Goal: Task Accomplishment & Management: Complete application form

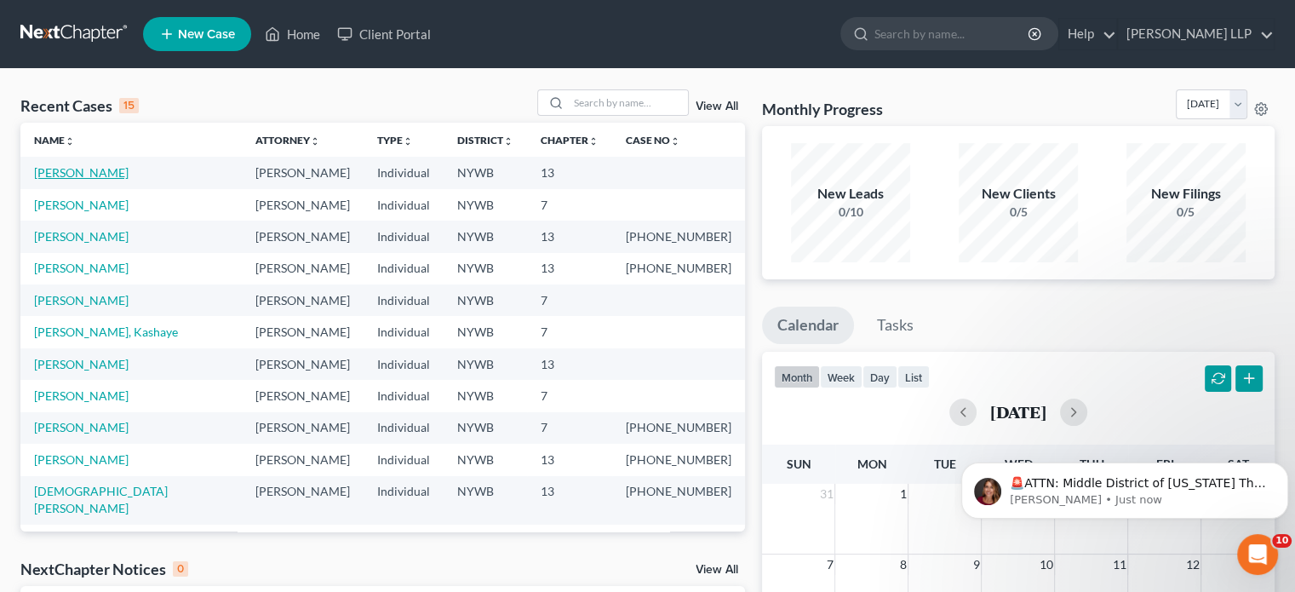
click at [82, 172] on link "[PERSON_NAME]" at bounding box center [81, 172] width 95 height 14
select select "21"
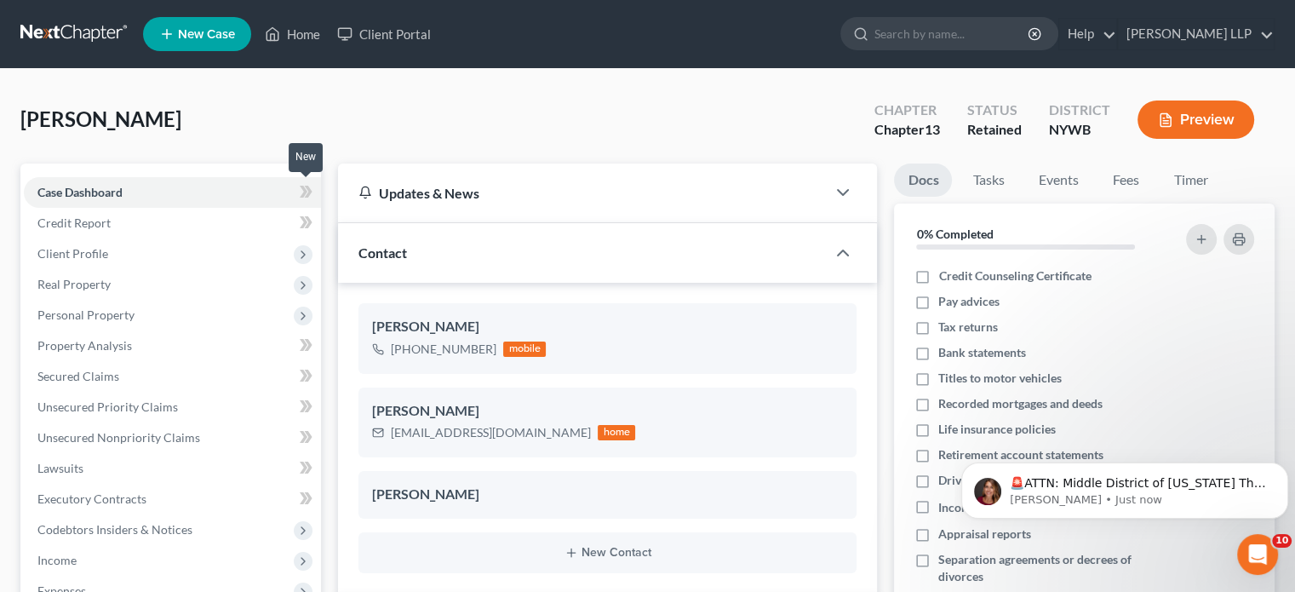
click at [305, 189] on icon at bounding box center [304, 192] width 8 height 12
click at [221, 186] on link "Case Dashboard" at bounding box center [172, 192] width 297 height 31
click at [841, 189] on icon "button" at bounding box center [843, 192] width 20 height 20
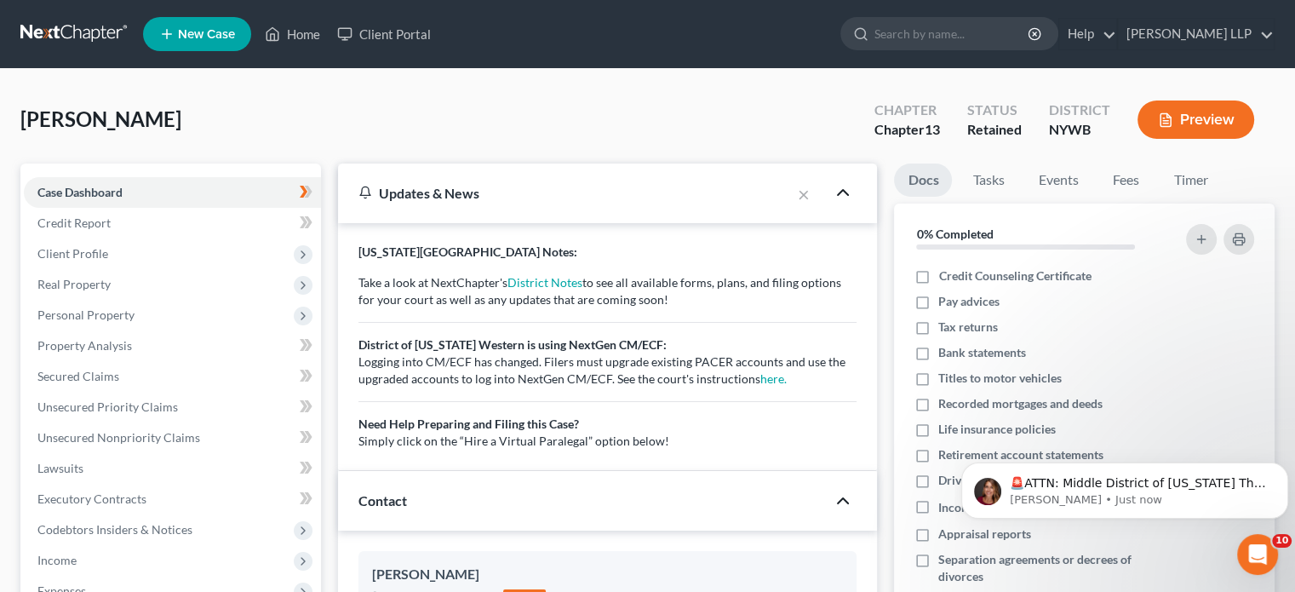
click at [840, 495] on icon "button" at bounding box center [843, 500] width 20 height 20
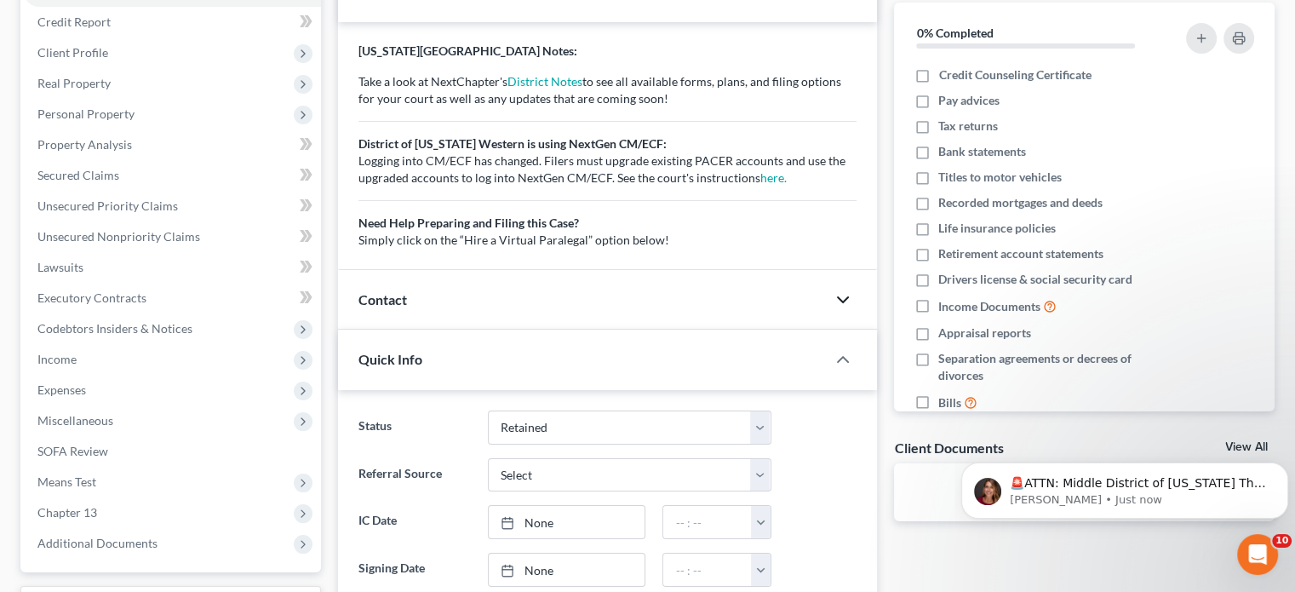
scroll to position [204, 0]
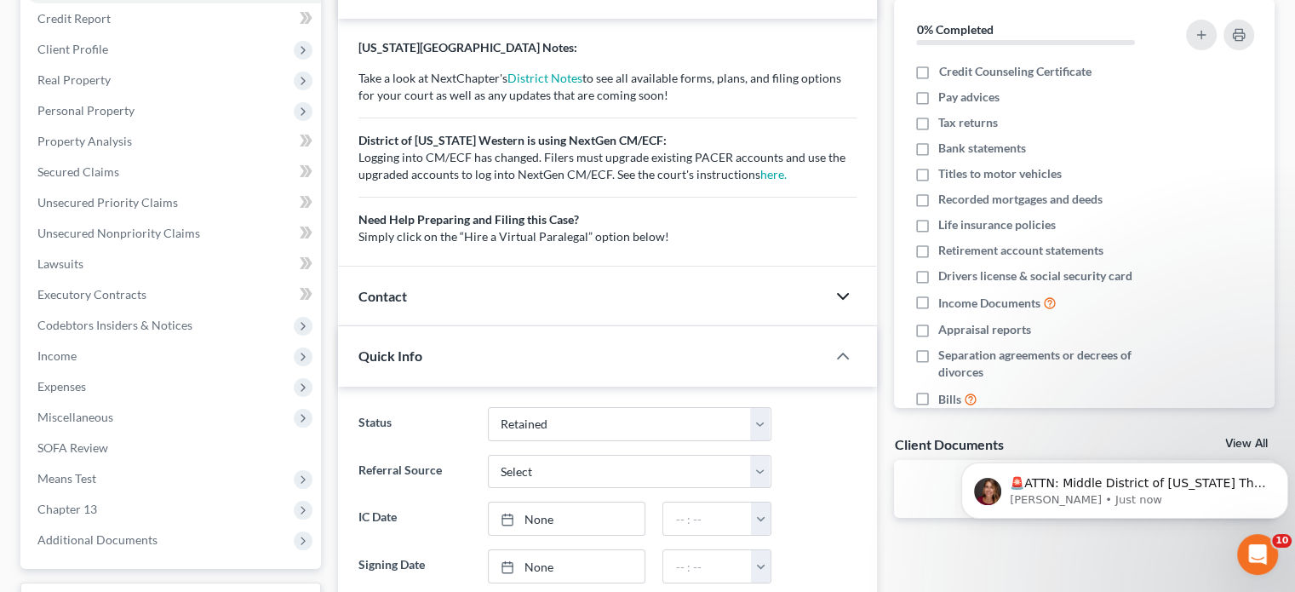
click at [841, 292] on icon "button" at bounding box center [843, 296] width 20 height 20
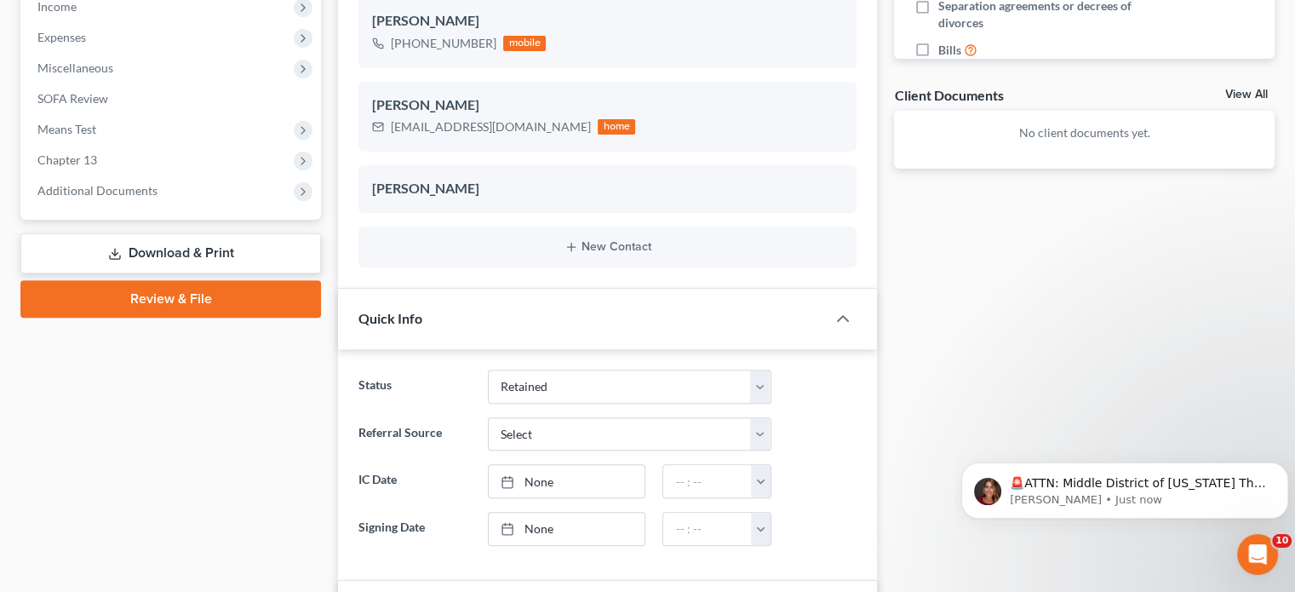
scroll to position [579, 0]
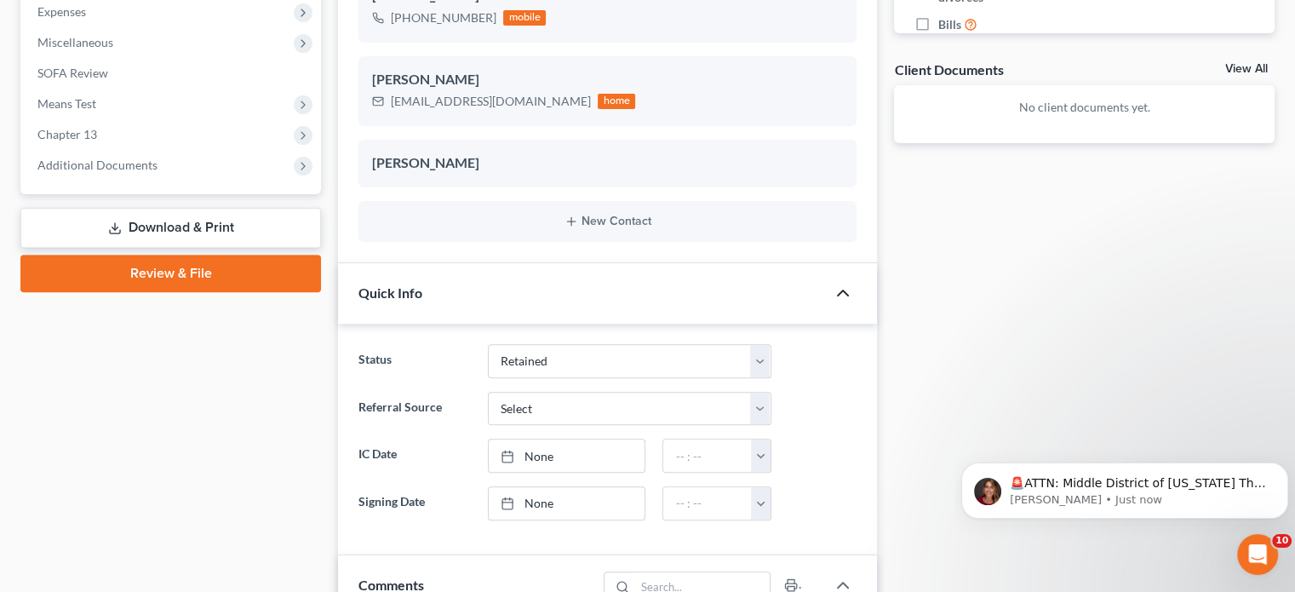
click at [842, 290] on polyline "button" at bounding box center [843, 292] width 10 height 5
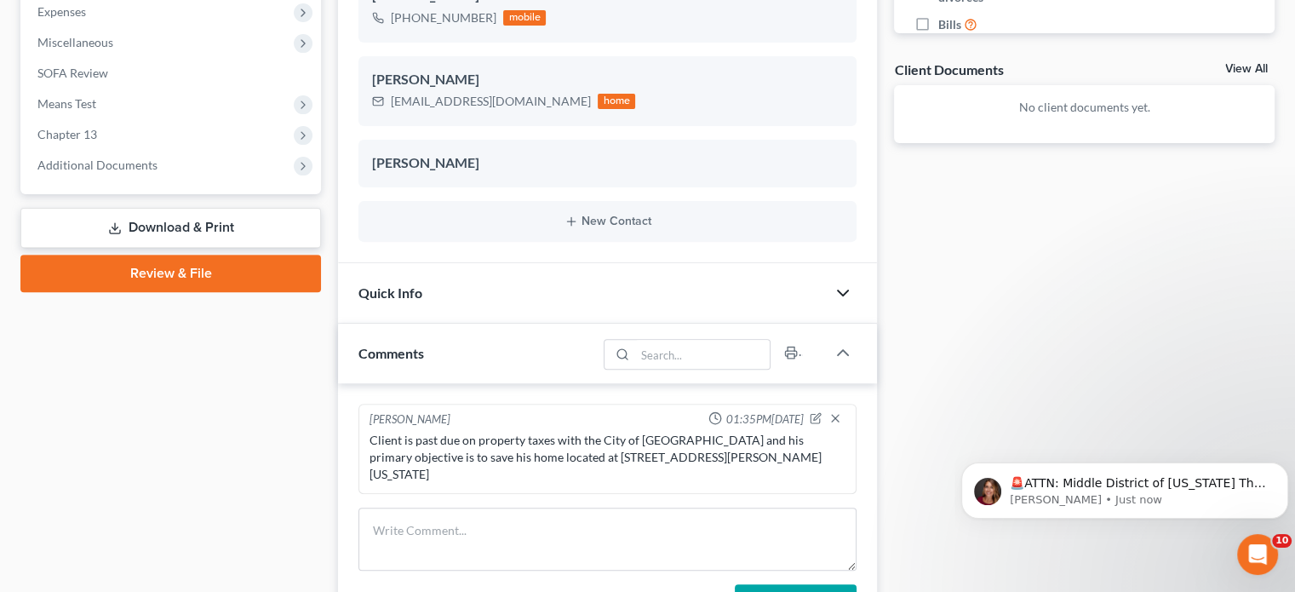
click at [842, 289] on icon "button" at bounding box center [843, 293] width 20 height 20
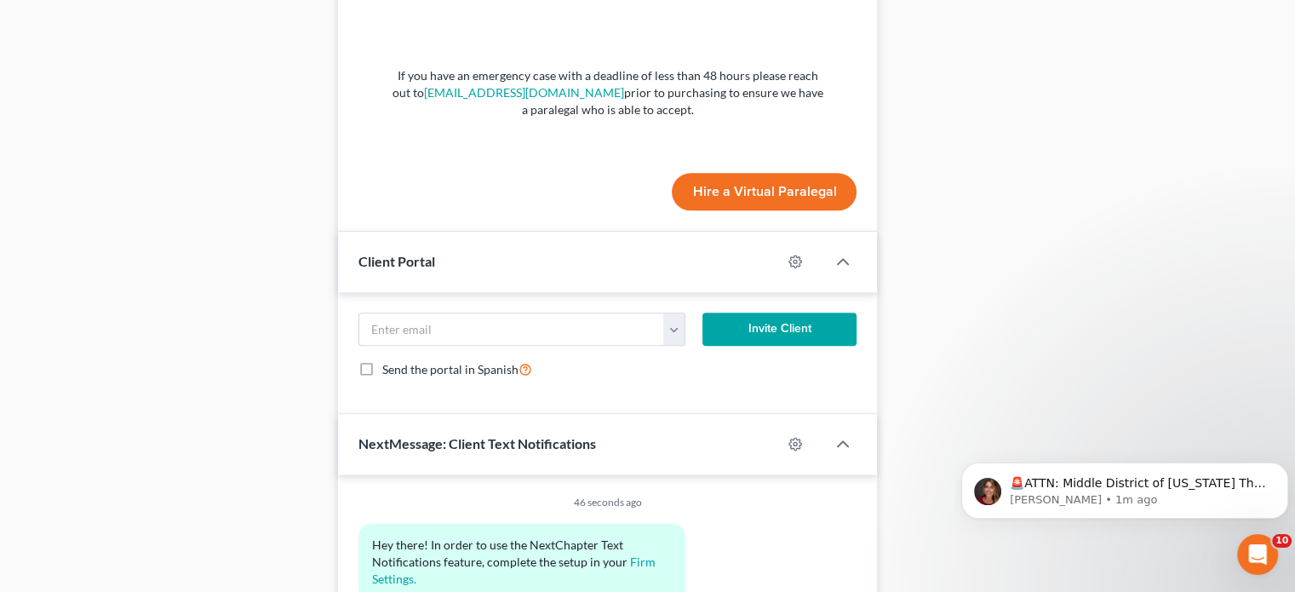
scroll to position [2076, 0]
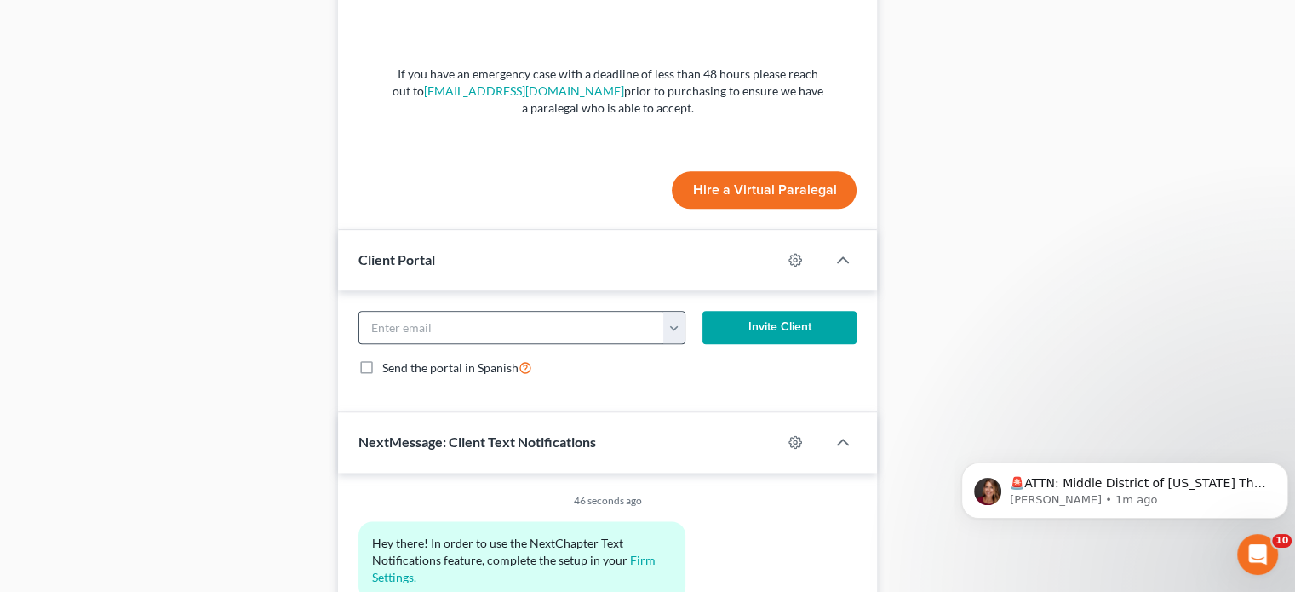
click at [677, 312] on button "button" at bounding box center [673, 328] width 20 height 32
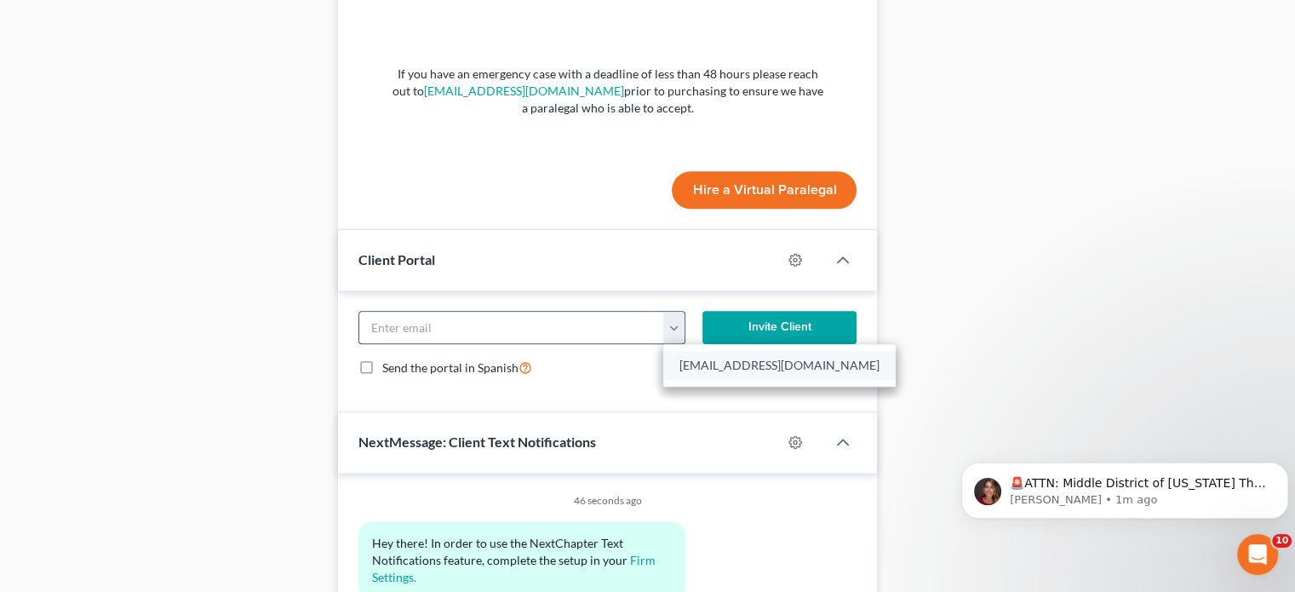
click at [705, 351] on link "[EMAIL_ADDRESS][DOMAIN_NAME]" at bounding box center [779, 365] width 232 height 29
type input "[EMAIL_ADDRESS][DOMAIN_NAME]"
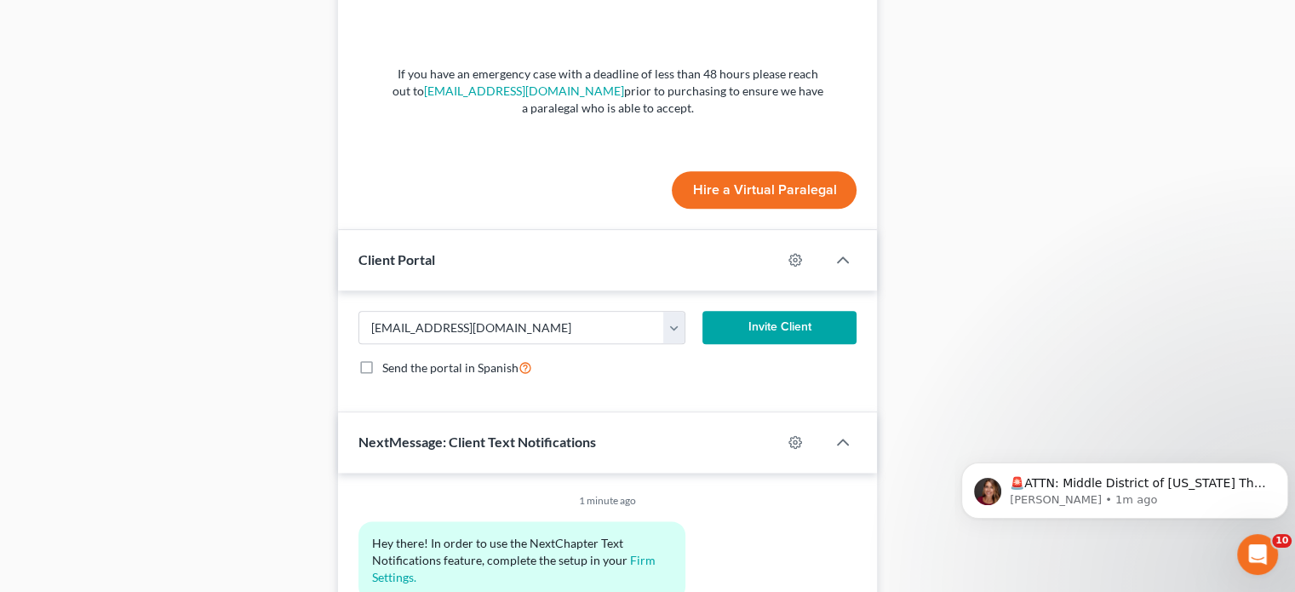
click at [773, 311] on button "Invite Client" at bounding box center [779, 328] width 155 height 34
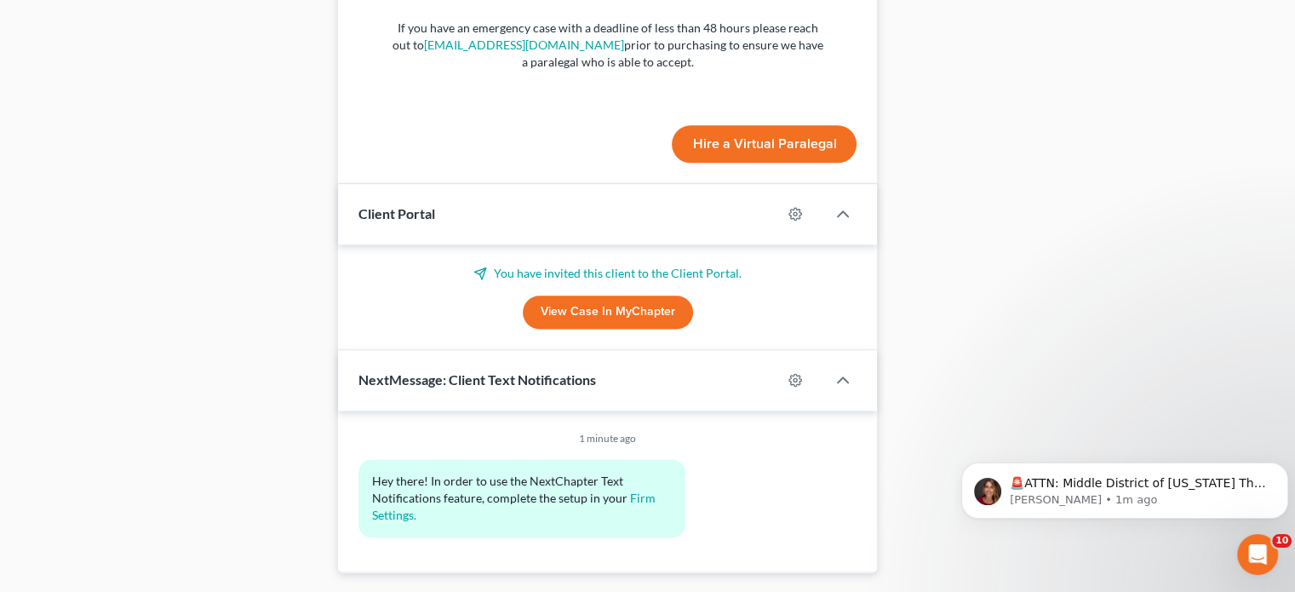
scroll to position [2144, 0]
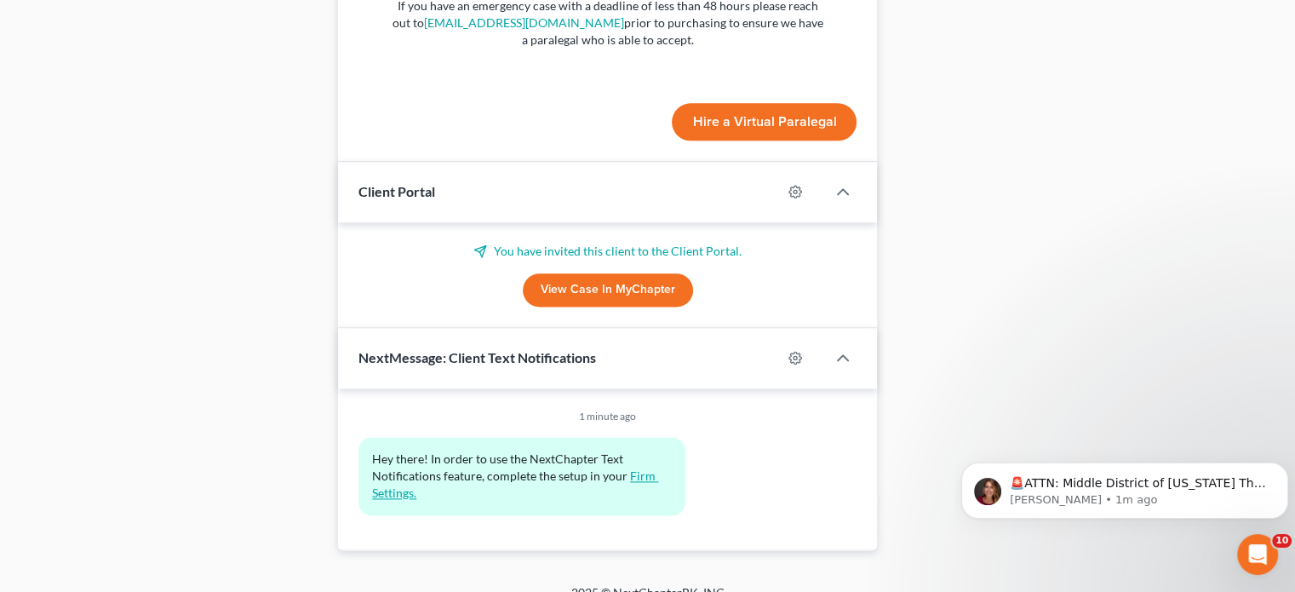
click at [639, 468] on link "Firm Settings." at bounding box center [515, 484] width 286 height 32
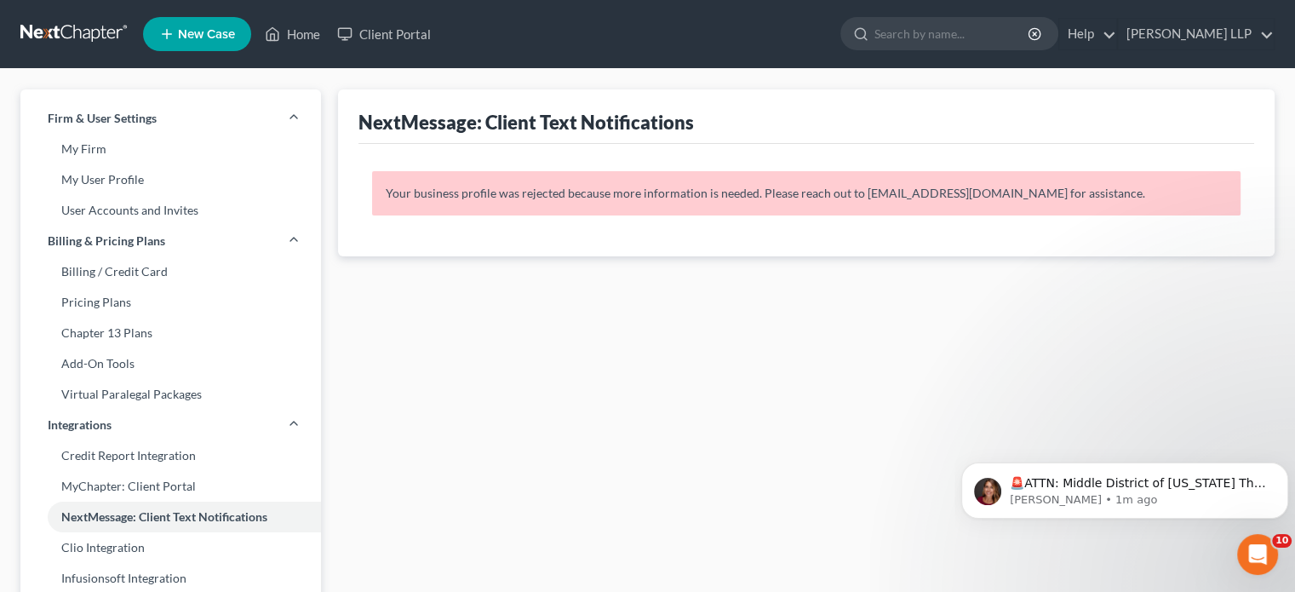
scroll to position [668, 0]
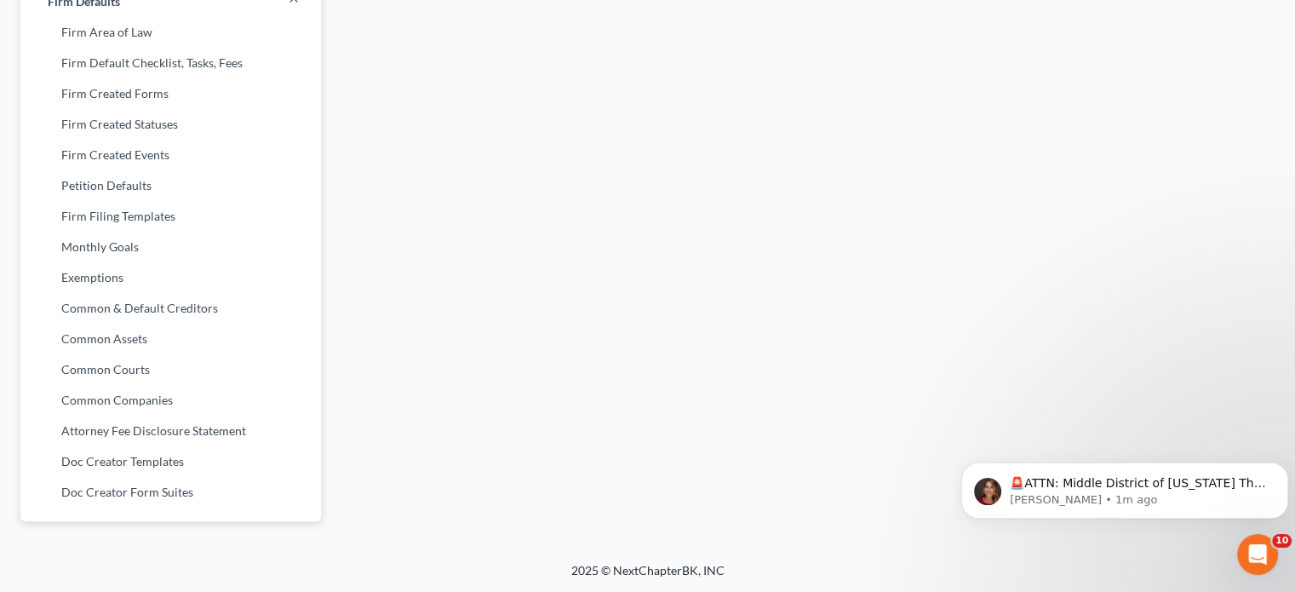
select select "21"
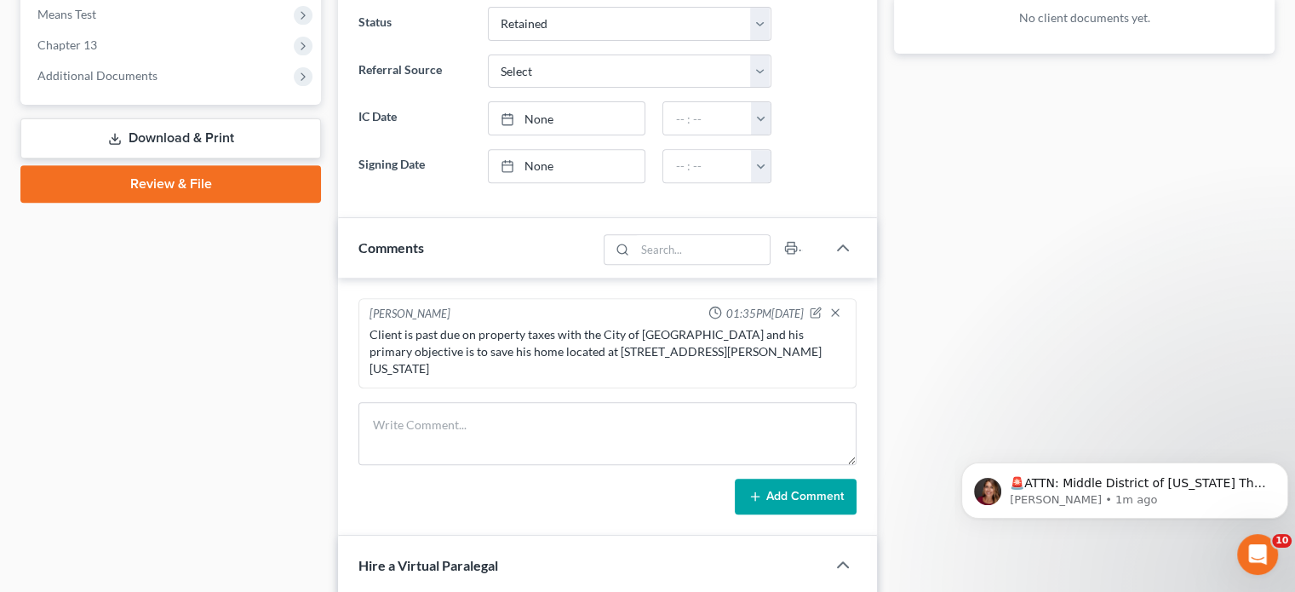
scroll to position [0, 0]
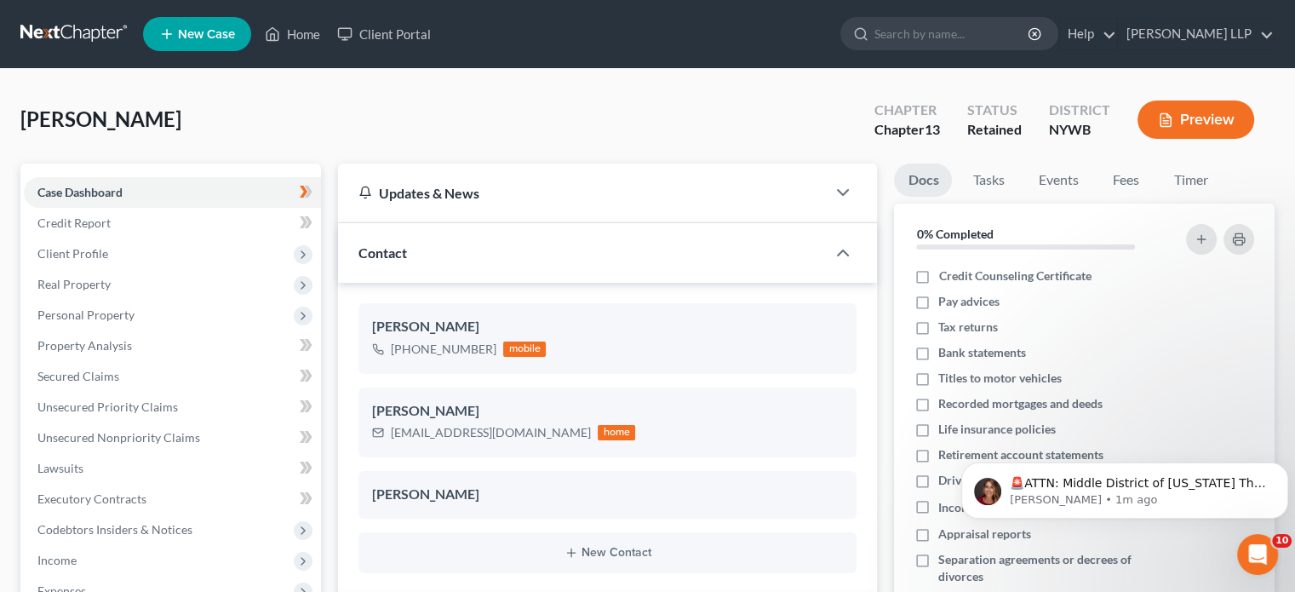
click at [547, 321] on div "[PERSON_NAME]" at bounding box center [607, 327] width 471 height 20
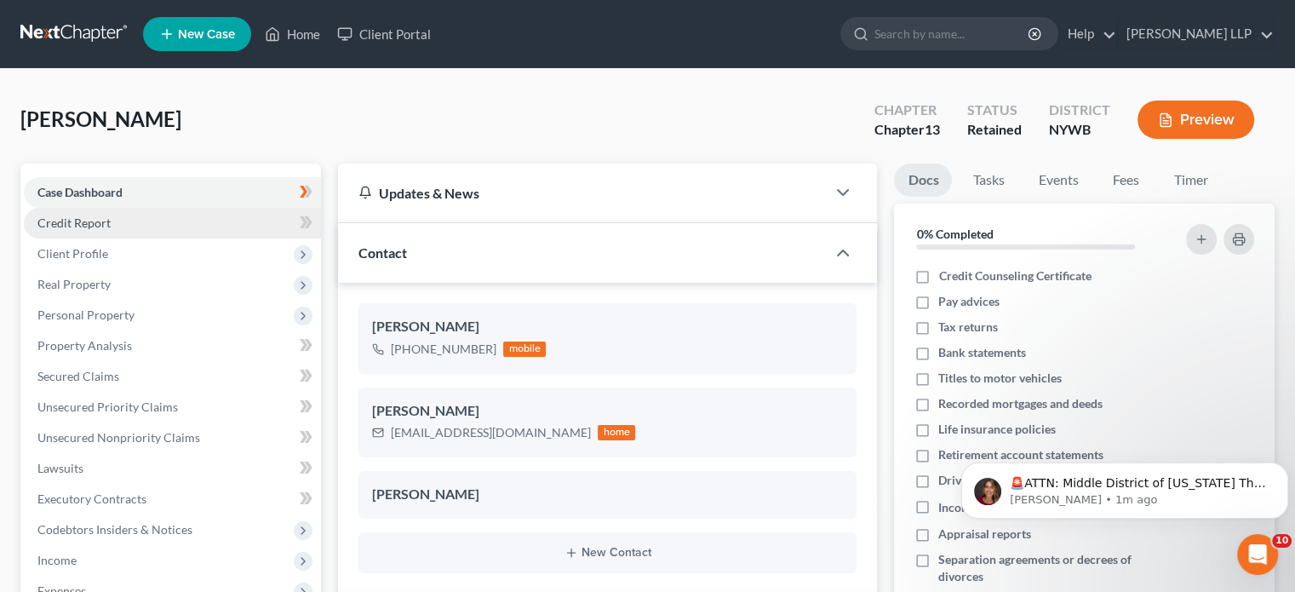
click at [196, 224] on link "Credit Report" at bounding box center [172, 223] width 297 height 31
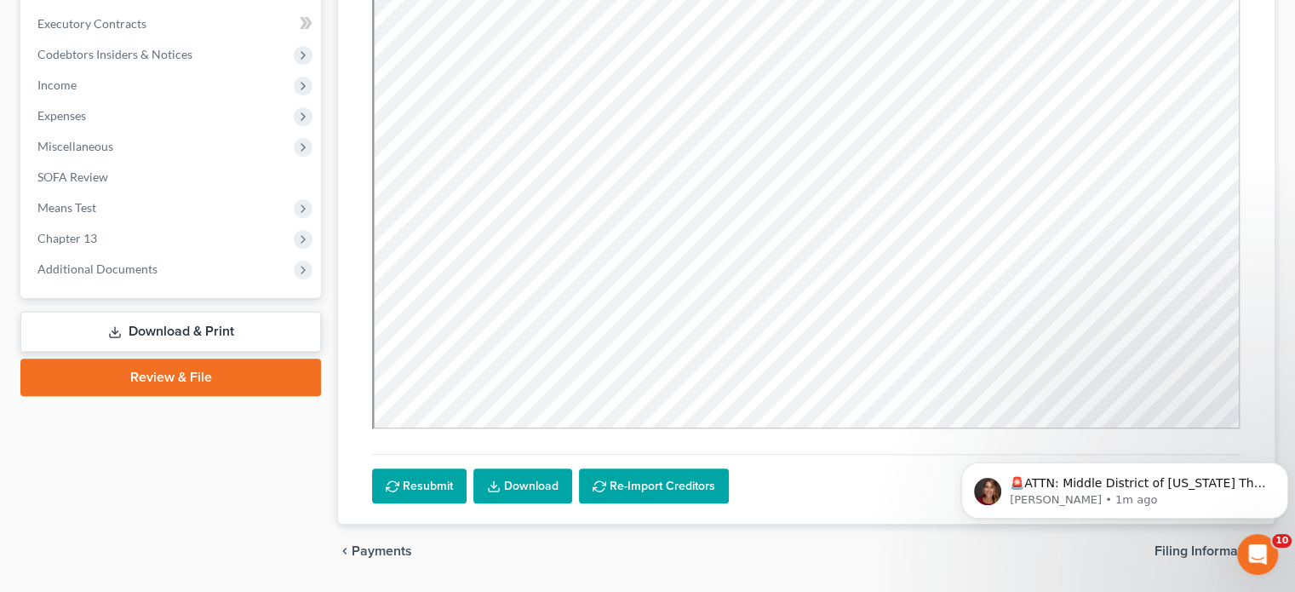
scroll to position [525, 0]
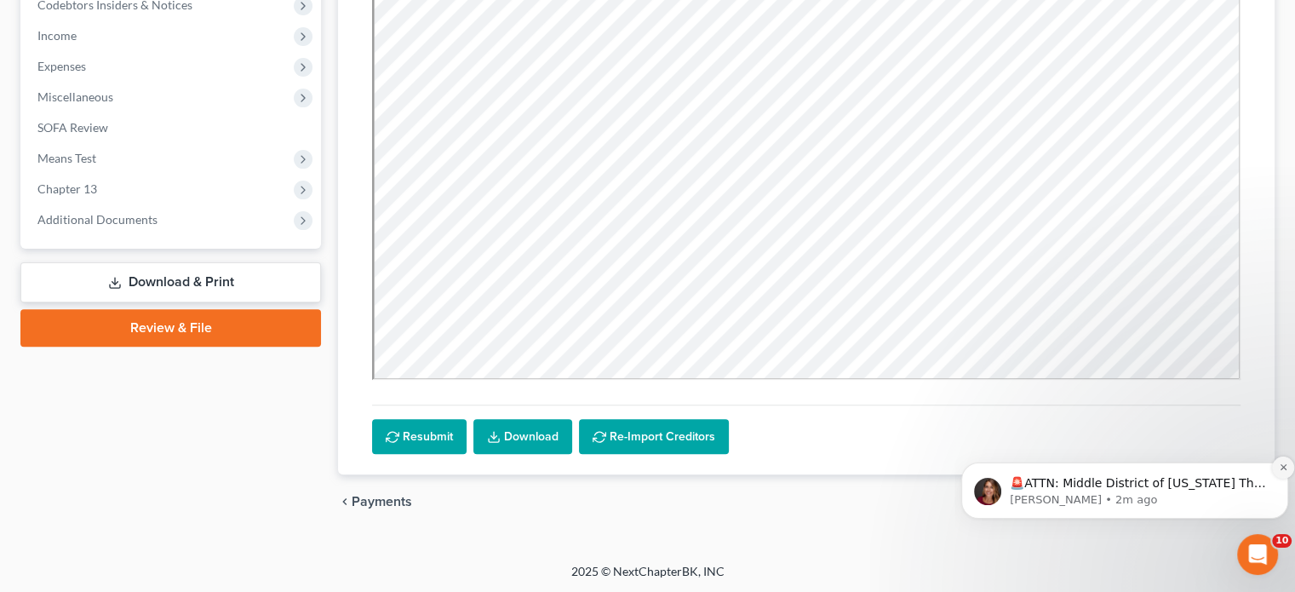
click at [1279, 467] on icon "Dismiss notification" at bounding box center [1283, 466] width 9 height 9
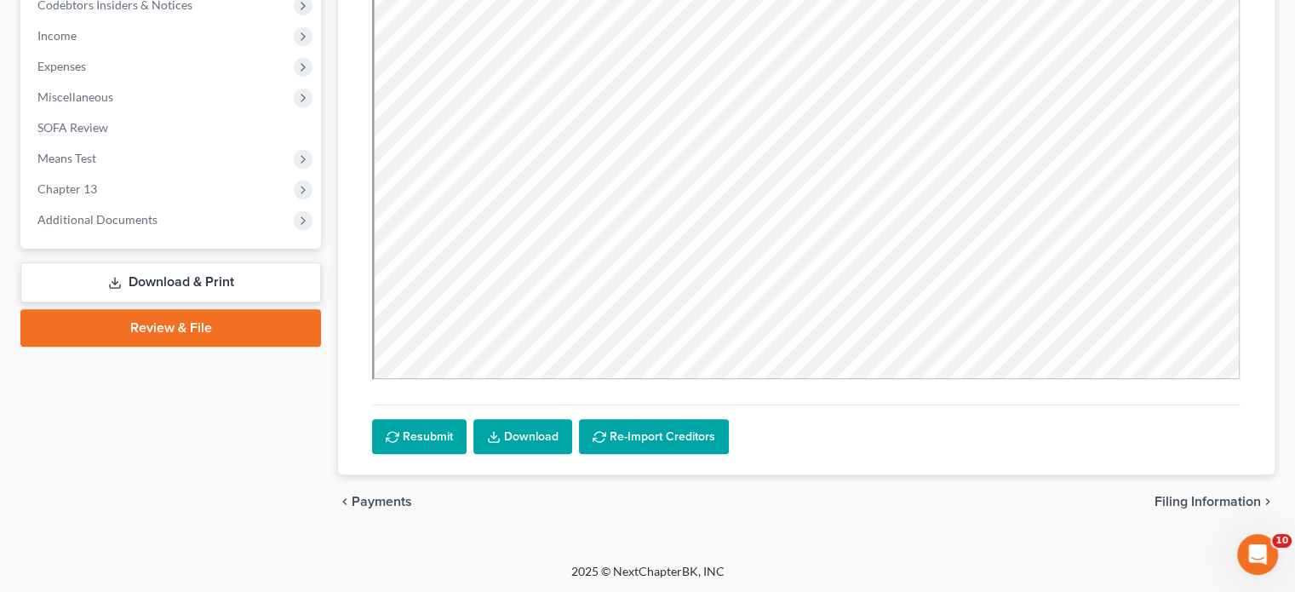
click at [1230, 496] on span "Filing Information" at bounding box center [1208, 502] width 106 height 14
select select "1"
select select "0"
select select "3"
select select "35"
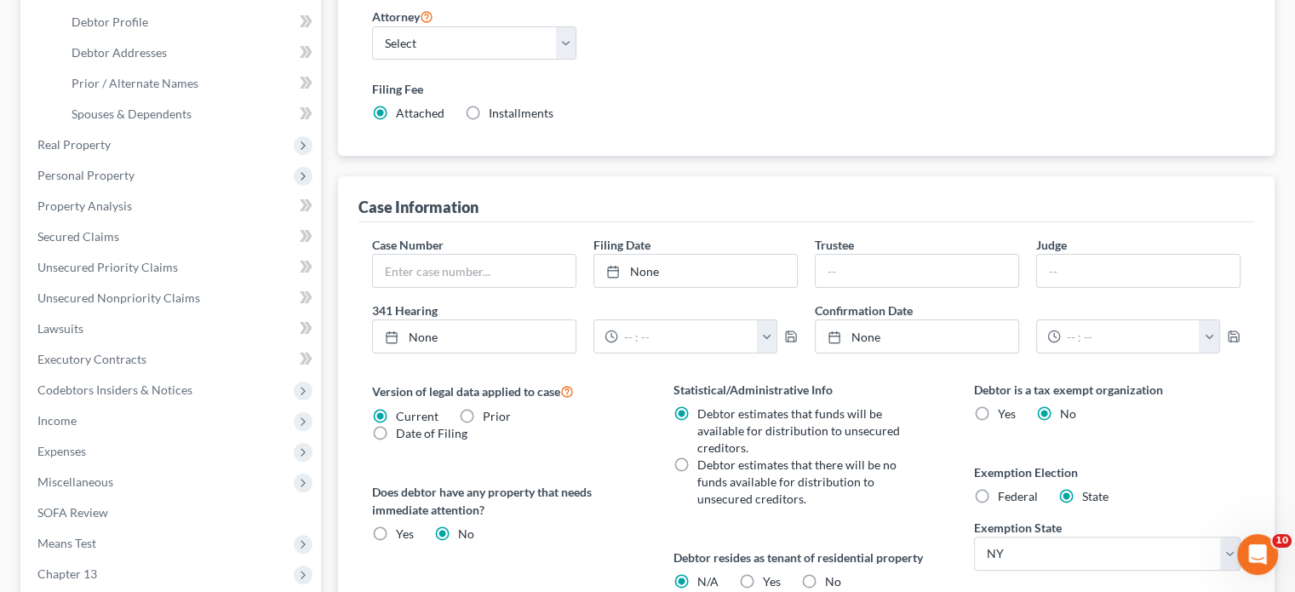
scroll to position [366, 0]
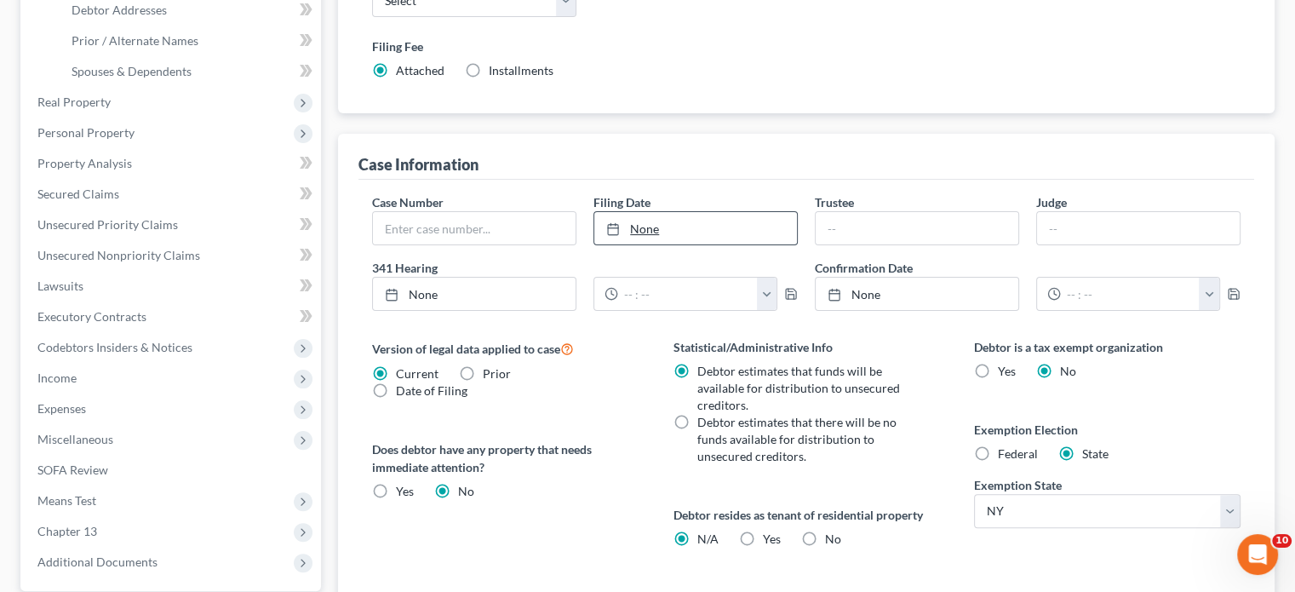
click at [713, 224] on link "None" at bounding box center [695, 228] width 203 height 32
type input "[DATE]"
click at [939, 229] on input "text" at bounding box center [917, 228] width 203 height 32
type input "[PERSON_NAME], Esq."
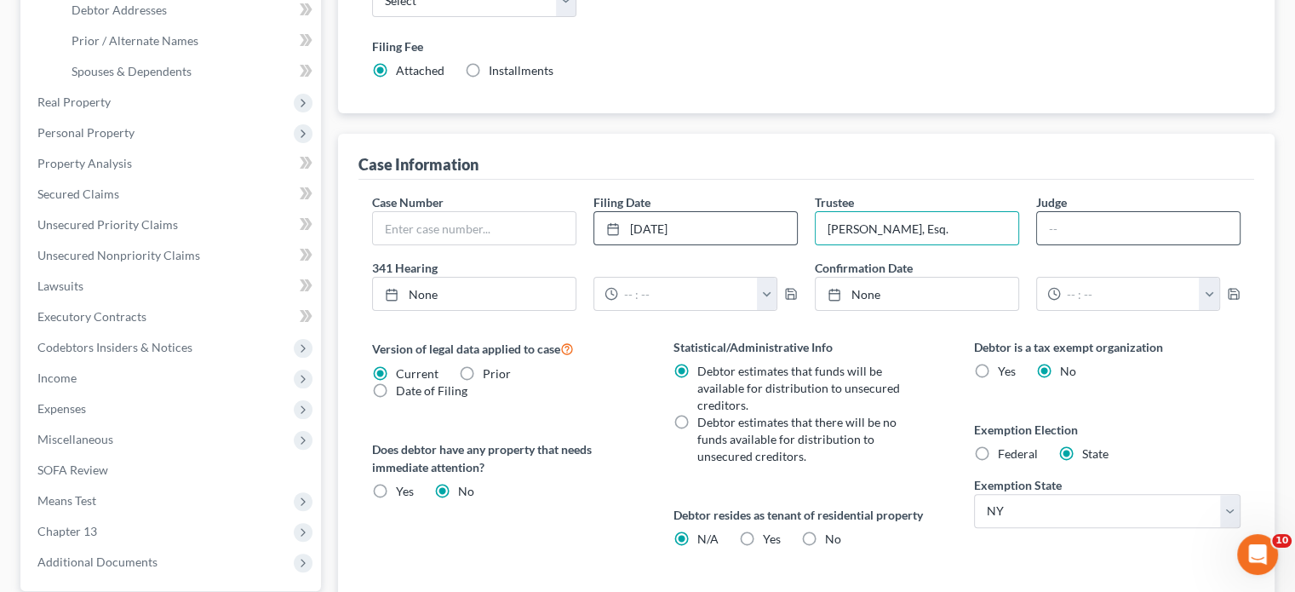
click at [1073, 221] on input "text" at bounding box center [1138, 228] width 203 height 32
type input "[PERSON_NAME]"
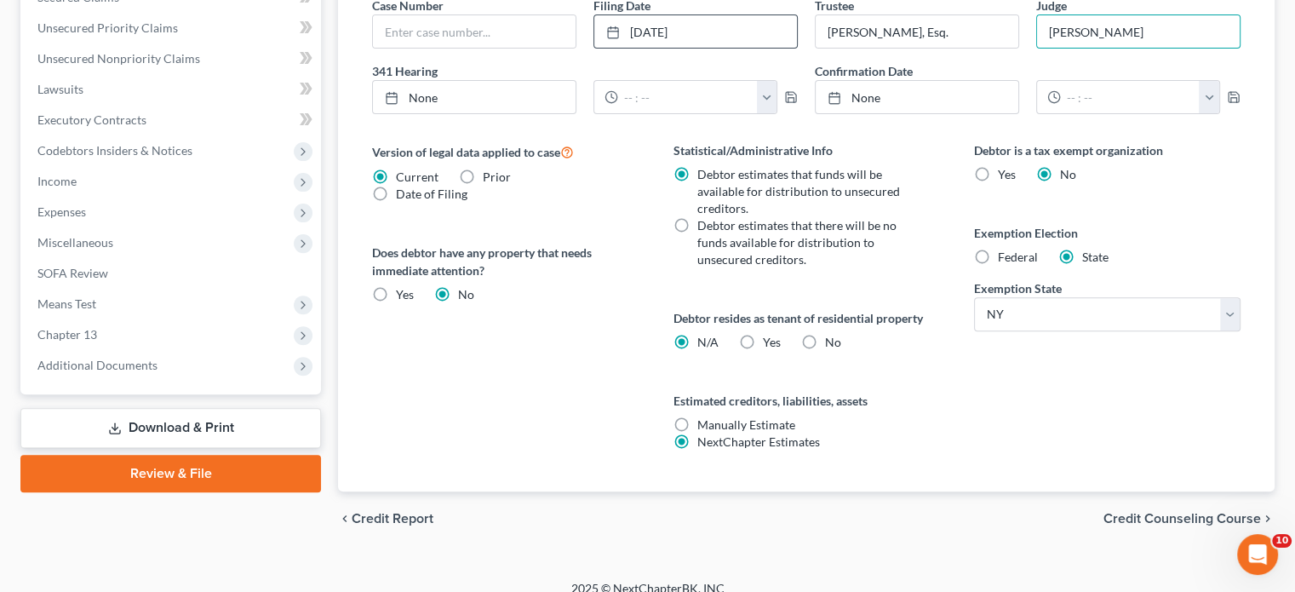
scroll to position [579, 0]
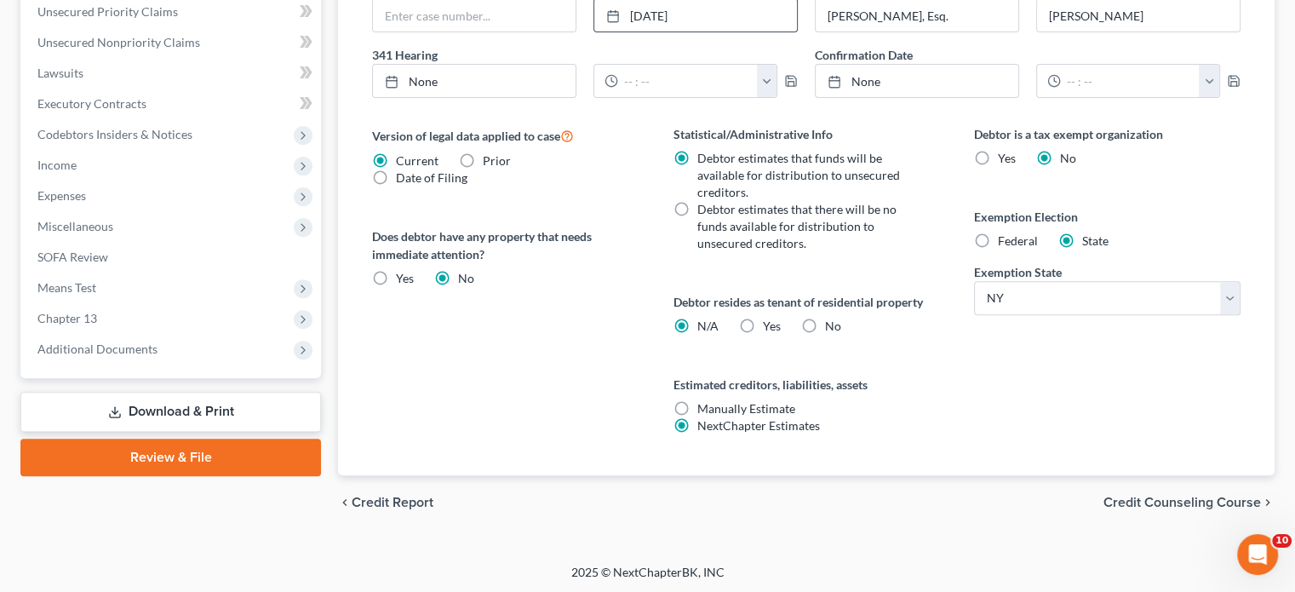
click at [1185, 496] on span "Credit Counseling Course" at bounding box center [1183, 503] width 158 height 14
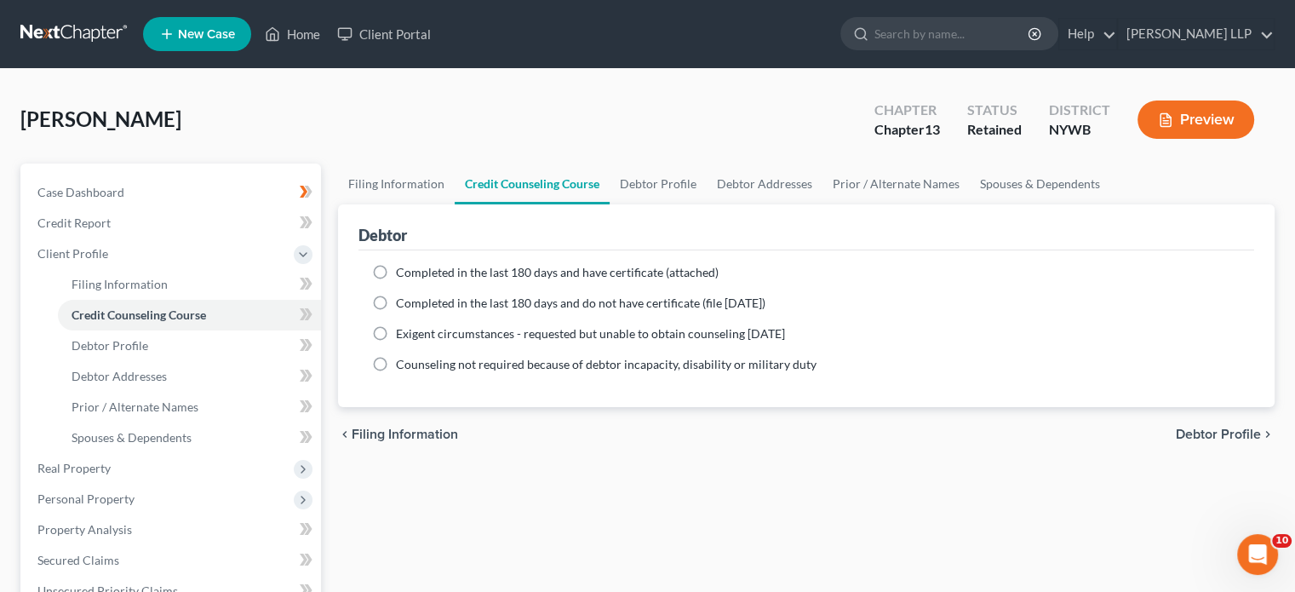
click at [396, 267] on label "Completed in the last 180 days and have certificate (attached)" at bounding box center [557, 272] width 323 height 17
click at [403, 267] on input "Completed in the last 180 days and have certificate (attached)" at bounding box center [408, 269] width 11 height 11
radio input "true"
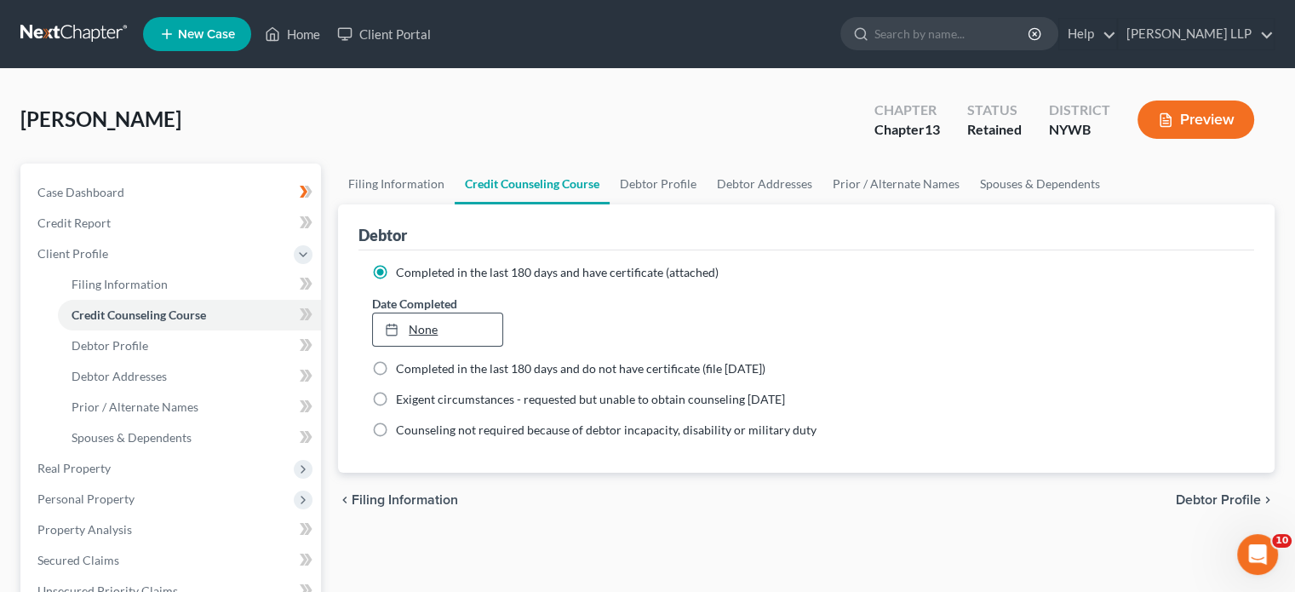
click at [426, 326] on link "None" at bounding box center [437, 329] width 129 height 32
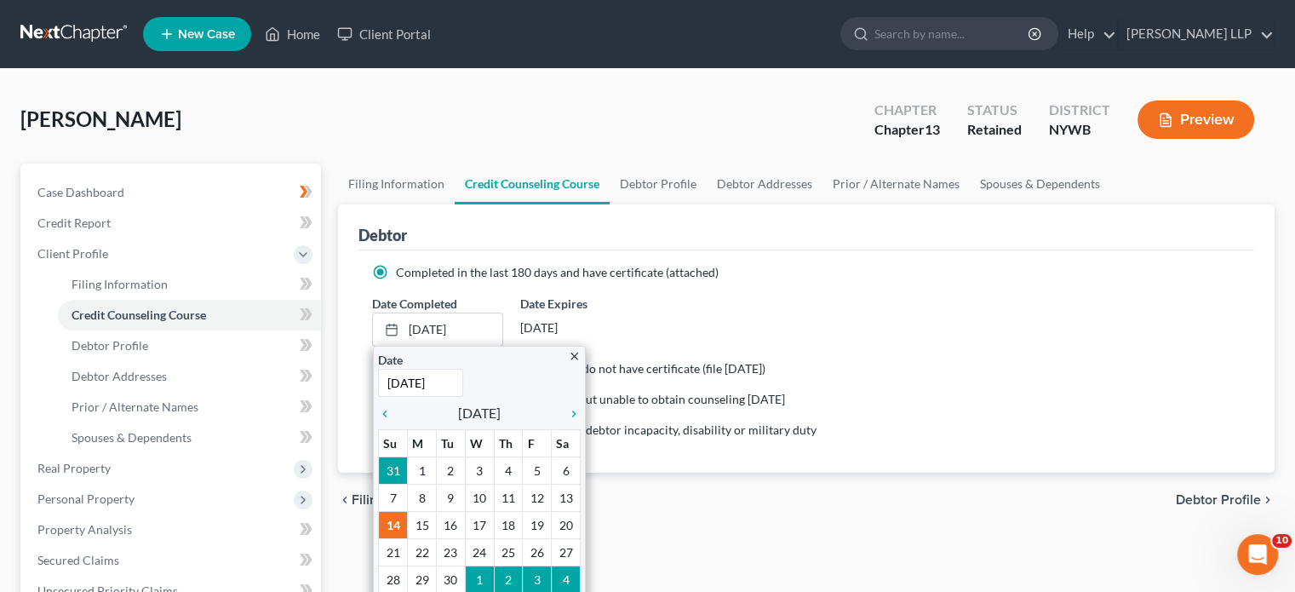
click at [775, 287] on ng-include "Completed in the last 180 days and have certificate (attached) Date Completed […" at bounding box center [806, 351] width 869 height 175
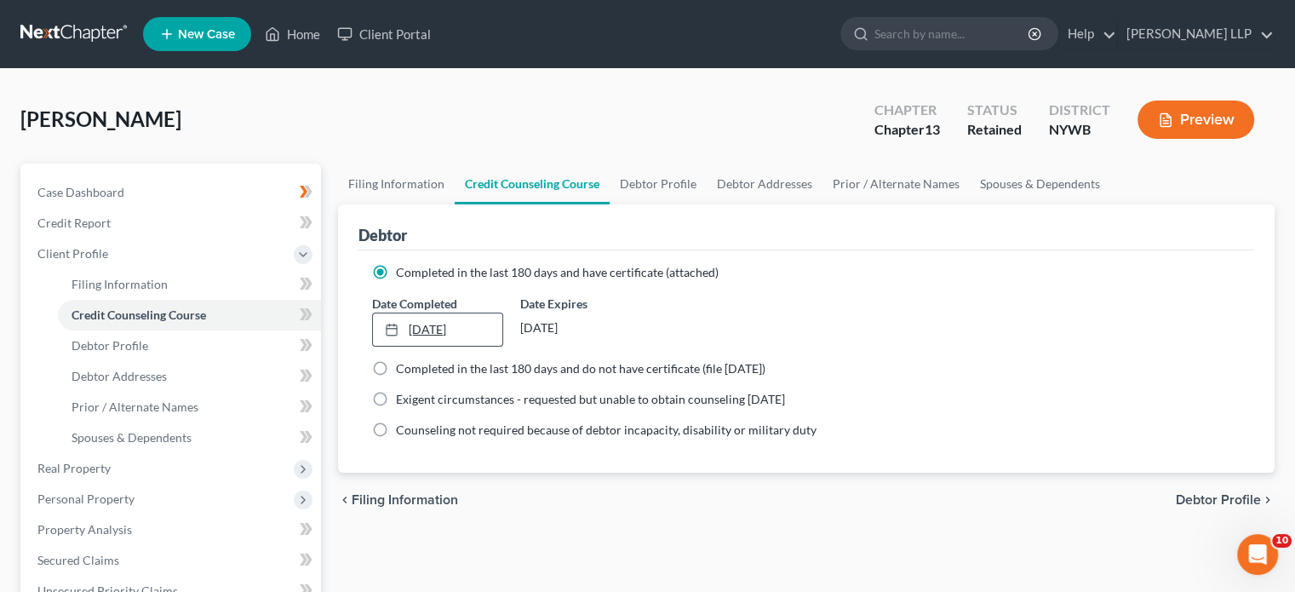
click at [440, 328] on link "[DATE]" at bounding box center [437, 329] width 129 height 32
click at [582, 504] on div "chevron_left Filing Information Debtor Profile chevron_right" at bounding box center [806, 500] width 937 height 54
click at [1202, 494] on span "Debtor Profile" at bounding box center [1218, 500] width 85 height 14
select select "0"
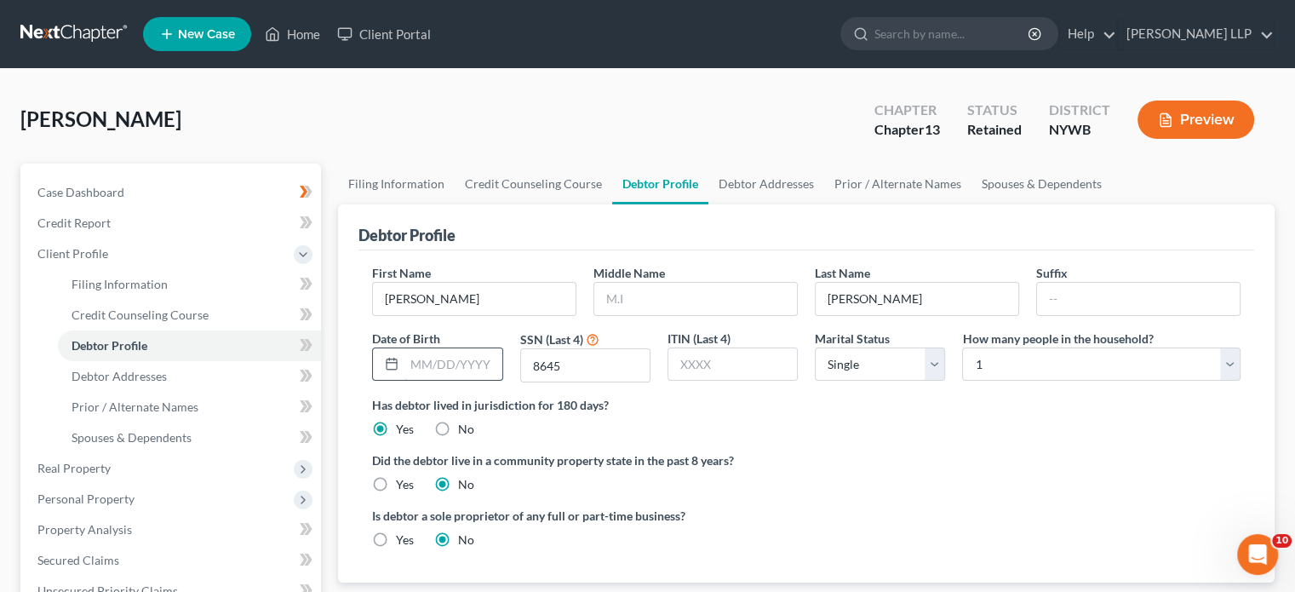
click at [450, 356] on input "text" at bounding box center [452, 364] width 97 height 32
drag, startPoint x: 480, startPoint y: 353, endPoint x: 294, endPoint y: 374, distance: 187.6
type input "[DATE]"
click at [831, 435] on div "Has debtor lived in jurisdiction for 180 days? Yes No Debtor must reside in jur…" at bounding box center [806, 417] width 869 height 42
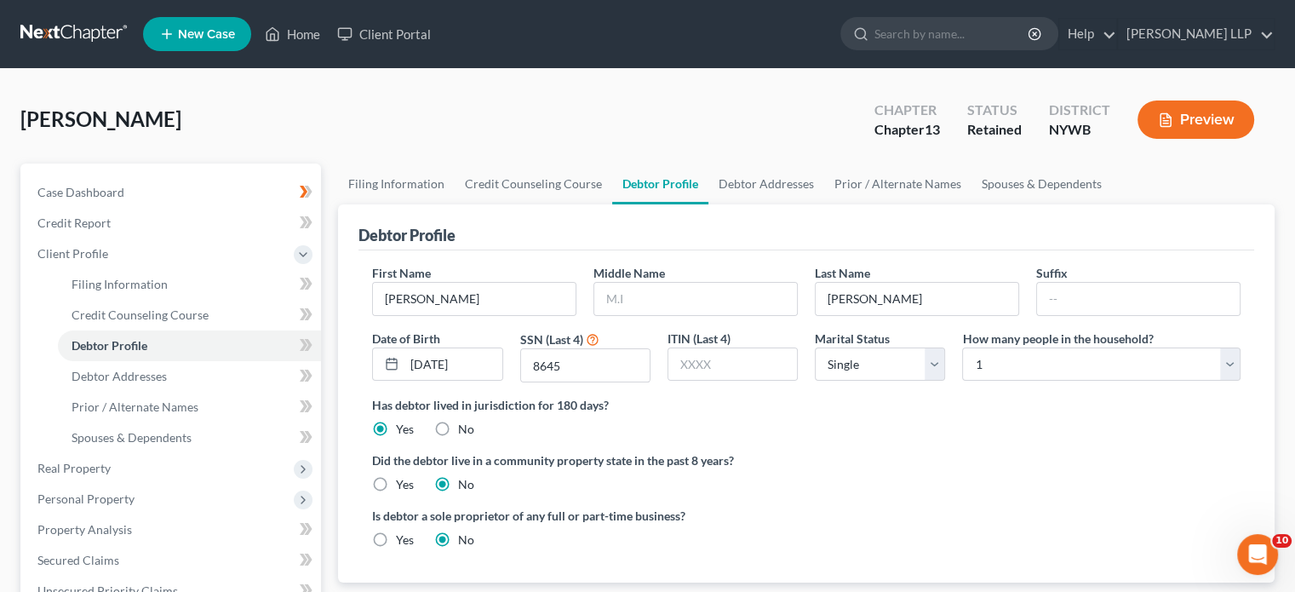
drag, startPoint x: 1293, startPoint y: 258, endPoint x: 1291, endPoint y: 292, distance: 34.2
click at [1291, 292] on div "[PERSON_NAME] Upgraded Chapter Chapter 13 Status Retained District [GEOGRAPHIC_…" at bounding box center [647, 579] width 1295 height 1020
click at [947, 439] on ng-include "First Name [PERSON_NAME] Middle Name Last Name [PERSON_NAME] Suffix Date of Bir…" at bounding box center [806, 413] width 869 height 298
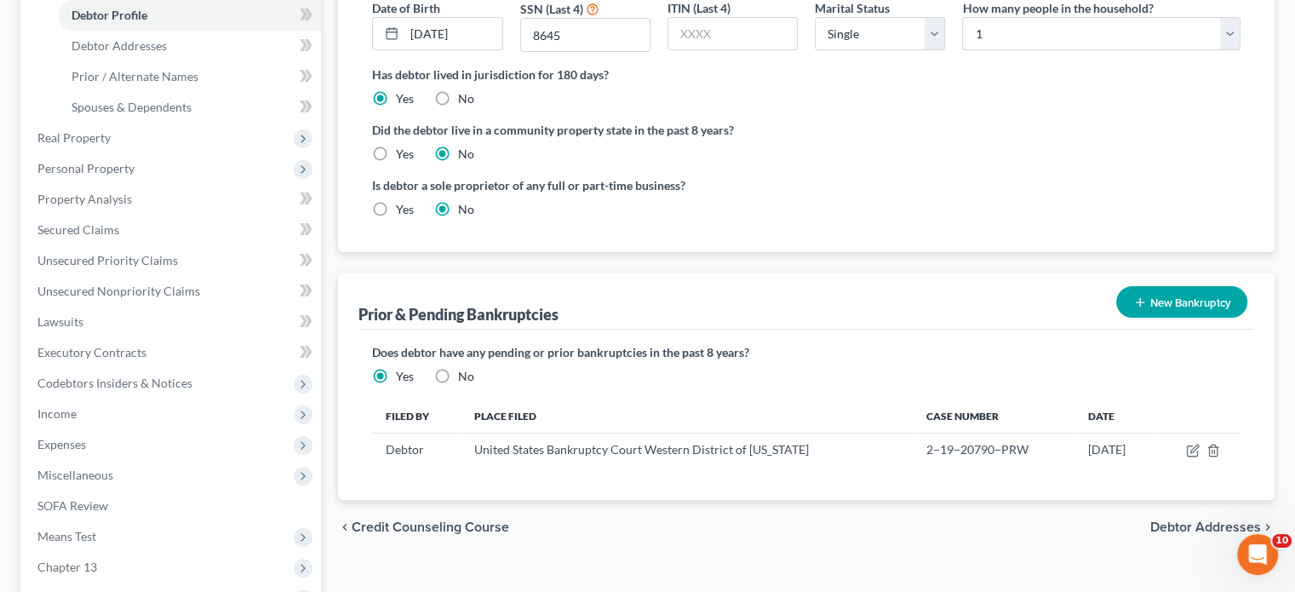
scroll to position [335, 0]
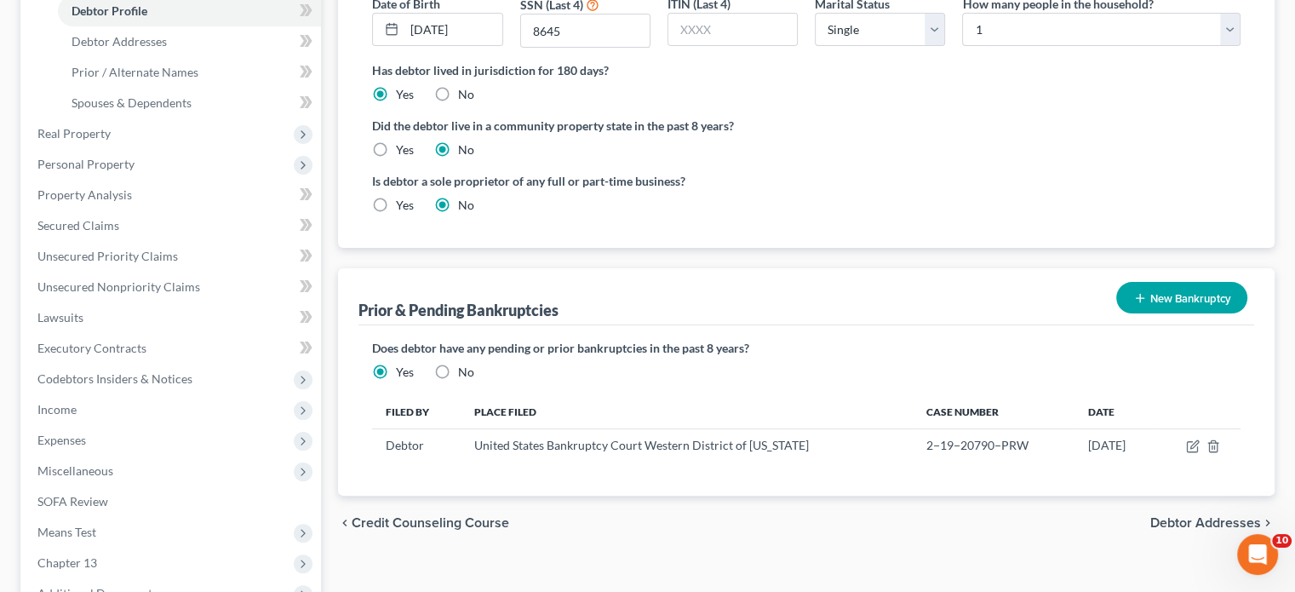
click at [1201, 519] on span "Debtor Addresses" at bounding box center [1205, 523] width 111 height 14
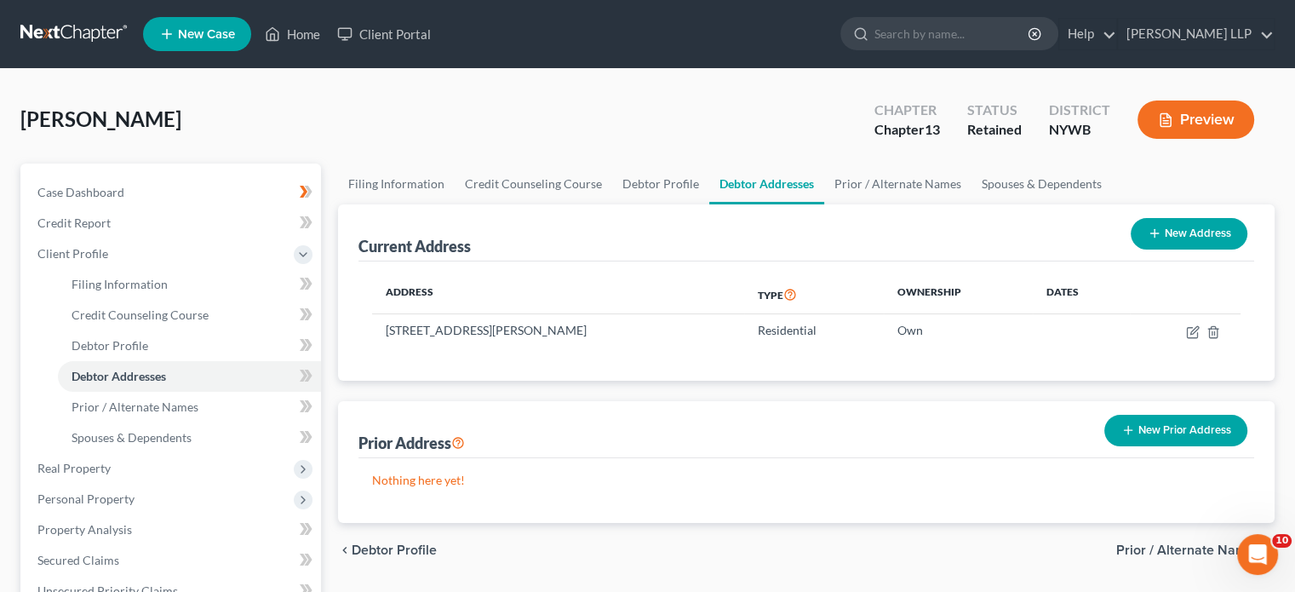
click at [1201, 519] on div "Nothing here yet!" at bounding box center [806, 490] width 896 height 65
click at [1172, 546] on span "Prior / Alternate Names" at bounding box center [1188, 550] width 145 height 14
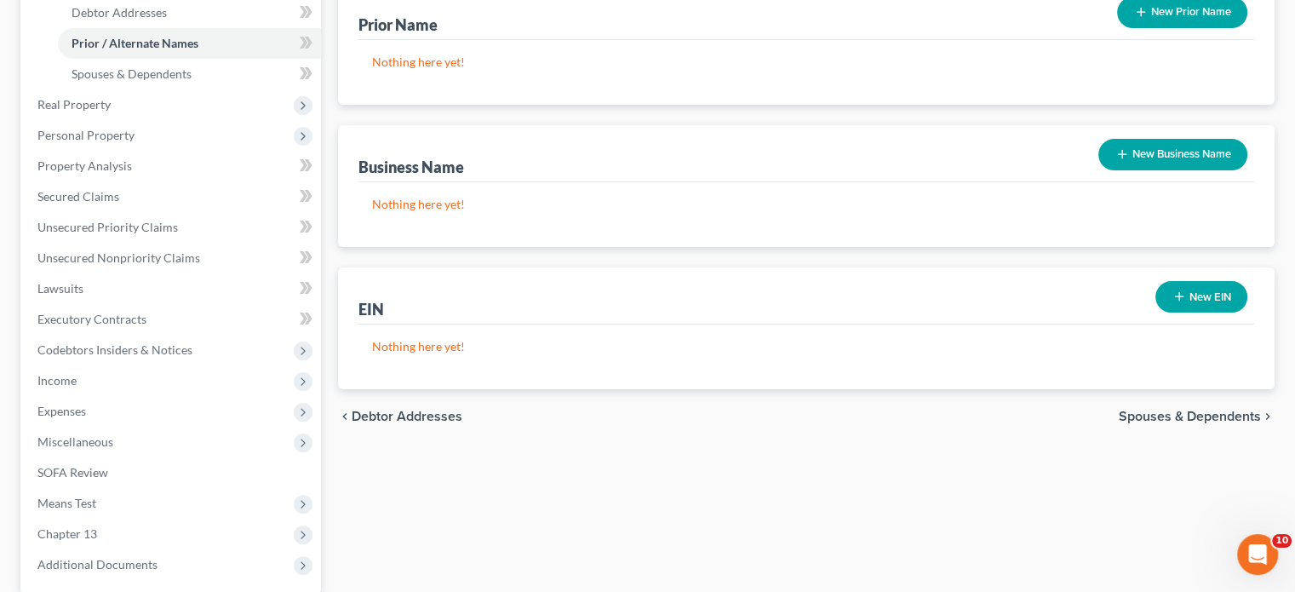
scroll to position [378, 0]
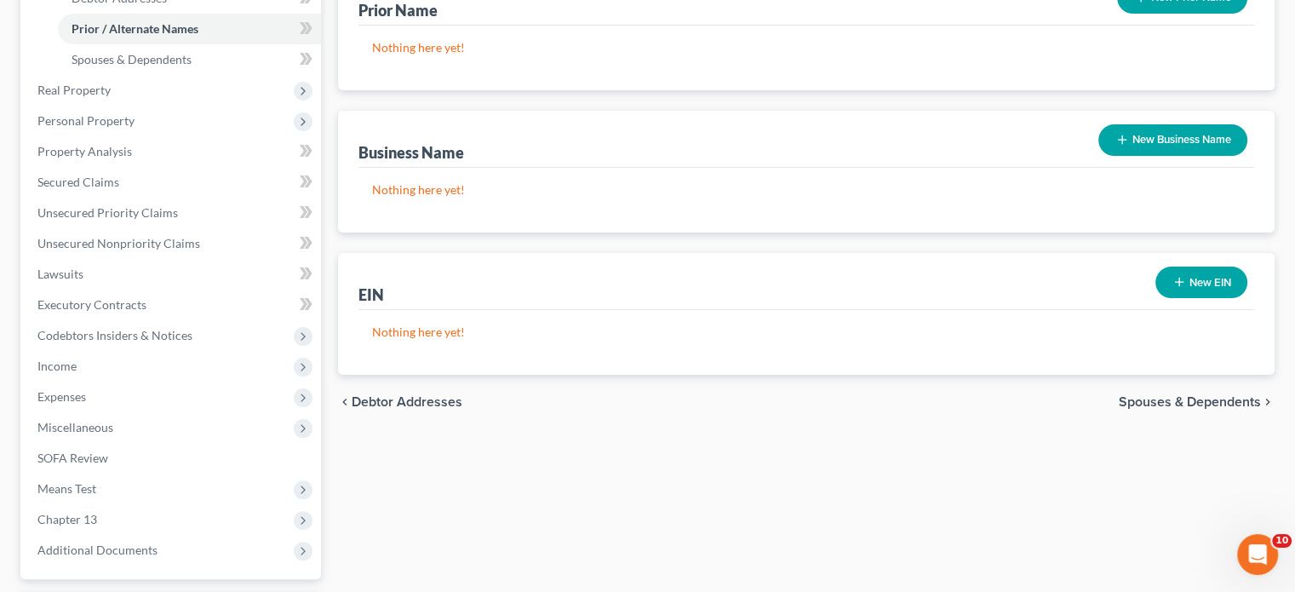
click at [1222, 396] on span "Spouses & Dependents" at bounding box center [1190, 402] width 142 height 14
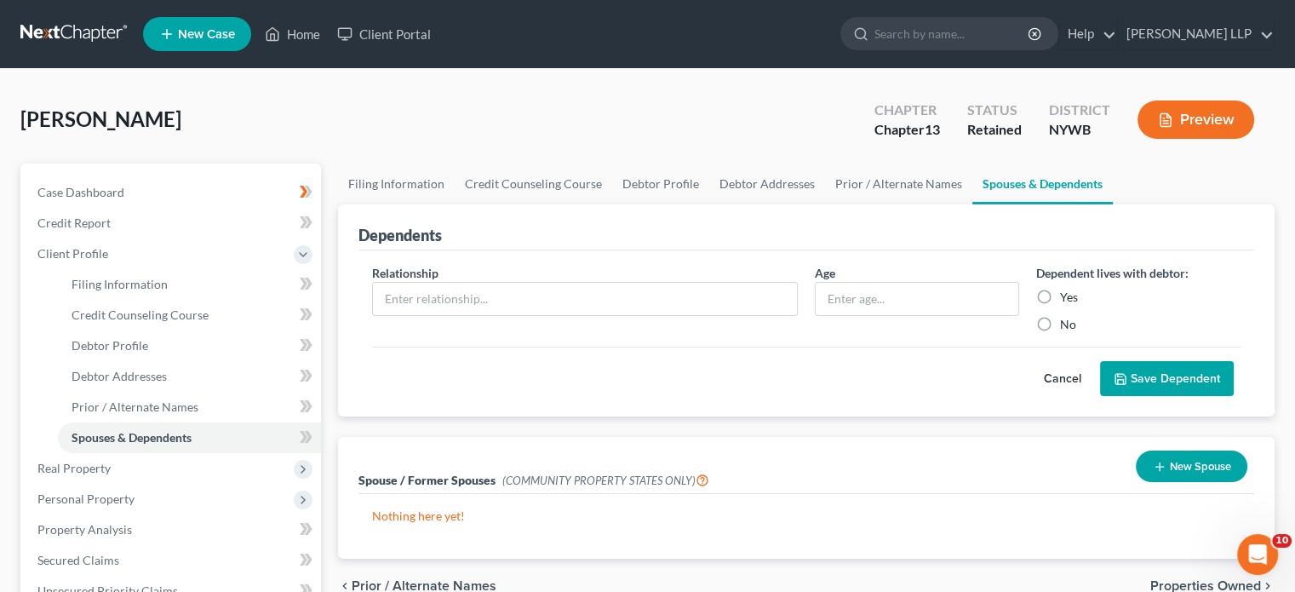
click at [1060, 316] on label "No" at bounding box center [1068, 324] width 16 height 17
click at [1067, 316] on input "No" at bounding box center [1072, 321] width 11 height 11
radio input "true"
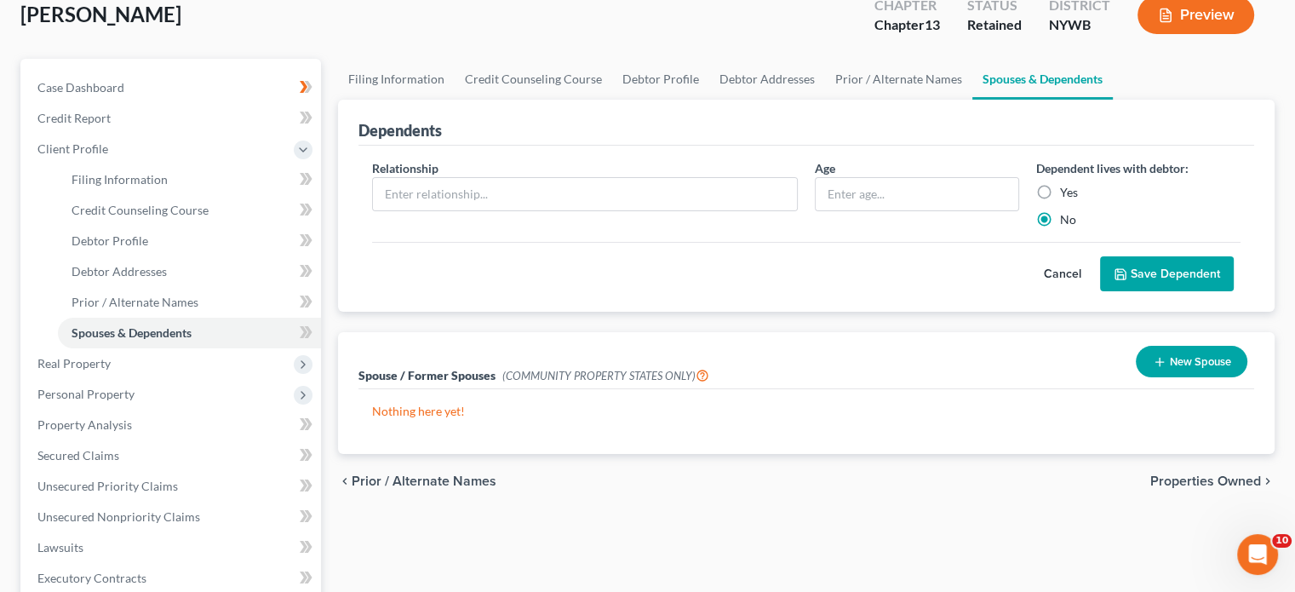
scroll to position [106, 0]
click at [1212, 473] on span "Properties Owned" at bounding box center [1205, 480] width 111 height 14
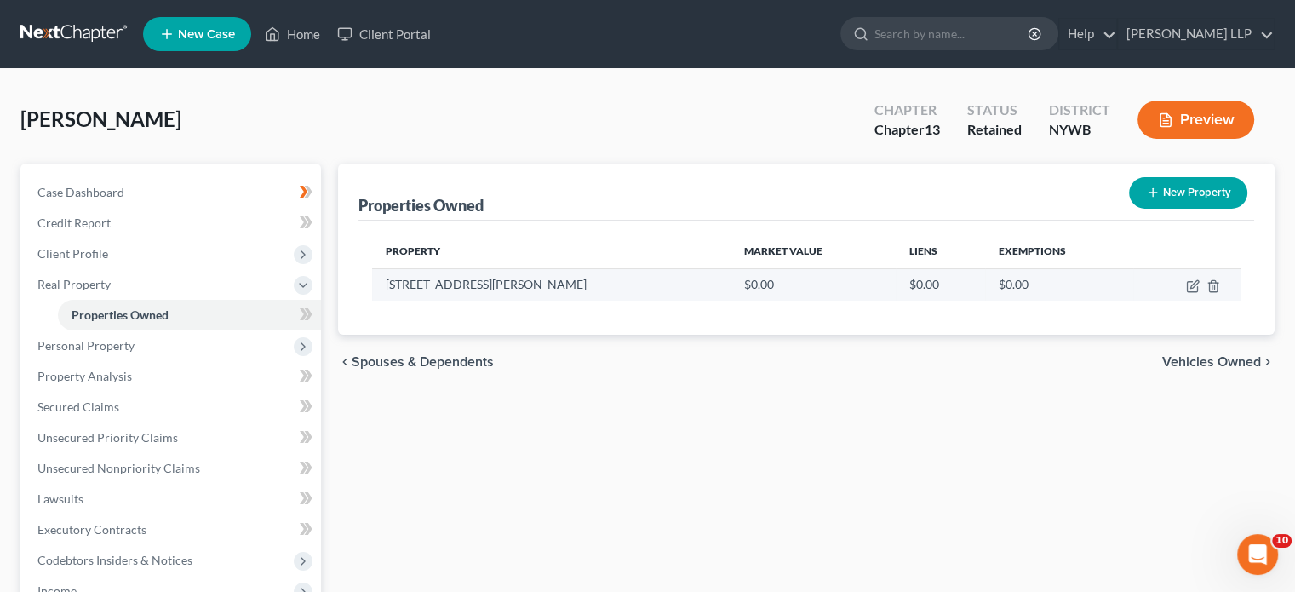
click at [731, 284] on td "$0.00" at bounding box center [814, 284] width 166 height 32
click at [1185, 278] on td at bounding box center [1186, 284] width 107 height 32
click at [1194, 282] on icon "button" at bounding box center [1194, 284] width 8 height 8
select select "35"
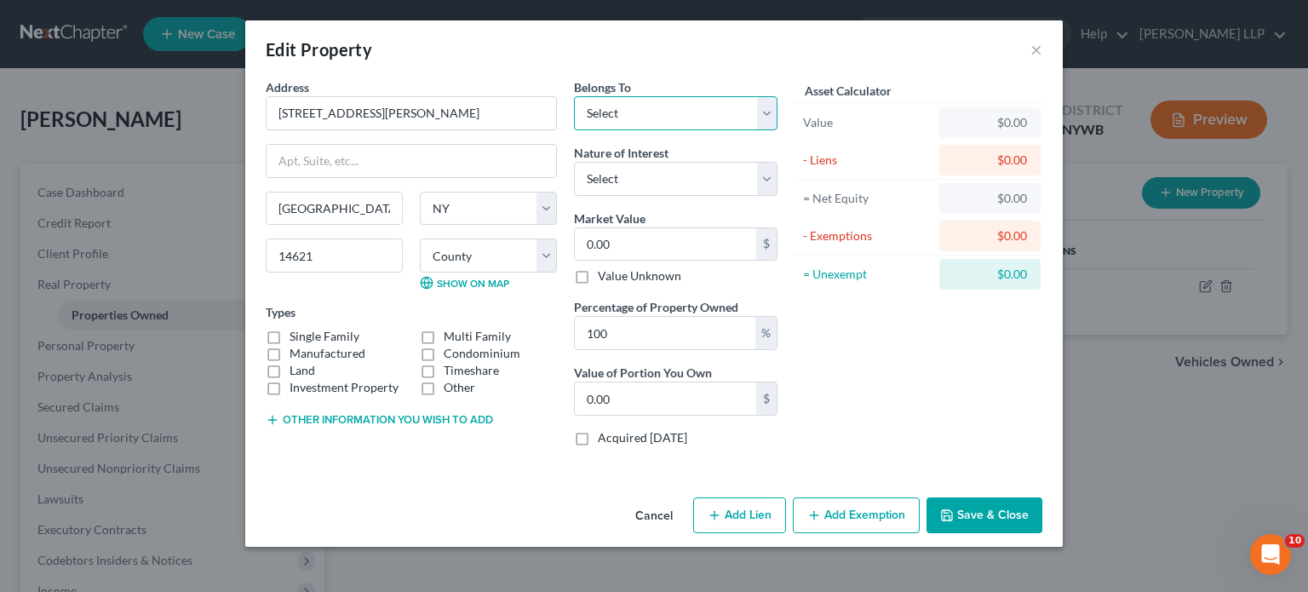
click at [764, 110] on select "Select Debtor 1 Only Debtor 2 Only Debtor 1 And Debtor 2 Only At Least One Of T…" at bounding box center [676, 113] width 204 height 34
select select "0"
click at [574, 96] on select "Select Debtor 1 Only Debtor 2 Only Debtor 1 And Debtor 2 Only At Least One Of T…" at bounding box center [676, 113] width 204 height 34
click at [765, 173] on select "Select Fee Simple Joint Tenant Life Estate Equitable Interest Future Interest T…" at bounding box center [676, 179] width 204 height 34
select select "0"
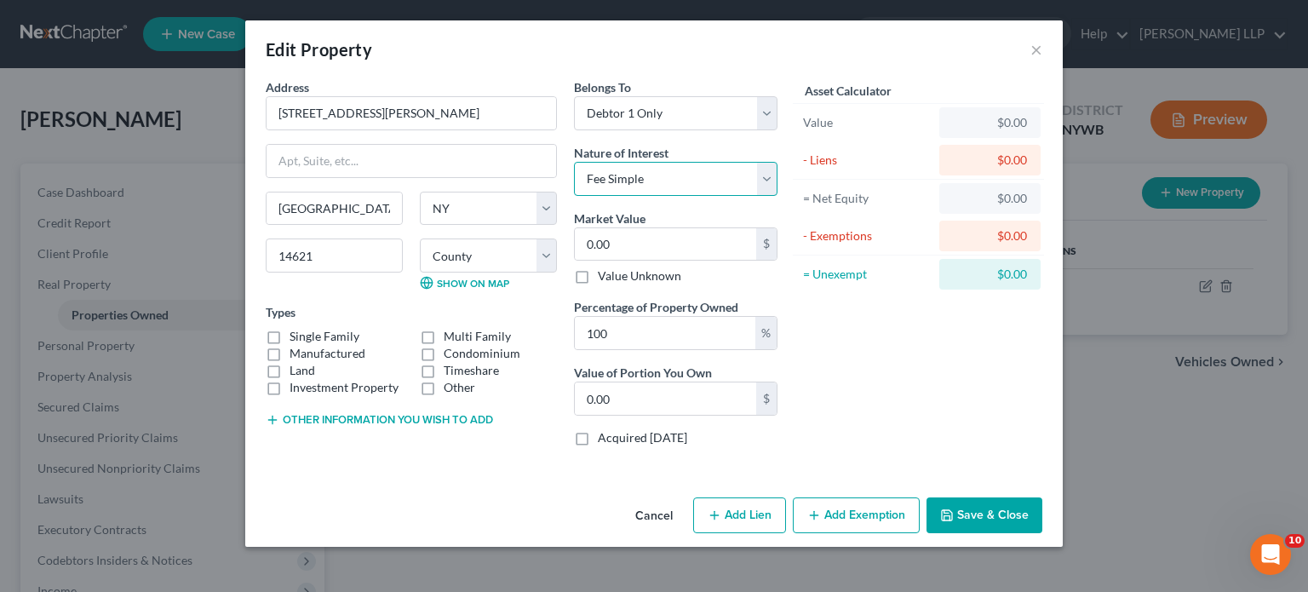
click at [574, 162] on select "Select Fee Simple Joint Tenant Life Estate Equitable Interest Future Interest T…" at bounding box center [676, 179] width 204 height 34
click at [716, 237] on input "0.00" at bounding box center [665, 244] width 181 height 32
type input "5"
type input "5.00"
type input "59"
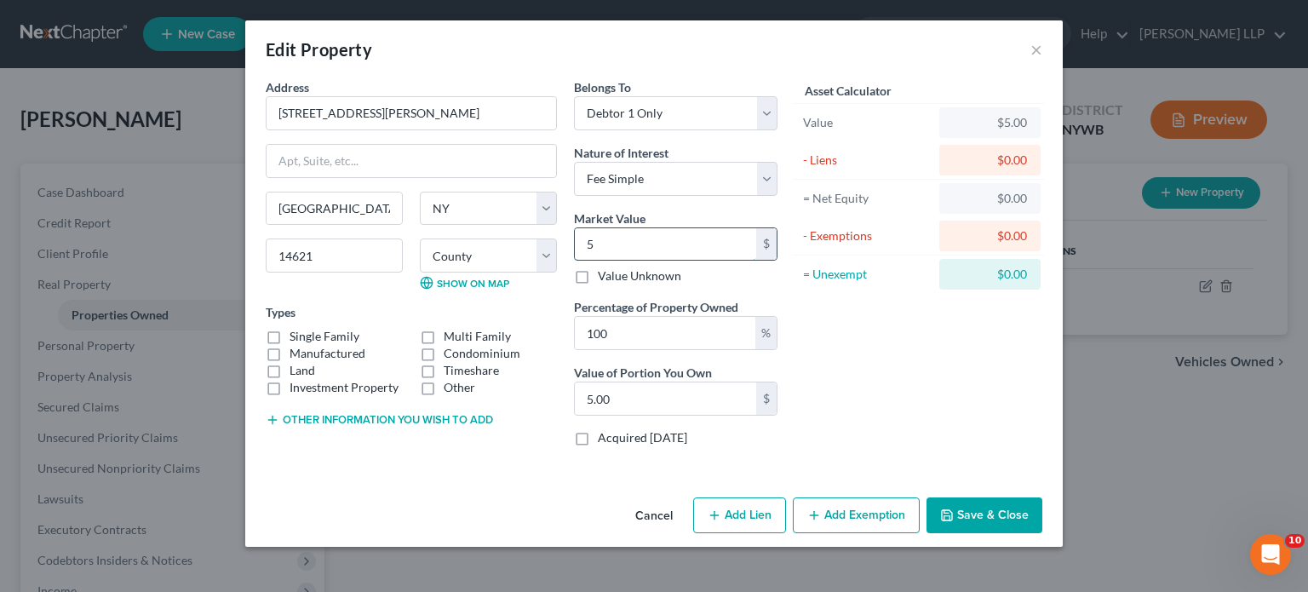
type input "59.00"
type input "596"
type input "596.00"
type input "5960"
type input "5,960.00"
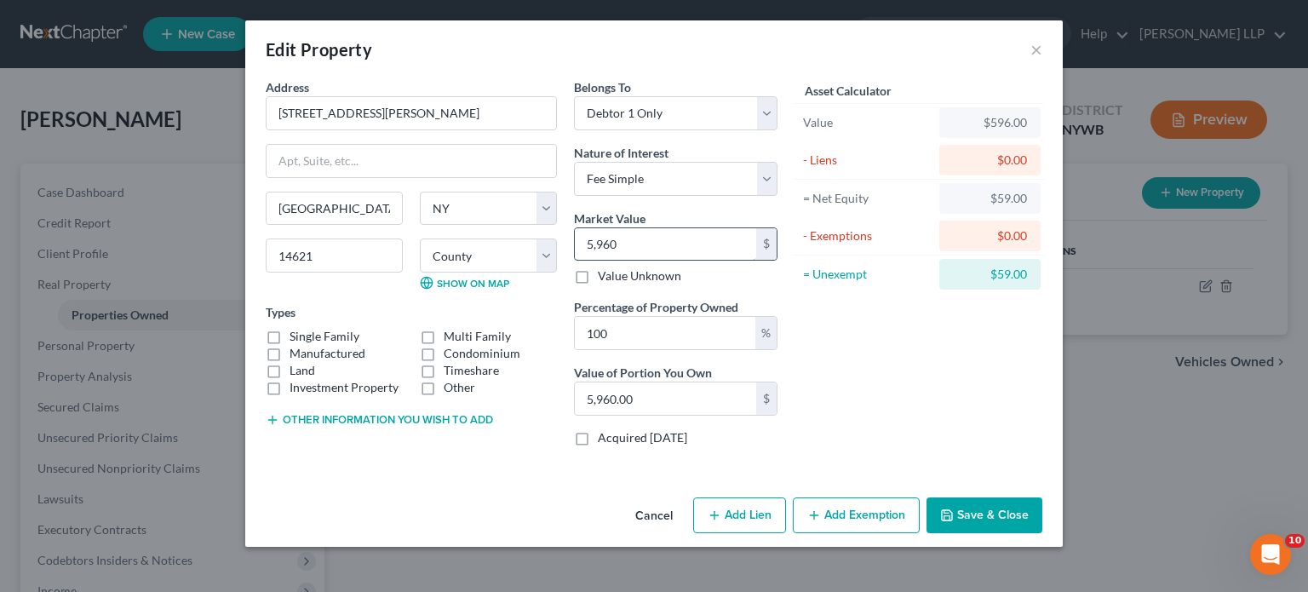
type input "5,9600"
type input "59,600.00"
type input "59,600"
click at [931, 381] on div "Asset Calculator Value $59,600.00 - Liens $0.00 = Net Equity $596.00 - Exemptio…" at bounding box center [918, 268] width 265 height 381
click at [290, 333] on label "Single Family" at bounding box center [325, 336] width 70 height 17
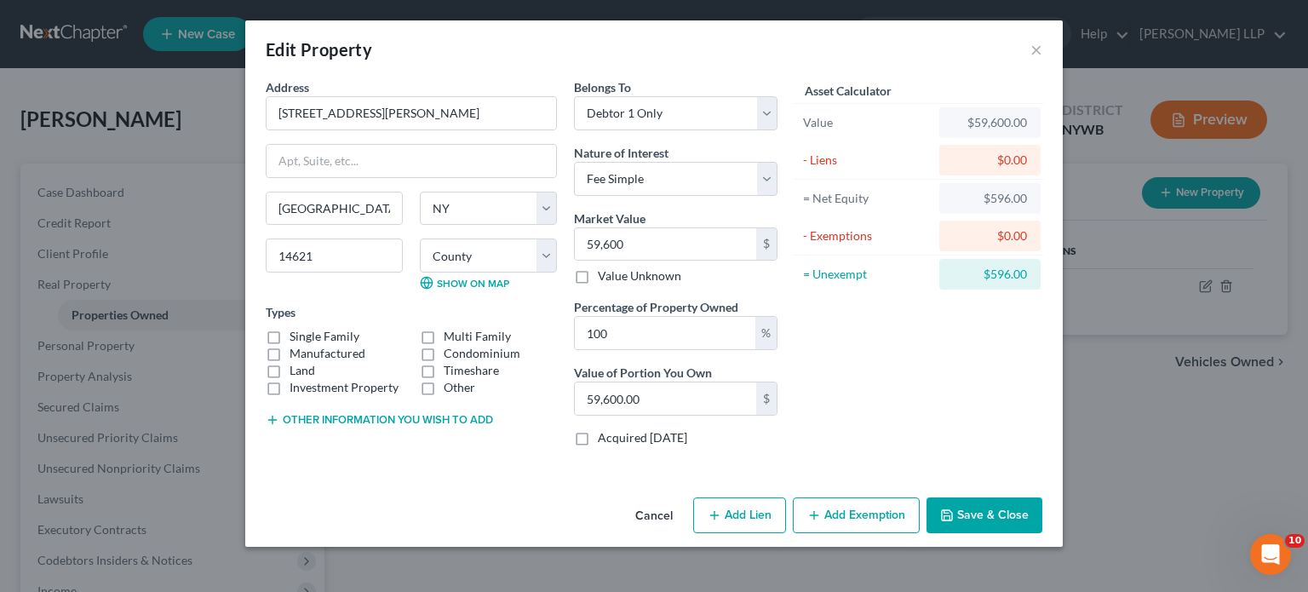
click at [296, 333] on input "Single Family" at bounding box center [301, 333] width 11 height 11
checkbox input "true"
click at [844, 513] on button "Add Exemption" at bounding box center [856, 515] width 127 height 36
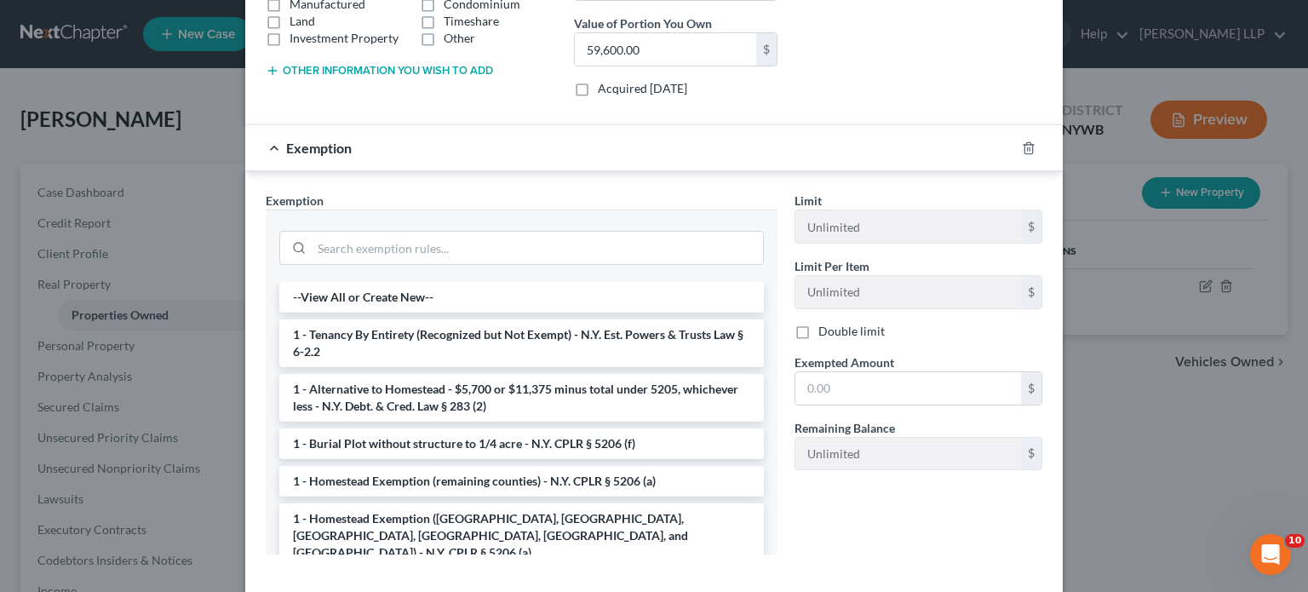
scroll to position [366, 0]
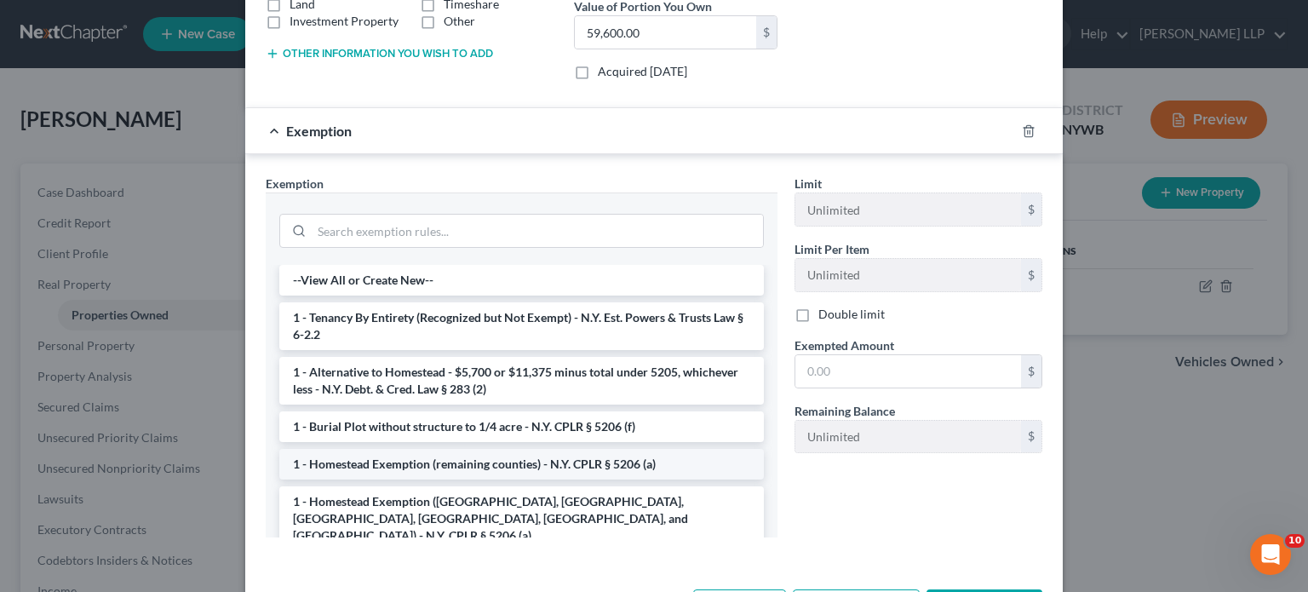
click at [549, 462] on li "1 - Homestead Exemption (remaining counties) - N.Y. CPLR § 5206 (a)" at bounding box center [521, 464] width 485 height 31
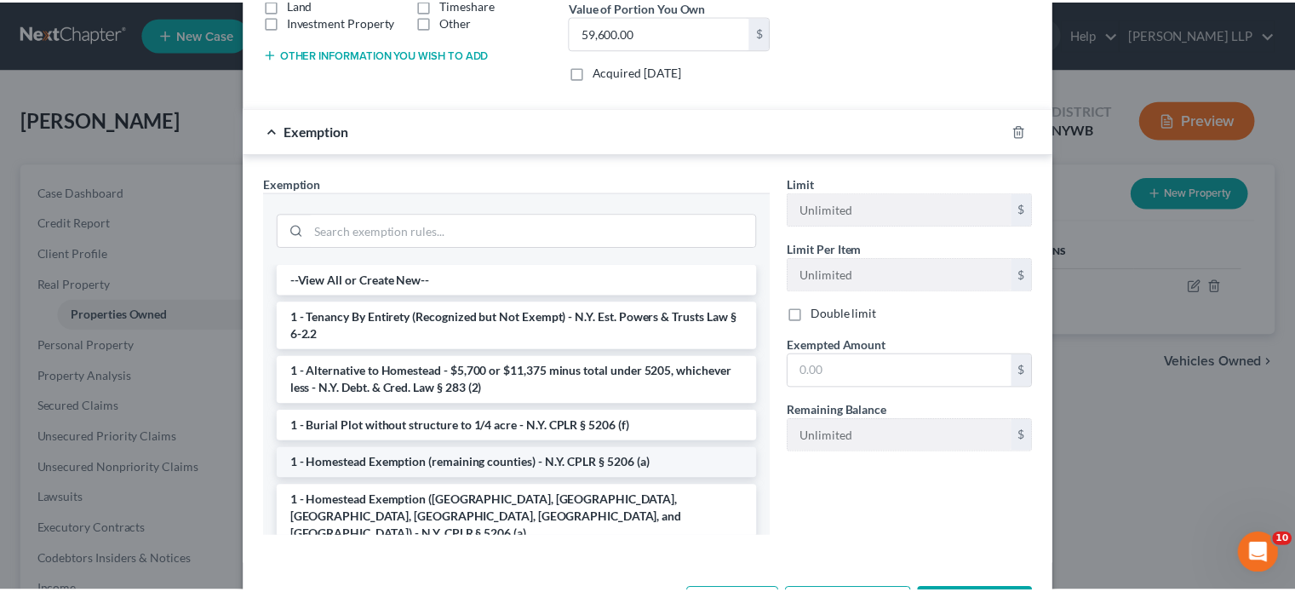
scroll to position [347, 0]
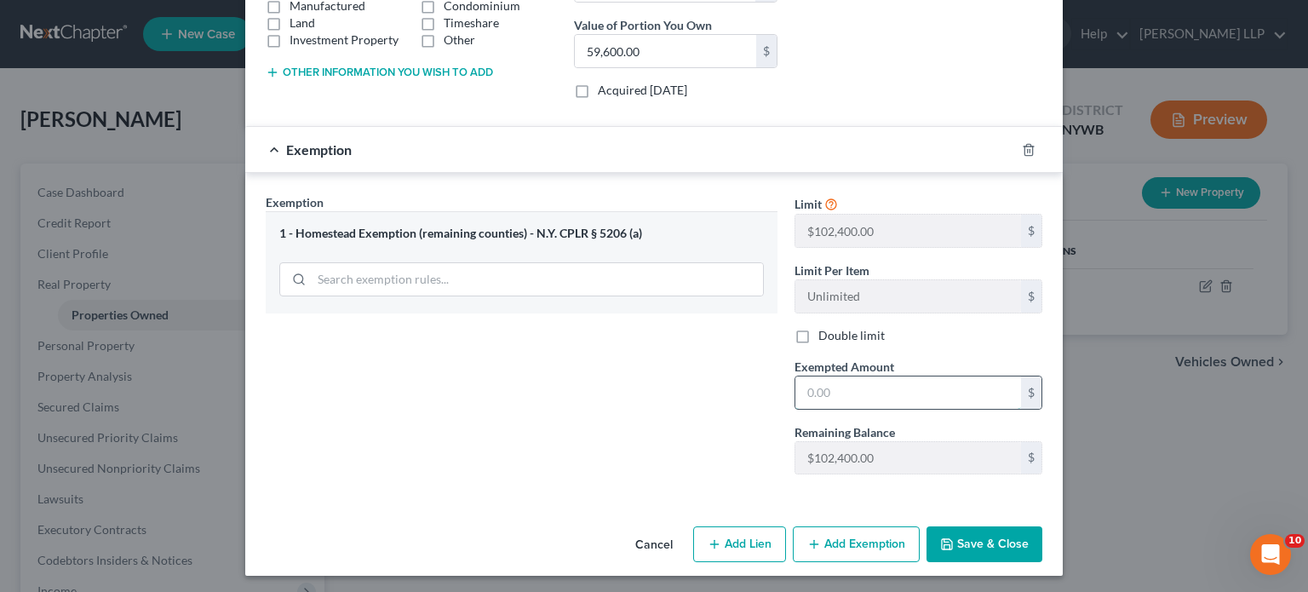
click at [867, 386] on input "text" at bounding box center [908, 392] width 226 height 32
type input "59,600"
click at [640, 408] on div "Exemption Set must be selected for CA. Exemption * 1 - Homestead Exemption (rem…" at bounding box center [521, 340] width 529 height 295
click at [983, 530] on button "Save & Close" at bounding box center [984, 544] width 116 height 36
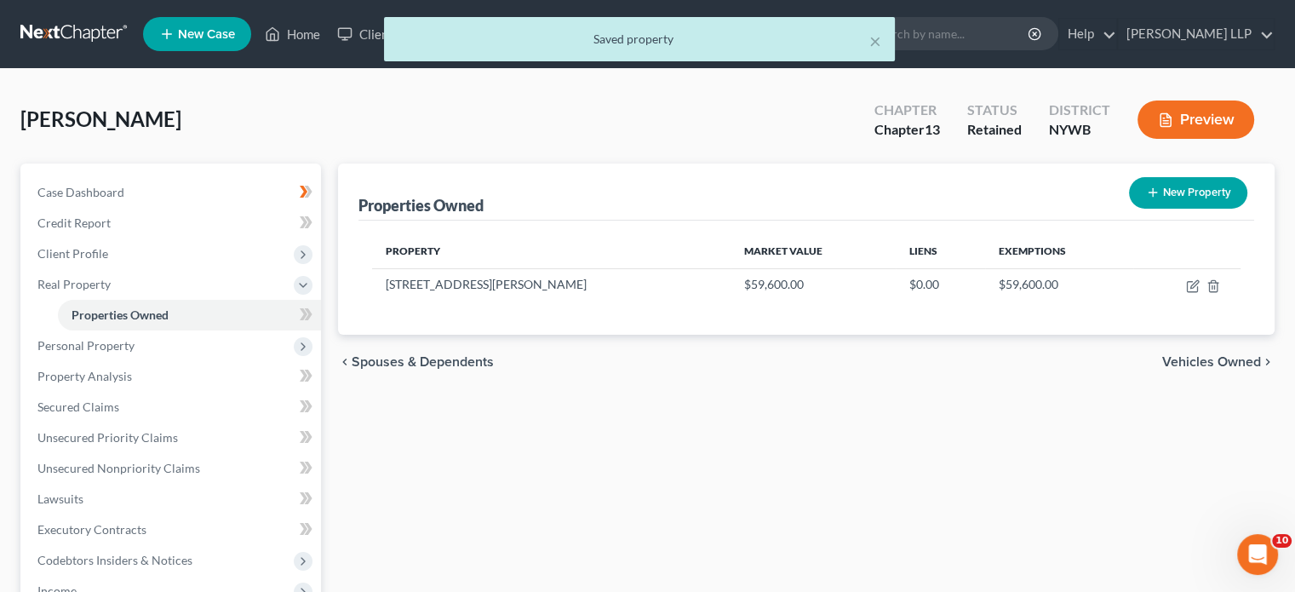
click at [1224, 358] on span "Vehicles Owned" at bounding box center [1211, 362] width 99 height 14
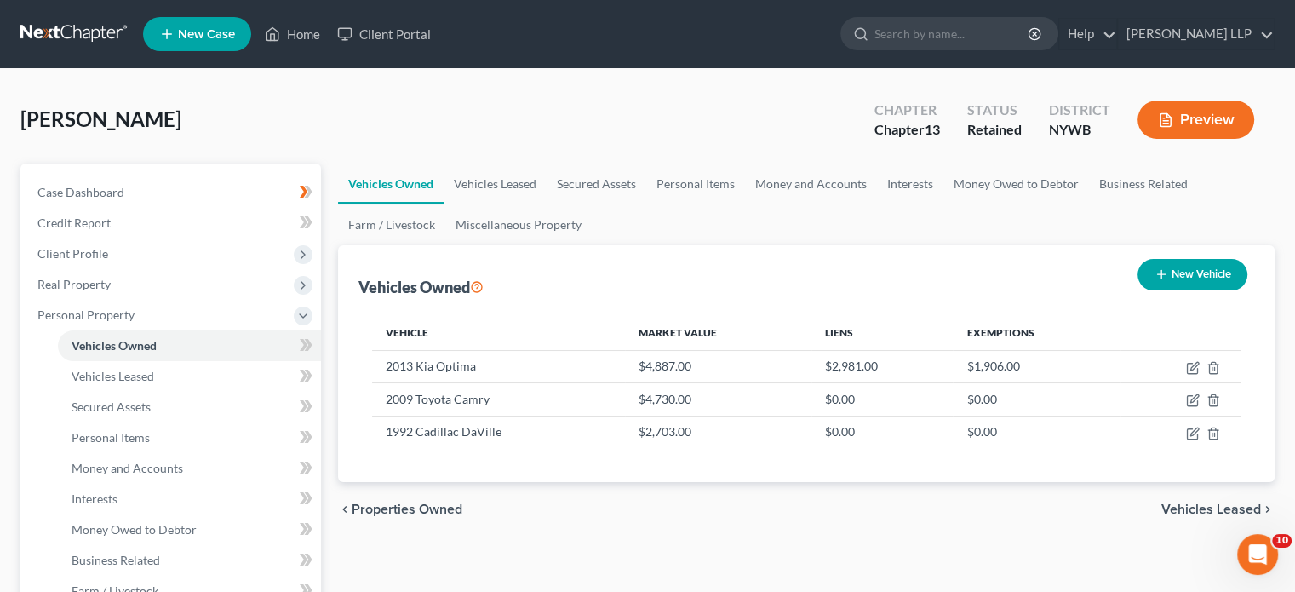
click at [1189, 507] on span "Vehicles Leased" at bounding box center [1211, 509] width 100 height 14
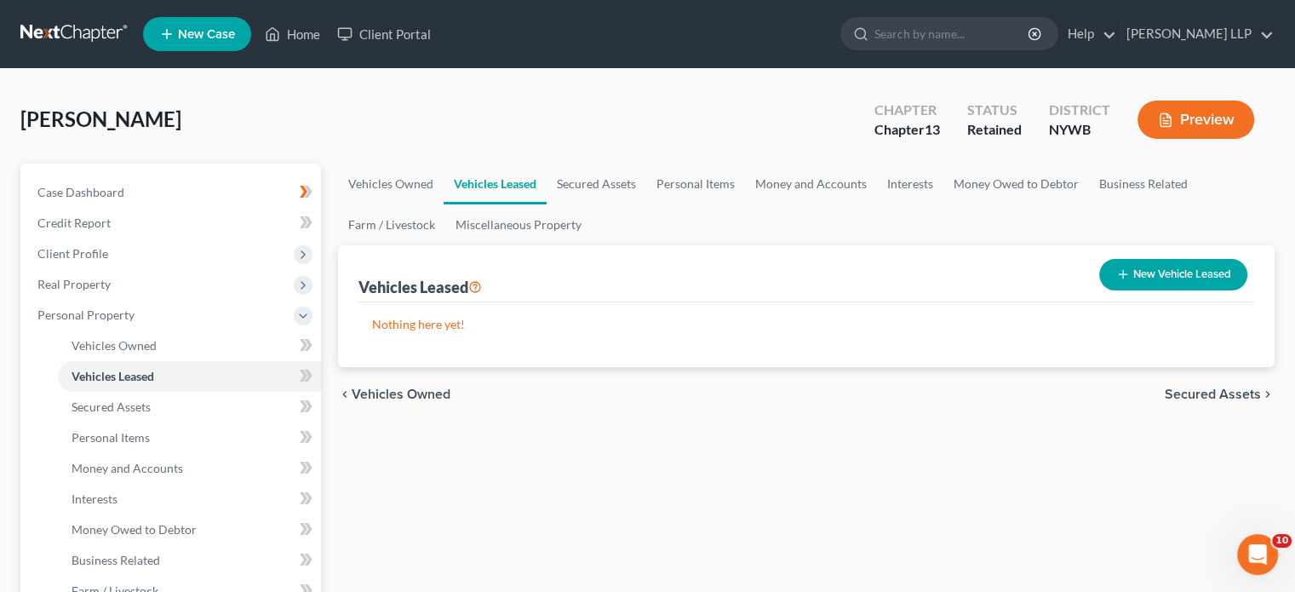
click at [1212, 391] on span "Secured Assets" at bounding box center [1213, 394] width 96 height 14
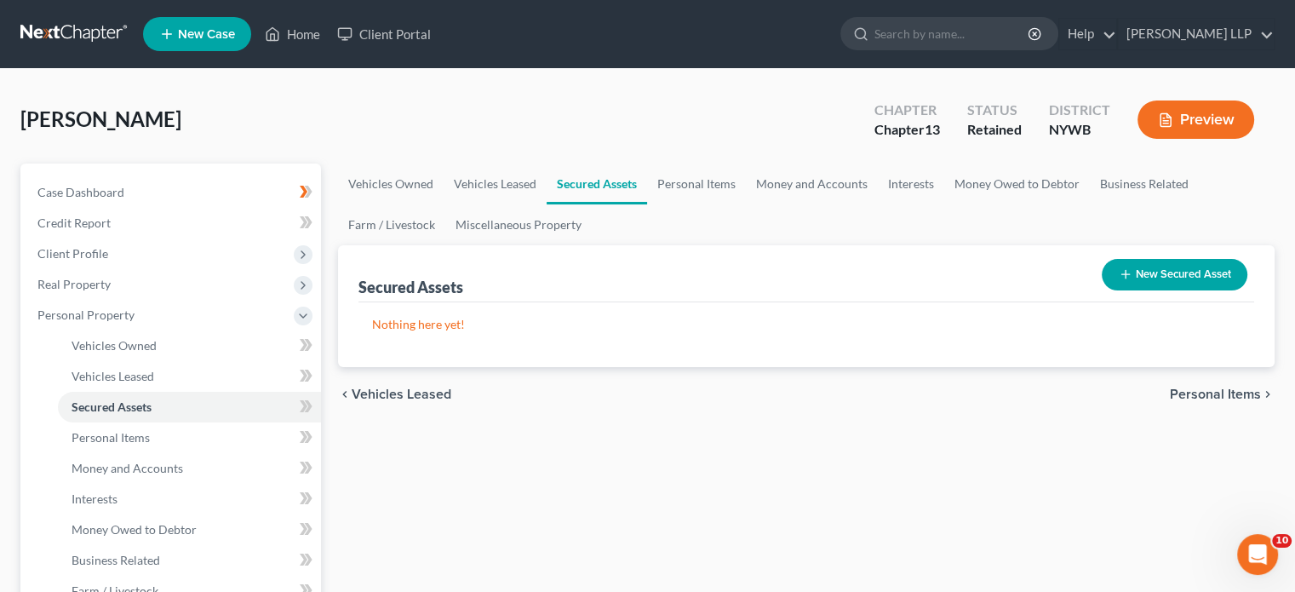
click at [390, 394] on span "Vehicles Leased" at bounding box center [402, 394] width 100 height 14
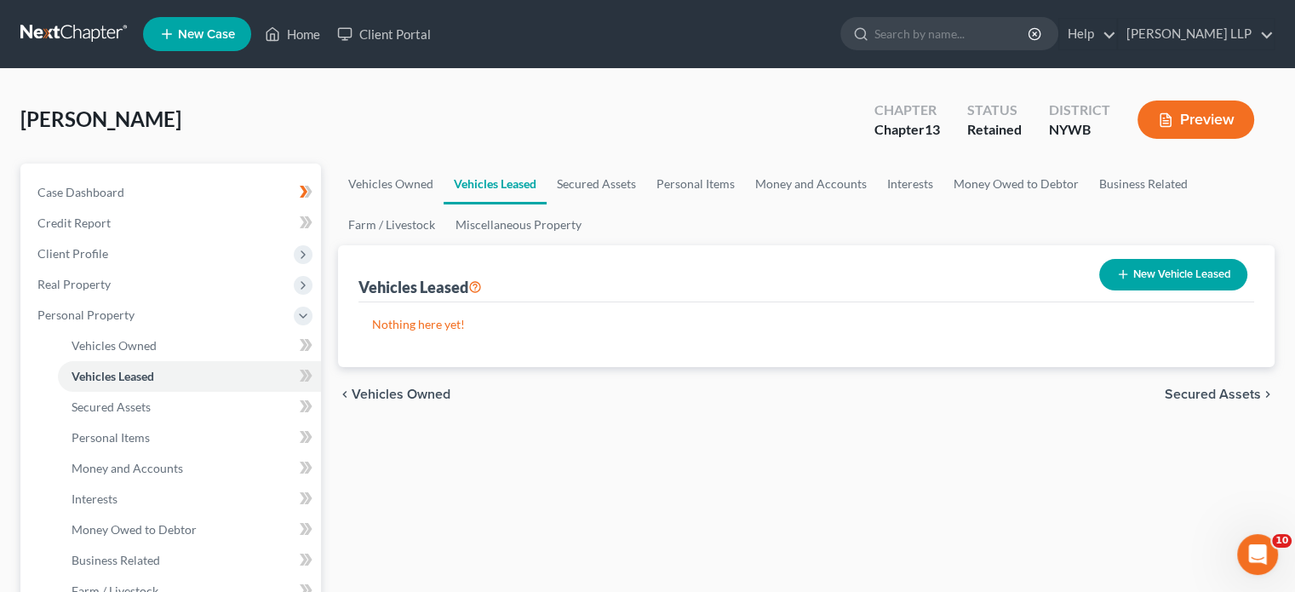
click at [1199, 393] on span "Secured Assets" at bounding box center [1213, 394] width 96 height 14
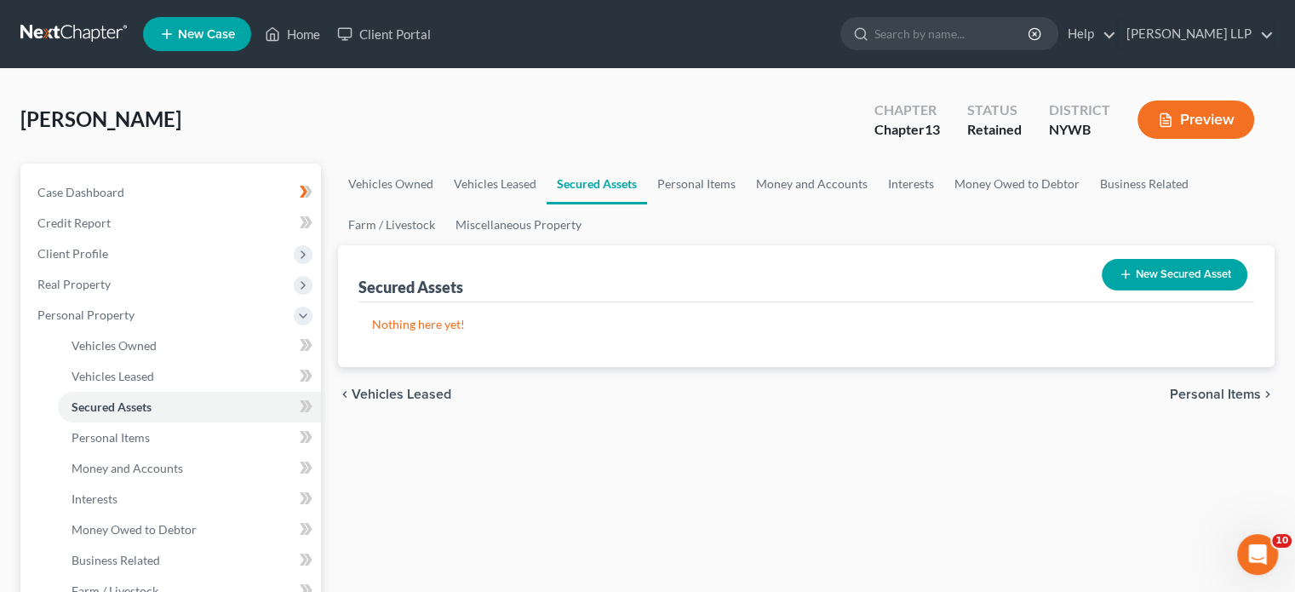
click at [398, 388] on span "Vehicles Leased" at bounding box center [402, 394] width 100 height 14
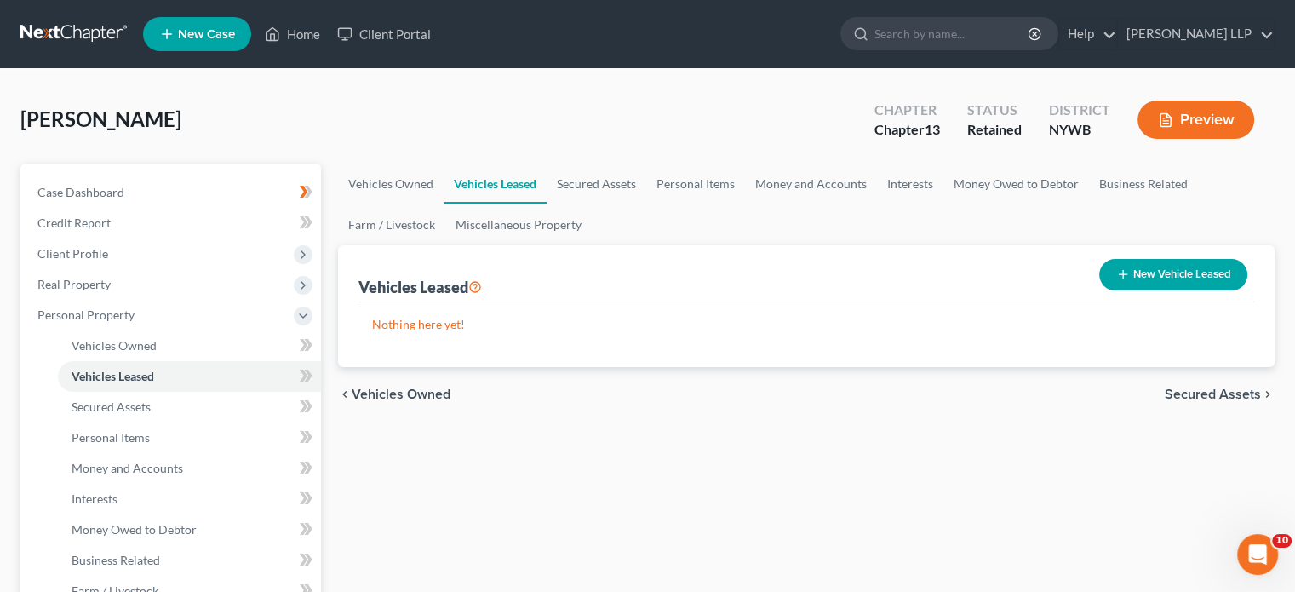
click at [398, 388] on span "Vehicles Owned" at bounding box center [401, 394] width 99 height 14
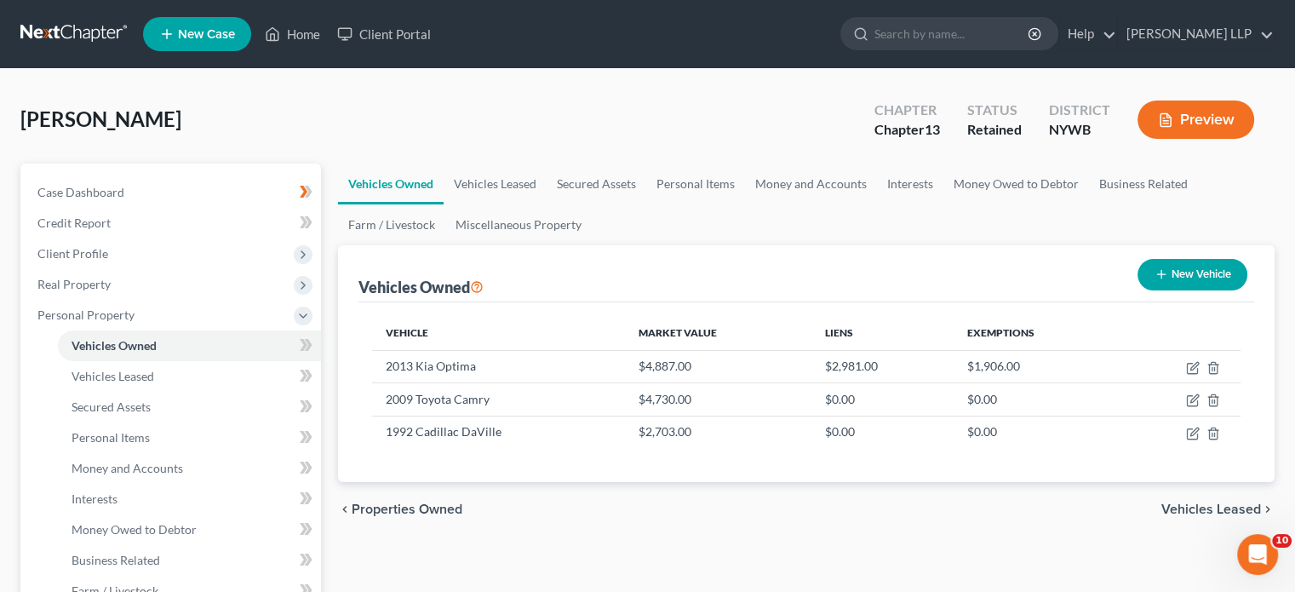
click at [1203, 507] on span "Vehicles Leased" at bounding box center [1211, 509] width 100 height 14
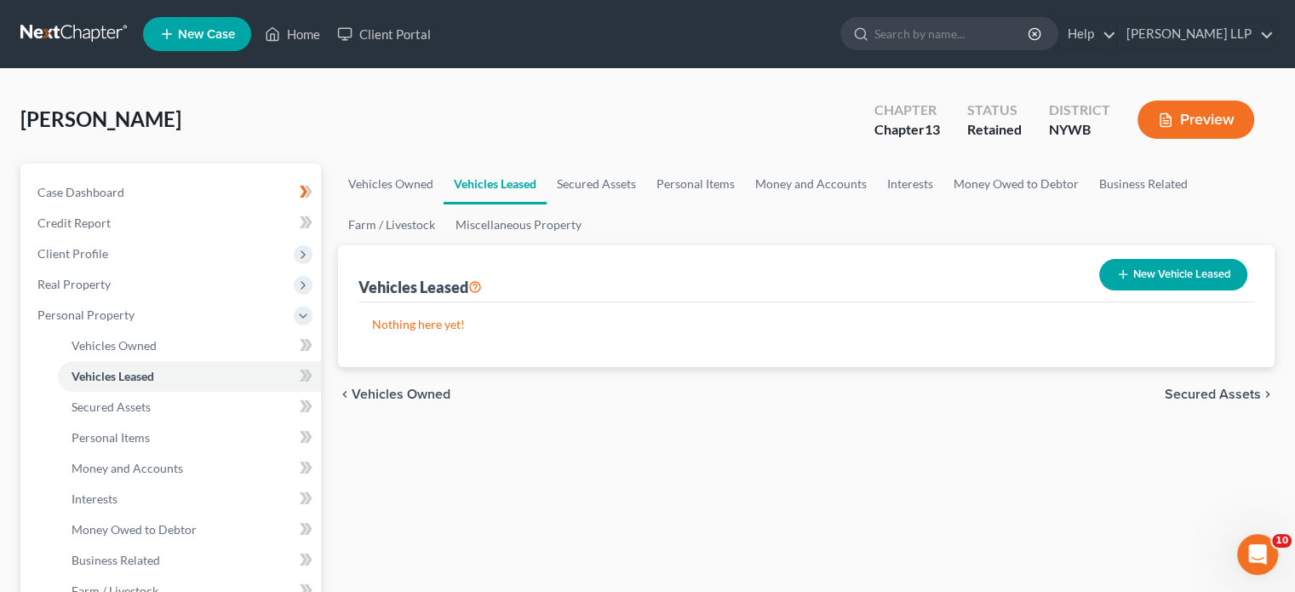
click at [1213, 387] on span "Secured Assets" at bounding box center [1213, 394] width 96 height 14
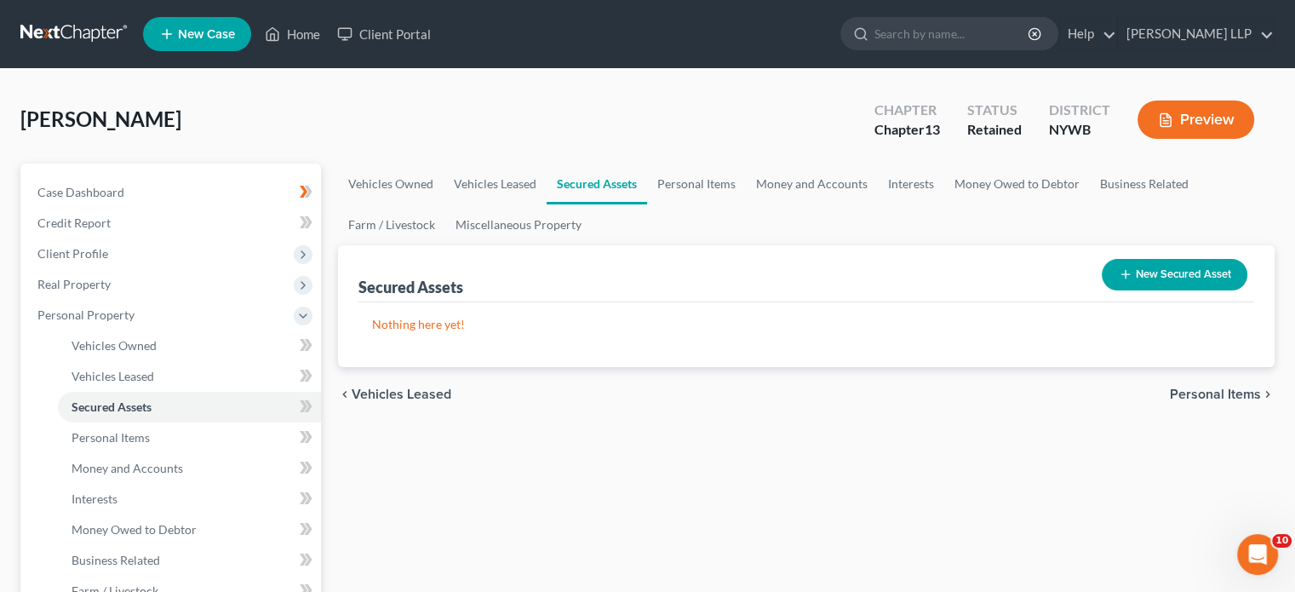
click at [1121, 269] on icon "button" at bounding box center [1126, 274] width 14 height 14
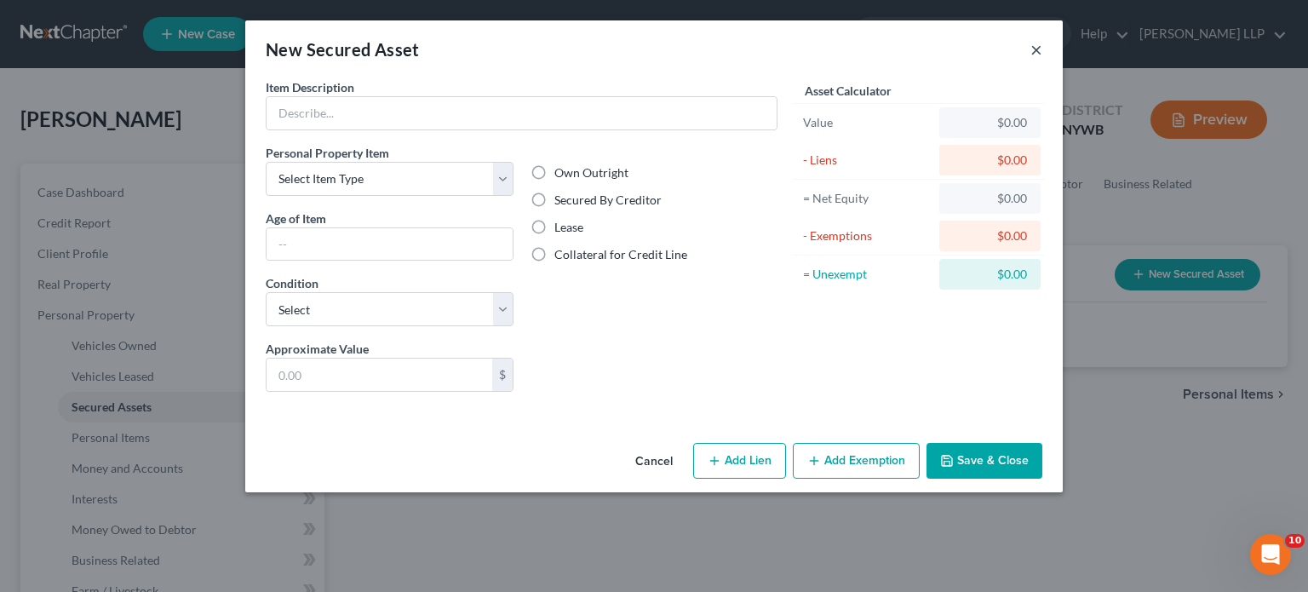
click at [1037, 44] on button "×" at bounding box center [1036, 49] width 12 height 20
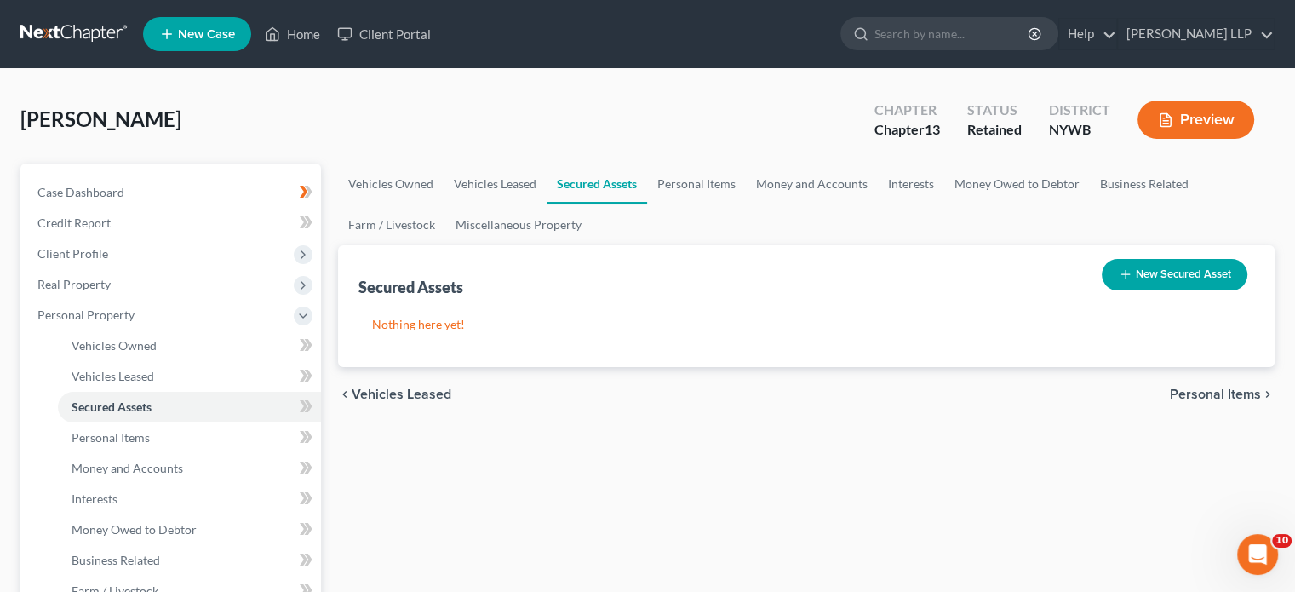
click at [1199, 393] on span "Personal Items" at bounding box center [1215, 394] width 91 height 14
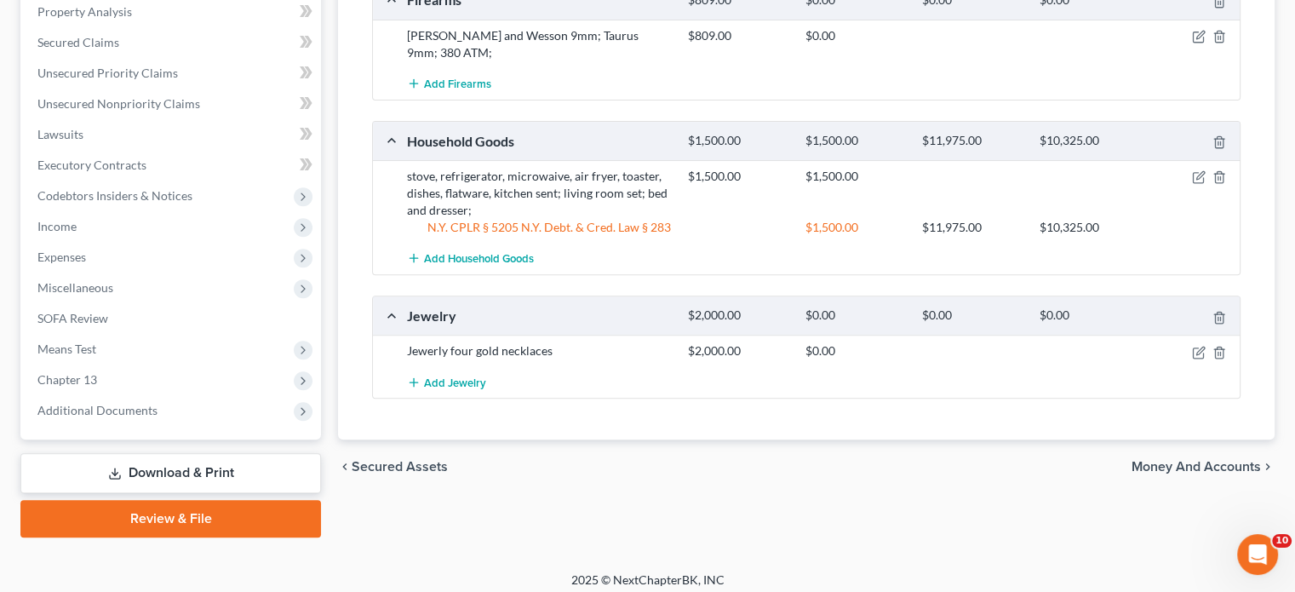
scroll to position [649, 0]
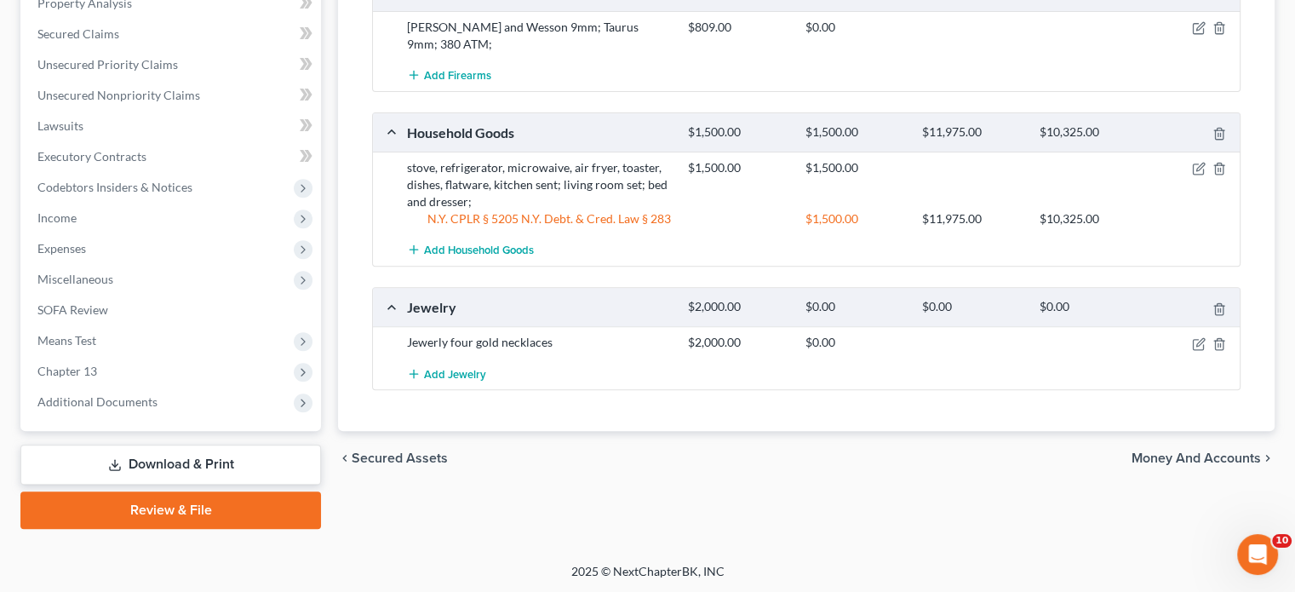
click at [1196, 451] on span "Money and Accounts" at bounding box center [1196, 458] width 129 height 14
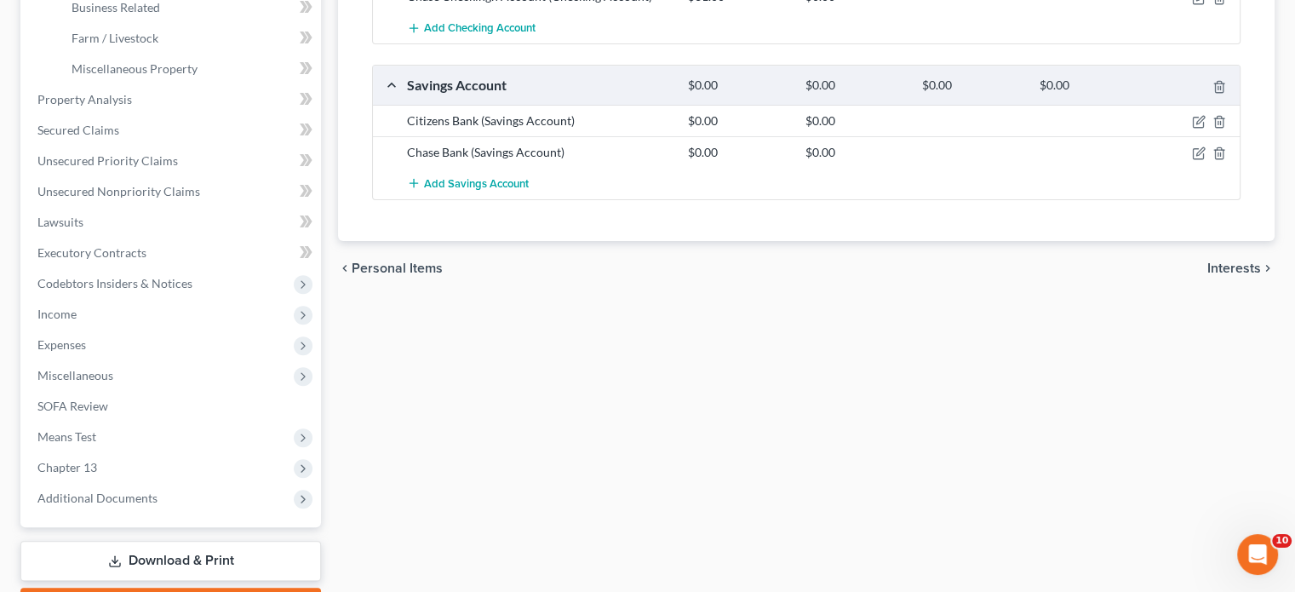
scroll to position [560, 0]
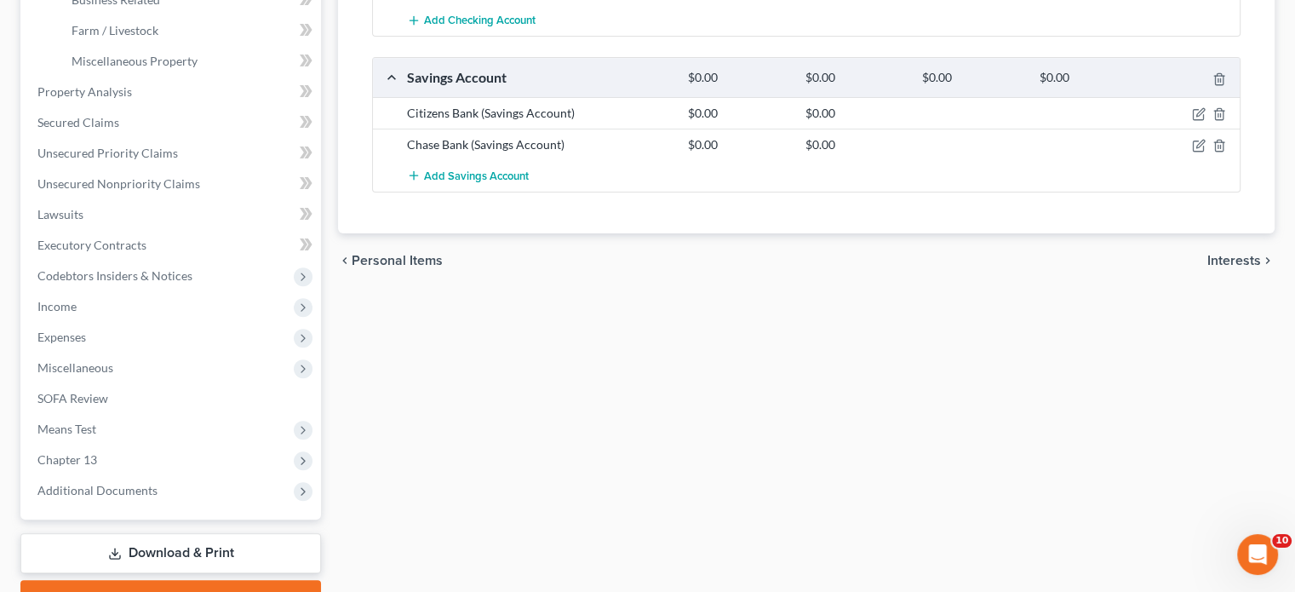
click at [1241, 254] on span "Interests" at bounding box center [1234, 261] width 54 height 14
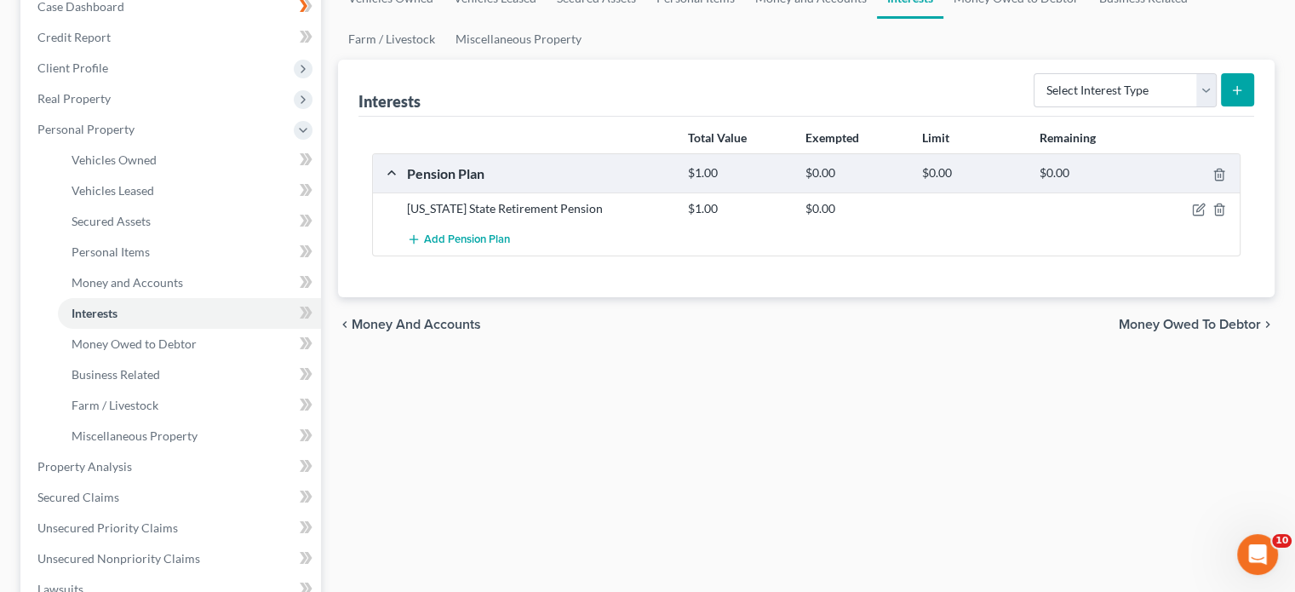
scroll to position [187, 0]
click at [1173, 321] on span "Money Owed to Debtor" at bounding box center [1190, 323] width 142 height 14
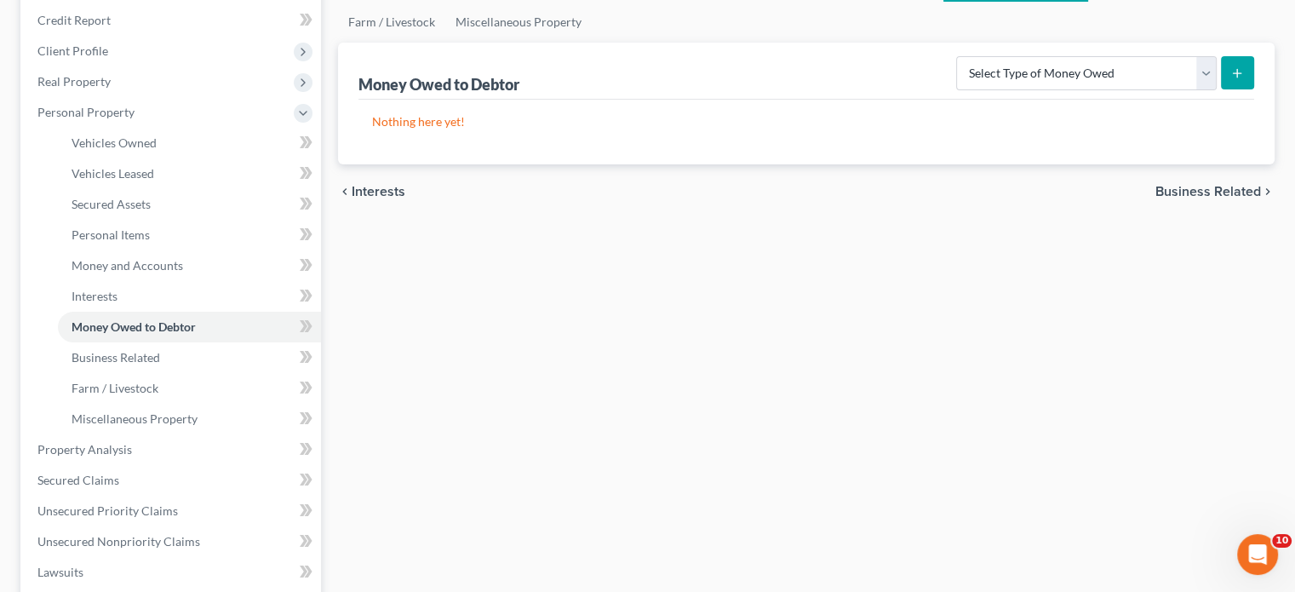
scroll to position [199, 0]
click at [1230, 193] on span "Business Related" at bounding box center [1208, 195] width 106 height 14
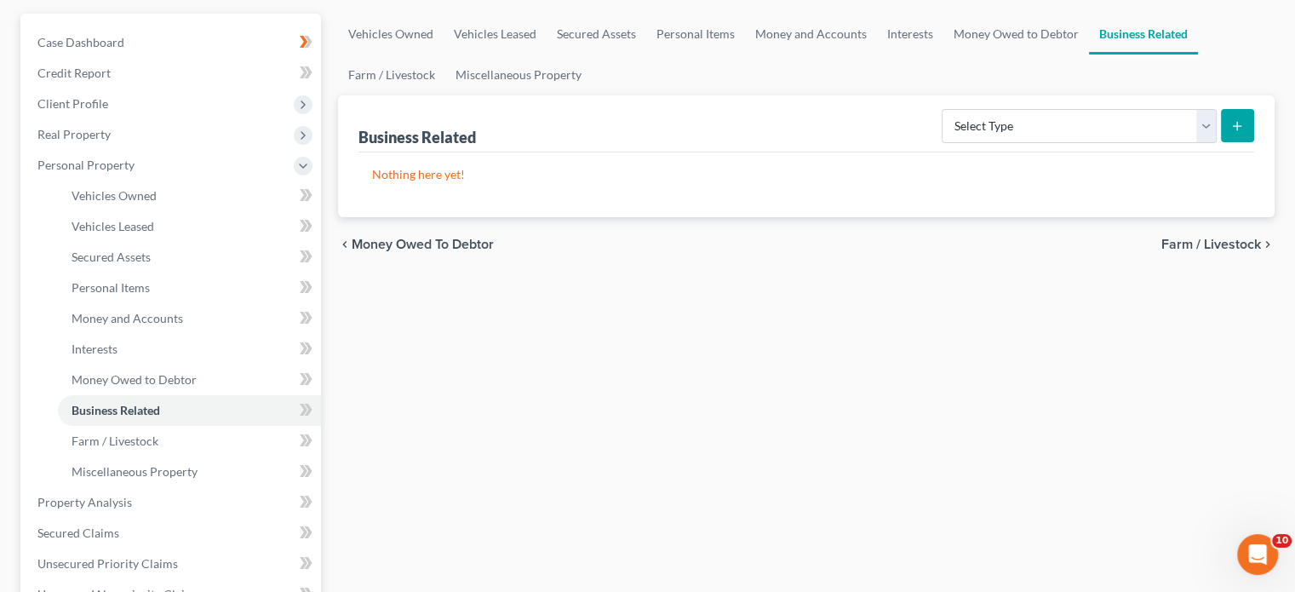
scroll to position [154, 0]
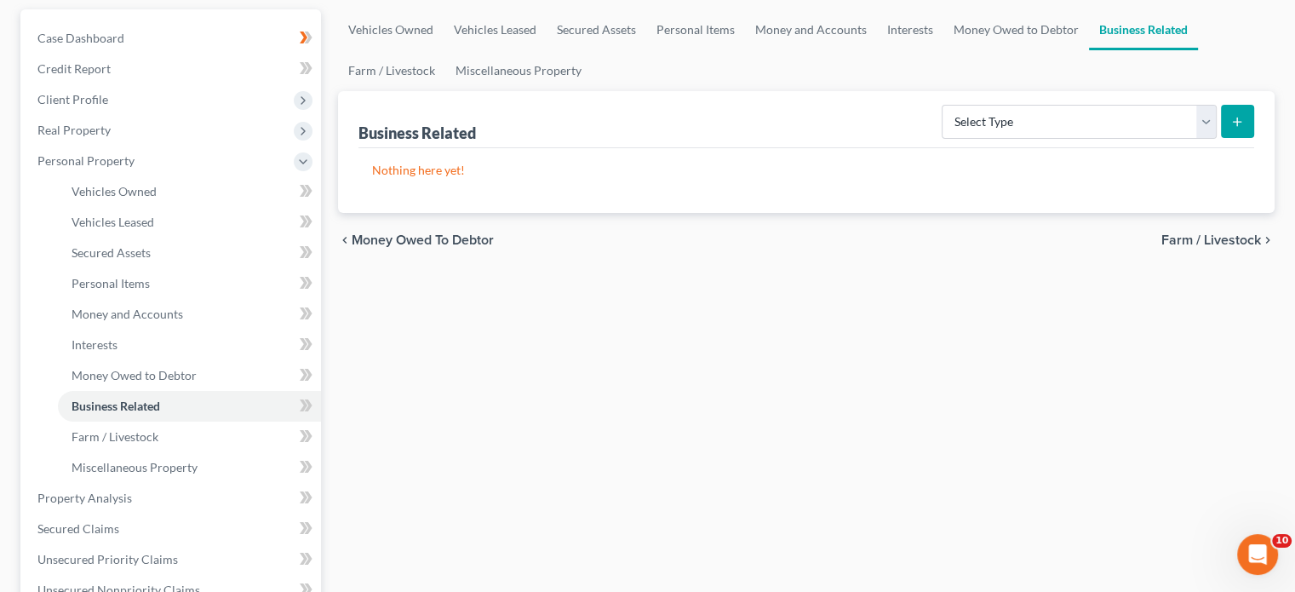
click at [1226, 239] on span "Farm / Livestock" at bounding box center [1211, 240] width 100 height 14
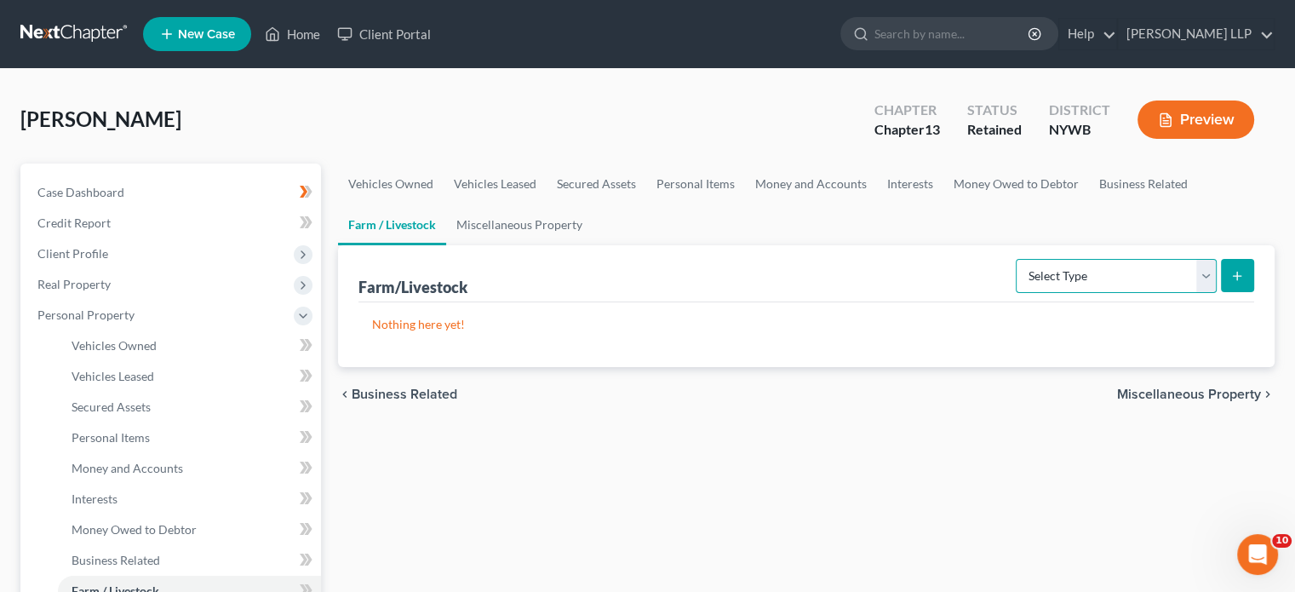
click at [1206, 272] on select "Select Type Animals & Livestock Crops: Growing or Harvested Farming Equipment F…" at bounding box center [1116, 276] width 201 height 34
click at [1206, 375] on div "chevron_left Business Related Miscellaneous Property chevron_right" at bounding box center [806, 394] width 937 height 54
click at [1189, 390] on span "Miscellaneous Property" at bounding box center [1189, 394] width 144 height 14
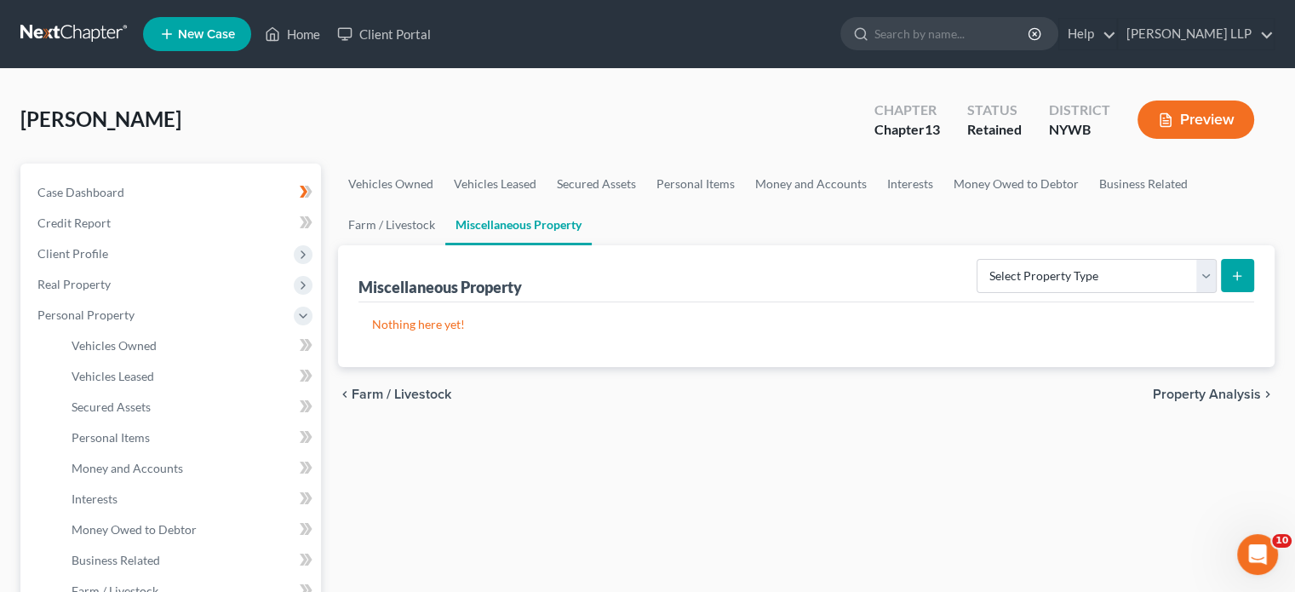
click at [1189, 387] on span "Property Analysis" at bounding box center [1207, 394] width 108 height 14
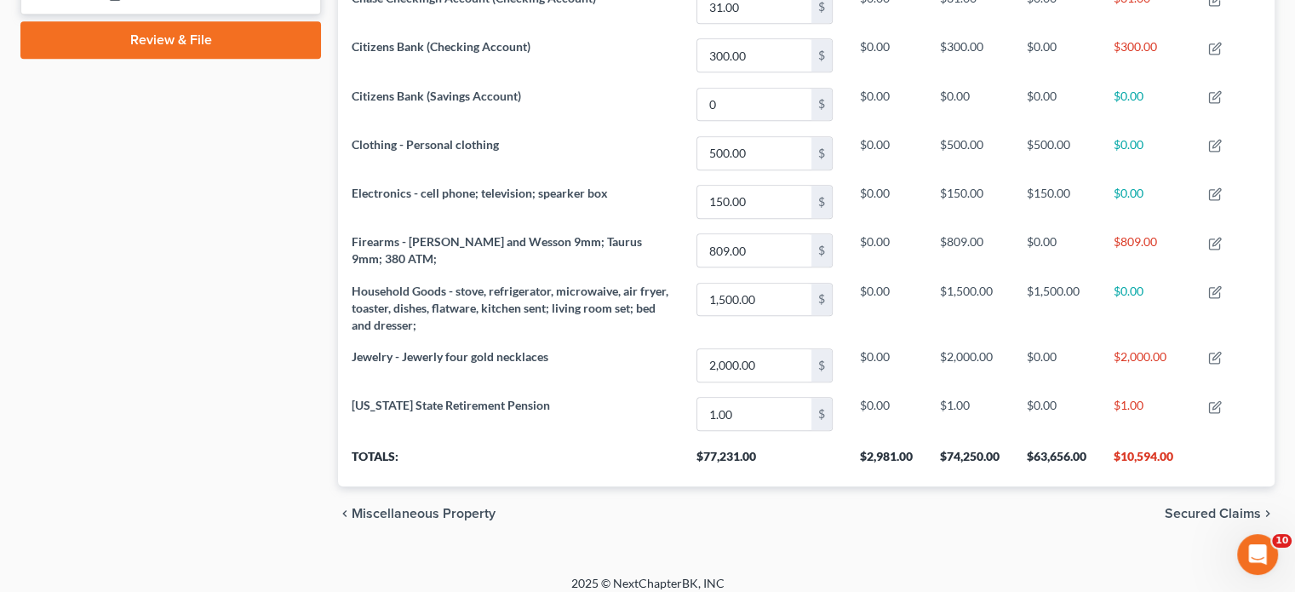
scroll to position [820, 0]
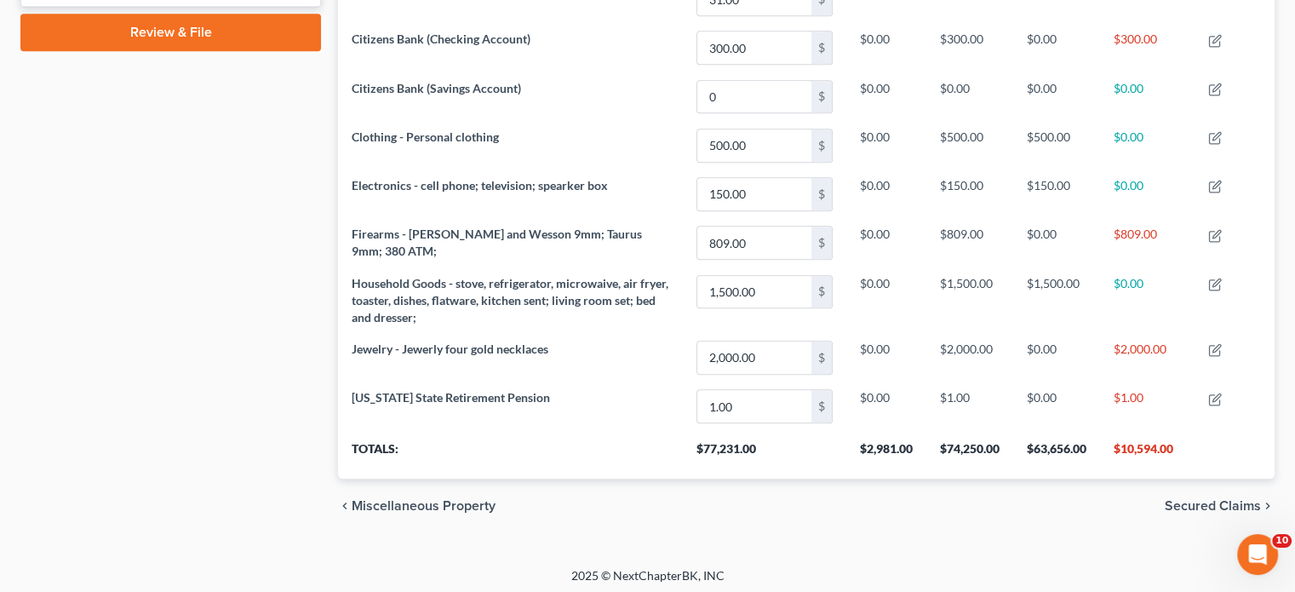
click at [1216, 499] on span "Secured Claims" at bounding box center [1213, 506] width 96 height 14
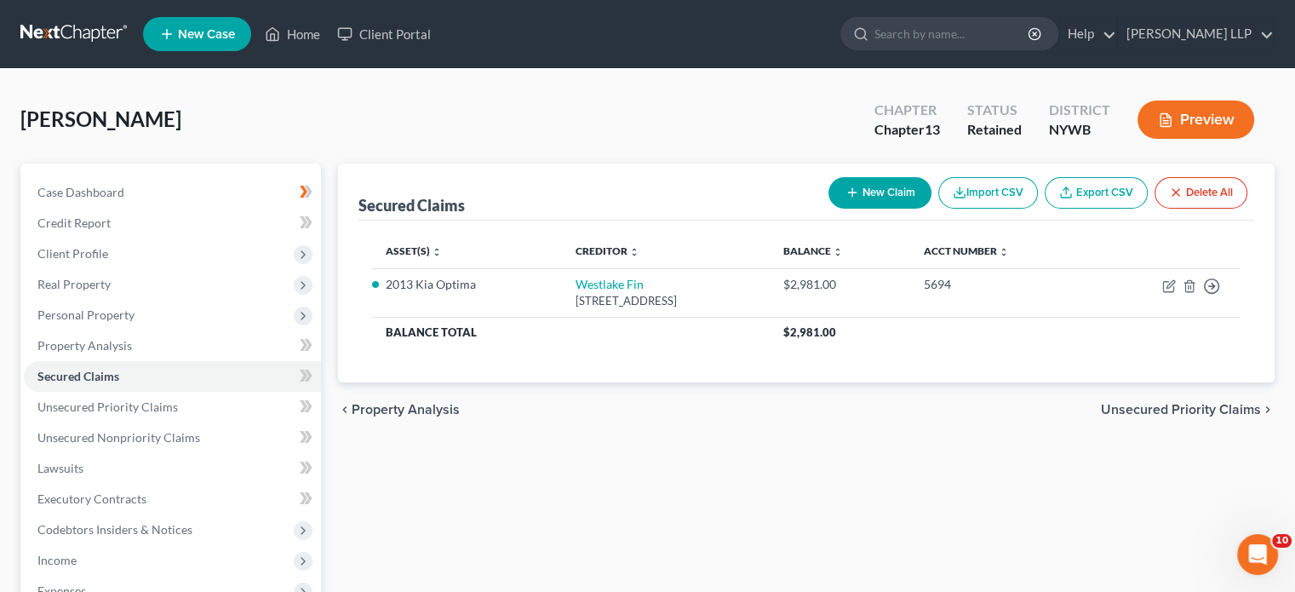
click at [1196, 403] on span "Unsecured Priority Claims" at bounding box center [1181, 410] width 160 height 14
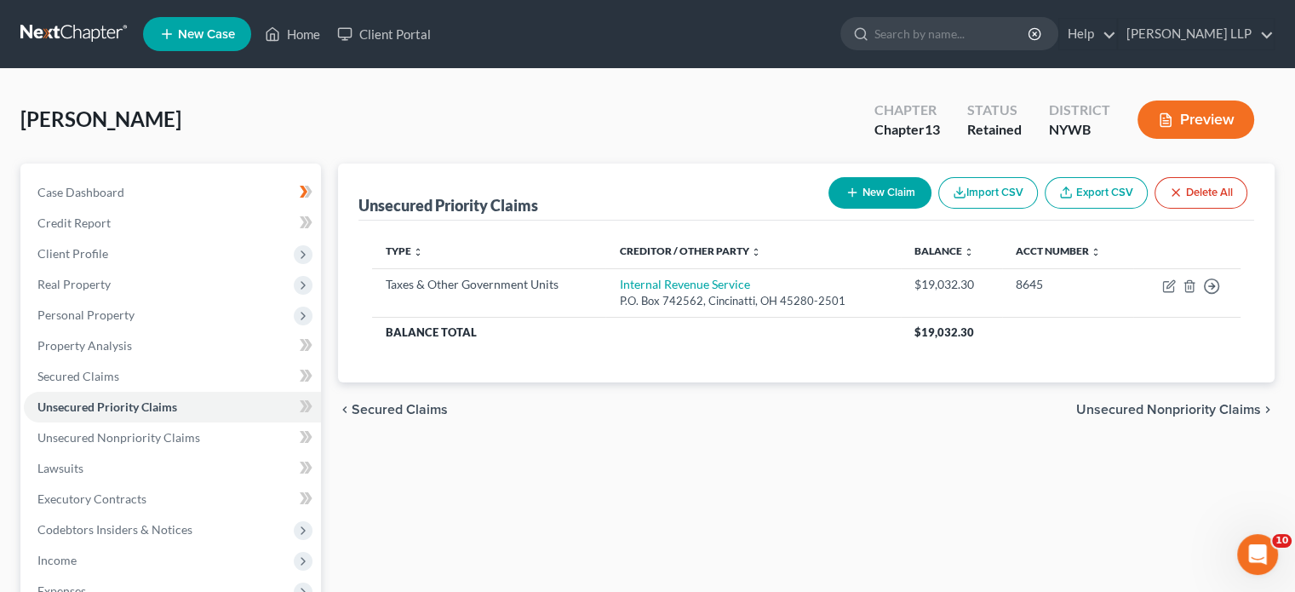
click at [1196, 403] on span "Unsecured Nonpriority Claims" at bounding box center [1168, 410] width 185 height 14
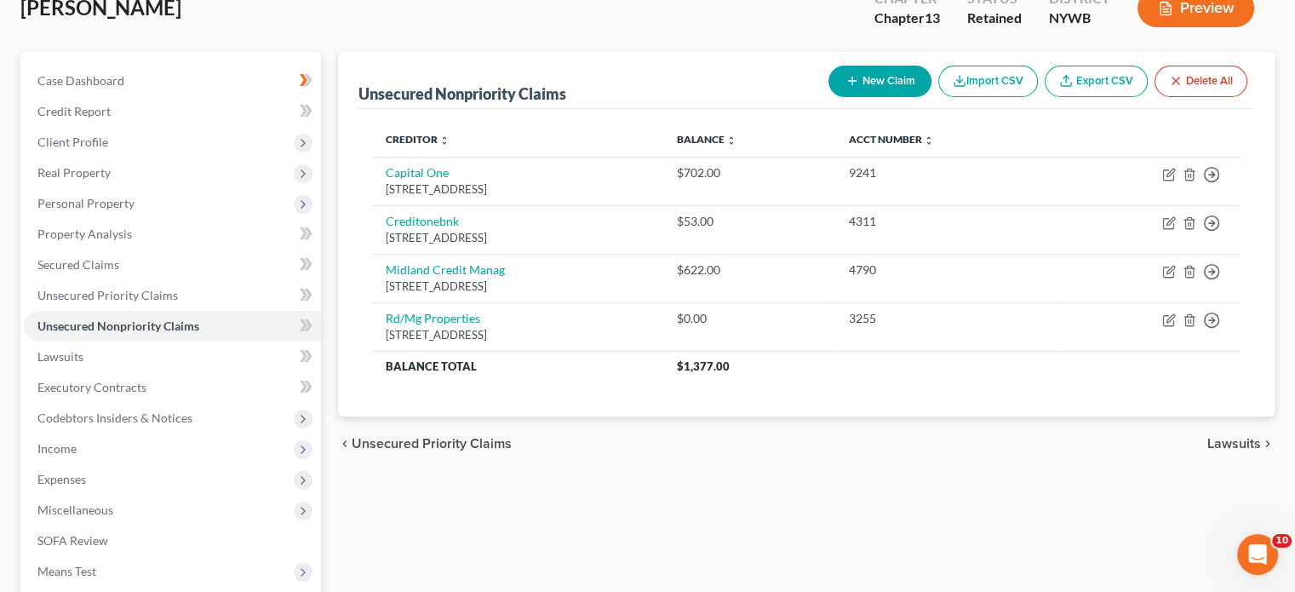
click at [1230, 437] on span "Lawsuits" at bounding box center [1234, 444] width 54 height 14
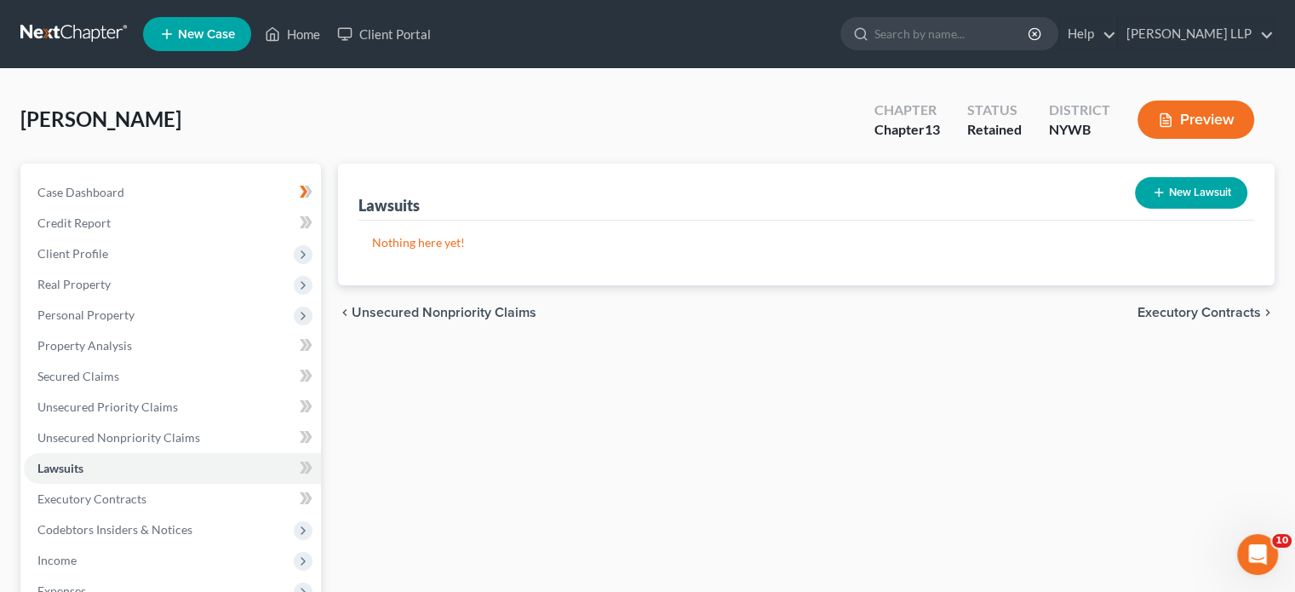
click at [1159, 307] on span "Executory Contracts" at bounding box center [1199, 313] width 123 height 14
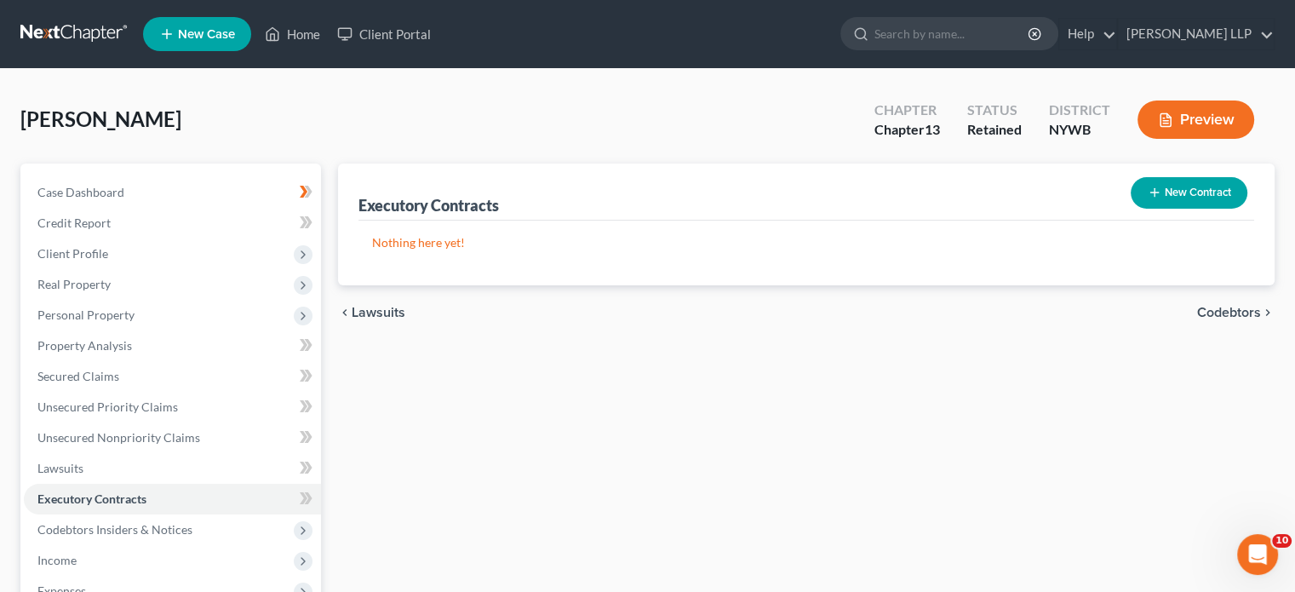
click at [1225, 306] on span "Codebtors" at bounding box center [1229, 313] width 64 height 14
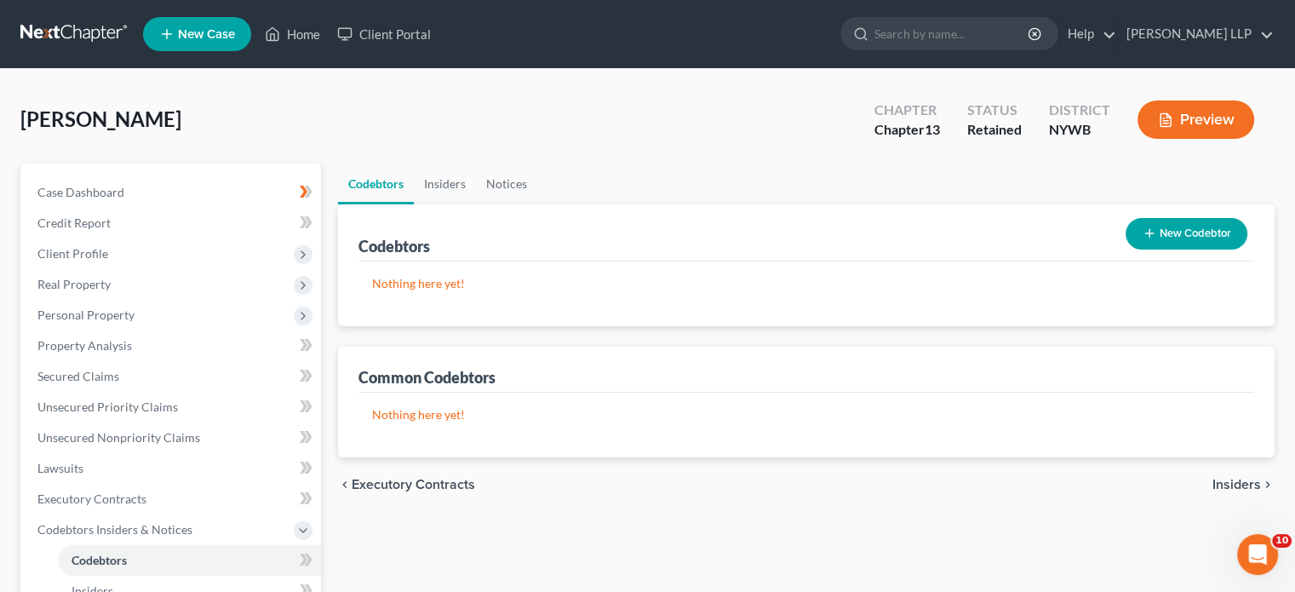
click at [1228, 484] on span "Insiders" at bounding box center [1237, 485] width 49 height 14
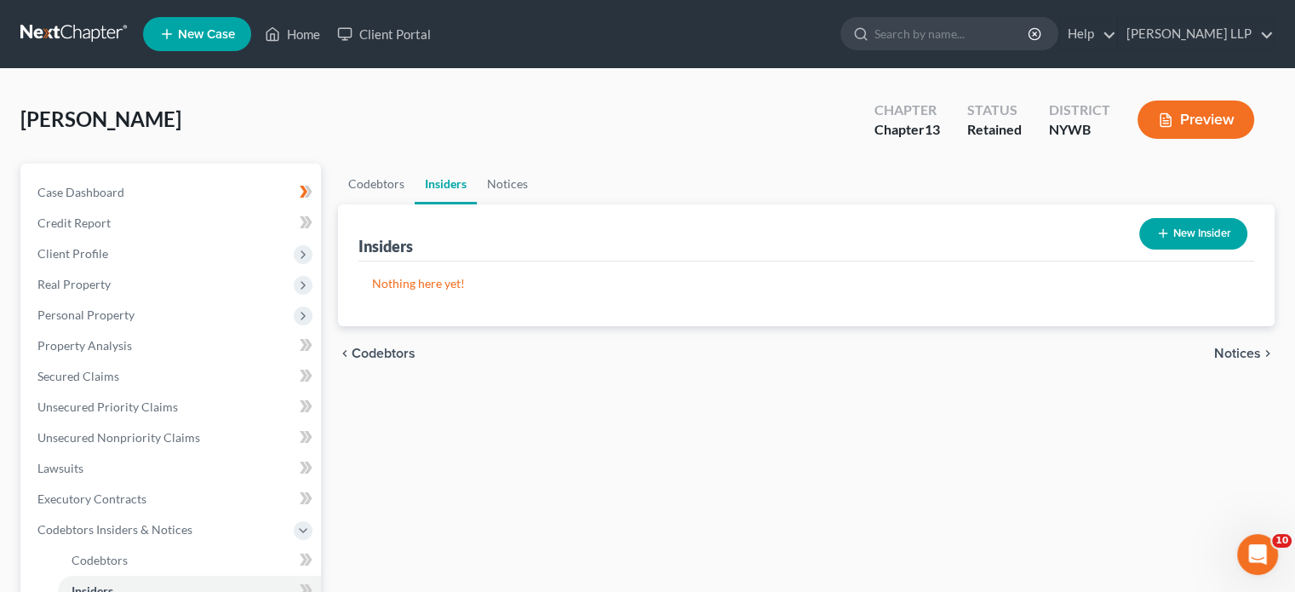
click at [1232, 347] on span "Notices" at bounding box center [1237, 354] width 47 height 14
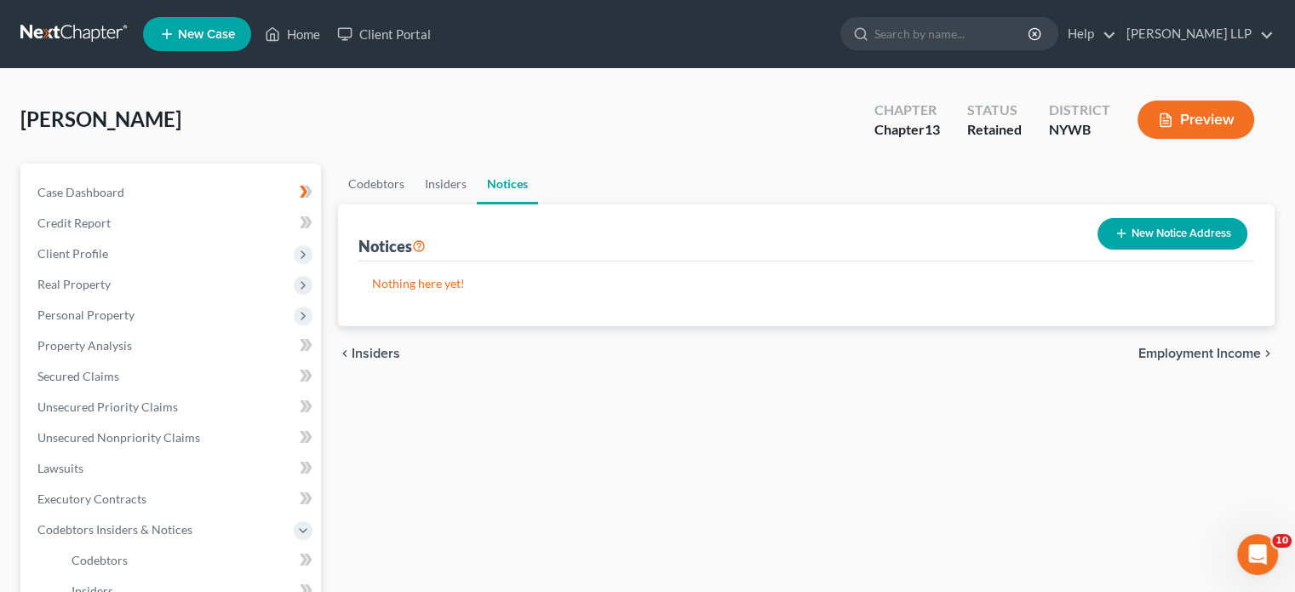
click at [1231, 347] on span "Employment Income" at bounding box center [1199, 354] width 123 height 14
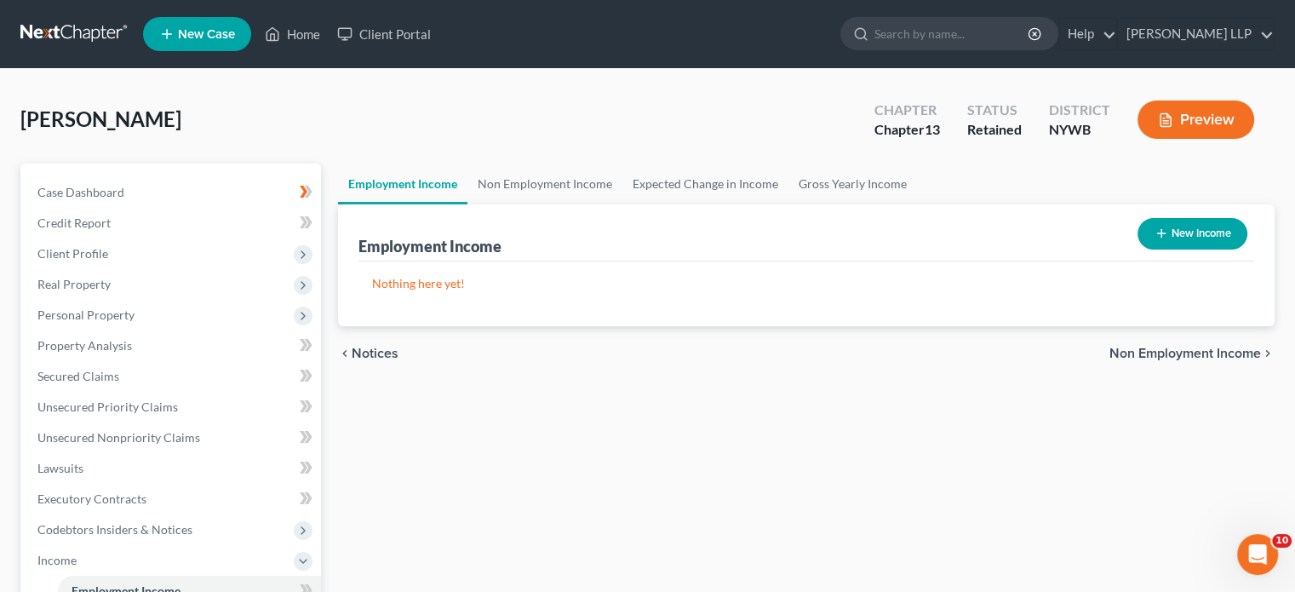
click at [1155, 231] on icon "button" at bounding box center [1162, 233] width 14 height 14
select select "0"
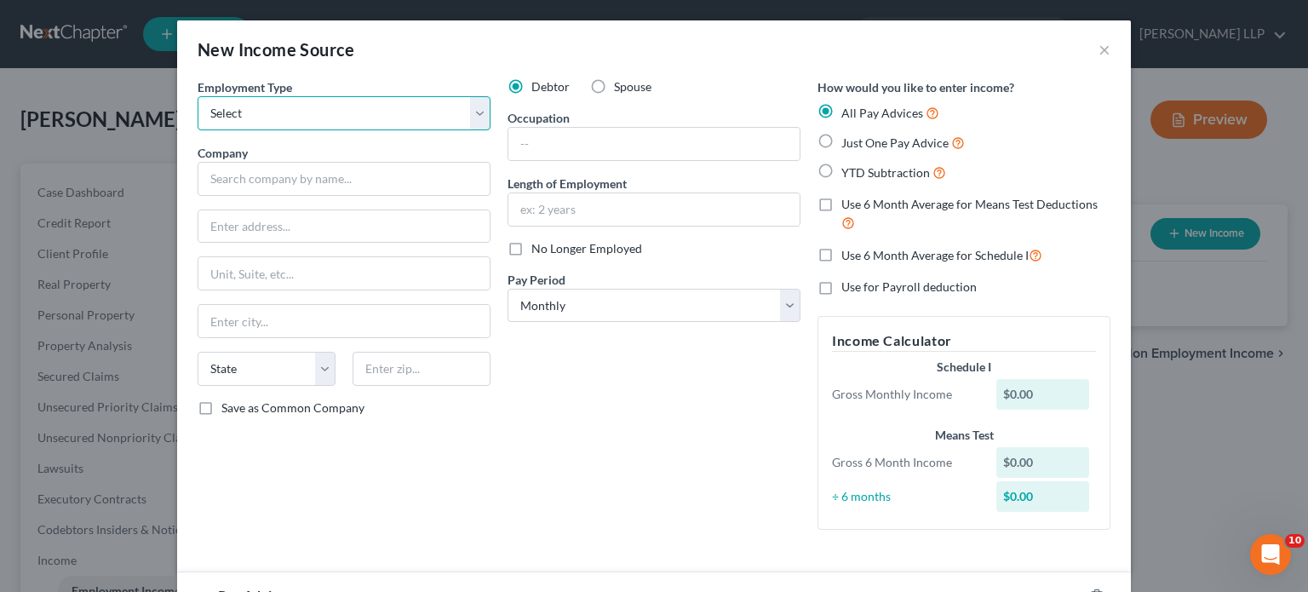
click at [467, 108] on select "Select Full or [DEMOGRAPHIC_DATA] Employment Self Employment" at bounding box center [344, 113] width 293 height 34
select select "0"
click at [198, 96] on select "Select Full or [DEMOGRAPHIC_DATA] Employment Self Employment" at bounding box center [344, 113] width 293 height 34
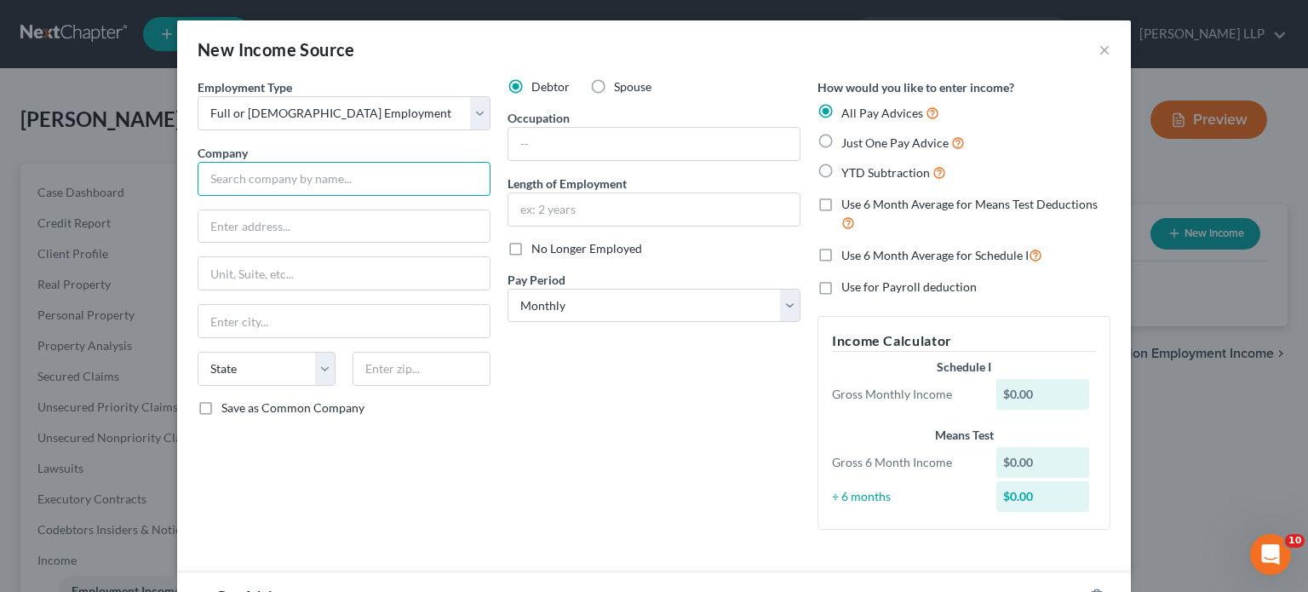
click at [303, 187] on input "text" at bounding box center [344, 179] width 293 height 34
type input "[GEOGRAPHIC_DATA]"
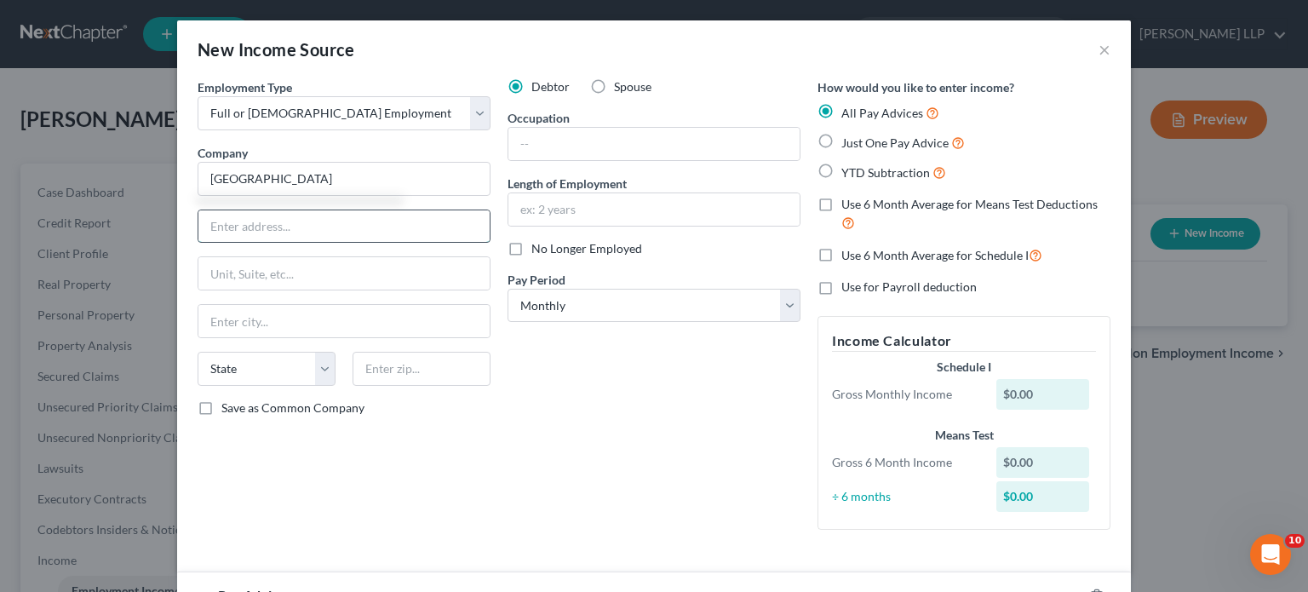
click at [248, 226] on input "text" at bounding box center [343, 226] width 291 height 32
type input "[STREET_ADDRESS]"
click at [297, 320] on input "text" at bounding box center [343, 321] width 291 height 32
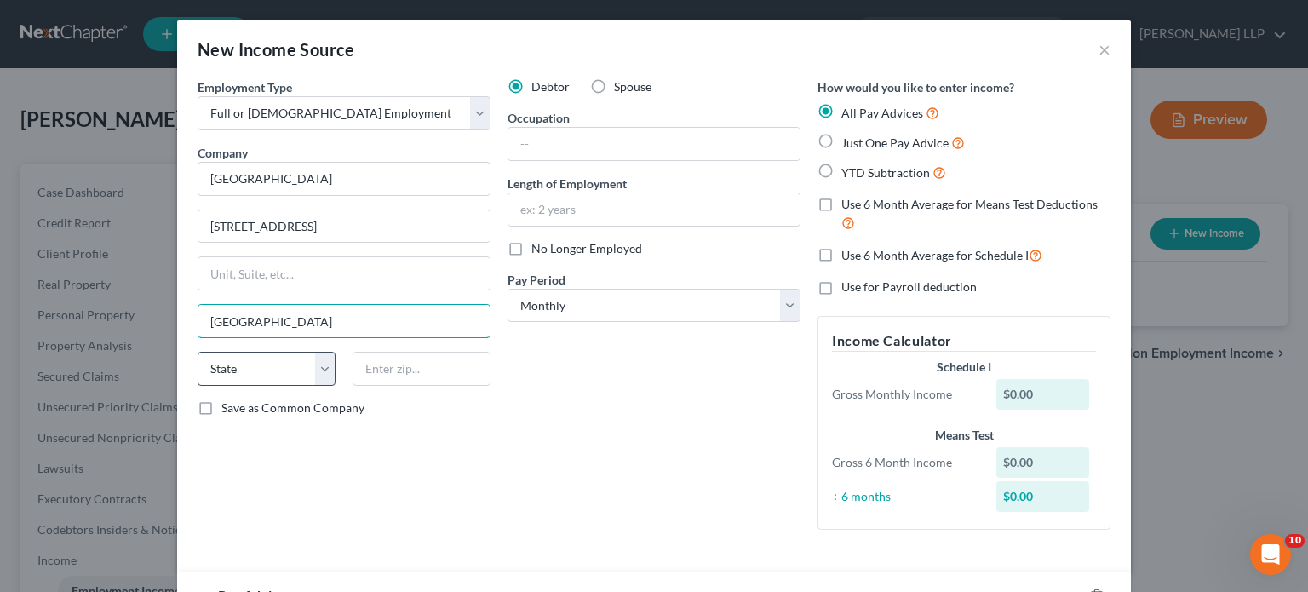
type input "[GEOGRAPHIC_DATA]"
click at [324, 365] on select "State [US_STATE] AK AR AZ CA CO CT DE DC [GEOGRAPHIC_DATA] [GEOGRAPHIC_DATA] GU…" at bounding box center [267, 369] width 138 height 34
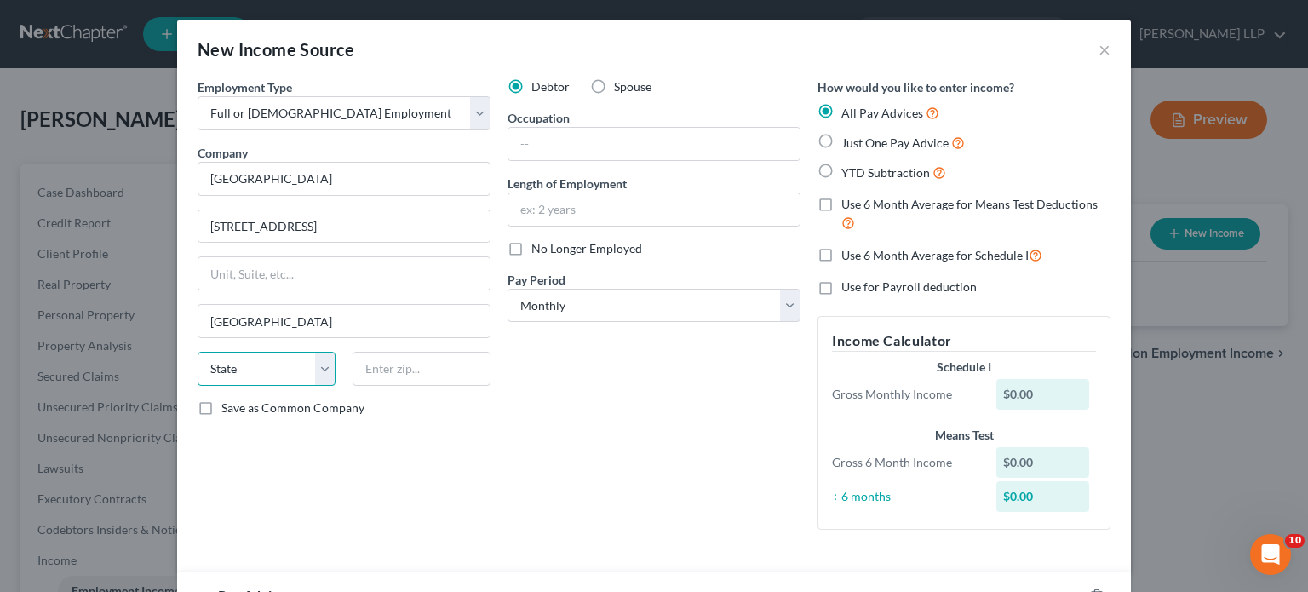
click at [324, 365] on select "State [US_STATE] AK AR AZ CA CO CT DE DC [GEOGRAPHIC_DATA] [GEOGRAPHIC_DATA] GU…" at bounding box center [267, 369] width 138 height 34
select select "35"
click at [198, 352] on select "State [US_STATE] AK AR AZ CA CO CT DE DC [GEOGRAPHIC_DATA] [GEOGRAPHIC_DATA] GU…" at bounding box center [267, 369] width 138 height 34
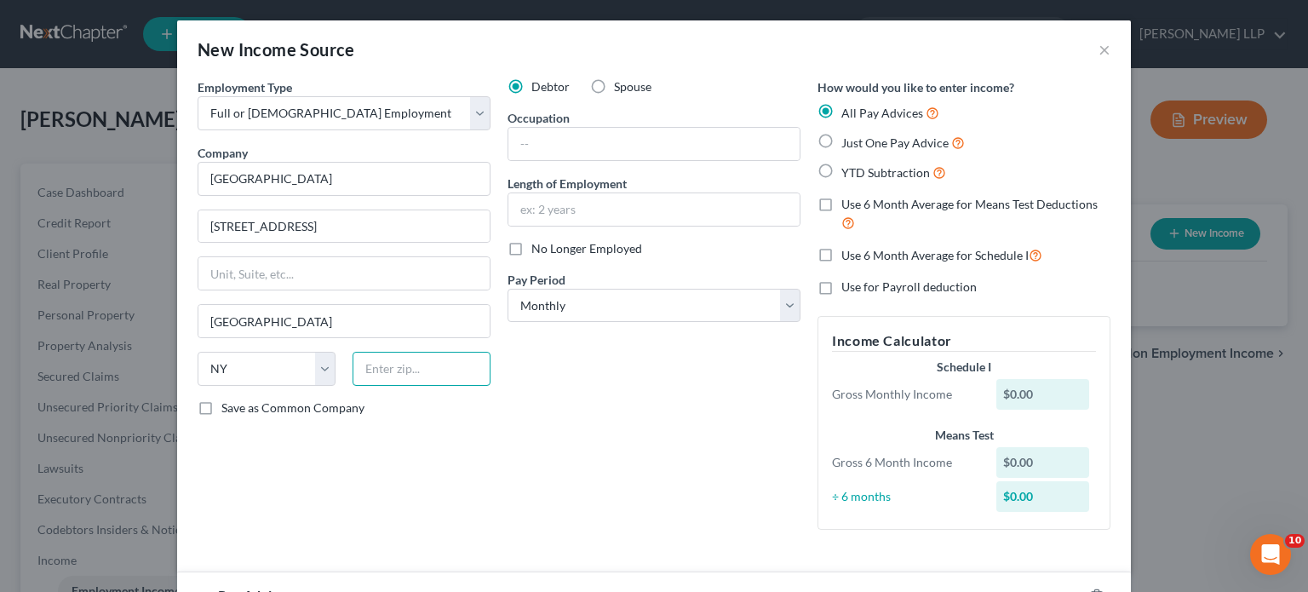
click at [387, 368] on input "text" at bounding box center [422, 369] width 138 height 34
type input "14618"
click at [300, 447] on div "Employment Type * Select Full or [DEMOGRAPHIC_DATA] Employment Self Employment …" at bounding box center [344, 310] width 310 height 465
click at [628, 493] on div "Debtor Spouse Occupation Length of Employment No Longer Employed Pay Period * S…" at bounding box center [654, 310] width 310 height 465
click at [221, 402] on label "Save as Common Company" at bounding box center [292, 407] width 143 height 17
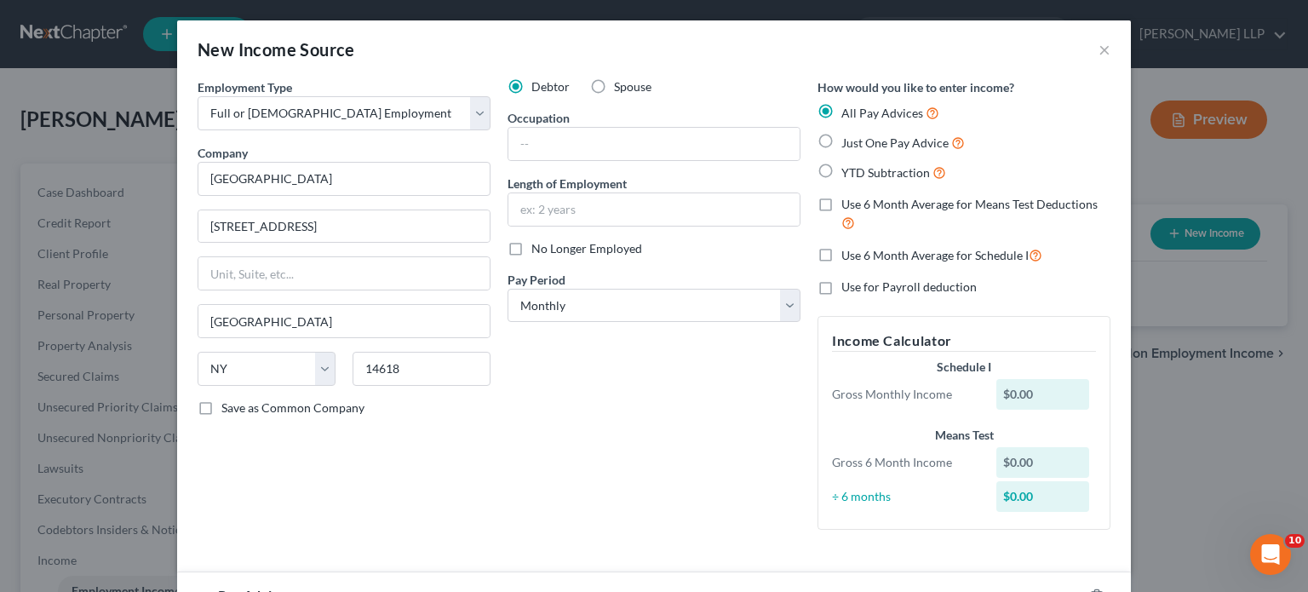
click at [228, 402] on input "Save as Common Company" at bounding box center [233, 404] width 11 height 11
checkbox input "true"
click at [603, 149] on input "text" at bounding box center [653, 144] width 291 height 32
type input "maintenance"
click at [620, 398] on div "Debtor Spouse Occupation maintenance Length of Employment No Longer Employed Pa…" at bounding box center [654, 310] width 310 height 465
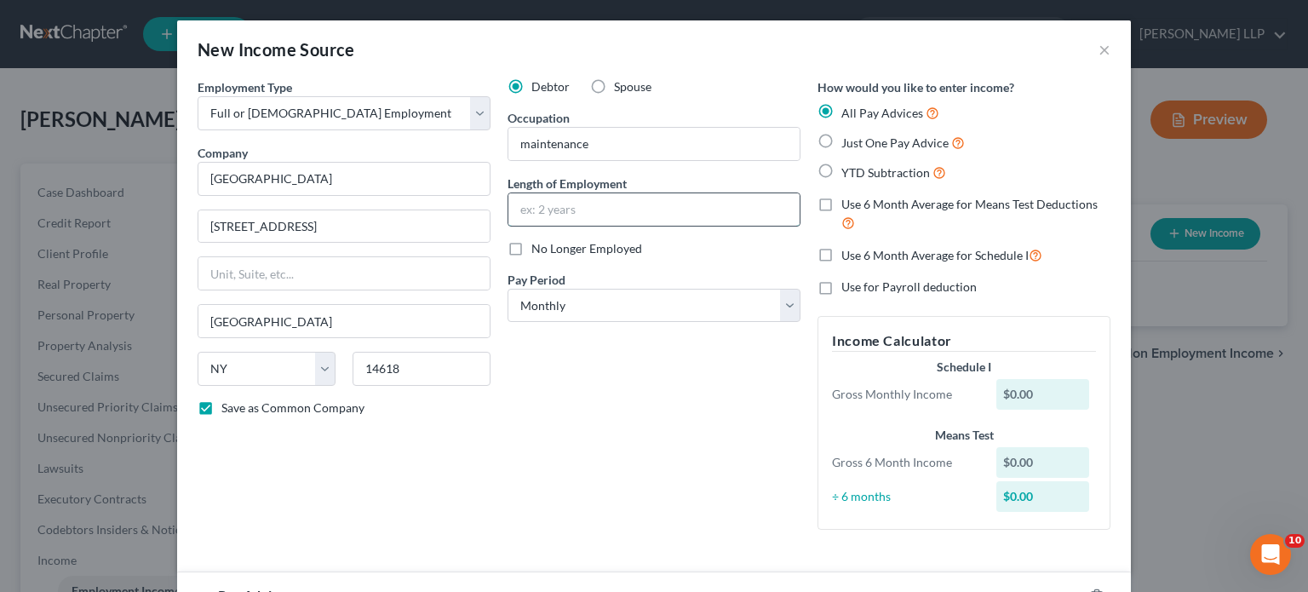
click at [637, 210] on input "text" at bounding box center [653, 209] width 291 height 32
type input "10 years"
click at [598, 370] on div "Debtor Spouse Occupation maintenance Length of Employment 10 years No Longer Em…" at bounding box center [654, 310] width 310 height 465
click at [612, 311] on select "Select Monthly Twice Monthly Every Other Week Weekly" at bounding box center [653, 306] width 293 height 34
select select "1"
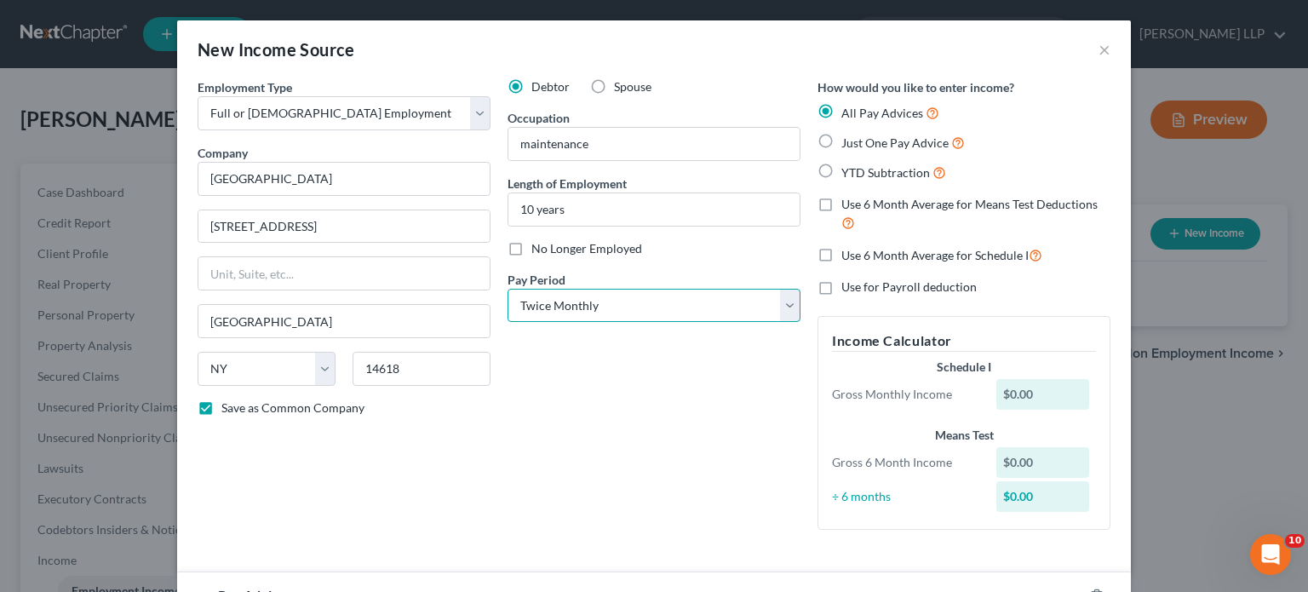
click at [507, 289] on select "Select Monthly Twice Monthly Every Other Week Weekly" at bounding box center [653, 306] width 293 height 34
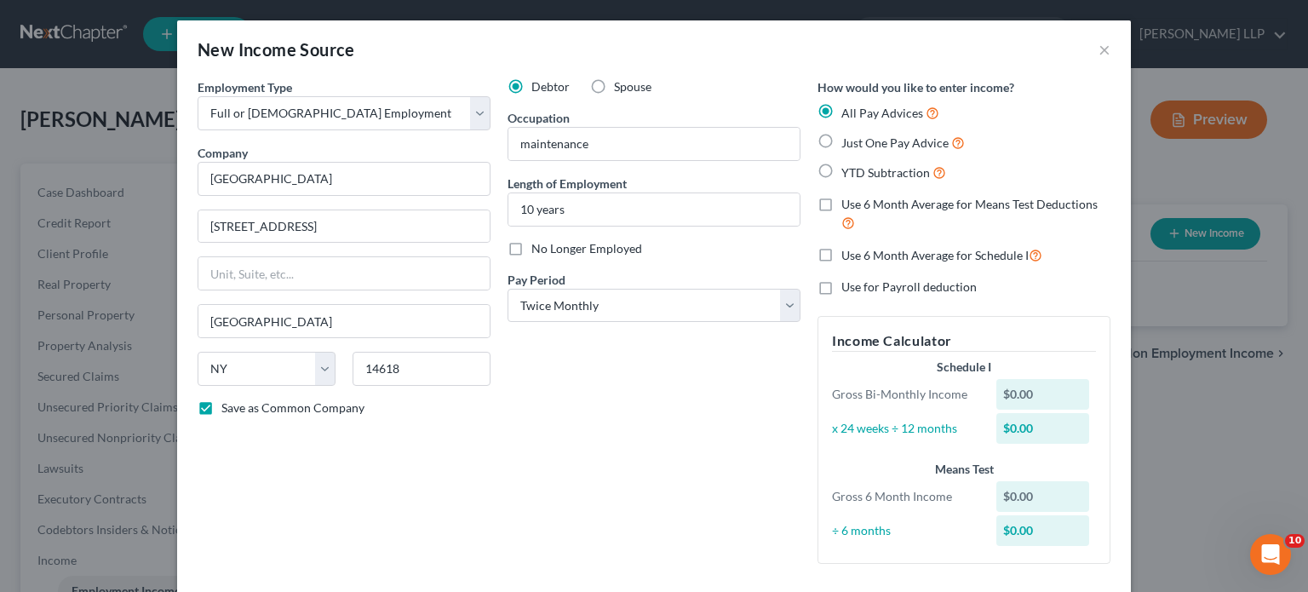
click at [841, 135] on label "Just One Pay Advice" at bounding box center [902, 143] width 123 height 20
click at [848, 135] on input "Just One Pay Advice" at bounding box center [853, 138] width 11 height 11
radio input "true"
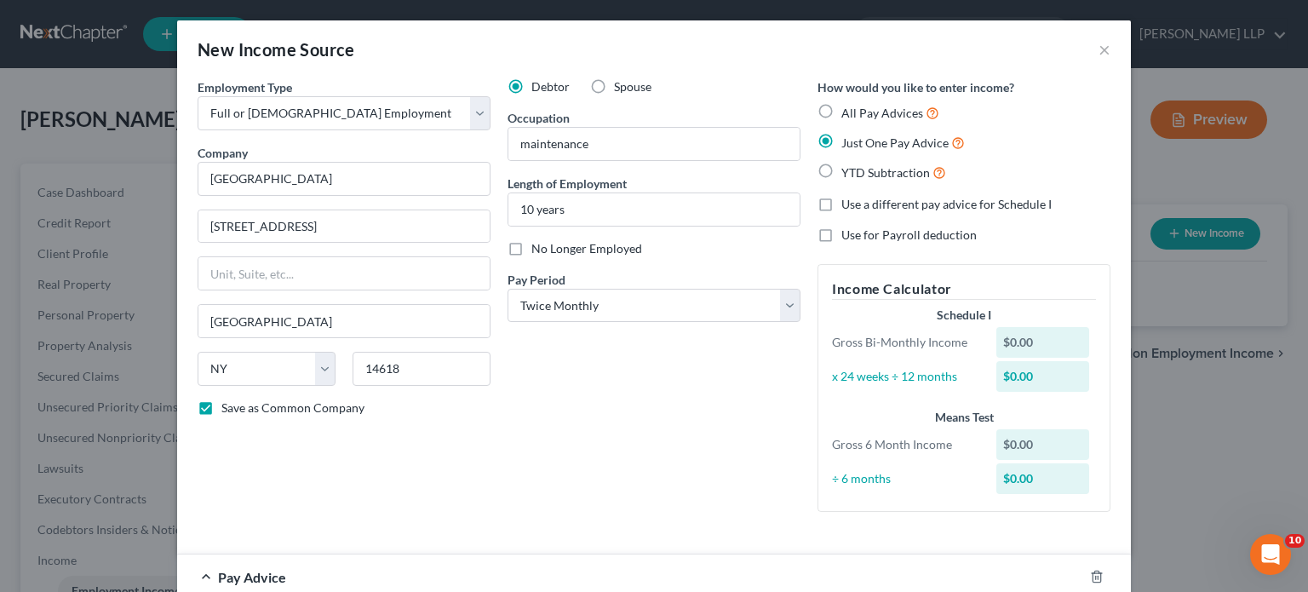
click at [698, 400] on div "Debtor Spouse Occupation maintenance Length of Employment 10 years No Longer Em…" at bounding box center [654, 301] width 310 height 447
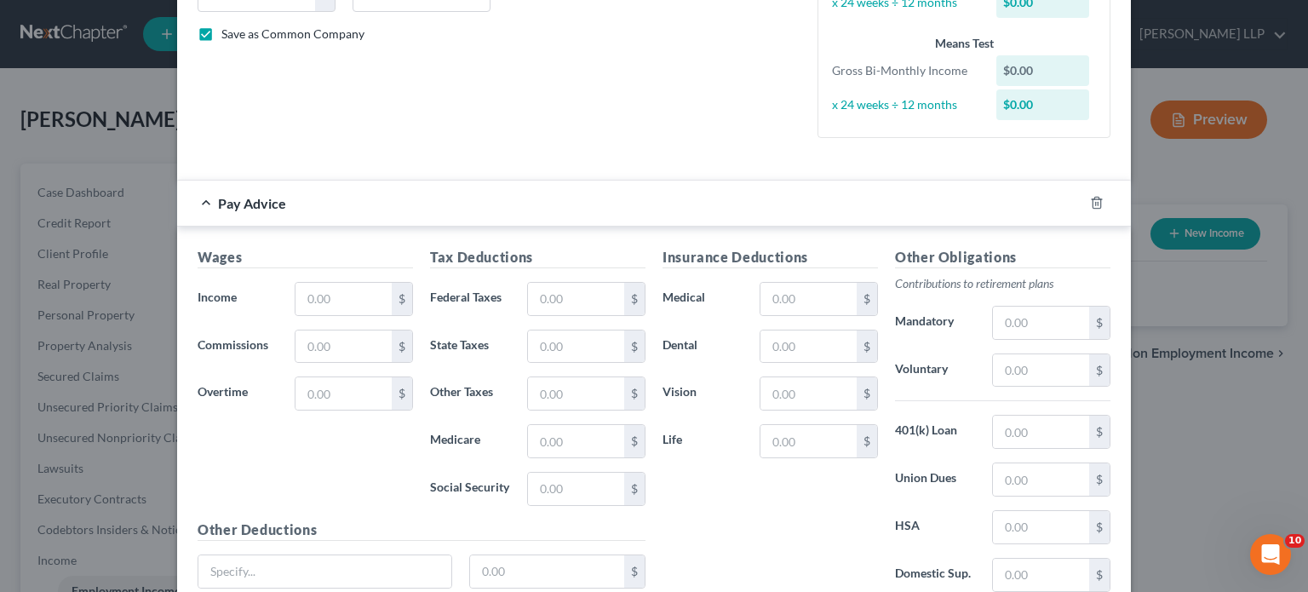
scroll to position [402, 0]
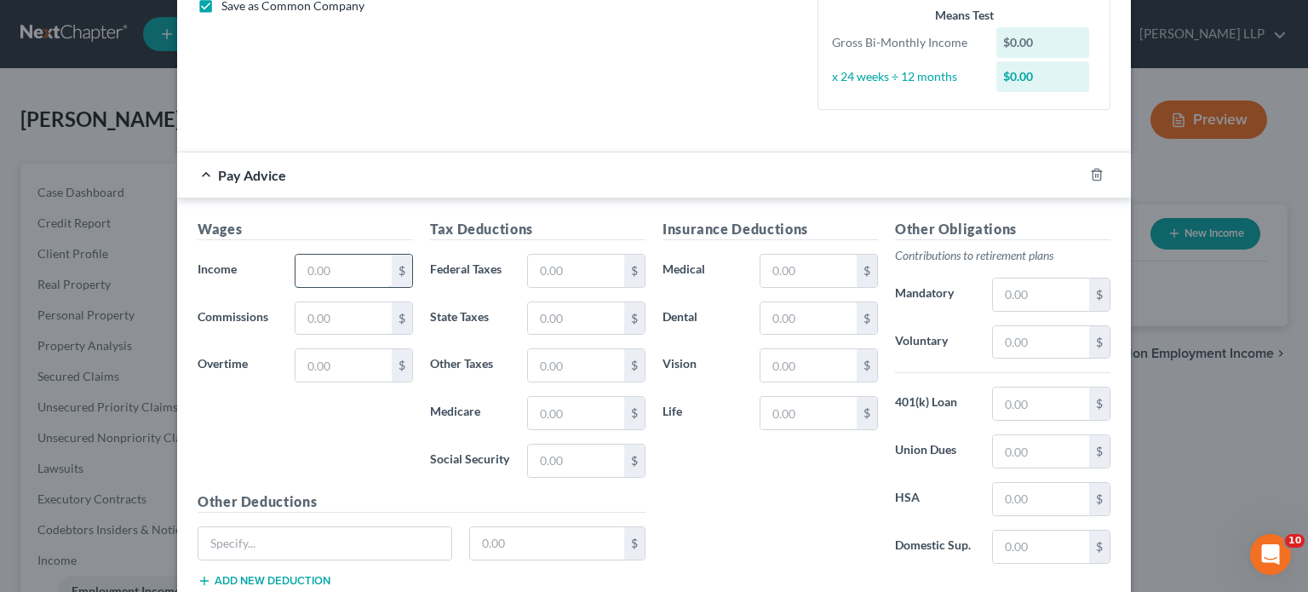
click at [336, 270] on input "text" at bounding box center [343, 271] width 96 height 32
type input "1,177.04"
click at [324, 462] on div "Wages Income * 1,177.04 $ Commissions $ Overtime $" at bounding box center [305, 355] width 232 height 272
click at [600, 265] on input "text" at bounding box center [576, 271] width 96 height 32
type input "77.81"
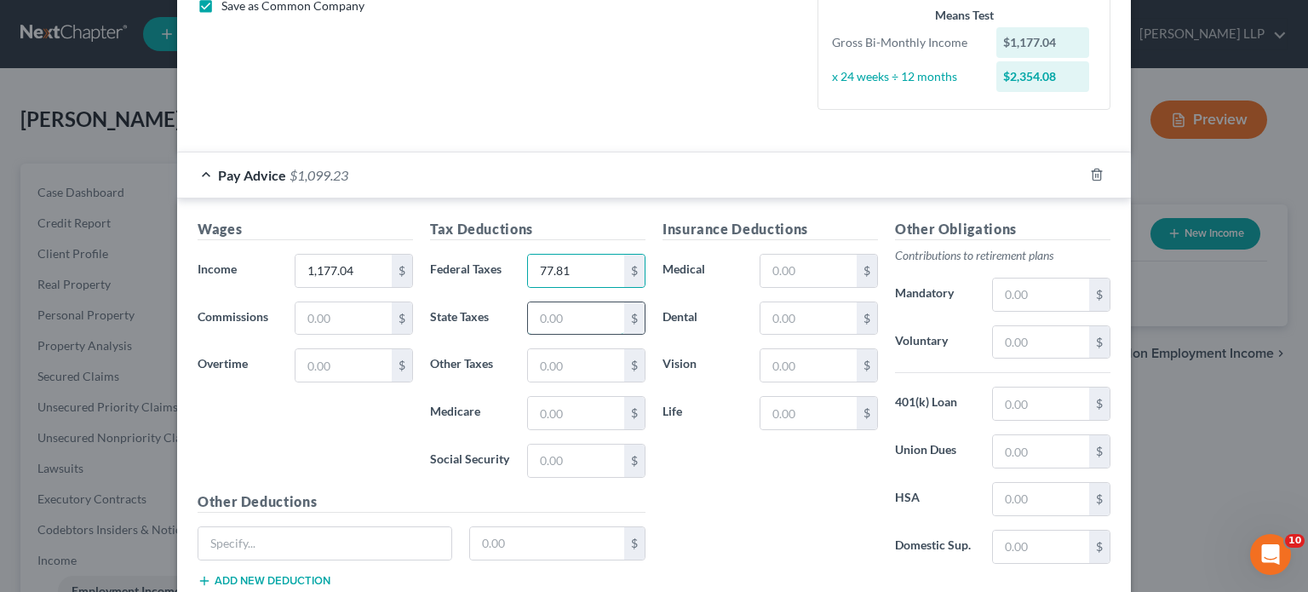
click at [582, 318] on input "text" at bounding box center [576, 318] width 96 height 32
type input "38.63"
click at [587, 460] on input "text" at bounding box center [576, 460] width 96 height 32
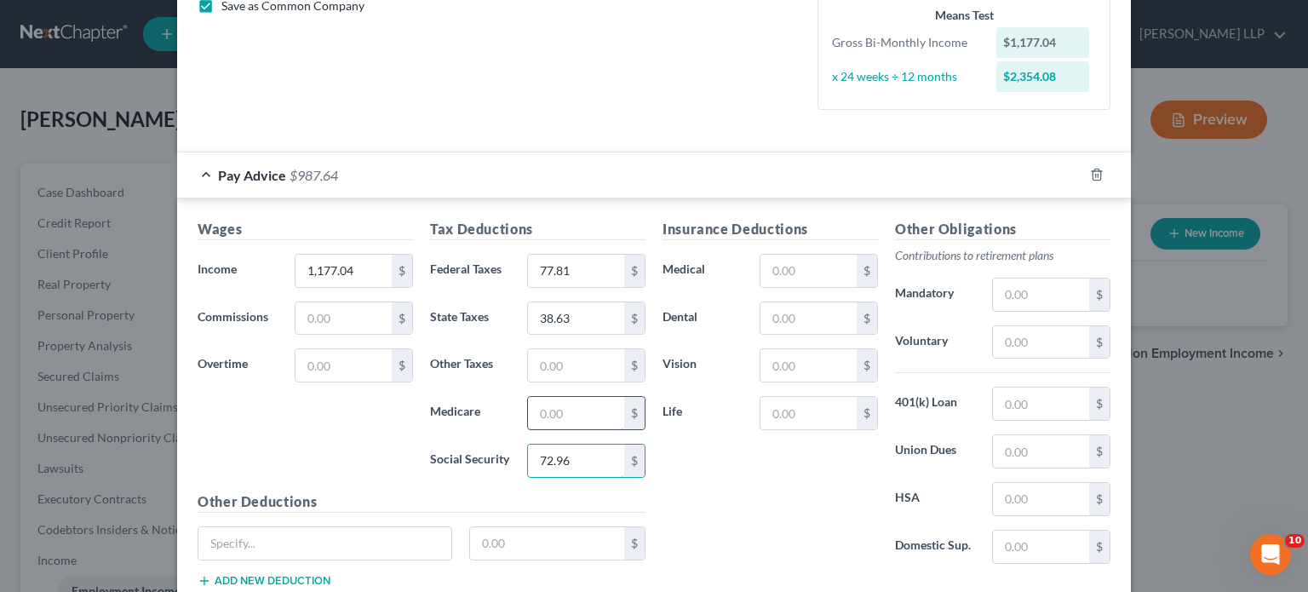
type input "72.96"
click at [579, 408] on input "text" at bounding box center [576, 413] width 96 height 32
click at [697, 452] on div "Insurance Deductions Medical $ Dental $ Vision $ Life $" at bounding box center [770, 398] width 232 height 358
click at [571, 405] on input "text" at bounding box center [576, 413] width 96 height 32
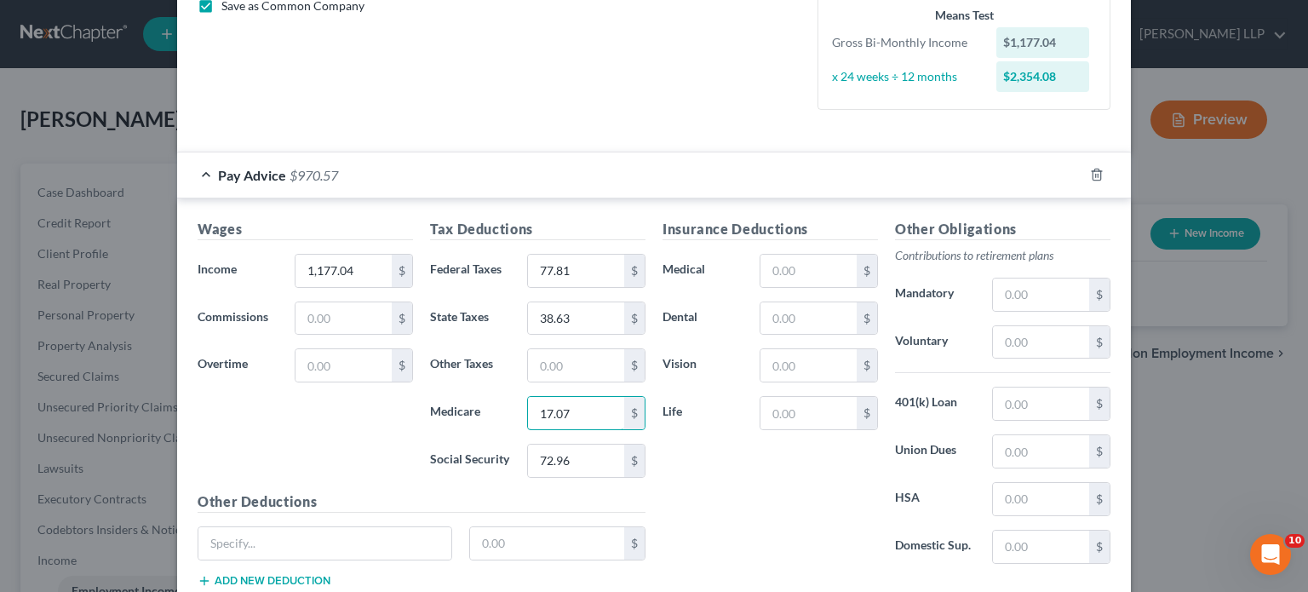
type input "17.07"
click at [725, 447] on div "Insurance Deductions Medical $ Dental $ Vision $ Life $" at bounding box center [770, 398] width 232 height 358
click at [733, 517] on div "Insurance Deductions Medical $ Dental $ Vision $ Life $" at bounding box center [770, 398] width 232 height 358
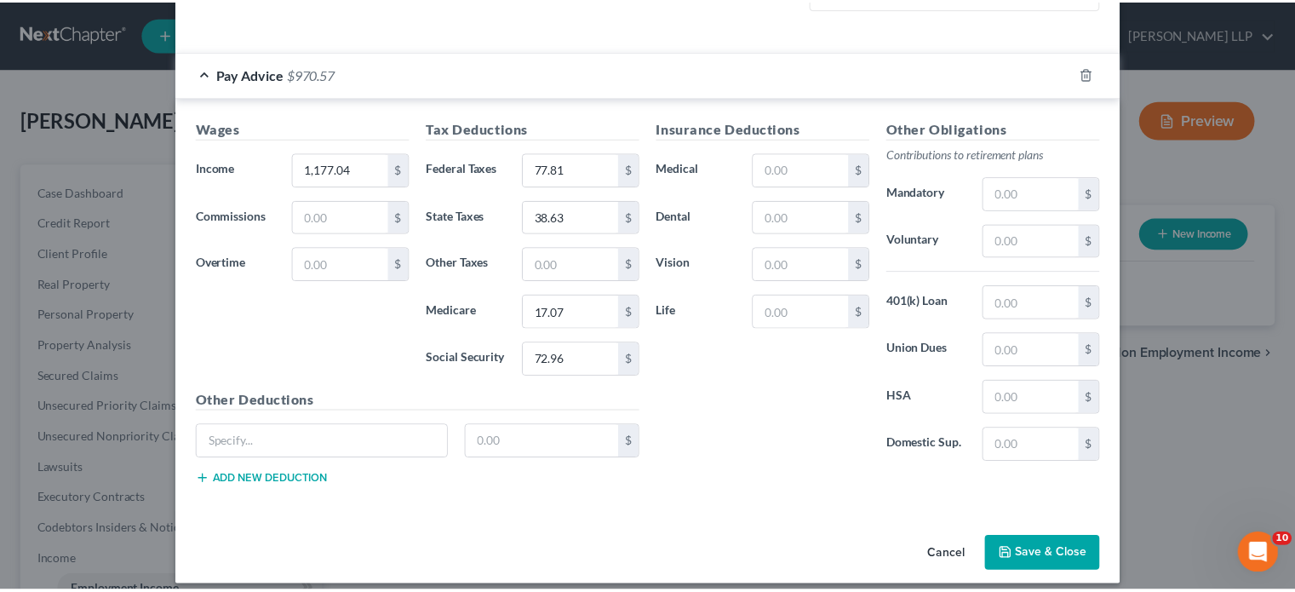
scroll to position [514, 0]
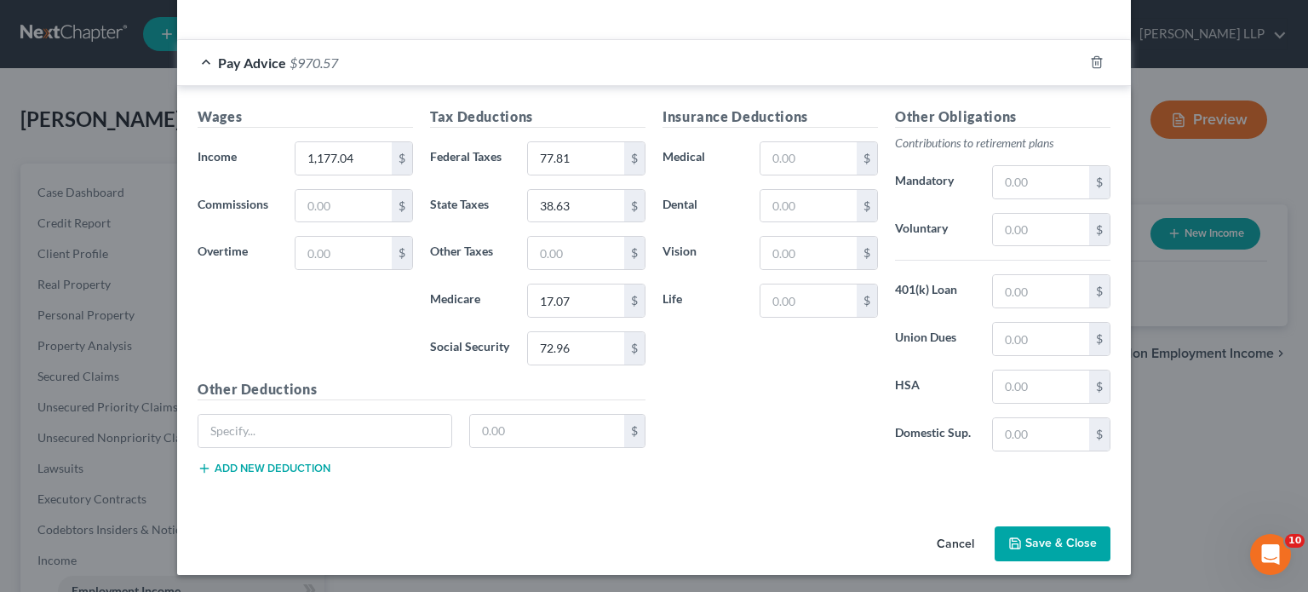
click at [1036, 530] on button "Save & Close" at bounding box center [1053, 544] width 116 height 36
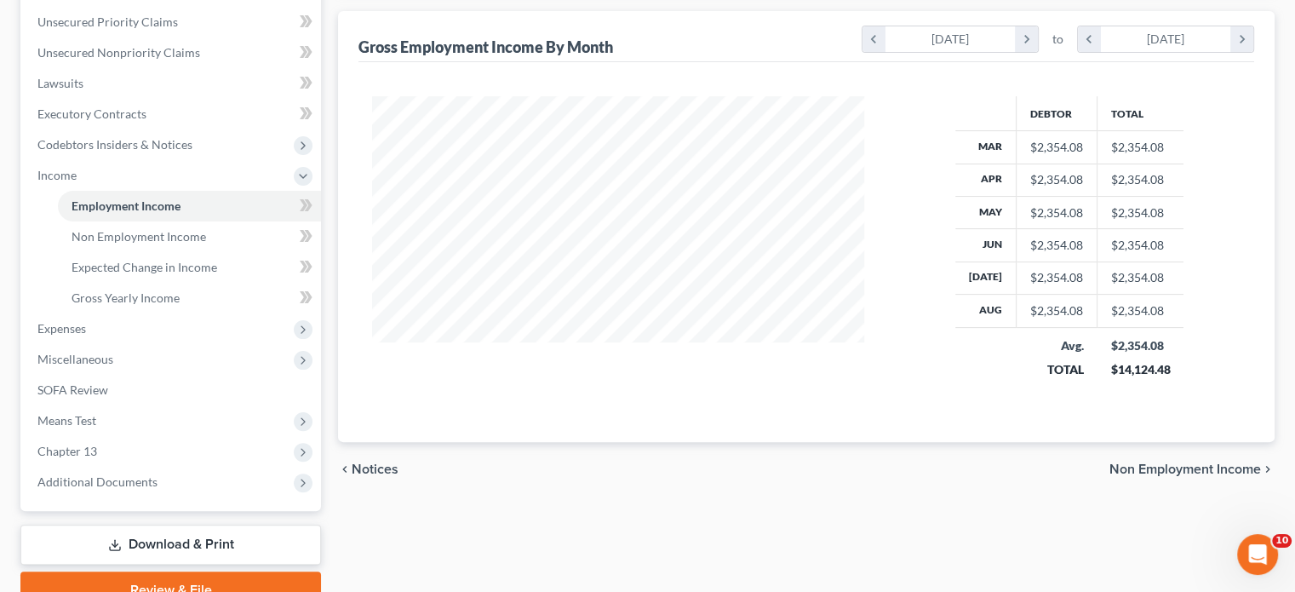
scroll to position [392, 0]
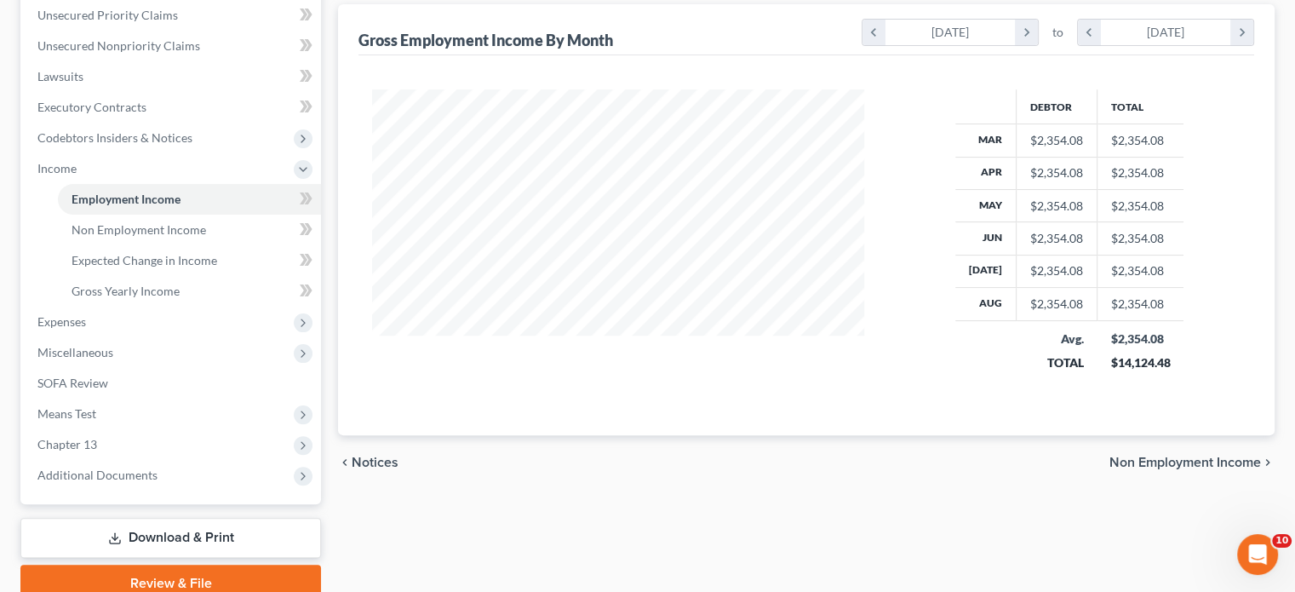
click at [1187, 456] on span "Non Employment Income" at bounding box center [1185, 463] width 152 height 14
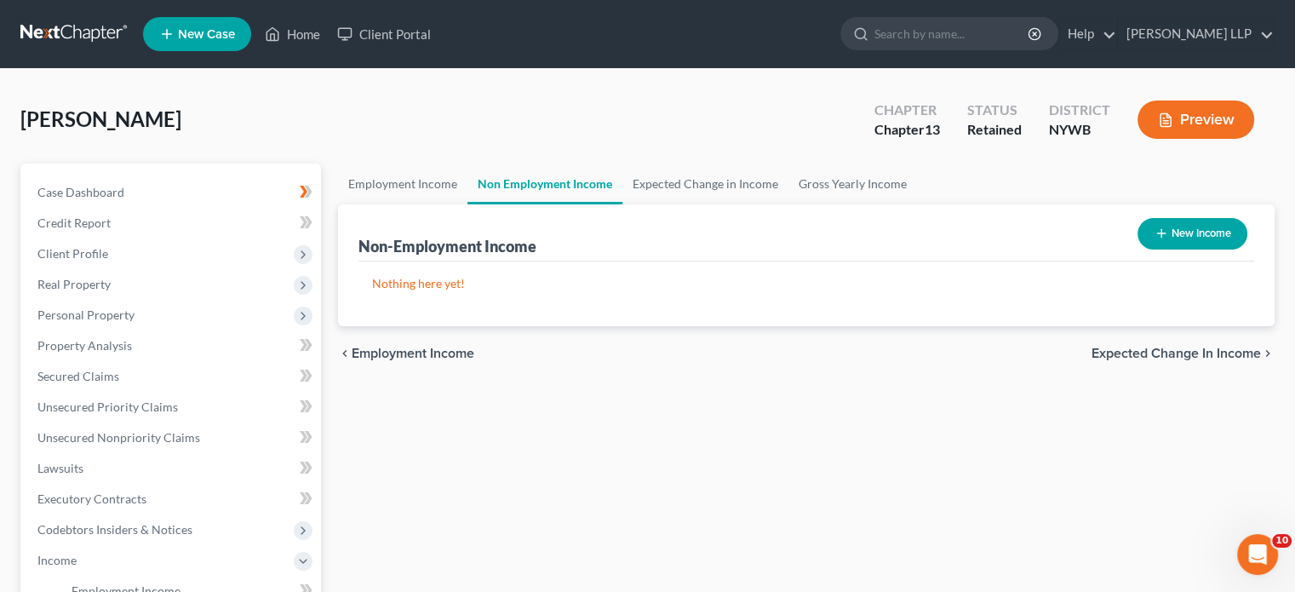
click at [1155, 233] on icon "button" at bounding box center [1162, 233] width 14 height 14
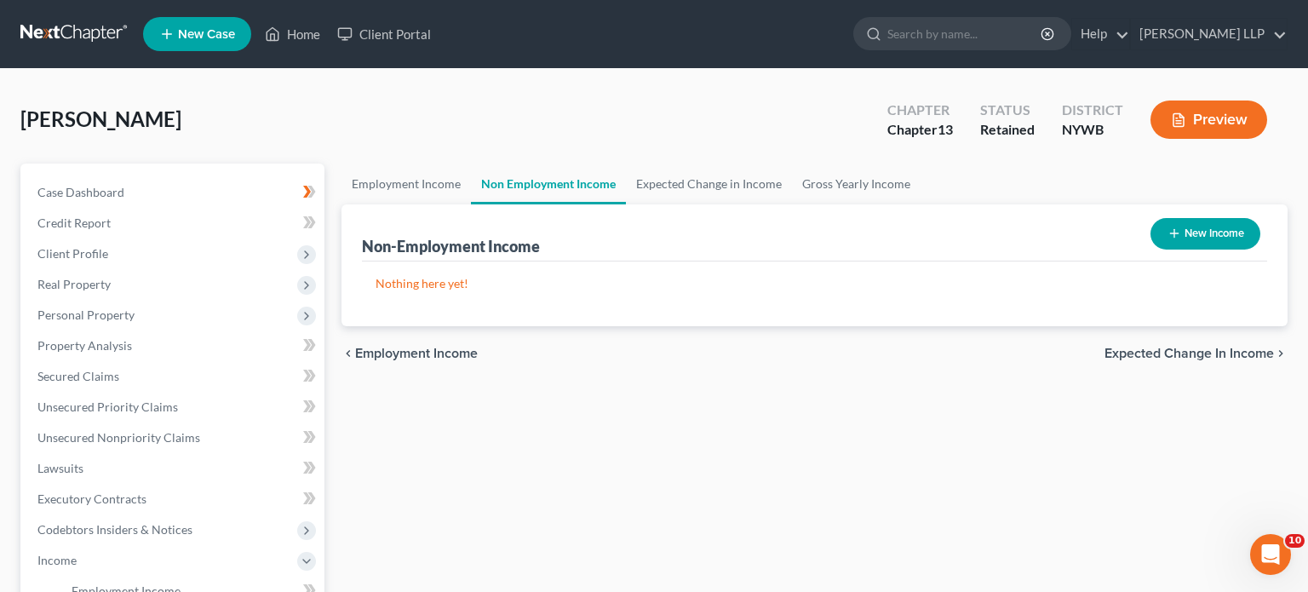
select select "0"
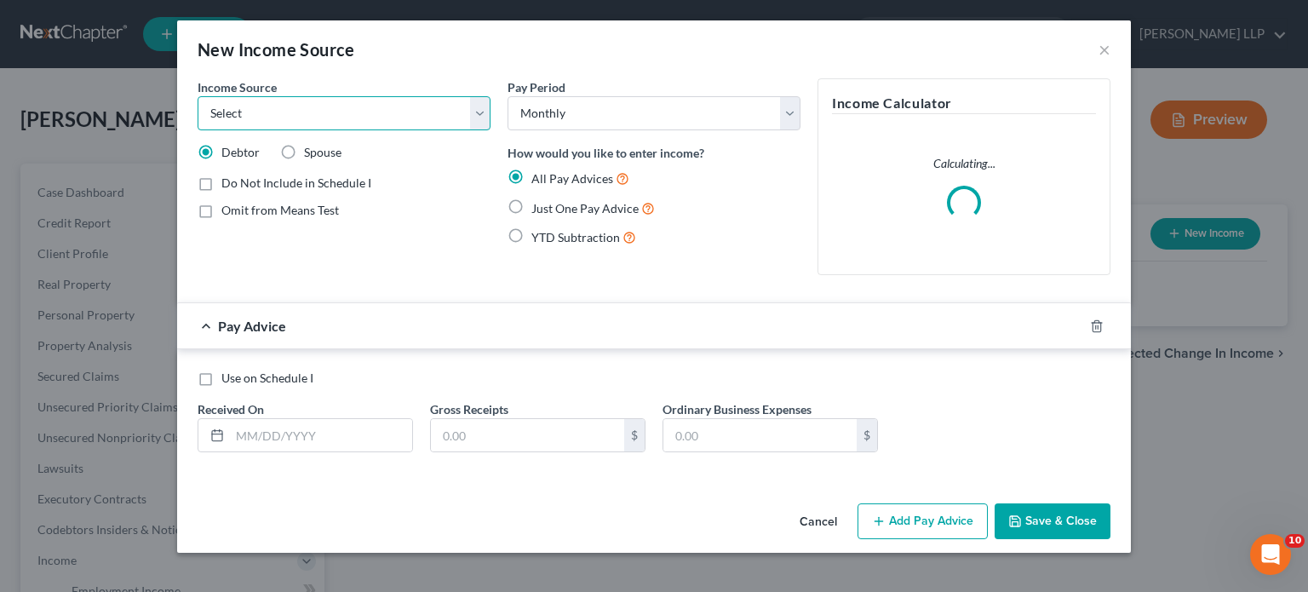
click at [476, 109] on select "Select Unemployment Disability (from employer) Pension Retirement Social Securi…" at bounding box center [344, 113] width 293 height 34
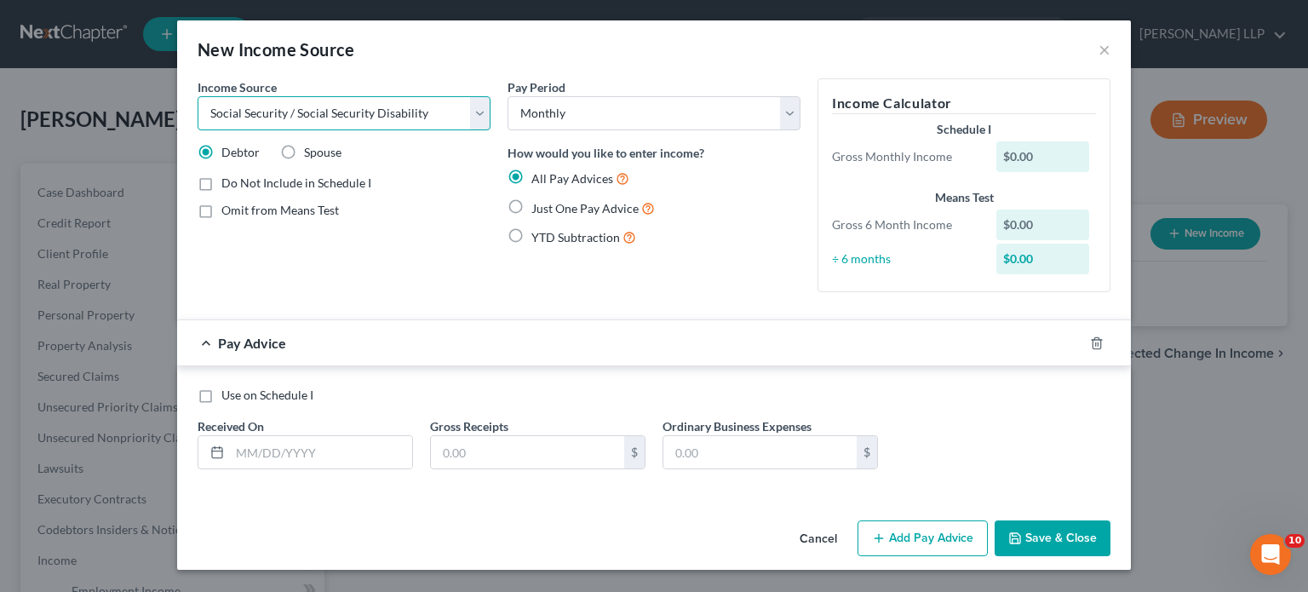
click at [198, 96] on select "Select Unemployment Disability (from employer) Pension Retirement Social Securi…" at bounding box center [344, 113] width 293 height 34
click at [480, 104] on select "Select Unemployment Disability (from employer) Pension Retirement Social Securi…" at bounding box center [344, 113] width 293 height 34
select select "2"
click at [198, 96] on select "Select Unemployment Disability (from employer) Pension Retirement Social Securi…" at bounding box center [344, 113] width 293 height 34
click at [531, 205] on label "Just One Pay Advice" at bounding box center [592, 208] width 123 height 20
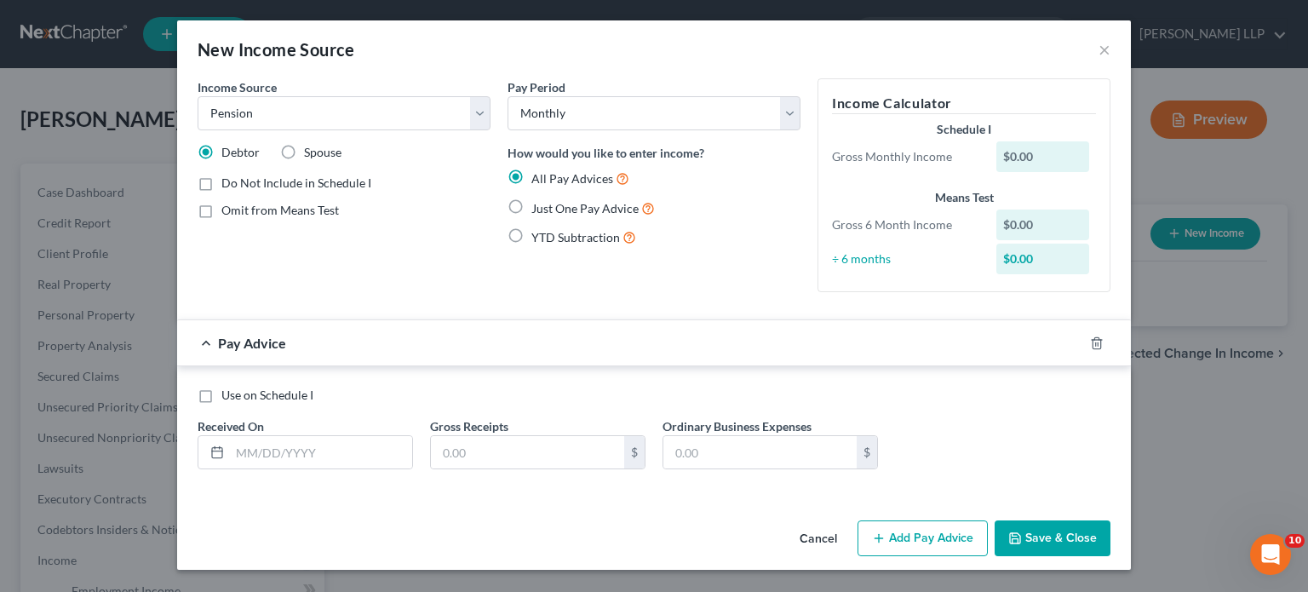
click at [538, 205] on input "Just One Pay Advice" at bounding box center [543, 203] width 11 height 11
radio input "true"
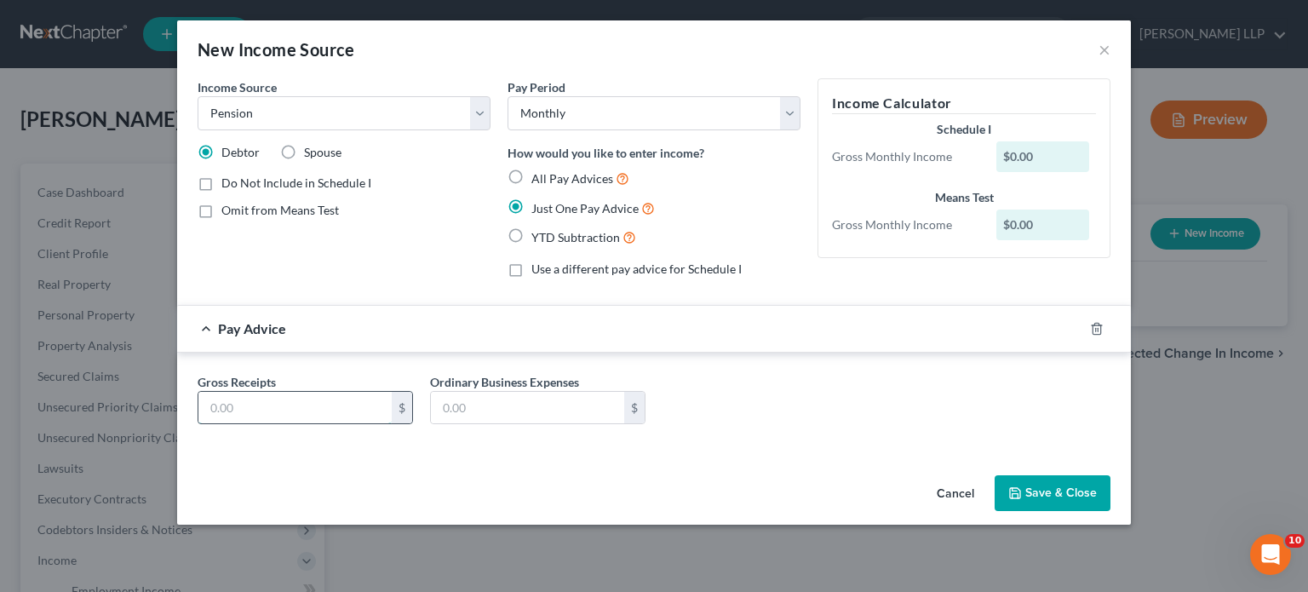
click at [326, 404] on input "text" at bounding box center [294, 408] width 193 height 32
type input "2,260.54"
click at [1055, 485] on button "Save & Close" at bounding box center [1053, 493] width 116 height 36
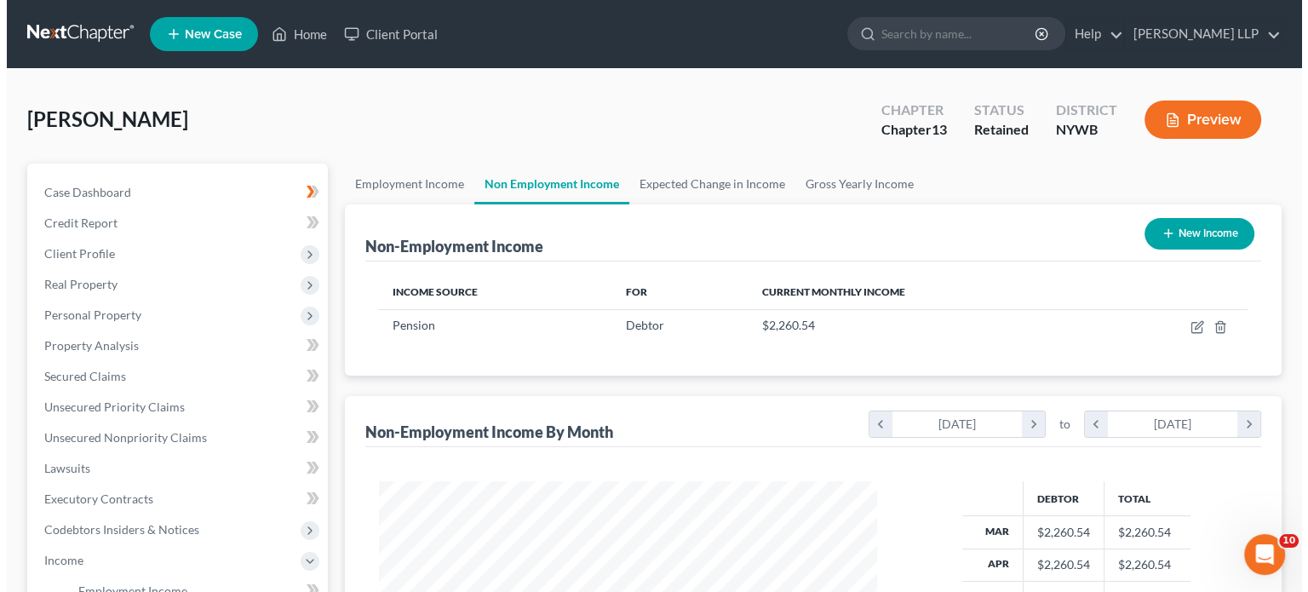
scroll to position [303, 525]
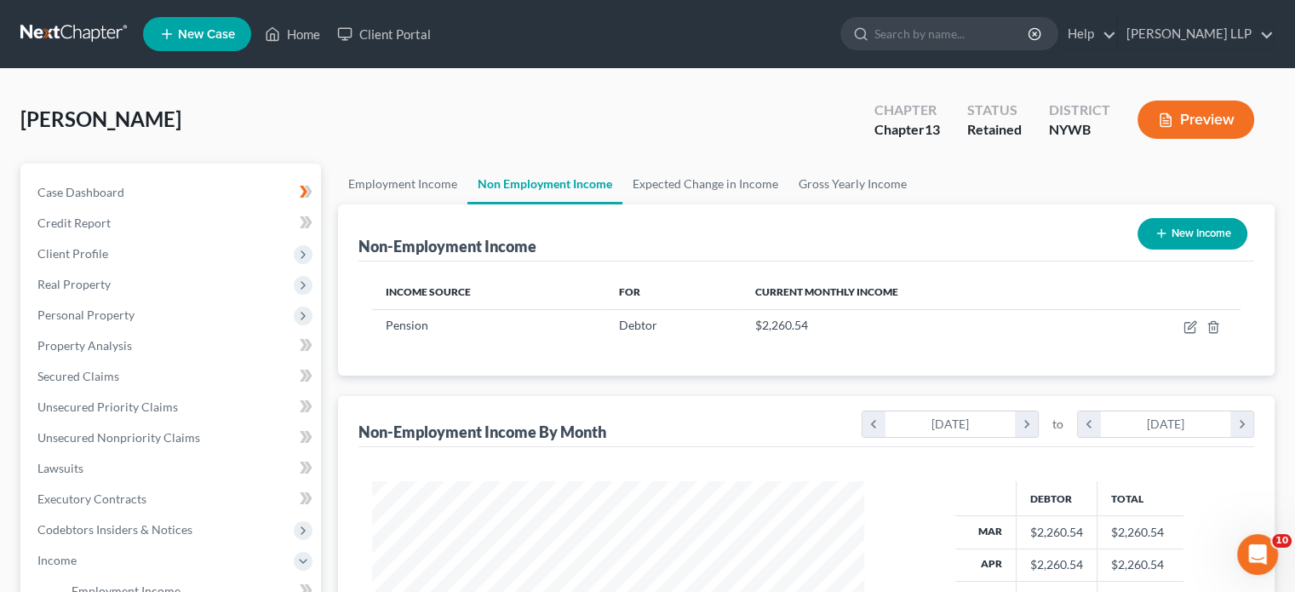
click at [1146, 228] on button "New Income" at bounding box center [1193, 234] width 110 height 32
select select "0"
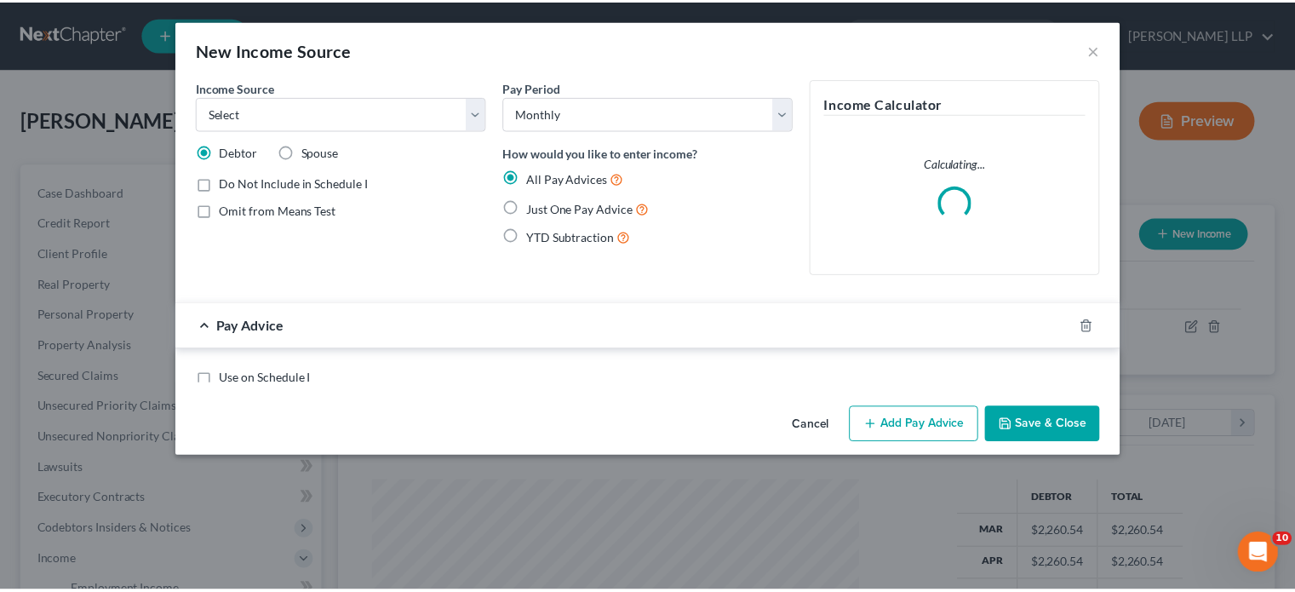
scroll to position [303, 531]
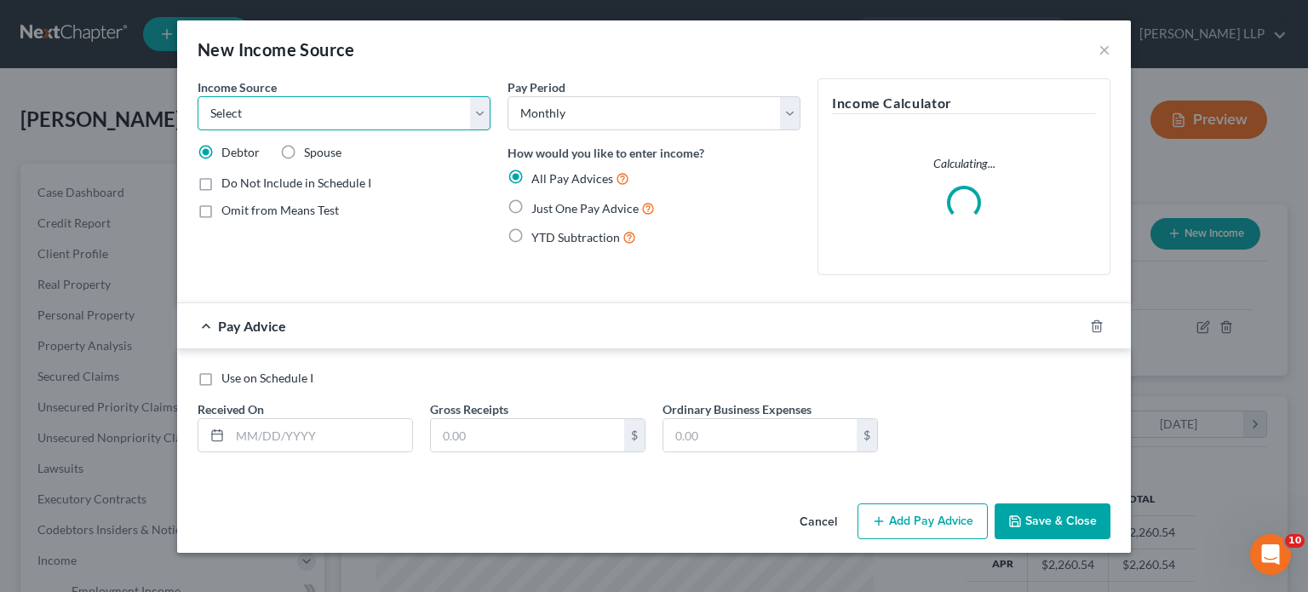
click at [479, 113] on select "Select Unemployment Disability (from employer) Pension Retirement Social Securi…" at bounding box center [344, 113] width 293 height 34
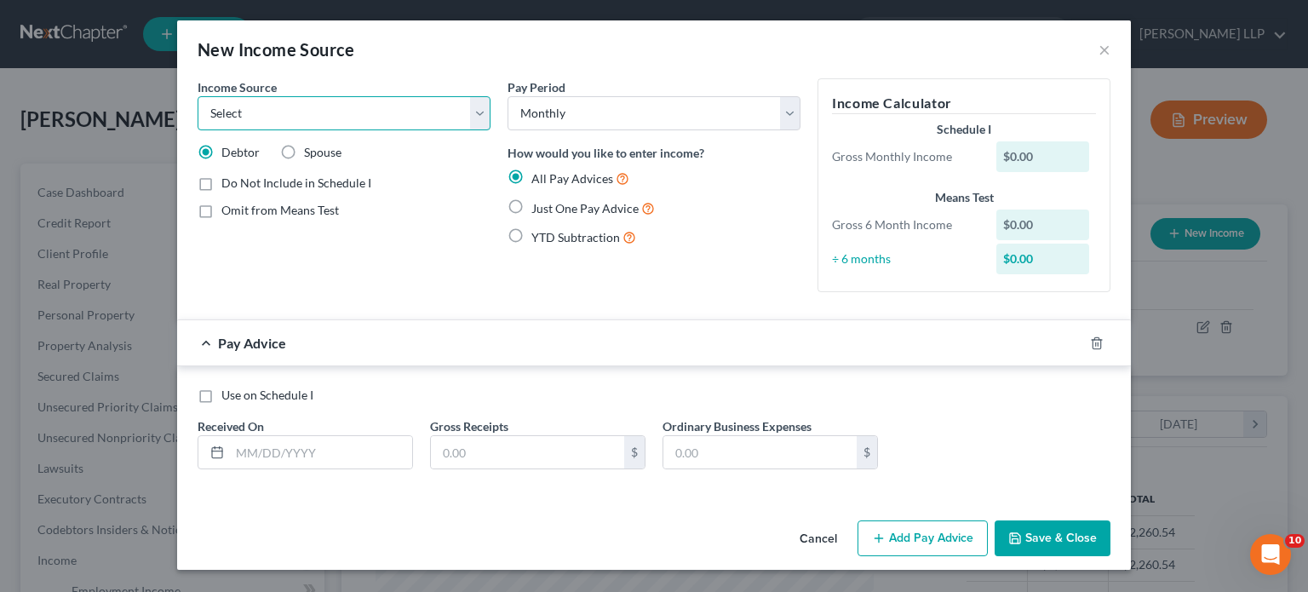
select select "4"
click at [198, 96] on select "Select Unemployment Disability (from employer) Pension Retirement Social Securi…" at bounding box center [344, 113] width 293 height 34
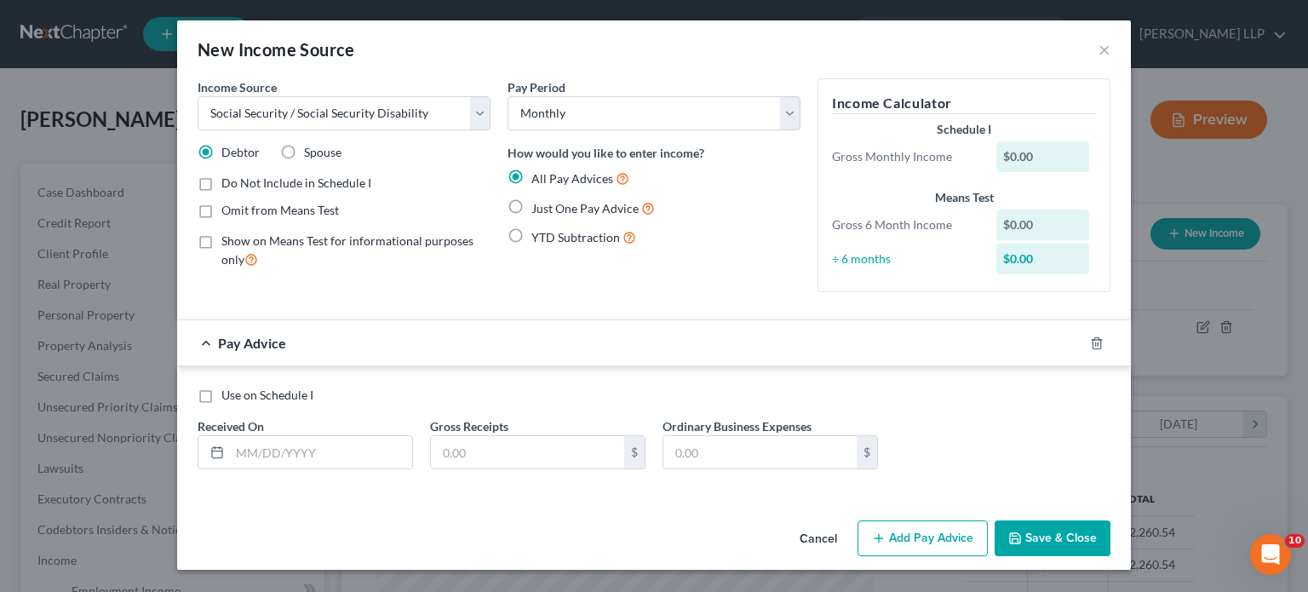
click at [221, 236] on label "Show on Means Test for informational purposes only" at bounding box center [355, 250] width 269 height 37
click at [228, 236] on input "Show on Means Test for informational purposes only" at bounding box center [233, 237] width 11 height 11
click at [514, 311] on form "Income Source * Select Unemployment Disability (from employer) Pension Retireme…" at bounding box center [654, 287] width 913 height 418
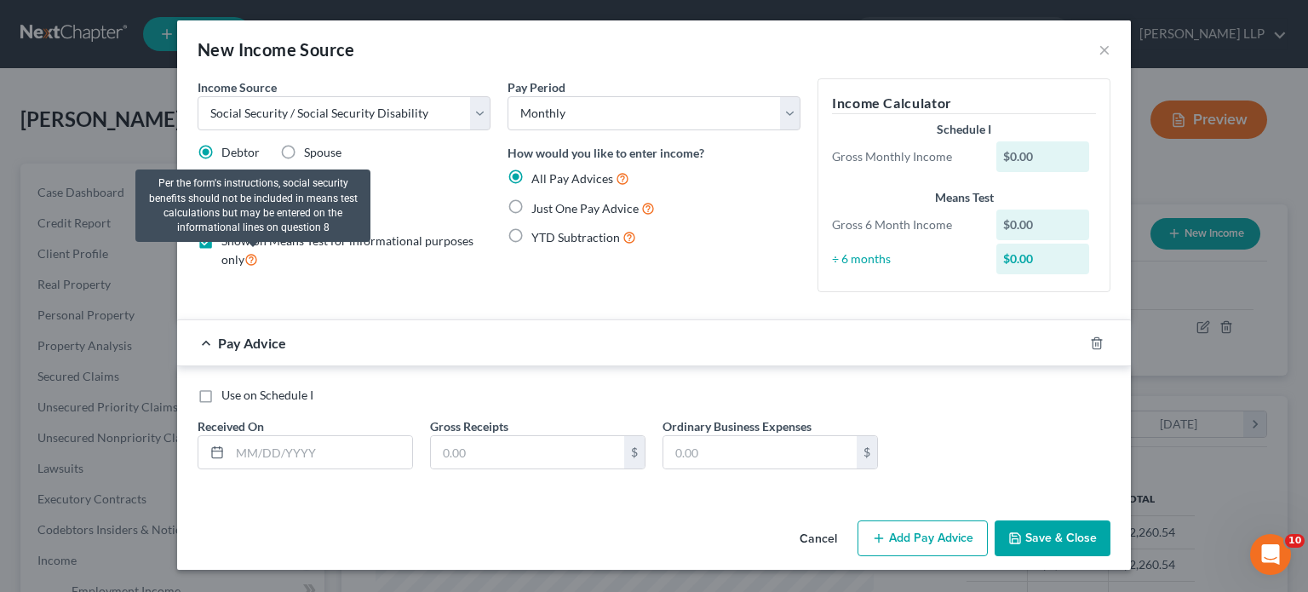
click at [256, 252] on icon at bounding box center [251, 258] width 14 height 16
click at [239, 244] on input "Show on Means Test for informational purposes only" at bounding box center [233, 237] width 11 height 11
click at [256, 252] on icon at bounding box center [251, 258] width 14 height 16
click at [239, 244] on input "Show on Means Test for informational purposes only" at bounding box center [233, 237] width 11 height 11
checkbox input "true"
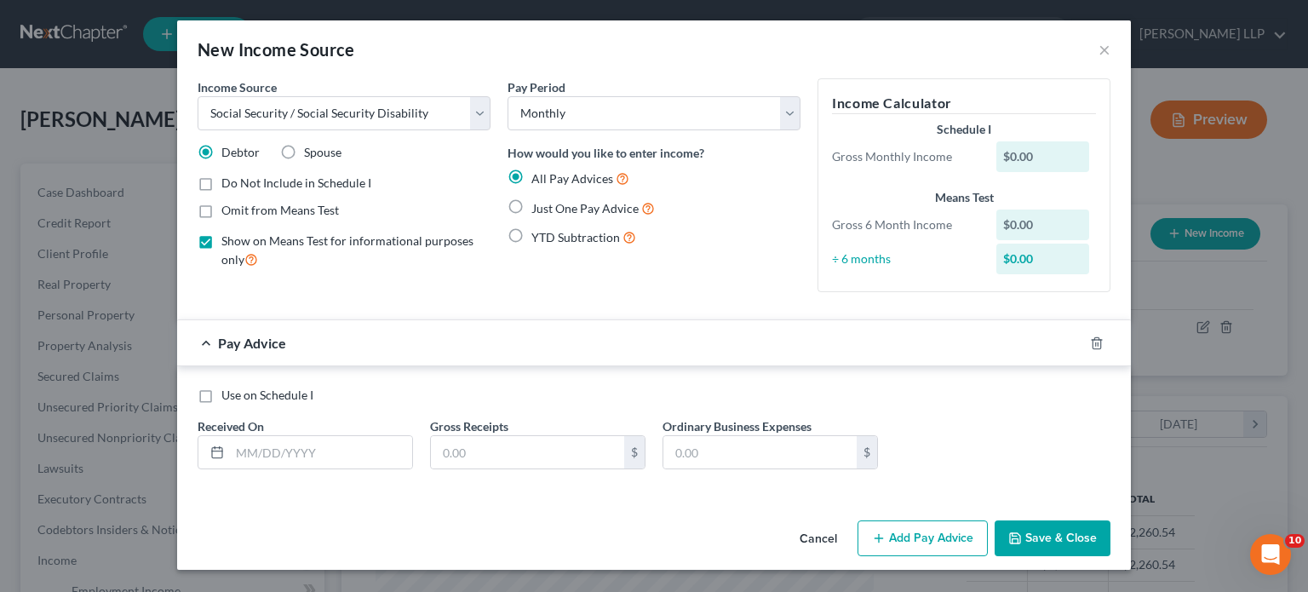
click at [221, 207] on label "Omit from Means Test" at bounding box center [280, 210] width 118 height 17
click at [228, 207] on input "Omit from Means Test" at bounding box center [233, 207] width 11 height 11
checkbox input "true"
click at [531, 202] on label "Just One Pay Advice" at bounding box center [592, 208] width 123 height 20
click at [538, 202] on input "Just One Pay Advice" at bounding box center [543, 203] width 11 height 11
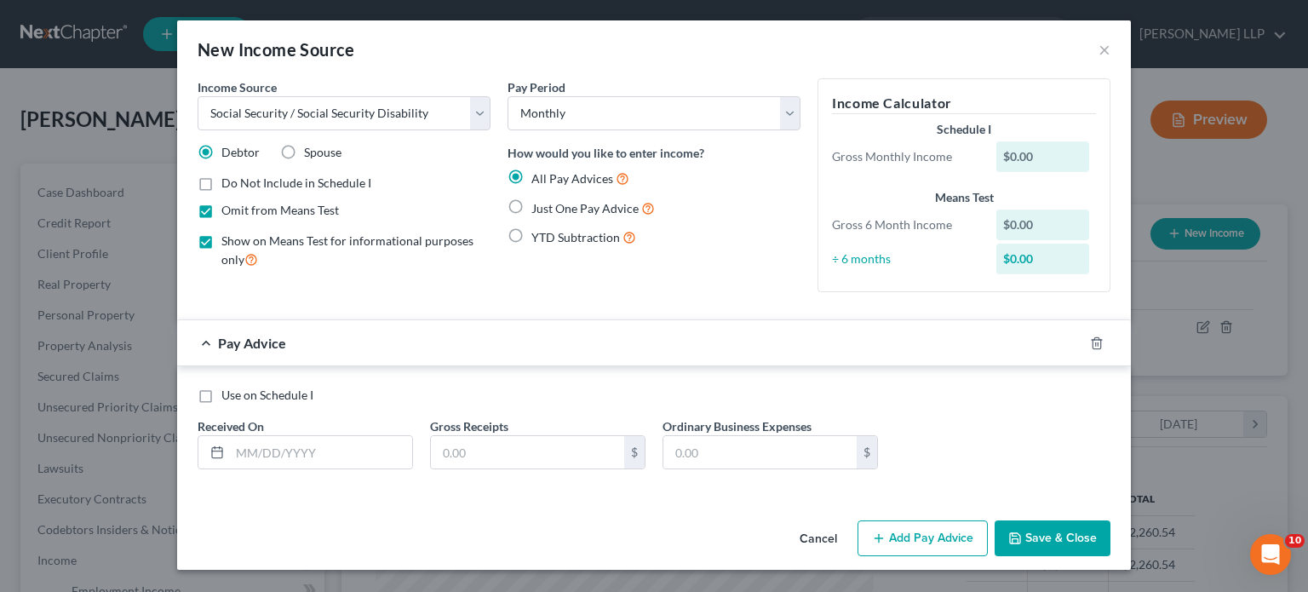
radio input "true"
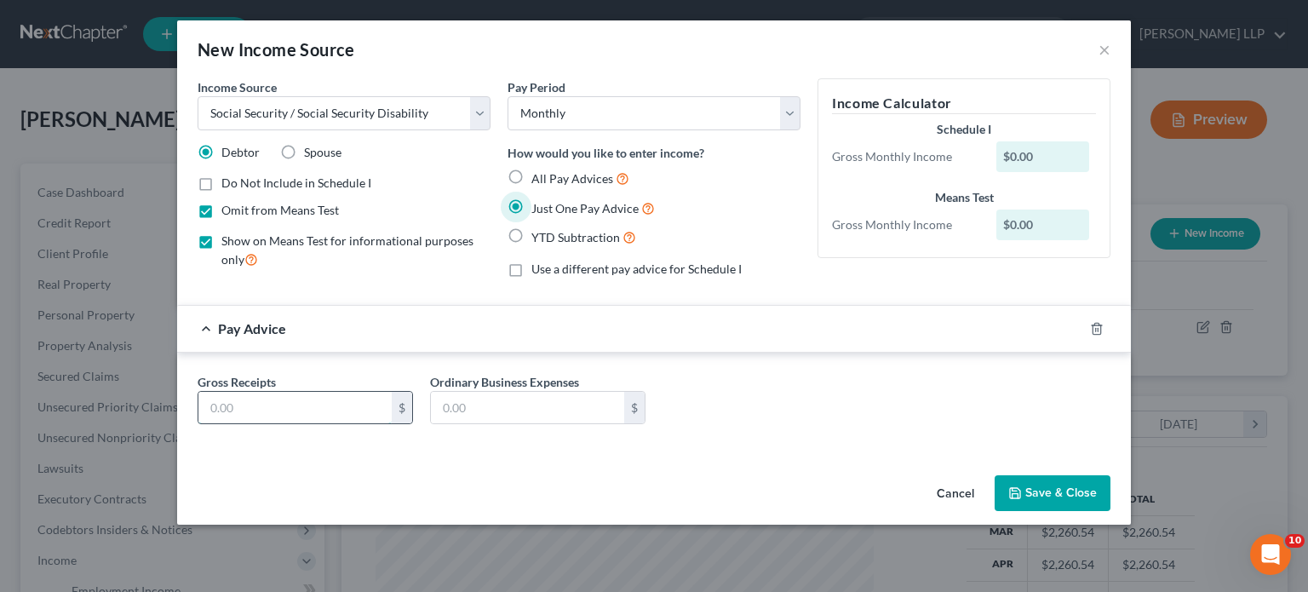
click at [320, 408] on input "text" at bounding box center [294, 408] width 193 height 32
type input "1,840.50"
click at [800, 455] on div "Income Source * Select Unemployment Disability (from employer) Pension Retireme…" at bounding box center [654, 273] width 954 height 390
click at [1047, 500] on button "Save & Close" at bounding box center [1053, 493] width 116 height 36
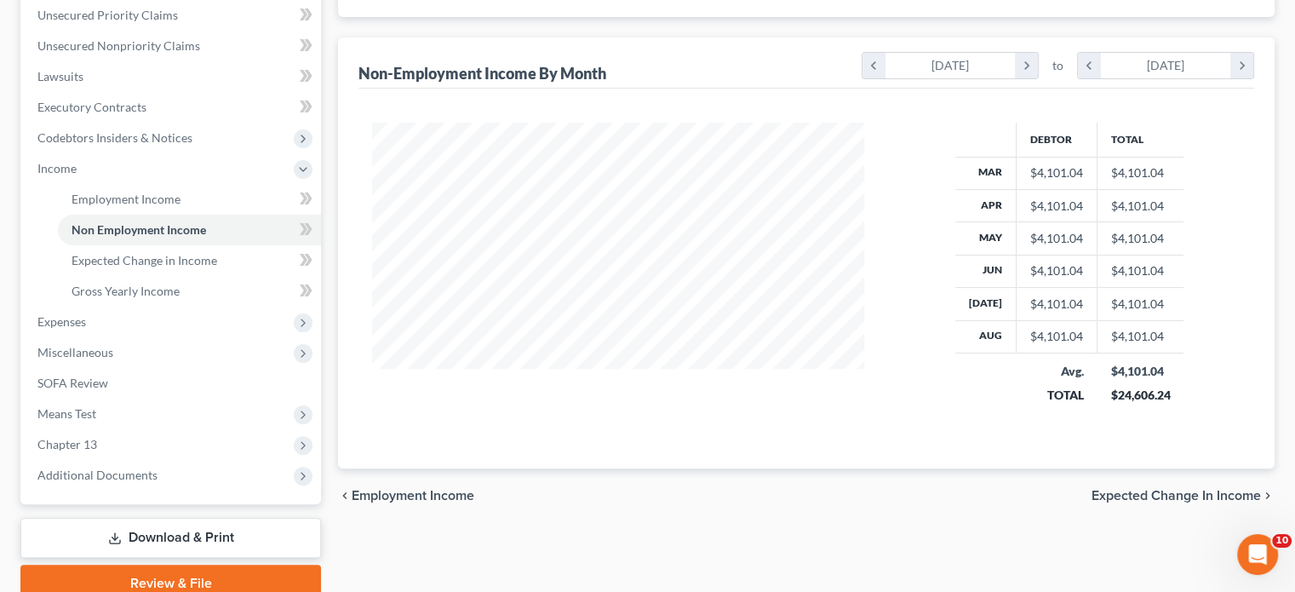
scroll to position [395, 0]
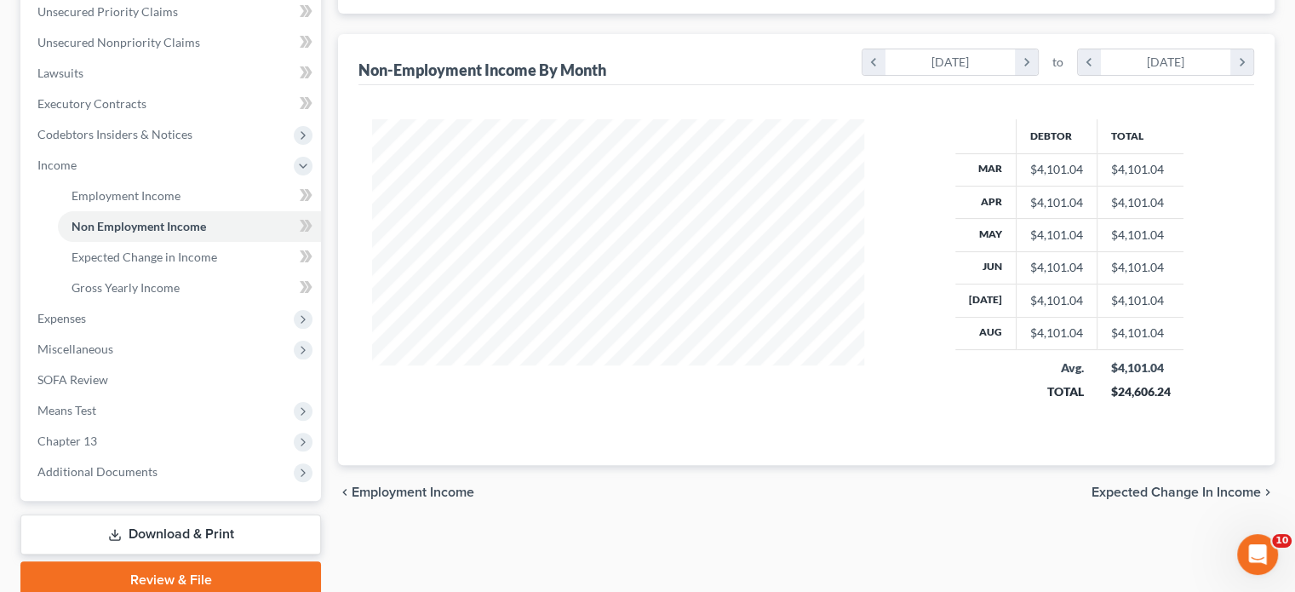
click at [1211, 486] on span "Expected Change in Income" at bounding box center [1176, 492] width 169 height 14
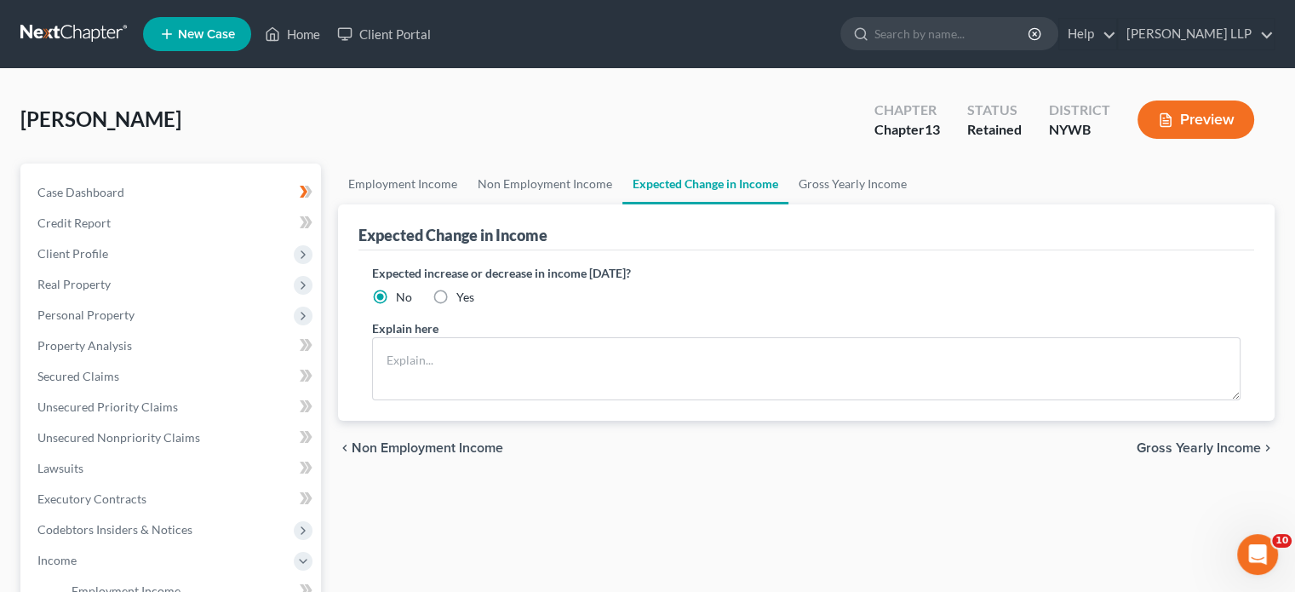
click at [1196, 447] on span "Gross Yearly Income" at bounding box center [1199, 448] width 124 height 14
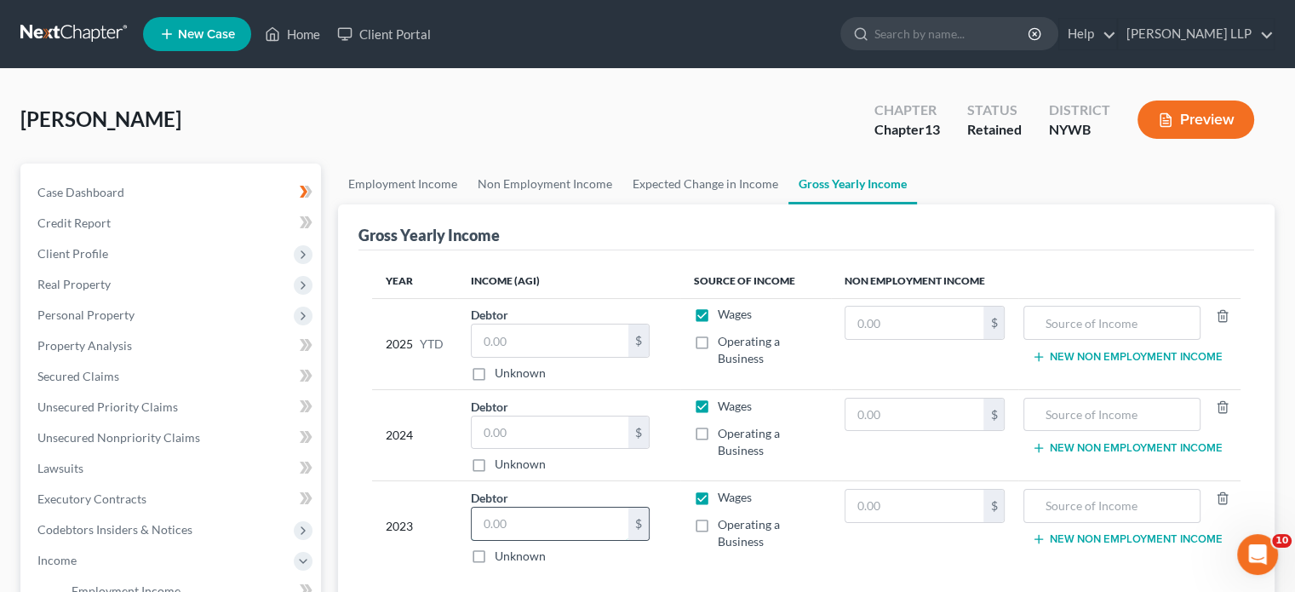
click at [596, 517] on input "text" at bounding box center [550, 523] width 157 height 32
type input "24,480"
click at [767, 548] on label "Operating a Business" at bounding box center [767, 533] width 99 height 34
click at [736, 527] on input "Operating a Business" at bounding box center [730, 521] width 11 height 11
checkbox input "true"
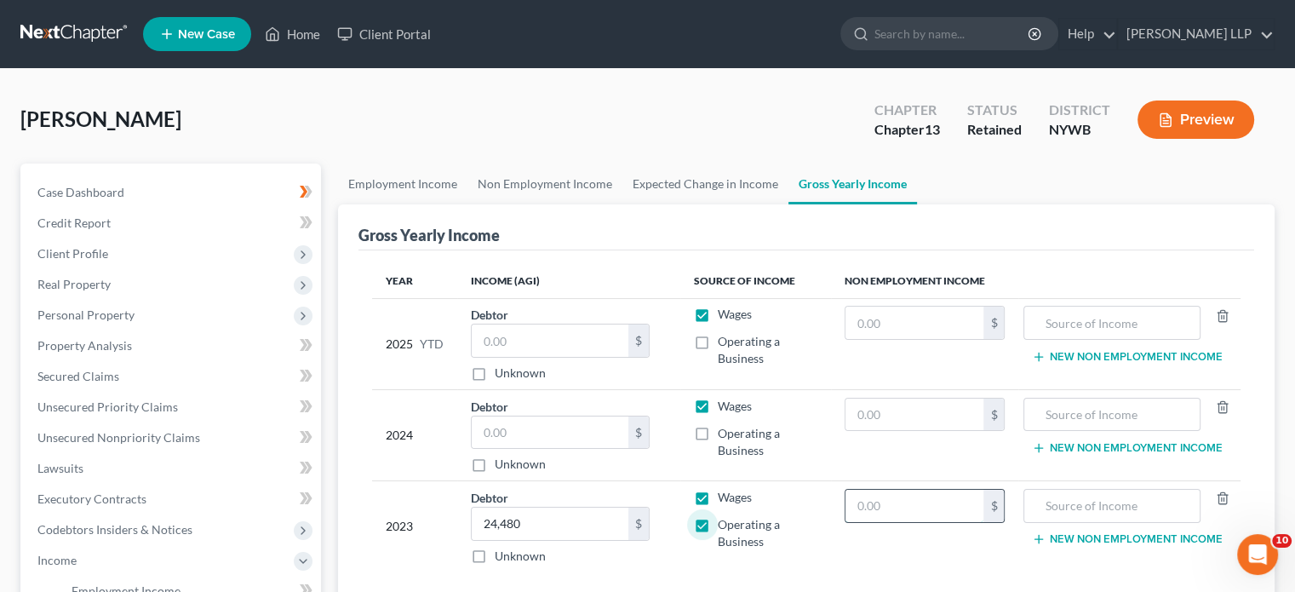
click at [851, 504] on input "text" at bounding box center [915, 506] width 139 height 32
type input "21,328"
click at [1102, 503] on input "text" at bounding box center [1112, 506] width 158 height 32
type input "Social Security"
click at [1109, 537] on button "New Non Employment Income" at bounding box center [1127, 539] width 190 height 14
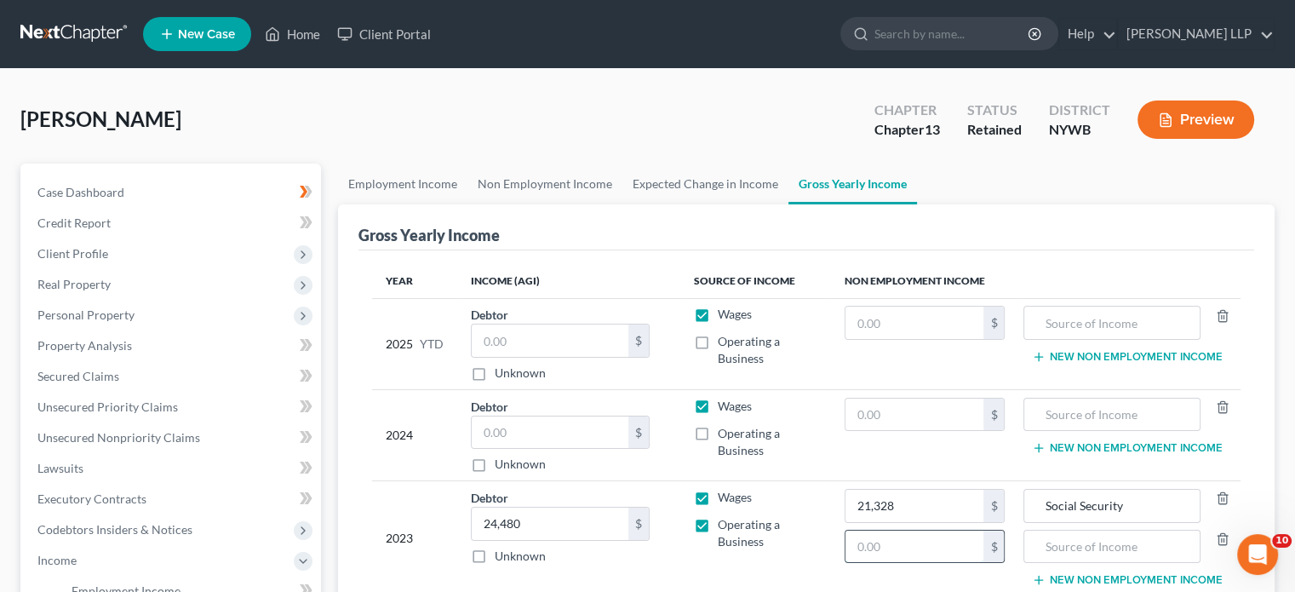
click at [893, 559] on input "text" at bounding box center [915, 546] width 139 height 32
type input "26,194"
click at [1052, 542] on input "text" at bounding box center [1112, 546] width 158 height 32
type input "NYSLERS Pension"
click at [718, 519] on label "Operating a Business" at bounding box center [767, 533] width 99 height 34
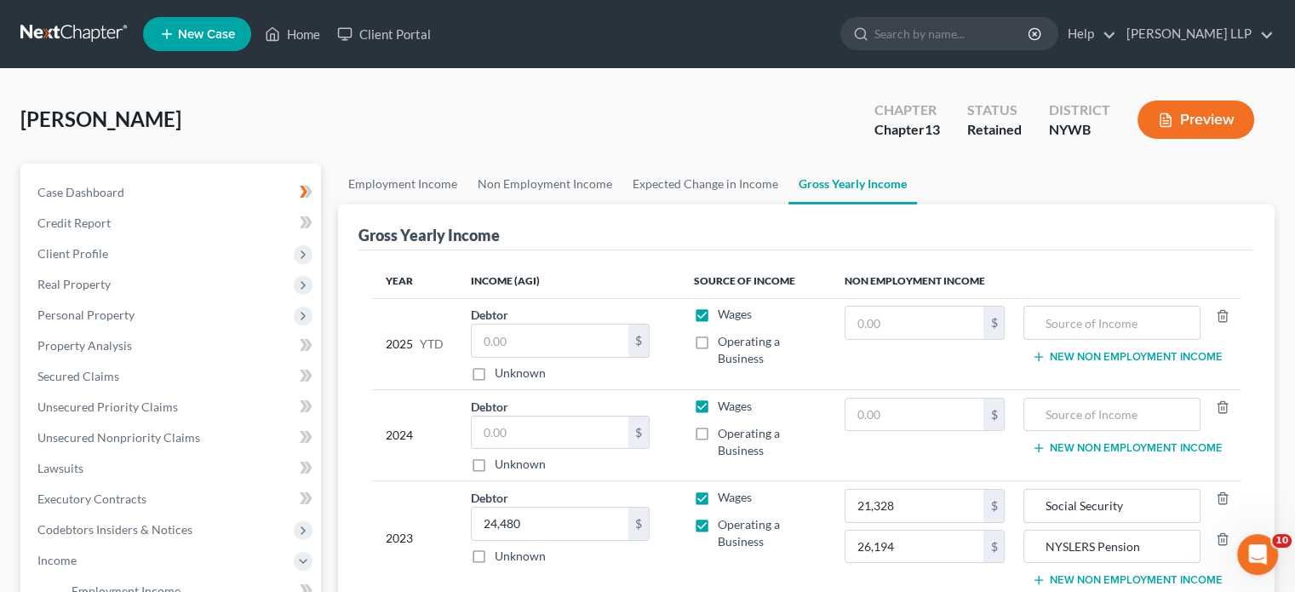
click at [725, 519] on input "Operating a Business" at bounding box center [730, 521] width 11 height 11
checkbox input "false"
click at [1072, 442] on button "New Non Employment Income" at bounding box center [1127, 448] width 190 height 14
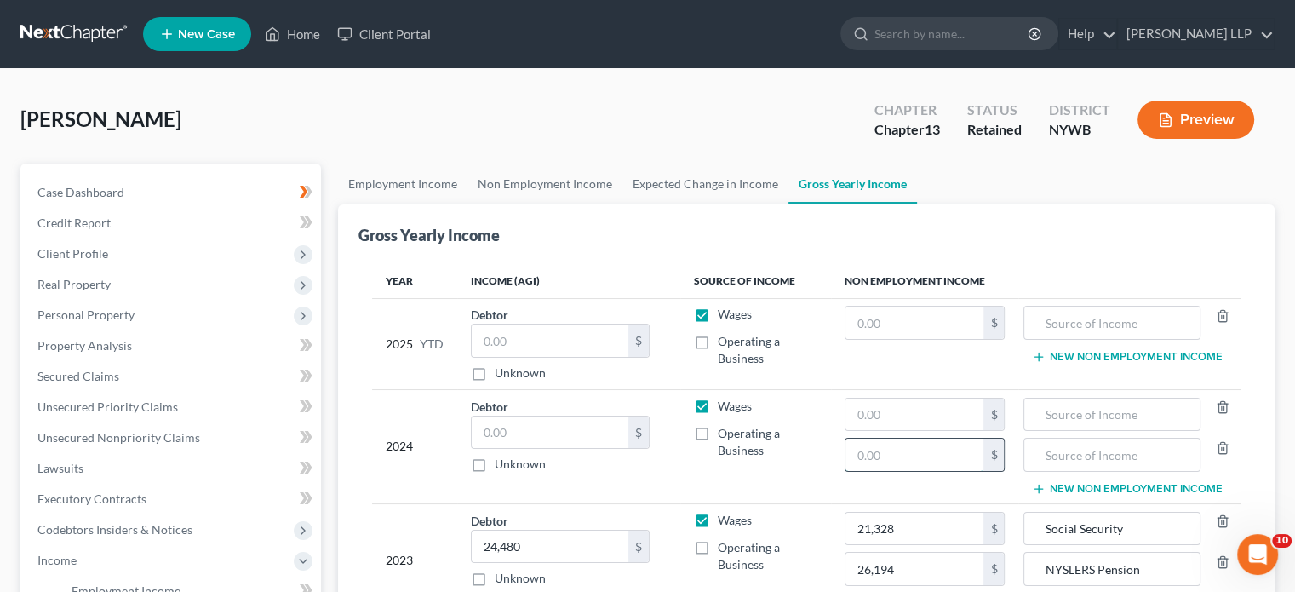
click at [922, 459] on input "text" at bounding box center [915, 455] width 139 height 32
type input "26,910.48"
drag, startPoint x: 1159, startPoint y: 565, endPoint x: 1037, endPoint y: 567, distance: 121.8
click at [1037, 567] on input "NYSLERS Pension" at bounding box center [1112, 569] width 158 height 32
click at [1070, 453] on input "text" at bounding box center [1112, 455] width 158 height 32
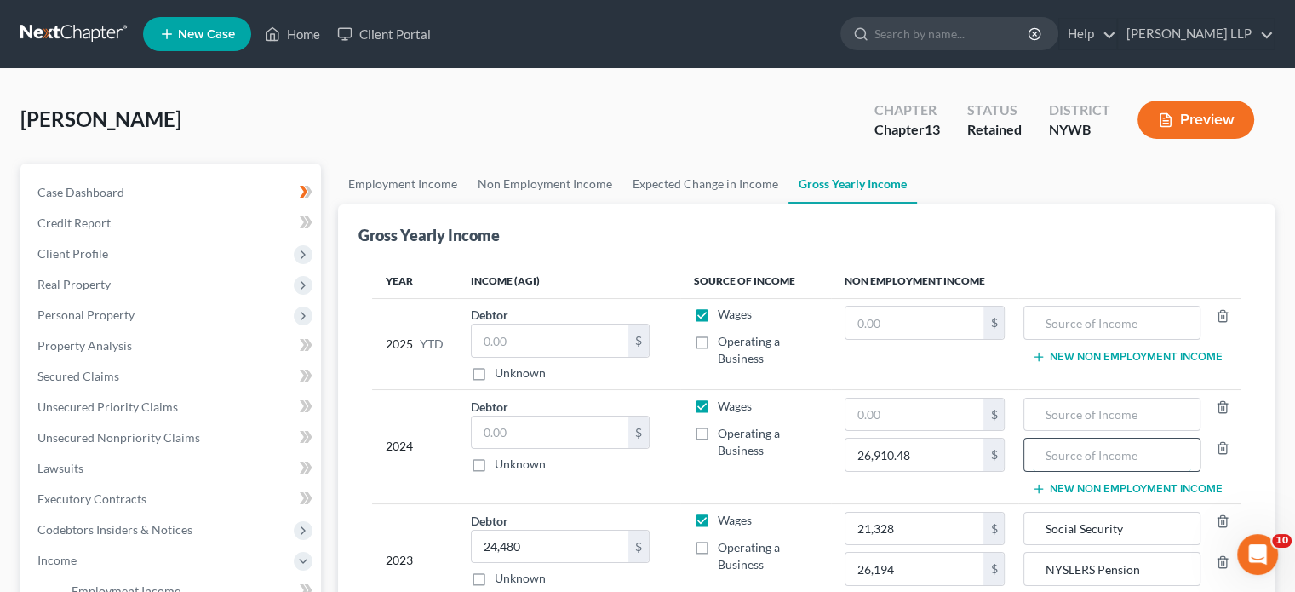
paste input "NYSLERS Pension"
type input "NYSLERS Pension"
click at [1059, 413] on input "text" at bounding box center [1112, 414] width 158 height 32
type input "Social Security"
click at [1079, 359] on button "New Non Employment Income" at bounding box center [1127, 357] width 190 height 14
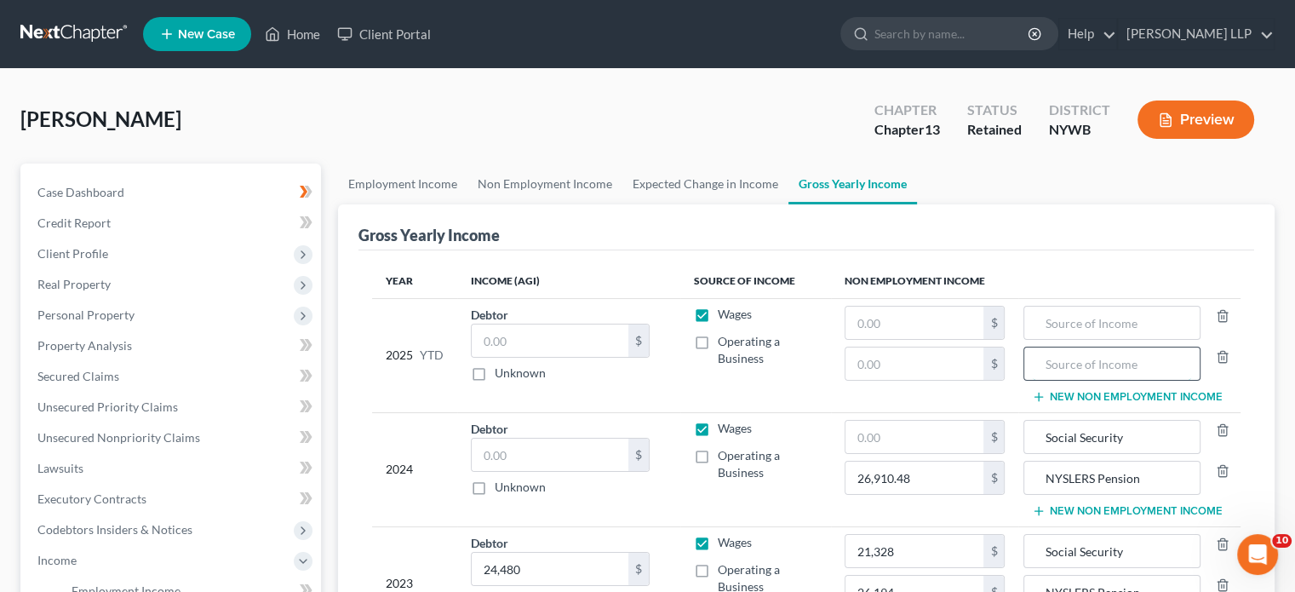
click at [1073, 360] on input "text" at bounding box center [1112, 363] width 158 height 32
paste input "NYSLERS Pension"
type input "NYSLERS Pension"
click at [1075, 320] on input "text" at bounding box center [1112, 323] width 158 height 32
type input "Social Security"
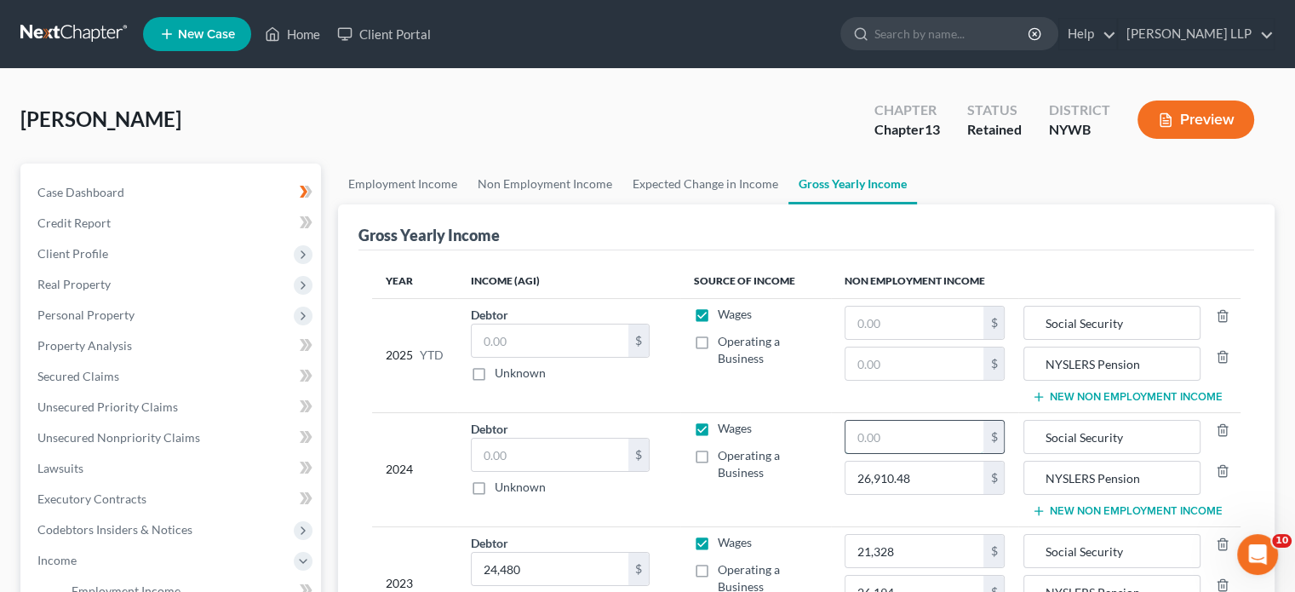
click at [911, 445] on input "text" at bounding box center [915, 437] width 139 height 32
type input "22,086.40"
click at [576, 452] on input "text" at bounding box center [550, 455] width 157 height 32
type input "24,900.11"
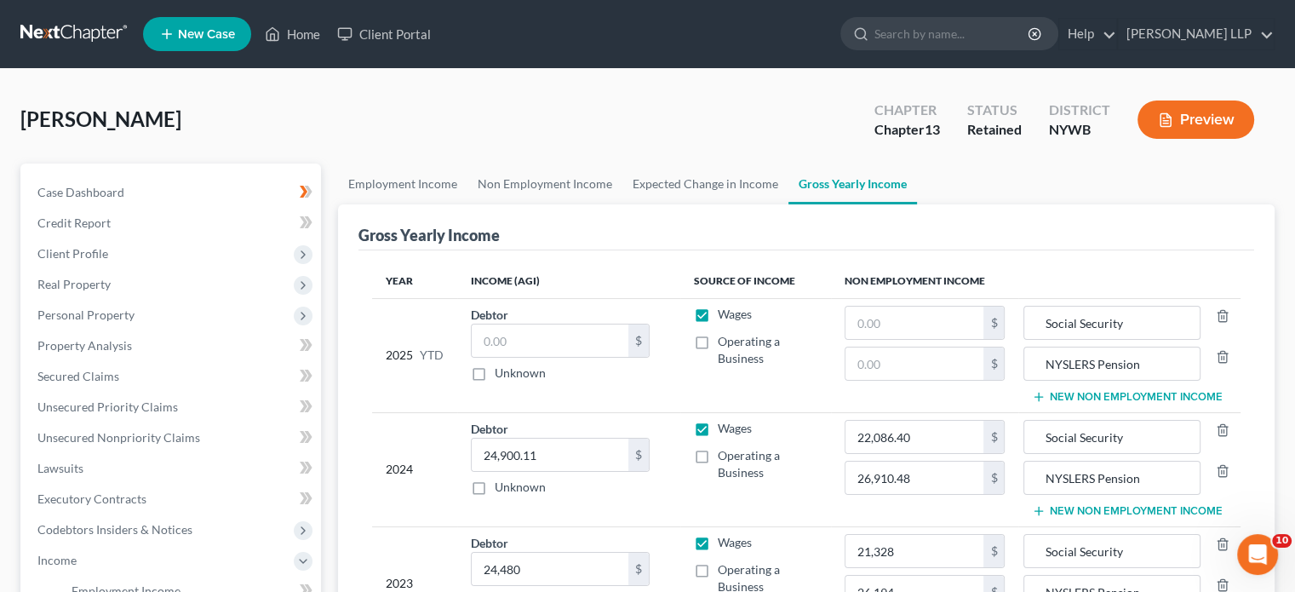
click at [672, 383] on td "Debtor $ Unknown Balance Undetermined $ Unknown" at bounding box center [568, 355] width 223 height 114
drag, startPoint x: 672, startPoint y: 383, endPoint x: 573, endPoint y: 336, distance: 109.3
click at [573, 336] on td "Debtor $ Unknown Balance Undetermined $ Unknown" at bounding box center [568, 355] width 223 height 114
click at [668, 383] on td "Debtor $ Unknown Balance Undetermined $ Unknown" at bounding box center [568, 355] width 223 height 114
drag, startPoint x: 668, startPoint y: 383, endPoint x: 668, endPoint y: 371, distance: 11.9
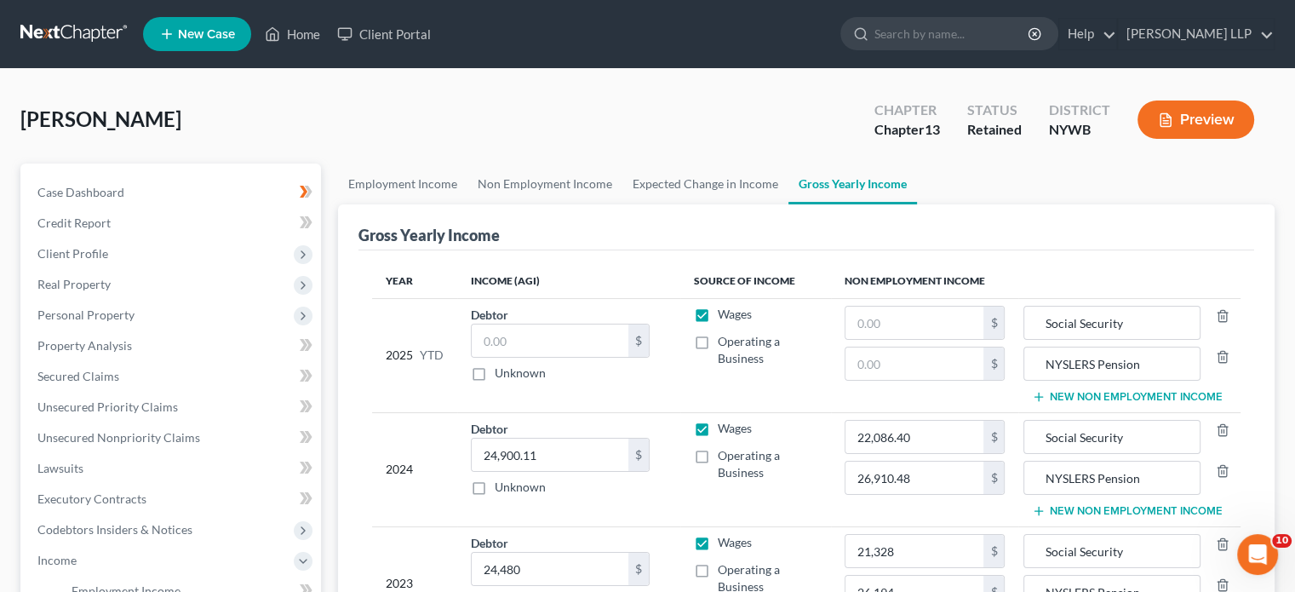
click at [668, 371] on td "Debtor $ Unknown Balance Undetermined $ Unknown" at bounding box center [568, 355] width 223 height 114
click at [875, 362] on input "text" at bounding box center [915, 363] width 139 height 32
type input "20,344.86"
click at [897, 307] on input "text" at bounding box center [915, 323] width 139 height 32
type input "16,565.50"
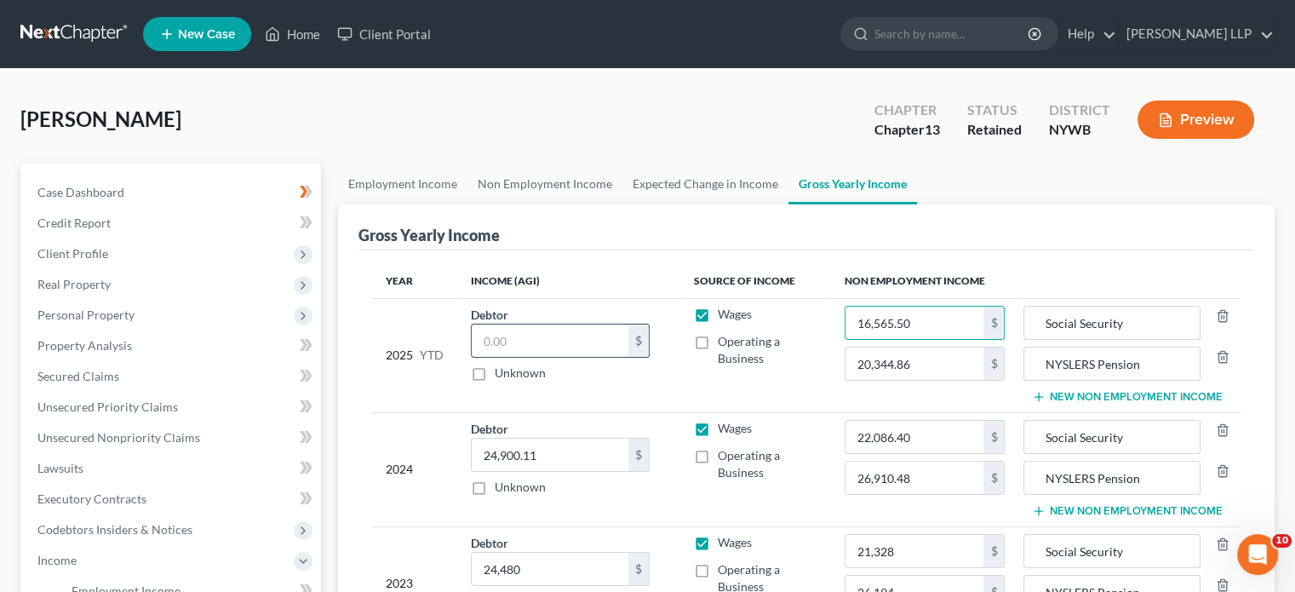
click at [565, 337] on input "text" at bounding box center [550, 340] width 157 height 32
type input "17,899.57"
click at [1131, 209] on div "Gross Yearly Income" at bounding box center [806, 227] width 896 height 46
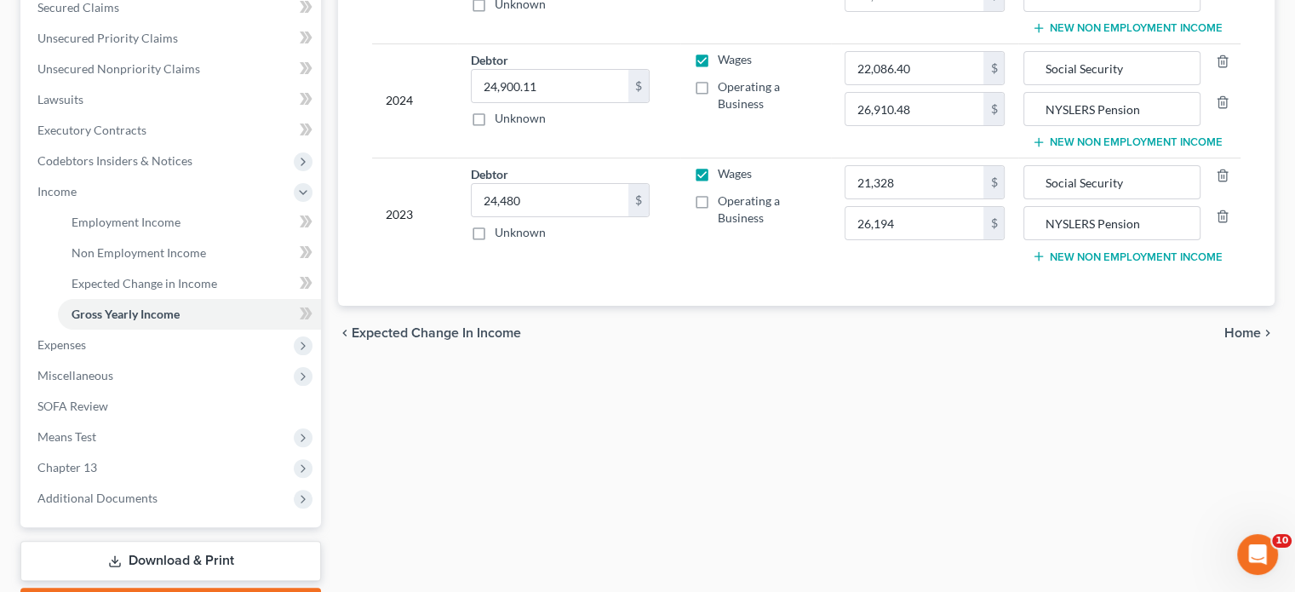
scroll to position [370, 0]
click at [1240, 329] on span "Home" at bounding box center [1242, 331] width 37 height 14
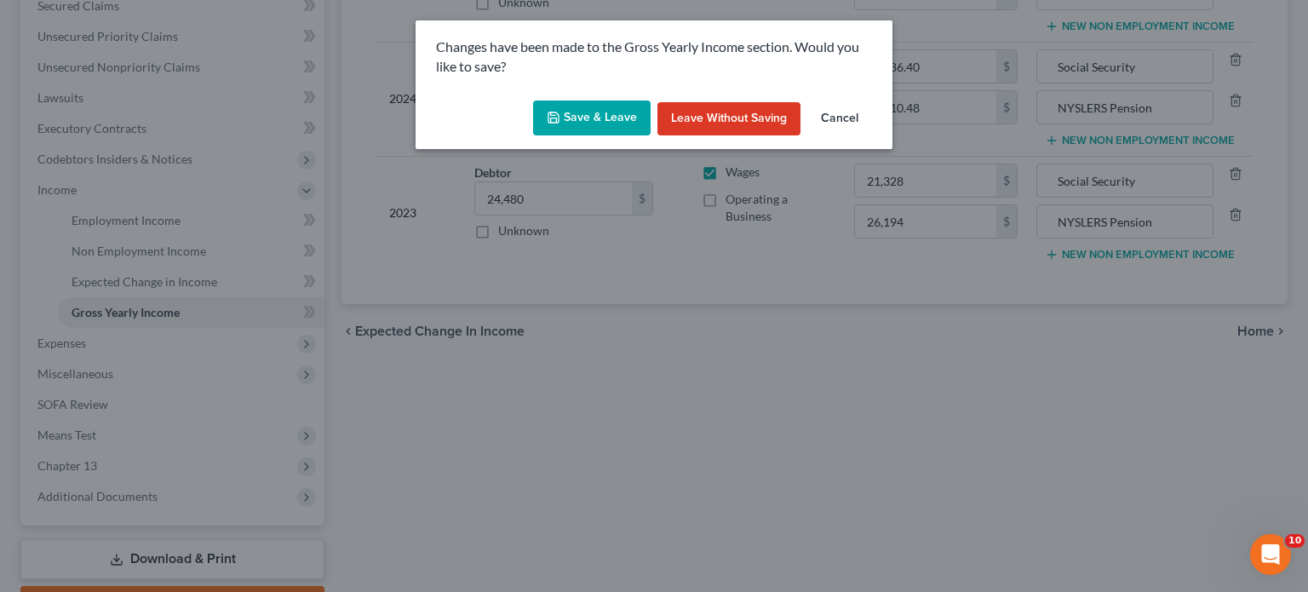
click at [601, 112] on button "Save & Leave" at bounding box center [592, 118] width 118 height 36
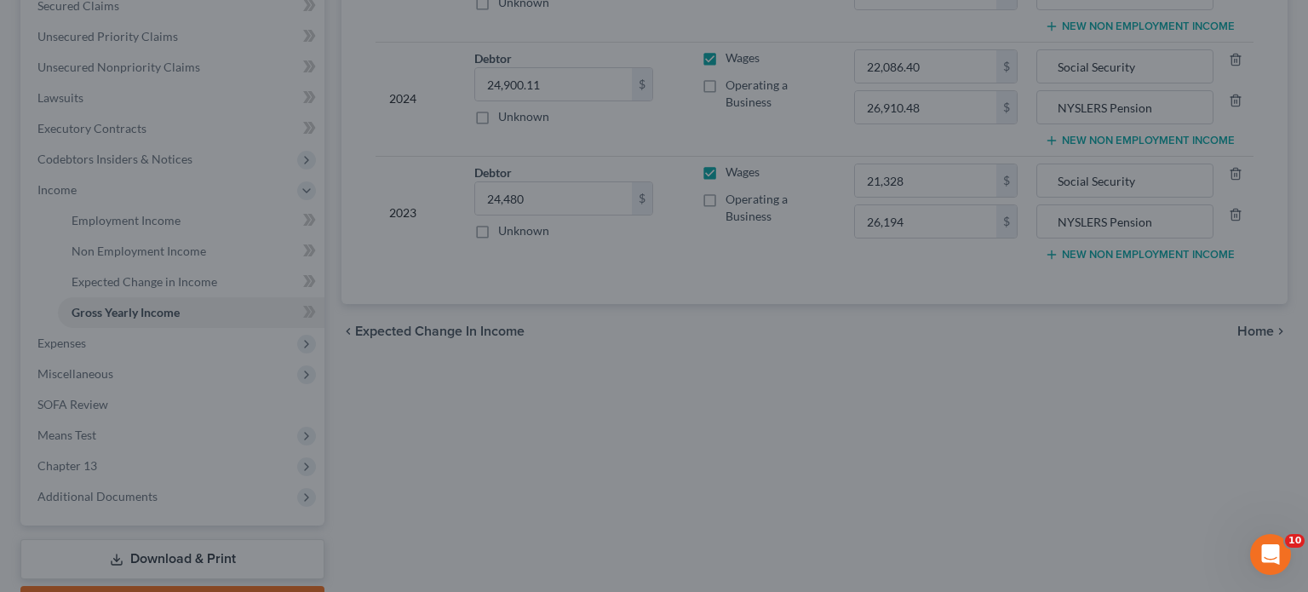
type input "20,344.86"
type input "NYSLERS Pension"
type input "26,910.48"
type input "NYSLERS Pension"
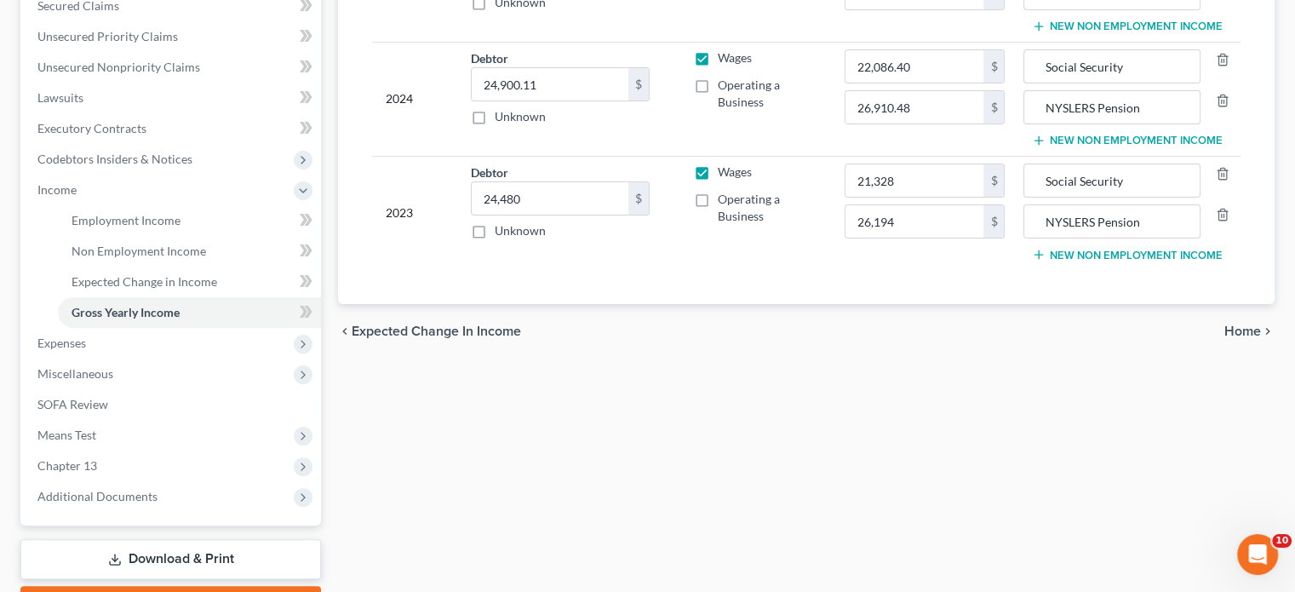
type input "26,194.00"
type input "NYSLERS Pension"
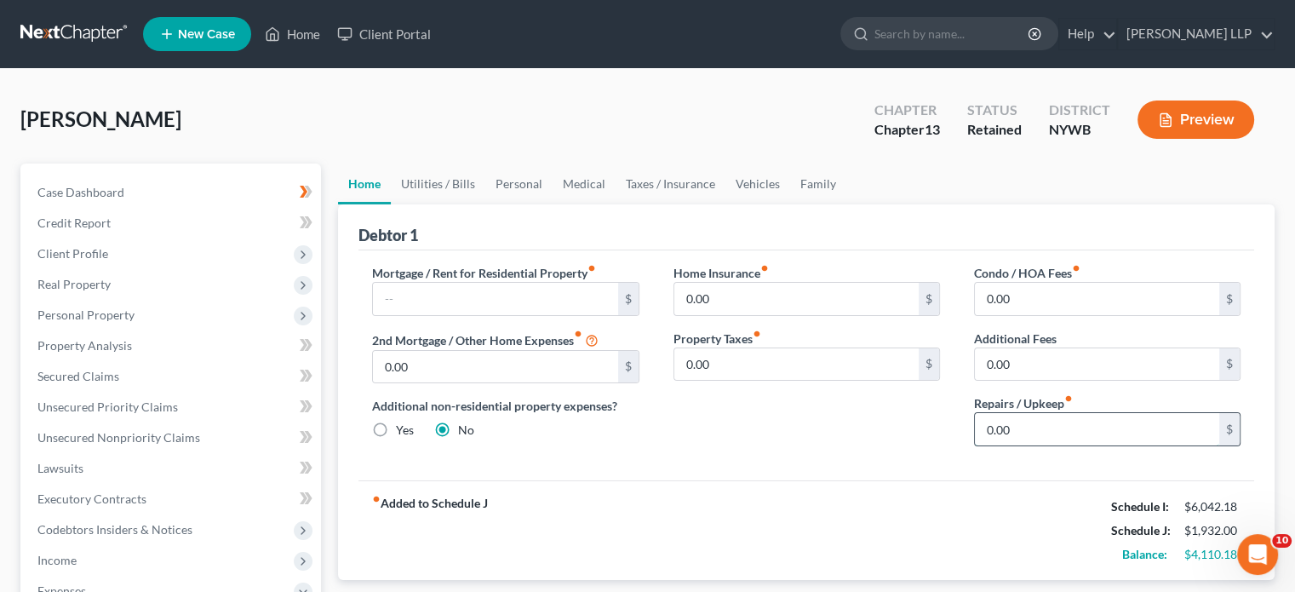
click at [1023, 435] on input "0.00" at bounding box center [1097, 429] width 244 height 32
type input "150.00"
click at [865, 428] on div "Home Insurance fiber_manual_record 0.00 $ Property Taxes fiber_manual_record 0.…" at bounding box center [807, 362] width 301 height 196
click at [731, 352] on input "0.00" at bounding box center [796, 364] width 244 height 32
type input "111.58"
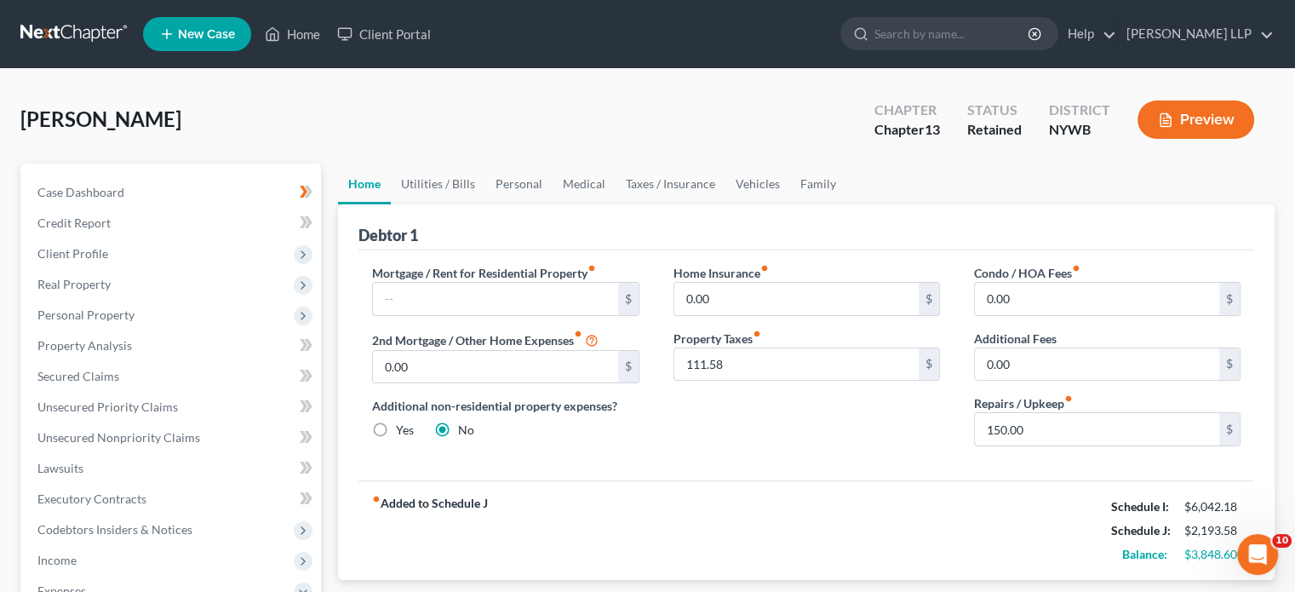
click at [739, 442] on div "Home Insurance fiber_manual_record 0.00 $ Property Taxes fiber_manual_record 11…" at bounding box center [807, 362] width 301 height 196
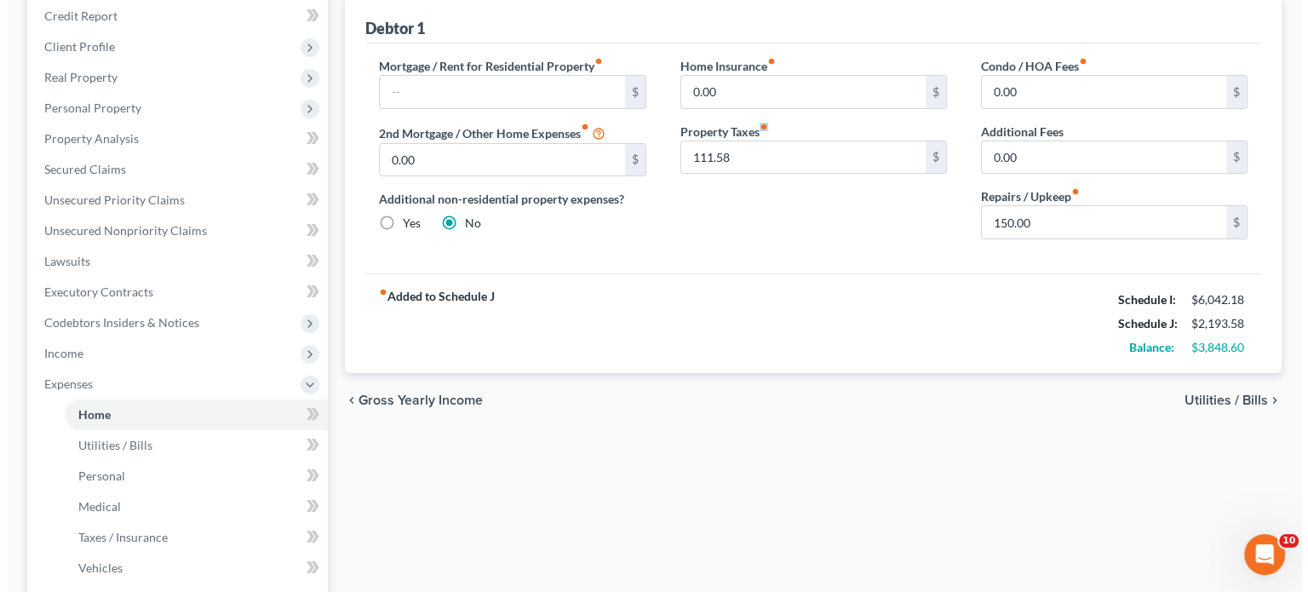
scroll to position [203, 0]
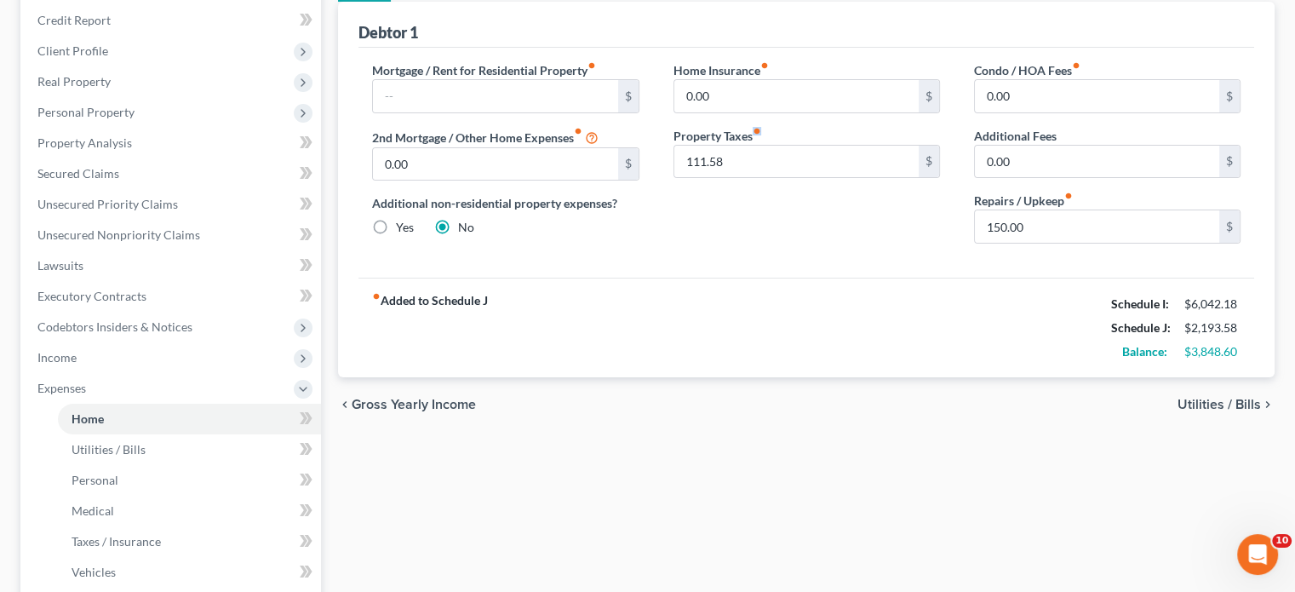
click at [1233, 398] on span "Utilities / Bills" at bounding box center [1219, 405] width 83 height 14
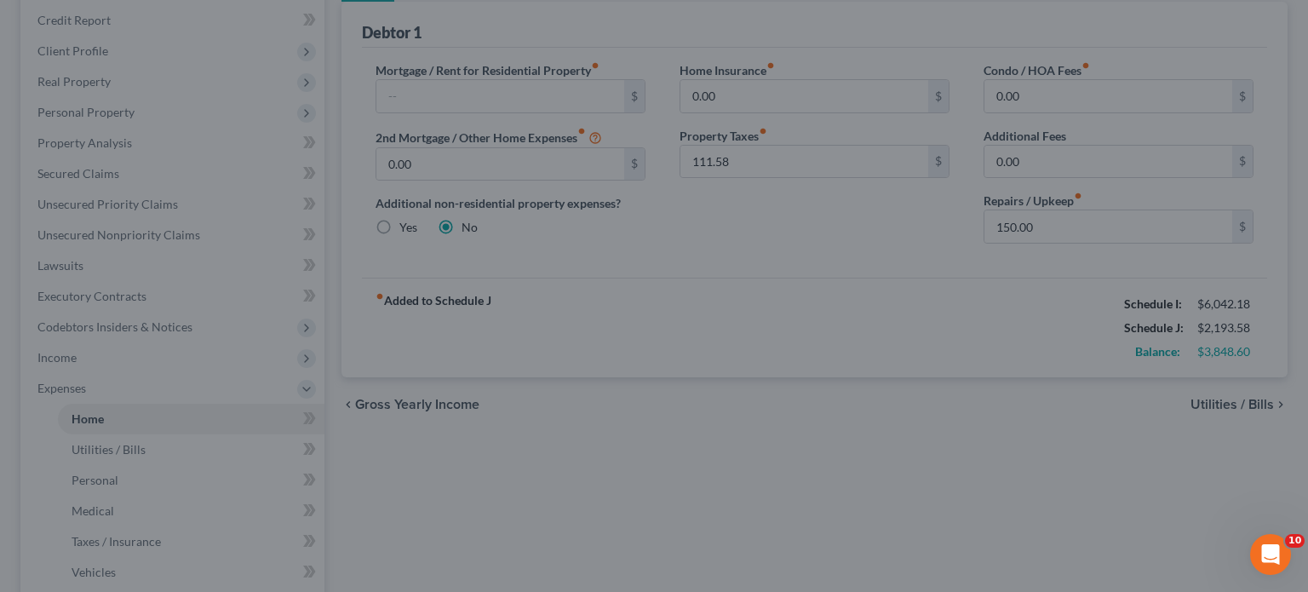
click at [1270, 396] on div at bounding box center [654, 296] width 1308 height 592
click at [810, 507] on div at bounding box center [654, 296] width 1308 height 592
click at [1277, 407] on div at bounding box center [654, 296] width 1308 height 592
click at [1271, 418] on div at bounding box center [654, 296] width 1308 height 592
click at [714, 275] on div at bounding box center [654, 296] width 1308 height 592
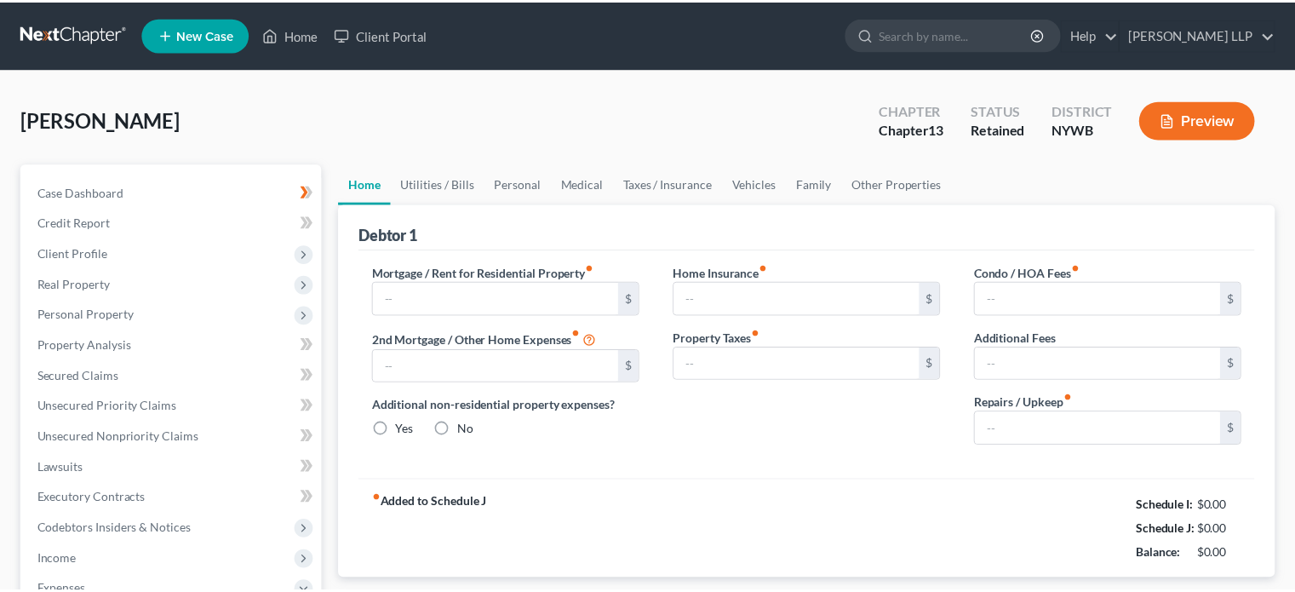
scroll to position [203, 0]
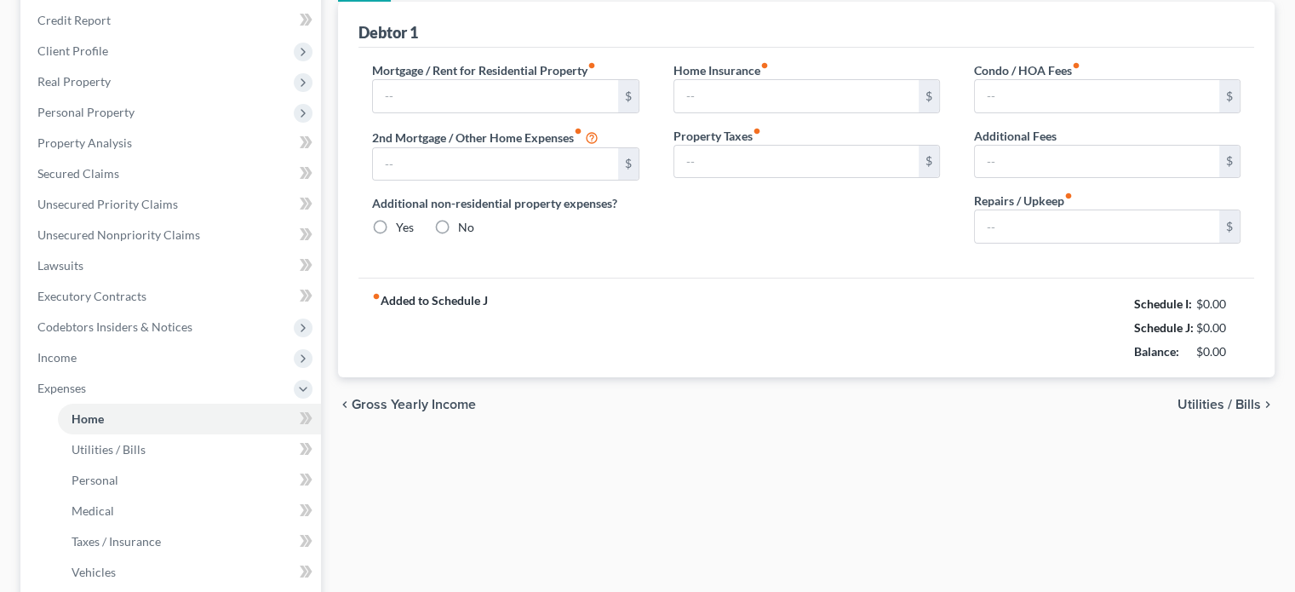
type input "0.00"
radio input "true"
type input "0.00"
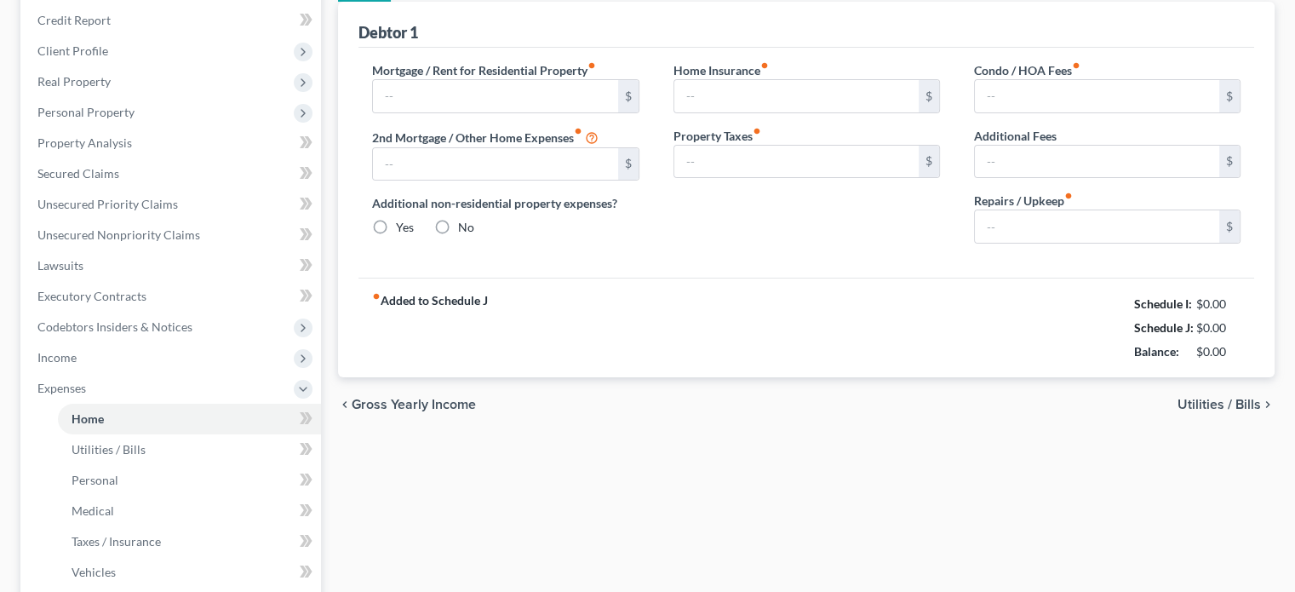
type input "0.00"
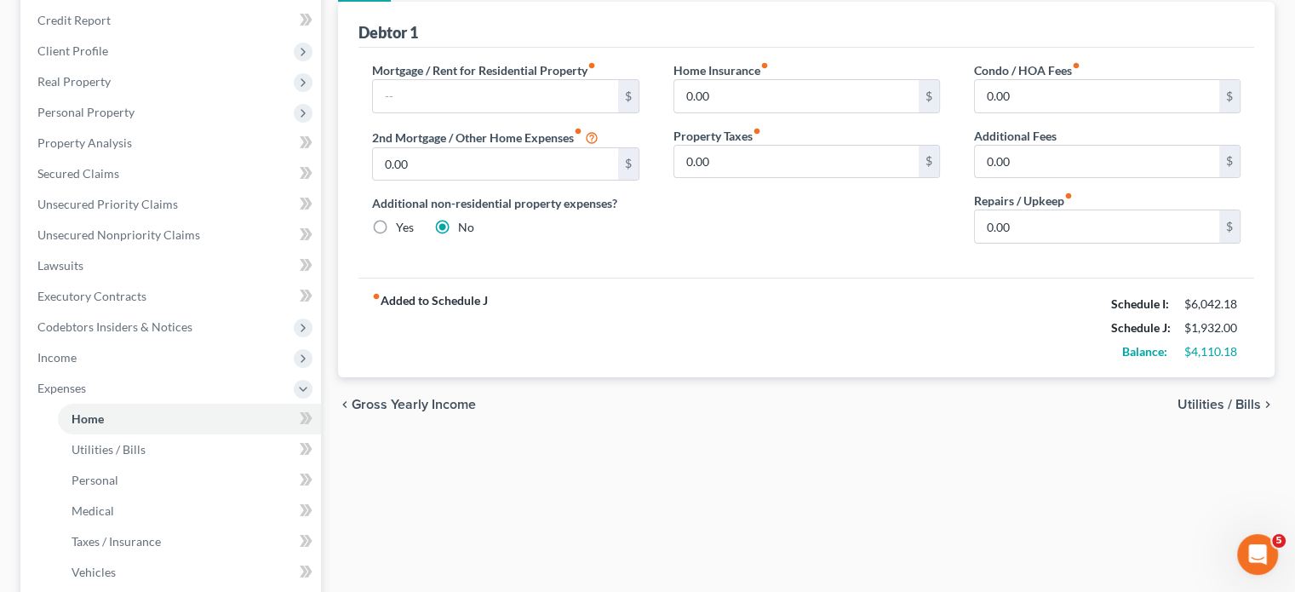
scroll to position [0, 0]
click at [1246, 398] on span "Utilities / Bills" at bounding box center [1219, 405] width 83 height 14
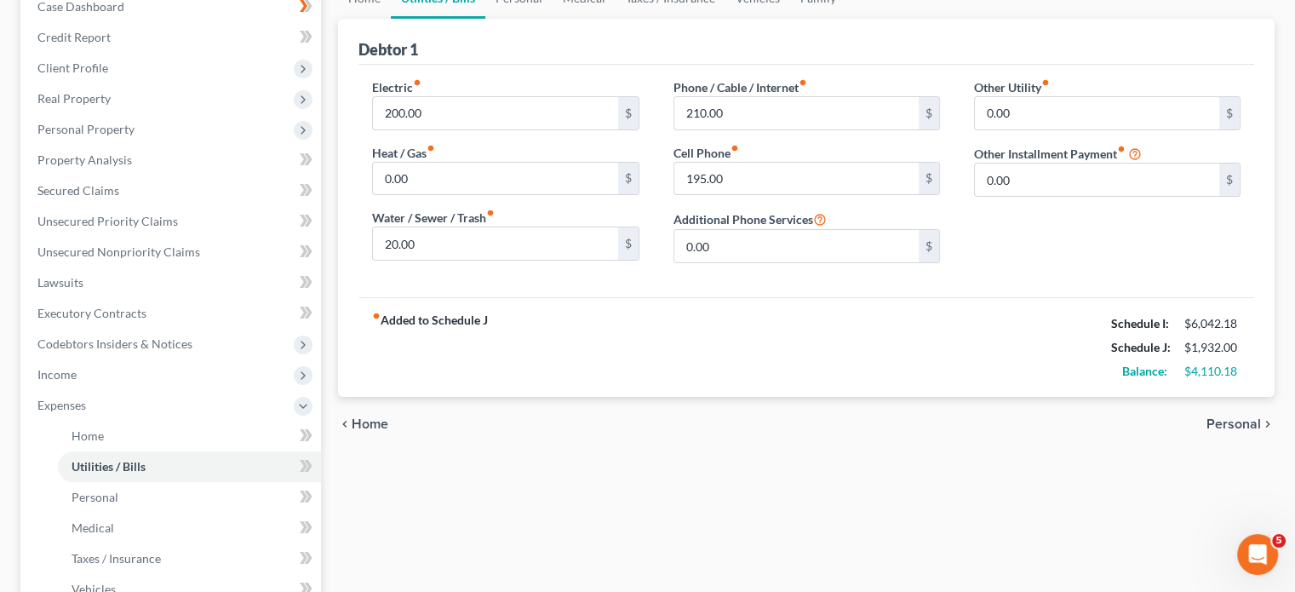
scroll to position [162, 0]
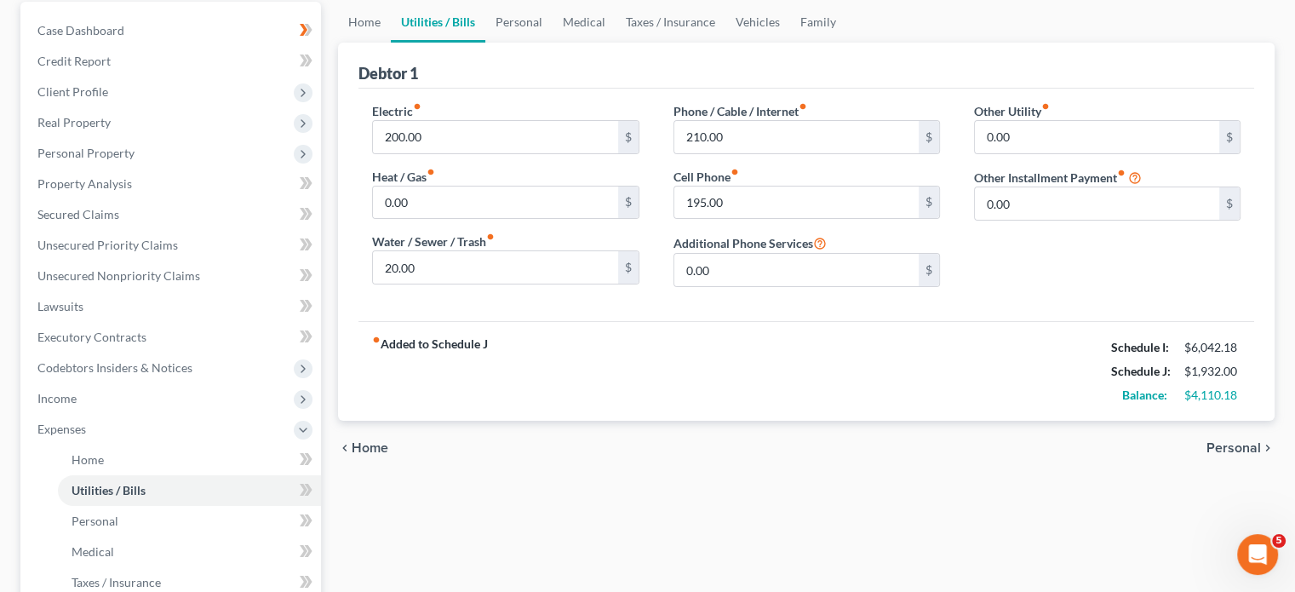
click at [1236, 444] on span "Personal" at bounding box center [1234, 448] width 54 height 14
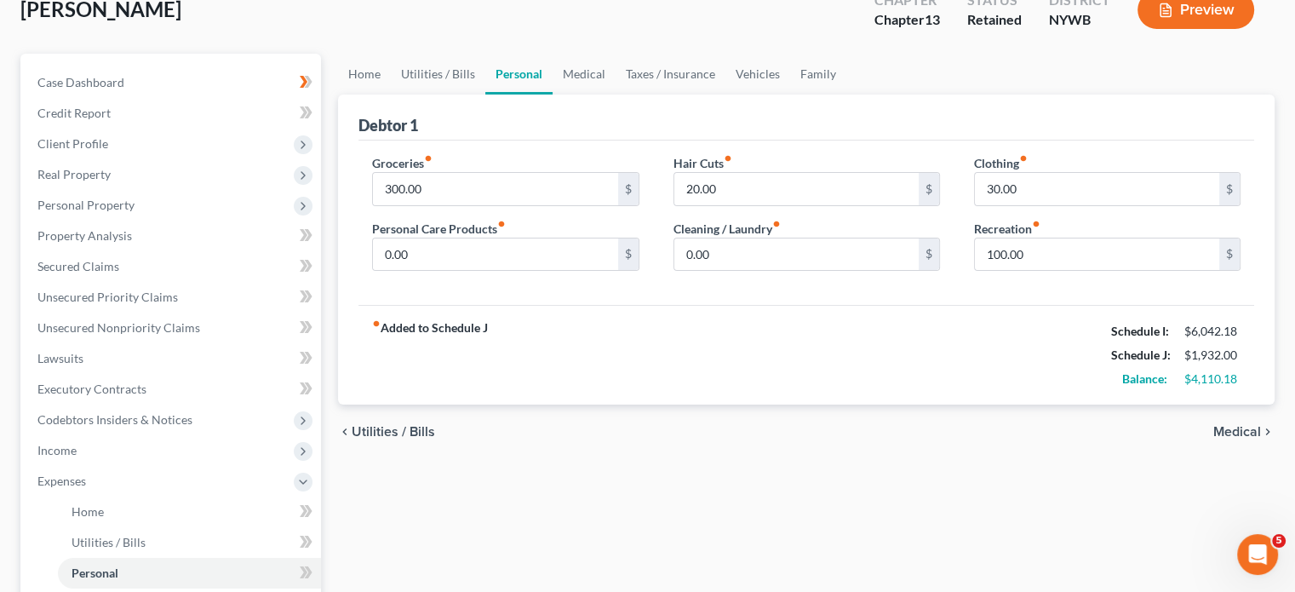
scroll to position [112, 0]
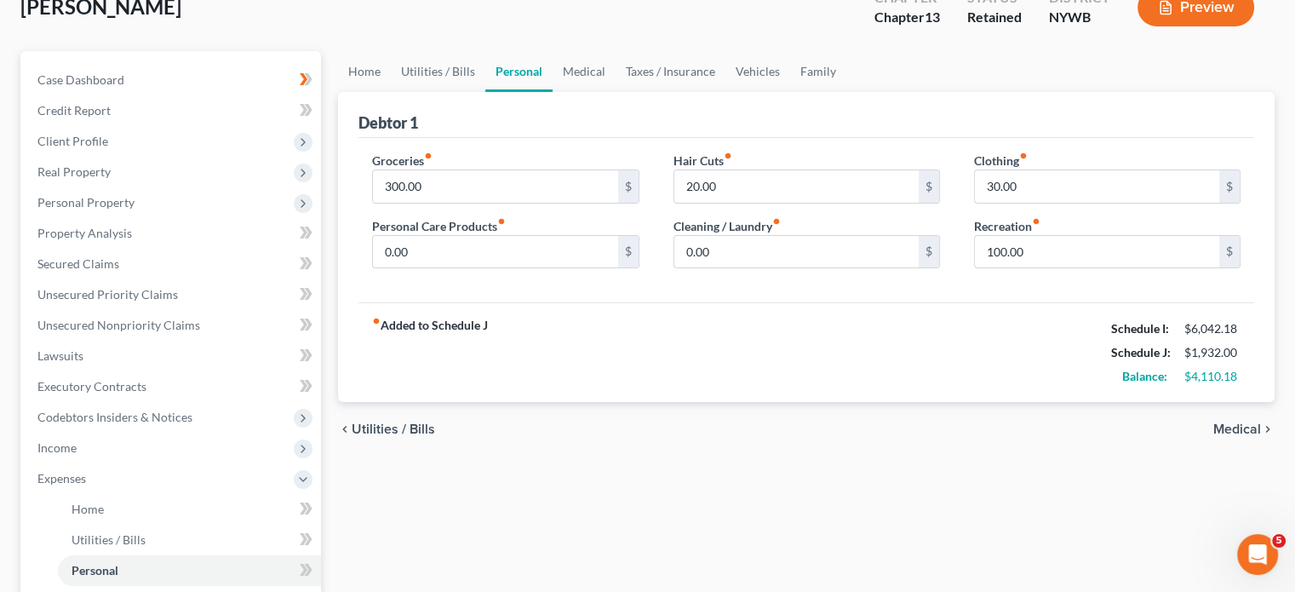
click at [1238, 417] on div "chevron_left Utilities / Bills Medical chevron_right" at bounding box center [806, 429] width 937 height 54
click at [1233, 424] on span "Medical" at bounding box center [1237, 429] width 48 height 14
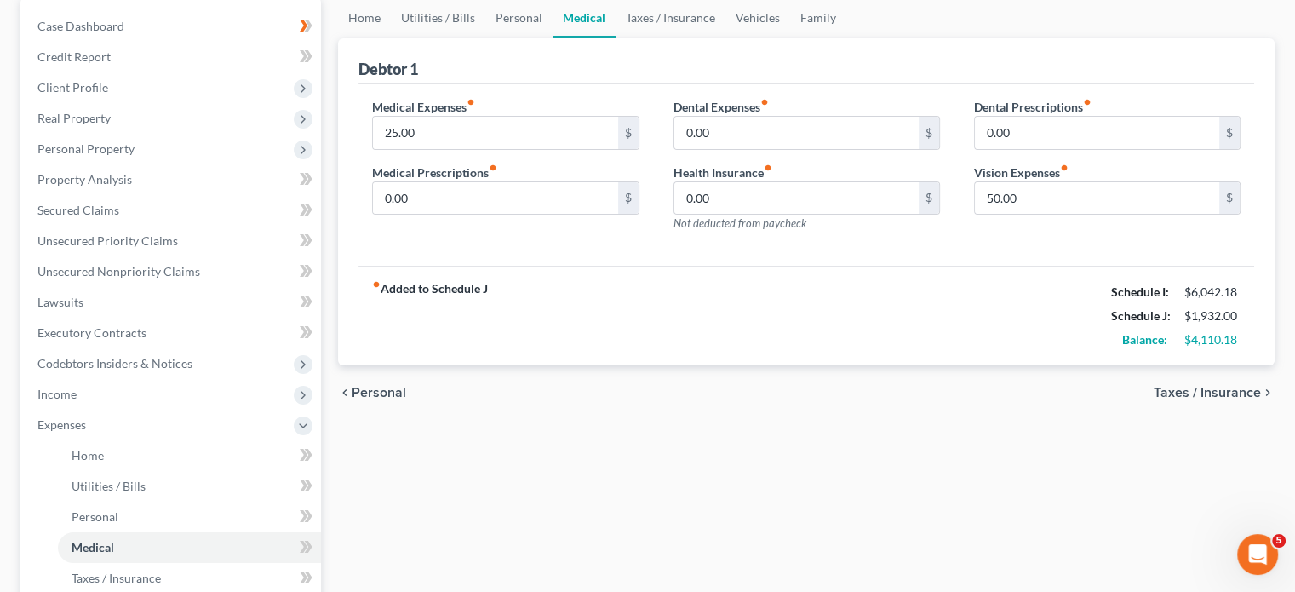
scroll to position [184, 0]
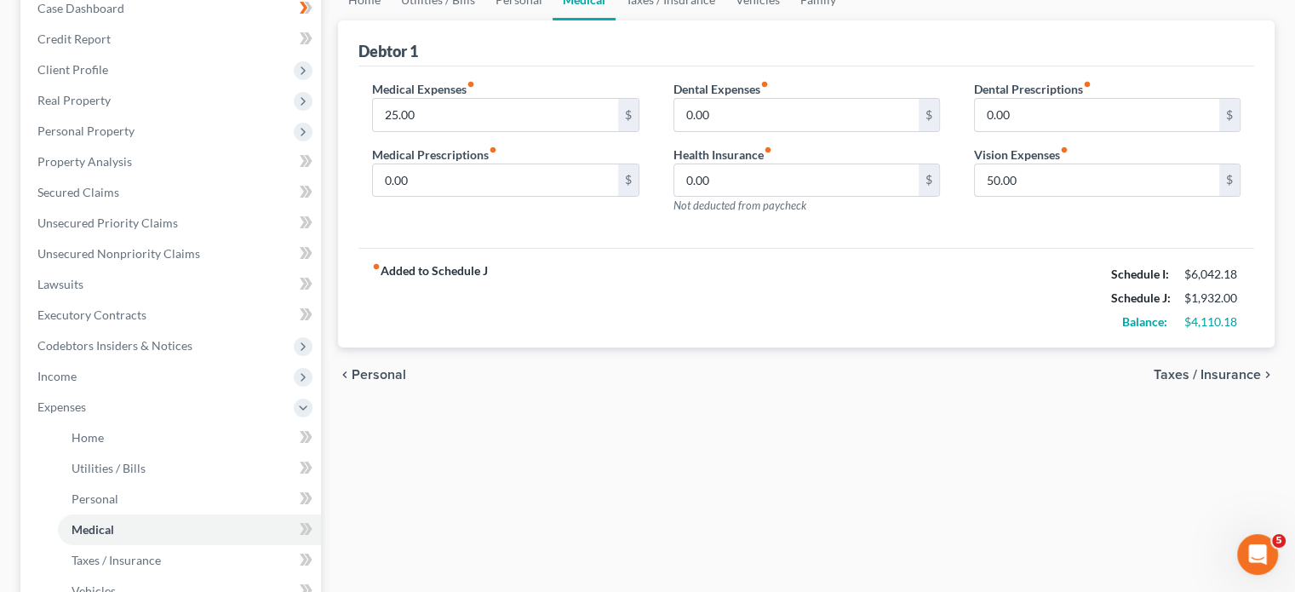
click at [1231, 372] on span "Taxes / Insurance" at bounding box center [1207, 375] width 107 height 14
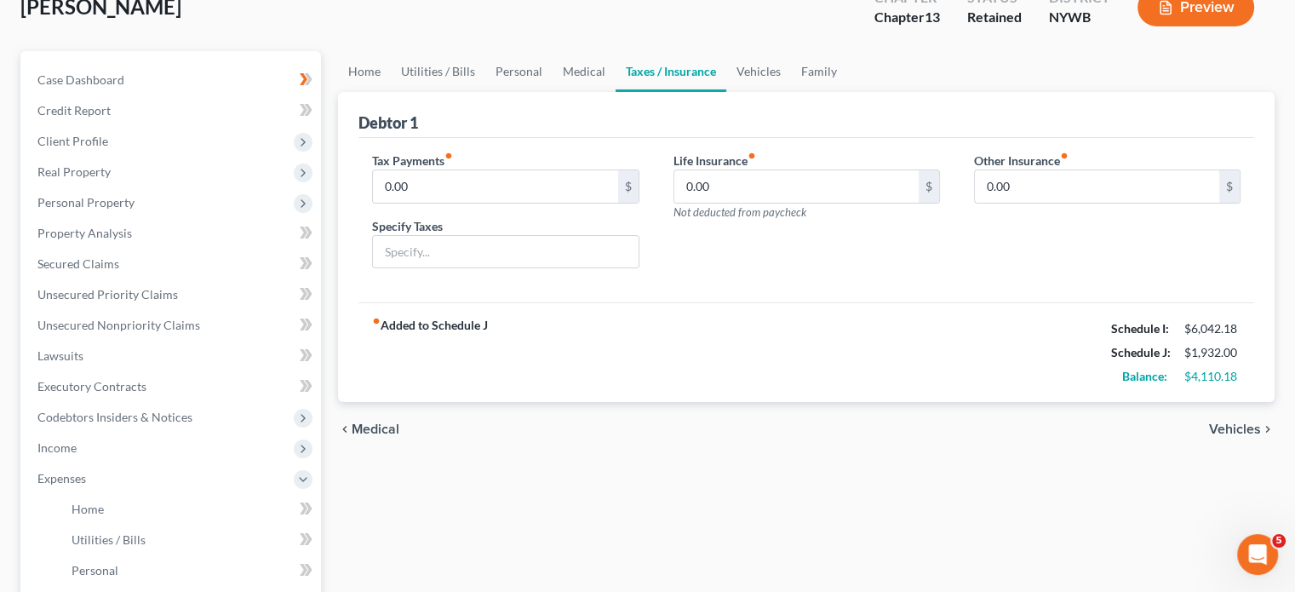
scroll to position [160, 0]
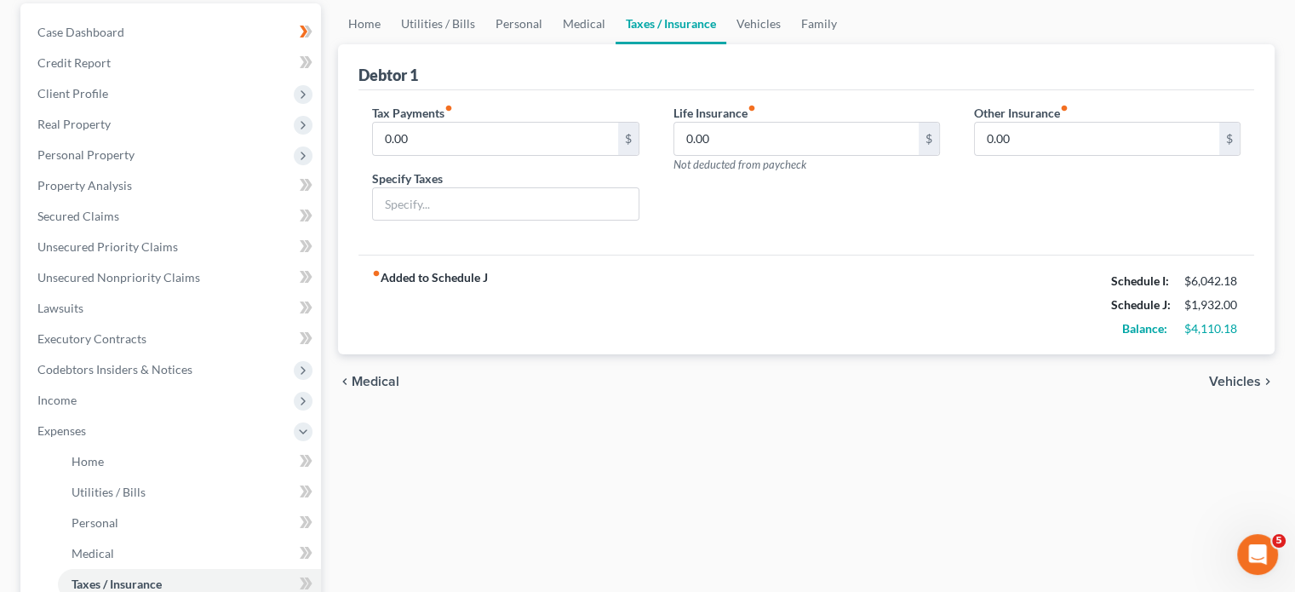
click at [1249, 380] on span "Vehicles" at bounding box center [1235, 382] width 52 height 14
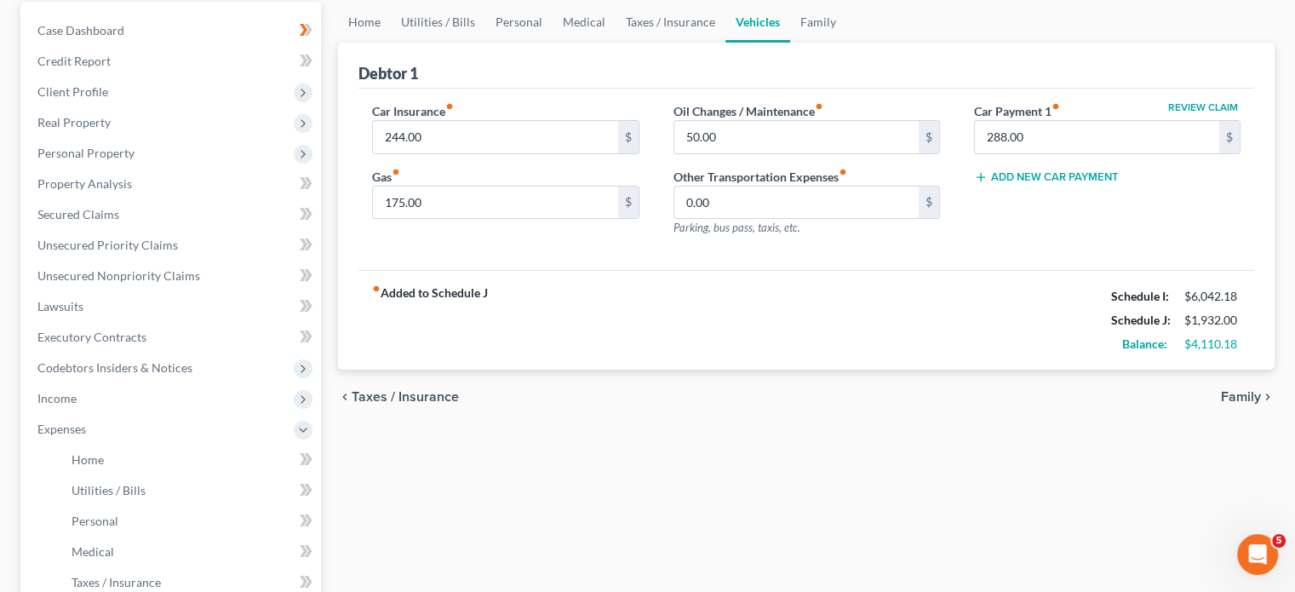
scroll to position [168, 0]
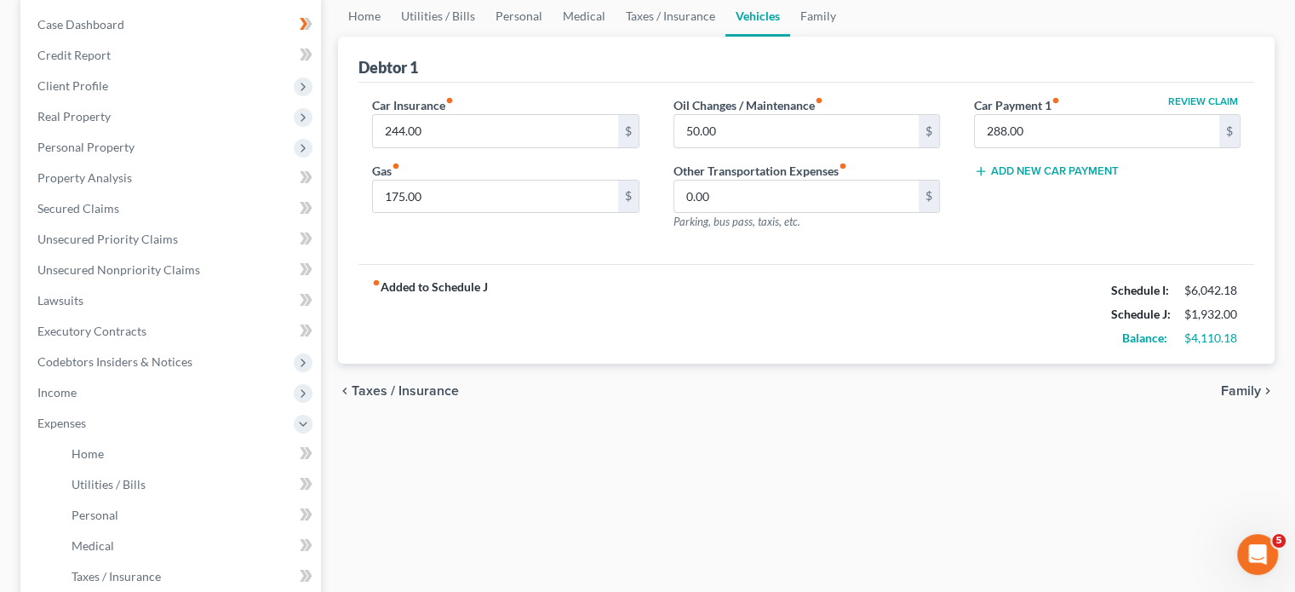
click at [1240, 384] on span "Family" at bounding box center [1241, 391] width 40 height 14
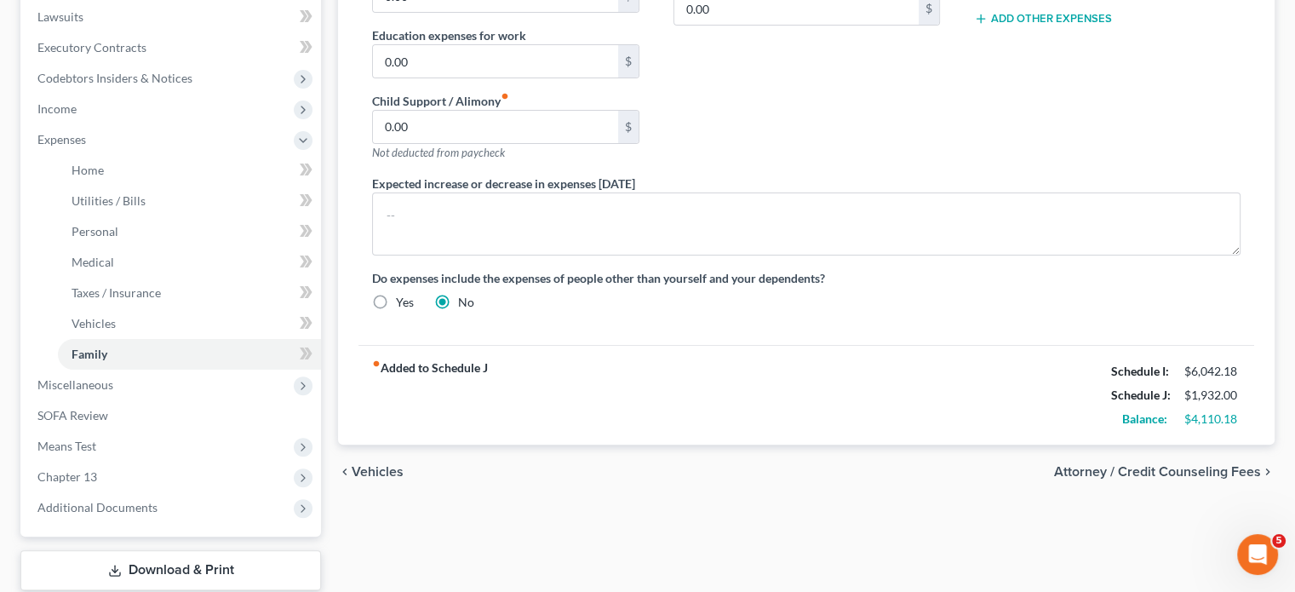
scroll to position [460, 0]
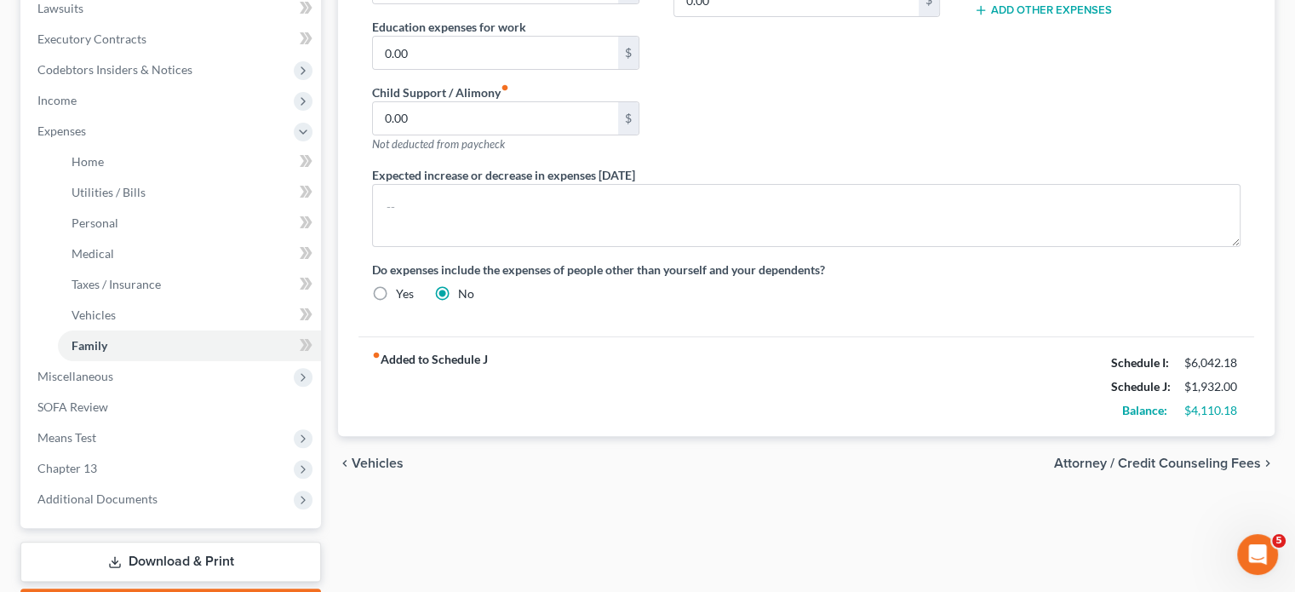
click at [1228, 459] on span "Attorney / Credit Counseling Fees" at bounding box center [1157, 463] width 207 height 14
select select "0"
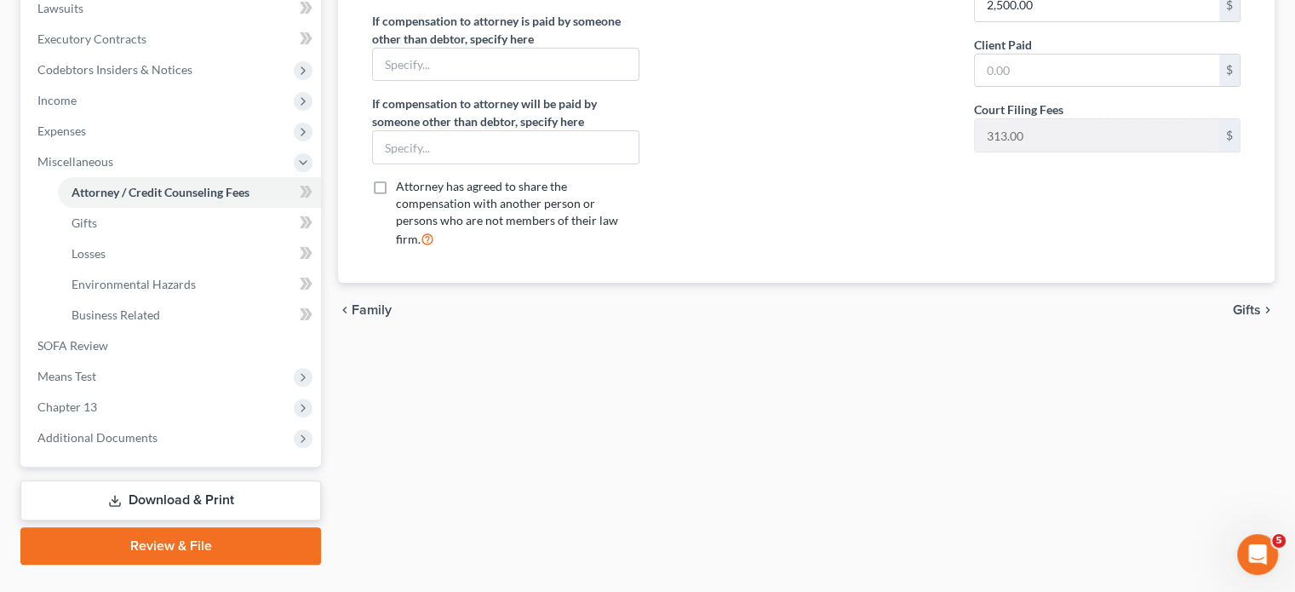
click at [1228, 459] on div "Attorney / Credit Counseling Fees Gifts Losses Environmental Hazards Business R…" at bounding box center [807, 134] width 954 height 861
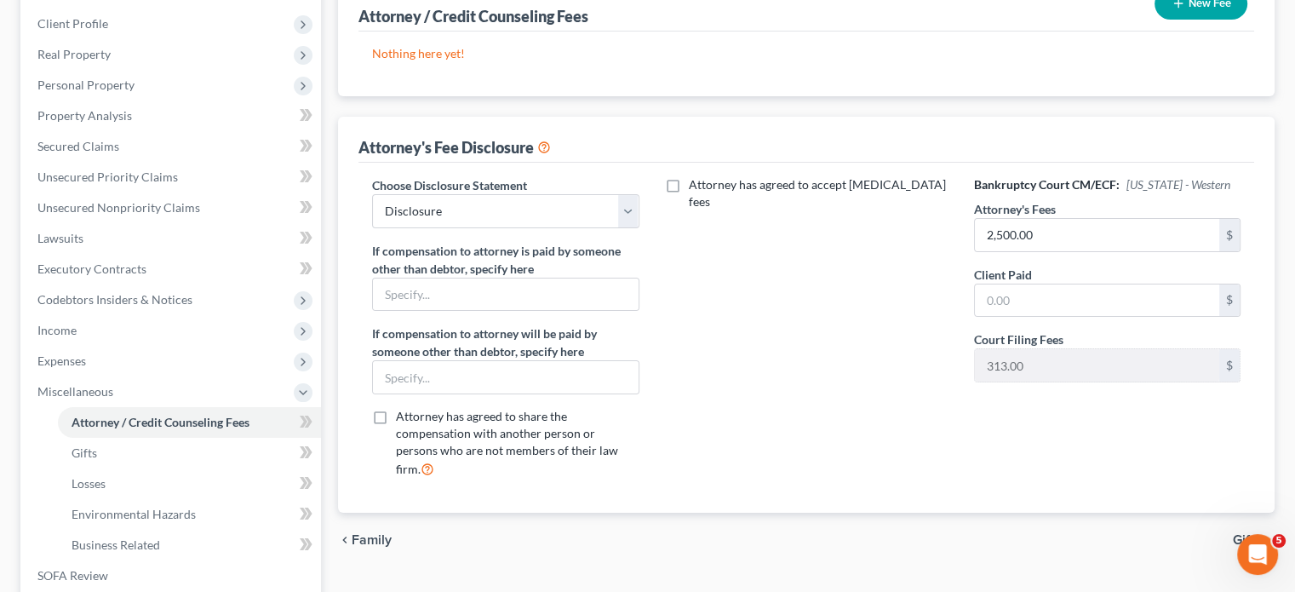
scroll to position [278, 0]
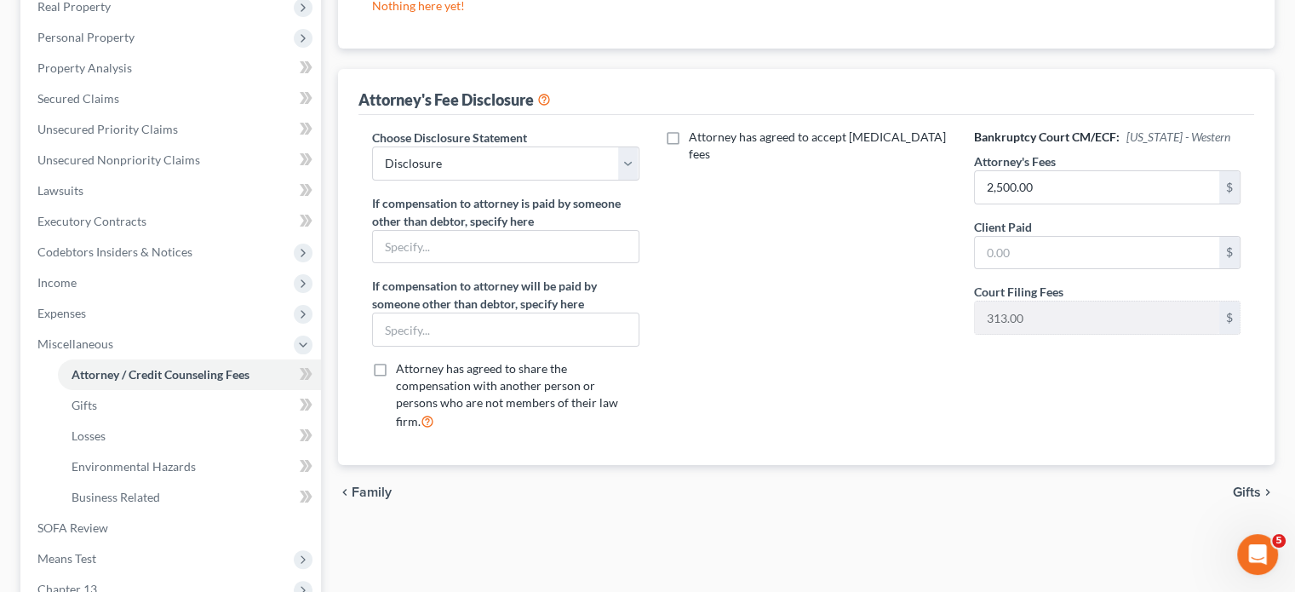
click at [1258, 485] on span "Gifts" at bounding box center [1247, 492] width 28 height 14
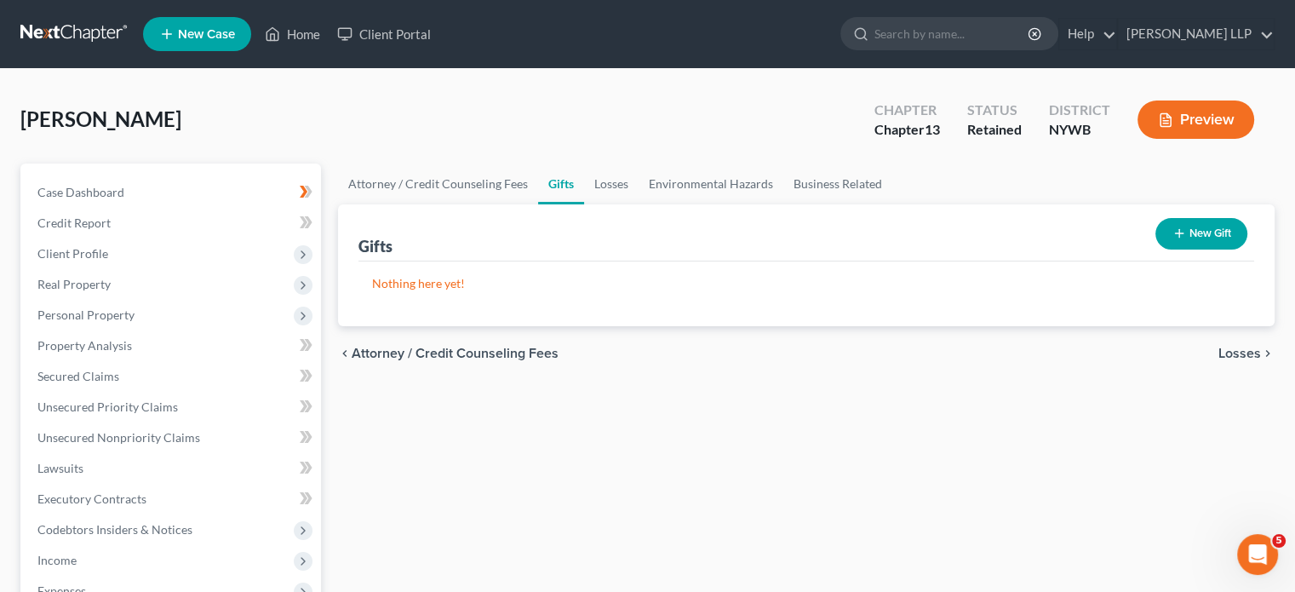
click at [1247, 352] on span "Losses" at bounding box center [1239, 354] width 43 height 14
click at [1227, 351] on span "Environmental Hazards" at bounding box center [1189, 354] width 143 height 14
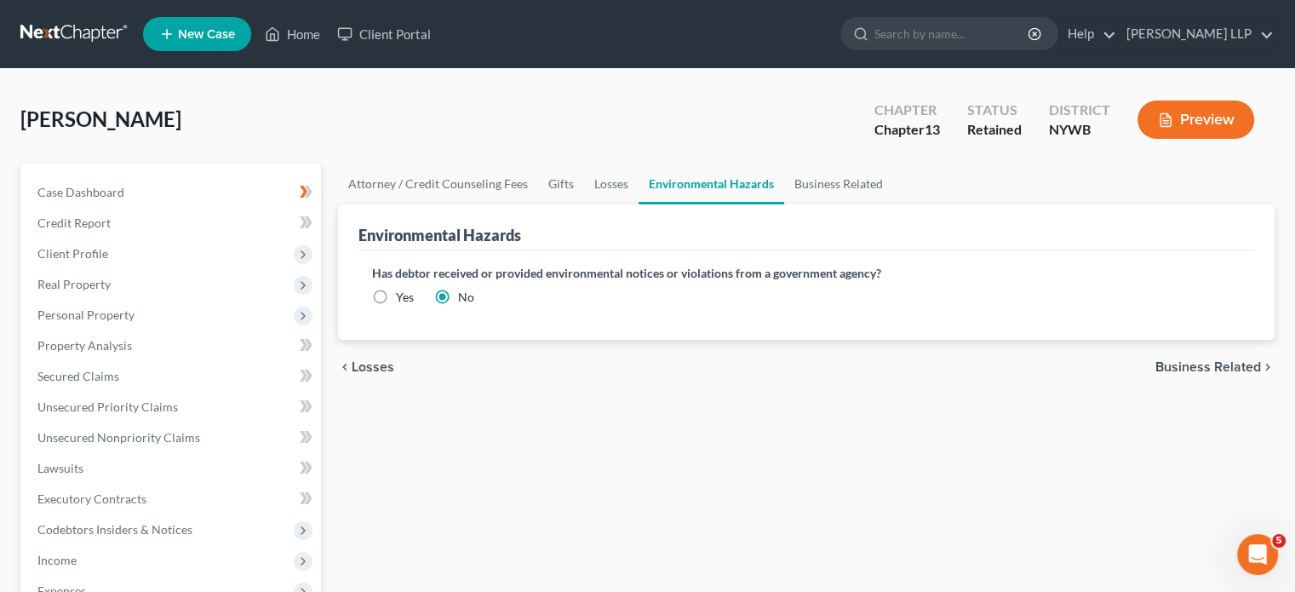
click at [1222, 360] on span "Business Related" at bounding box center [1208, 367] width 106 height 14
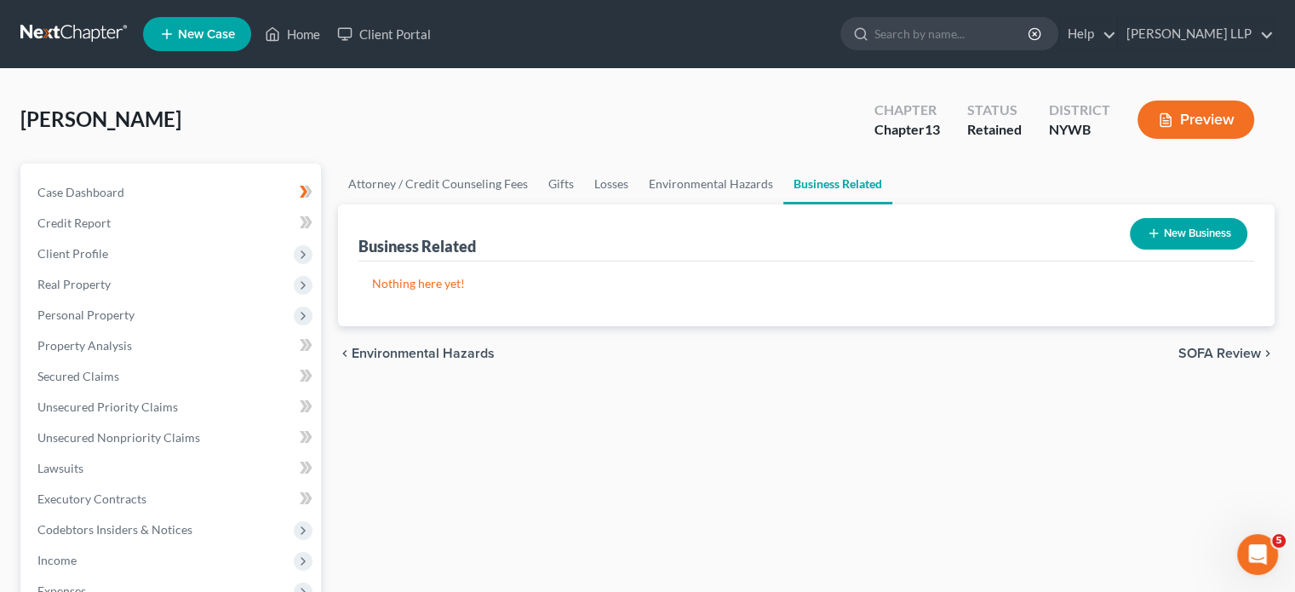
click at [1219, 351] on span "SOFA Review" at bounding box center [1219, 354] width 83 height 14
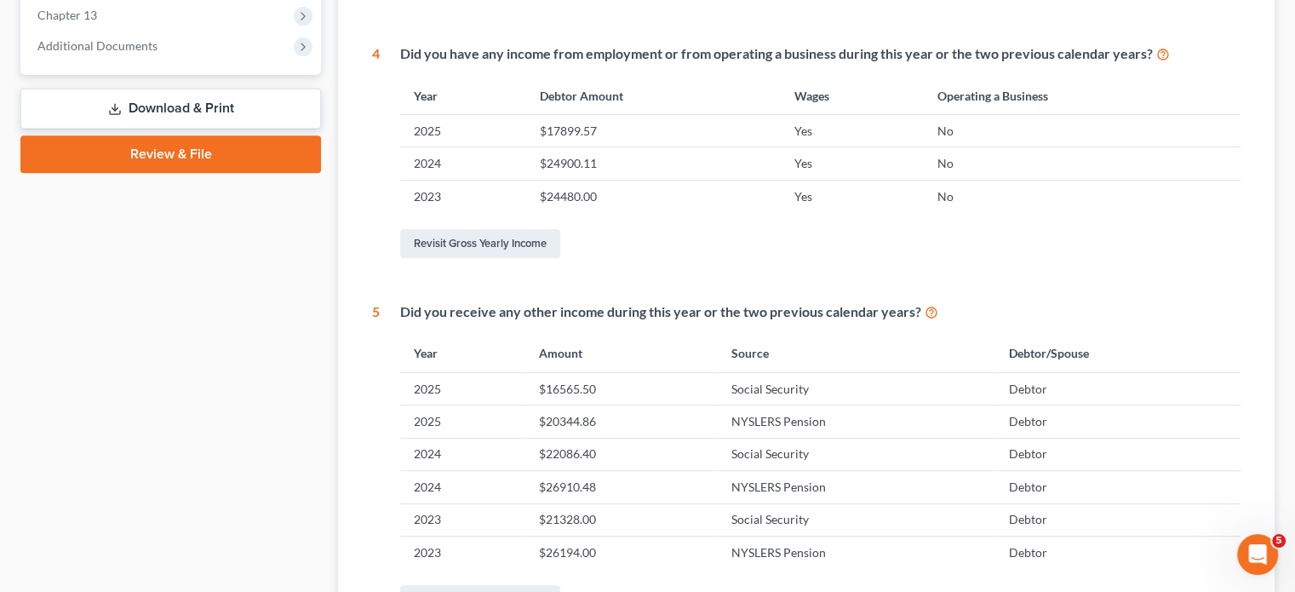
scroll to position [702, 0]
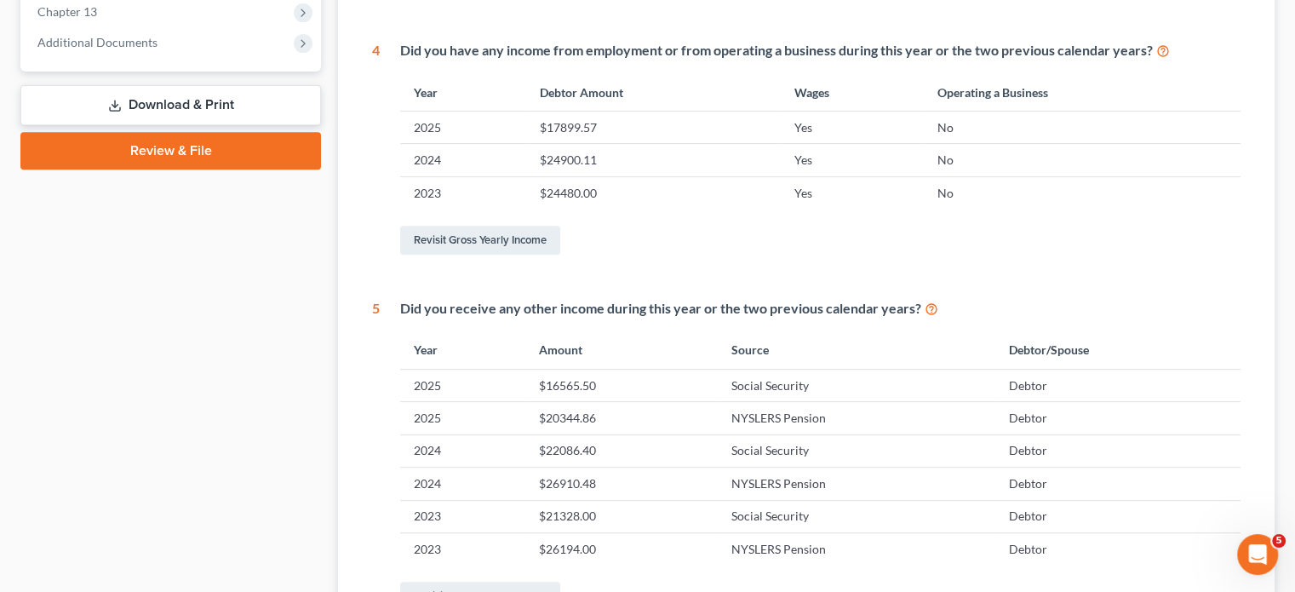
drag, startPoint x: 1293, startPoint y: 350, endPoint x: 1298, endPoint y: 410, distance: 60.7
click at [1295, 410] on html "Home New Case Client Portal Elliott Stern Calabrese LLP dstern@elliottstern.com…" at bounding box center [647, 46] width 1295 height 1496
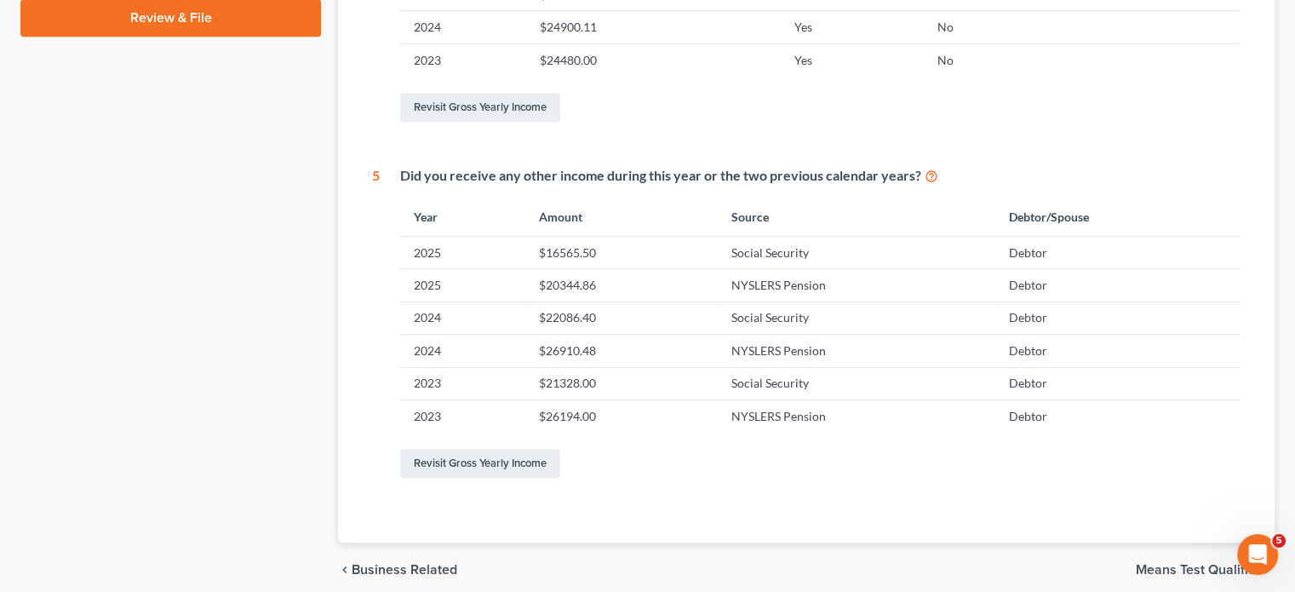
scroll to position [857, 0]
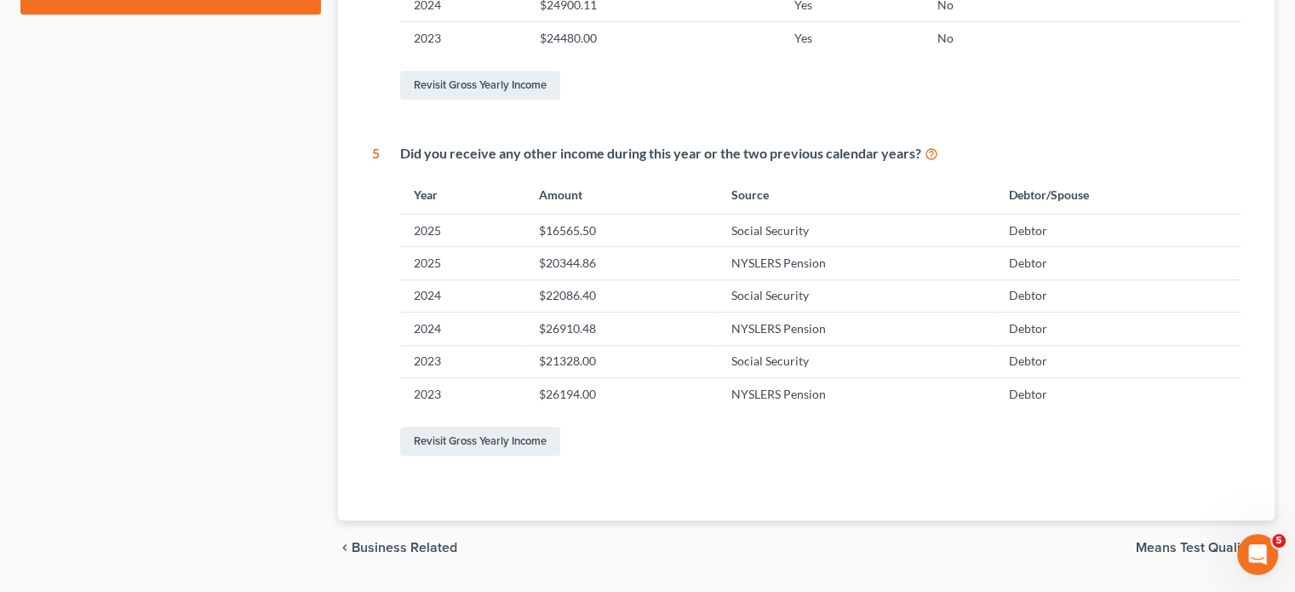
drag, startPoint x: 1297, startPoint y: 210, endPoint x: 1027, endPoint y: 112, distance: 287.4
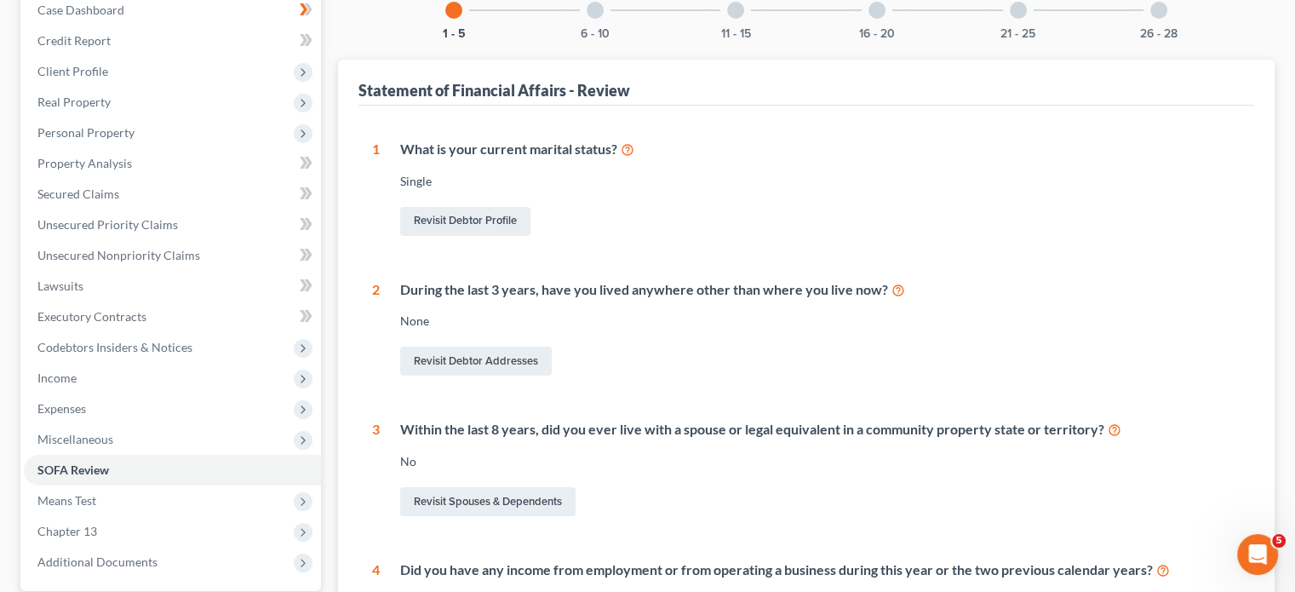
scroll to position [0, 0]
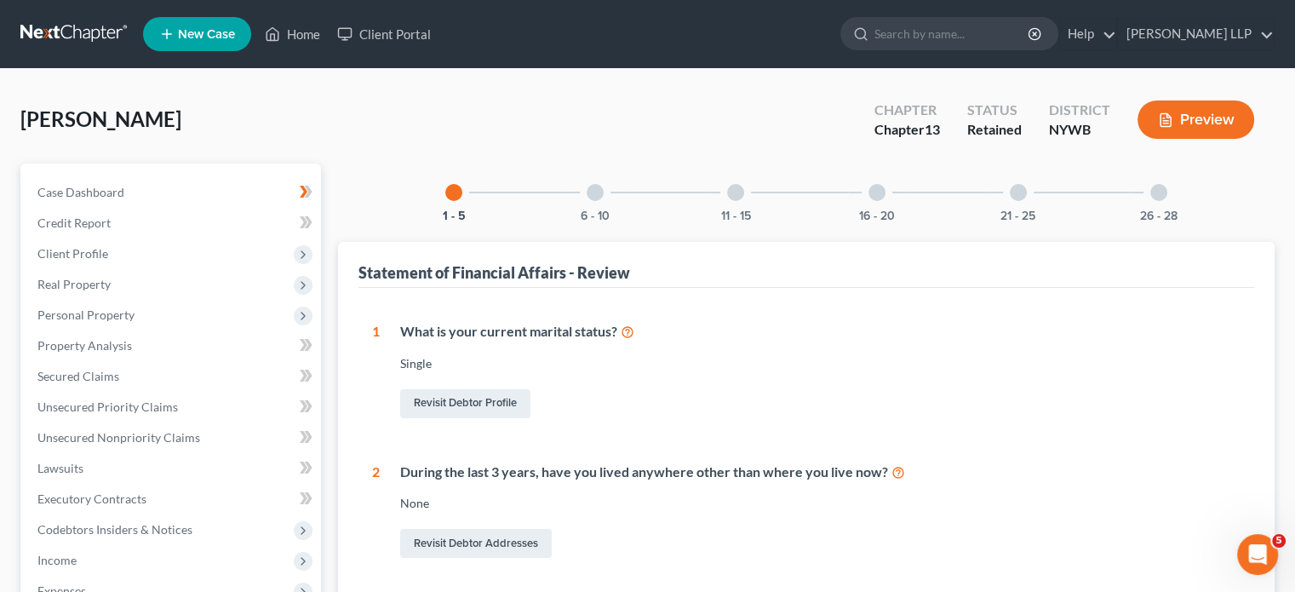
click at [602, 190] on div at bounding box center [595, 192] width 17 height 17
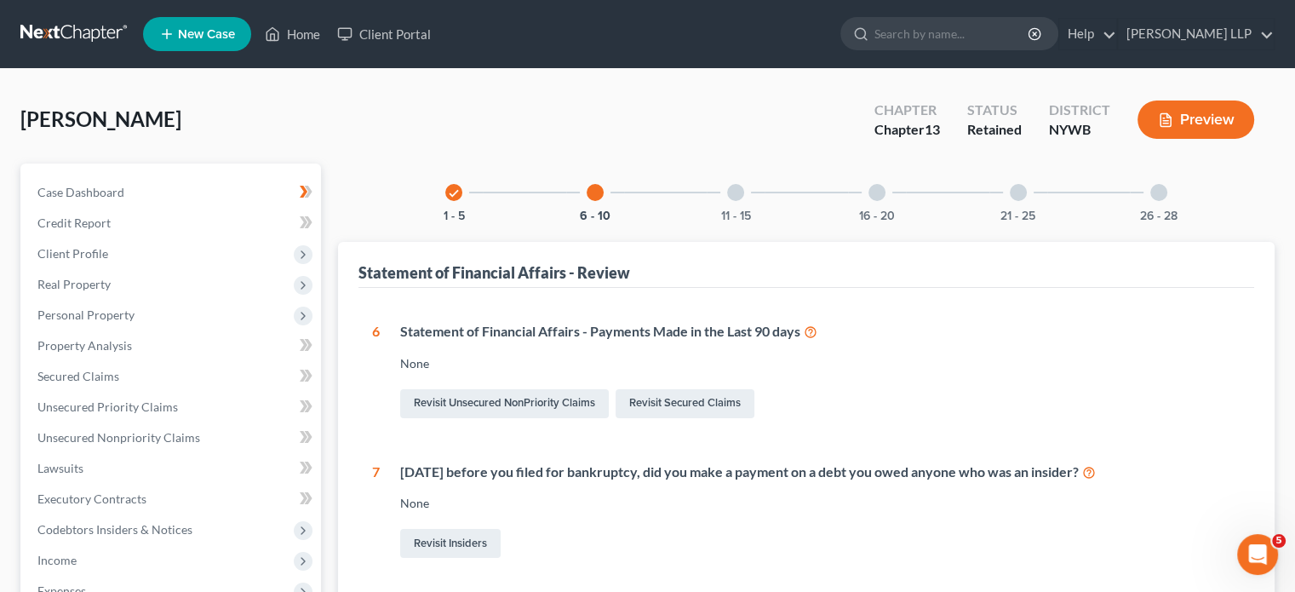
click at [737, 190] on div at bounding box center [735, 192] width 17 height 17
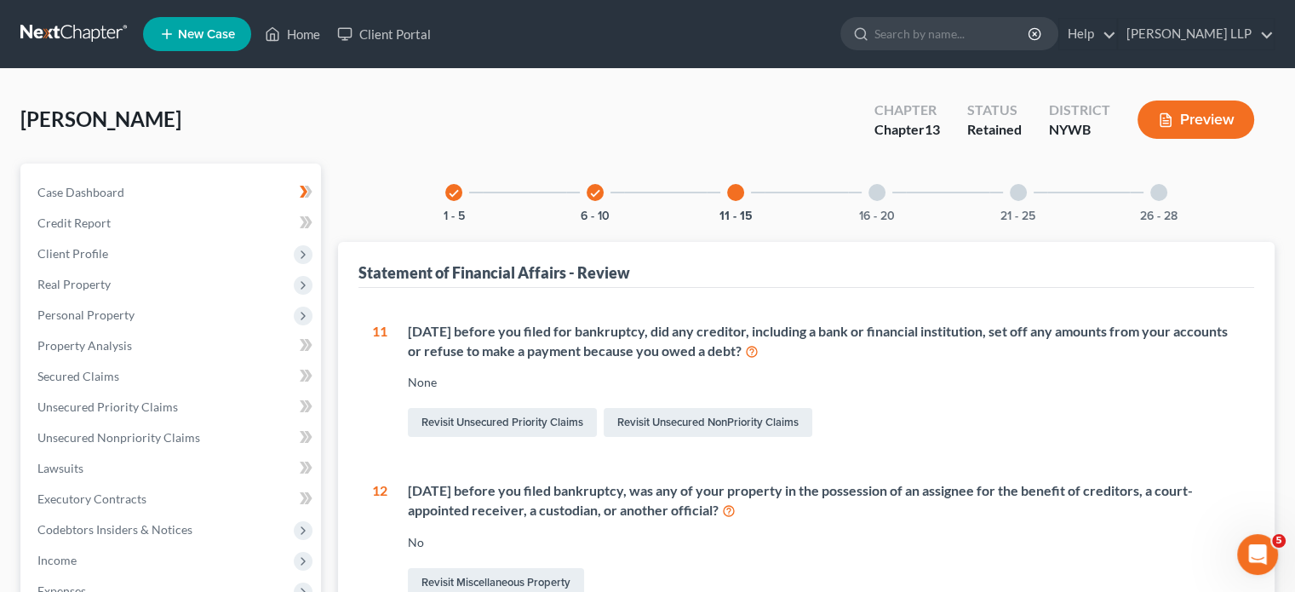
click at [878, 188] on div at bounding box center [877, 192] width 17 height 17
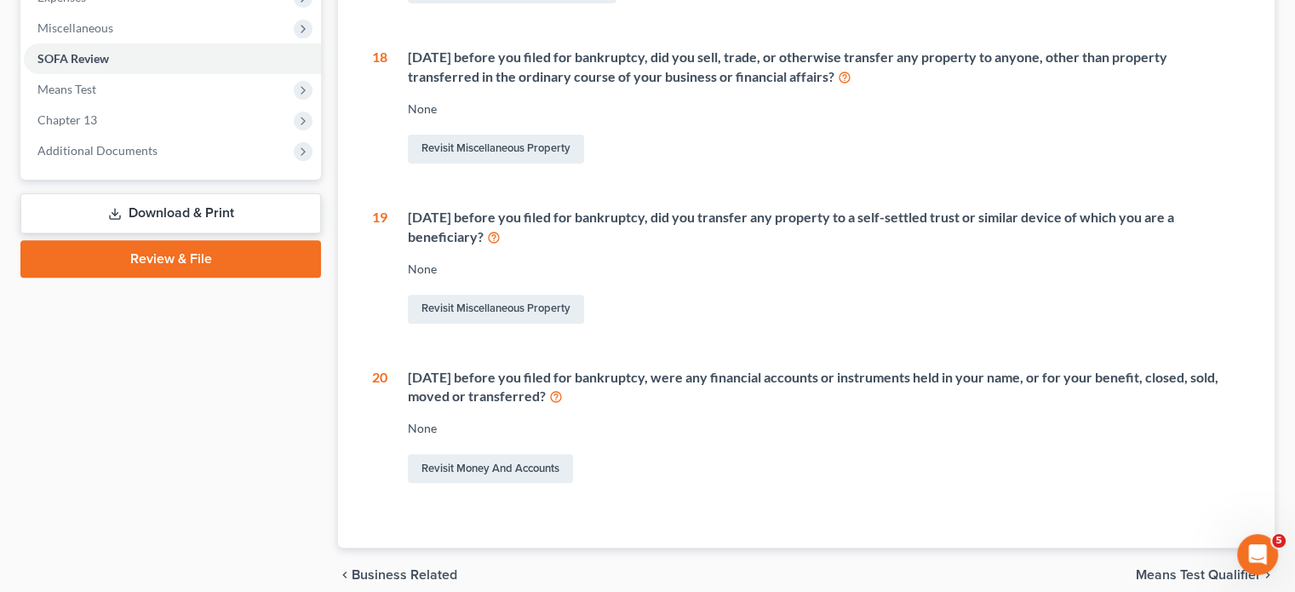
scroll to position [644, 0]
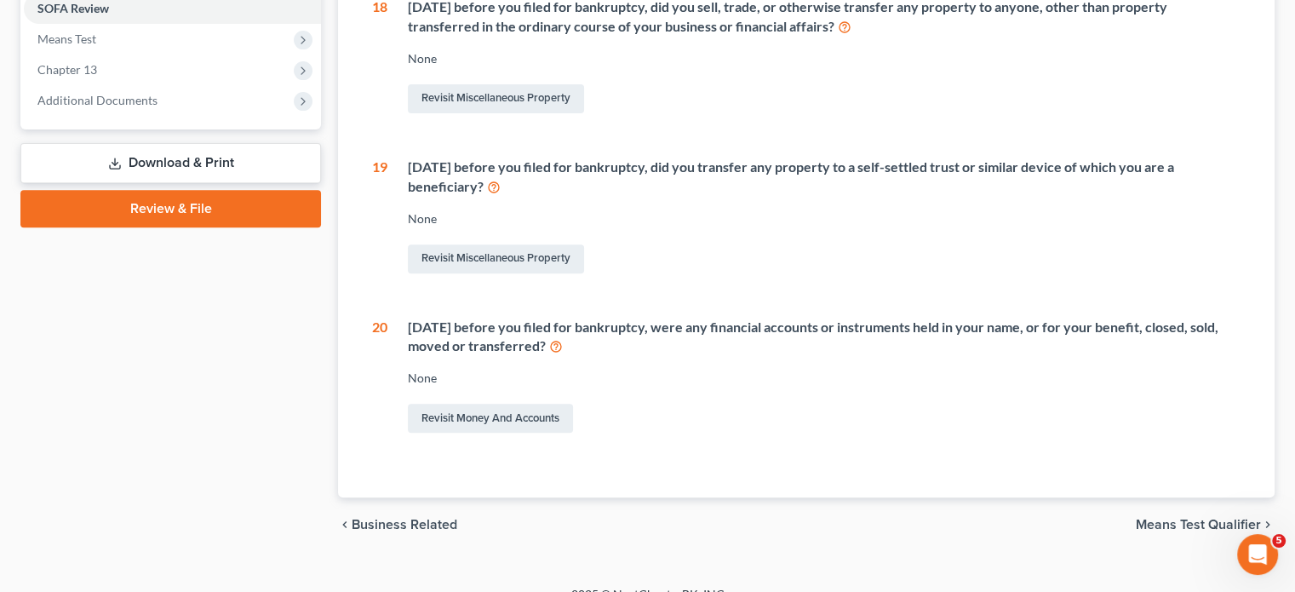
drag, startPoint x: 1211, startPoint y: 519, endPoint x: 1167, endPoint y: 436, distance: 93.7
click at [1165, 436] on ui-view "check 1 - 5 check 6 - 10 check 11 - 15 16 - 20 21 - 25 26 - 28 Statement of Fin…" at bounding box center [806, 36] width 937 height 1032
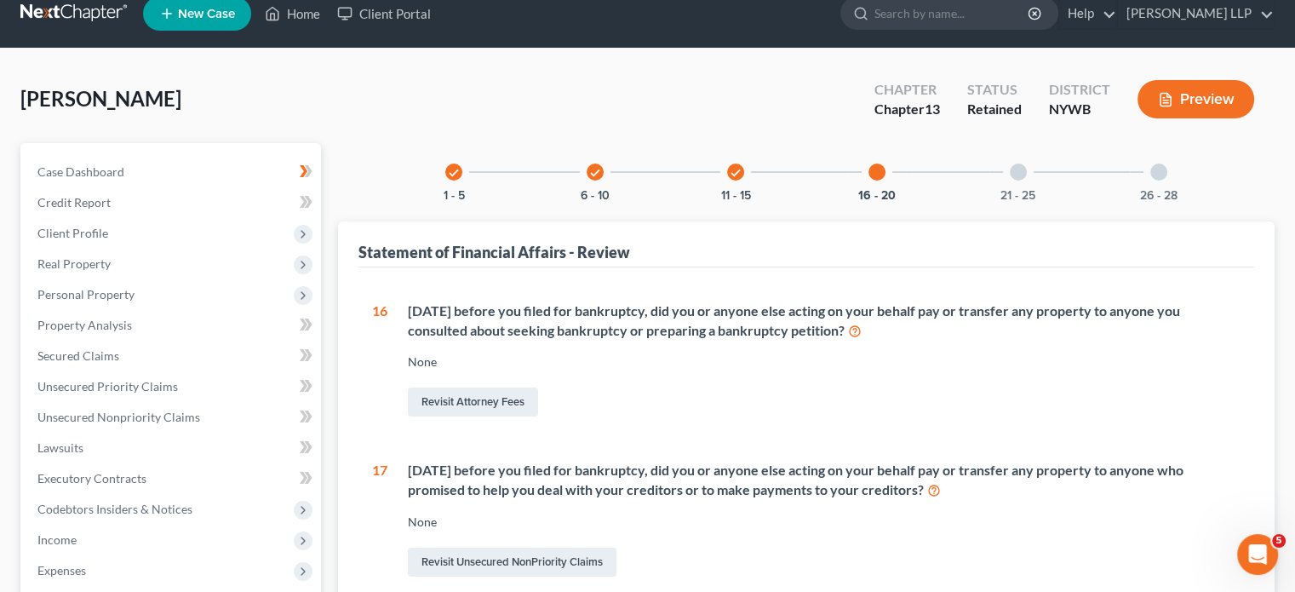
scroll to position [15, 0]
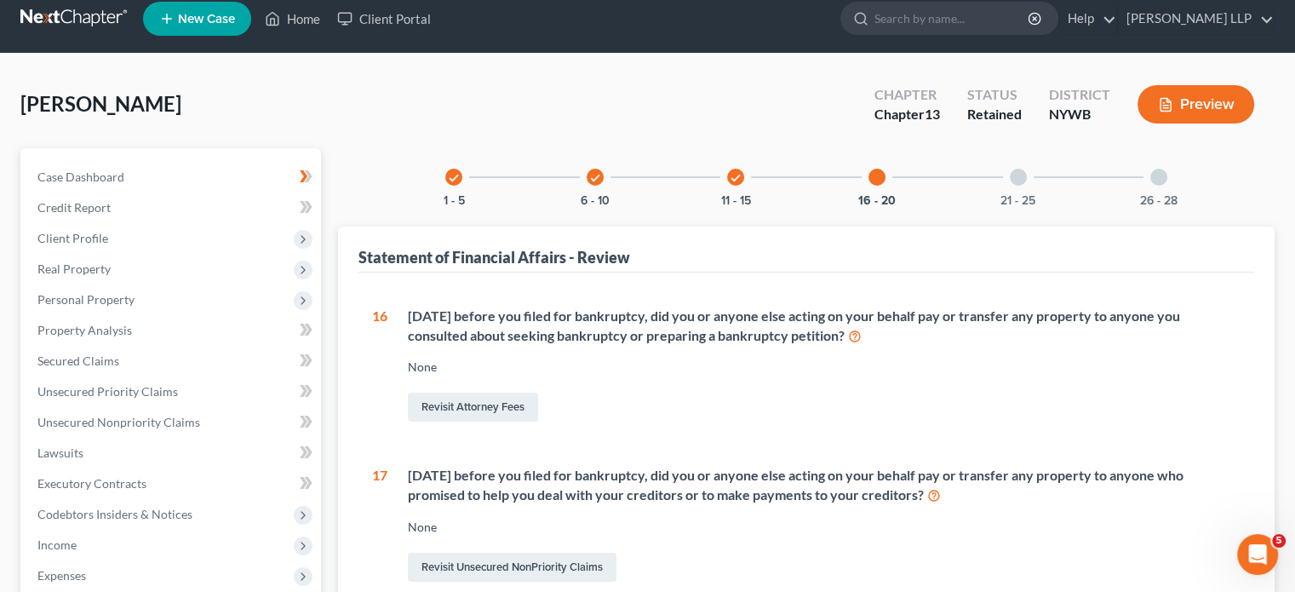
click at [1019, 173] on div at bounding box center [1018, 177] width 17 height 17
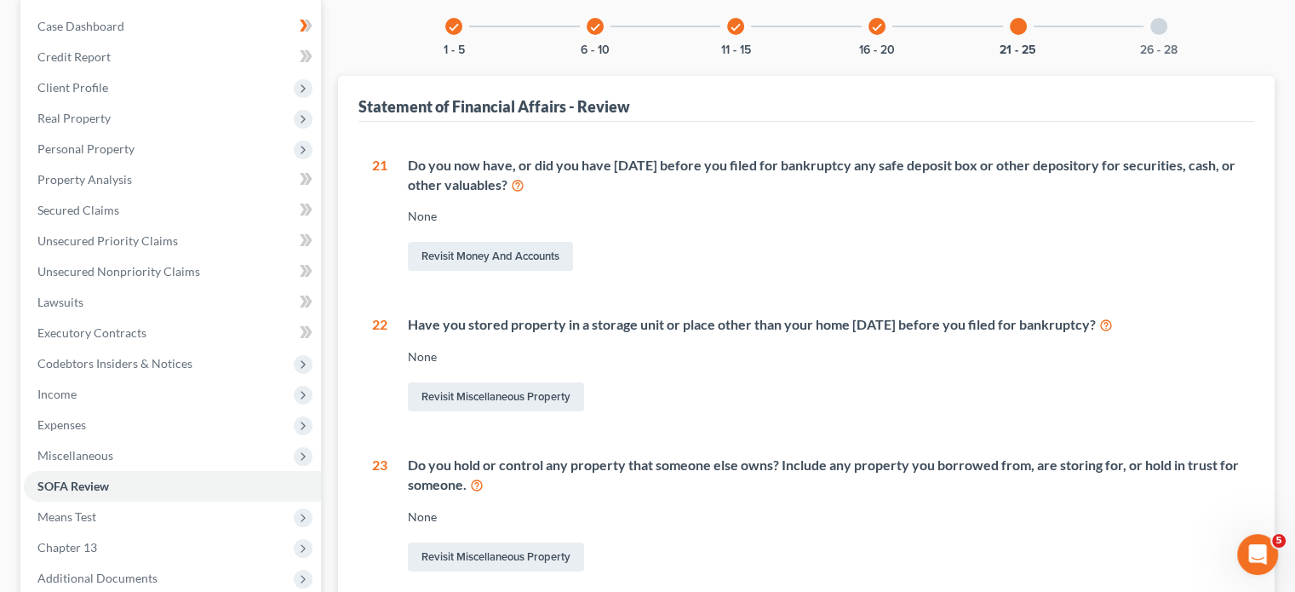
scroll to position [0, 0]
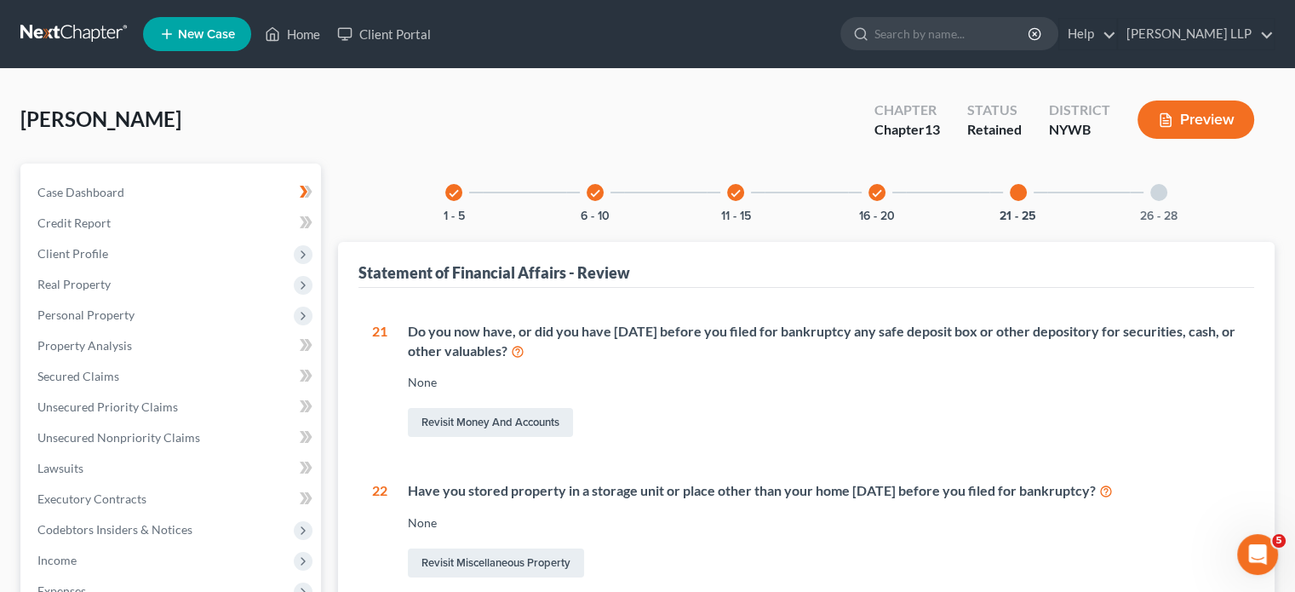
click at [1162, 186] on div at bounding box center [1158, 192] width 17 height 17
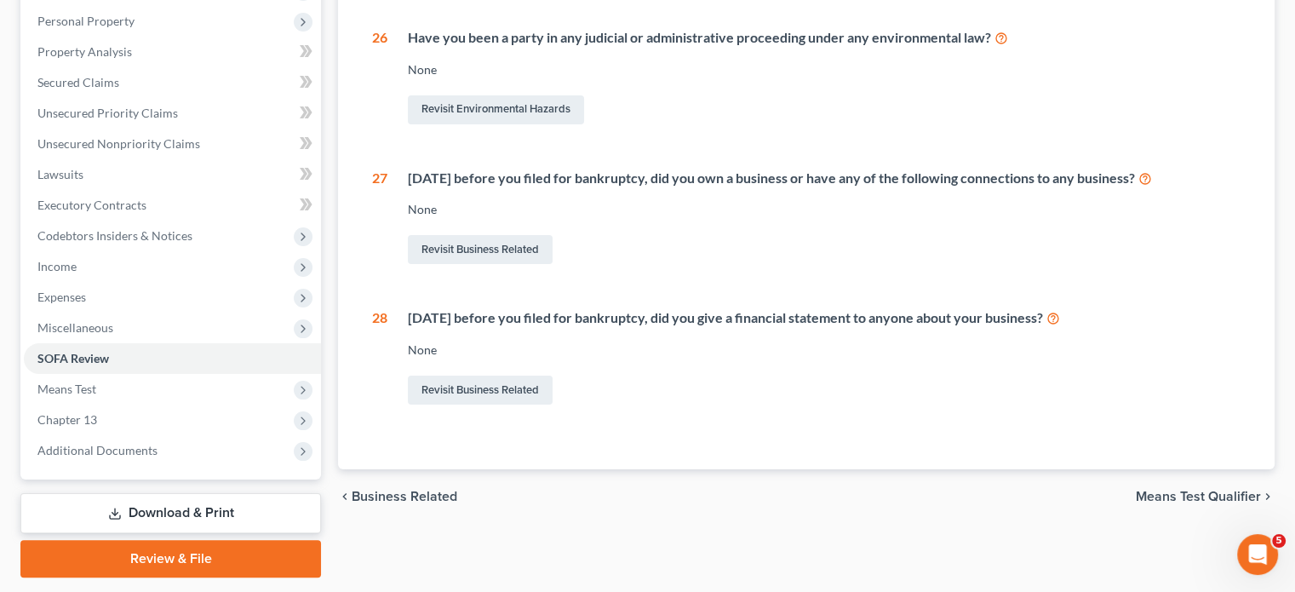
scroll to position [295, 0]
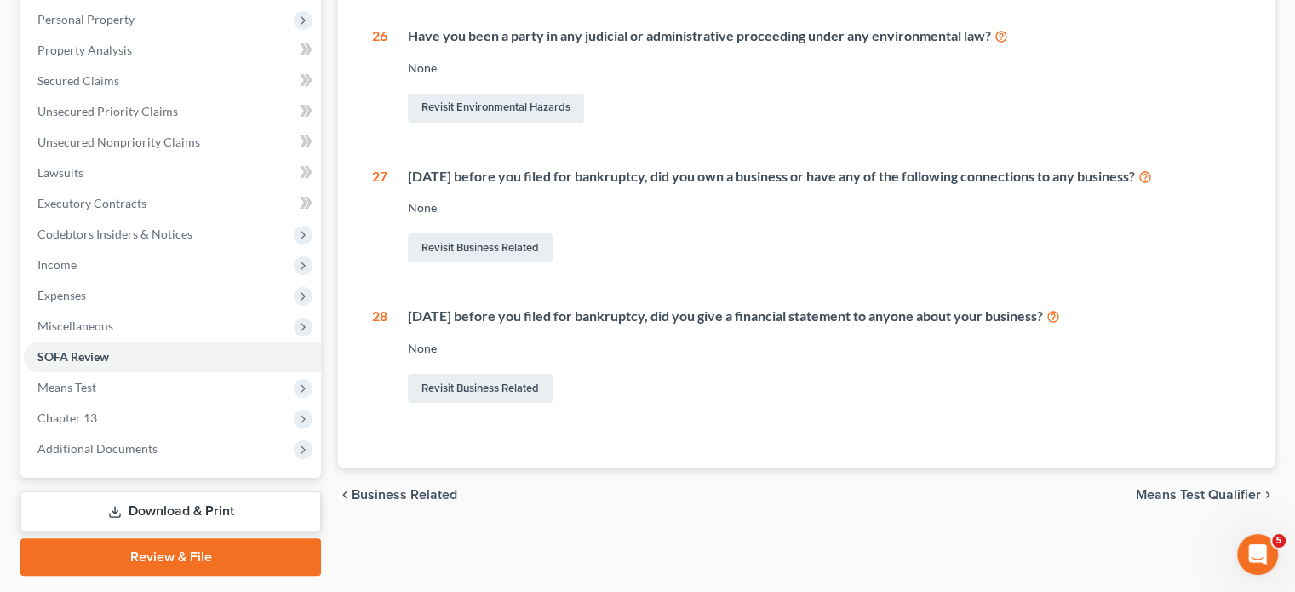
drag, startPoint x: 1207, startPoint y: 491, endPoint x: 1040, endPoint y: 533, distance: 172.0
click at [1040, 533] on div "check 1 - 5 check 6 - 10 check 11 - 15 check 16 - 20 check 21 - 25 26 - 28 Stat…" at bounding box center [807, 222] width 954 height 708
click at [1171, 491] on span "Means Test Qualifier" at bounding box center [1198, 495] width 125 height 14
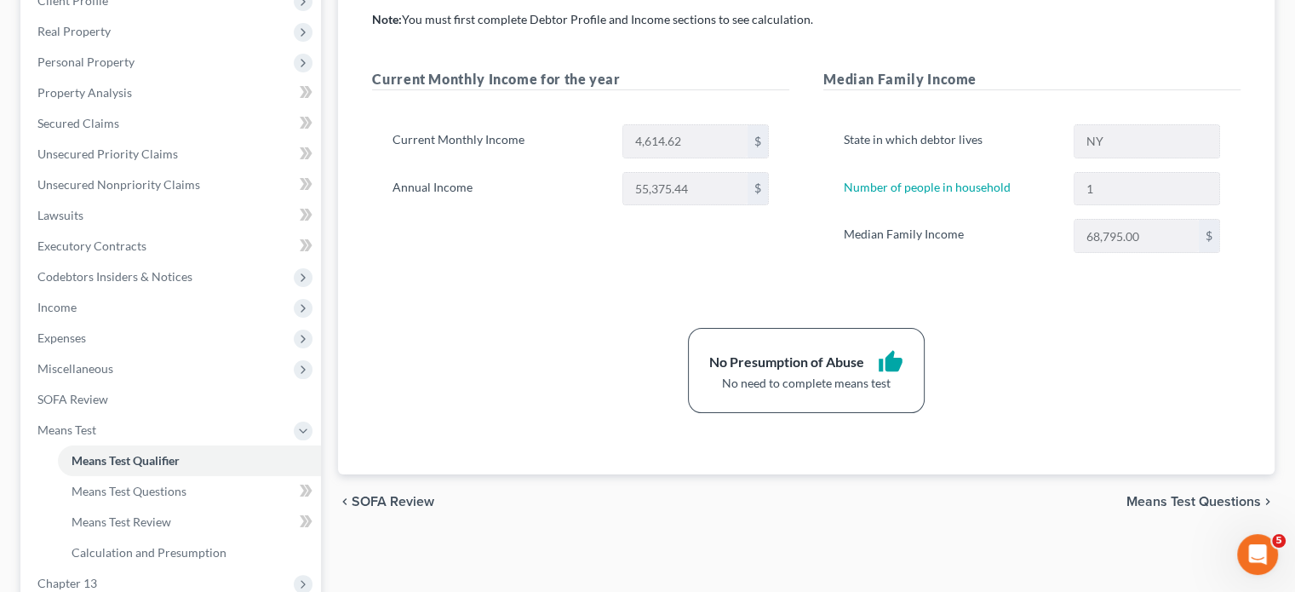
scroll to position [265, 0]
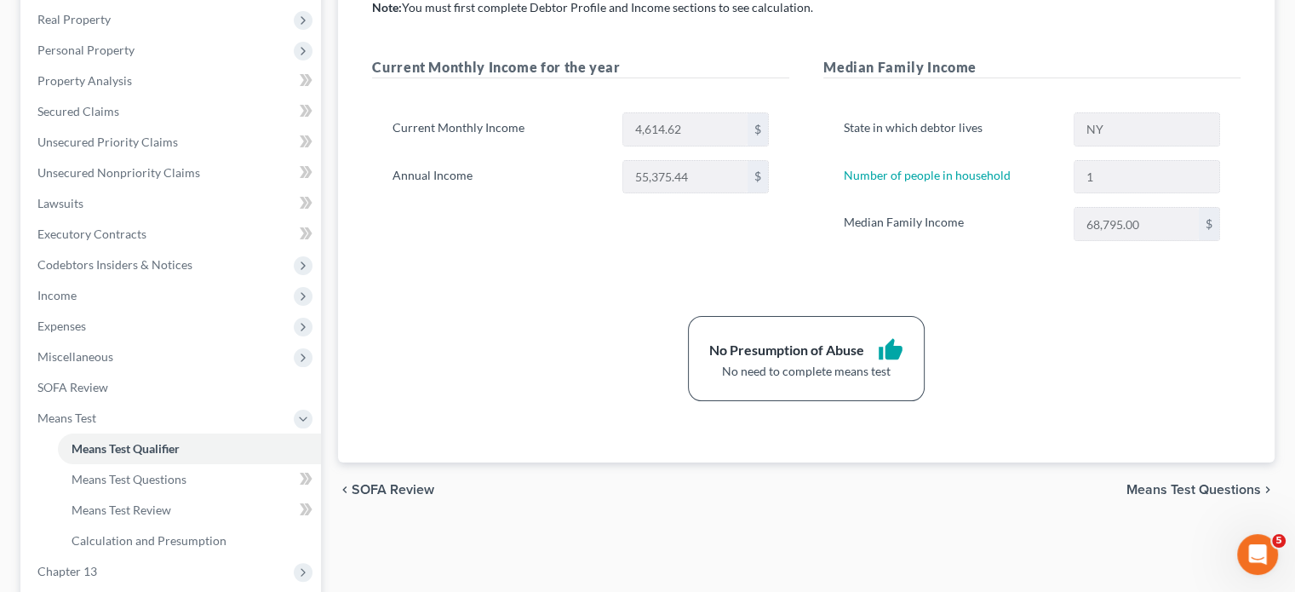
click at [1186, 483] on span "Means Test Questions" at bounding box center [1194, 490] width 135 height 14
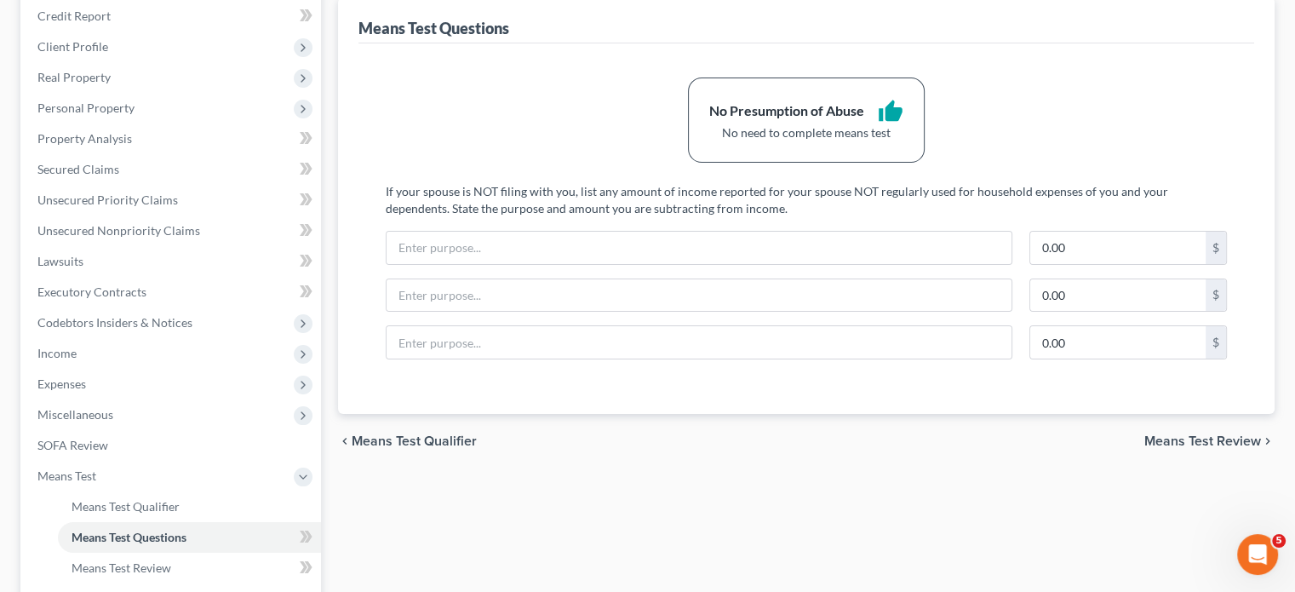
scroll to position [208, 0]
click at [1242, 438] on span "Means Test Review" at bounding box center [1202, 440] width 117 height 14
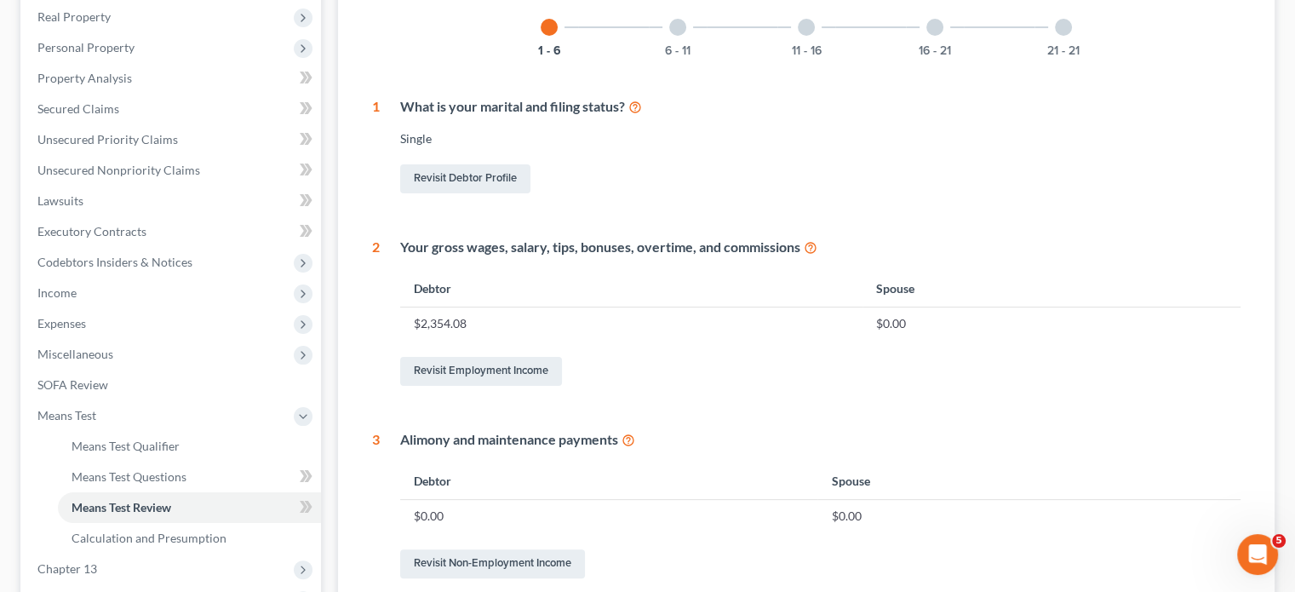
scroll to position [266, 0]
click at [680, 27] on div at bounding box center [677, 28] width 17 height 17
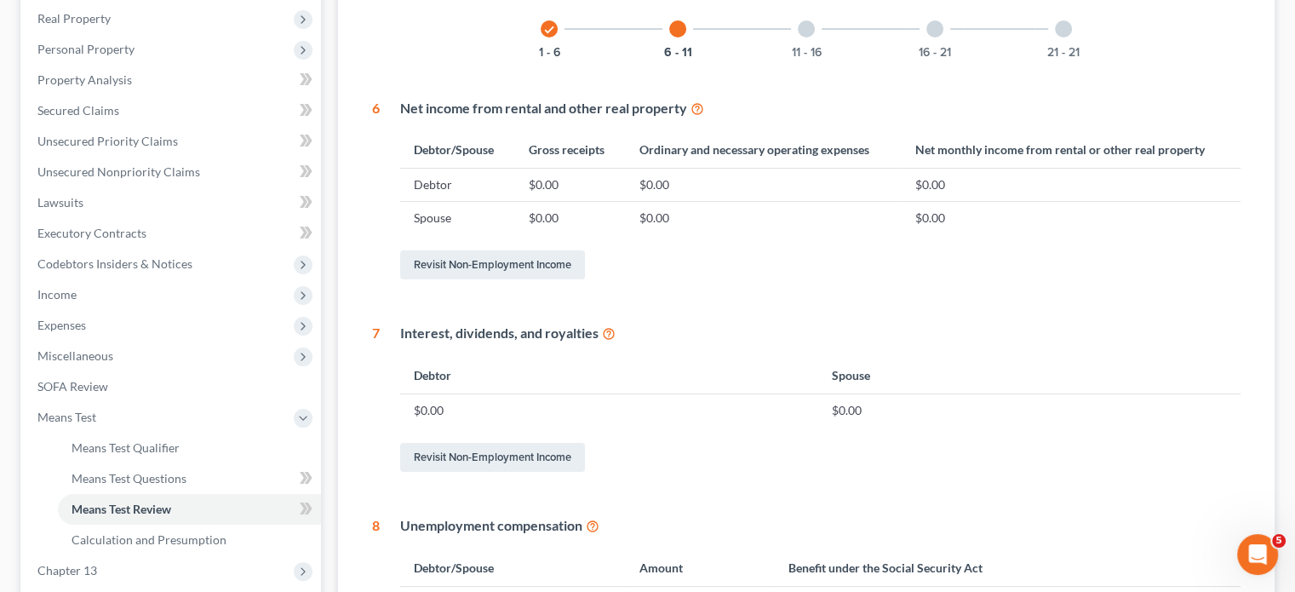
click at [1190, 226] on td "$0.00" at bounding box center [1071, 217] width 340 height 32
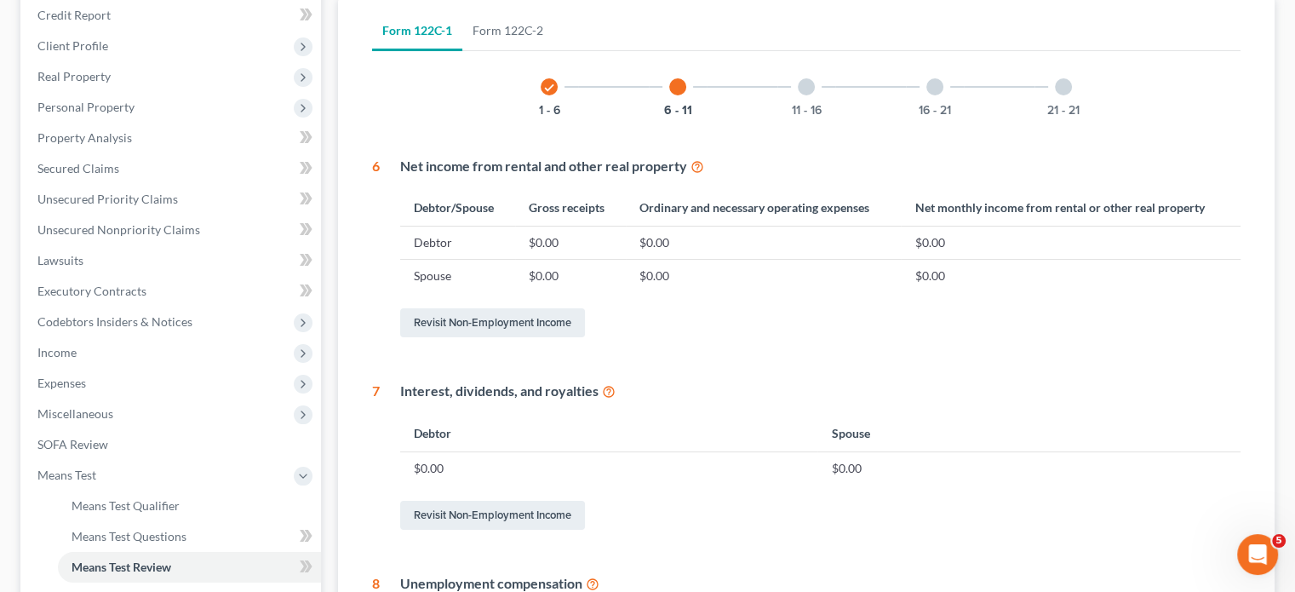
scroll to position [176, 0]
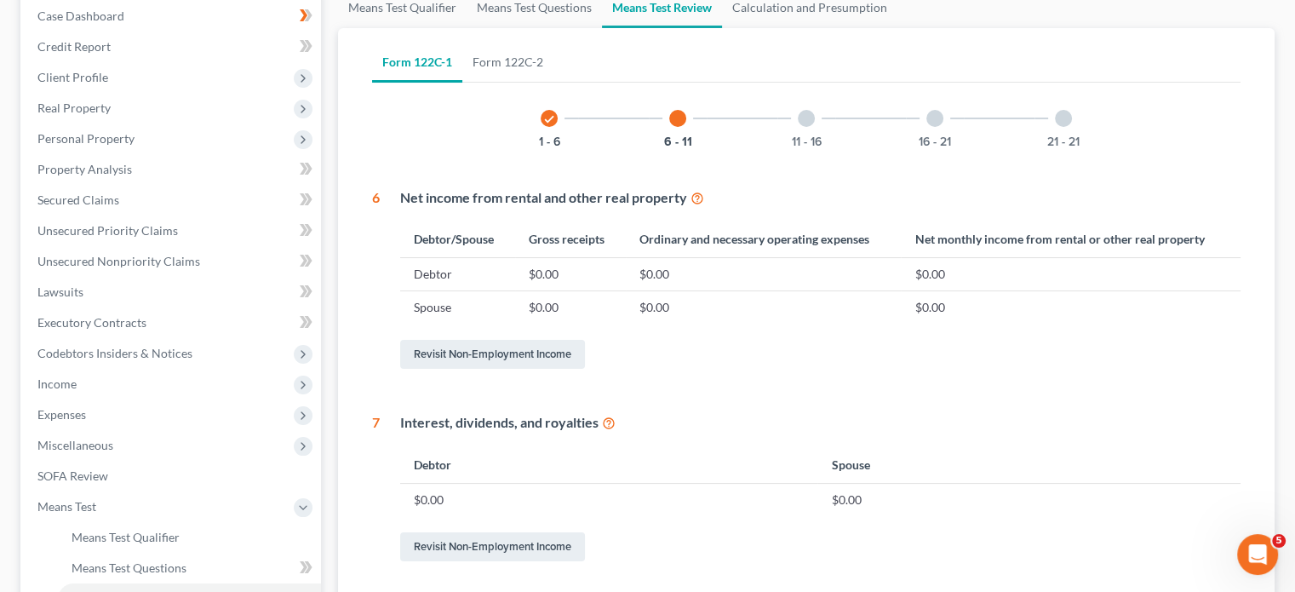
click at [811, 116] on div at bounding box center [806, 118] width 17 height 17
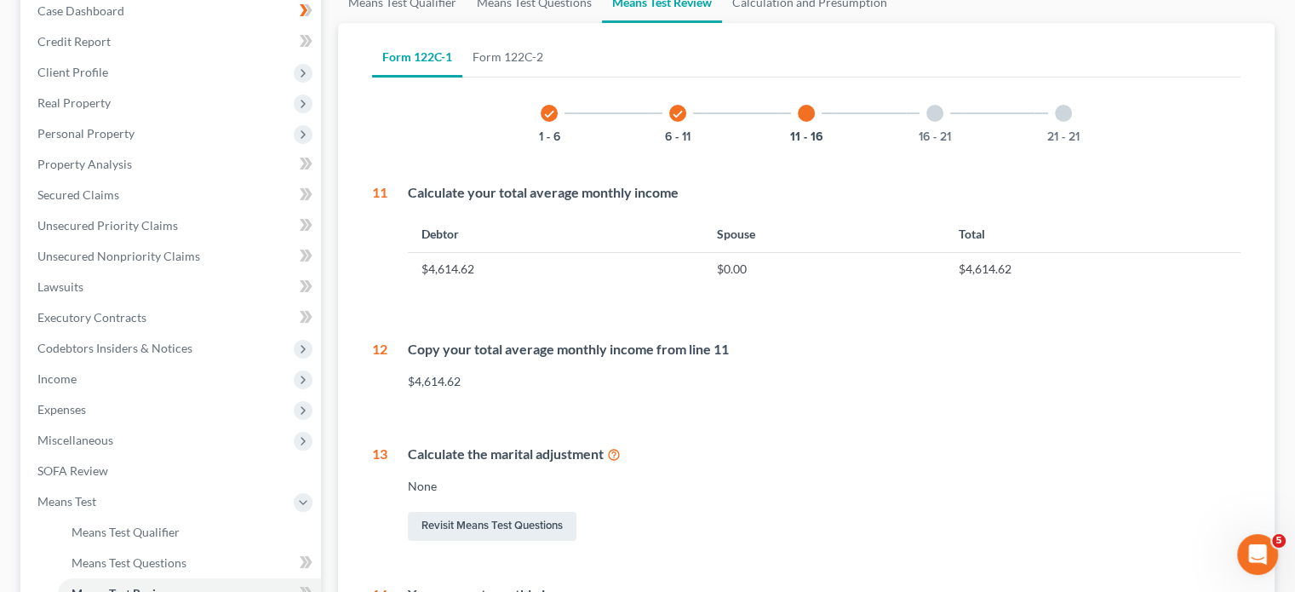
scroll to position [161, 0]
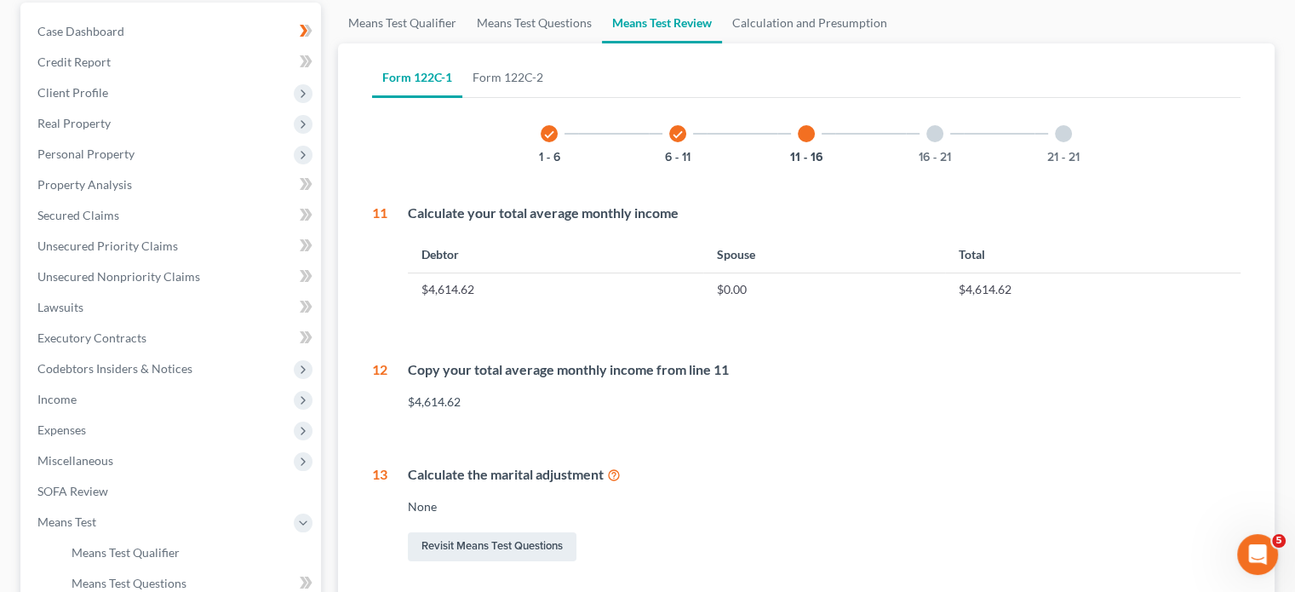
click at [932, 133] on div at bounding box center [934, 133] width 17 height 17
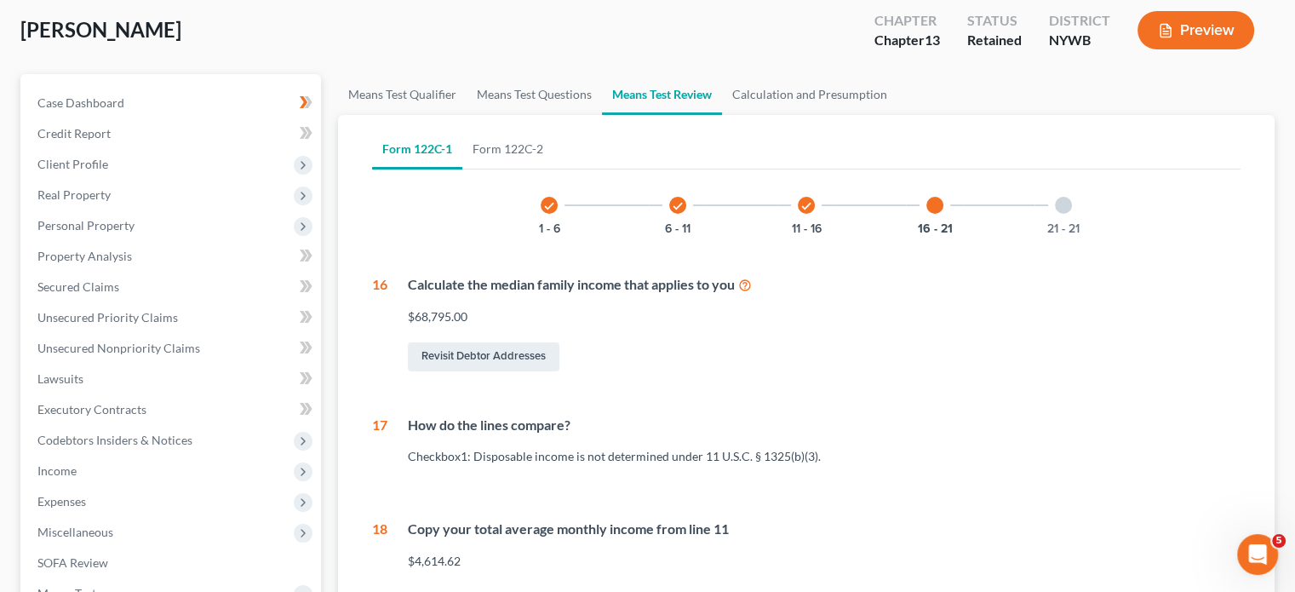
scroll to position [18, 0]
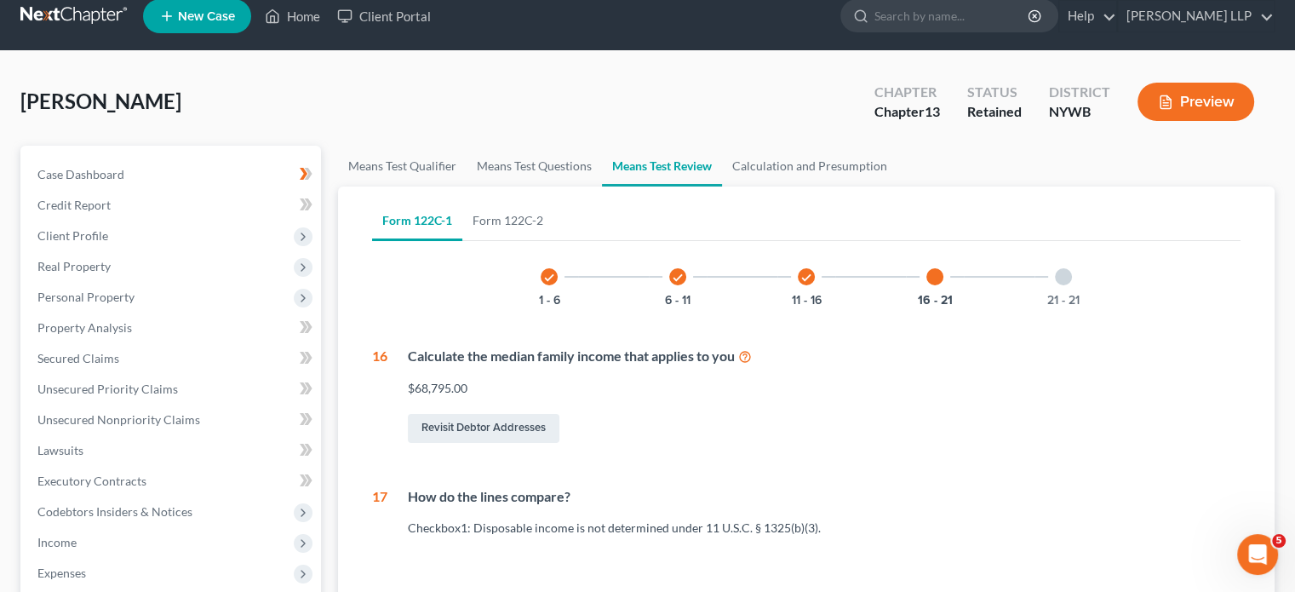
click at [1063, 271] on div at bounding box center [1063, 276] width 17 height 17
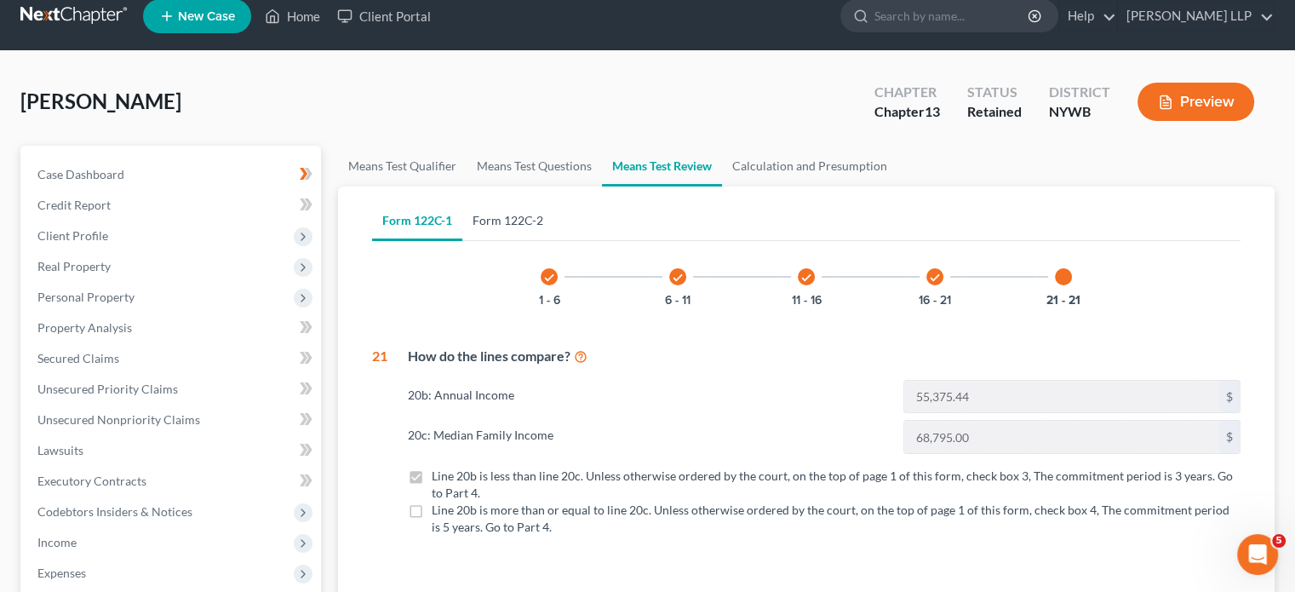
click at [519, 214] on link "Form 122C-2" at bounding box center [507, 220] width 91 height 41
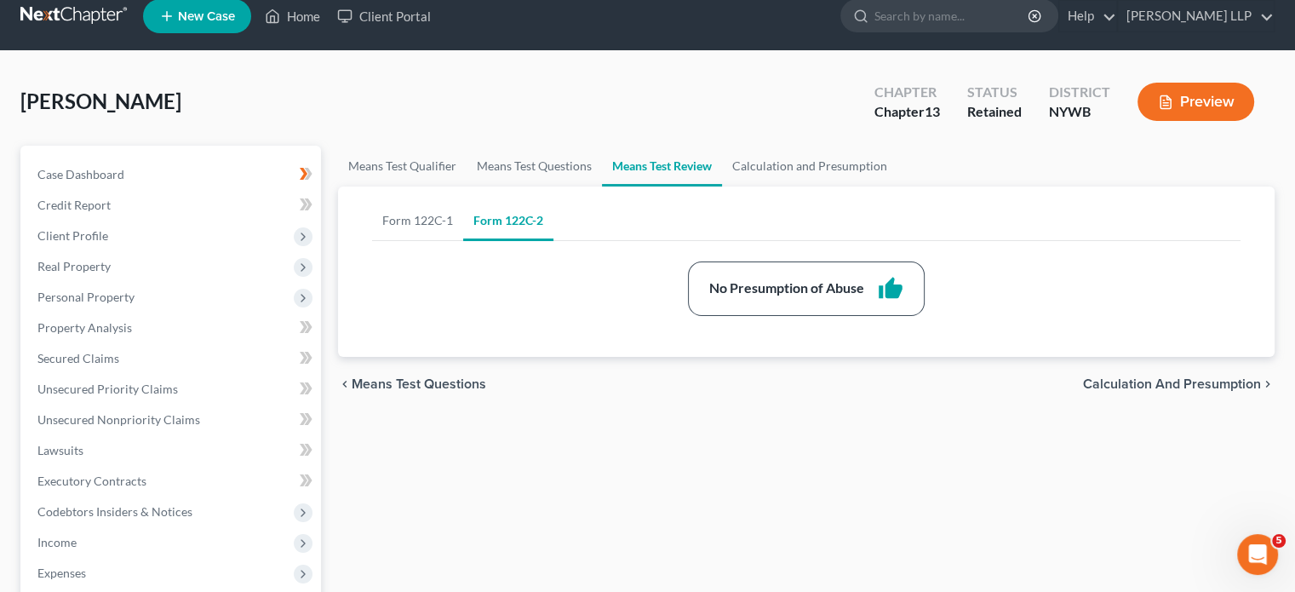
click at [1131, 378] on span "Calculation and Presumption" at bounding box center [1172, 384] width 178 height 14
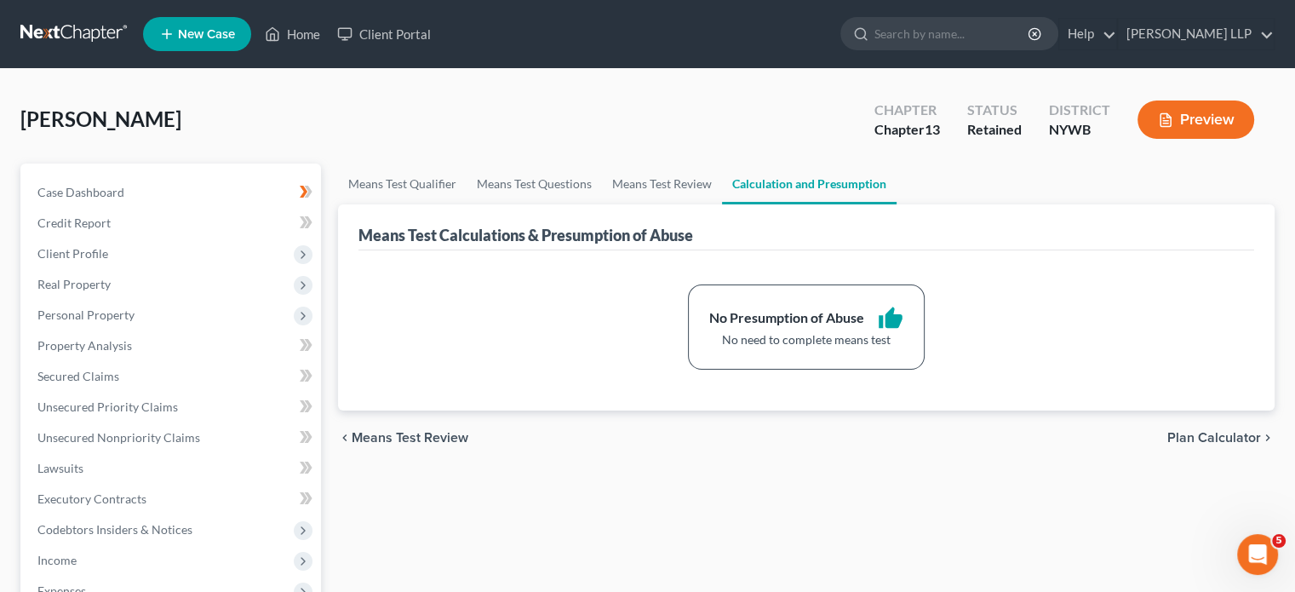
click at [1131, 378] on div "No Presumption of Abuse thumb_up No need to complete means test" at bounding box center [806, 330] width 896 height 160
click at [1209, 433] on span "Plan Calculator" at bounding box center [1214, 438] width 94 height 14
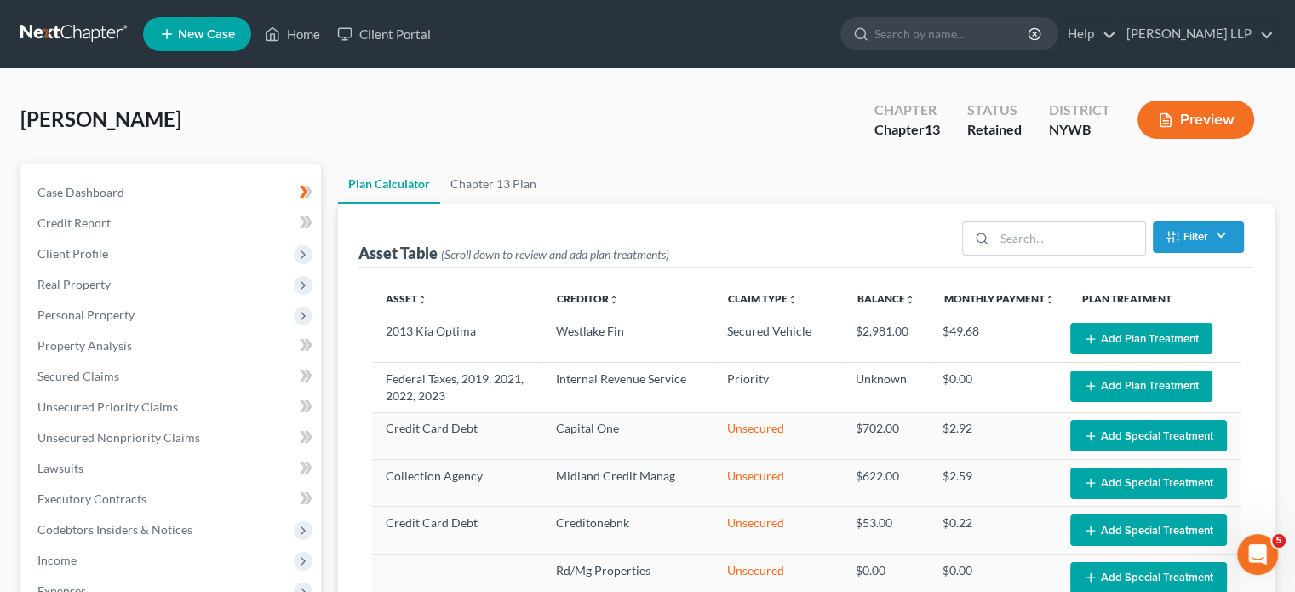
select select "59"
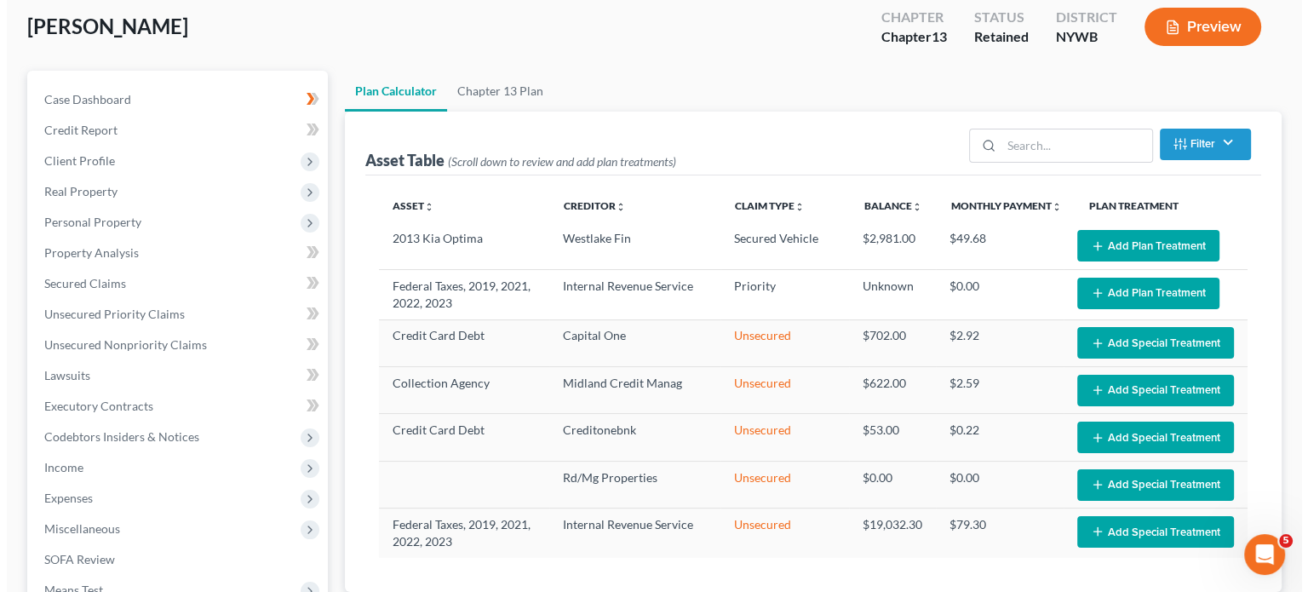
scroll to position [95, 0]
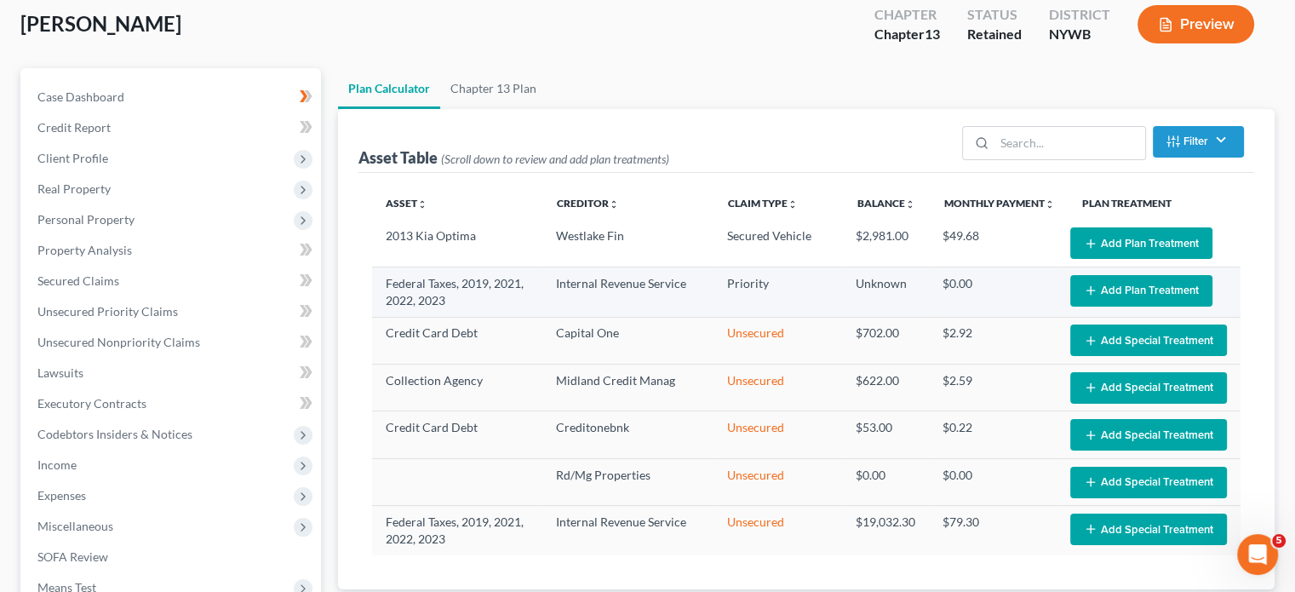
click at [1097, 284] on icon "button" at bounding box center [1091, 291] width 14 height 14
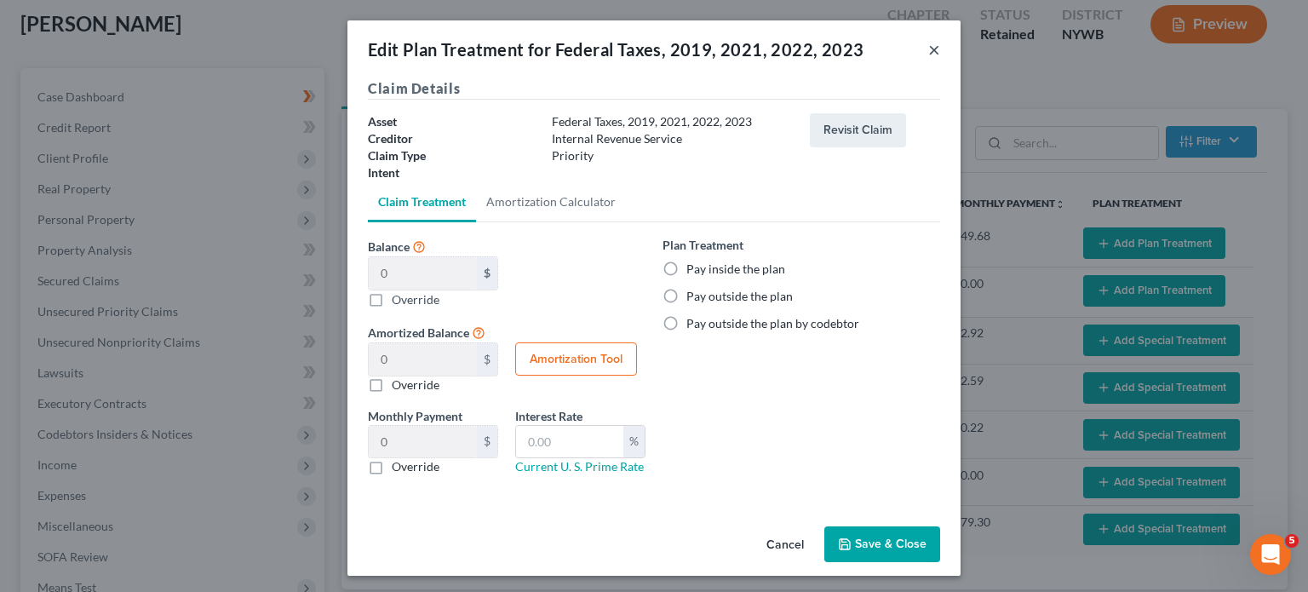
click at [930, 49] on button "×" at bounding box center [934, 49] width 12 height 20
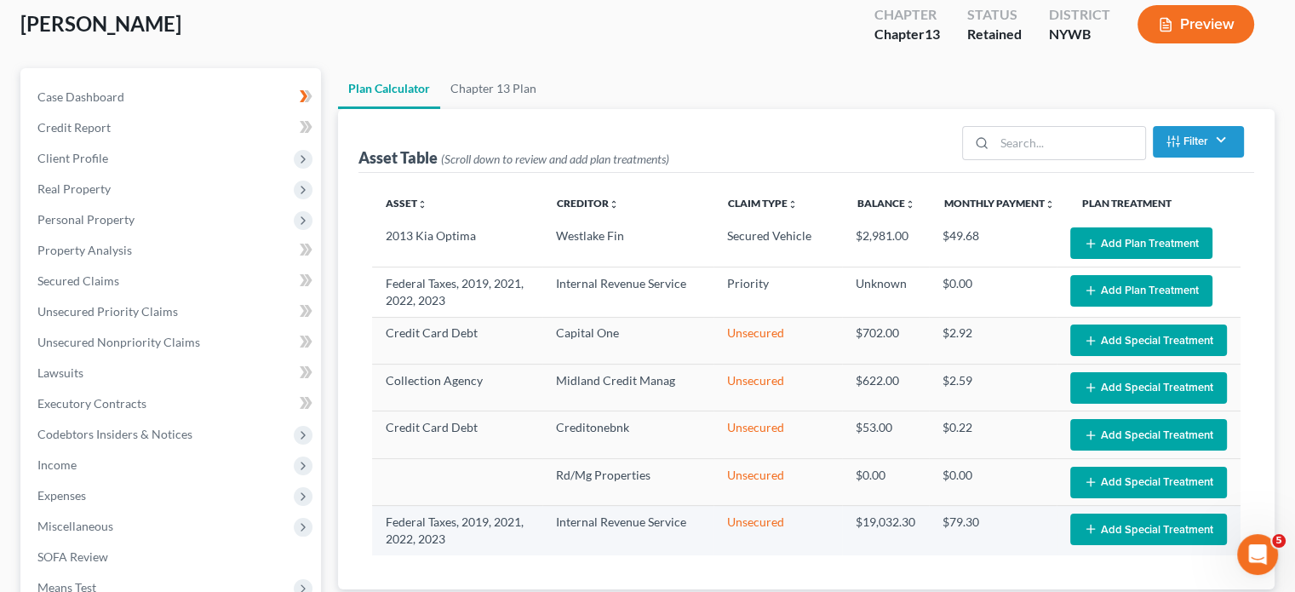
click at [1091, 519] on button "Add Special Treatment" at bounding box center [1148, 529] width 157 height 32
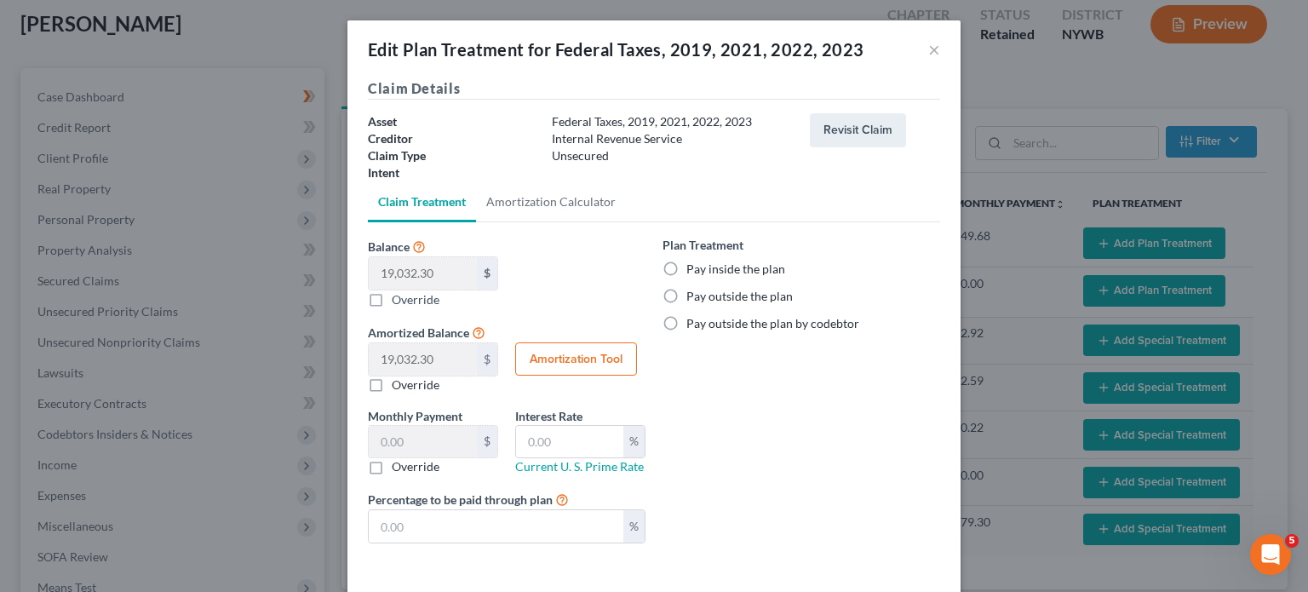
click at [686, 263] on label "Pay inside the plan" at bounding box center [735, 269] width 99 height 17
click at [693, 263] on input "Pay inside the plan" at bounding box center [698, 266] width 11 height 11
radio input "true"
drag, startPoint x: 861, startPoint y: 47, endPoint x: 852, endPoint y: 11, distance: 36.8
click at [852, 11] on div "Edit Plan Treatment for Federal Taxes, 2019, 2021, 2022, 2023 × Claim Details A…" at bounding box center [654, 296] width 1308 height 592
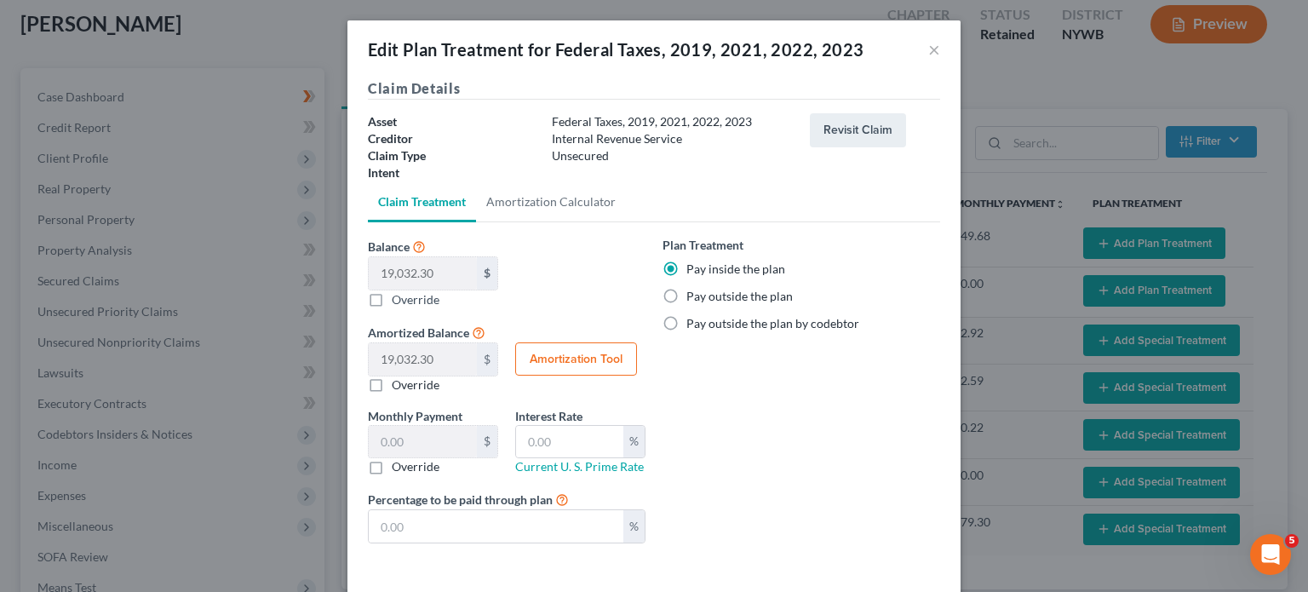
scroll to position [71, 0]
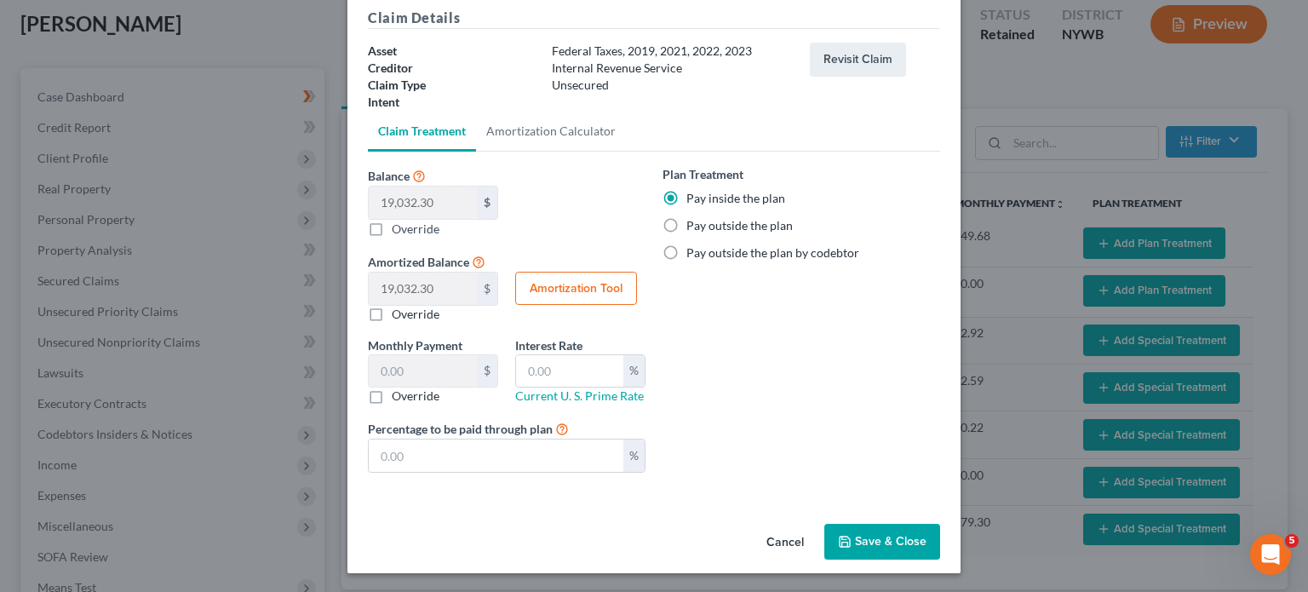
click at [903, 539] on button "Save & Close" at bounding box center [882, 542] width 116 height 36
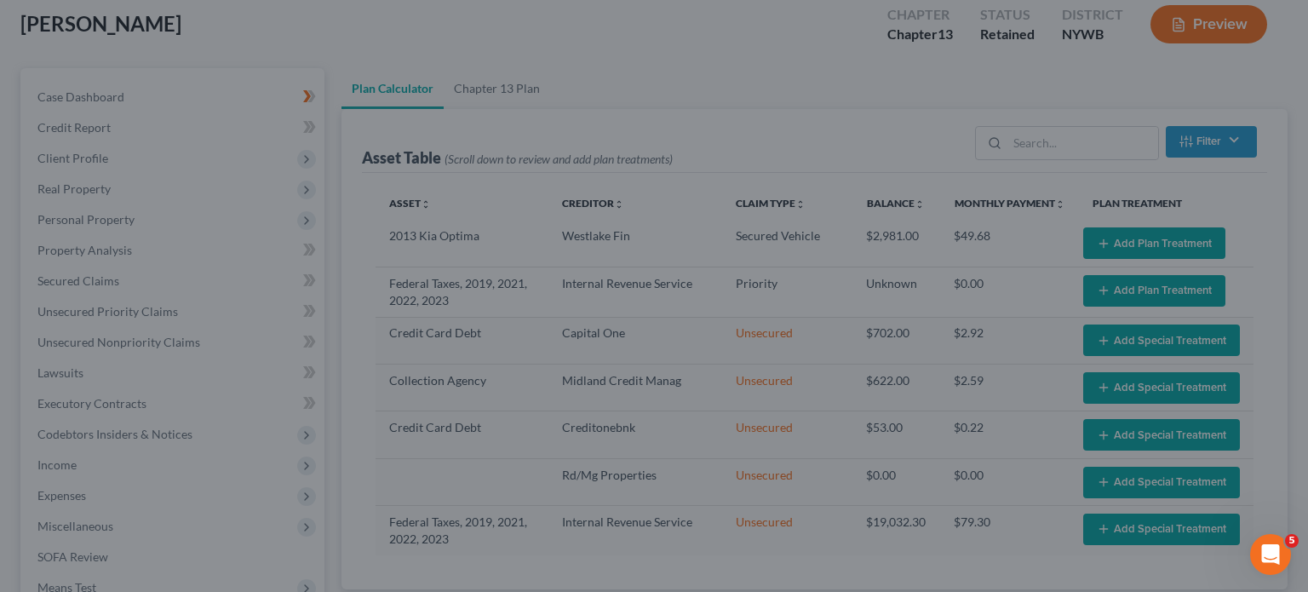
select select "59"
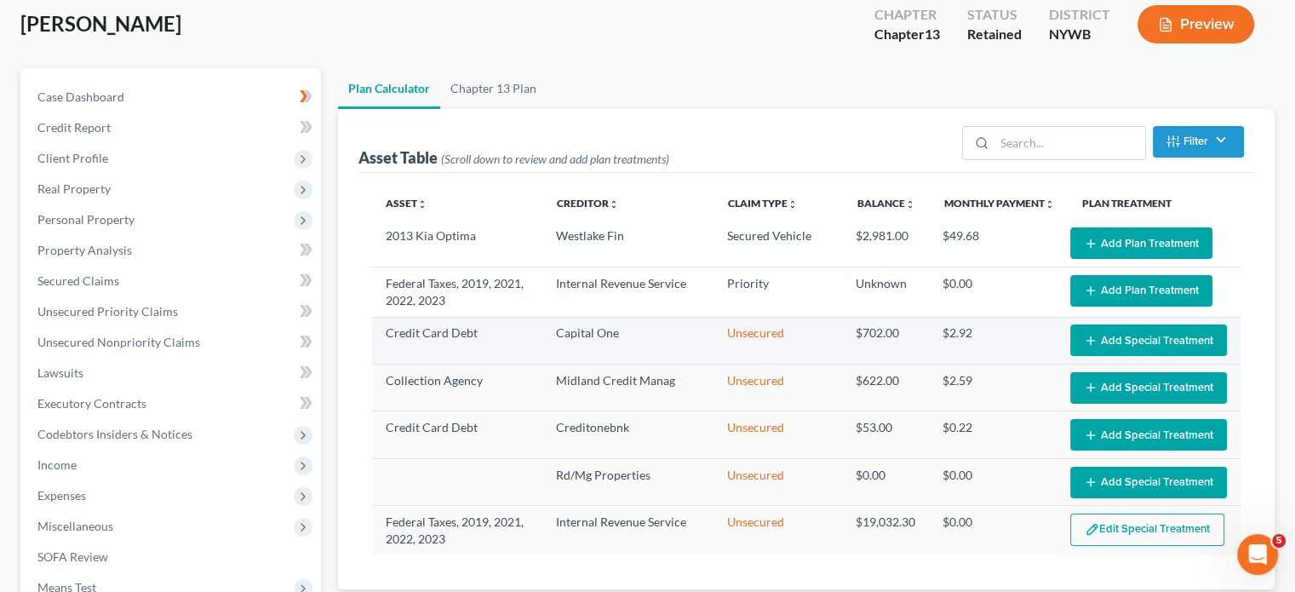
click at [1092, 334] on icon "button" at bounding box center [1091, 341] width 14 height 14
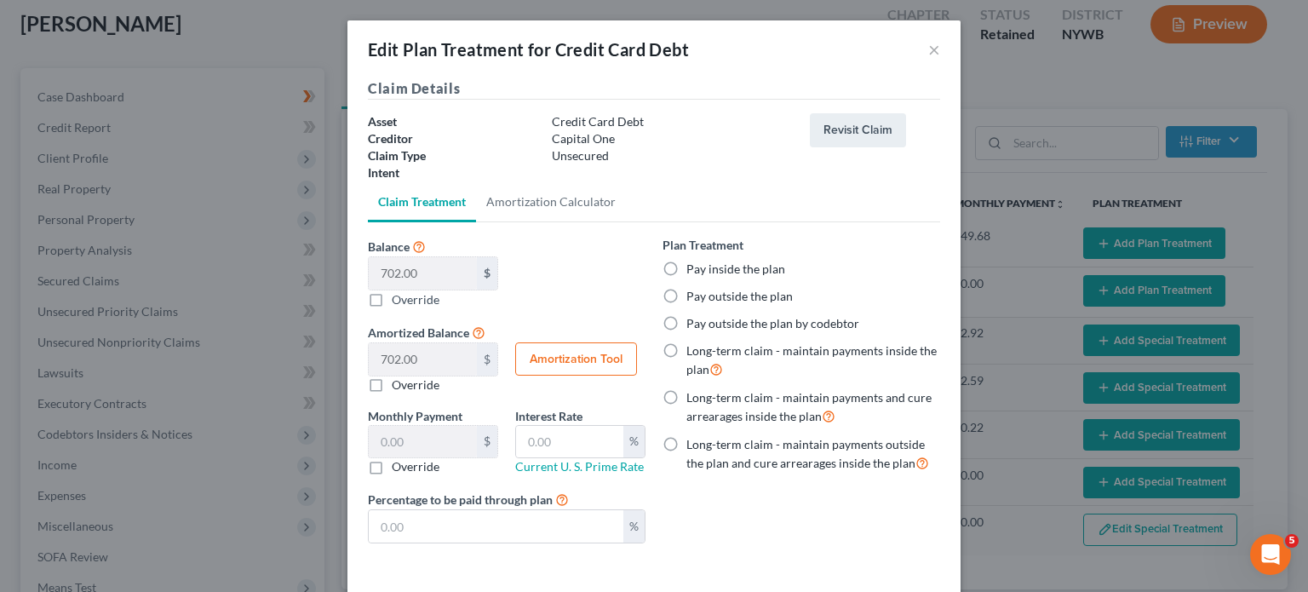
click at [686, 264] on label "Pay inside the plan" at bounding box center [735, 269] width 99 height 17
click at [693, 264] on input "Pay inside the plan" at bounding box center [698, 266] width 11 height 11
radio input "true"
drag, startPoint x: 817, startPoint y: 47, endPoint x: 805, endPoint y: 37, distance: 15.7
click at [805, 37] on div "Edit Plan Treatment for Credit Card Debt ×" at bounding box center [653, 49] width 613 height 58
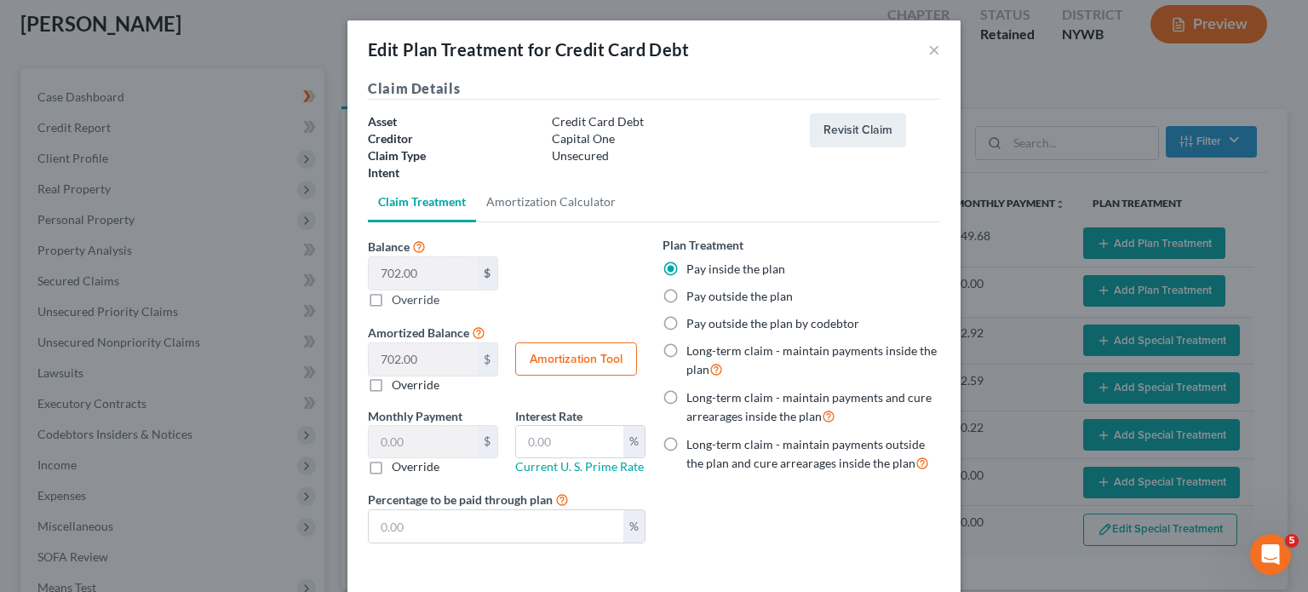
drag, startPoint x: 880, startPoint y: 48, endPoint x: 858, endPoint y: 13, distance: 41.3
click at [858, 13] on div "Edit Plan Treatment for Credit Card Debt × Claim Details Asset Credit Card Debt…" at bounding box center [654, 296] width 1308 height 592
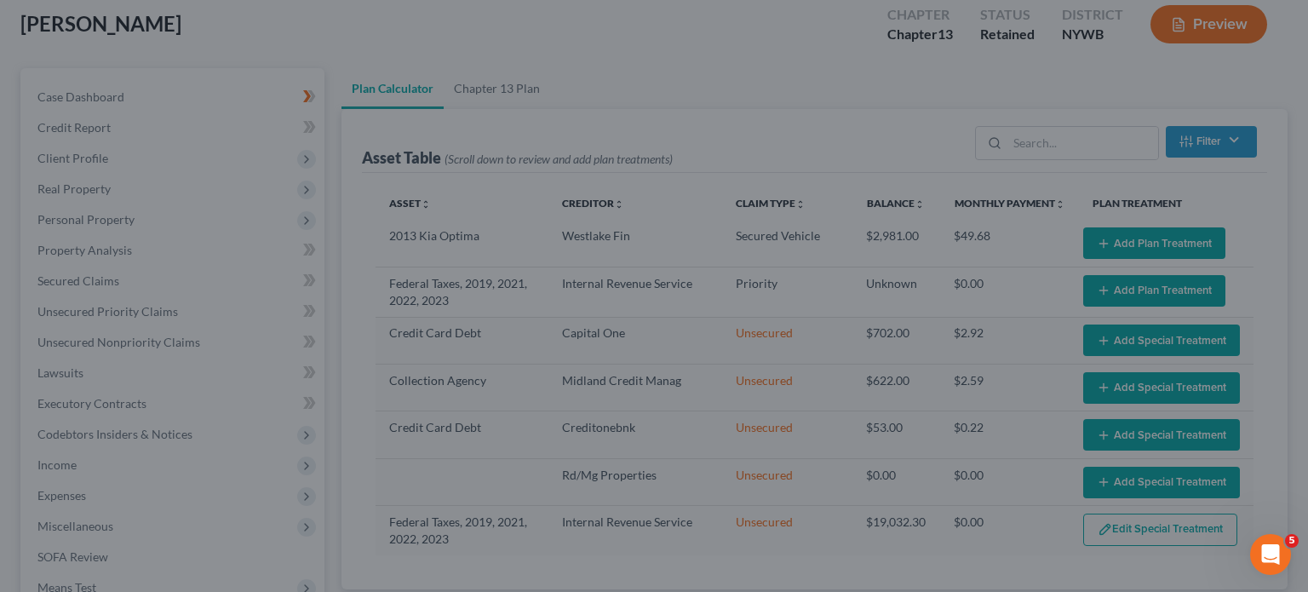
scroll to position [0, 0]
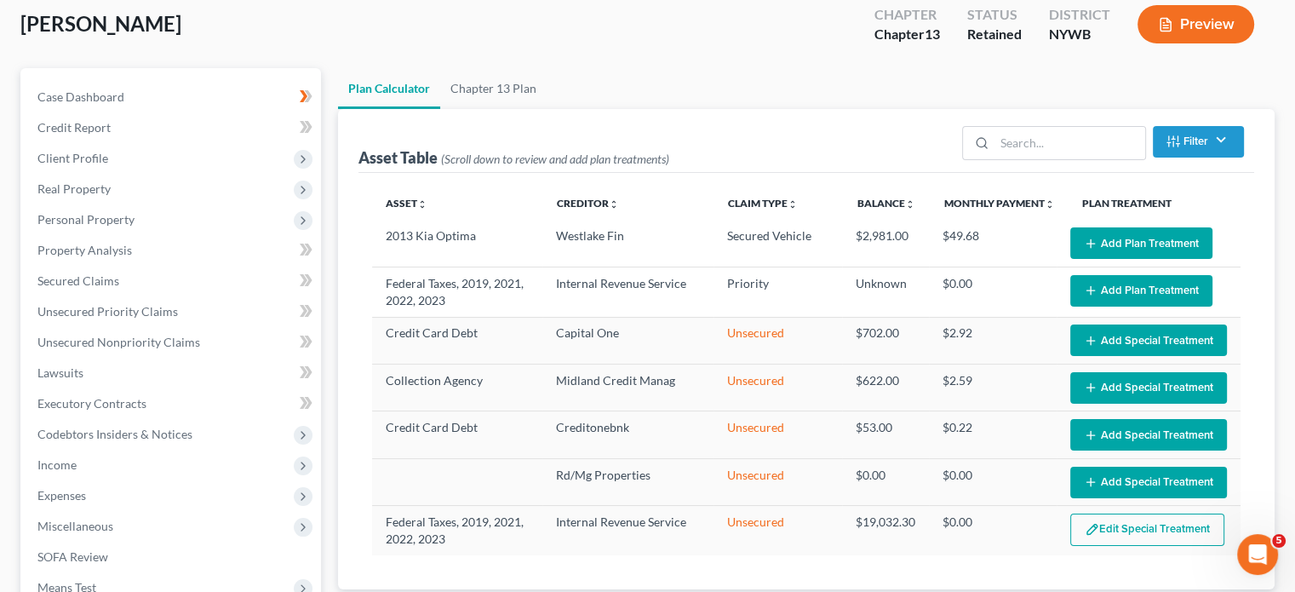
drag, startPoint x: 1297, startPoint y: 129, endPoint x: 1297, endPoint y: 261, distance: 132.8
click at [1091, 336] on line "button" at bounding box center [1091, 340] width 0 height 8
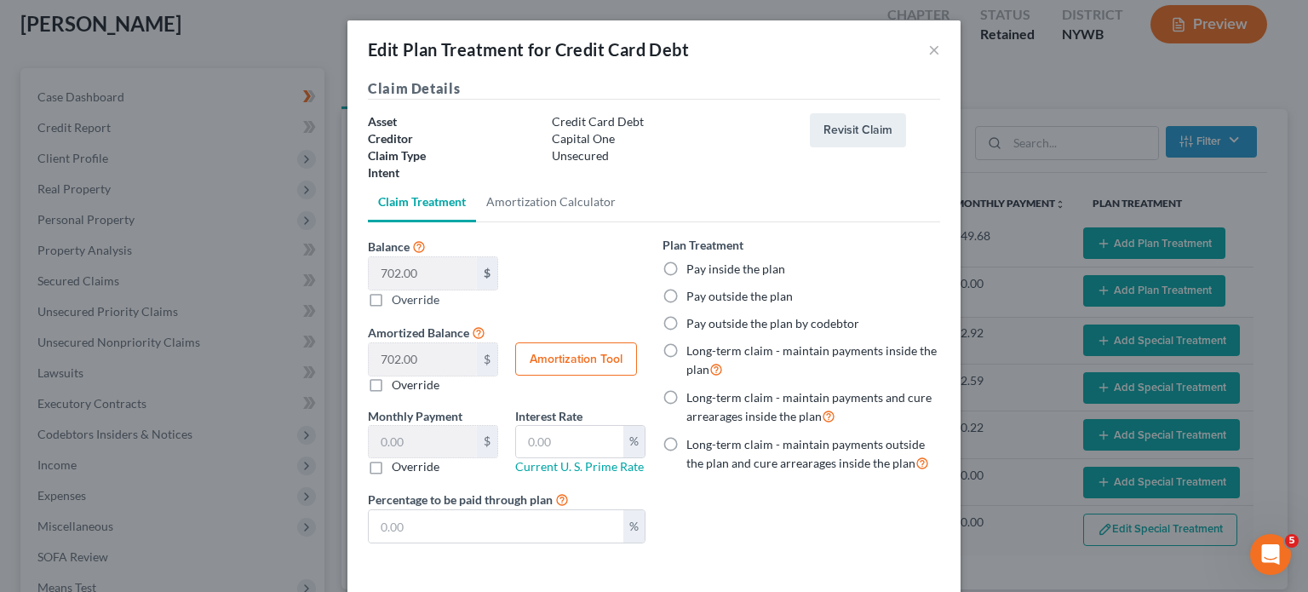
click at [686, 265] on label "Pay inside the plan" at bounding box center [735, 269] width 99 height 17
click at [693, 265] on input "Pay inside the plan" at bounding box center [698, 266] width 11 height 11
radio input "true"
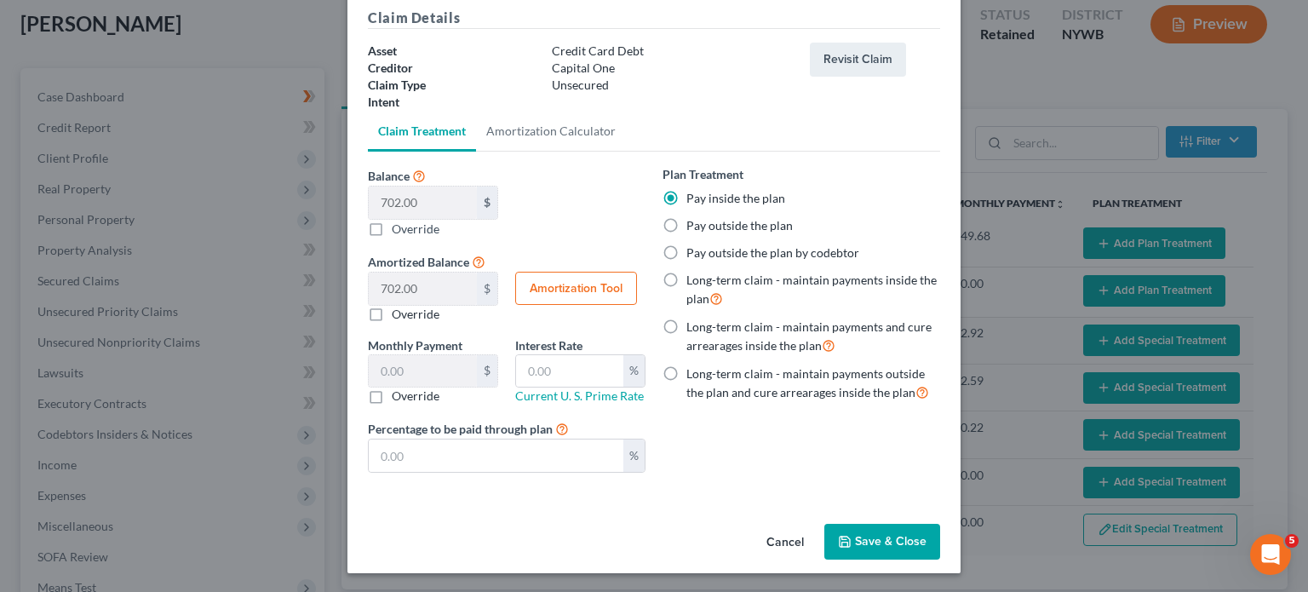
click at [899, 531] on button "Save & Close" at bounding box center [882, 542] width 116 height 36
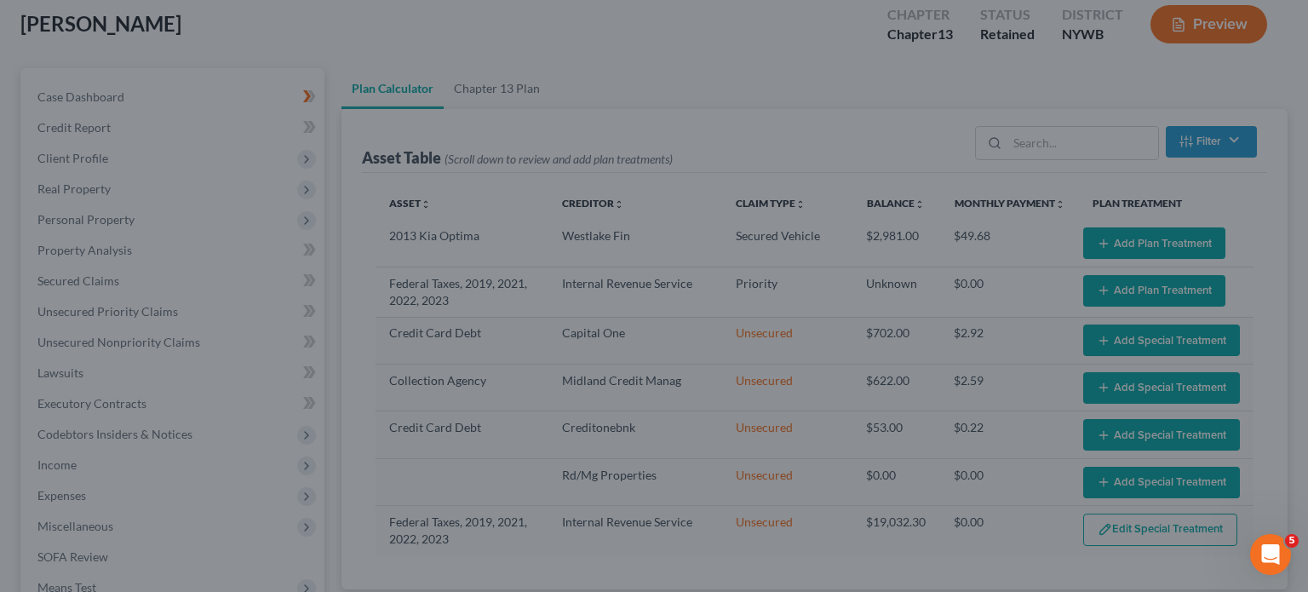
select select "59"
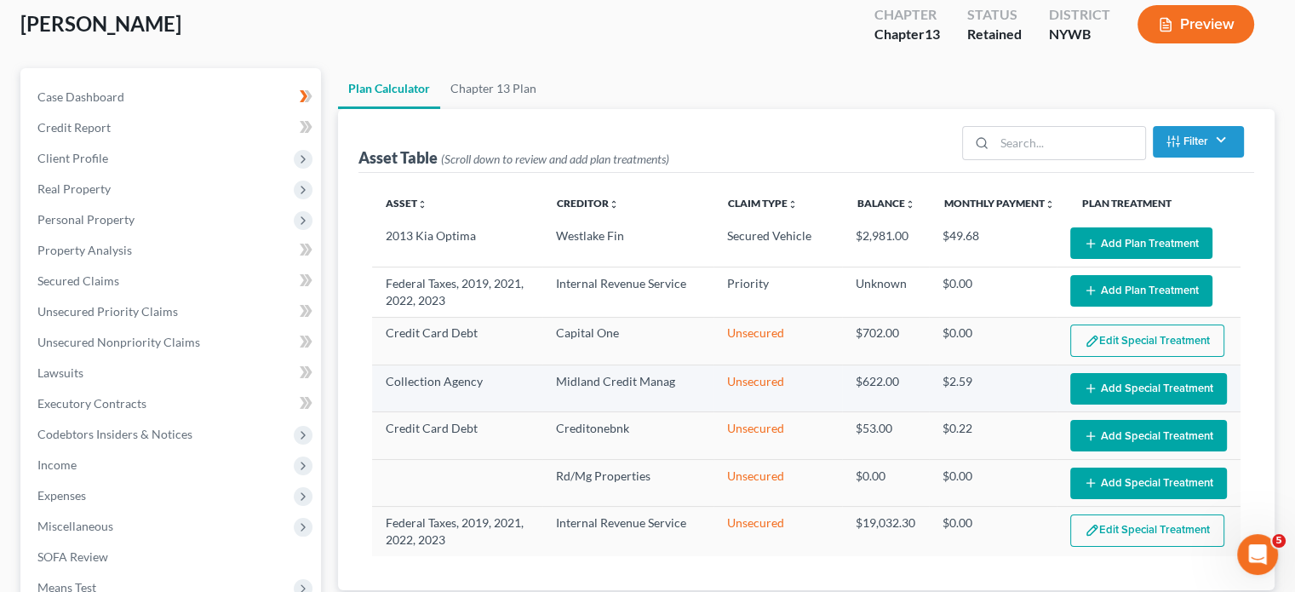
click at [1091, 385] on line "button" at bounding box center [1091, 389] width 0 height 8
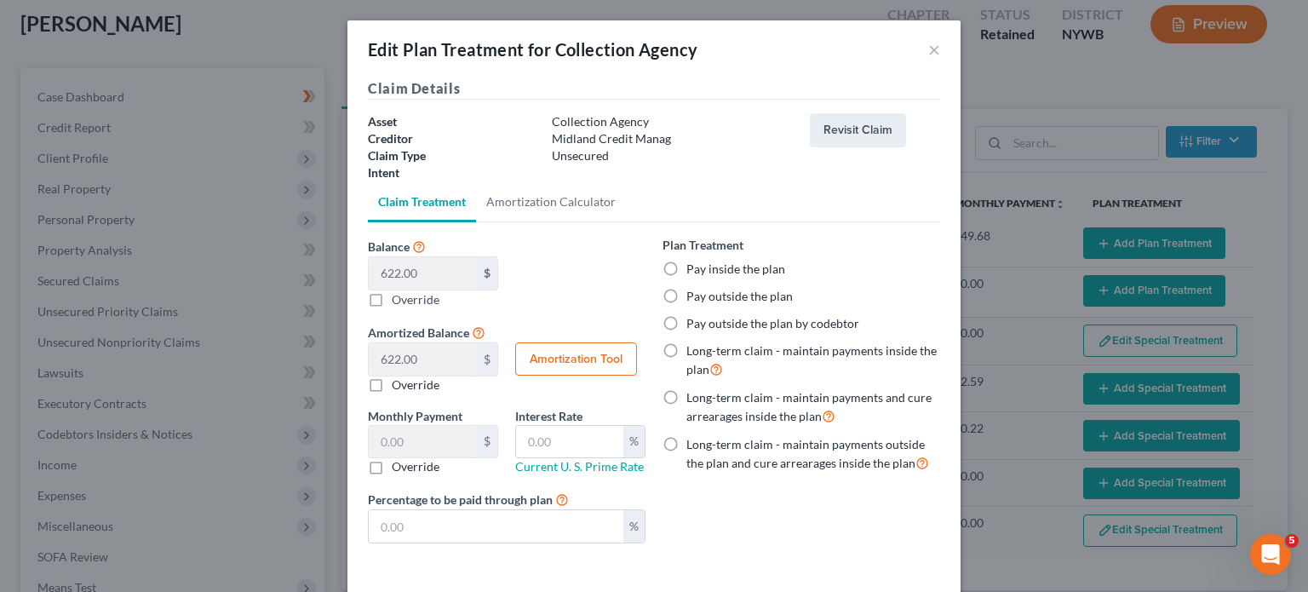
click at [686, 290] on label "Pay outside the plan" at bounding box center [739, 296] width 106 height 17
click at [693, 290] on input "Pay outside the plan" at bounding box center [698, 293] width 11 height 11
radio input "true"
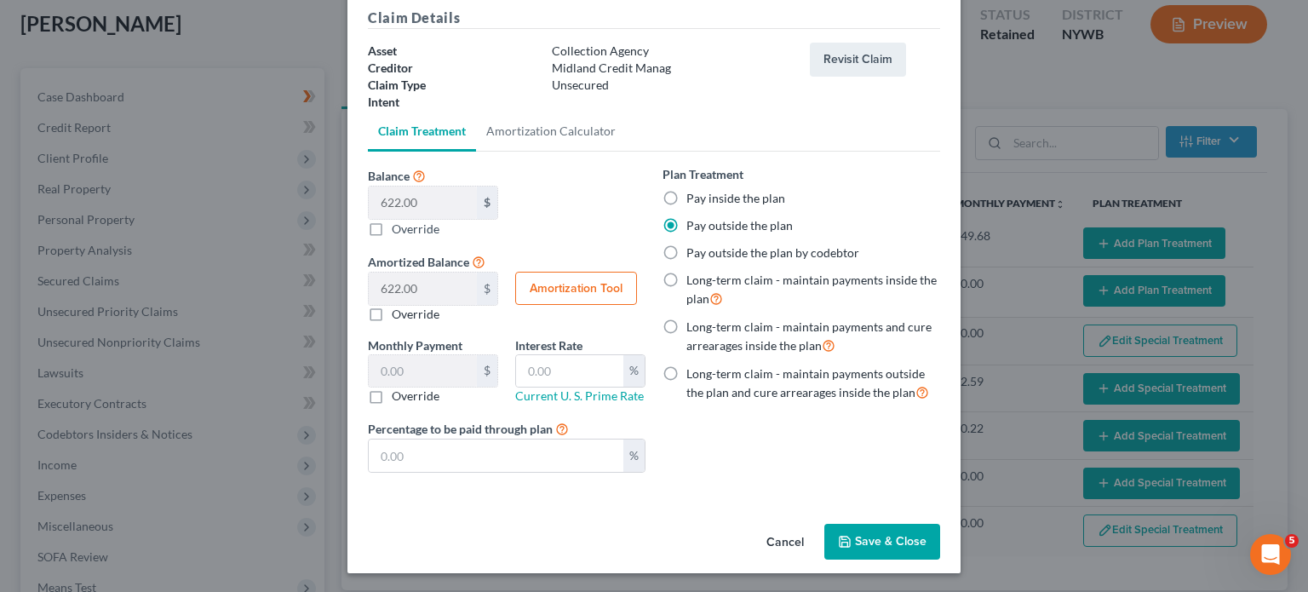
click at [899, 533] on button "Save & Close" at bounding box center [882, 542] width 116 height 36
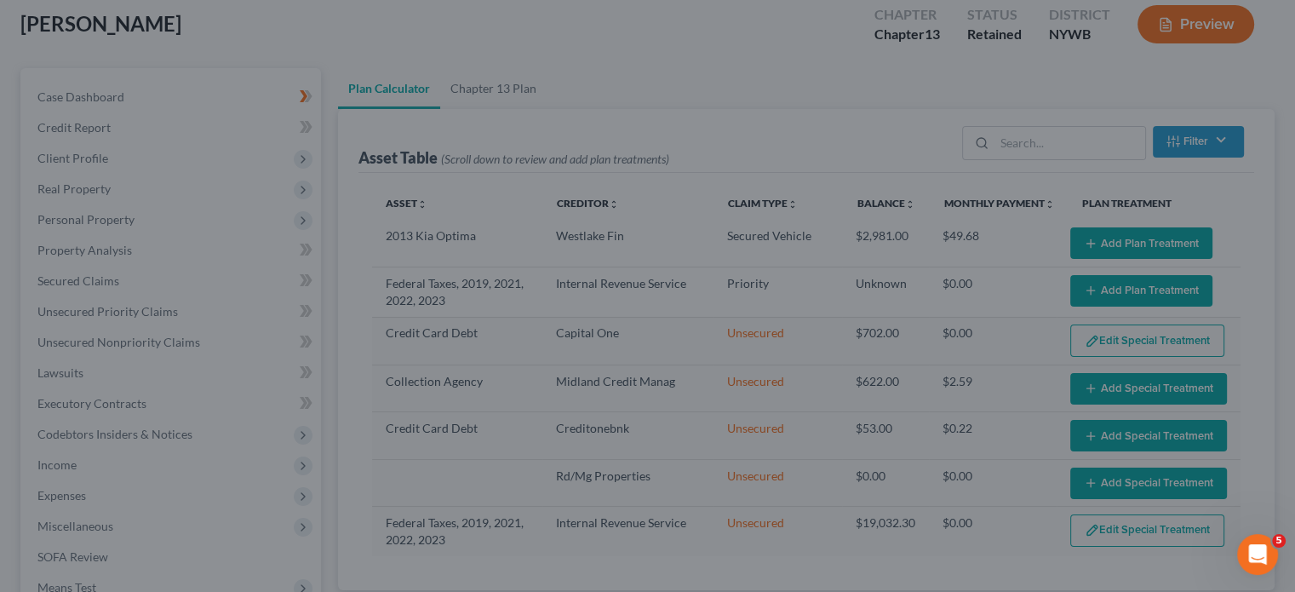
select select "59"
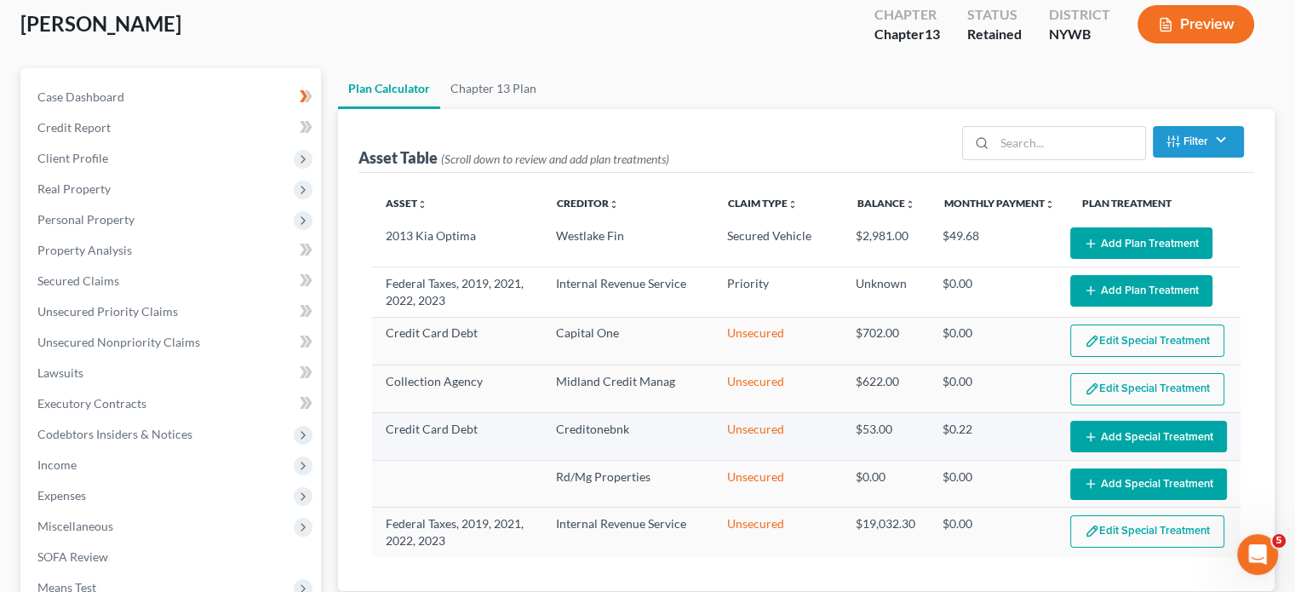
click at [1089, 432] on icon "button" at bounding box center [1091, 437] width 14 height 14
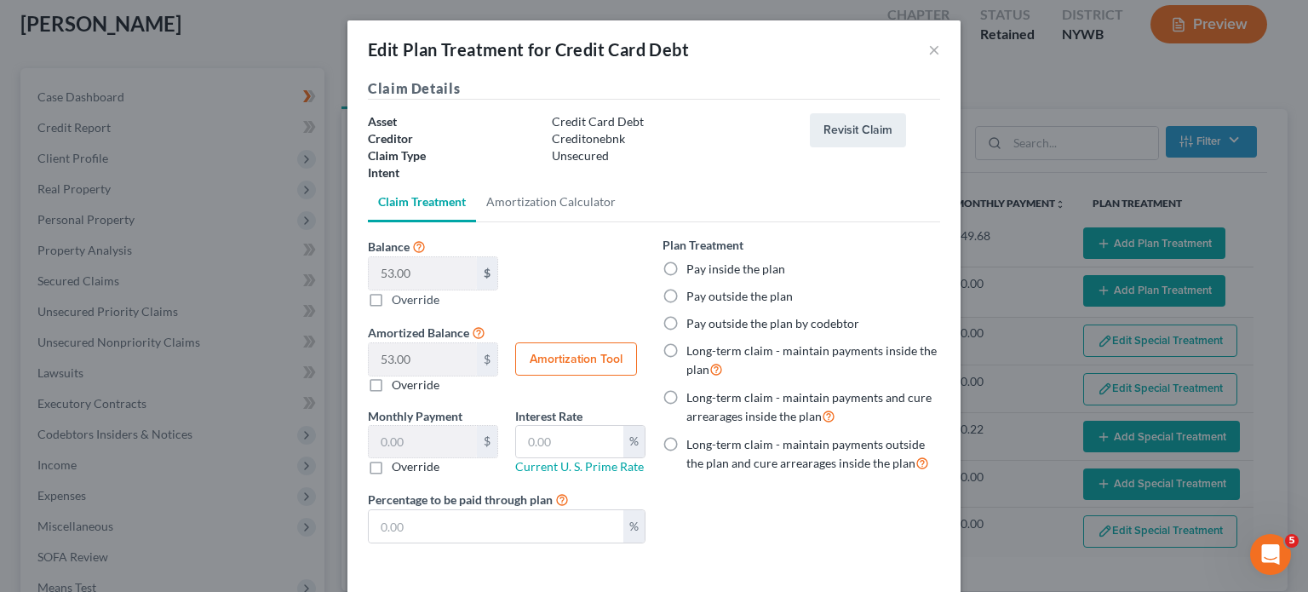
click at [686, 292] on label "Pay outside the plan" at bounding box center [739, 296] width 106 height 17
click at [693, 292] on input "Pay outside the plan" at bounding box center [698, 293] width 11 height 11
radio input "true"
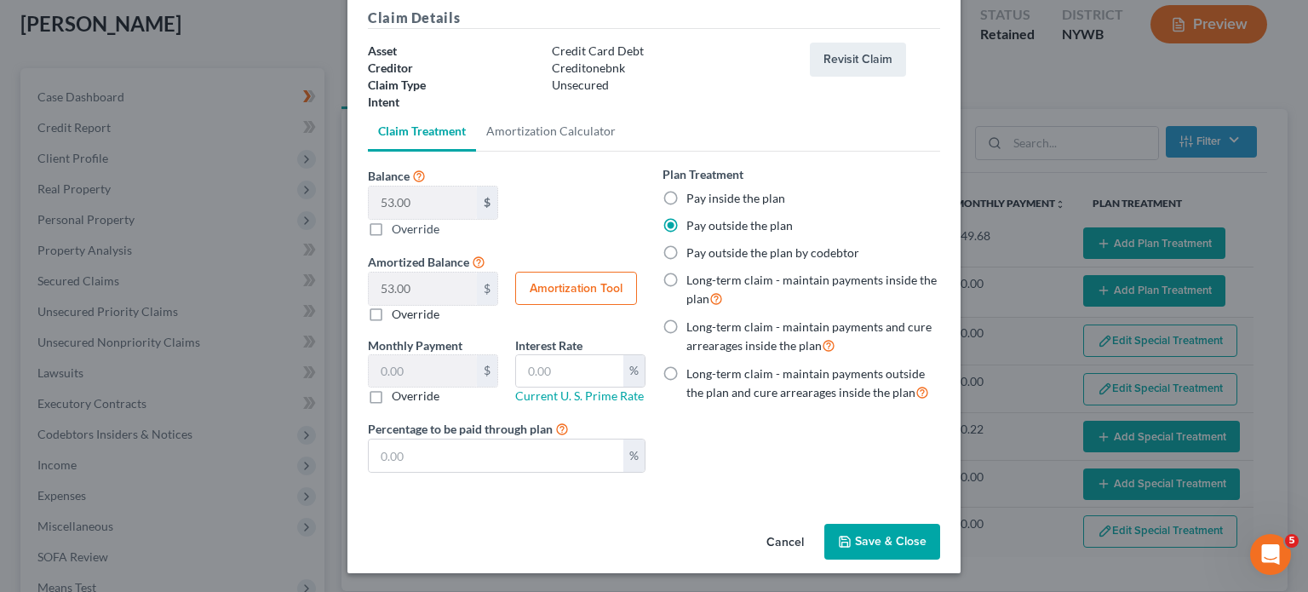
click at [872, 541] on button "Save & Close" at bounding box center [882, 542] width 116 height 36
select select "59"
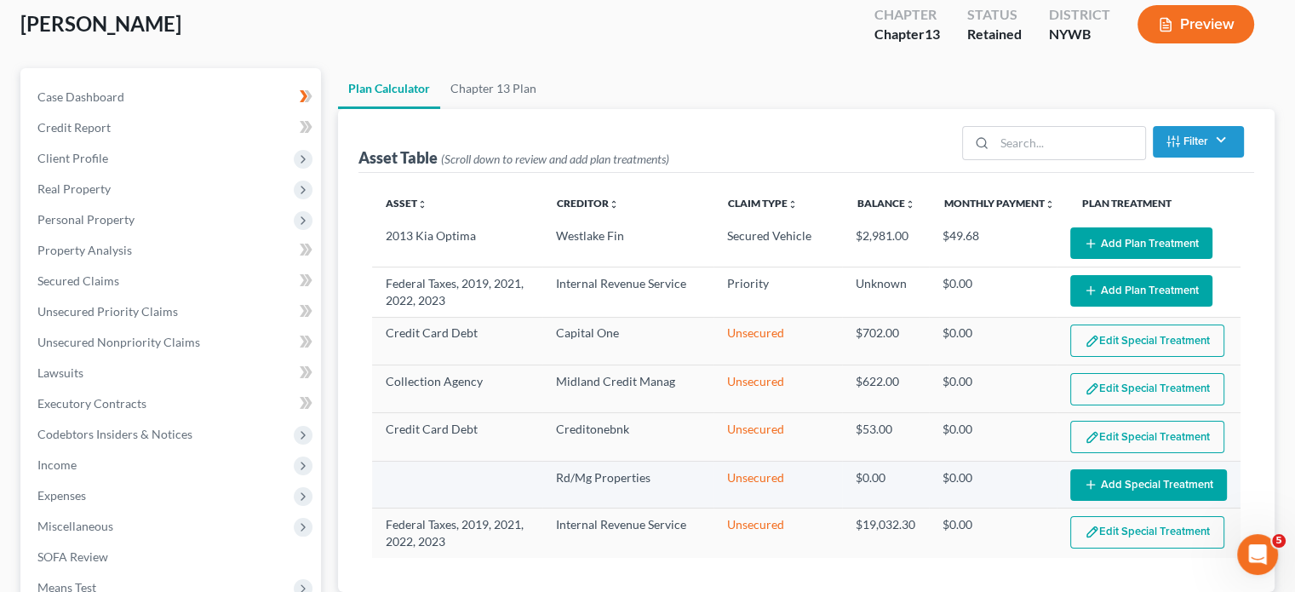
click at [1093, 478] on icon "button" at bounding box center [1091, 485] width 14 height 14
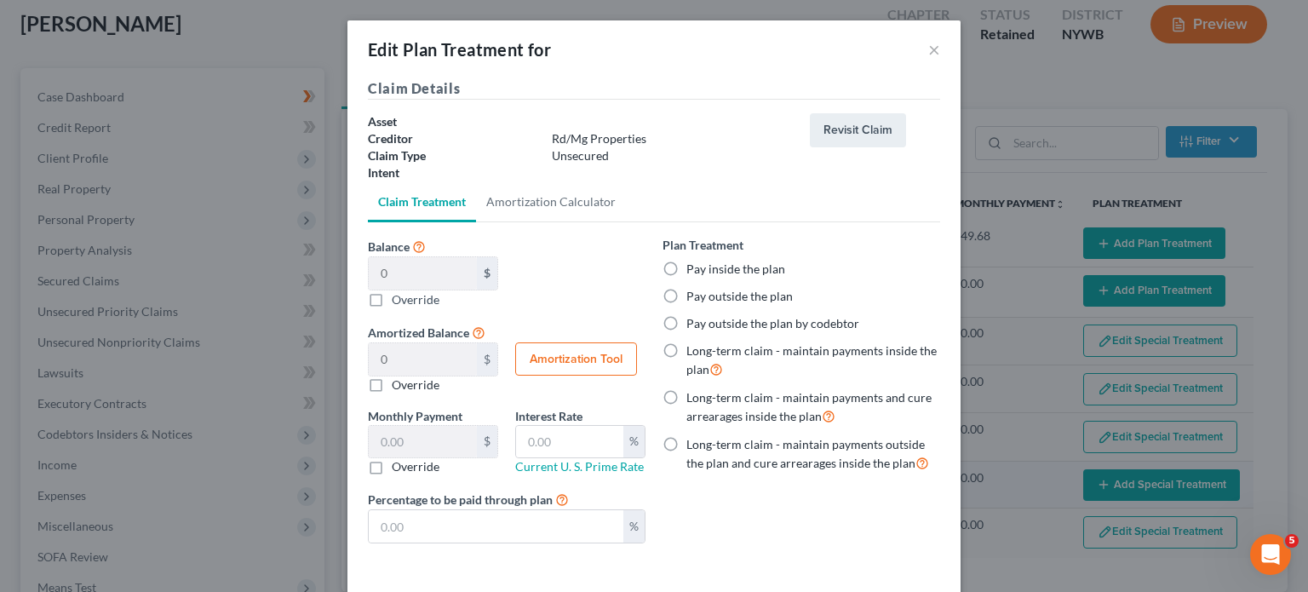
click at [1093, 474] on div "Edit Plan Treatment for × Claim Details Asset Creditor Rd/Mg Properties Claim T…" at bounding box center [654, 296] width 1308 height 592
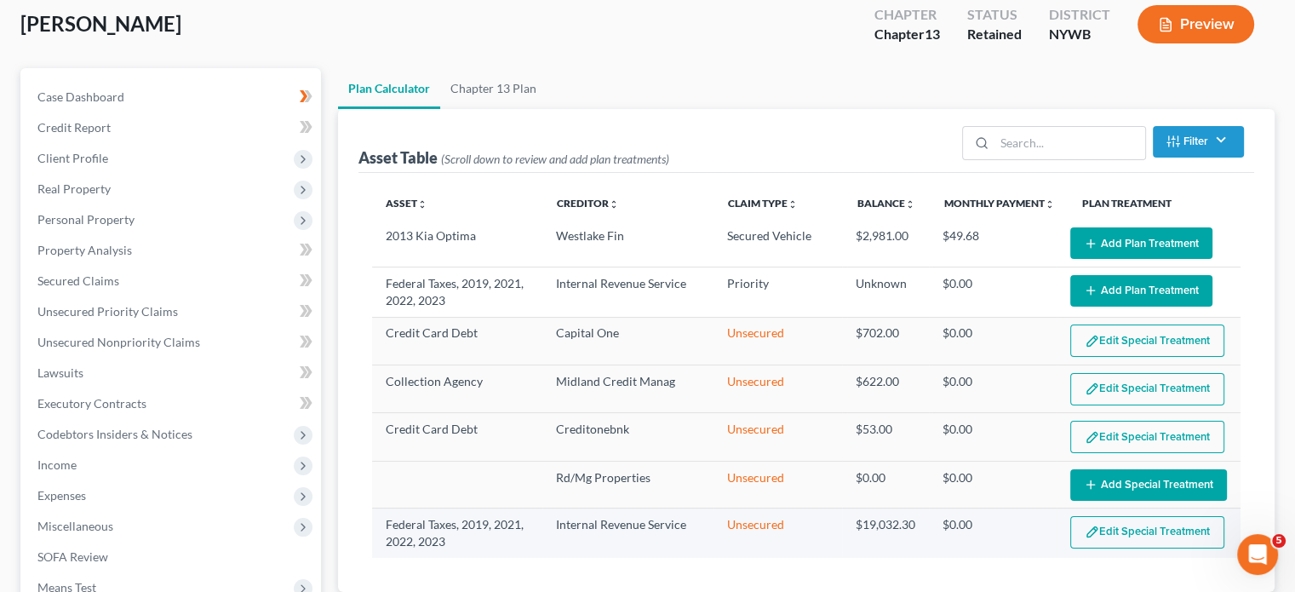
click at [901, 513] on td "$19,032.30" at bounding box center [885, 532] width 87 height 49
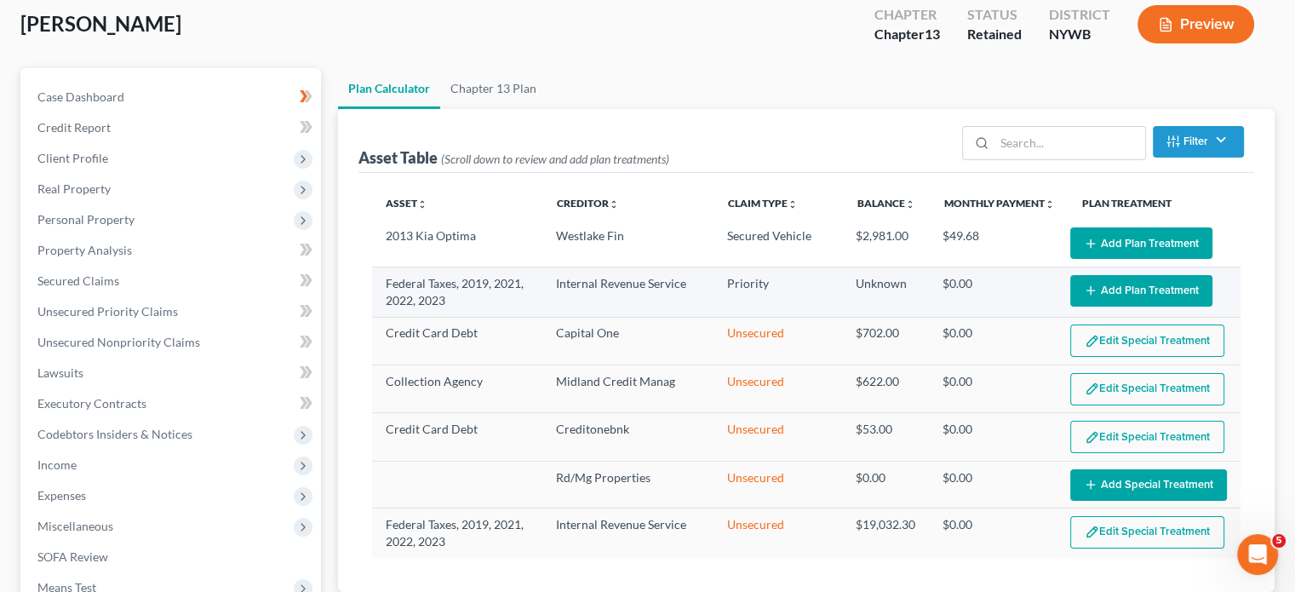
click at [1091, 282] on button "Add Plan Treatment" at bounding box center [1141, 291] width 142 height 32
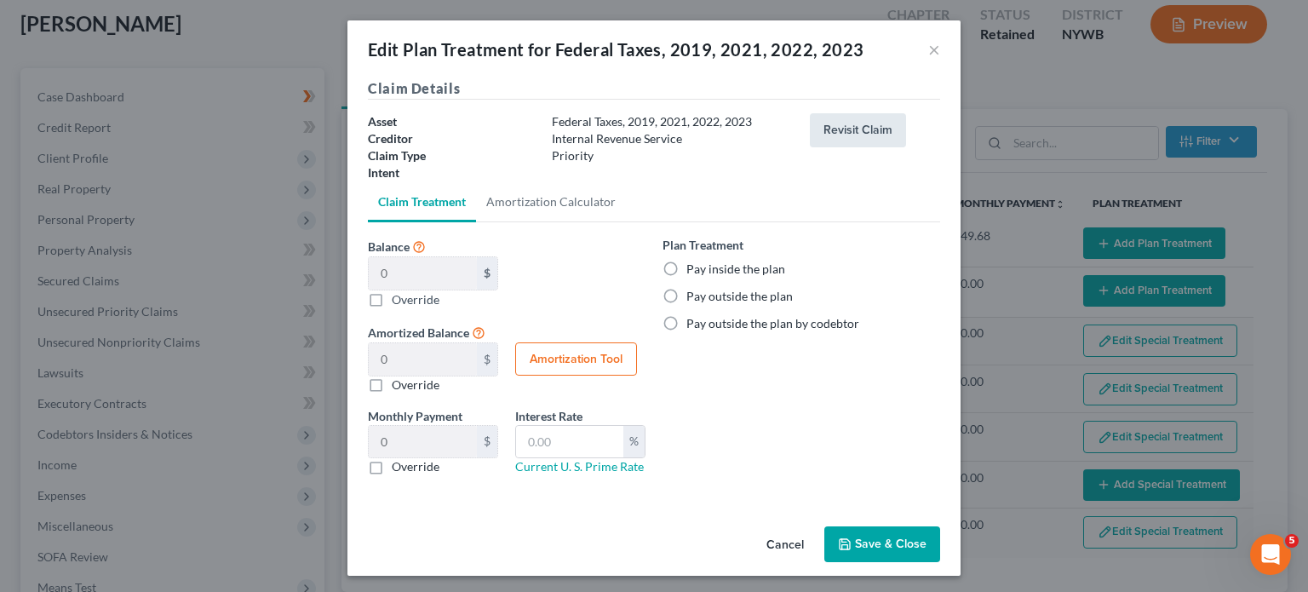
click at [838, 129] on button "Revisit Claim" at bounding box center [858, 130] width 96 height 34
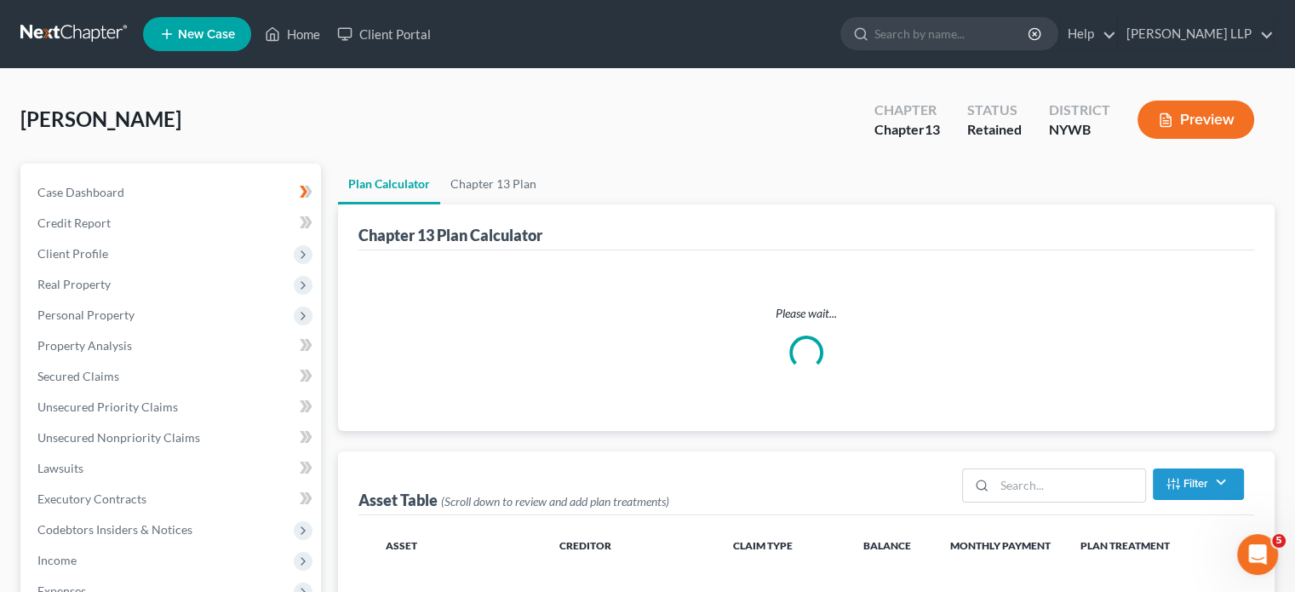
scroll to position [95, 0]
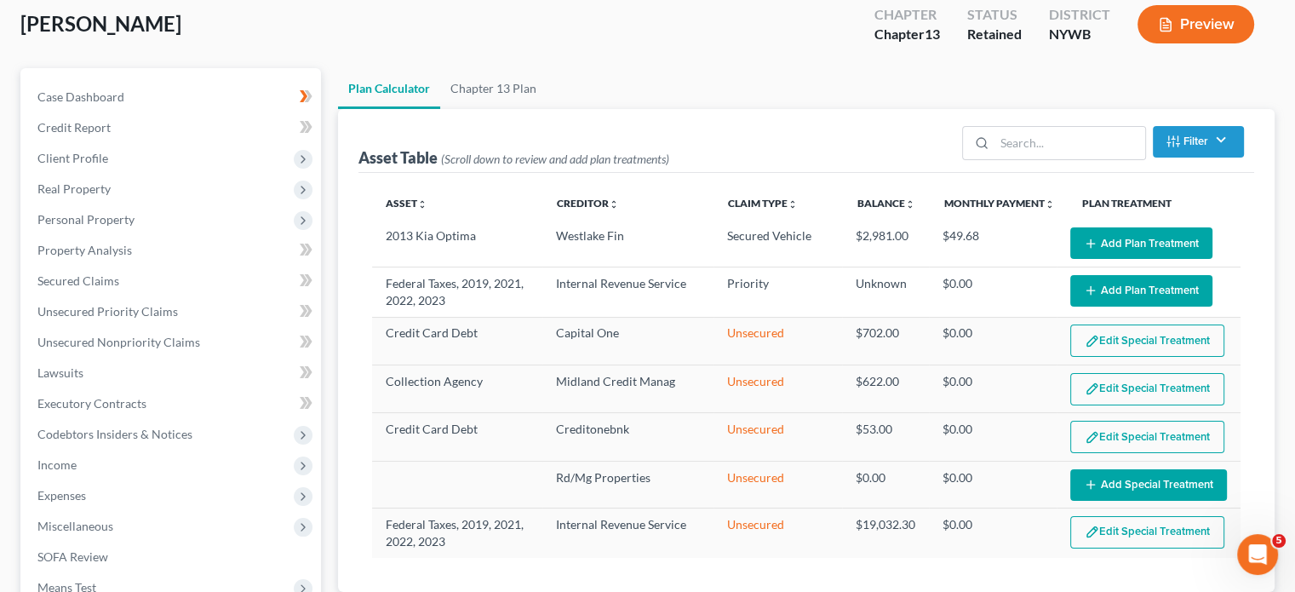
select select "59"
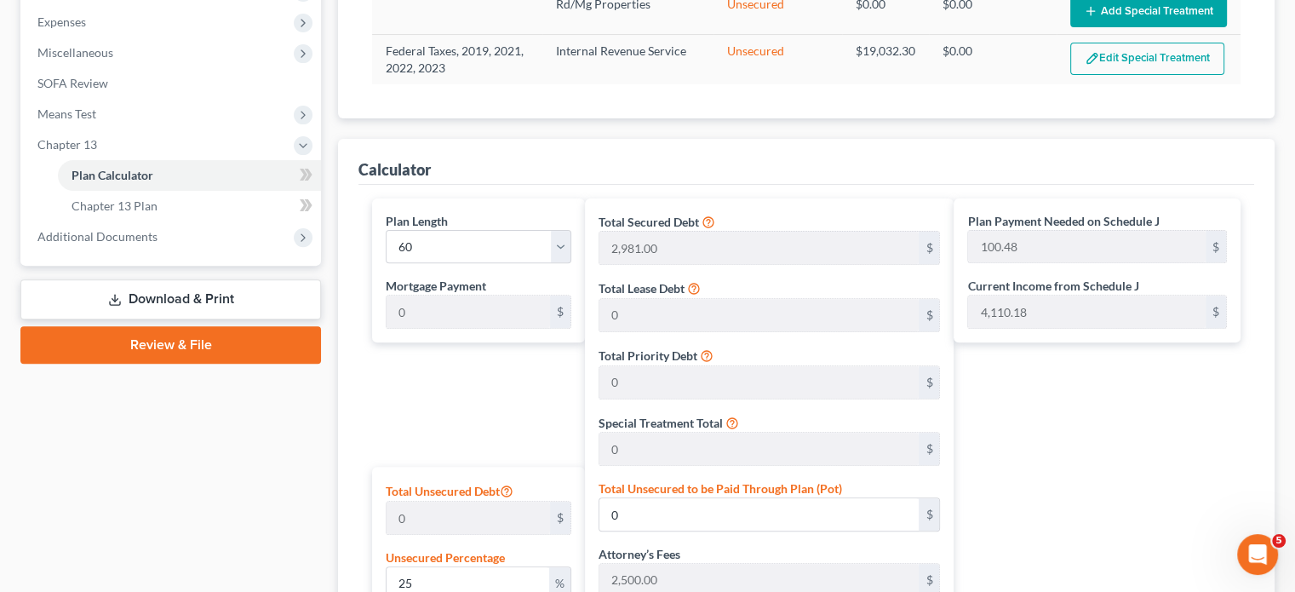
scroll to position [634, 0]
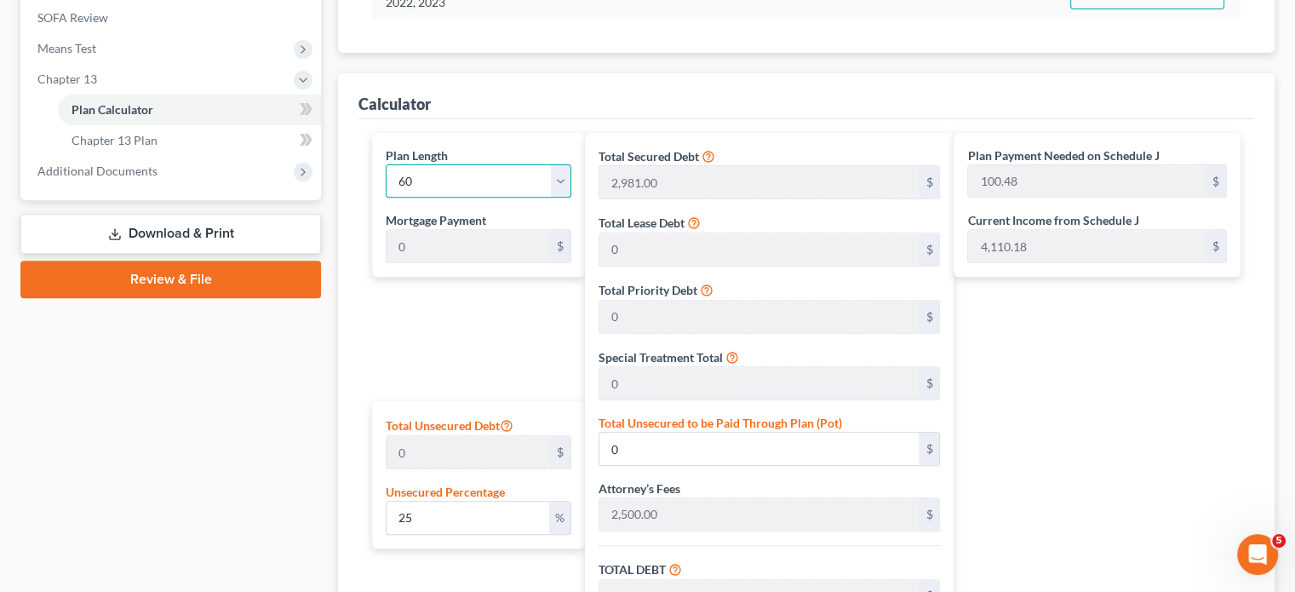
click at [561, 176] on select "1 2 3 4 5 6 7 8 9 10 11 12 13 14 15 16 17 18 19 20 21 22 23 24 25 26 27 28 29 3…" at bounding box center [479, 181] width 186 height 34
select select "35"
click at [386, 164] on select "1 2 3 4 5 6 7 8 9 10 11 12 13 14 15 16 17 18 19 20 21 22 23 24 25 26 27 28 29 3…" at bounding box center [479, 181] width 186 height 34
type input "167.47"
select select "35"
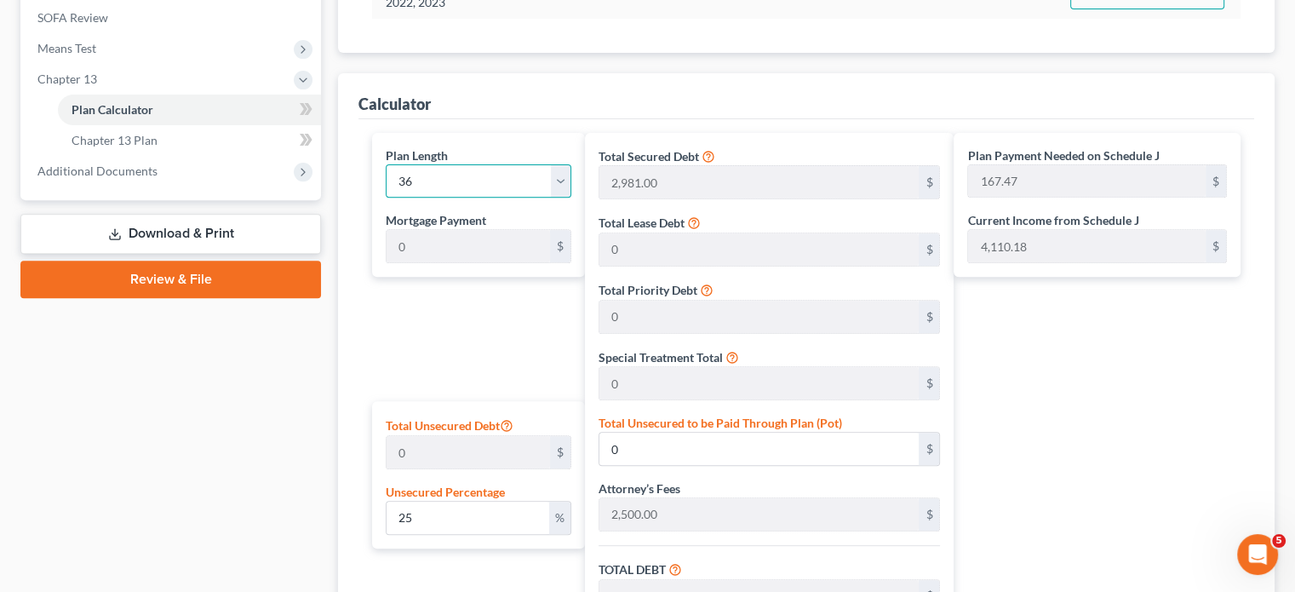
type input "167.47"
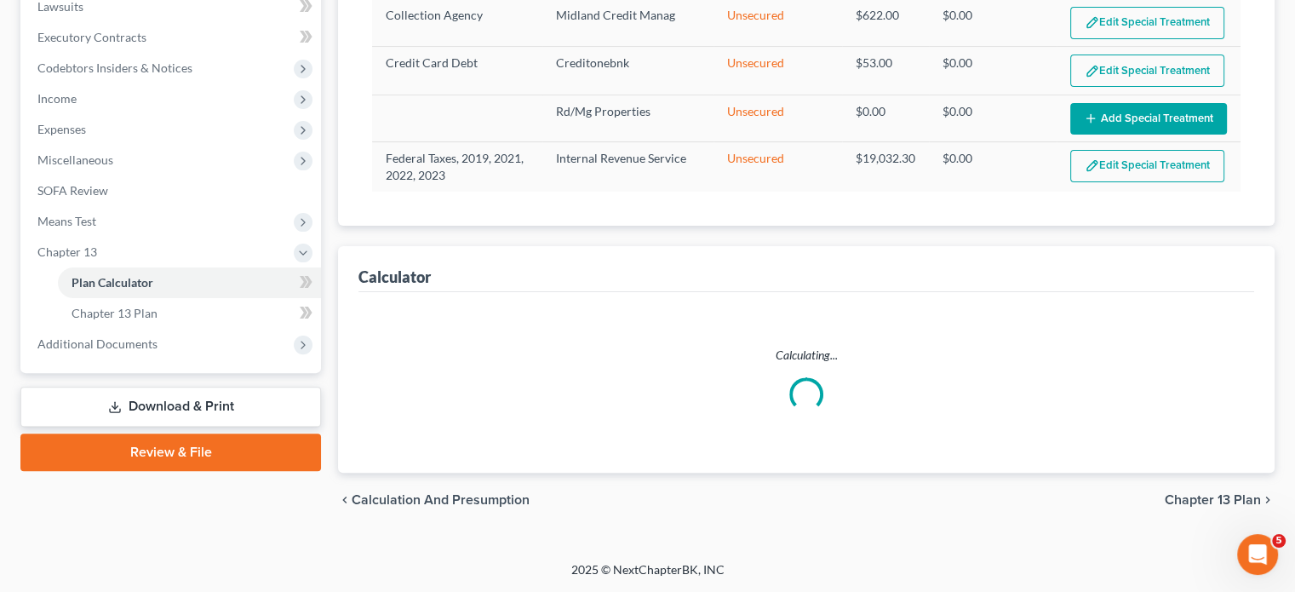
scroll to position [457, 0]
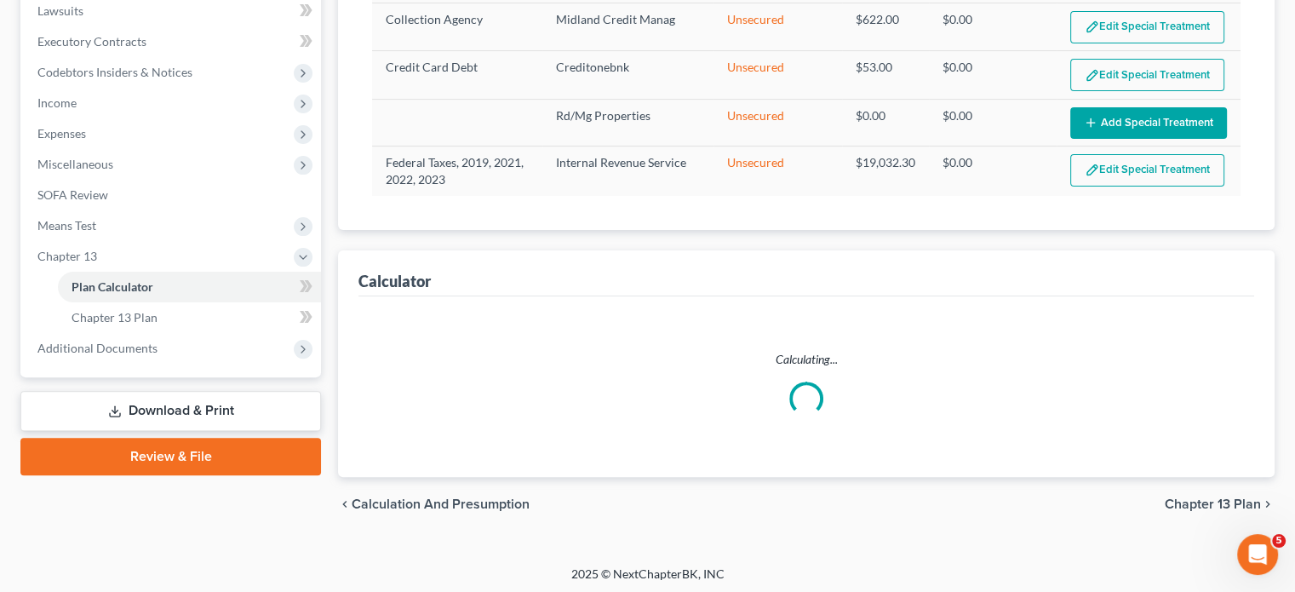
select select "35"
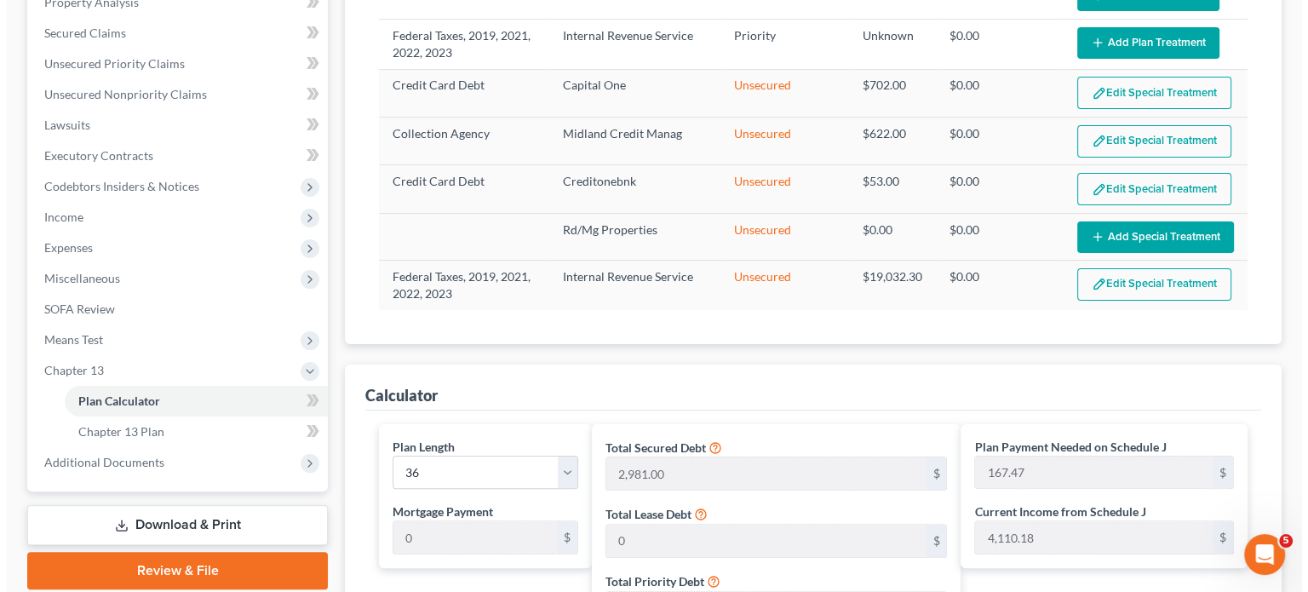
scroll to position [341, 0]
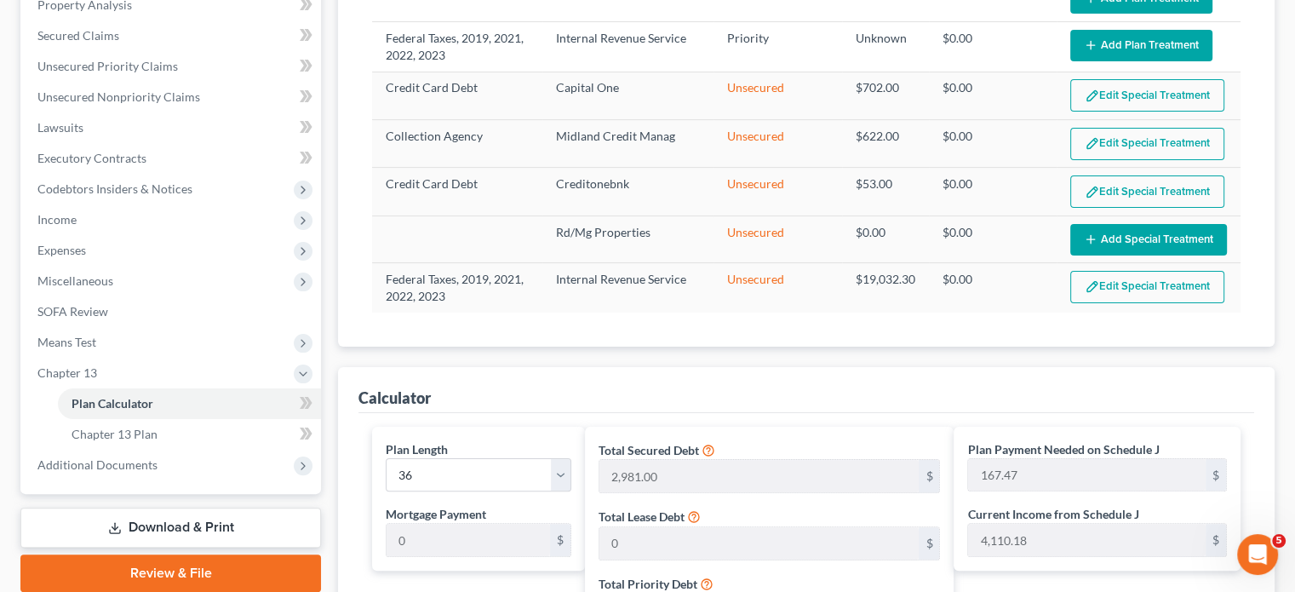
click at [1291, 192] on div "[PERSON_NAME] Upgraded Chapter Chapter 13 Status Retained District [GEOGRAPHIC_…" at bounding box center [647, 477] width 1295 height 1499
click at [1115, 279] on button "Edit Special Treatment" at bounding box center [1147, 287] width 154 height 32
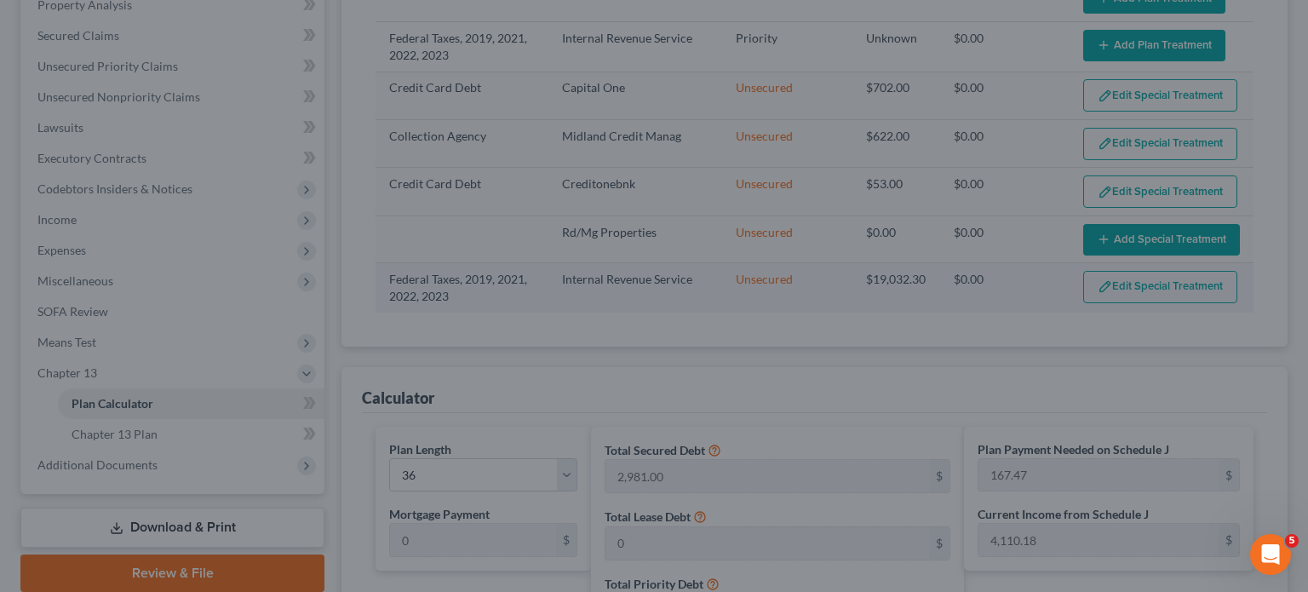
click at [1115, 279] on div "Edit Plan Treatment for Federal Taxes, 2019, 2021, 2022, 2023 × Claim Details A…" at bounding box center [654, 296] width 1308 height 592
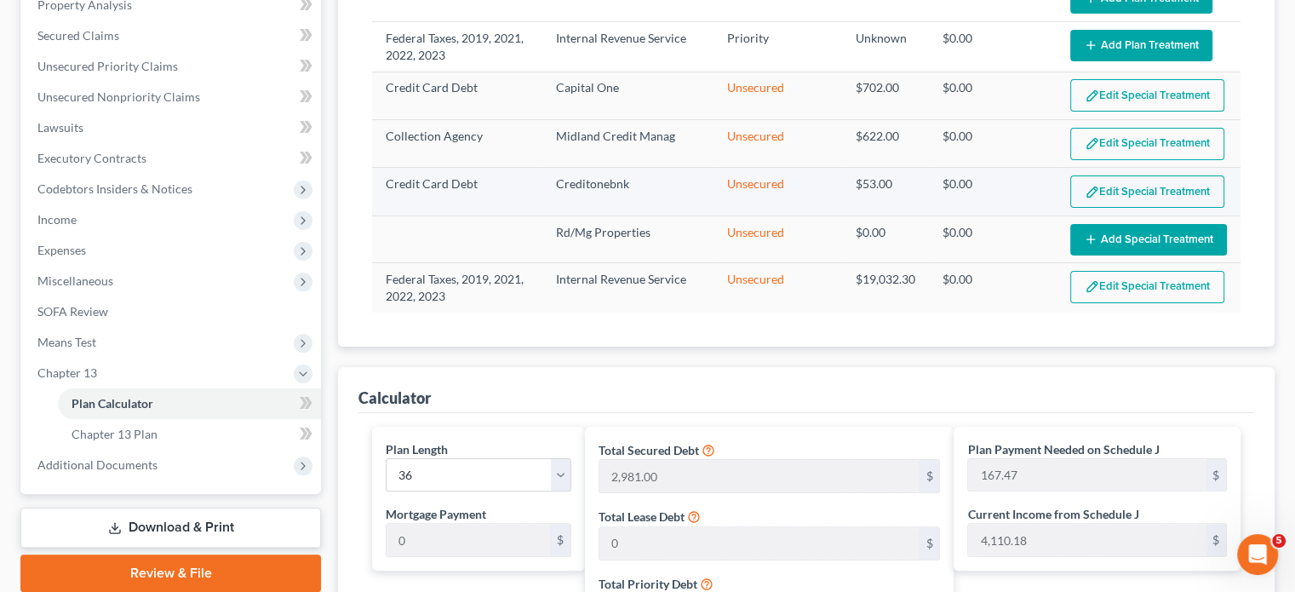
click at [1114, 185] on button "Edit Special Treatment" at bounding box center [1147, 191] width 154 height 32
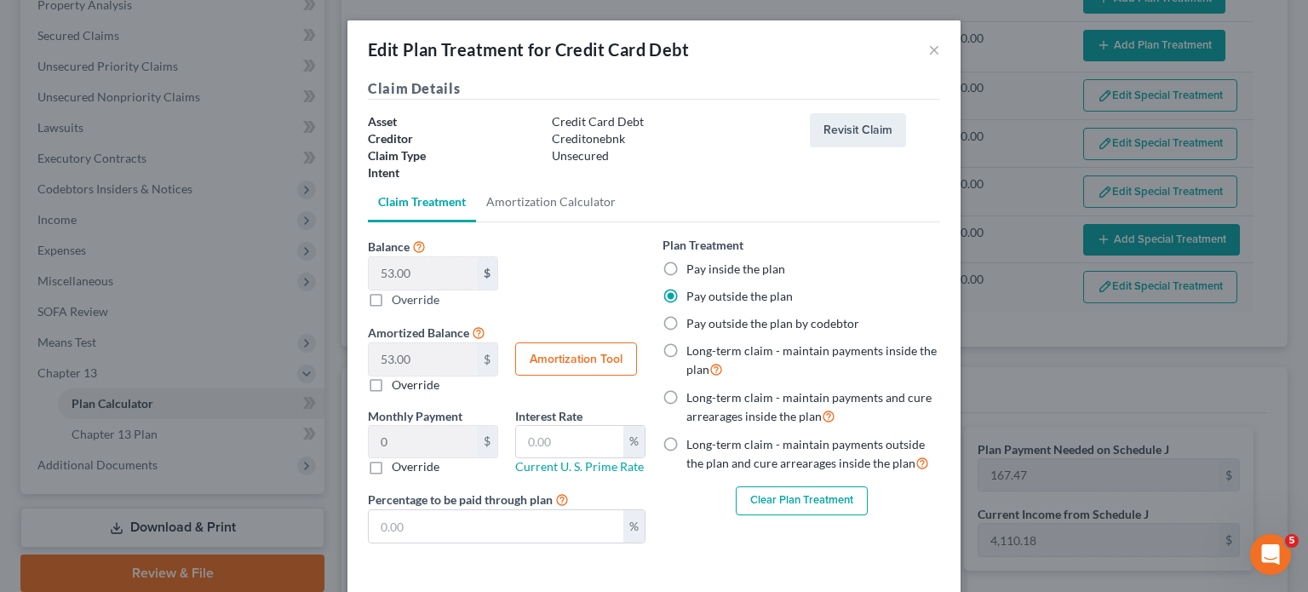
click at [686, 264] on label "Pay inside the plan" at bounding box center [735, 269] width 99 height 17
click at [693, 264] on input "Pay inside the plan" at bounding box center [698, 266] width 11 height 11
radio input "true"
click at [1107, 186] on div "Edit Plan Treatment for Credit Card Debt × Claim Details Asset Credit Card Debt…" at bounding box center [654, 296] width 1308 height 592
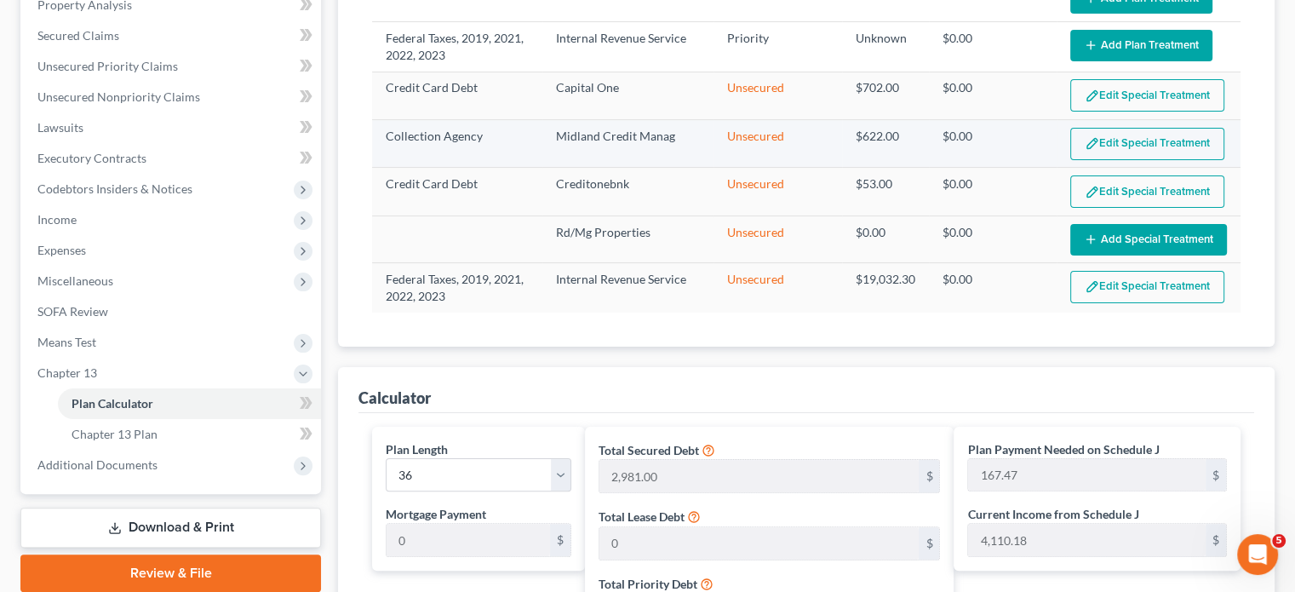
click at [1109, 141] on button "Edit Special Treatment" at bounding box center [1147, 144] width 154 height 32
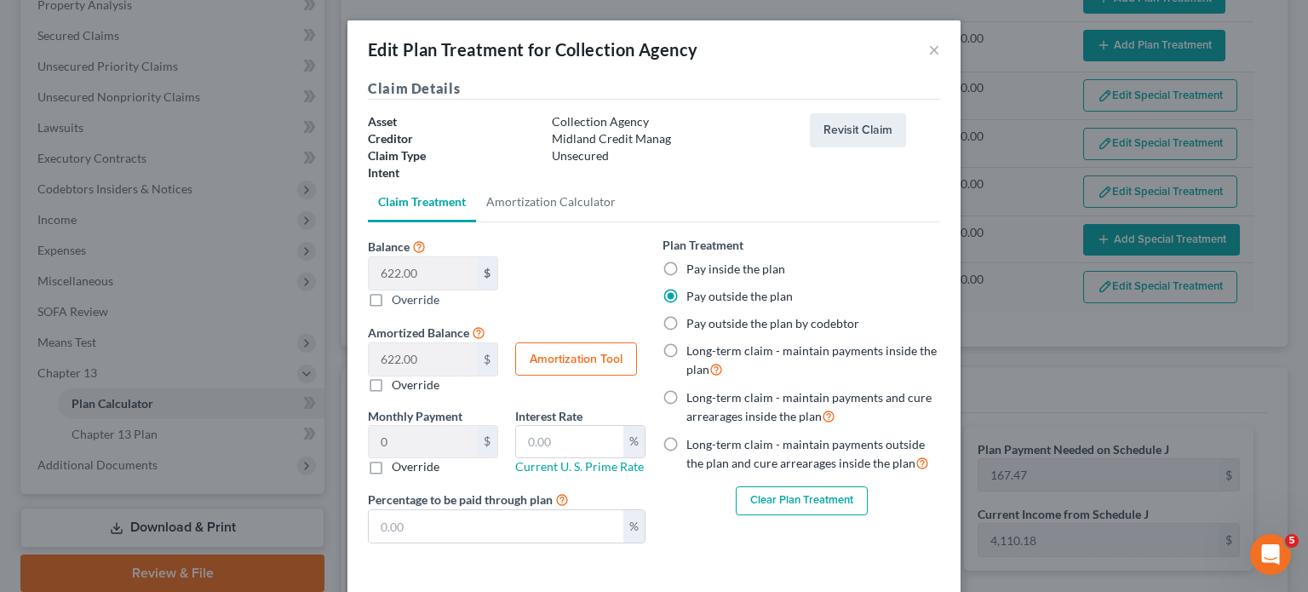
click at [686, 261] on label "Pay inside the plan" at bounding box center [735, 269] width 99 height 17
click at [693, 261] on input "Pay inside the plan" at bounding box center [698, 266] width 11 height 11
radio input "true"
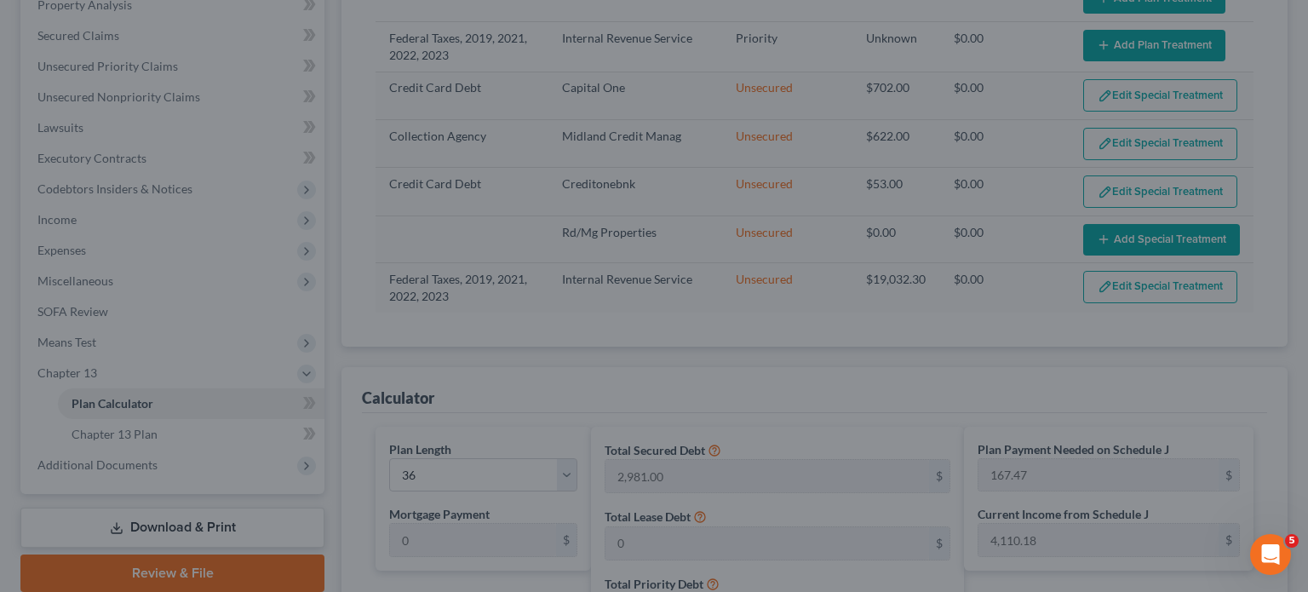
click at [1093, 184] on div "Edit Plan Treatment for Collection Agency × Claim Details Asset Collection Agen…" at bounding box center [654, 296] width 1308 height 592
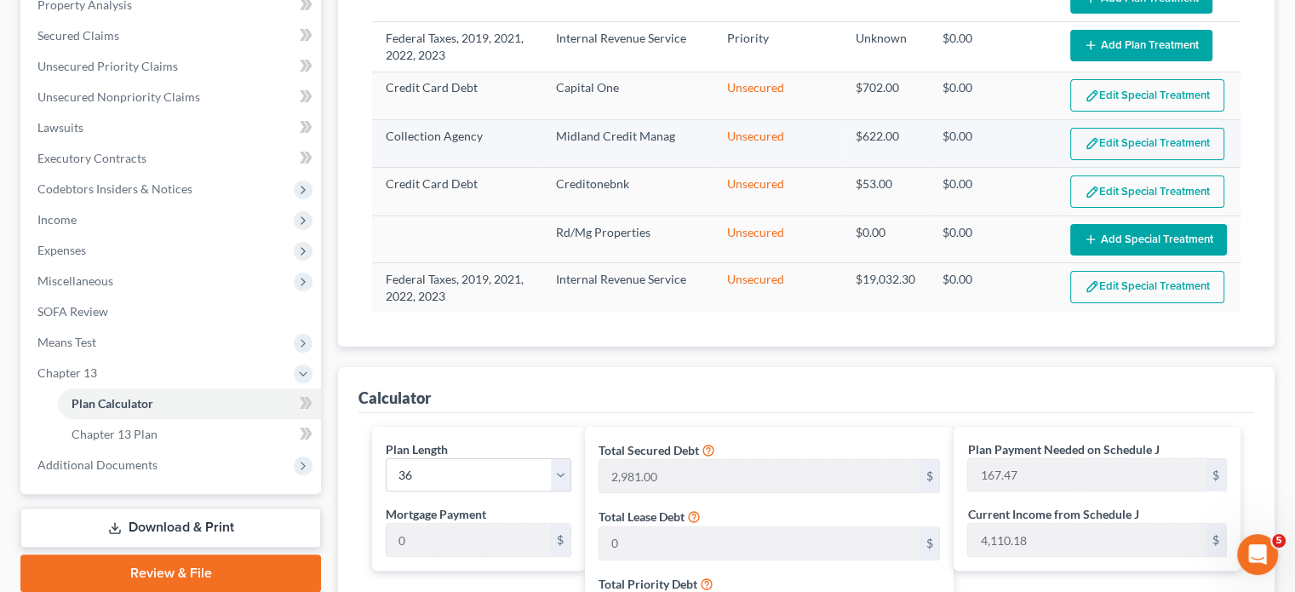
click at [1097, 140] on img "button" at bounding box center [1092, 143] width 14 height 14
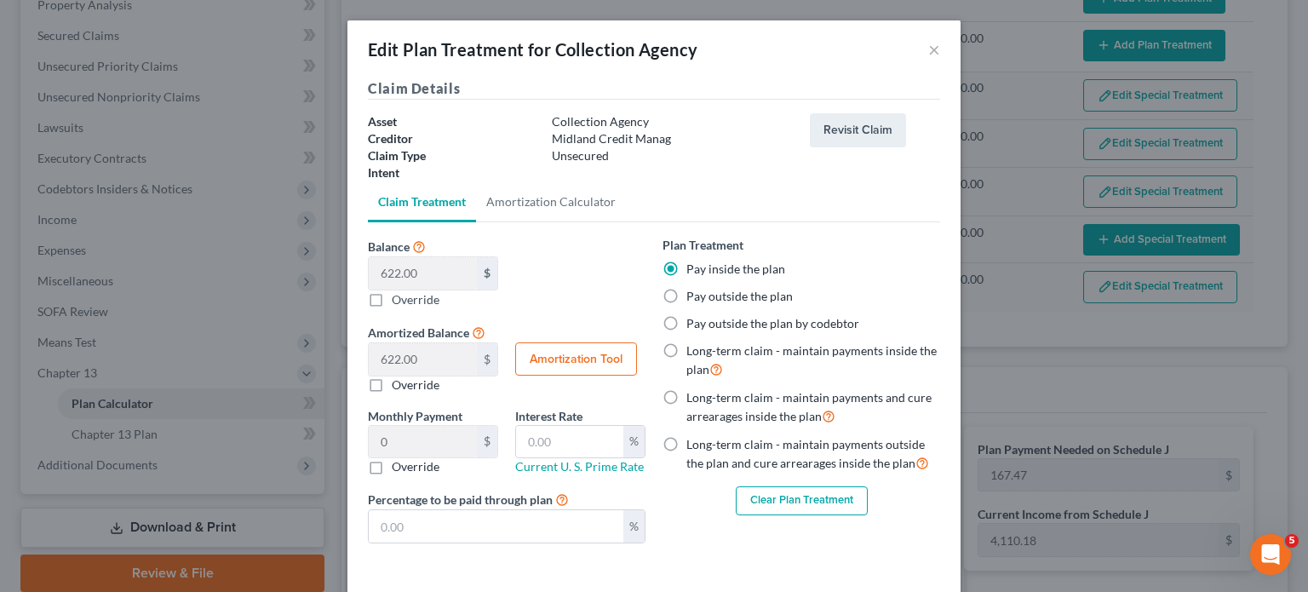
click at [1113, 135] on div "Edit Plan Treatment for Collection Agency × Claim Details Asset Collection Agen…" at bounding box center [654, 296] width 1308 height 592
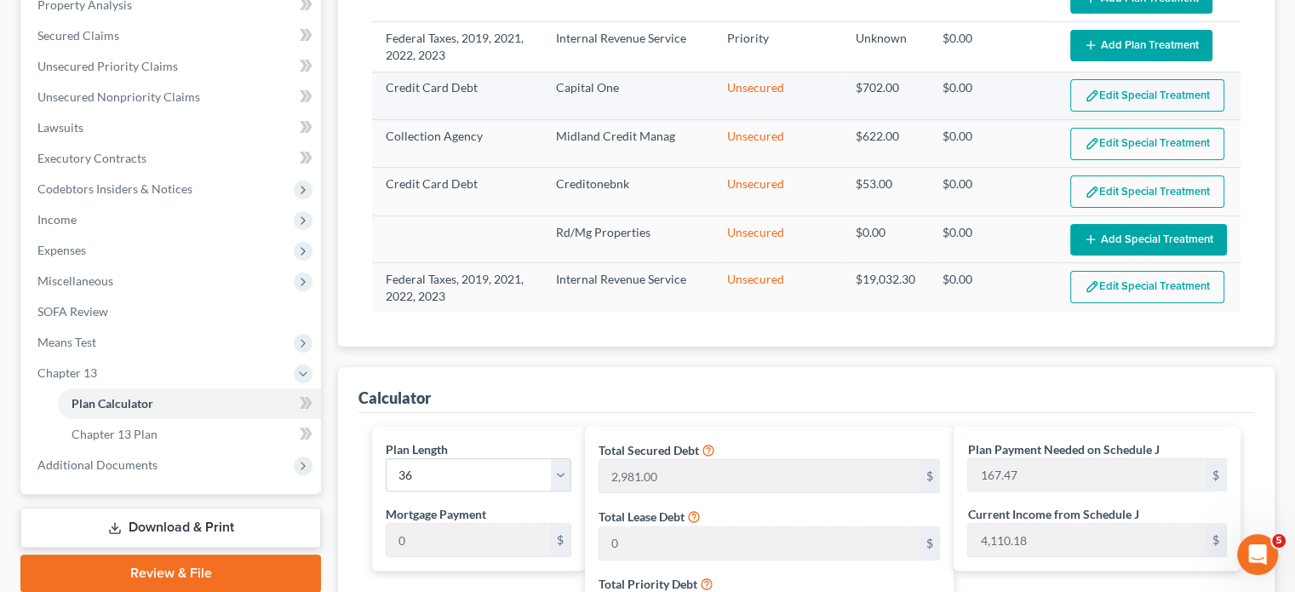
click at [1104, 91] on button "Edit Special Treatment" at bounding box center [1147, 95] width 154 height 32
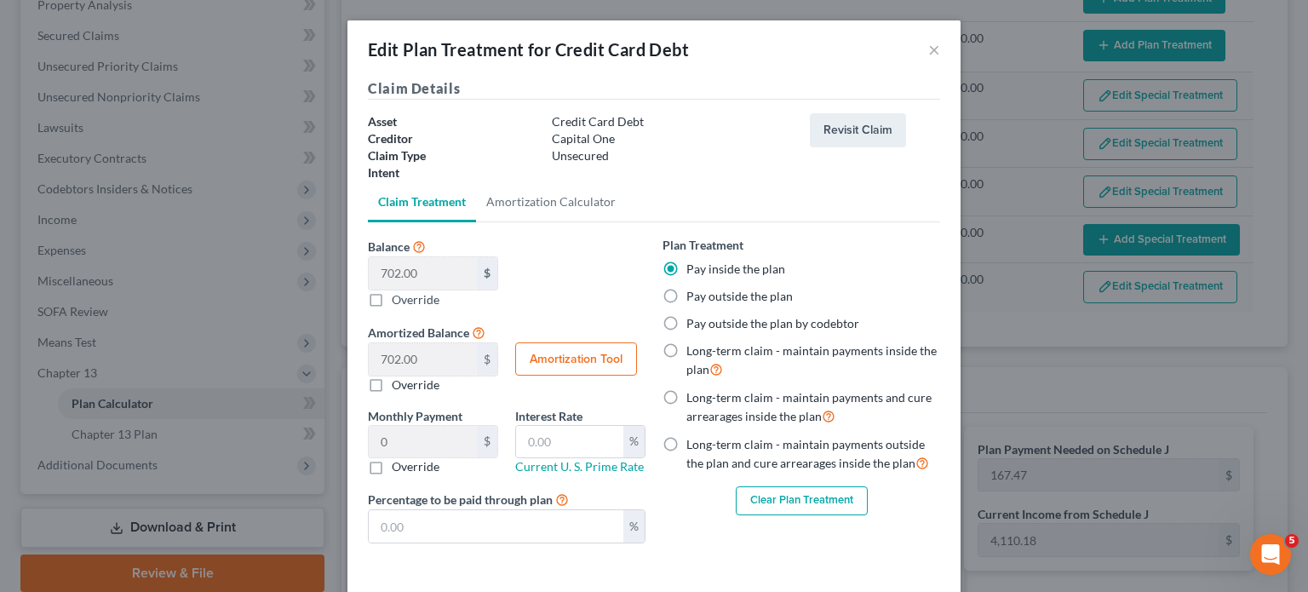
click at [1110, 47] on div "Edit Plan Treatment for Credit Card Debt × Claim Details Asset Credit Card Debt…" at bounding box center [654, 296] width 1308 height 592
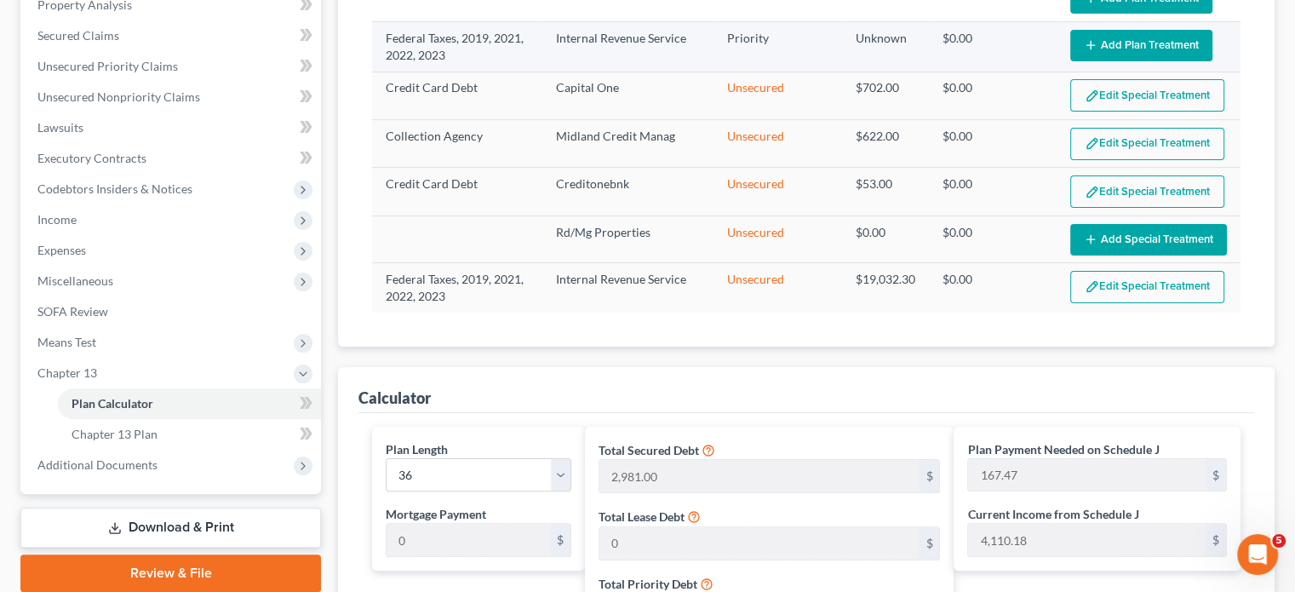
click at [1108, 43] on button "Add Plan Treatment" at bounding box center [1141, 46] width 142 height 32
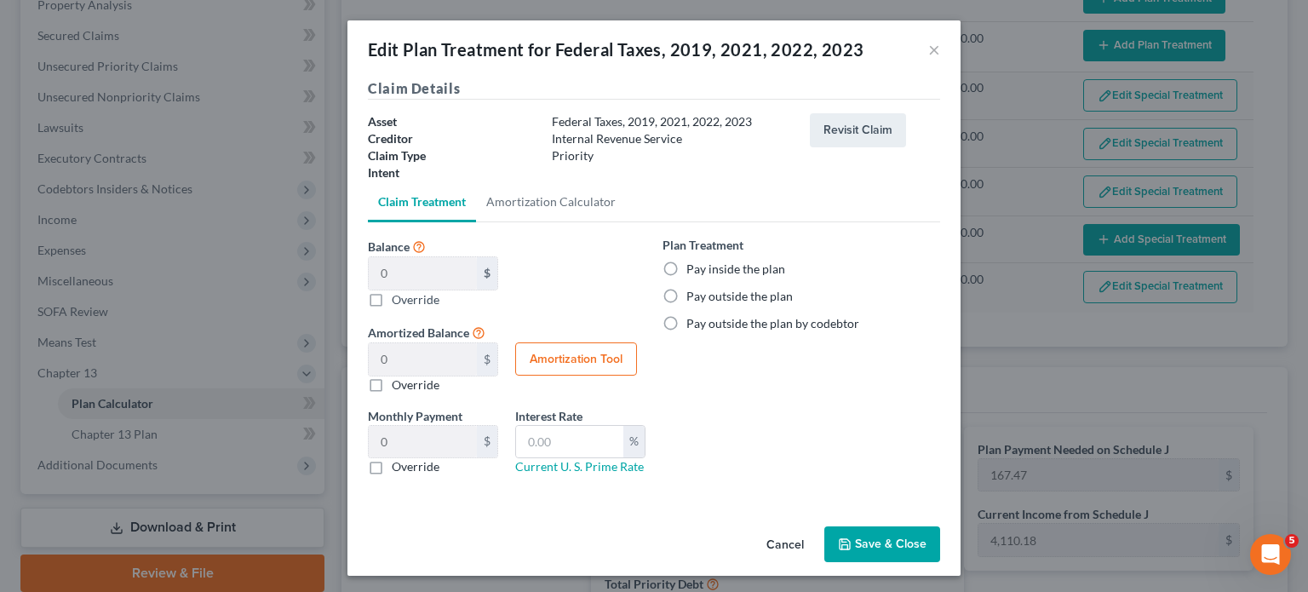
click at [686, 264] on label "Pay inside the plan" at bounding box center [735, 269] width 99 height 17
click at [693, 264] on input "Pay inside the plan" at bounding box center [698, 266] width 11 height 11
radio input "true"
click at [878, 530] on button "Save & Close" at bounding box center [882, 544] width 116 height 36
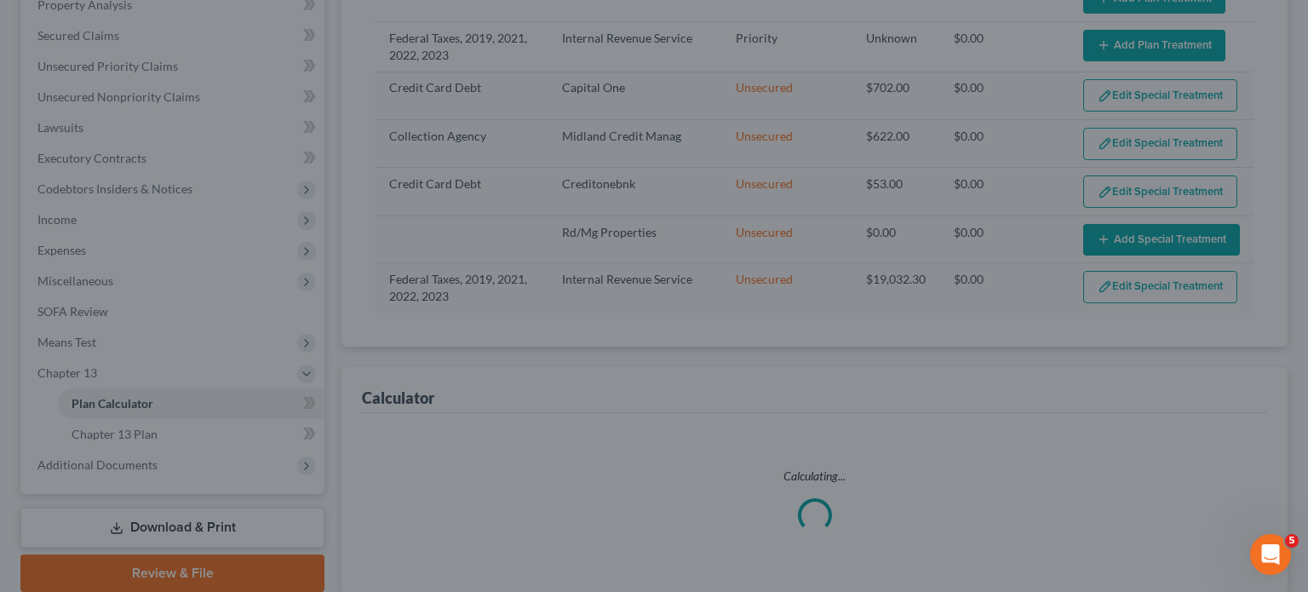
select select "35"
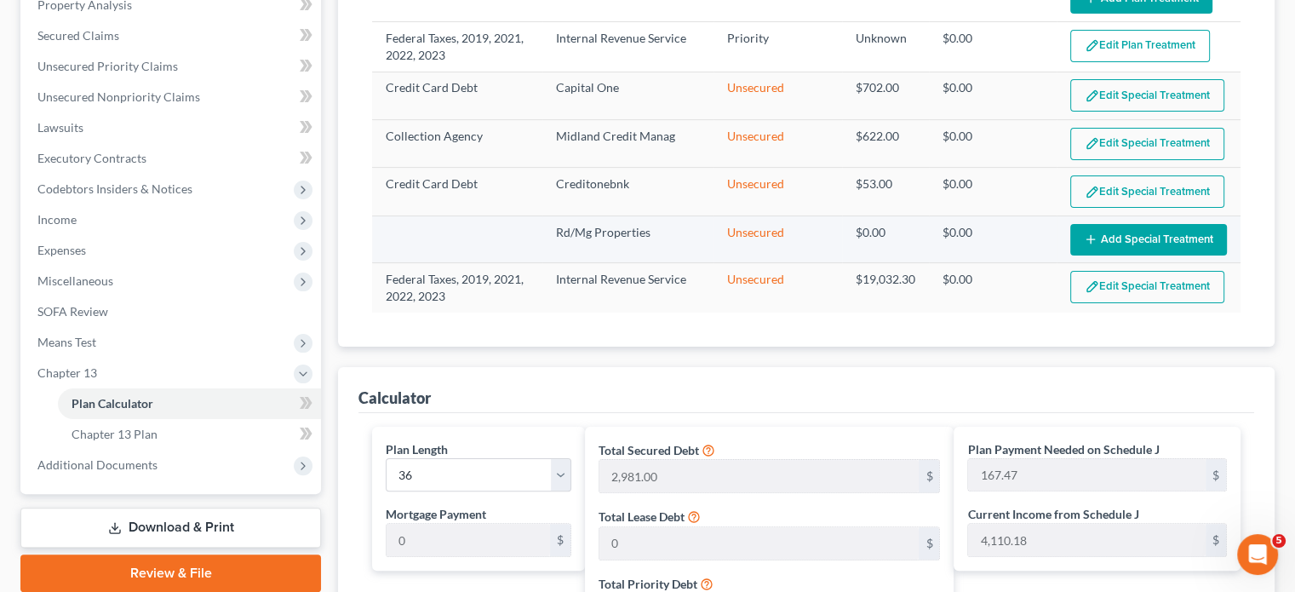
click at [1155, 234] on button "Add Special Treatment" at bounding box center [1148, 240] width 157 height 32
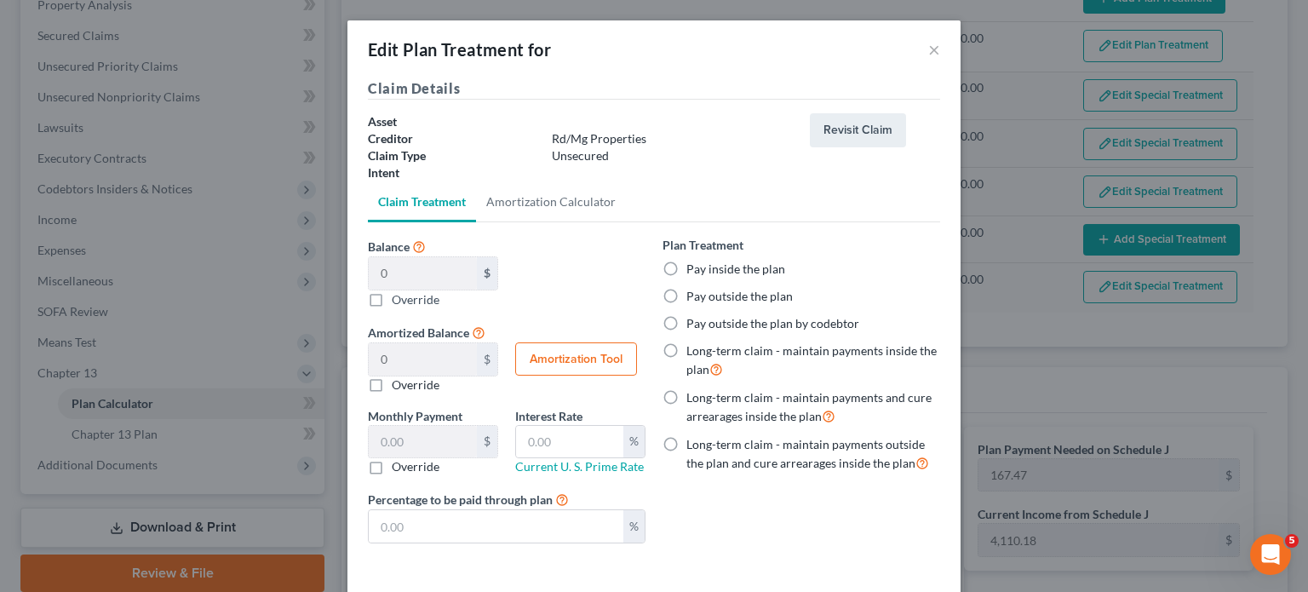
click at [686, 265] on label "Pay inside the plan" at bounding box center [735, 269] width 99 height 17
click at [693, 265] on input "Pay inside the plan" at bounding box center [698, 266] width 11 height 11
radio input "true"
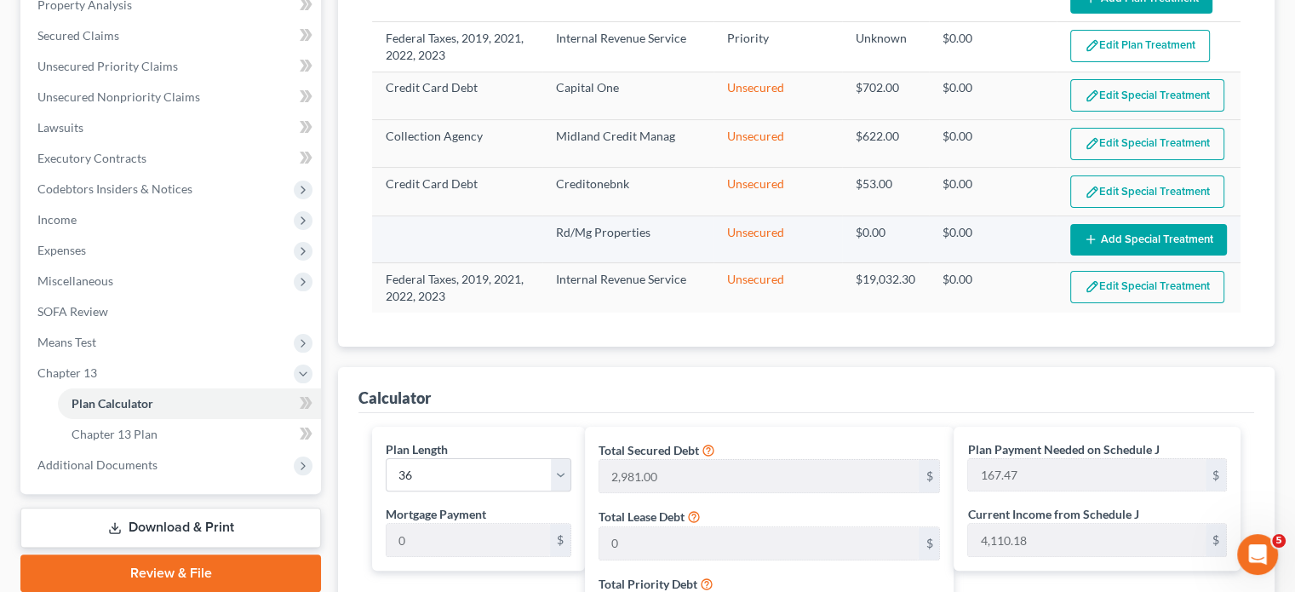
click at [1140, 232] on button "Add Special Treatment" at bounding box center [1148, 240] width 157 height 32
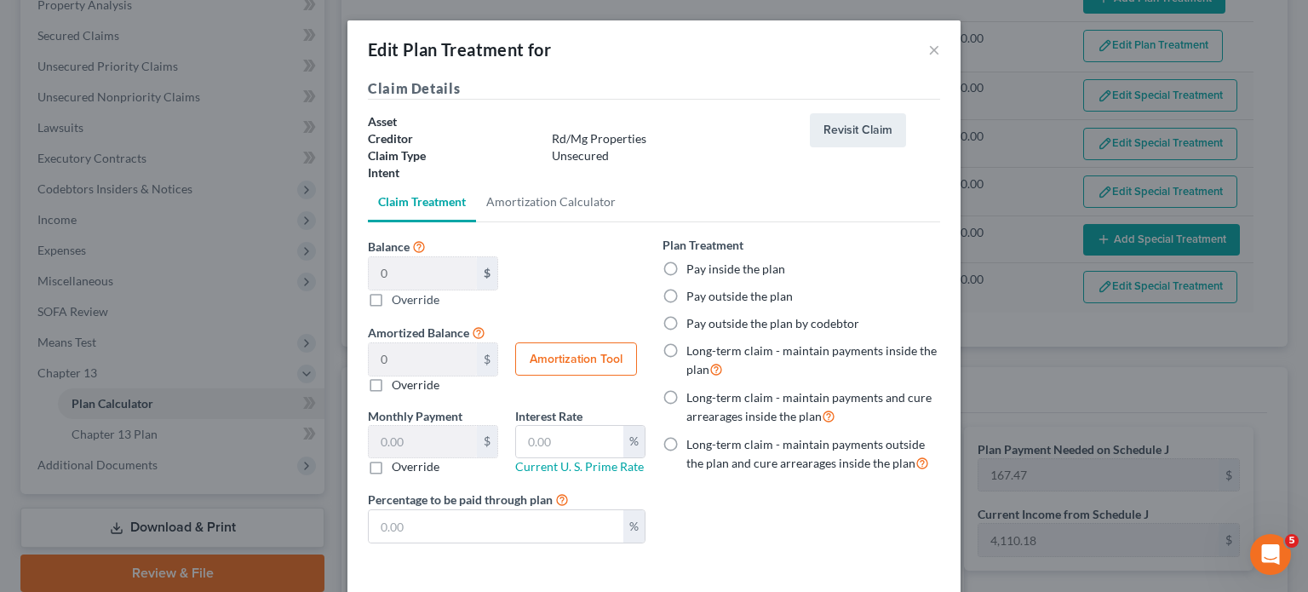
click at [686, 267] on label "Pay inside the plan" at bounding box center [735, 269] width 99 height 17
click at [693, 267] on input "Pay inside the plan" at bounding box center [698, 266] width 11 height 11
radio input "true"
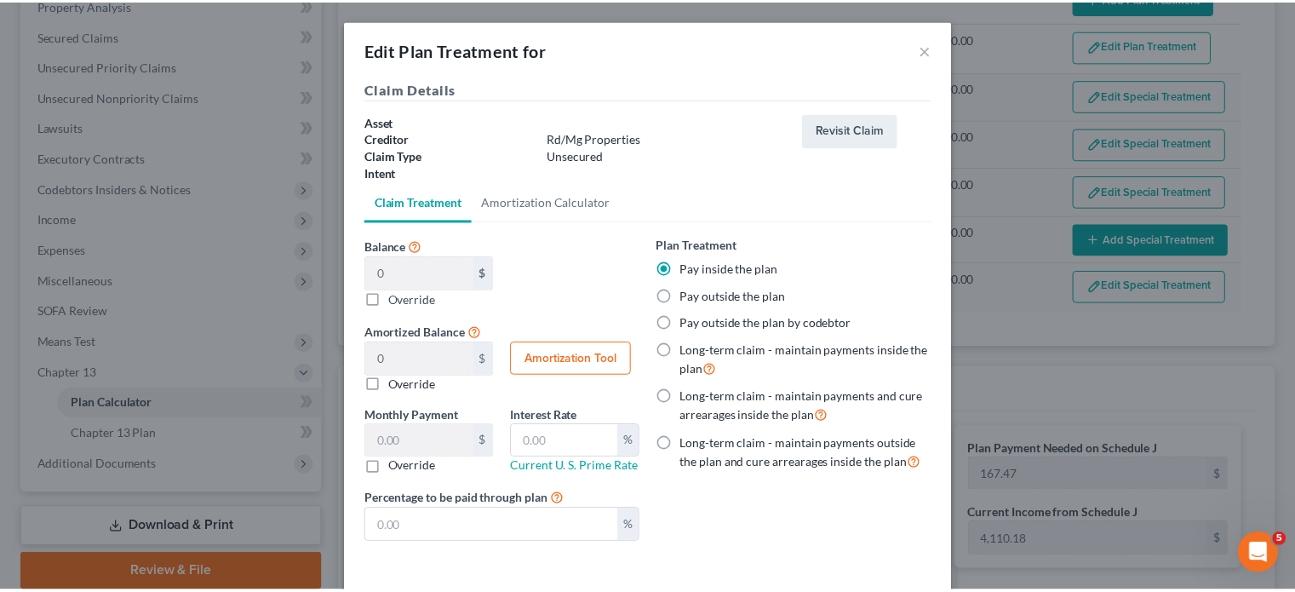
scroll to position [71, 0]
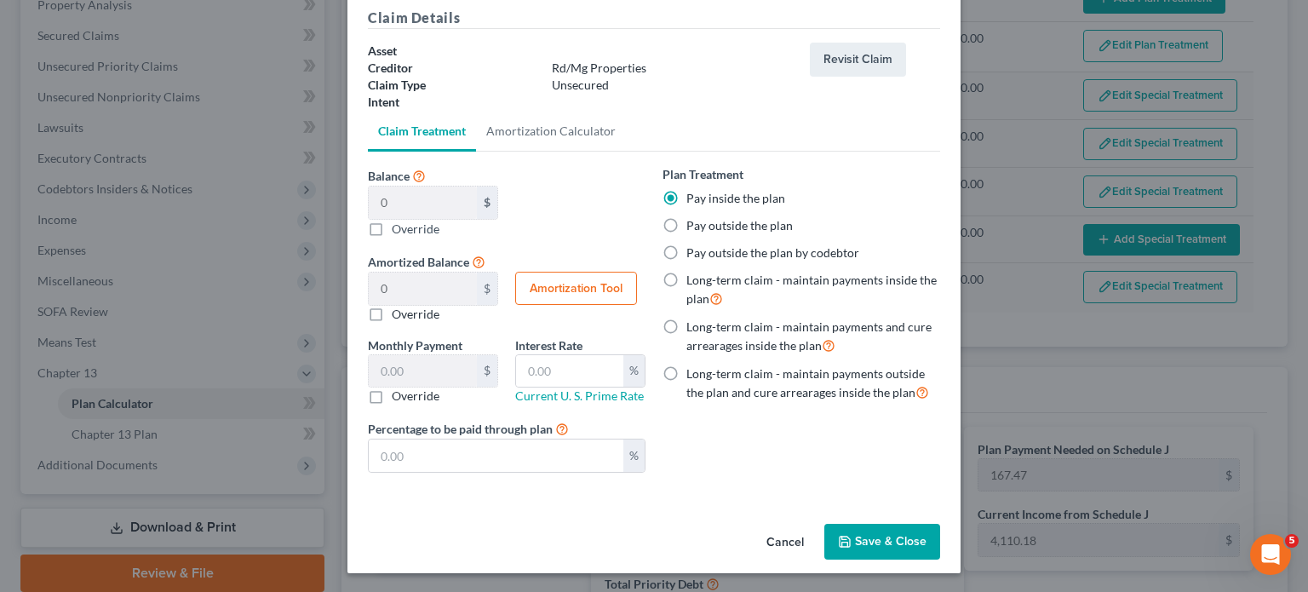
click at [882, 541] on button "Save & Close" at bounding box center [882, 542] width 116 height 36
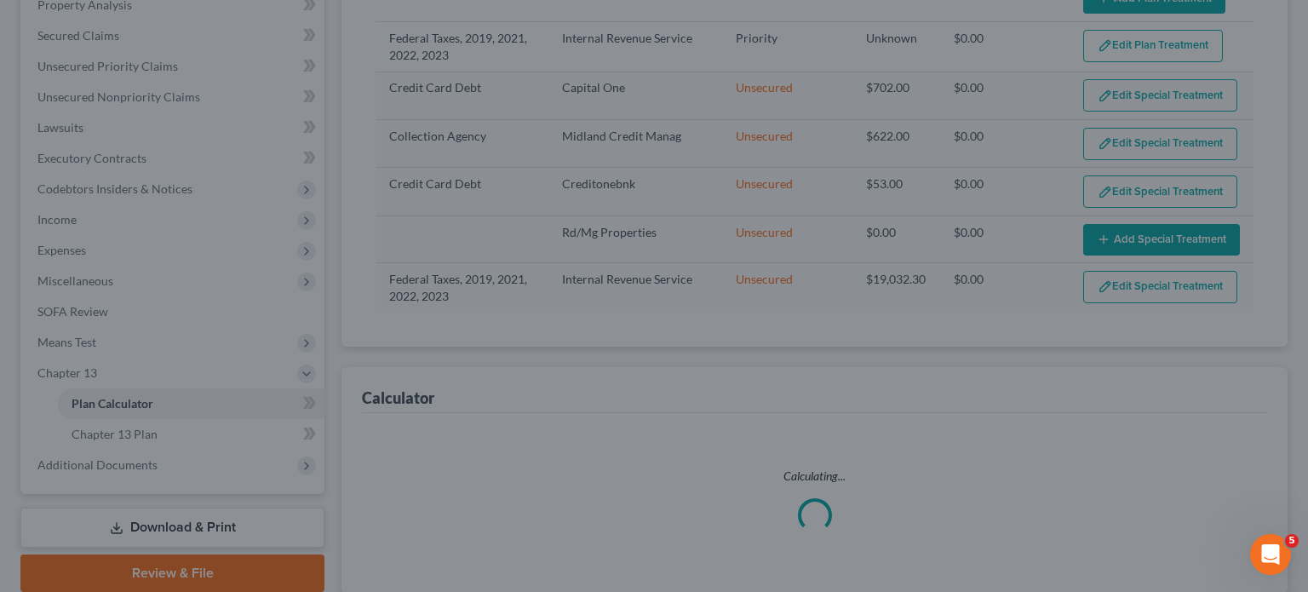
select select "35"
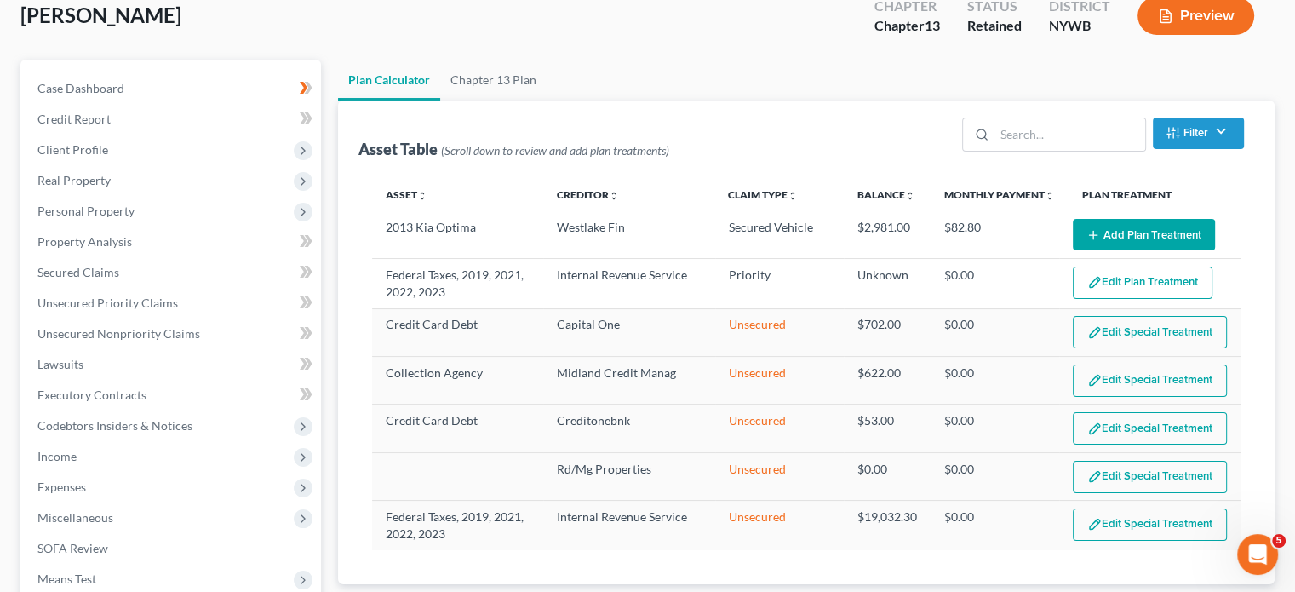
scroll to position [106, 0]
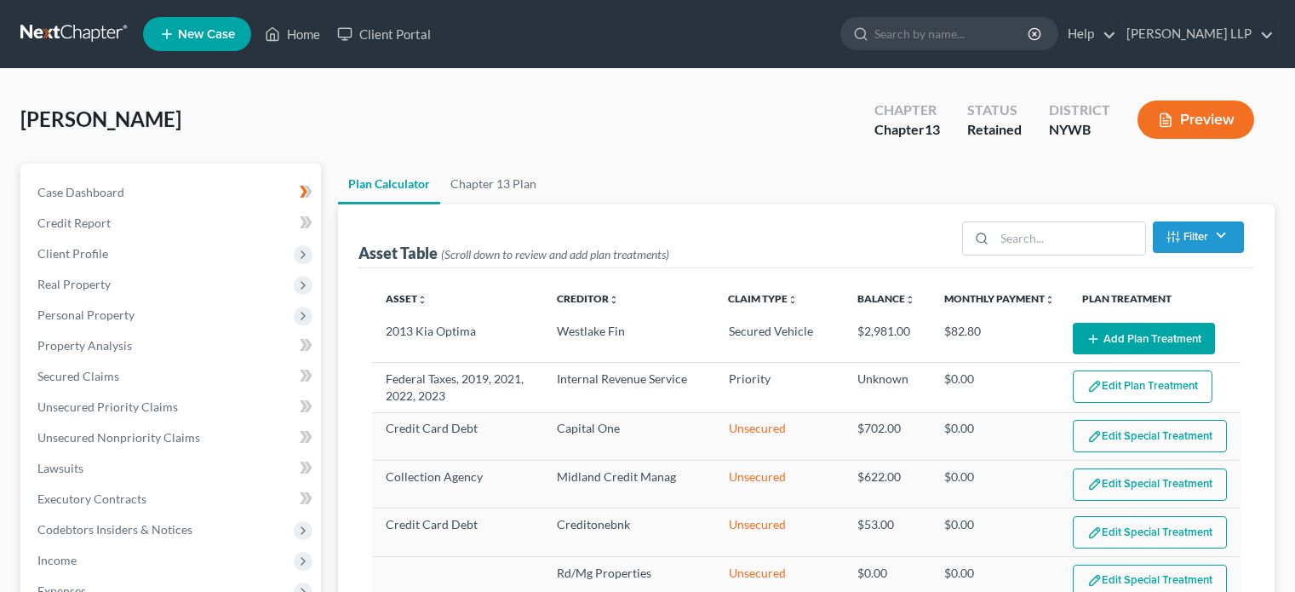
select select "35"
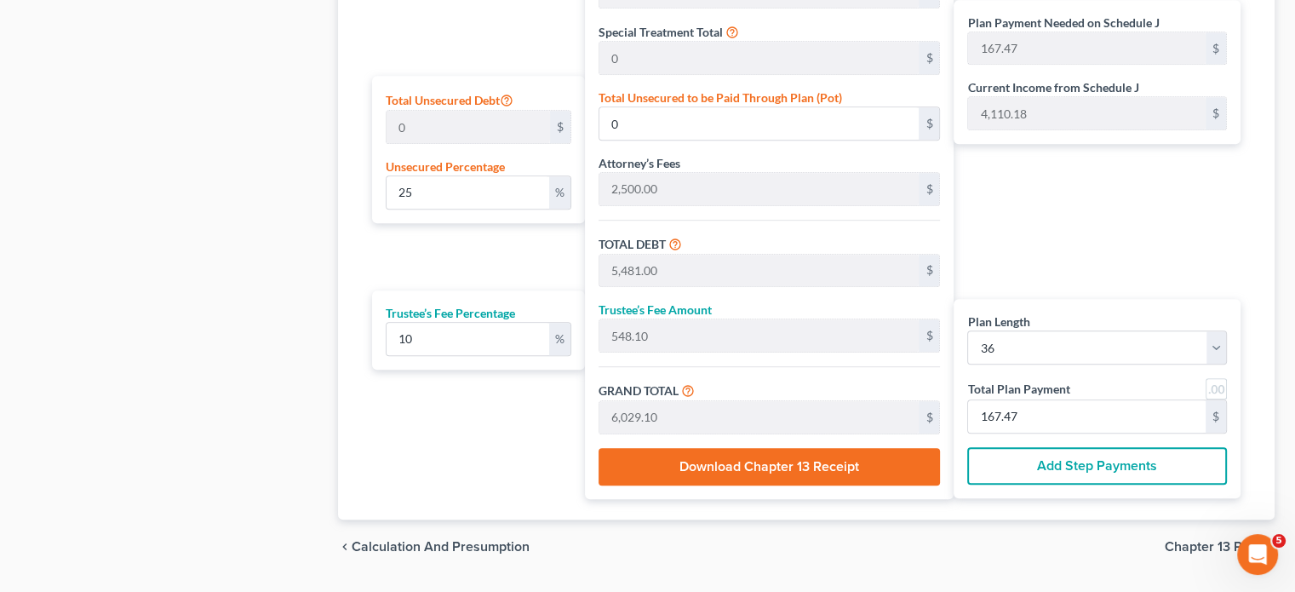
scroll to position [1003, 0]
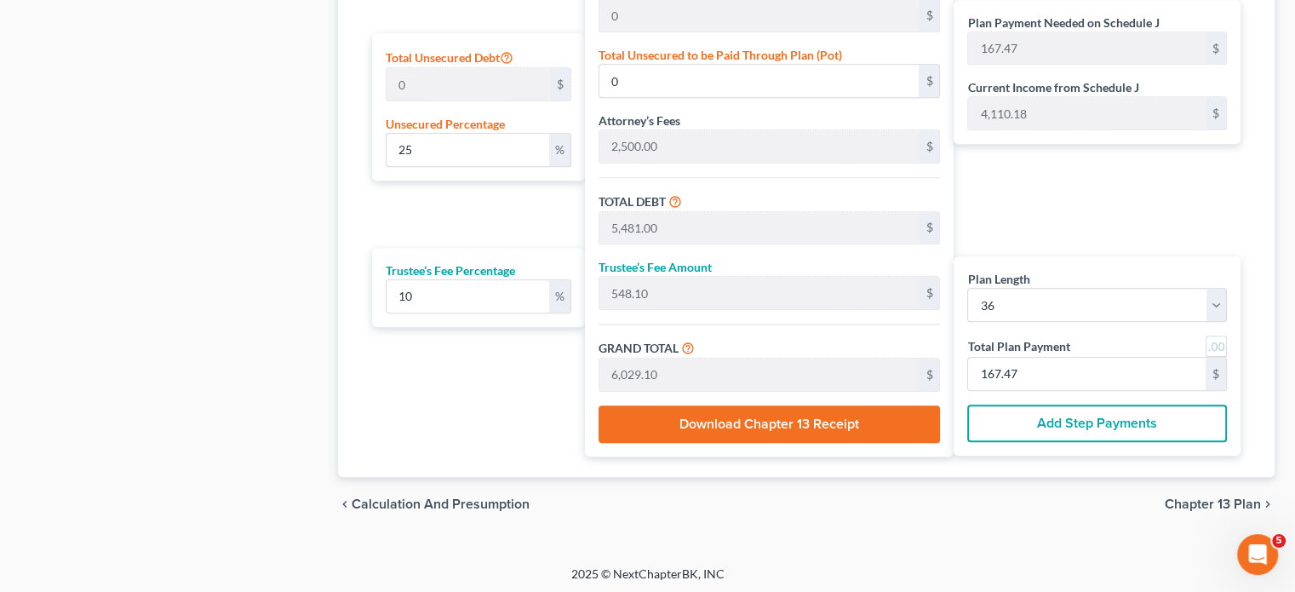
click at [462, 497] on span "Calculation and Presumption" at bounding box center [441, 504] width 178 height 14
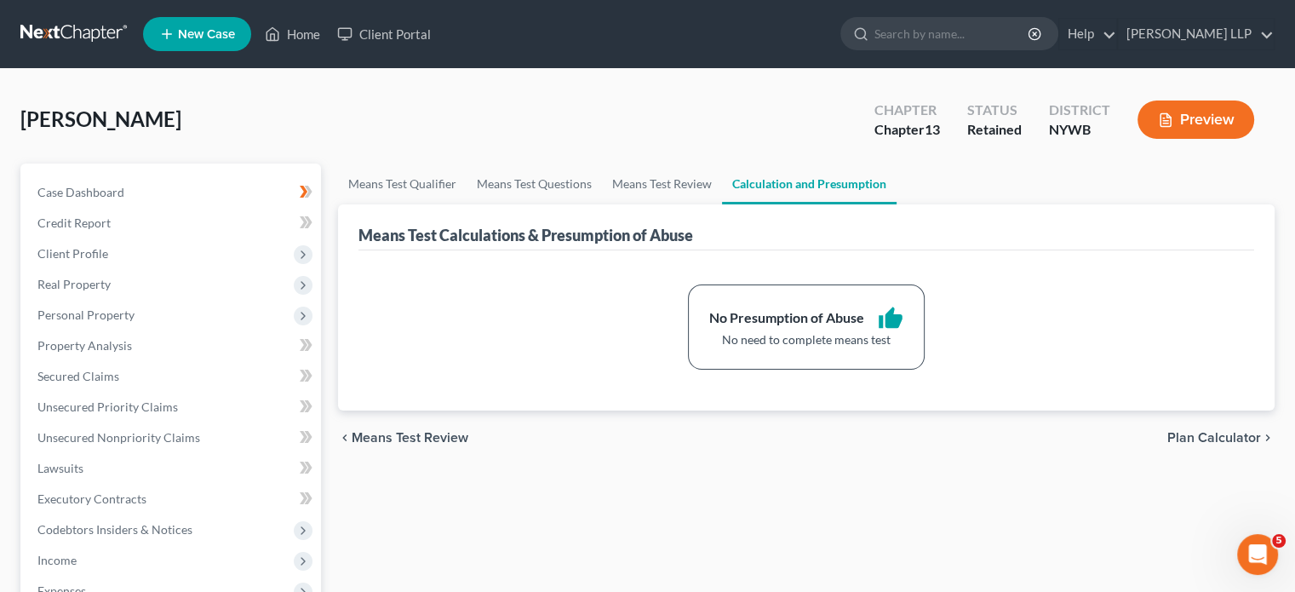
click at [1202, 431] on span "Plan Calculator" at bounding box center [1214, 438] width 94 height 14
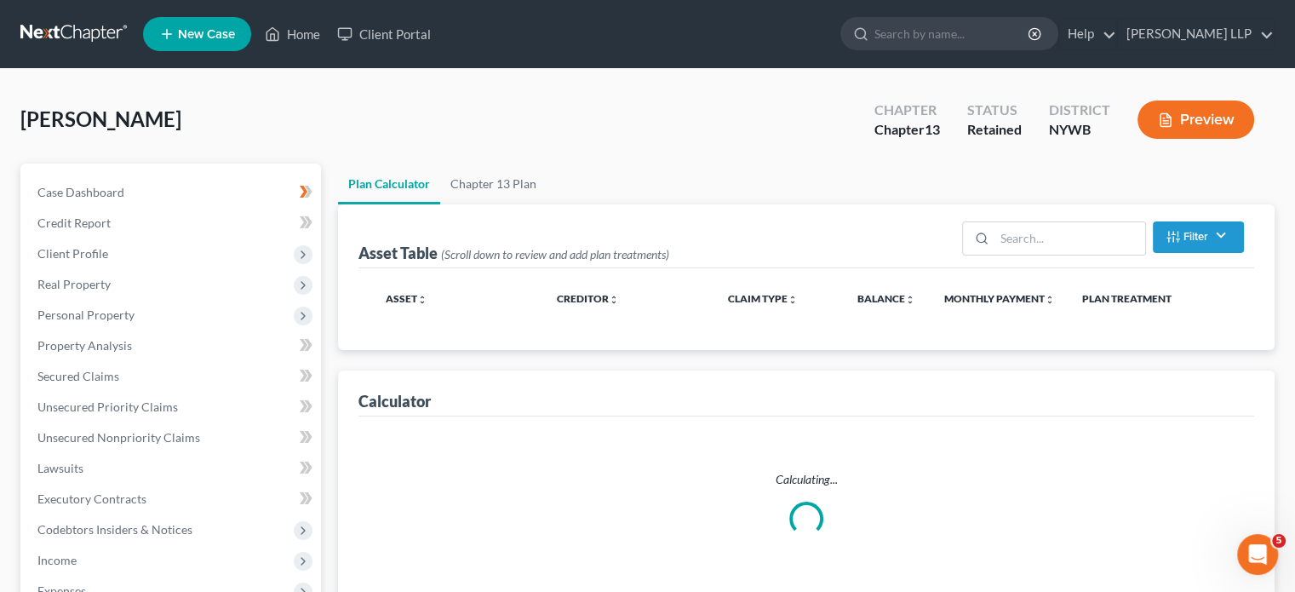
select select "35"
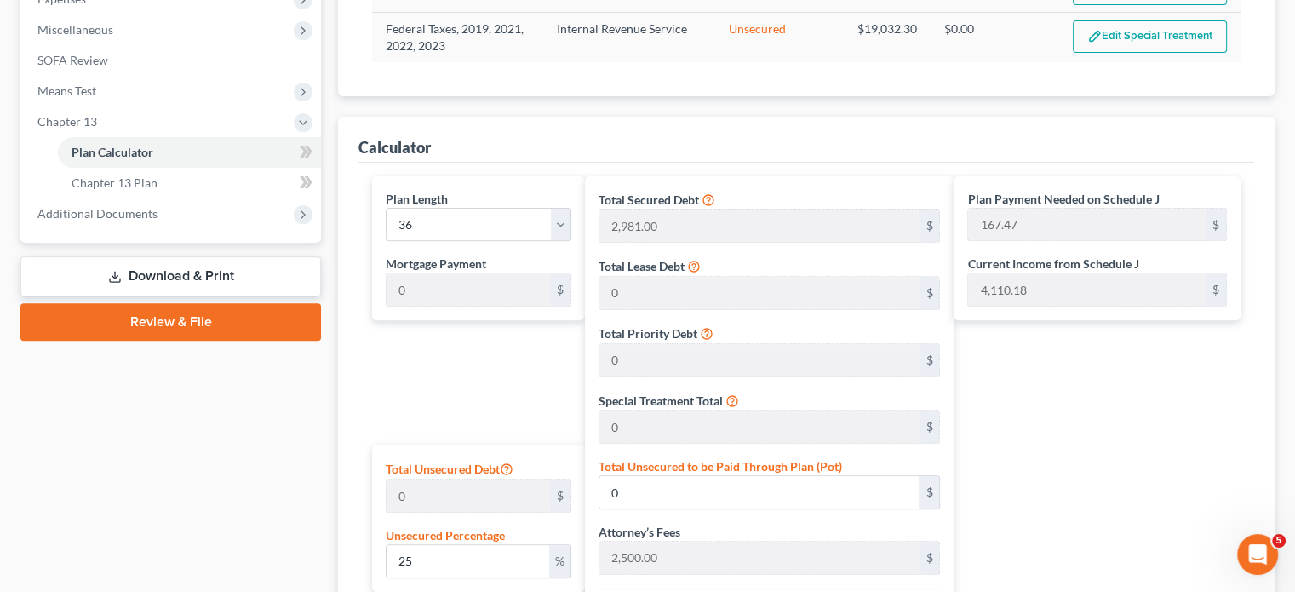
scroll to position [601, 0]
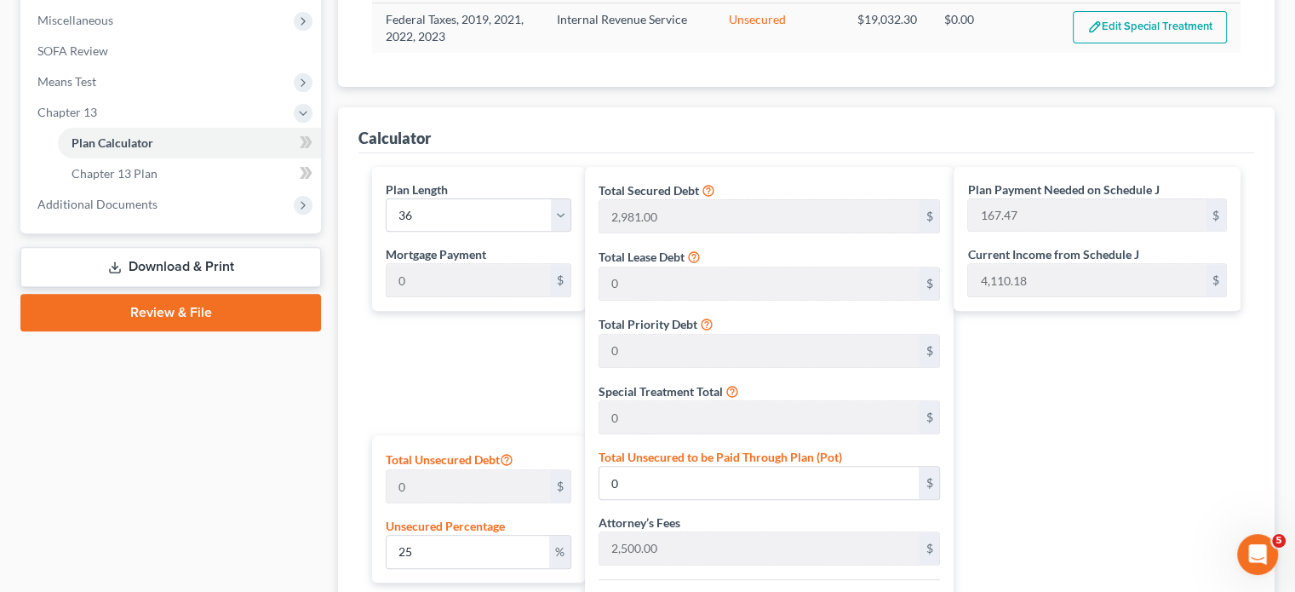
click at [523, 364] on div "Plan Length 1 2 3 4 5 6 7 8 9 10 11 12 13 14 15 16 17 18 19 20 21 22 23 24 25 2…" at bounding box center [474, 512] width 221 height 691
click at [481, 553] on input "25" at bounding box center [468, 552] width 163 height 32
click at [484, 551] on input "25" at bounding box center [468, 552] width 163 height 32
type input "2"
type input "100"
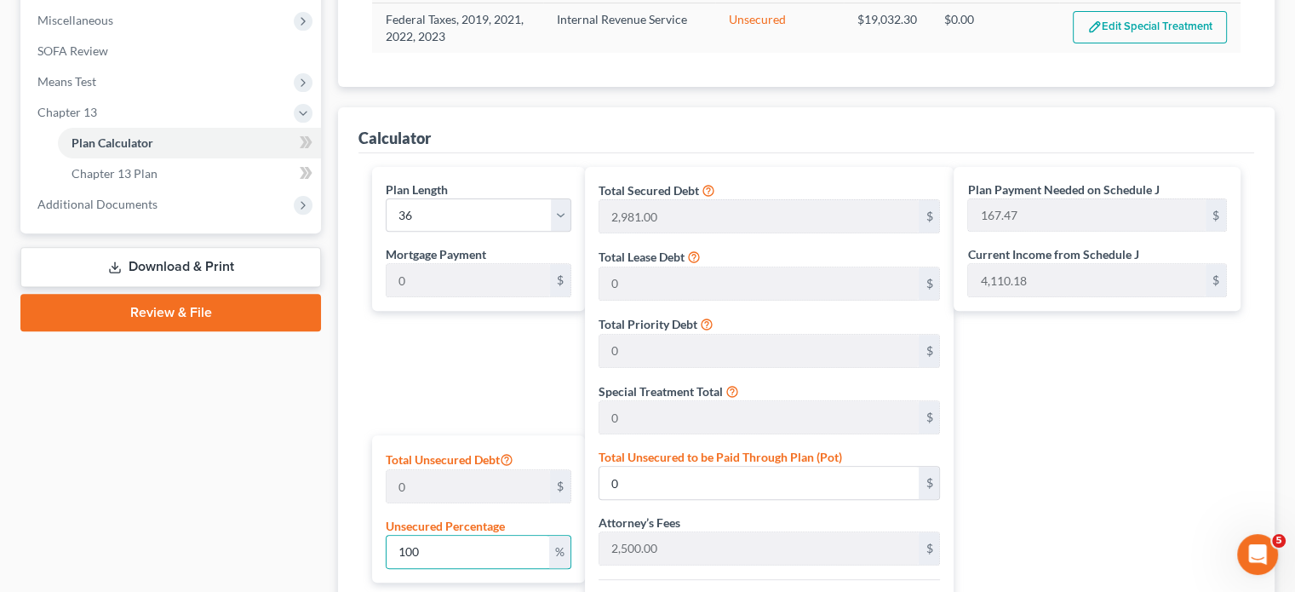
click at [1195, 433] on div "Plan Payment Needed on Schedule J 167.47 $ Current Income from Schedule J 4,110…" at bounding box center [1101, 512] width 295 height 691
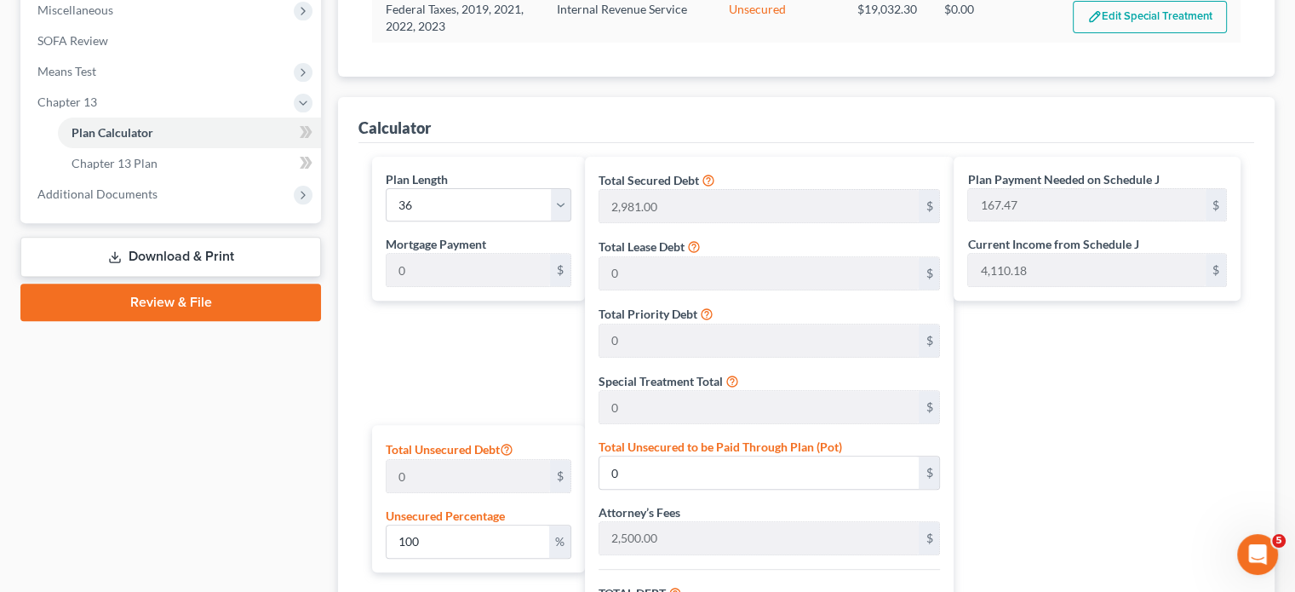
scroll to position [599, 0]
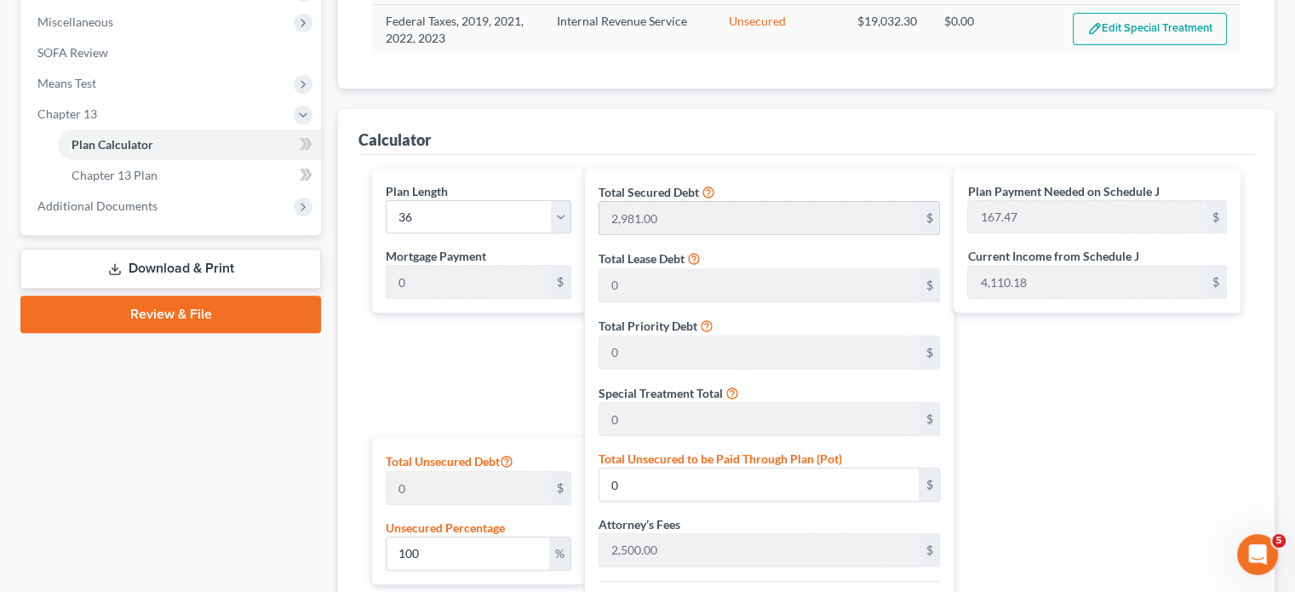
click at [932, 216] on div "$" at bounding box center [929, 218] width 20 height 32
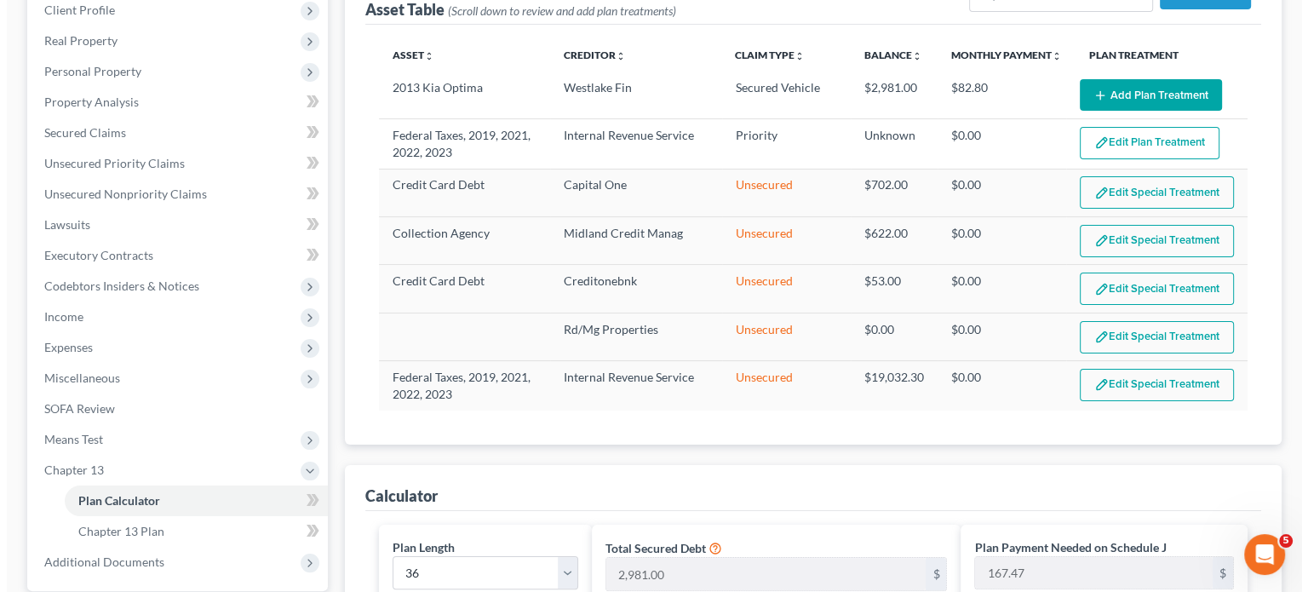
scroll to position [242, 0]
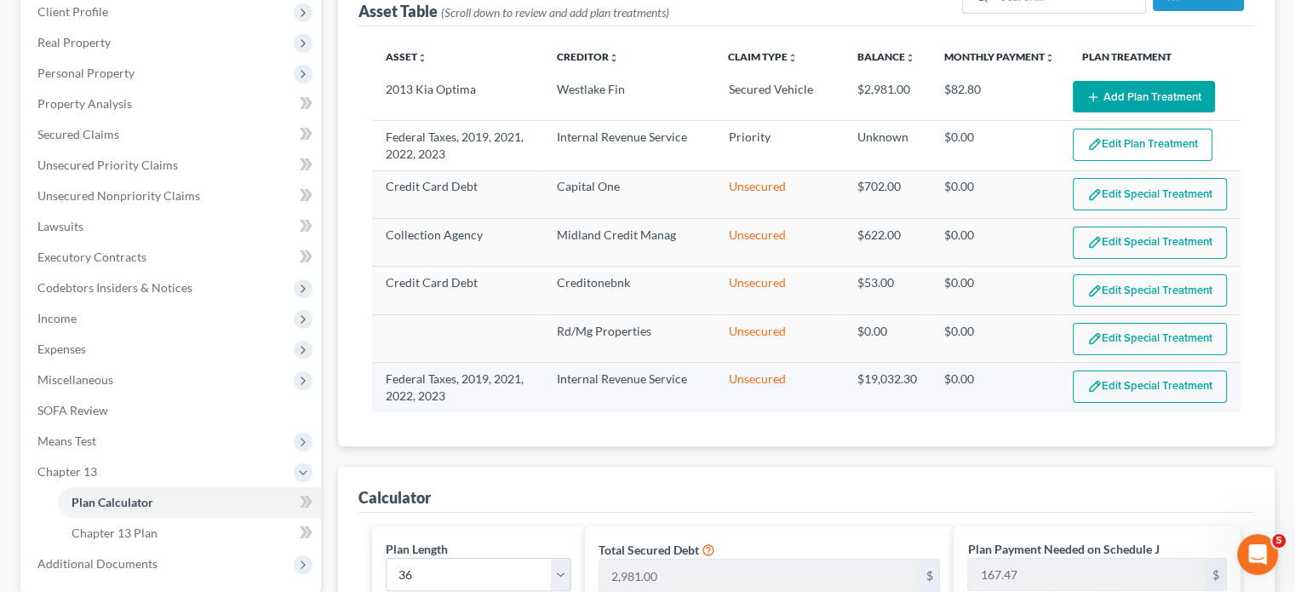
click at [1121, 374] on button "Edit Special Treatment" at bounding box center [1150, 386] width 154 height 32
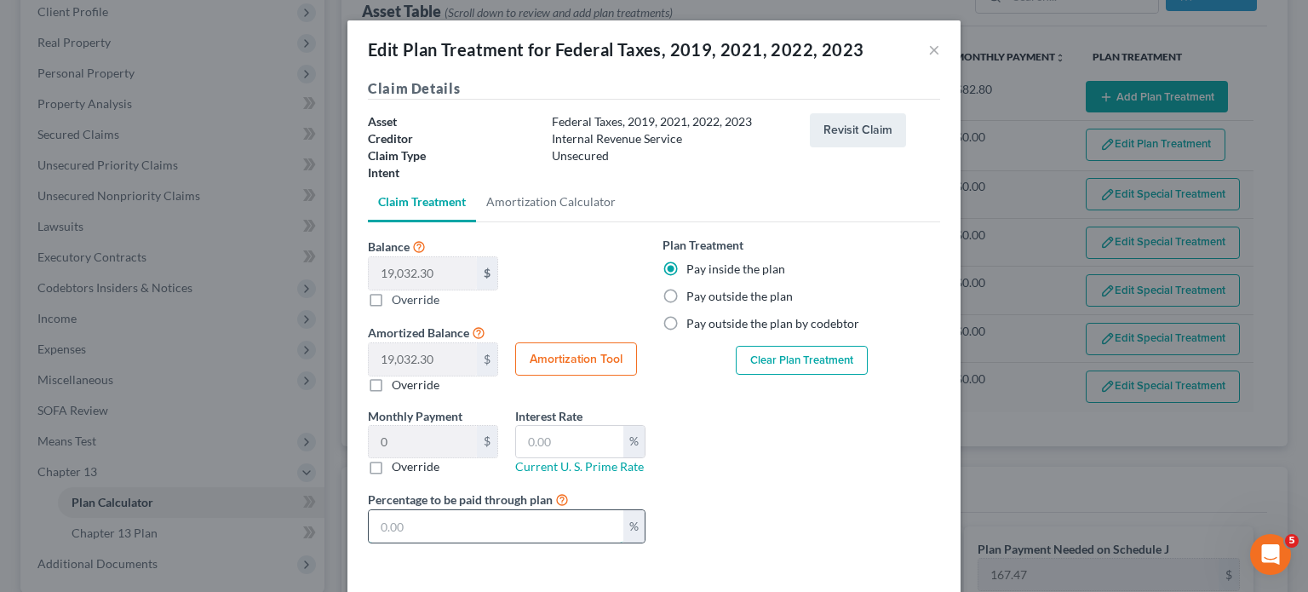
click at [512, 517] on input "text" at bounding box center [496, 526] width 255 height 32
type input "5.28"
type input "1"
type input "52.86"
type input "10"
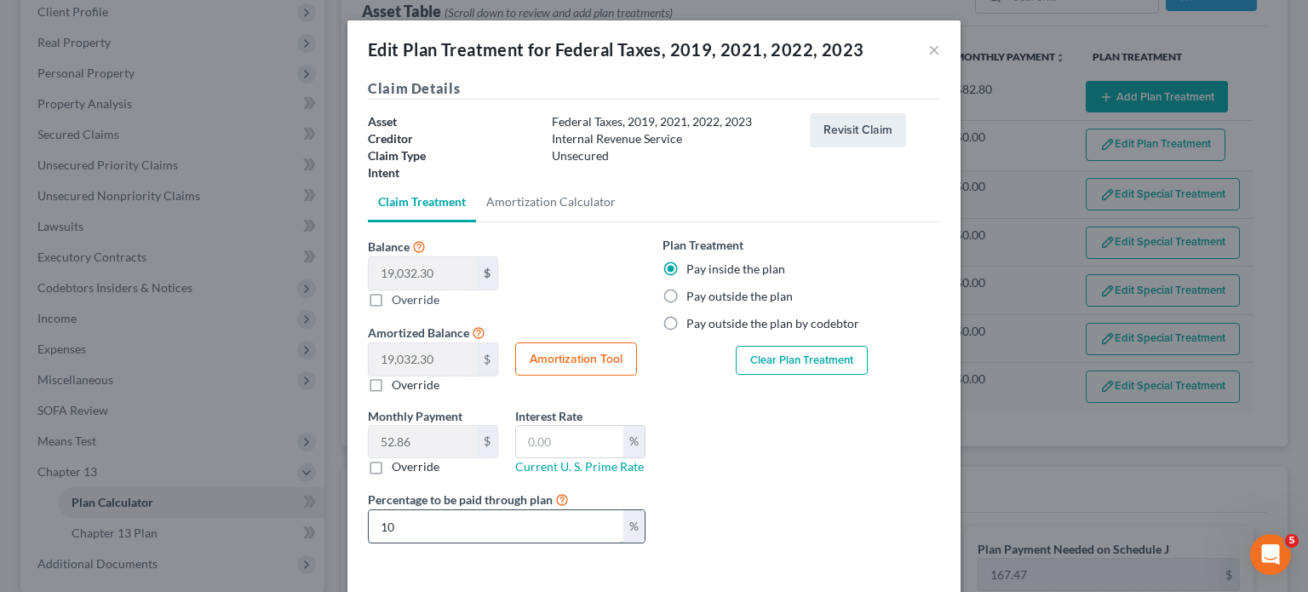
type input "528.67"
type input "100"
click at [877, 497] on div "Plan Treatment Pay inside the plan Pay outside the plan Pay outside the plan by…" at bounding box center [801, 396] width 295 height 321
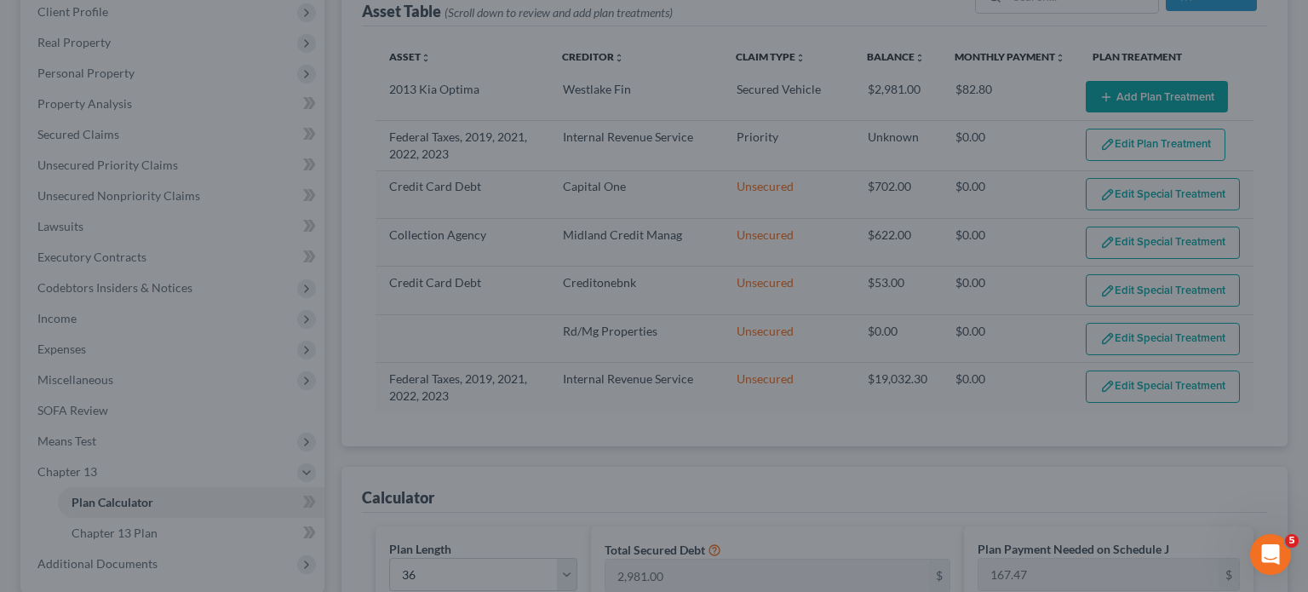
scroll to position [0, 0]
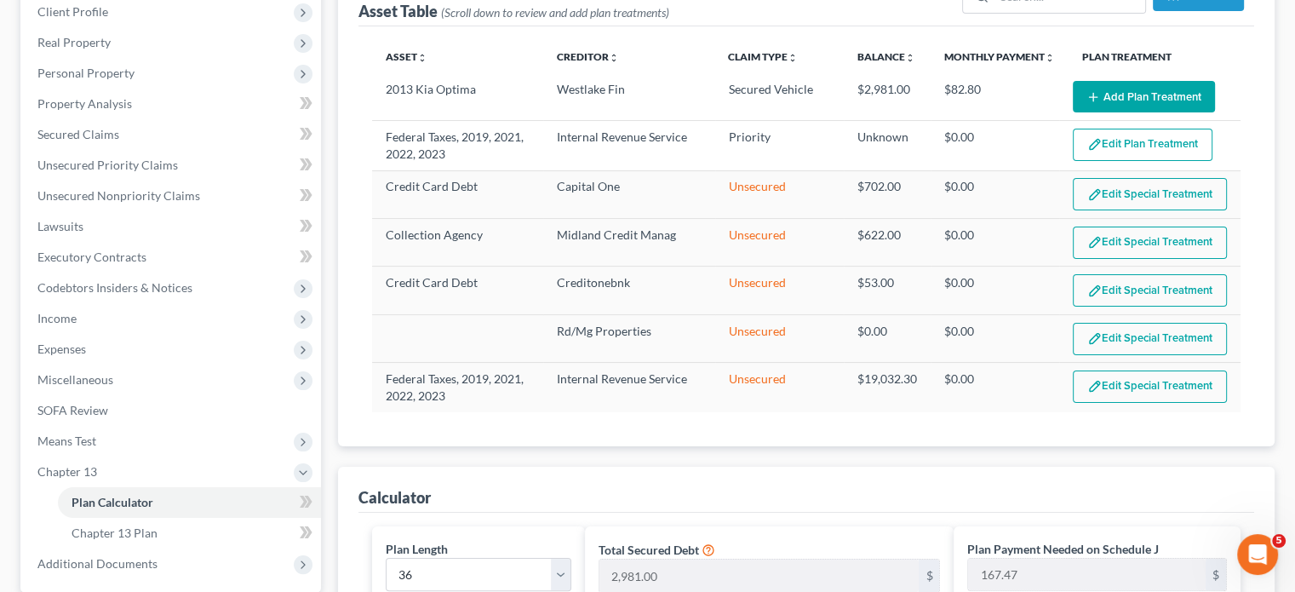
drag, startPoint x: 1294, startPoint y: 166, endPoint x: 1304, endPoint y: 305, distance: 139.2
click at [1144, 380] on button "Edit Special Treatment" at bounding box center [1150, 386] width 154 height 32
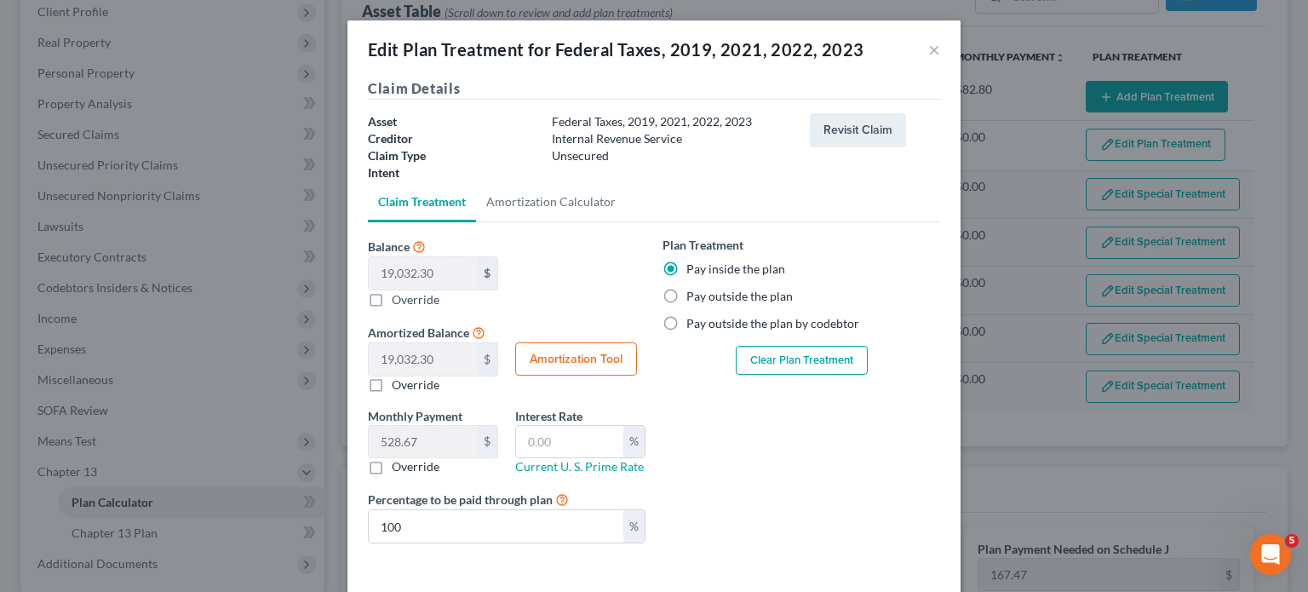
scroll to position [71, 0]
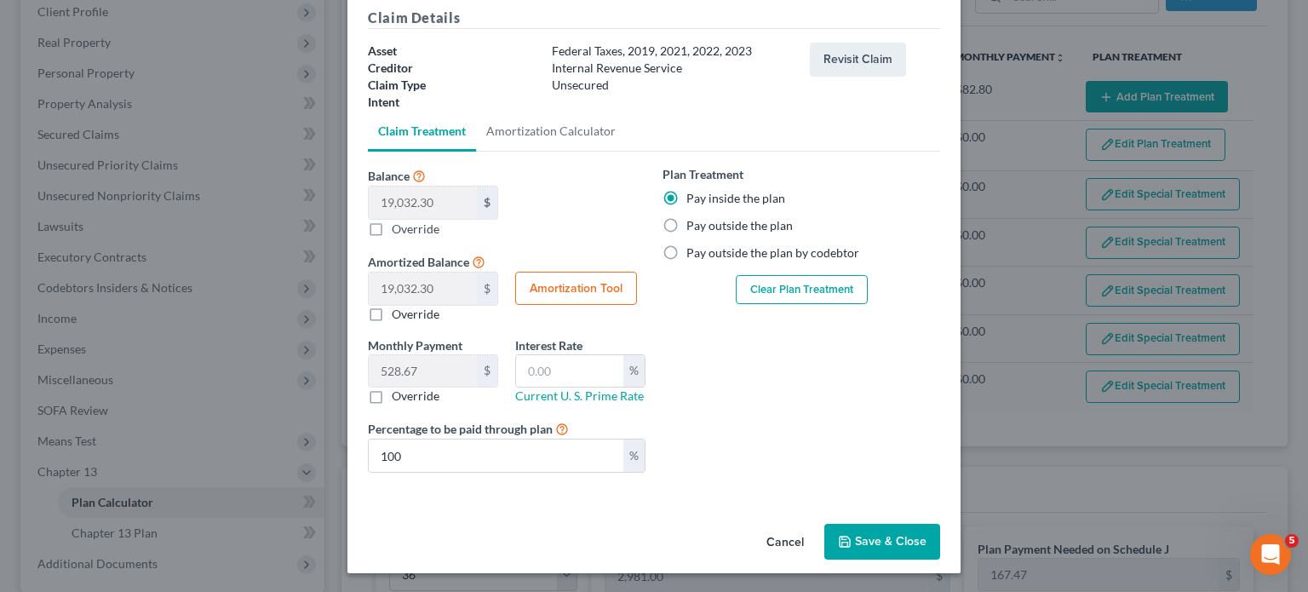
click at [859, 526] on button "Save & Close" at bounding box center [882, 542] width 116 height 36
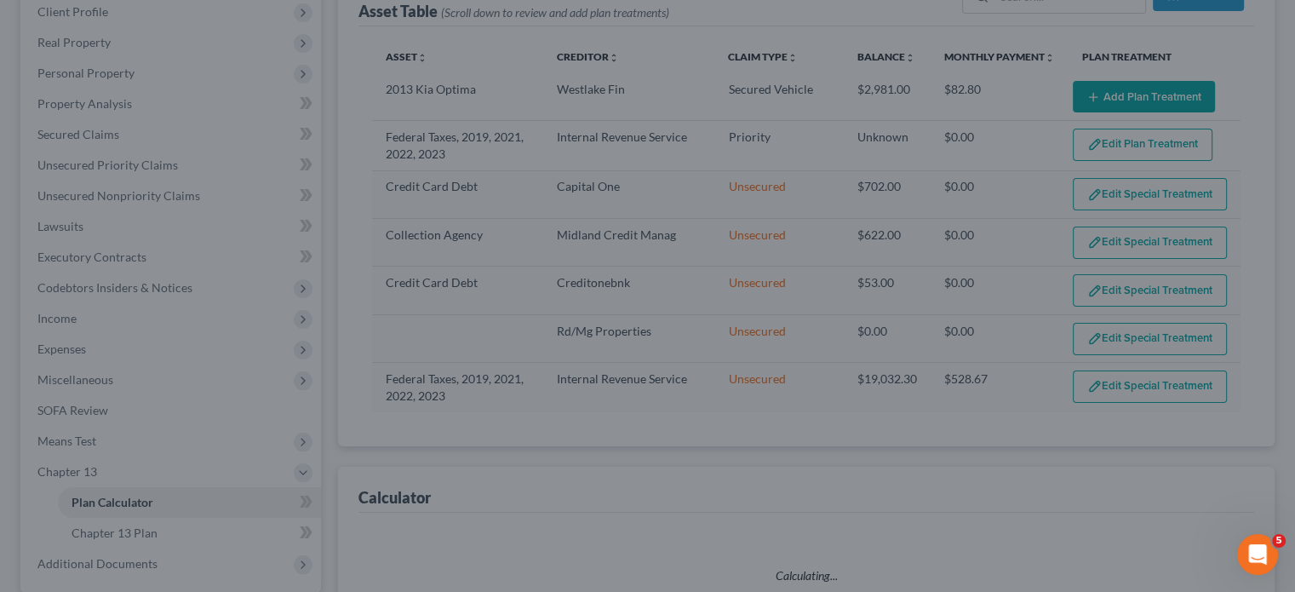
select select "35"
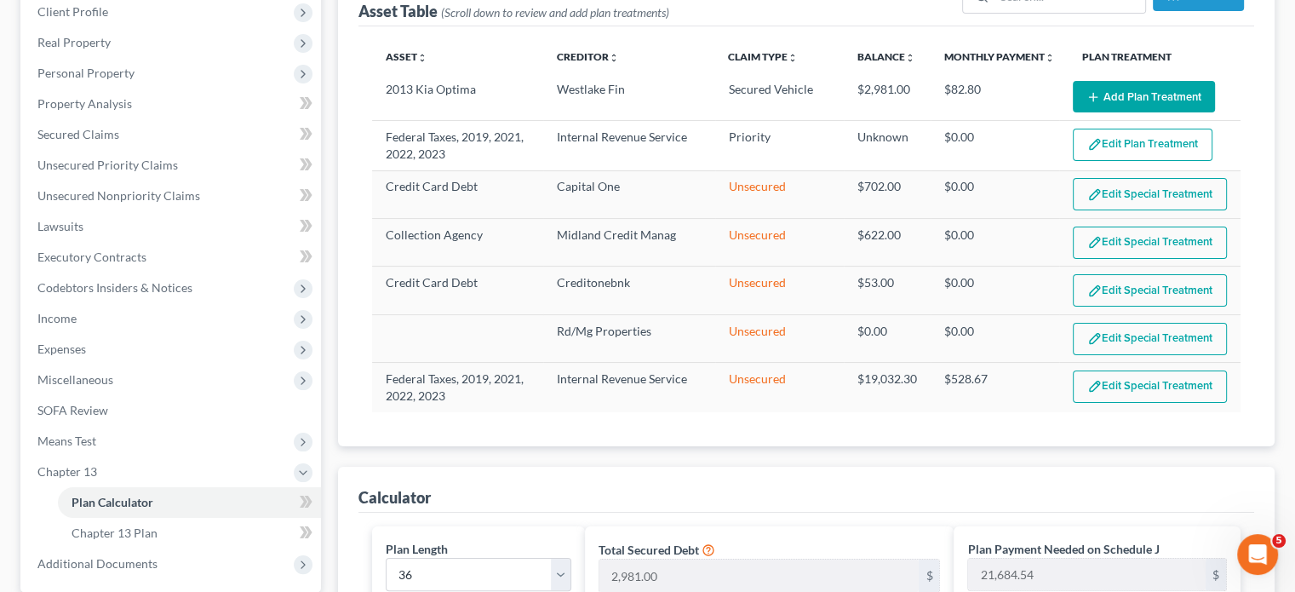
click at [1118, 331] on button "Edit Special Treatment" at bounding box center [1150, 339] width 154 height 32
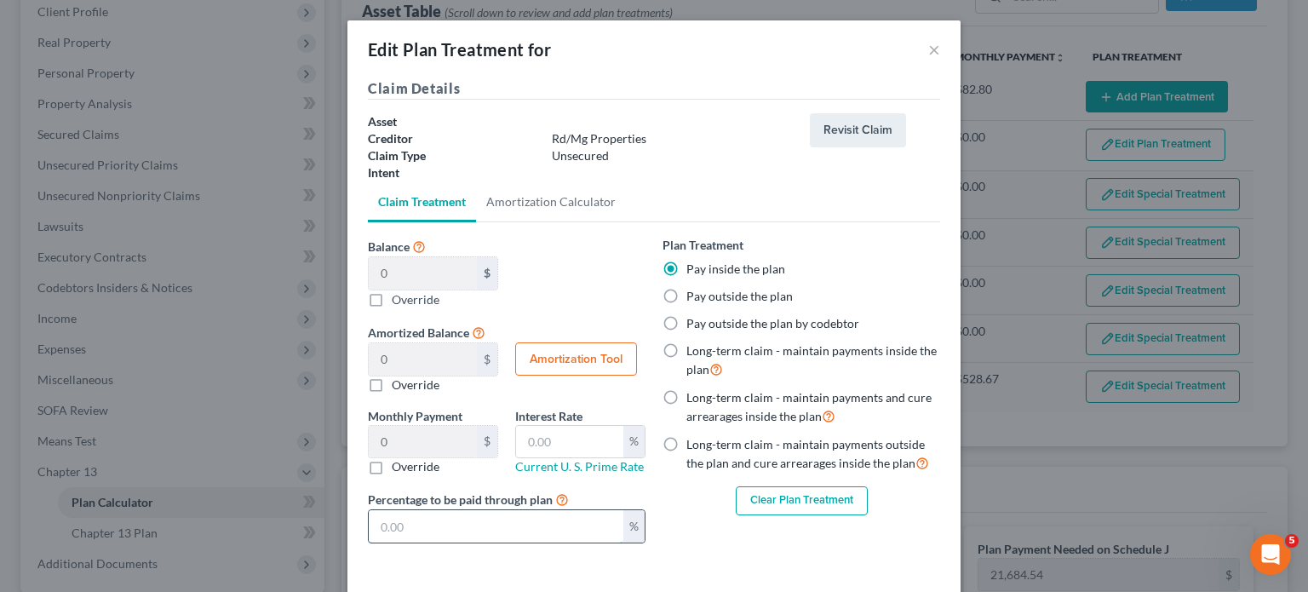
click at [518, 519] on input "text" at bounding box center [496, 526] width 255 height 32
type input "100"
click at [765, 546] on div "Plan Treatment Pay inside the plan Pay outside the plan Pay outside the plan by…" at bounding box center [801, 396] width 295 height 321
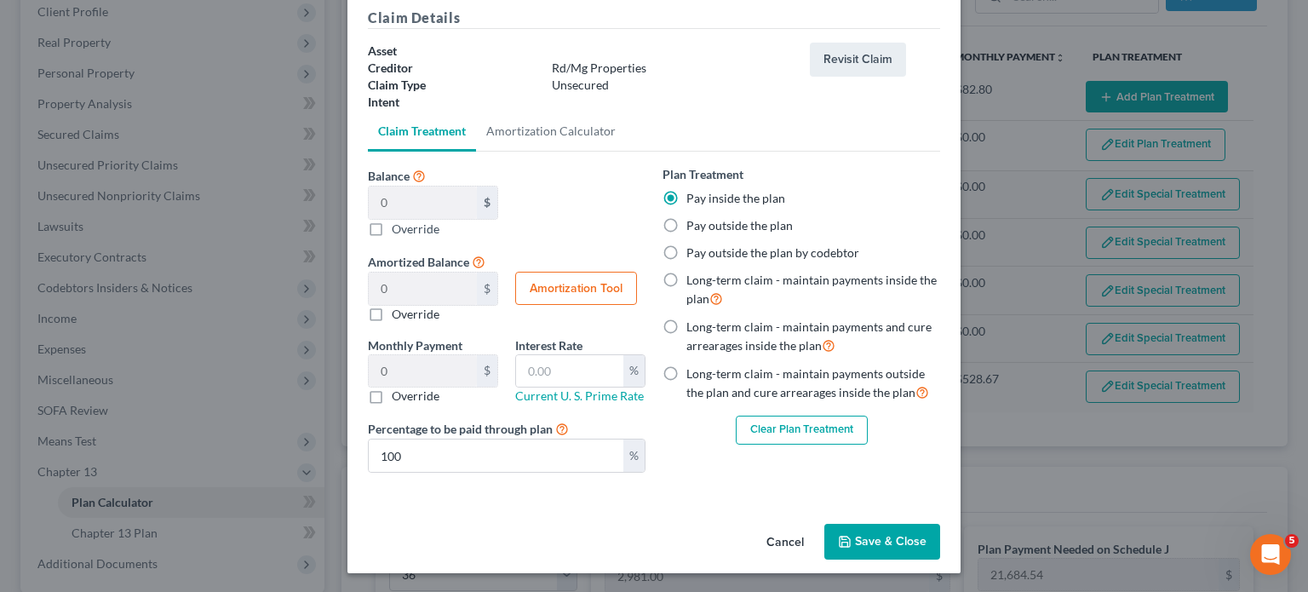
click at [908, 544] on button "Save & Close" at bounding box center [882, 542] width 116 height 36
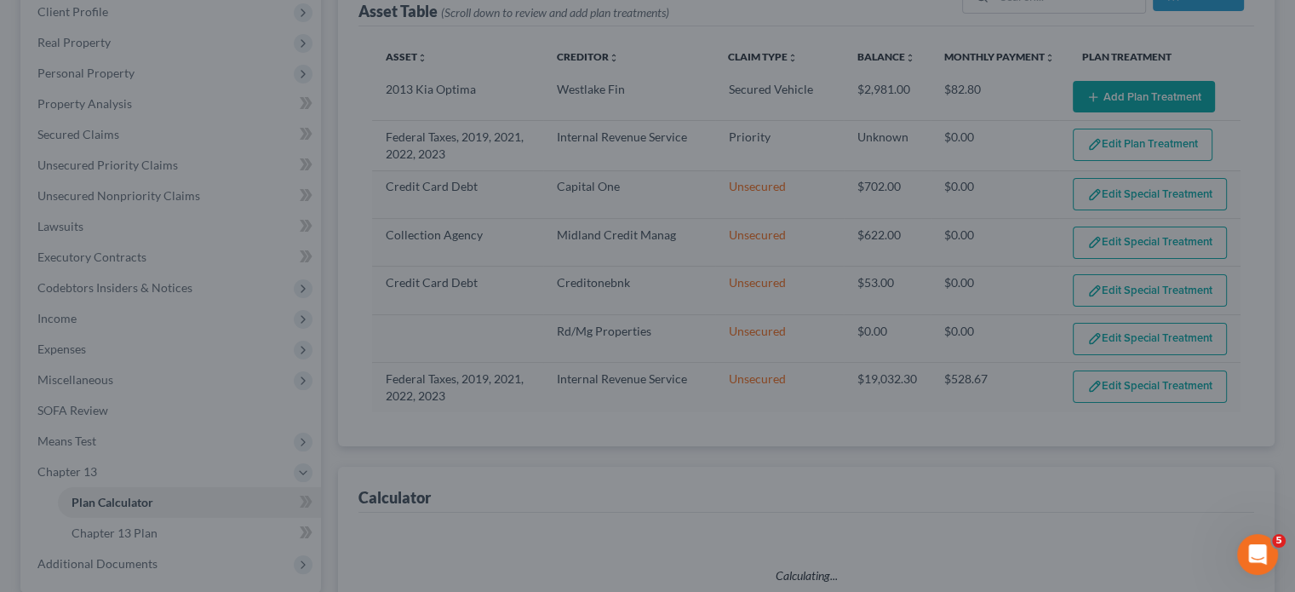
select select "35"
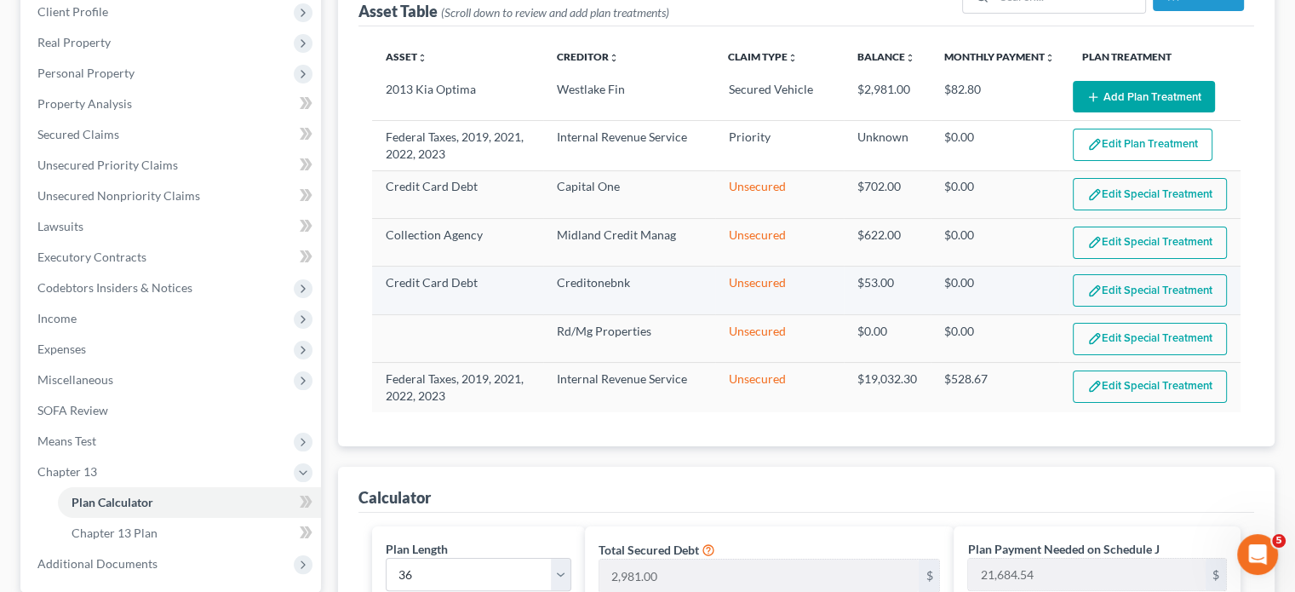
click at [1094, 287] on img "button" at bounding box center [1094, 291] width 14 height 14
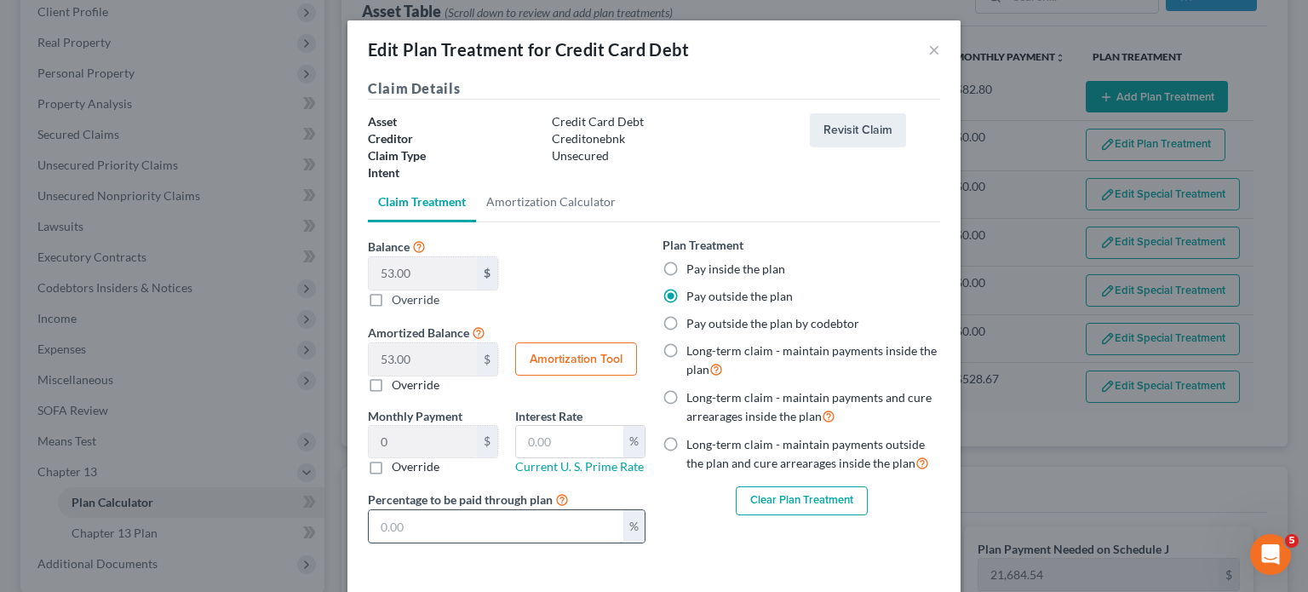
click at [559, 513] on input "text" at bounding box center [496, 526] width 255 height 32
type input "0.01"
type input "1"
type input "0.14"
type input "10"
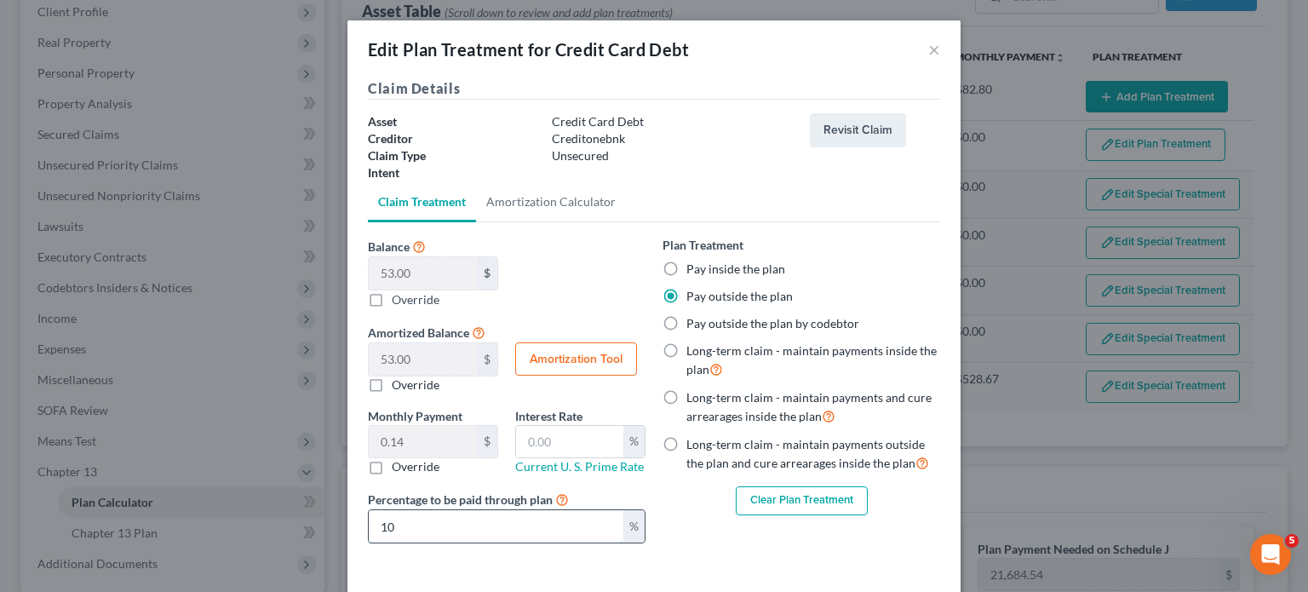
type input "1.47"
type input "100"
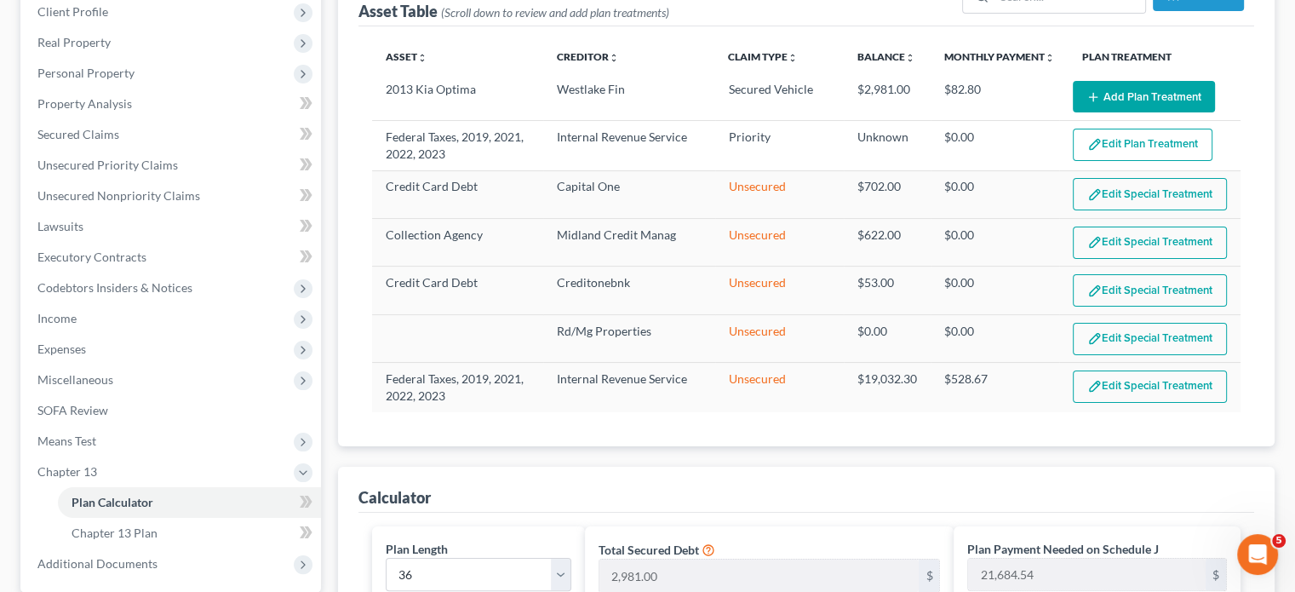
drag, startPoint x: 1298, startPoint y: 339, endPoint x: 1298, endPoint y: 432, distance: 92.8
click at [1144, 286] on button "Edit Special Treatment" at bounding box center [1150, 290] width 154 height 32
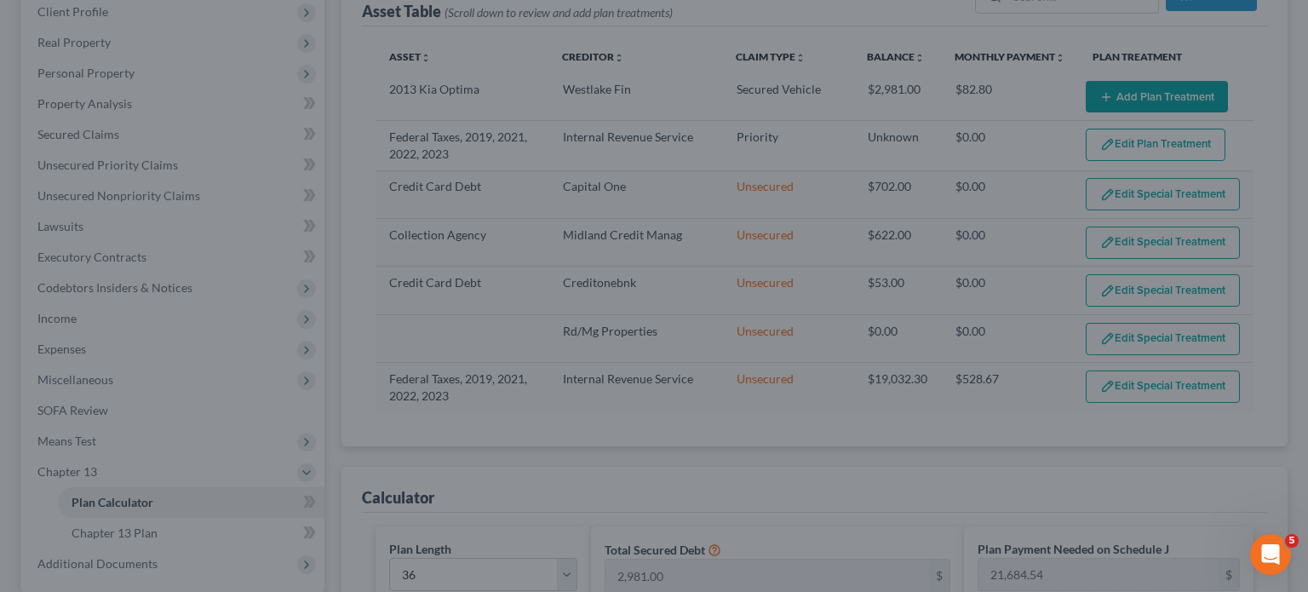
scroll to position [58, 0]
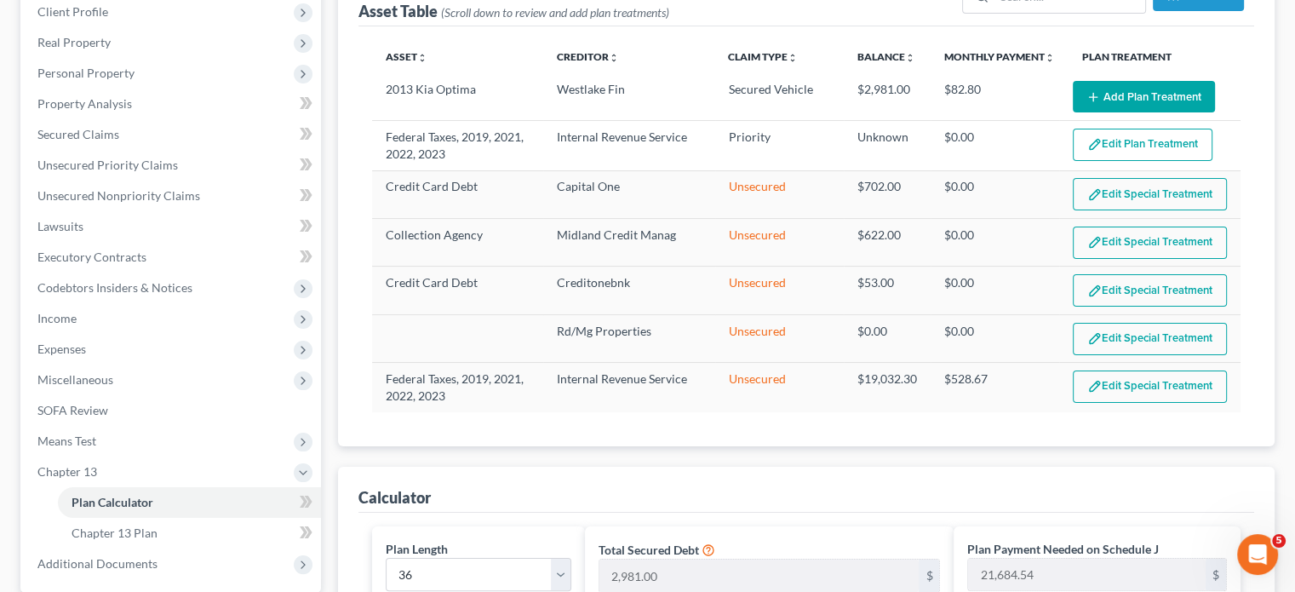
drag, startPoint x: 1296, startPoint y: 244, endPoint x: 1305, endPoint y: 335, distance: 91.6
click at [1115, 284] on button "Edit Special Treatment" at bounding box center [1150, 290] width 154 height 32
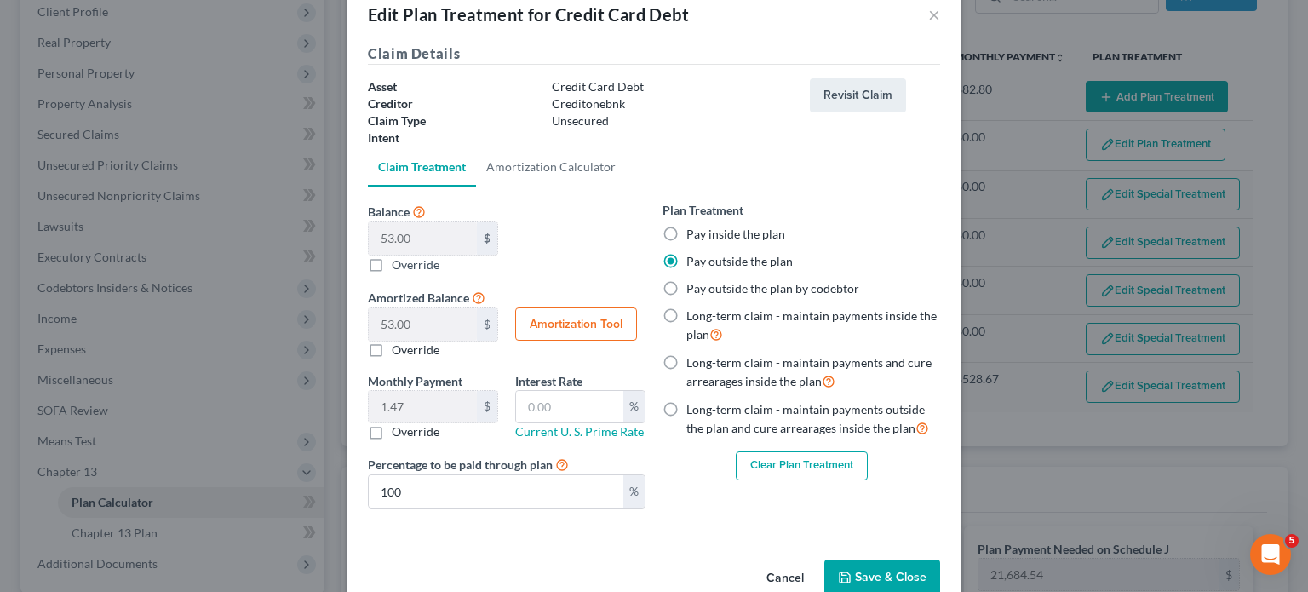
scroll to position [71, 0]
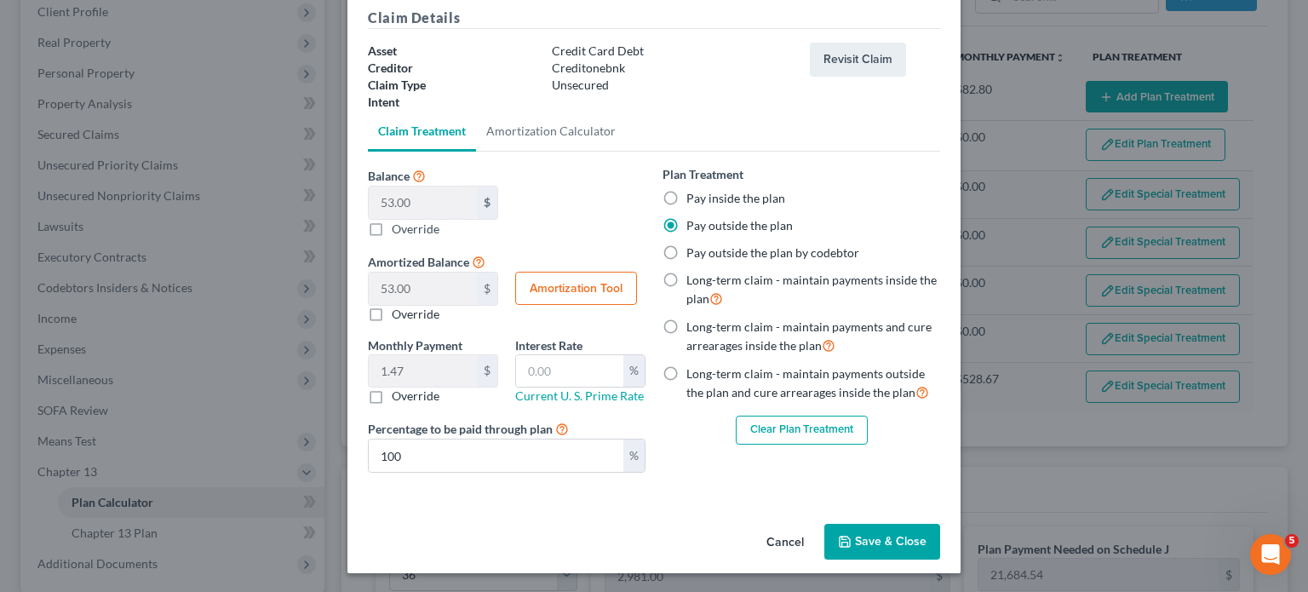
click at [868, 537] on button "Save & Close" at bounding box center [882, 542] width 116 height 36
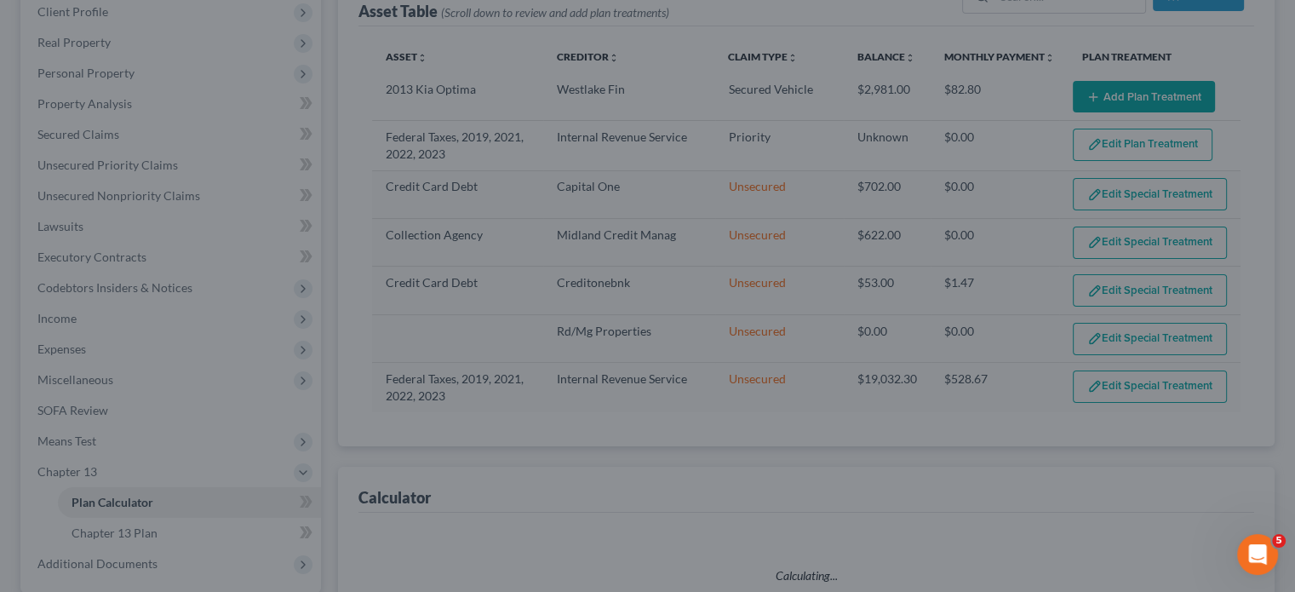
select select "35"
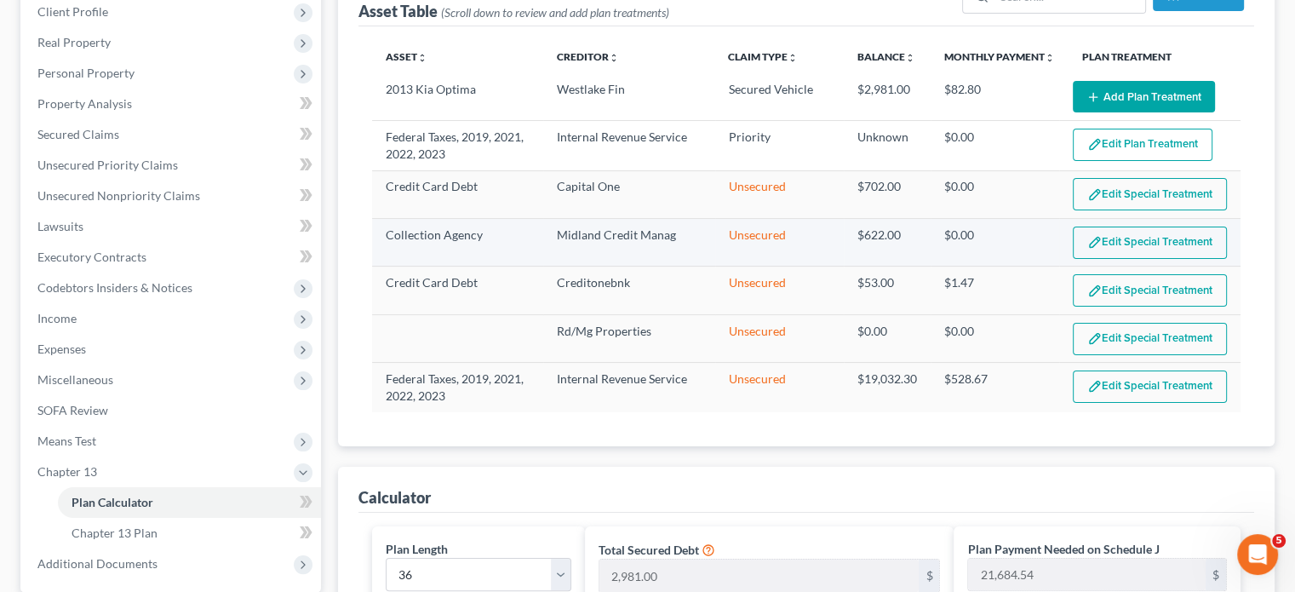
click at [1111, 233] on button "Edit Special Treatment" at bounding box center [1150, 242] width 154 height 32
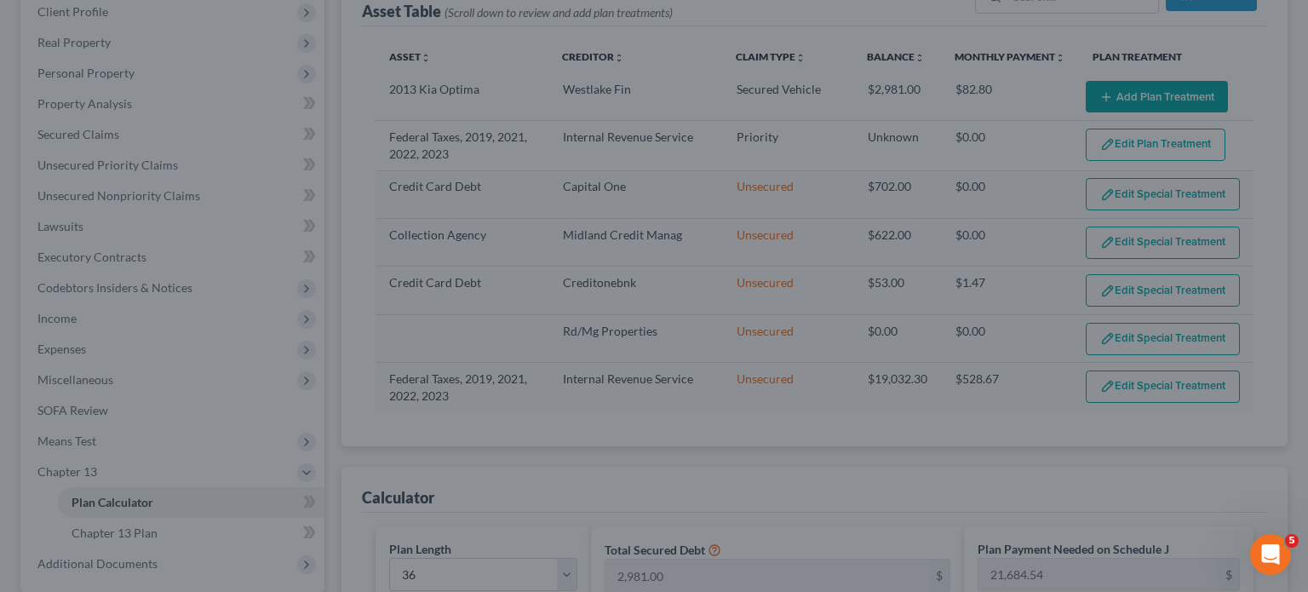
scroll to position [0, 0]
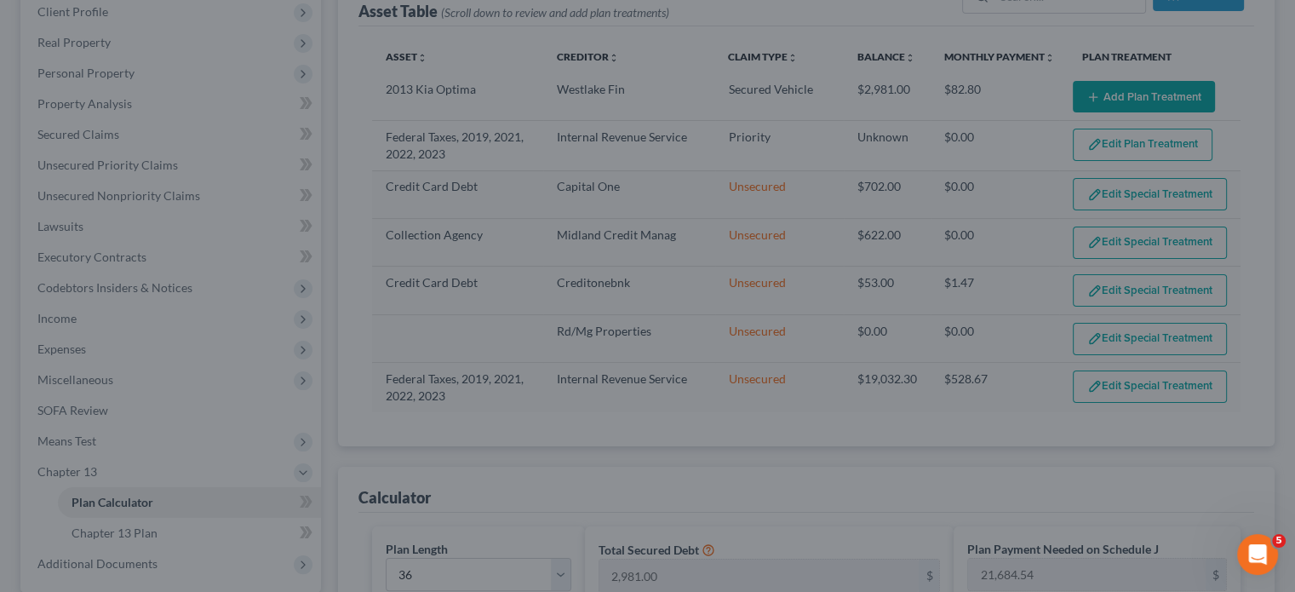
drag, startPoint x: 1296, startPoint y: 190, endPoint x: 1301, endPoint y: 249, distance: 59.8
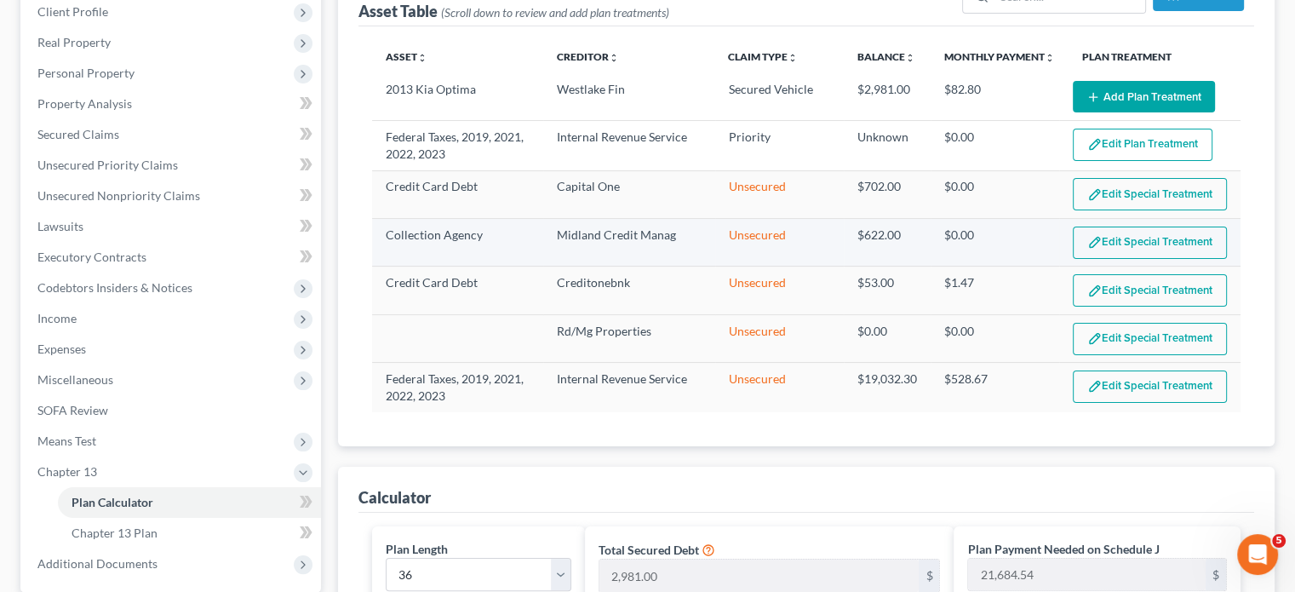
click at [1148, 243] on button "Edit Special Treatment" at bounding box center [1150, 242] width 154 height 32
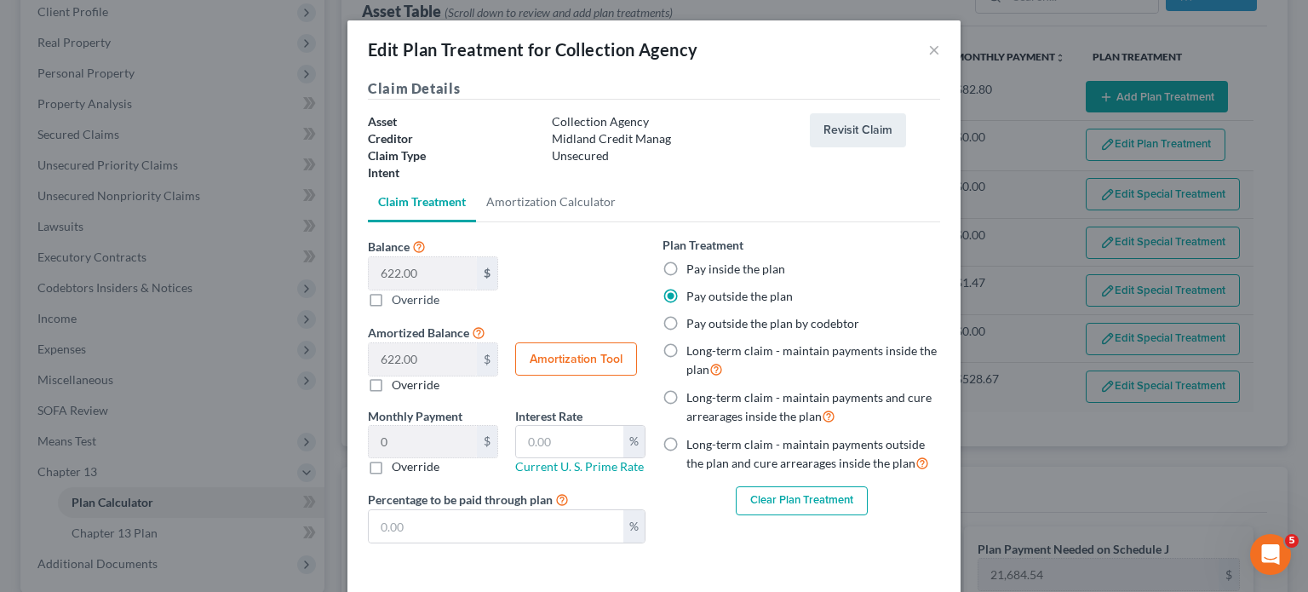
scroll to position [71, 0]
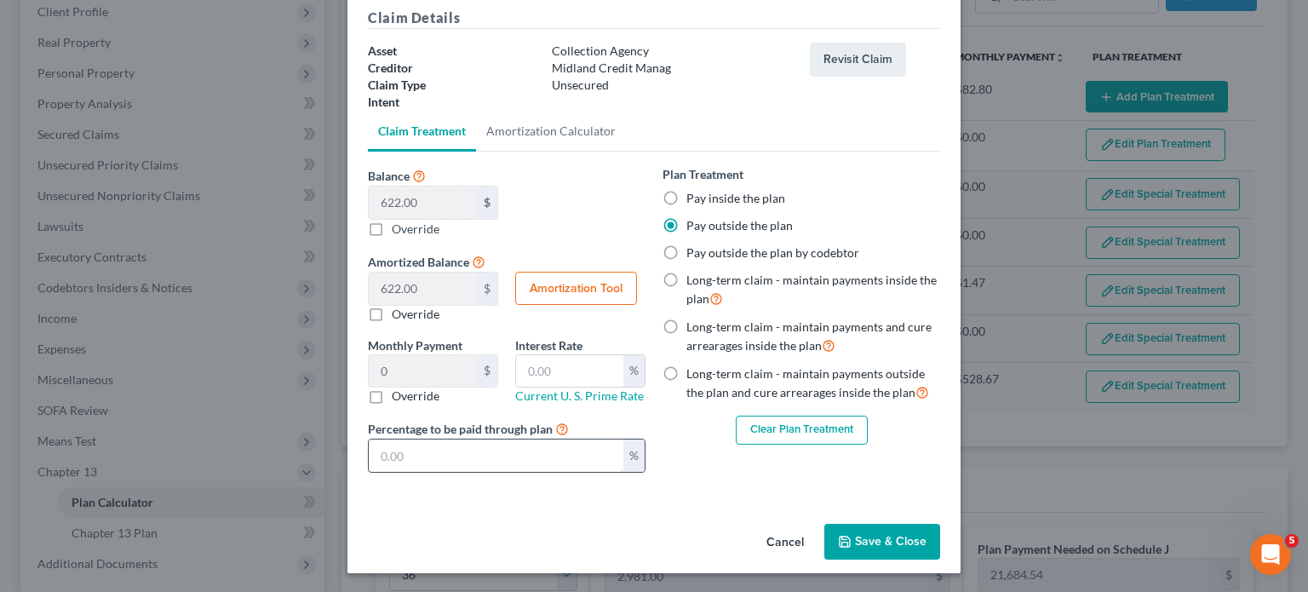
click at [459, 439] on input "text" at bounding box center [496, 455] width 255 height 32
type input "0.17"
type input "1"
type input "1.72"
type input "10"
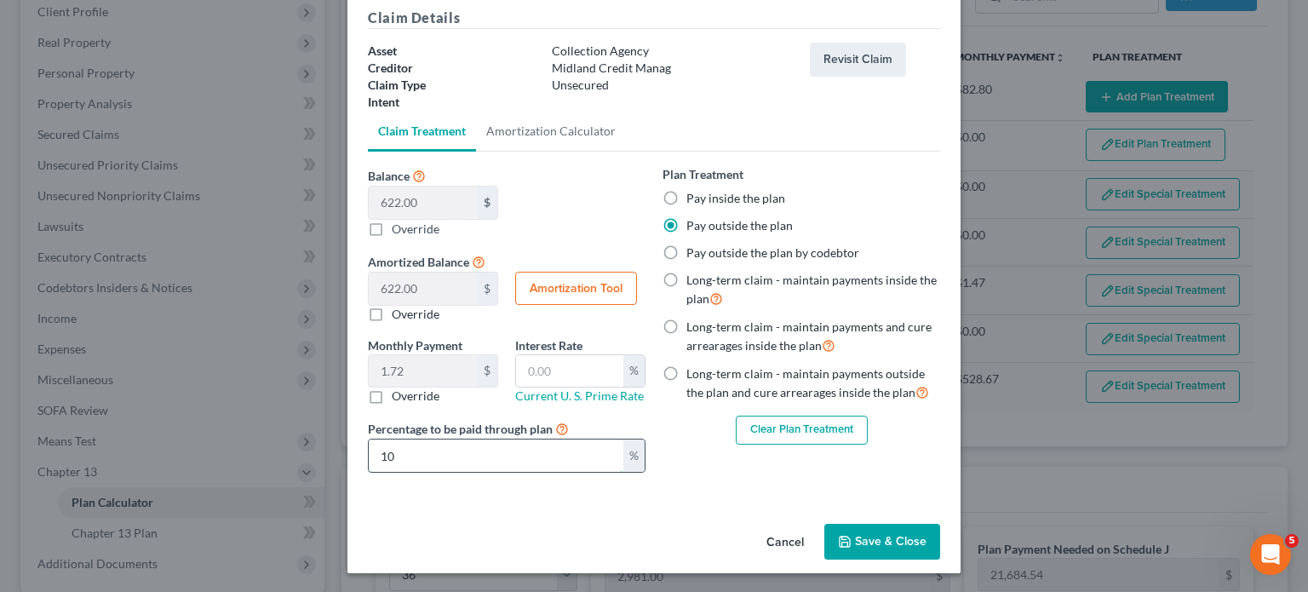
type input "17.27"
type input "100"
click at [872, 530] on button "Save & Close" at bounding box center [882, 542] width 116 height 36
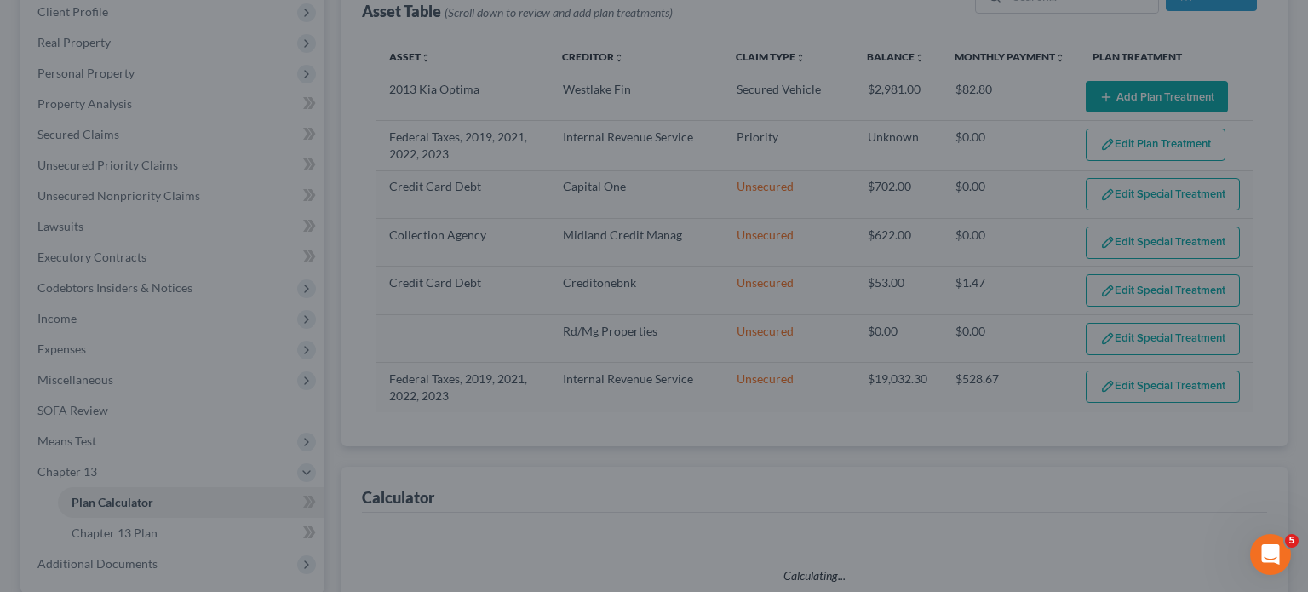
select select "35"
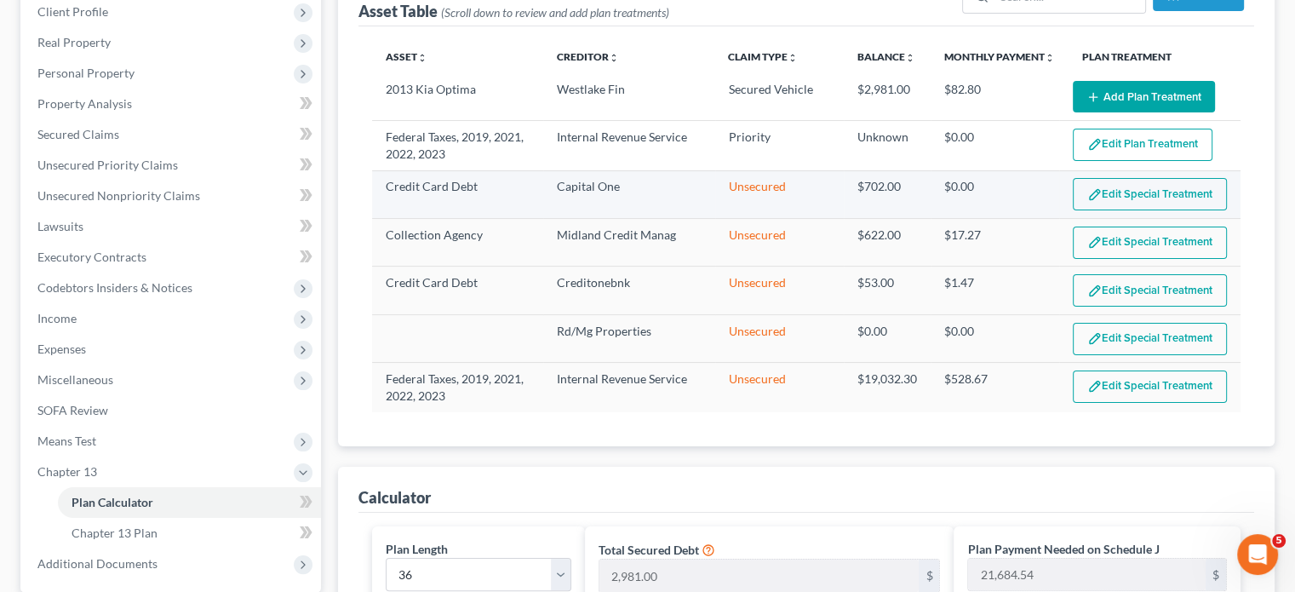
click at [1131, 190] on button "Edit Special Treatment" at bounding box center [1150, 194] width 154 height 32
drag, startPoint x: 1299, startPoint y: 185, endPoint x: 1307, endPoint y: 299, distance: 114.4
click at [1155, 181] on button "Edit Special Treatment" at bounding box center [1150, 194] width 154 height 32
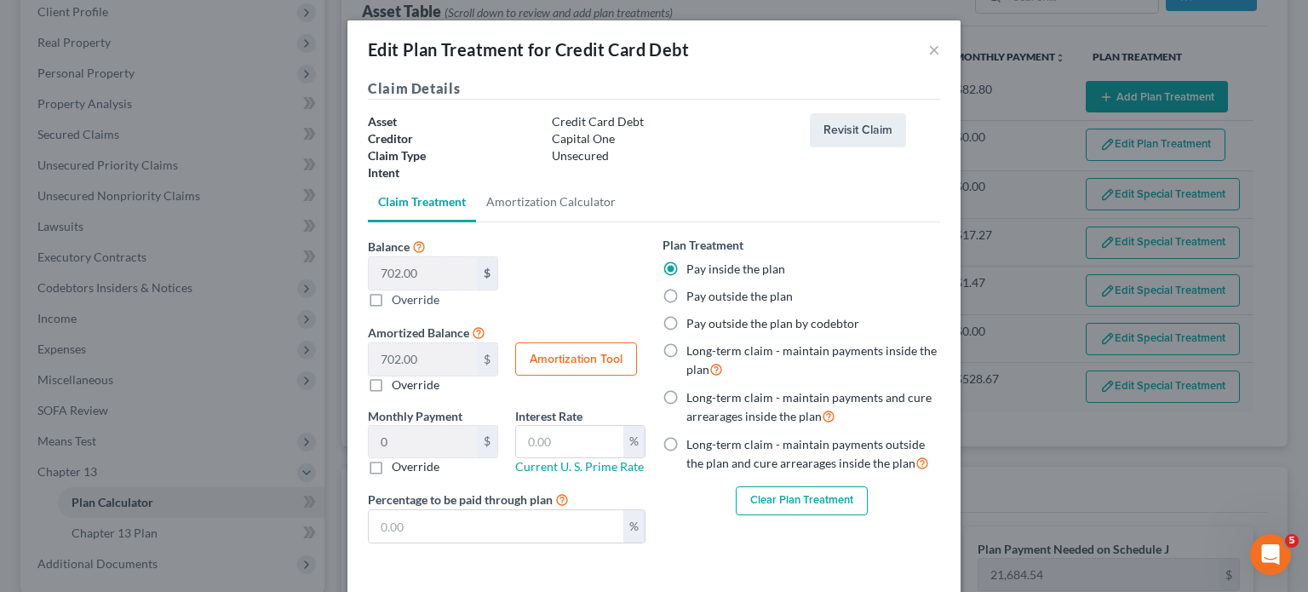
drag, startPoint x: 874, startPoint y: 60, endPoint x: 869, endPoint y: 22, distance: 38.8
click at [869, 22] on div "Edit Plan Treatment for Credit Card Debt ×" at bounding box center [653, 49] width 613 height 58
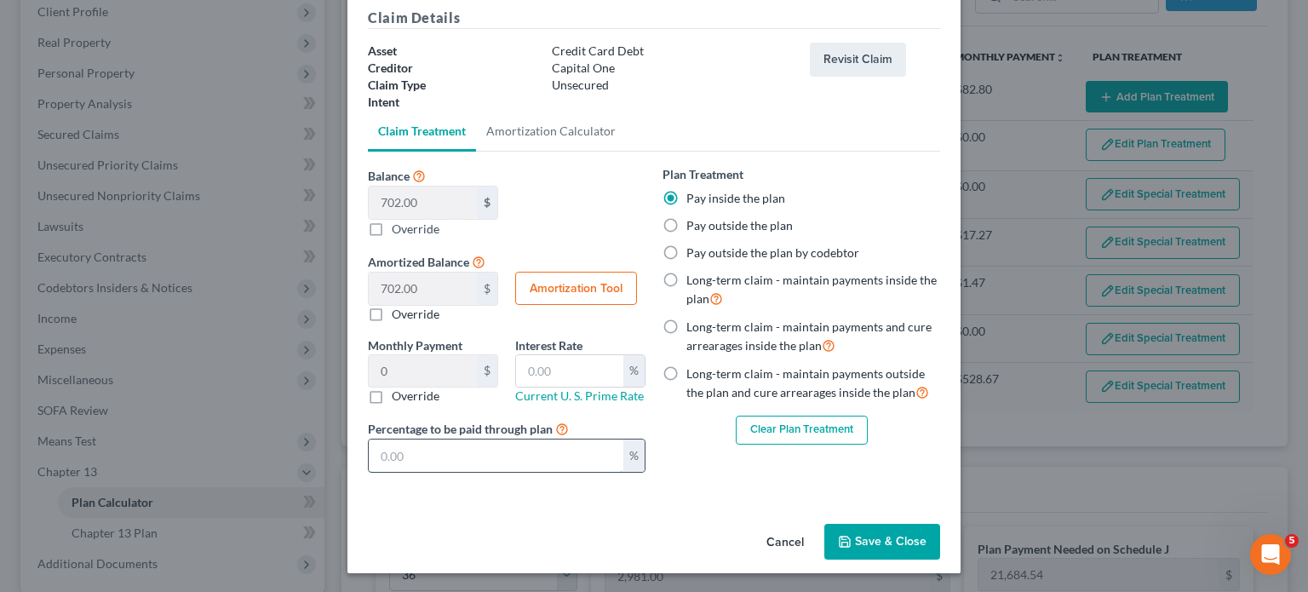
click at [521, 452] on input "text" at bounding box center [496, 455] width 255 height 32
type input "0.19"
type input "1"
type input "1.95"
type input "10"
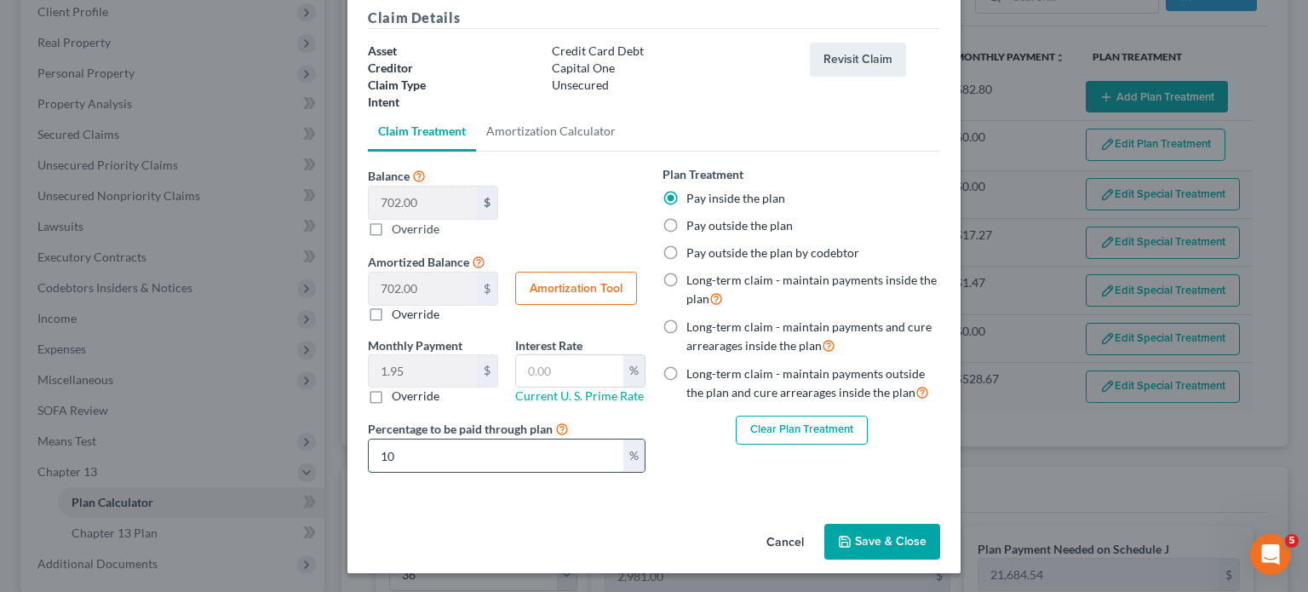
type input "19.50"
type input "100"
click at [868, 530] on button "Save & Close" at bounding box center [882, 542] width 116 height 36
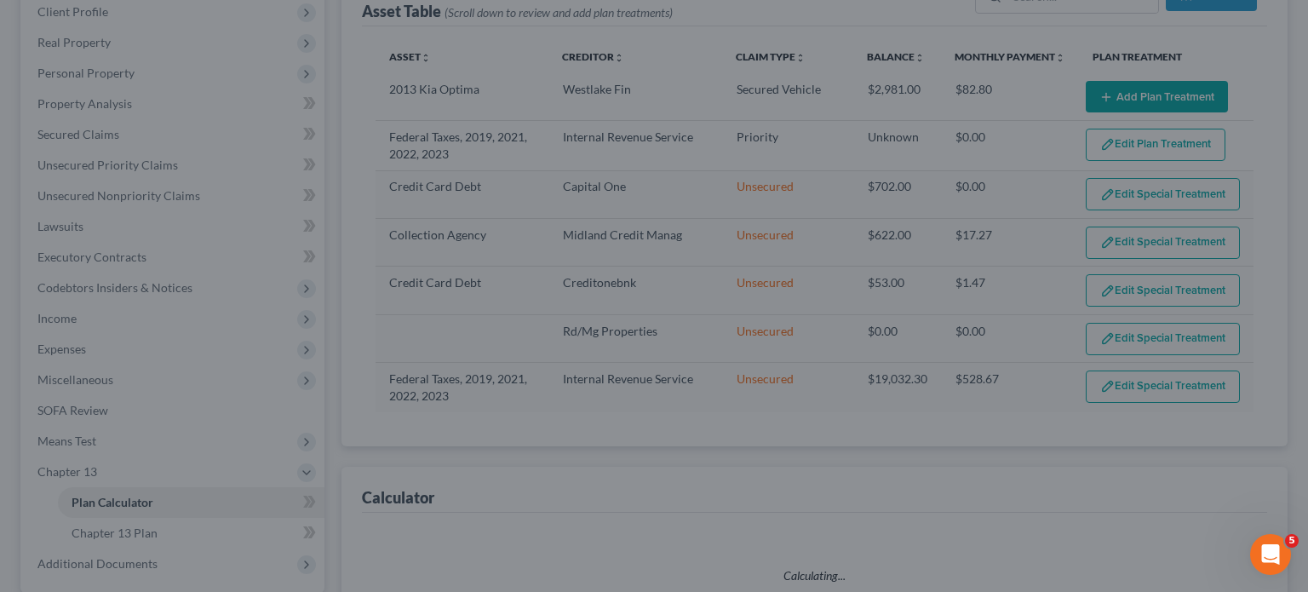
select select "35"
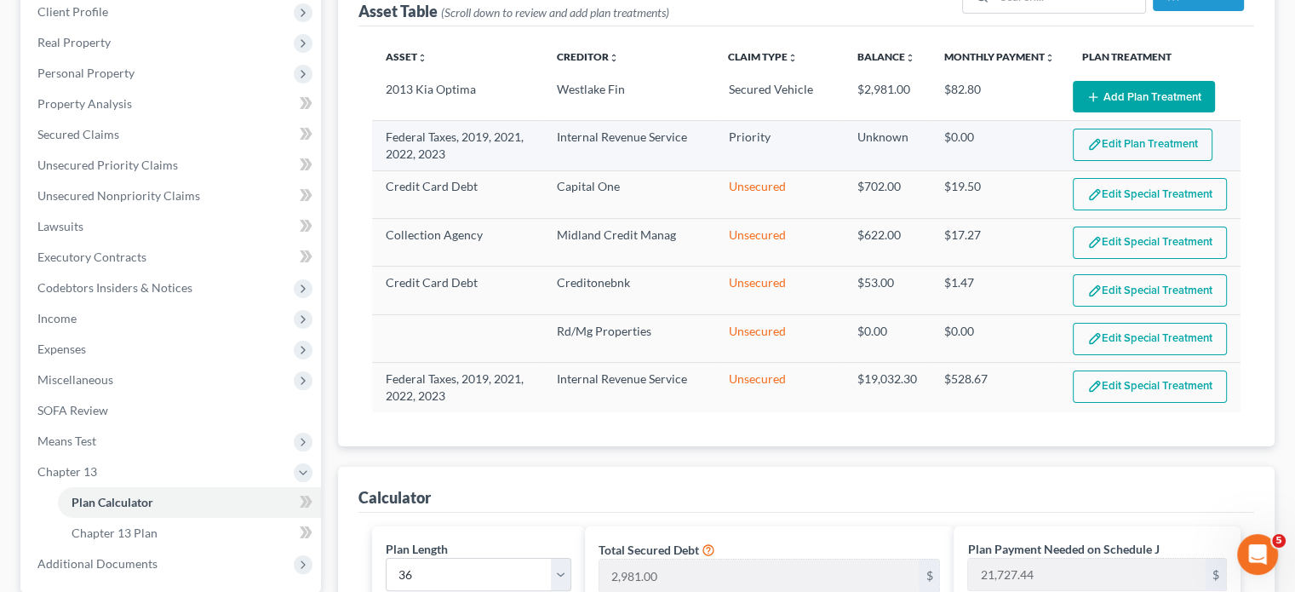
click at [1121, 146] on button "Edit Plan Treatment" at bounding box center [1143, 145] width 140 height 32
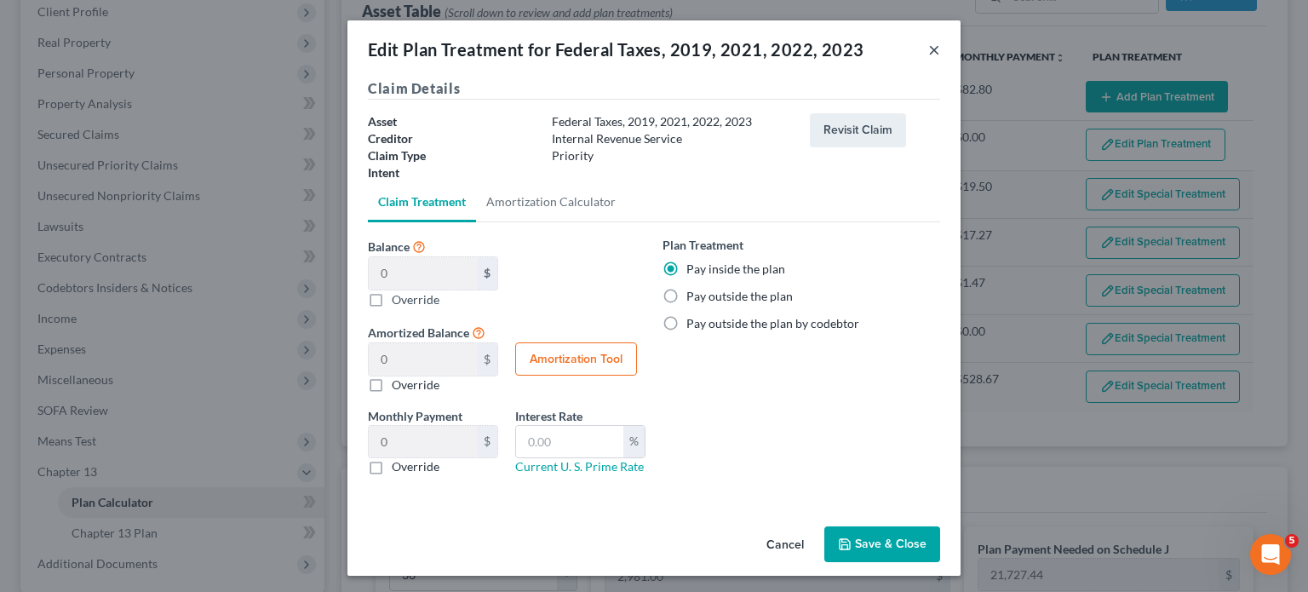
click at [928, 54] on button "×" at bounding box center [934, 49] width 12 height 20
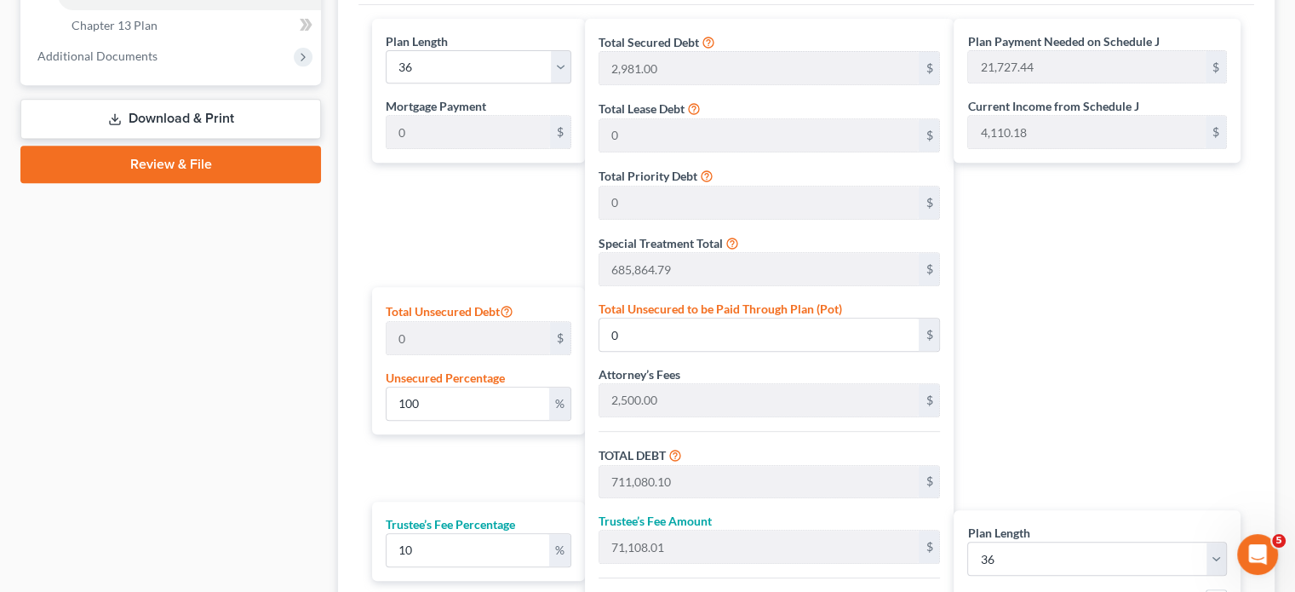
scroll to position [760, 0]
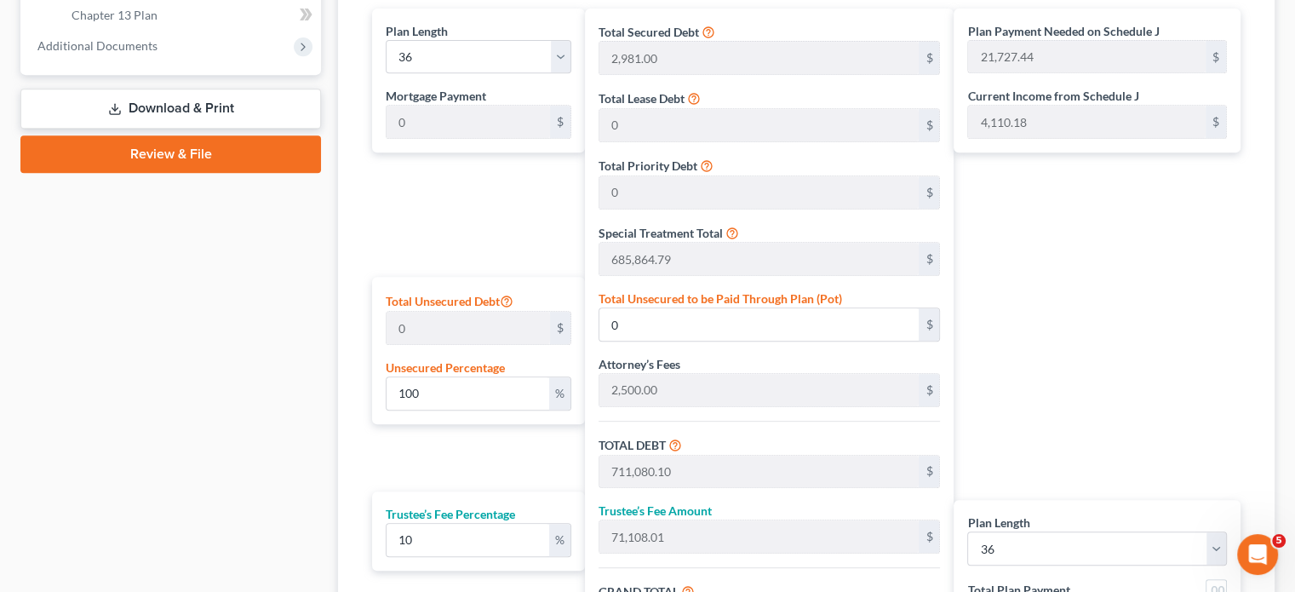
click at [0, 244] on div "[PERSON_NAME] Upgraded Chapter Chapter 13 Status Retained District [GEOGRAPHIC_…" at bounding box center [647, 58] width 1295 height 1499
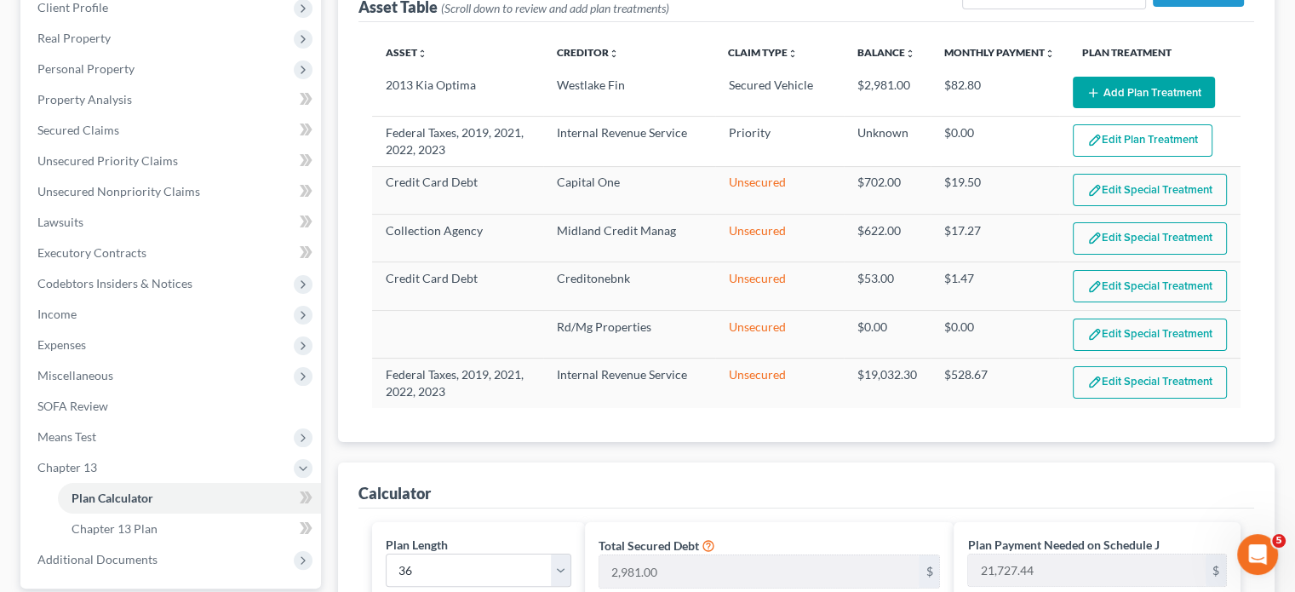
scroll to position [244, 0]
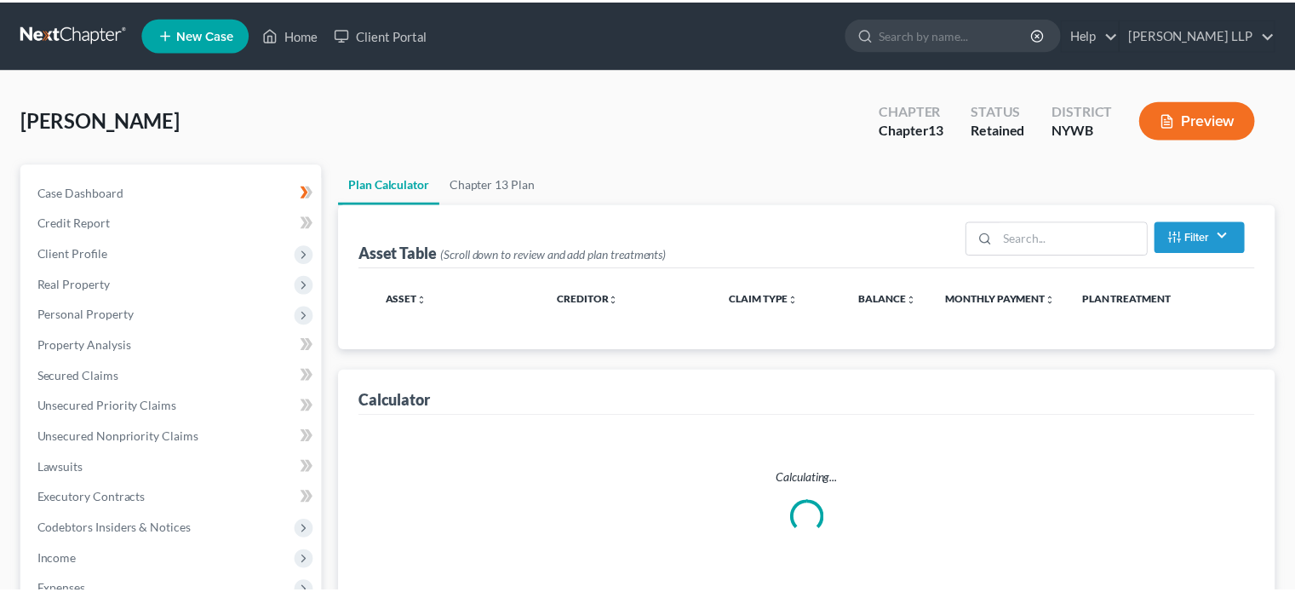
scroll to position [244, 0]
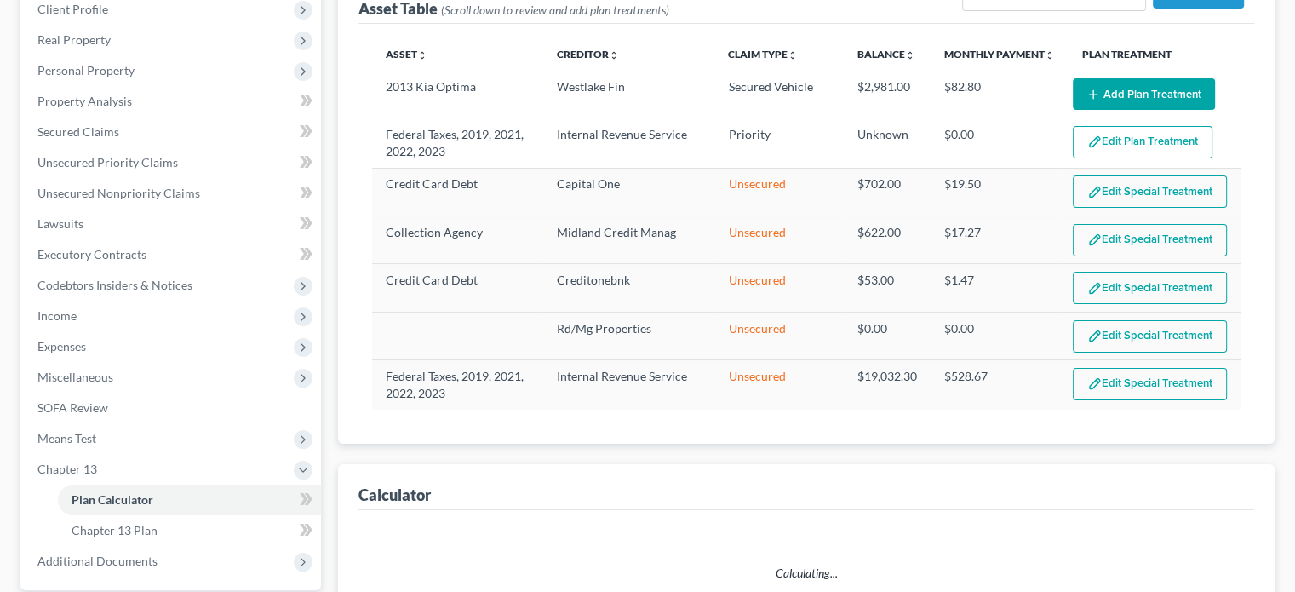
select select "35"
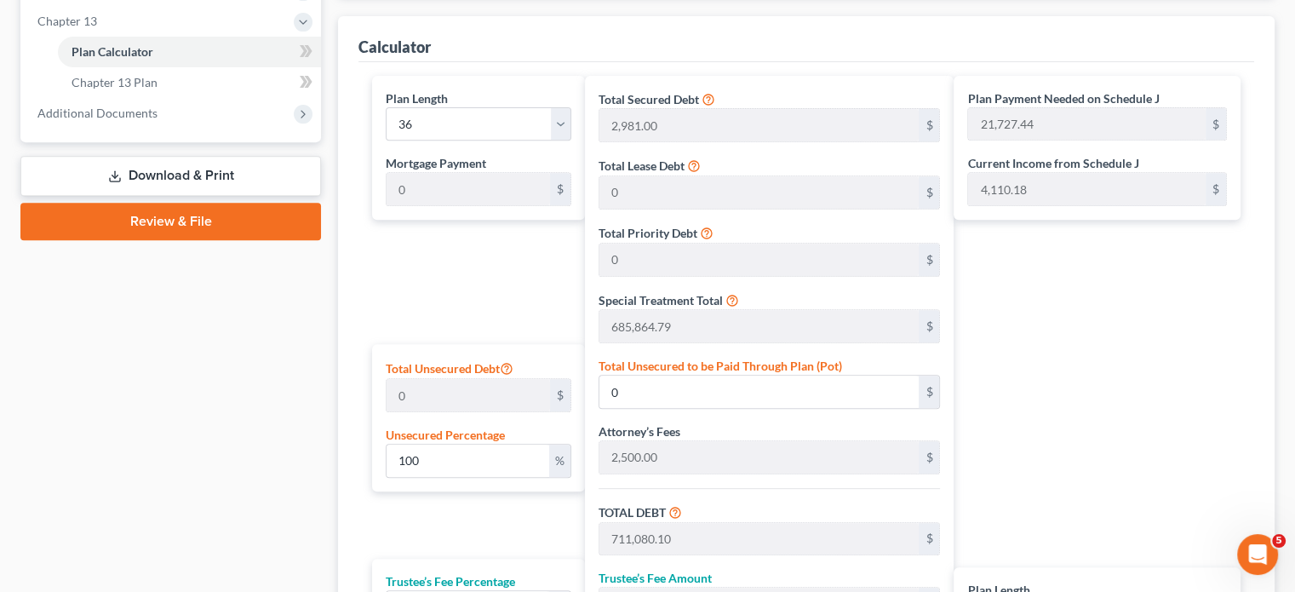
scroll to position [691, 0]
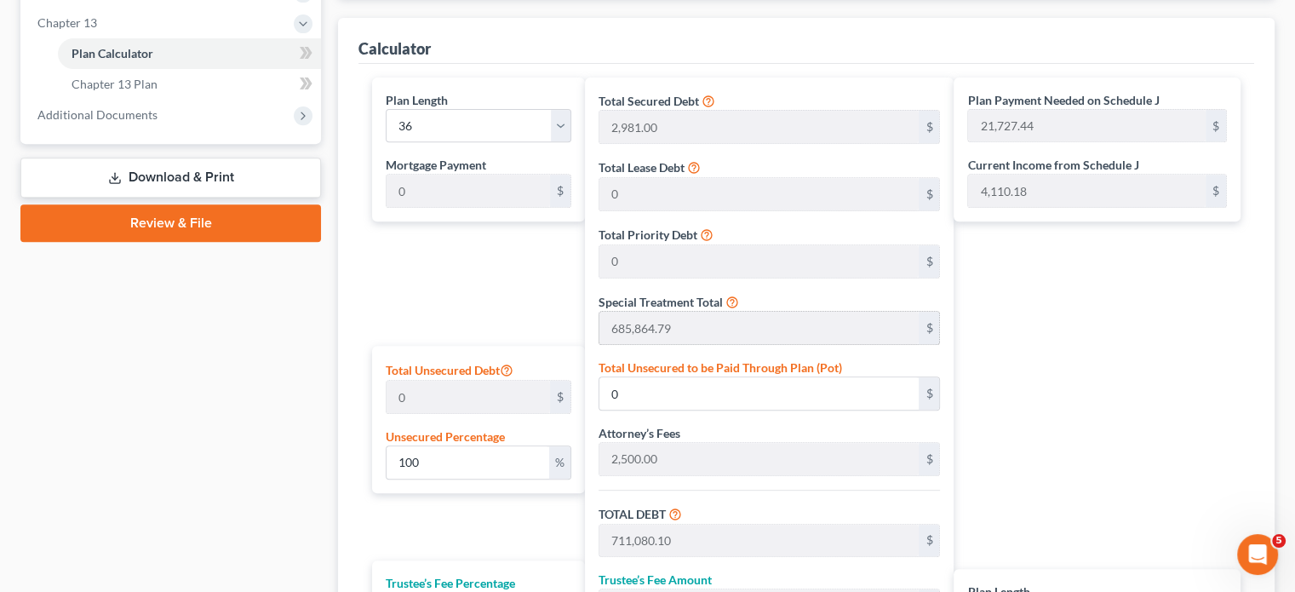
click at [930, 322] on div "$" at bounding box center [929, 328] width 20 height 32
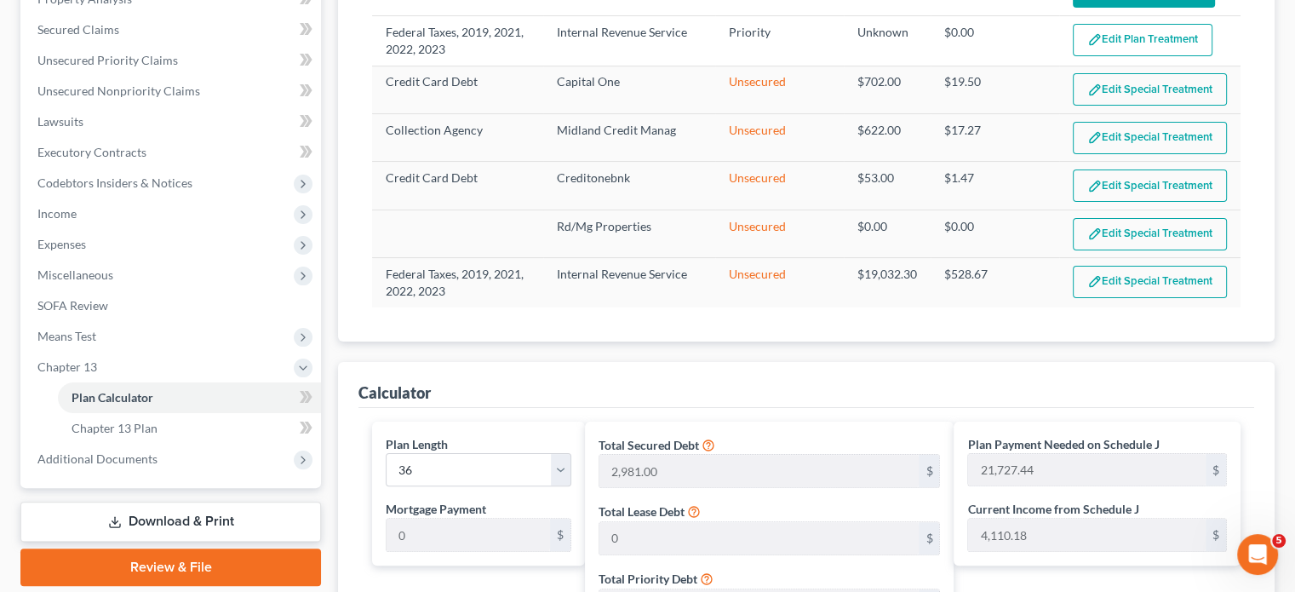
scroll to position [204, 0]
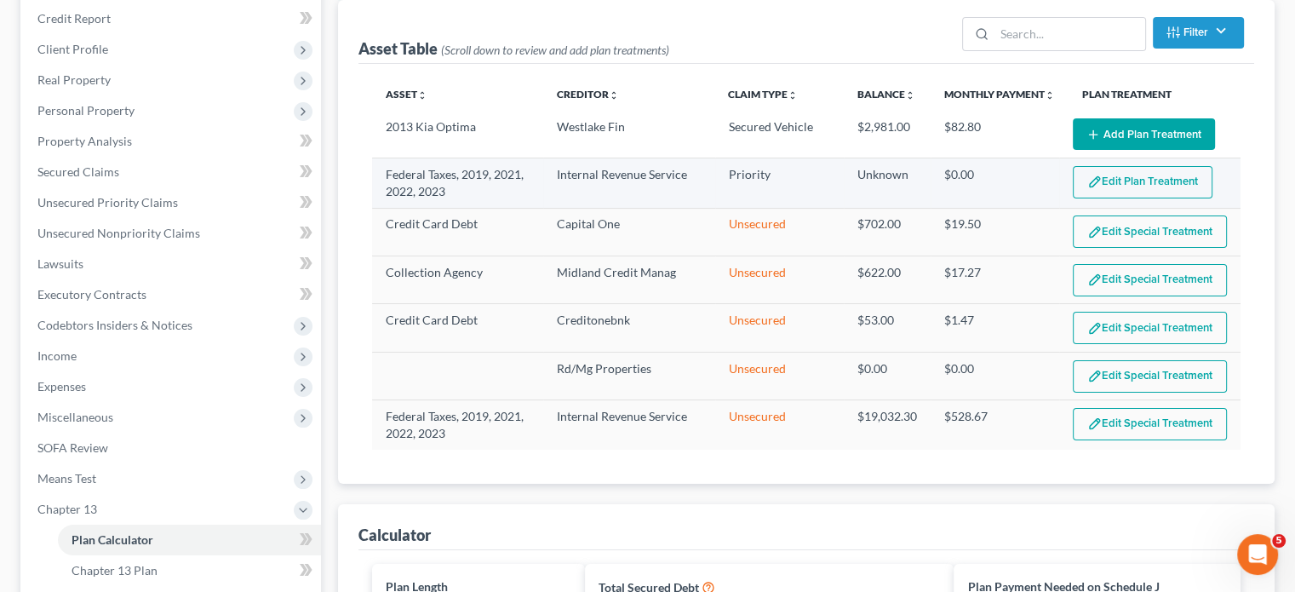
click at [1093, 175] on img "button" at bounding box center [1094, 182] width 14 height 14
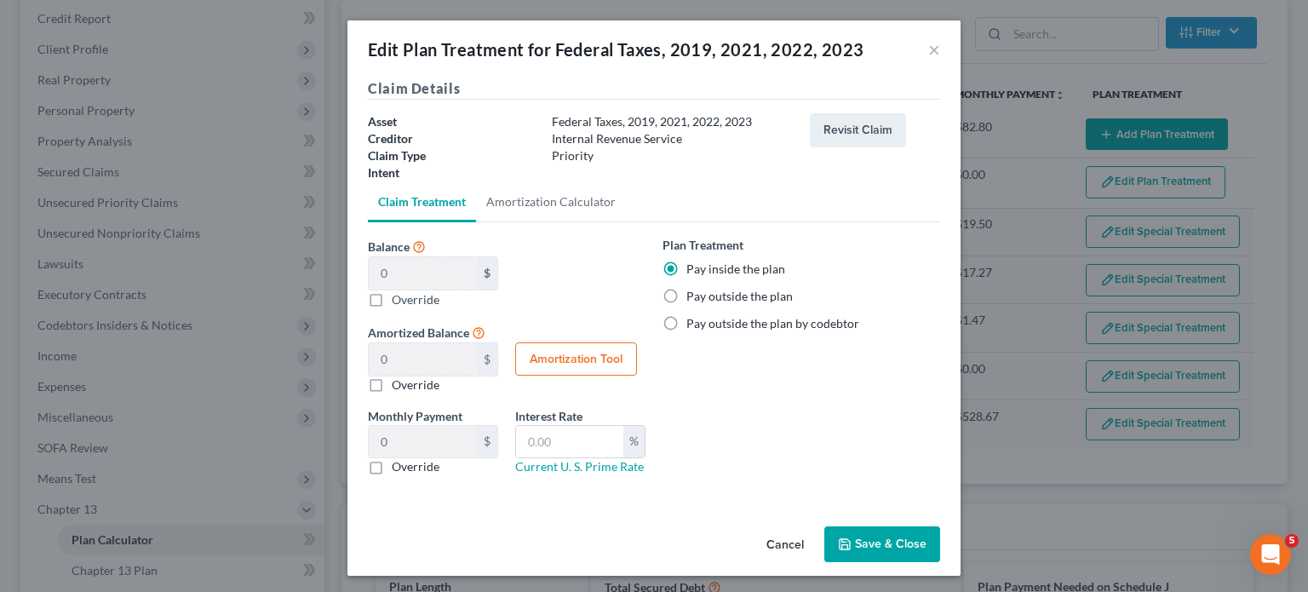
click at [686, 290] on label "Pay outside the plan" at bounding box center [739, 296] width 106 height 17
click at [693, 290] on input "Pay outside the plan" at bounding box center [698, 293] width 11 height 11
radio input "true"
click at [686, 295] on label "Pay outside the plan" at bounding box center [739, 296] width 106 height 17
click at [693, 295] on input "Pay outside the plan" at bounding box center [698, 293] width 11 height 11
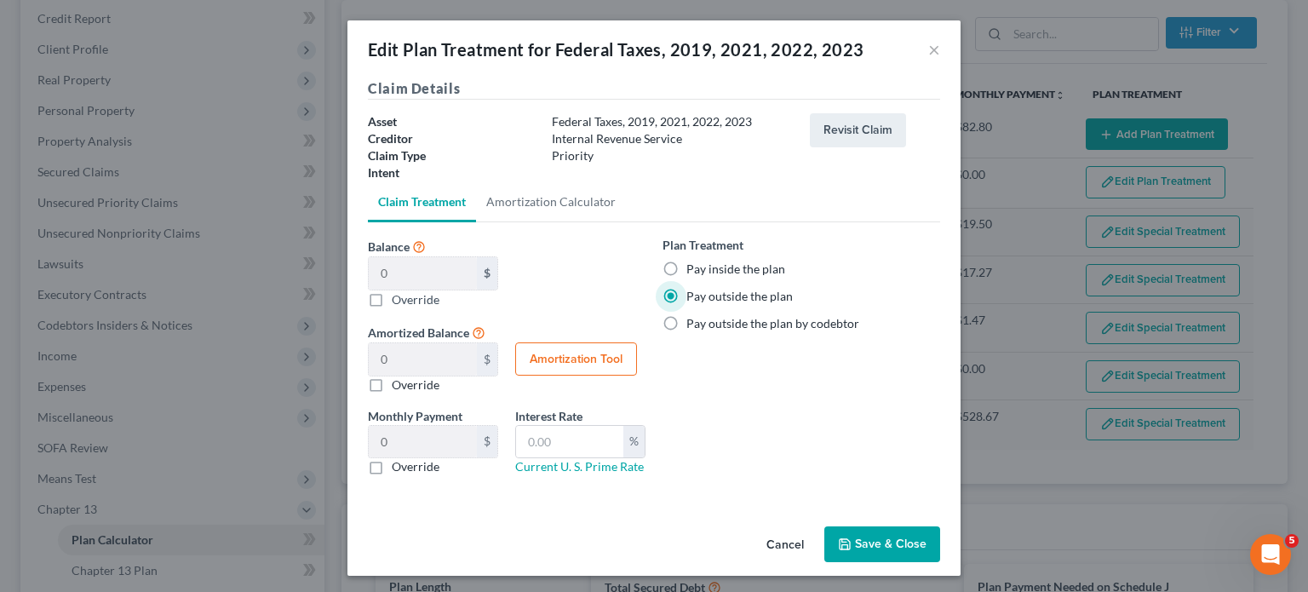
click at [853, 542] on button "Save & Close" at bounding box center [882, 544] width 116 height 36
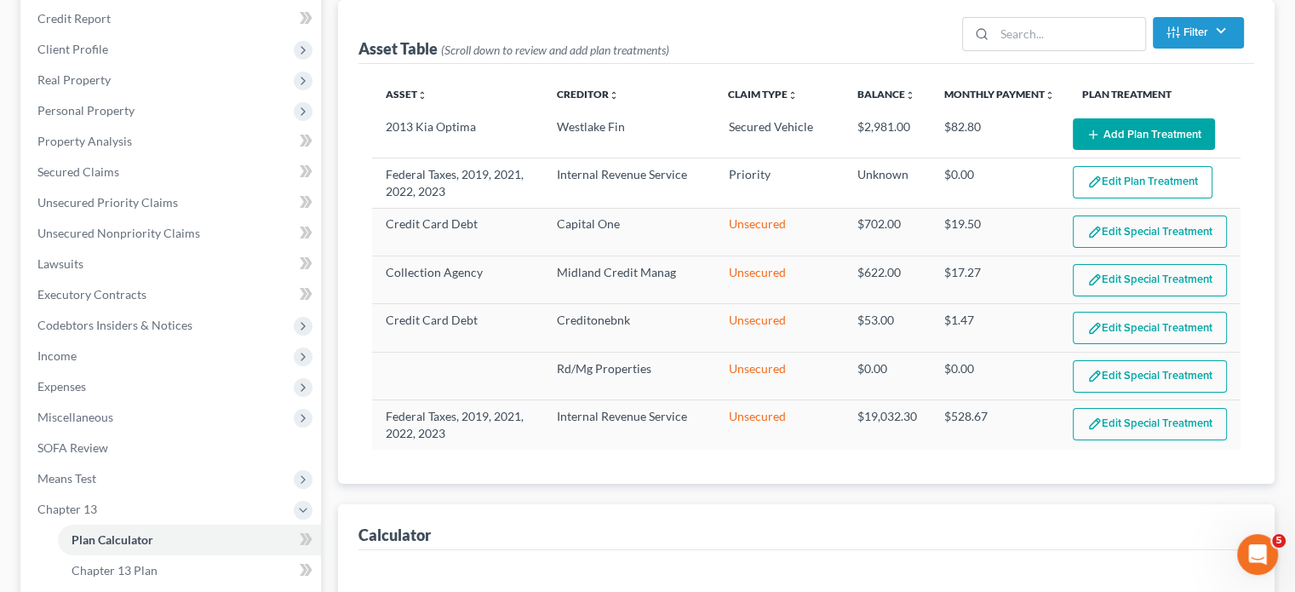
select select "35"
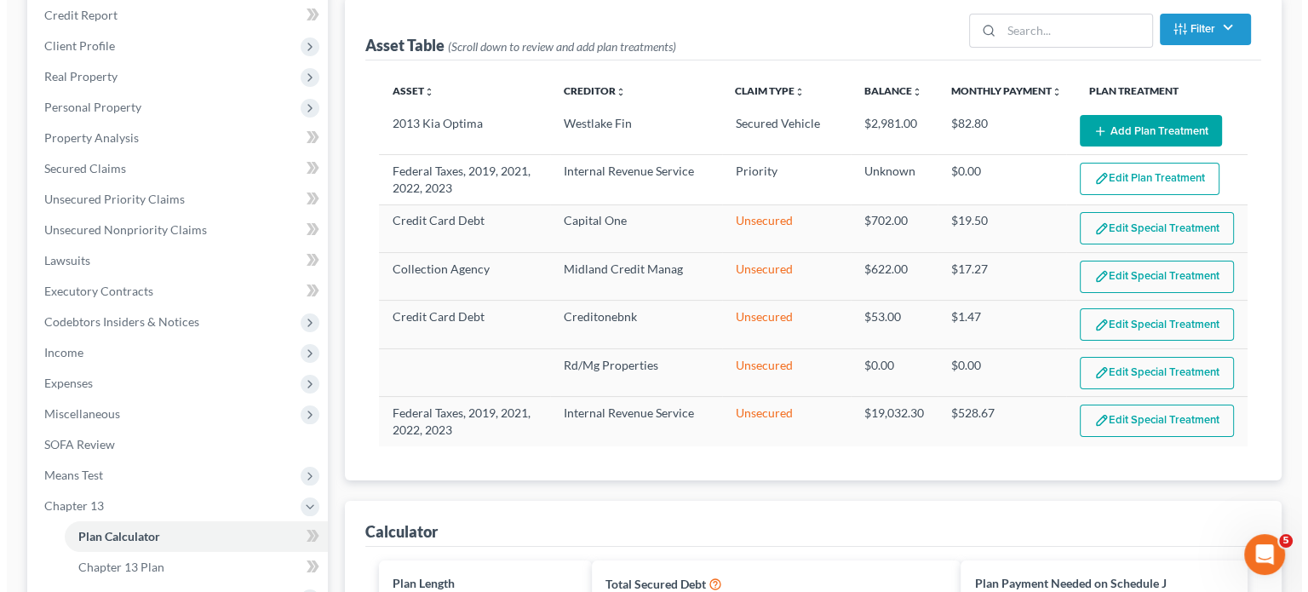
scroll to position [209, 0]
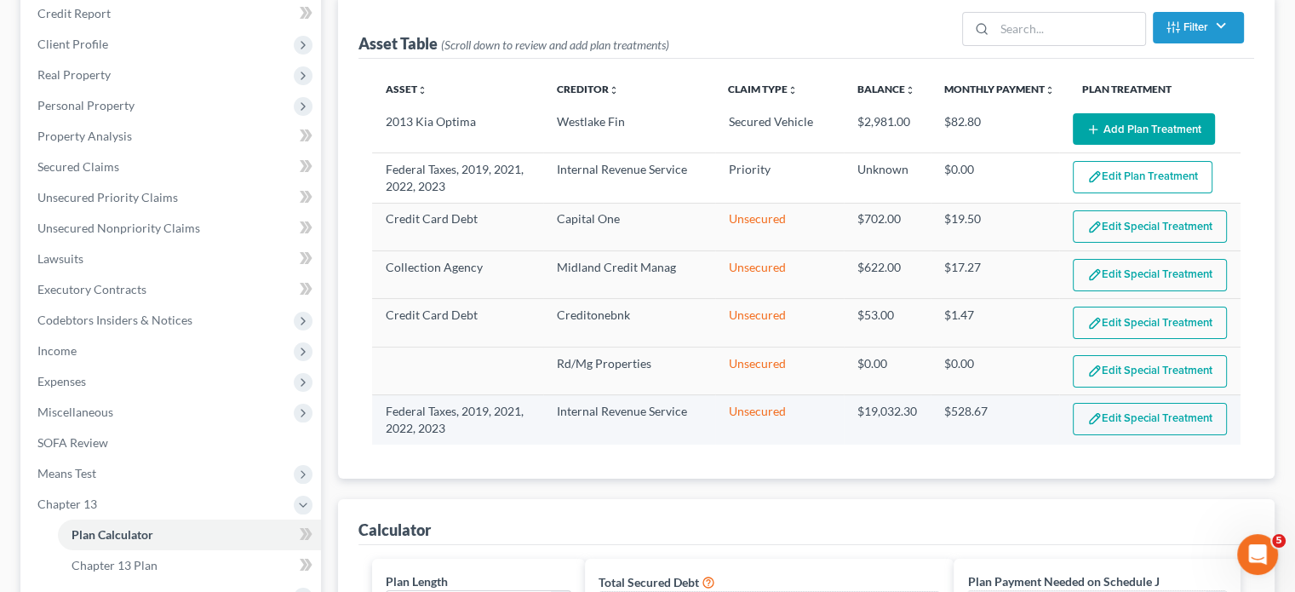
click at [1090, 421] on img "button" at bounding box center [1094, 418] width 14 height 14
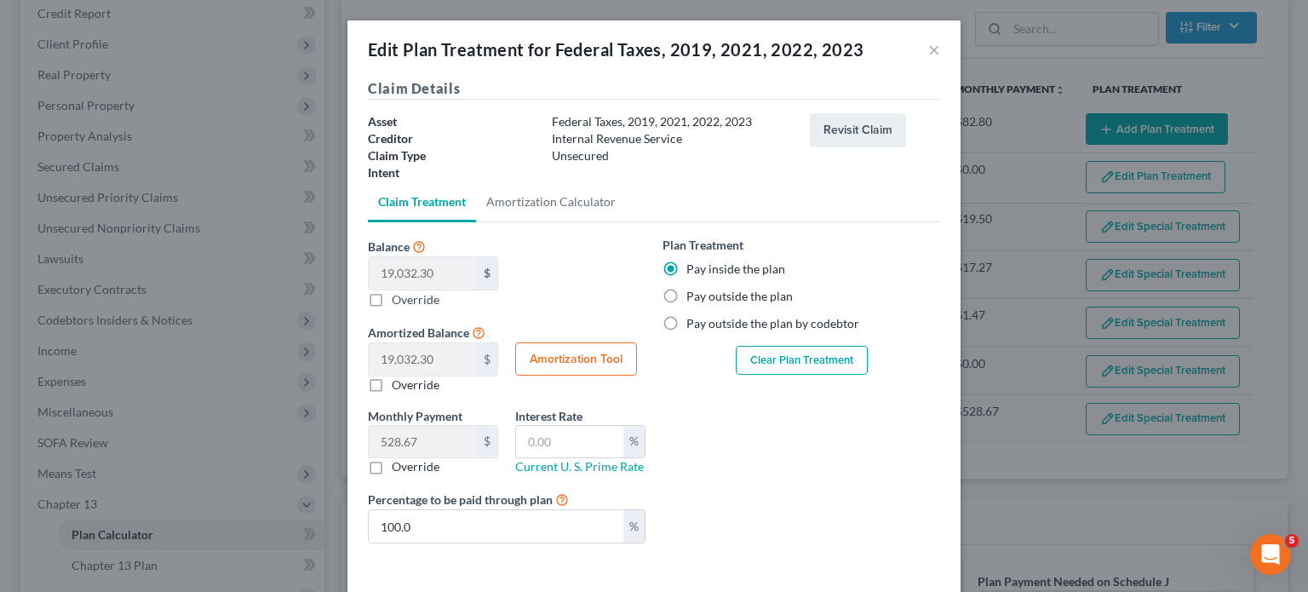
click at [583, 352] on button "Amortization Tool" at bounding box center [576, 359] width 122 height 34
type input "19,032.30"
type input "36"
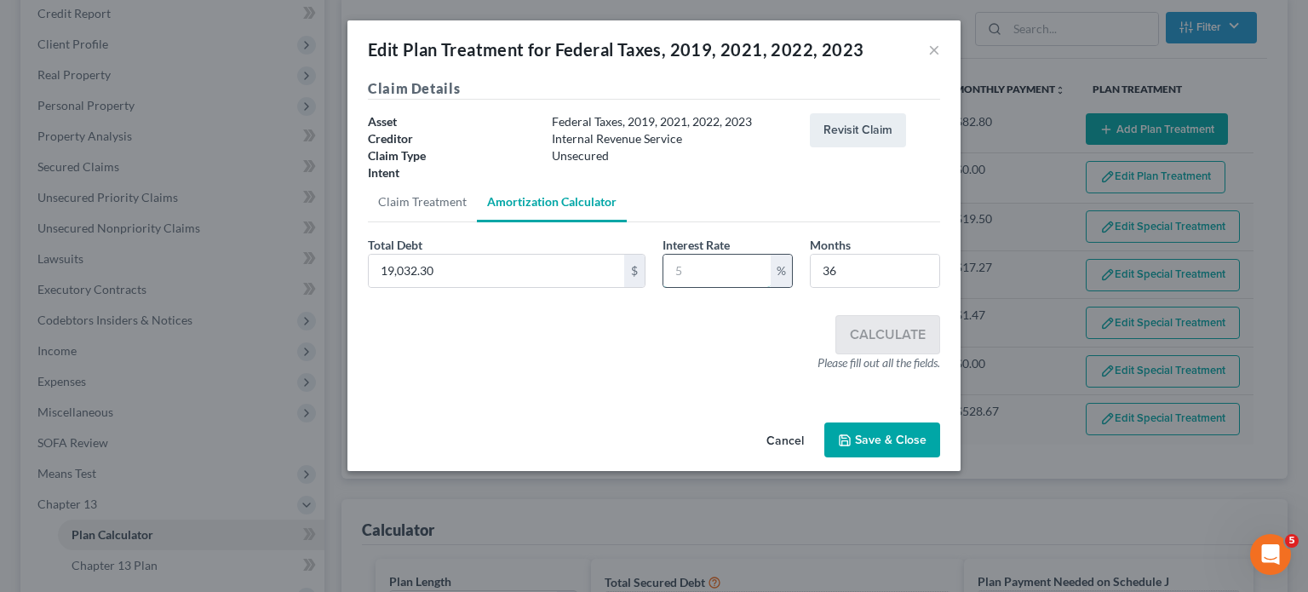
click at [704, 272] on input "text" at bounding box center [716, 271] width 107 height 32
drag, startPoint x: 553, startPoint y: 114, endPoint x: 764, endPoint y: 119, distance: 210.4
click at [764, 119] on div "Federal Taxes, 2019, 2021, 2022, 2023" at bounding box center [672, 121] width 258 height 17
copy div "Federal Taxes, 2019, 2021, 2022, 2023"
click at [708, 275] on input "text" at bounding box center [716, 271] width 107 height 32
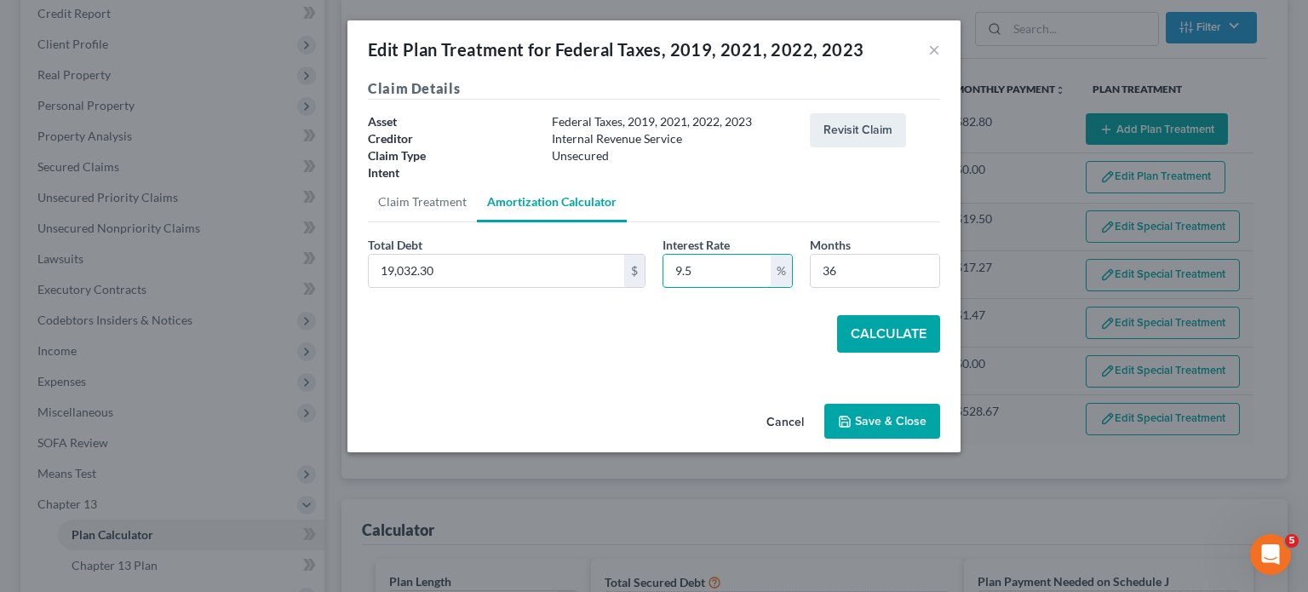
type input "9.5"
click at [754, 343] on div "Calculate" at bounding box center [654, 333] width 572 height 37
click at [869, 326] on button "Calculate" at bounding box center [888, 333] width 103 height 37
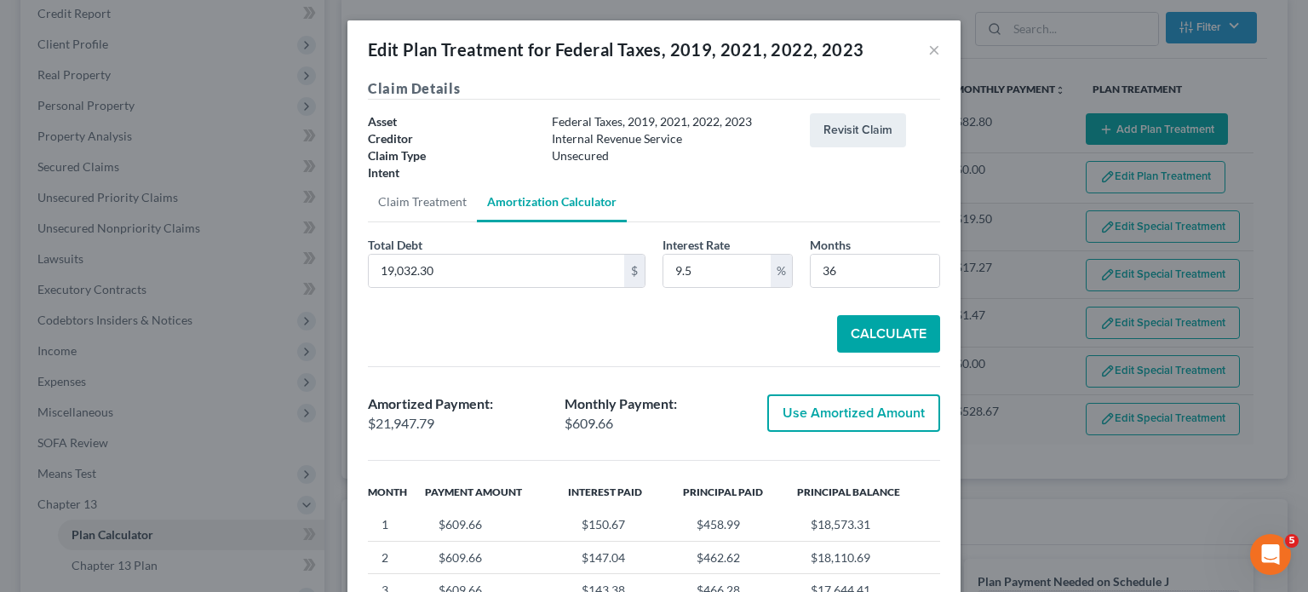
click at [869, 405] on button "Use Amortized Amount" at bounding box center [853, 412] width 173 height 37
type input "21,947.78"
checkbox input "true"
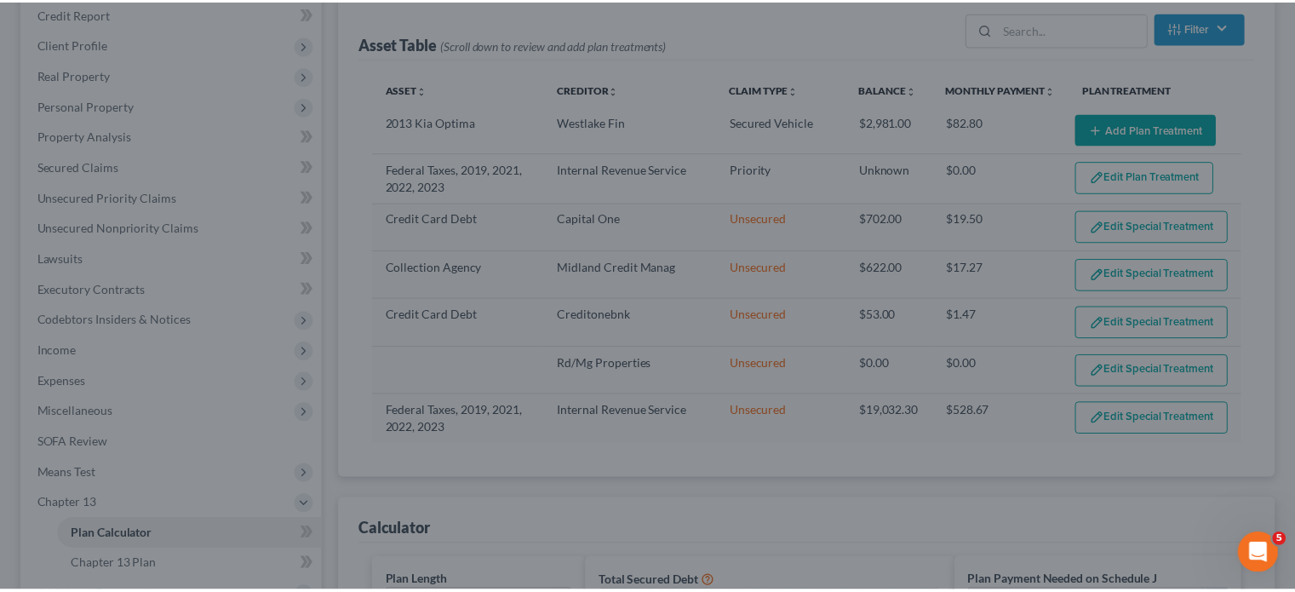
scroll to position [58, 0]
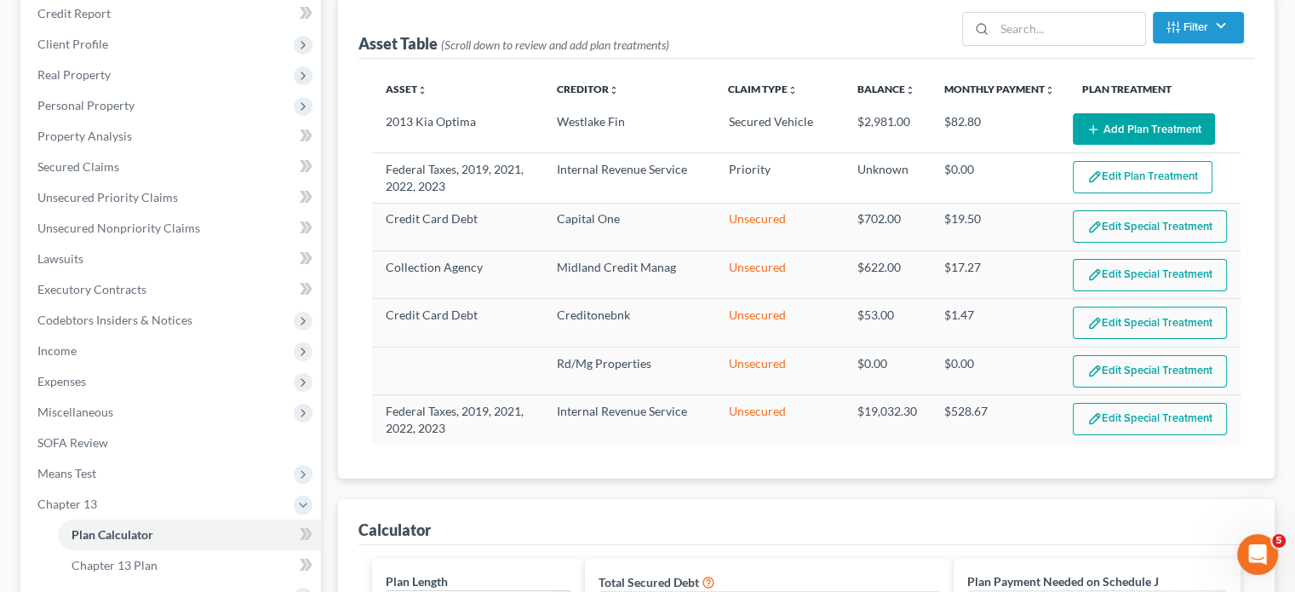
drag, startPoint x: 1298, startPoint y: 344, endPoint x: 1307, endPoint y: 431, distance: 87.4
click at [1105, 404] on button "Edit Special Treatment" at bounding box center [1150, 419] width 154 height 32
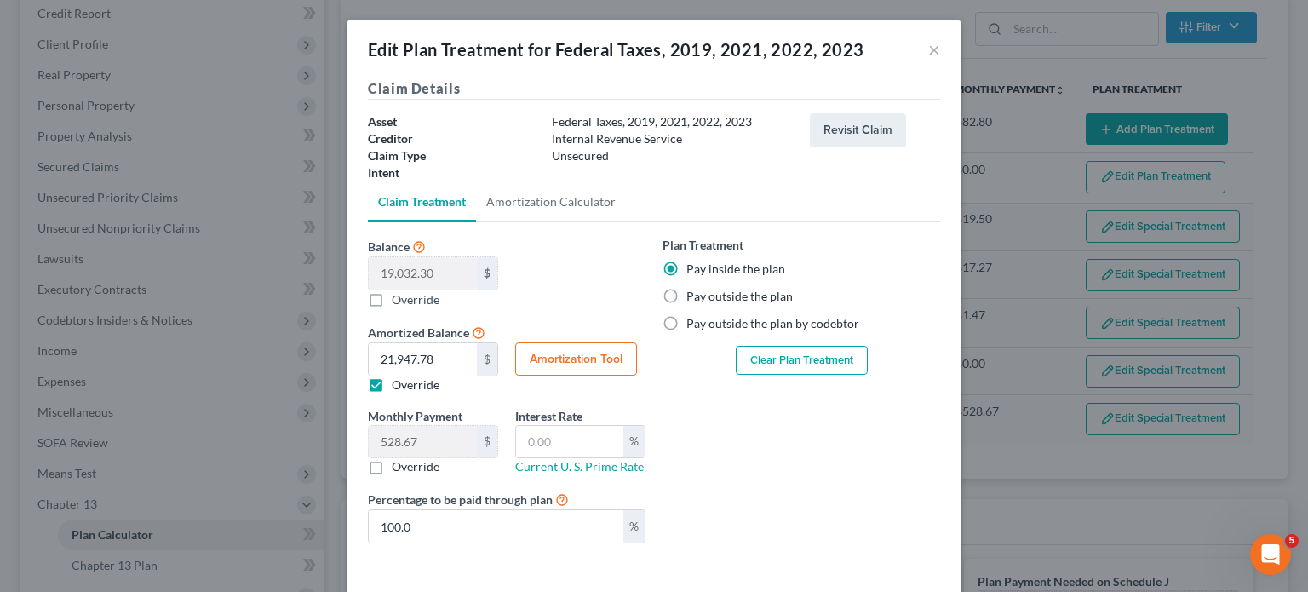
click at [593, 364] on button "Amortization Tool" at bounding box center [576, 359] width 122 height 34
type input "19,032.30"
type input "36"
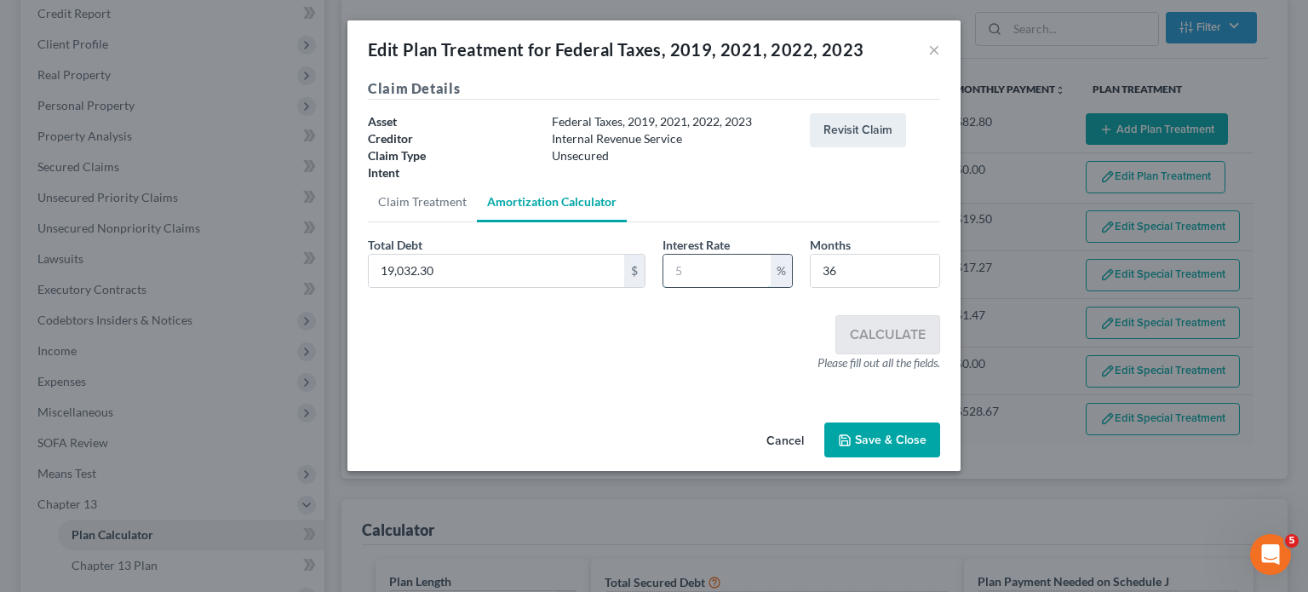
click at [698, 272] on input "text" at bounding box center [716, 271] width 107 height 32
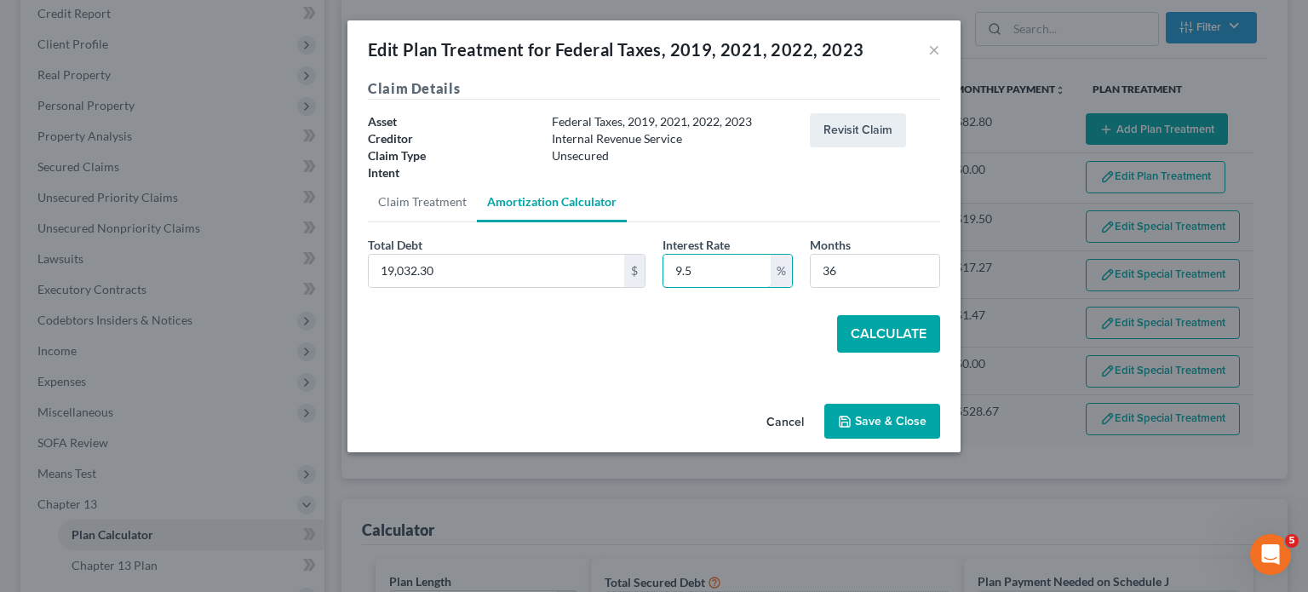
type input "9.5"
click at [869, 330] on button "Calculate" at bounding box center [888, 333] width 103 height 37
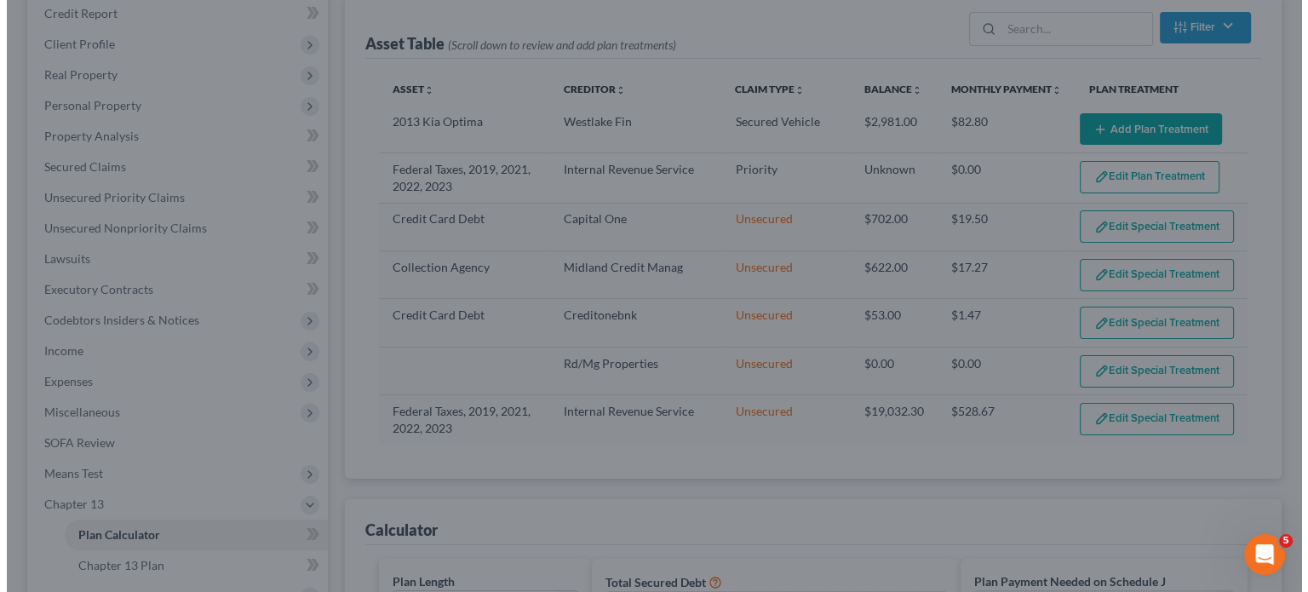
scroll to position [0, 0]
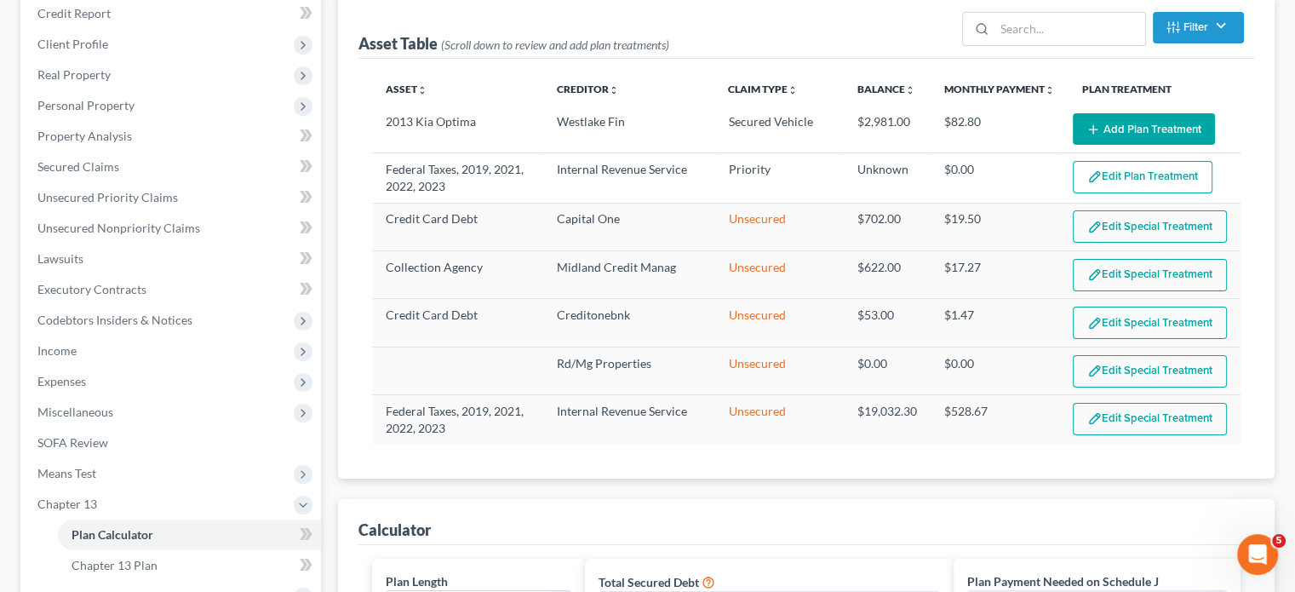
drag, startPoint x: 1299, startPoint y: 226, endPoint x: 1302, endPoint y: 246, distance: 20.7
click at [1161, 409] on button "Edit Special Treatment" at bounding box center [1150, 419] width 154 height 32
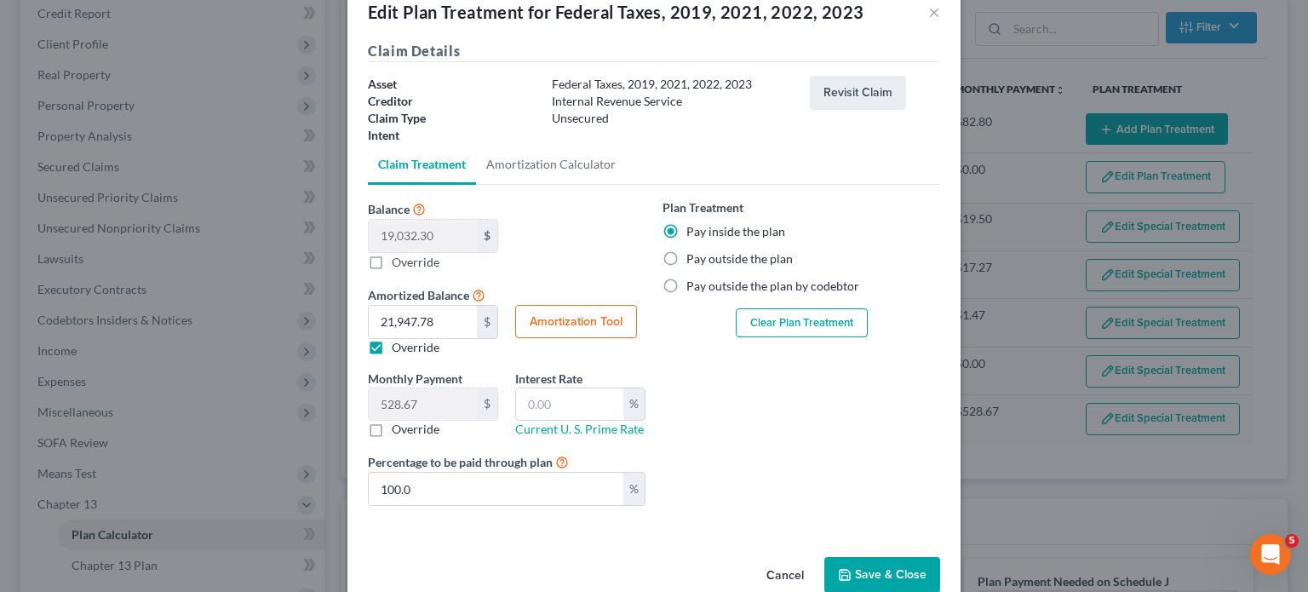
scroll to position [71, 0]
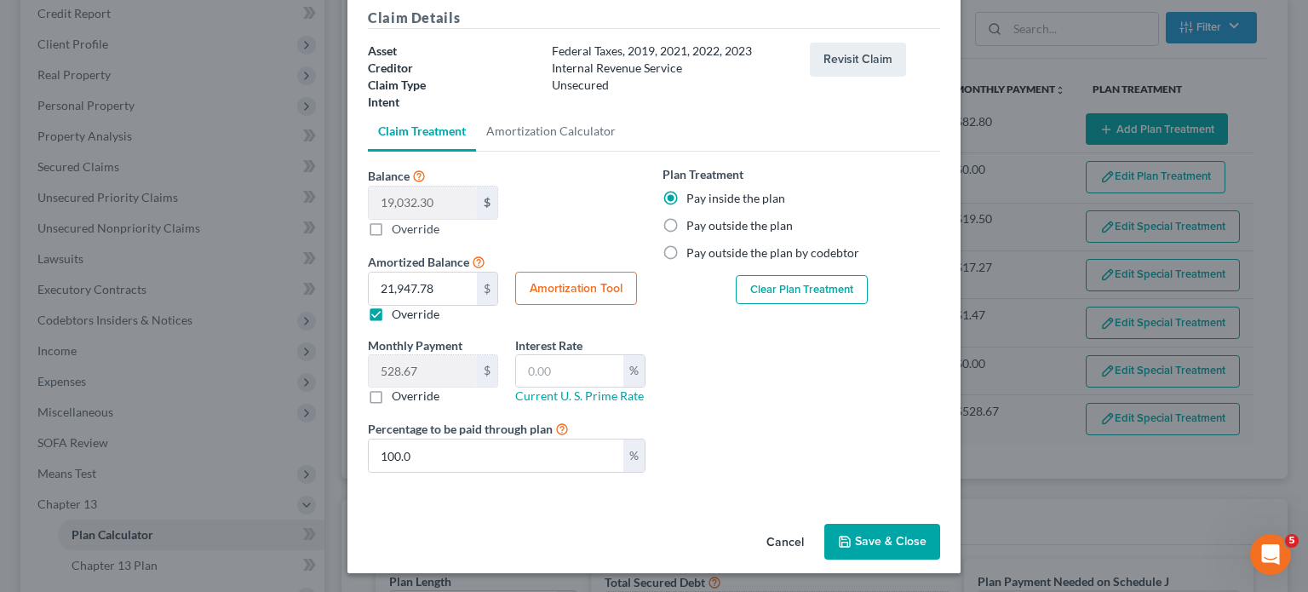
click at [542, 287] on button "Amortization Tool" at bounding box center [576, 289] width 122 height 34
type input "19,032.30"
type input "36"
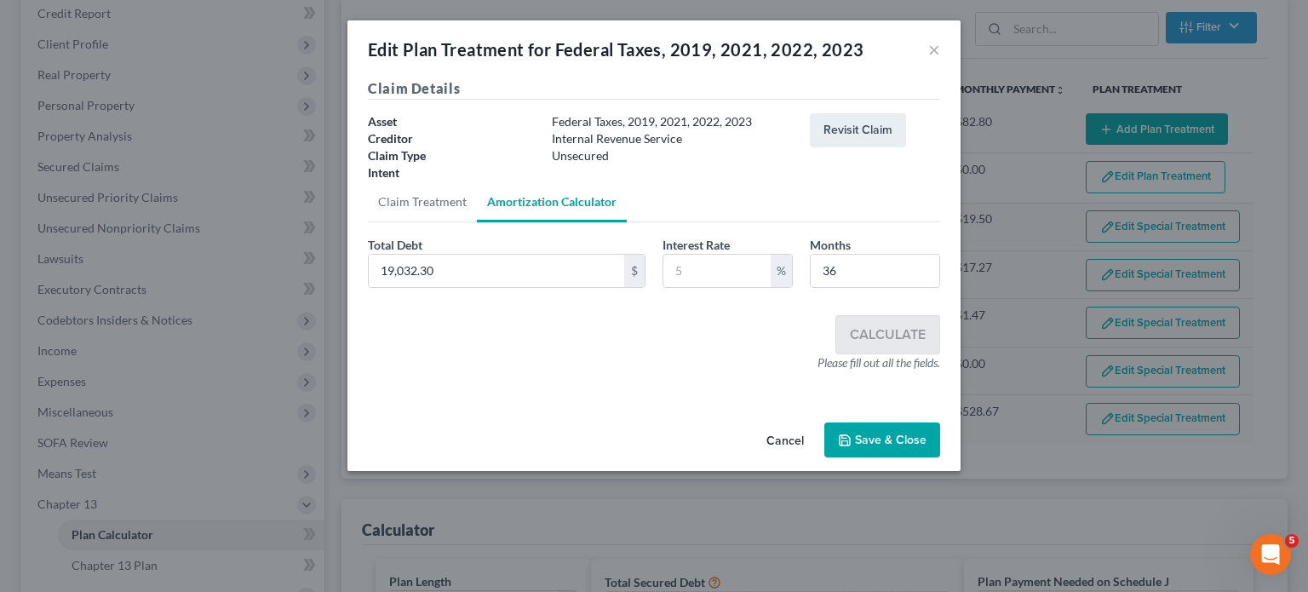
scroll to position [0, 0]
click at [706, 268] on input "text" at bounding box center [716, 271] width 107 height 32
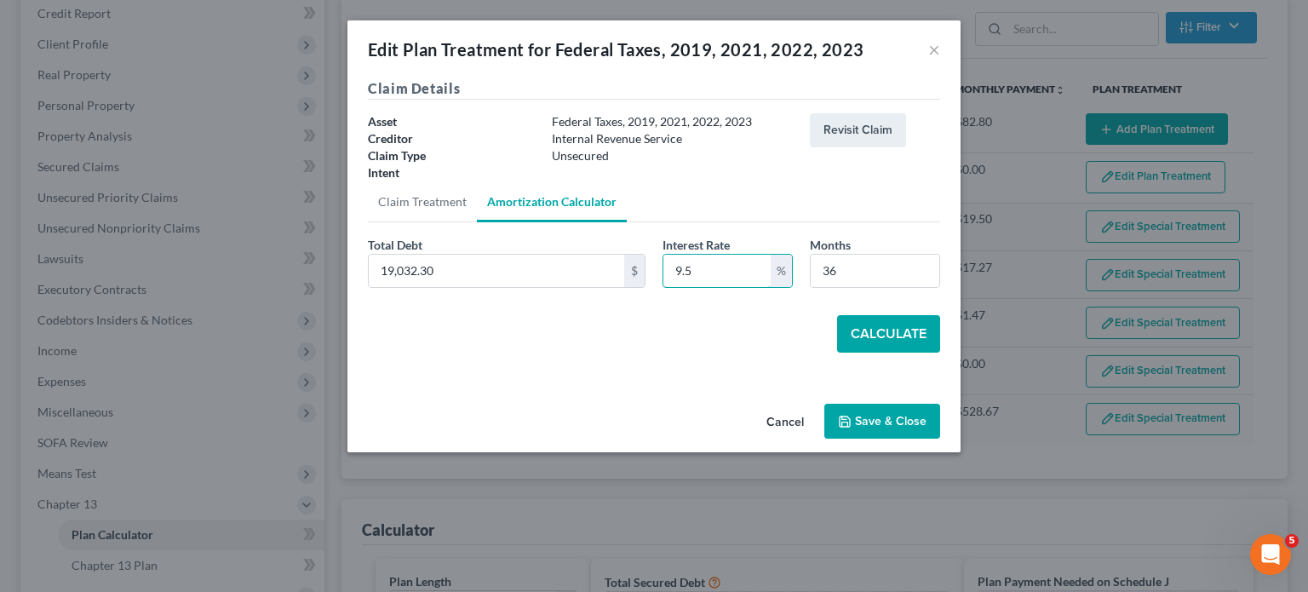
type input "9.5"
click at [868, 320] on button "Calculate" at bounding box center [888, 333] width 103 height 37
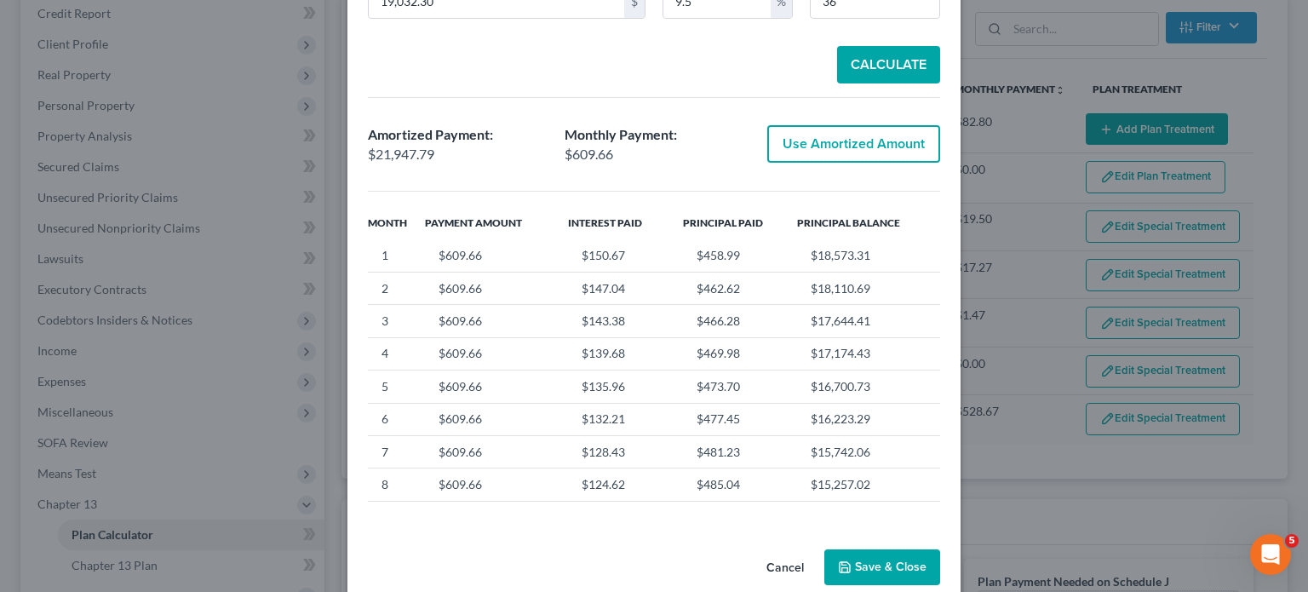
scroll to position [267, 0]
click at [892, 559] on button "Save & Close" at bounding box center [882, 569] width 116 height 36
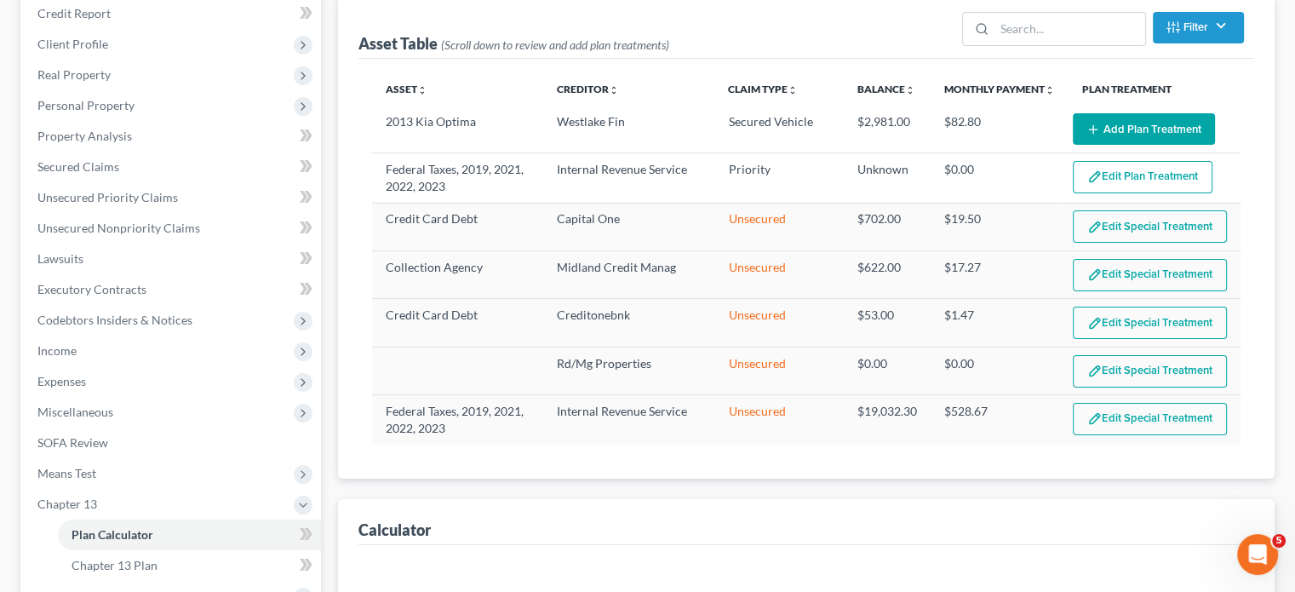
select select "35"
click at [1121, 418] on button "Edit Special Treatment" at bounding box center [1150, 419] width 154 height 32
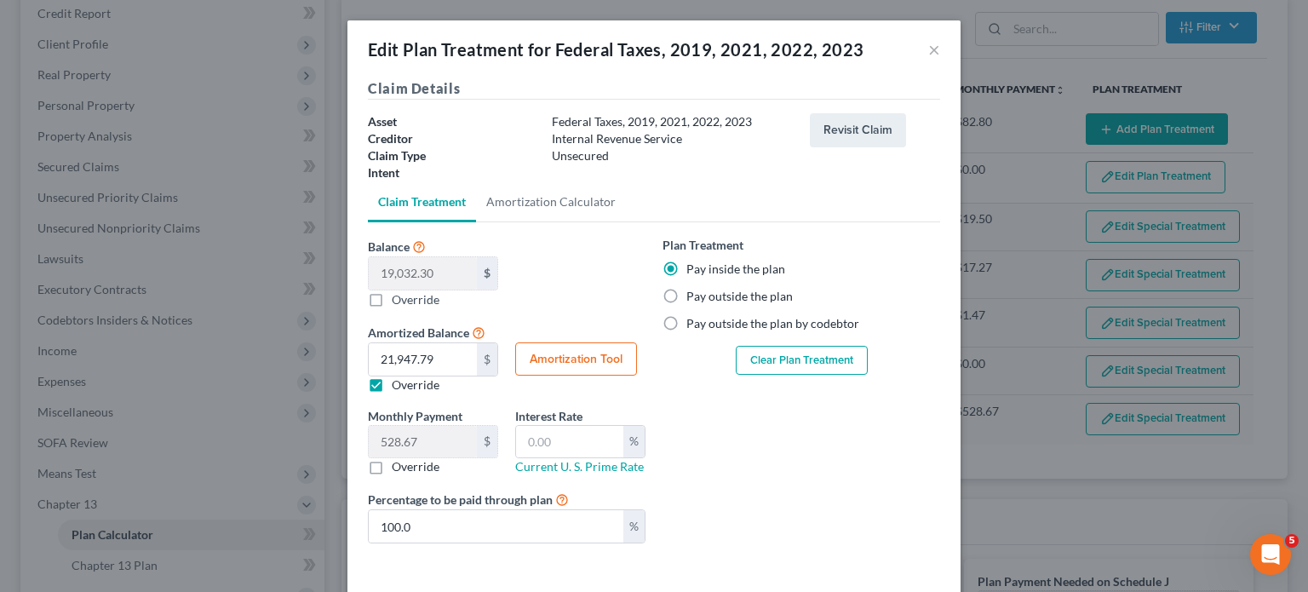
click at [392, 466] on label "Override" at bounding box center [416, 466] width 48 height 17
click at [398, 466] on input "Override" at bounding box center [403, 463] width 11 height 11
click at [392, 464] on label "Override" at bounding box center [416, 466] width 48 height 17
click at [398, 464] on input "Override" at bounding box center [403, 463] width 11 height 11
click at [392, 462] on label "Override" at bounding box center [416, 466] width 48 height 17
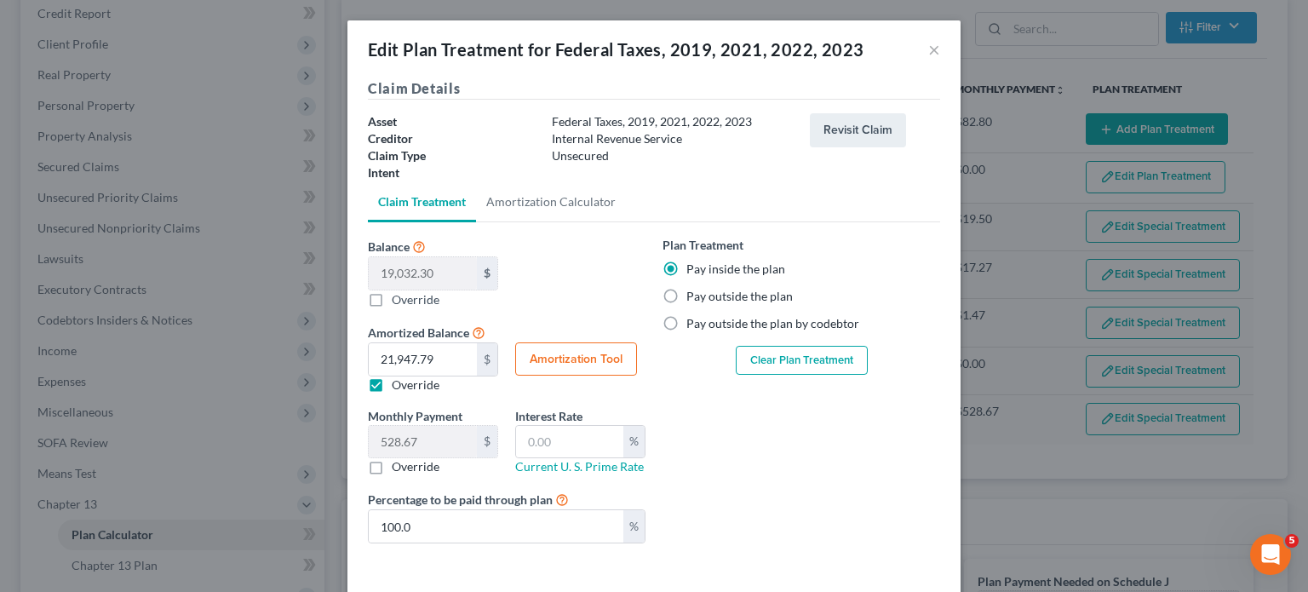
click at [398, 462] on input "Override" at bounding box center [403, 463] width 11 height 11
checkbox input "true"
click at [565, 358] on button "Amortization Tool" at bounding box center [576, 359] width 122 height 34
type input "19,032.30"
type input "36"
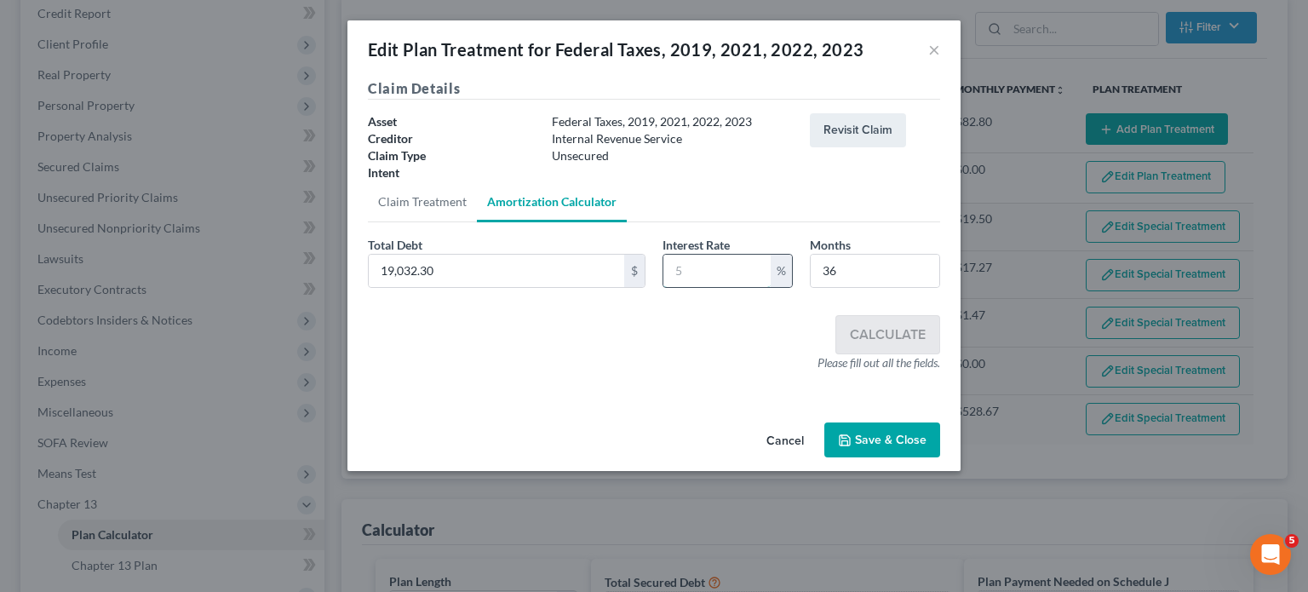
click at [709, 270] on input "text" at bounding box center [716, 271] width 107 height 32
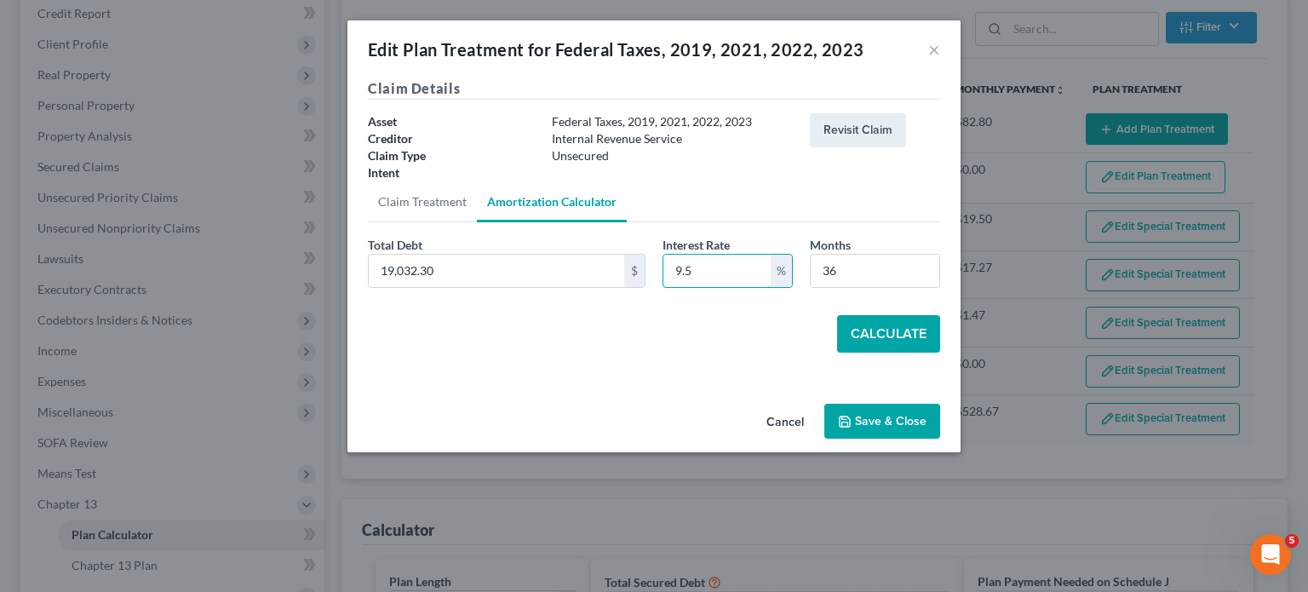
type input "9.5"
click at [869, 336] on button "Calculate" at bounding box center [888, 333] width 103 height 37
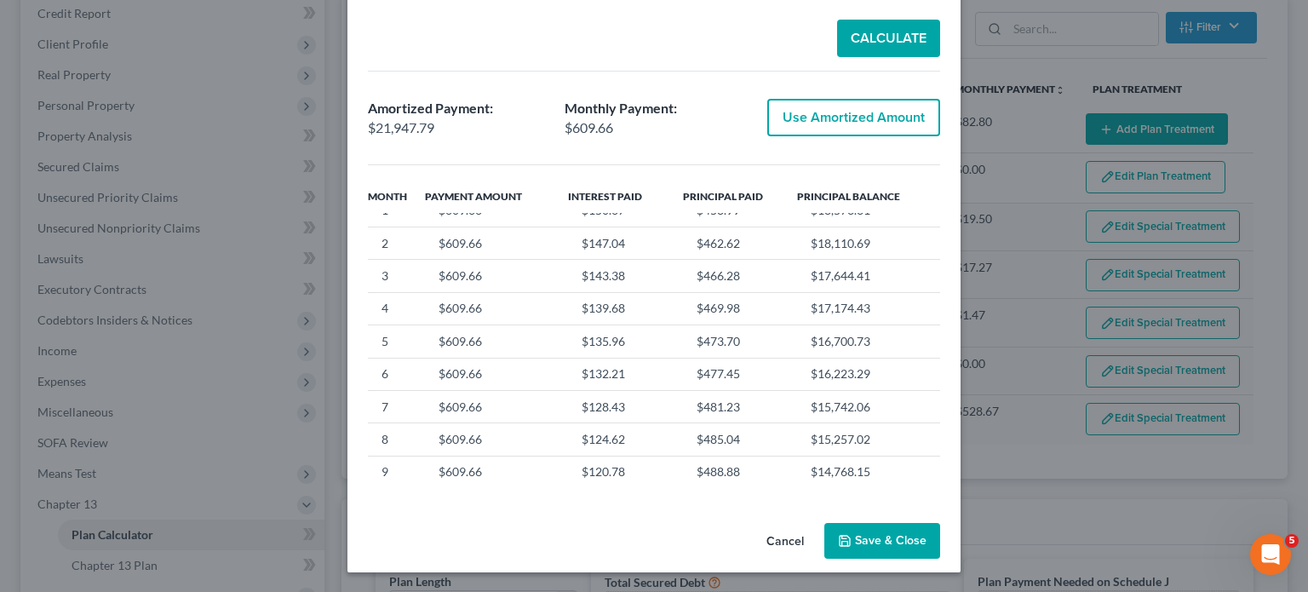
scroll to position [34, 0]
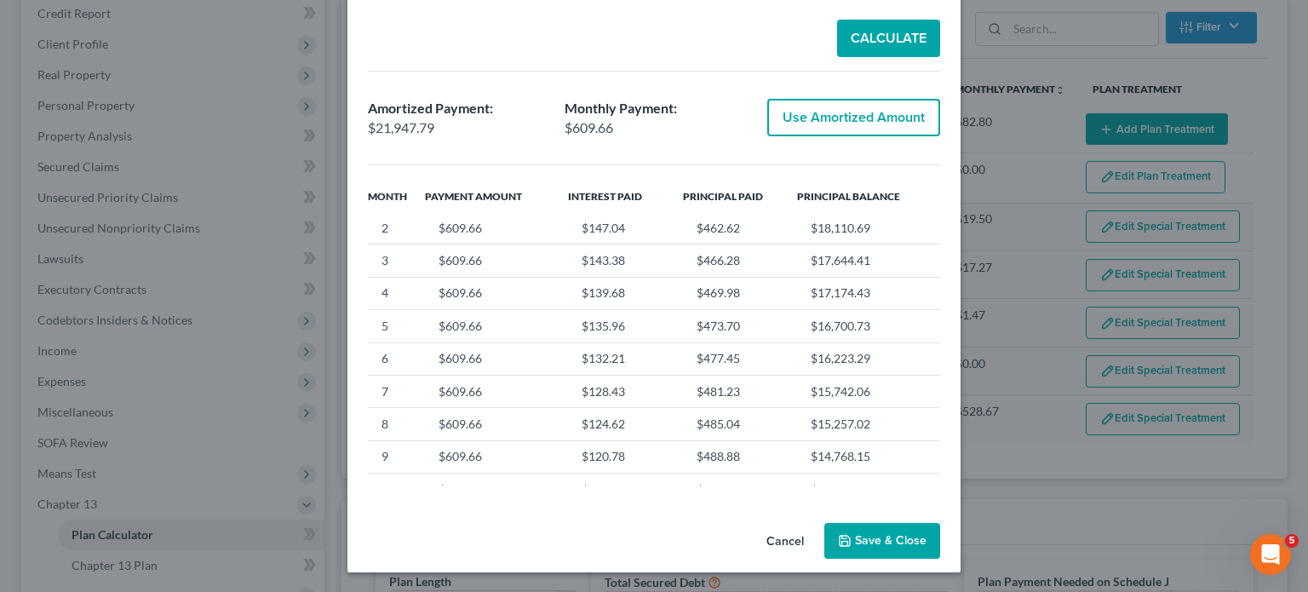
click at [805, 114] on button "Use Amortized Amount" at bounding box center [853, 117] width 173 height 37
type input "21,947.78"
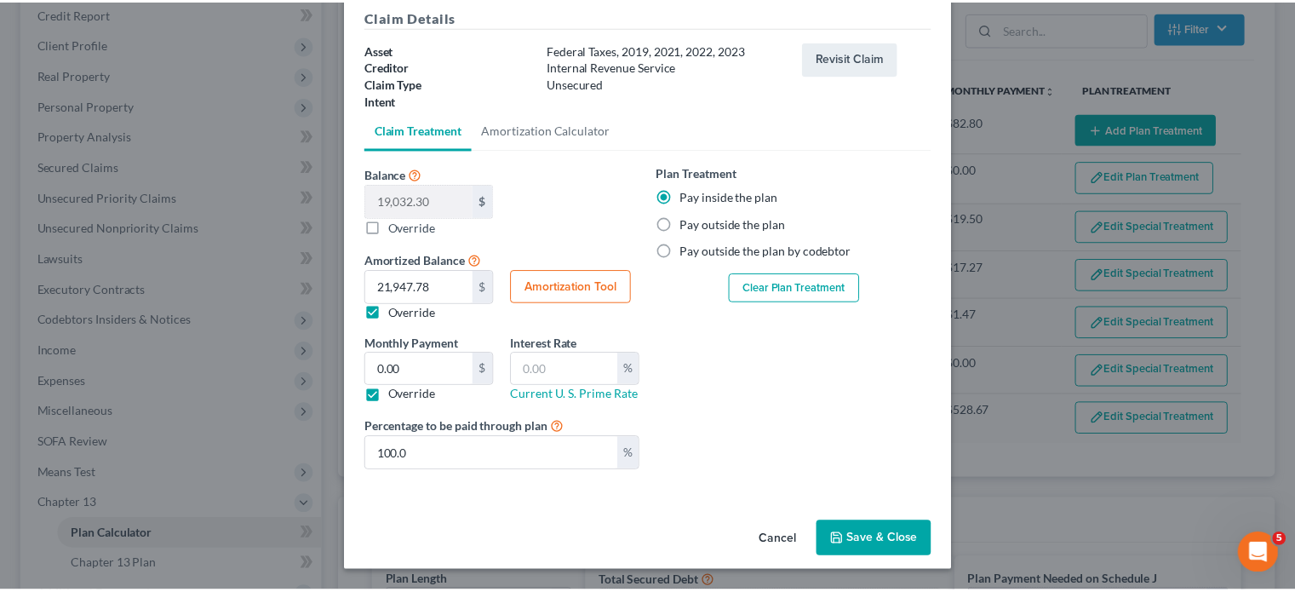
scroll to position [71, 0]
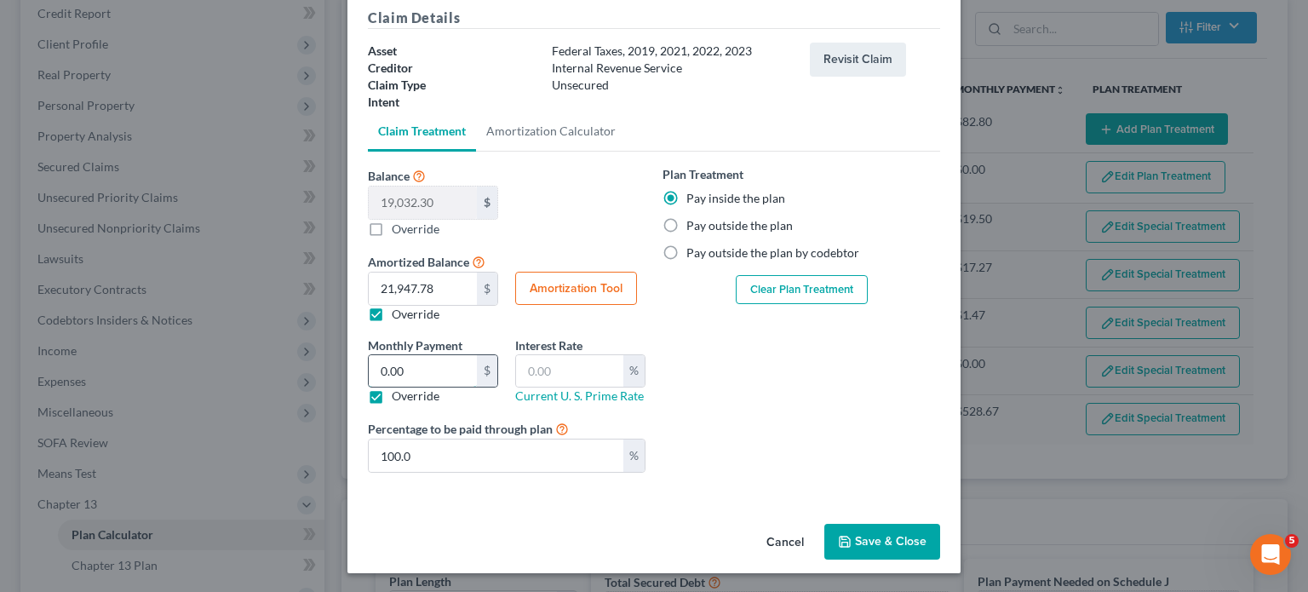
click at [422, 383] on input "0.00" at bounding box center [423, 371] width 108 height 32
type input "609.66"
click at [519, 373] on input "text" at bounding box center [569, 371] width 107 height 32
type input "9.5"
click at [758, 404] on div "Plan Treatment Pay inside the plan Pay outside the plan Pay outside the plan by…" at bounding box center [801, 325] width 295 height 321
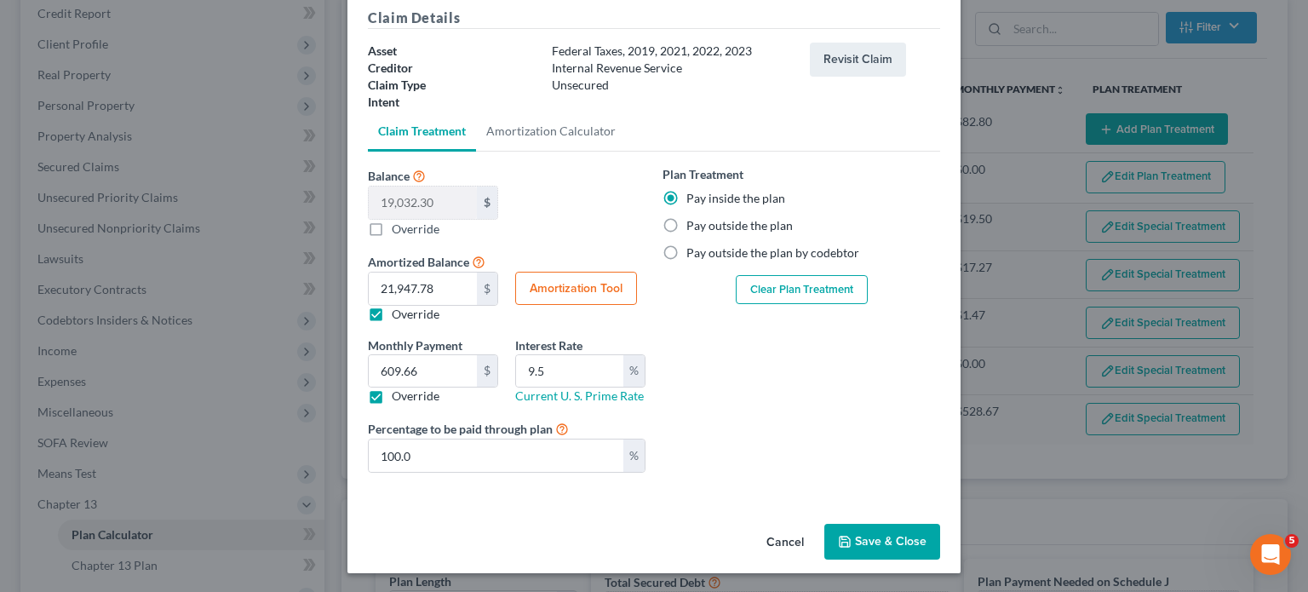
click at [872, 536] on button "Save & Close" at bounding box center [882, 542] width 116 height 36
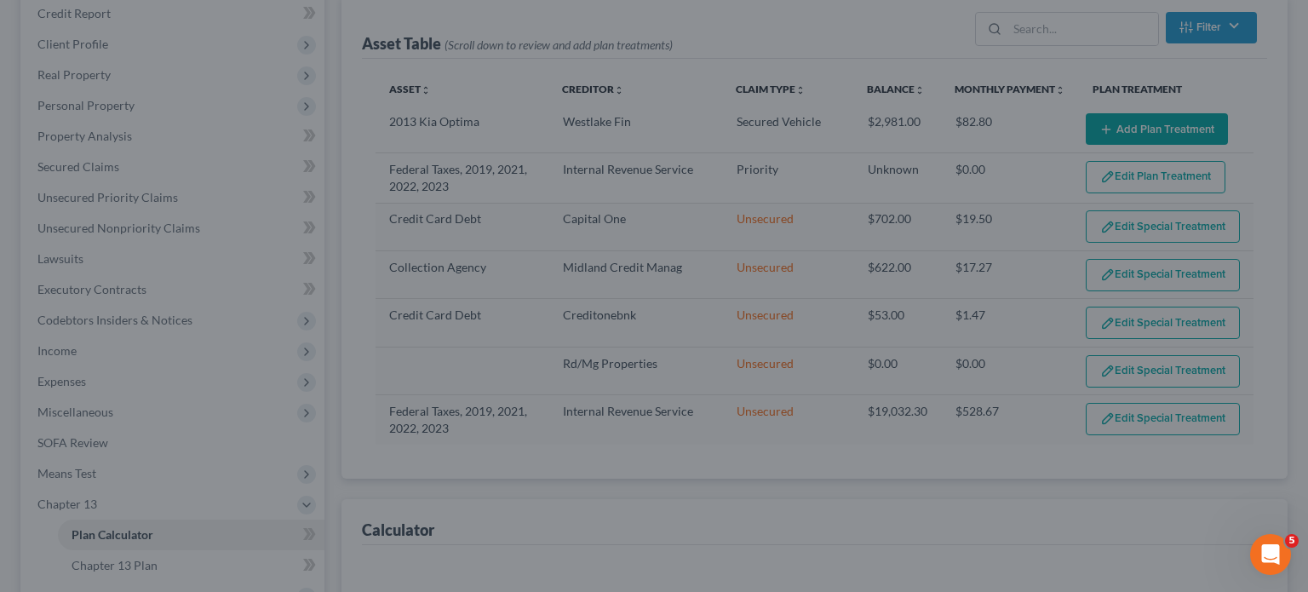
select select "35"
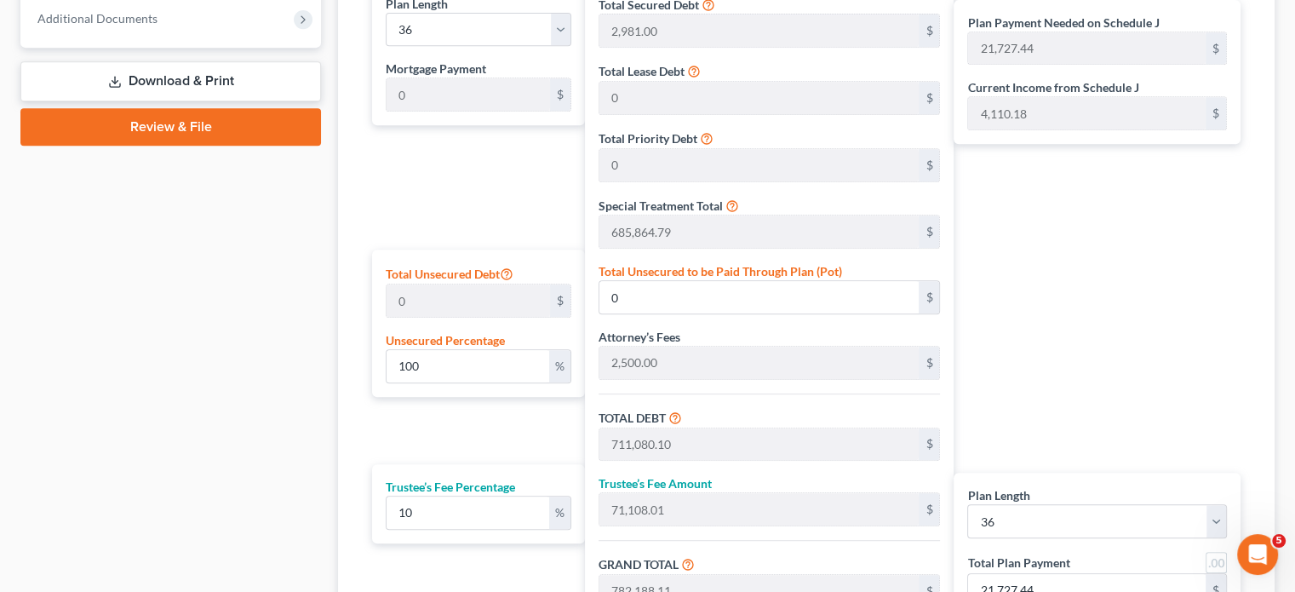
scroll to position [789, 0]
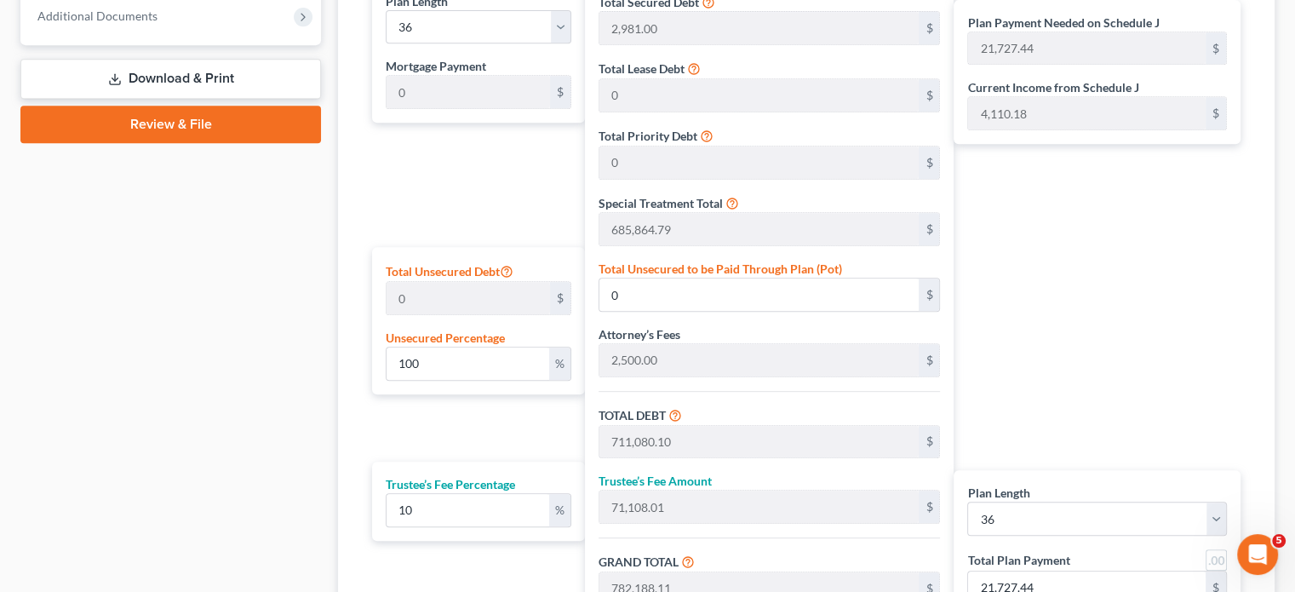
click at [588, 220] on div "Total Secured Debt 2,981.00 $ Total Lease Debt 0 $ Total Priority Debt 0 $ Spec…" at bounding box center [769, 324] width 369 height 691
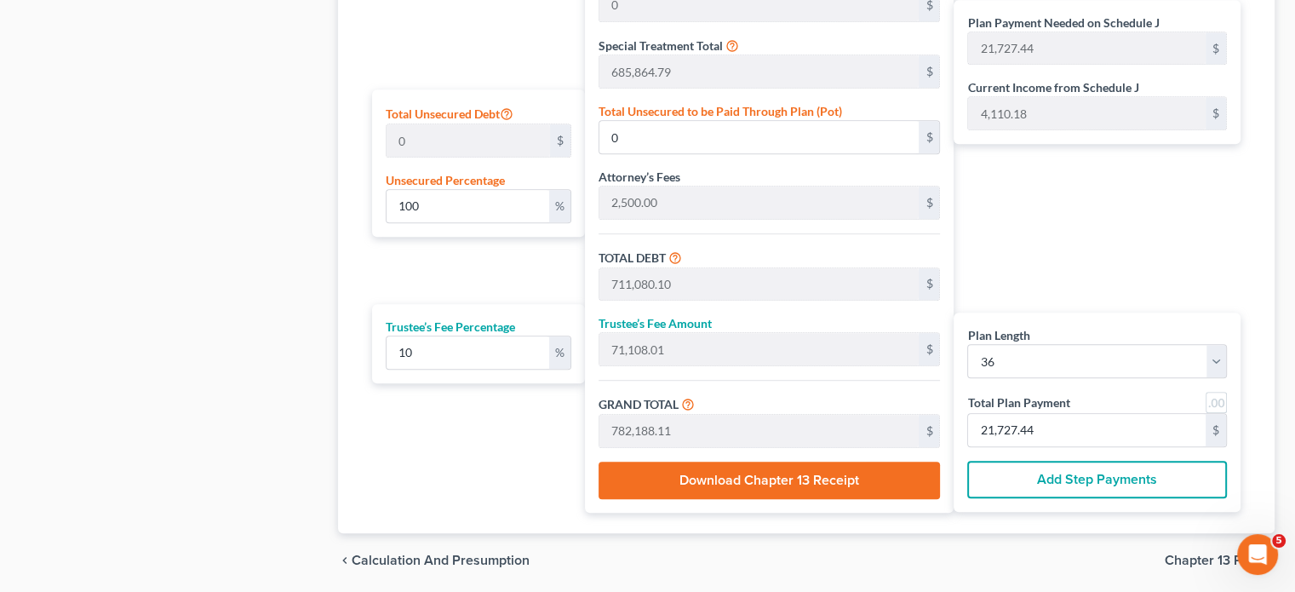
scroll to position [953, 0]
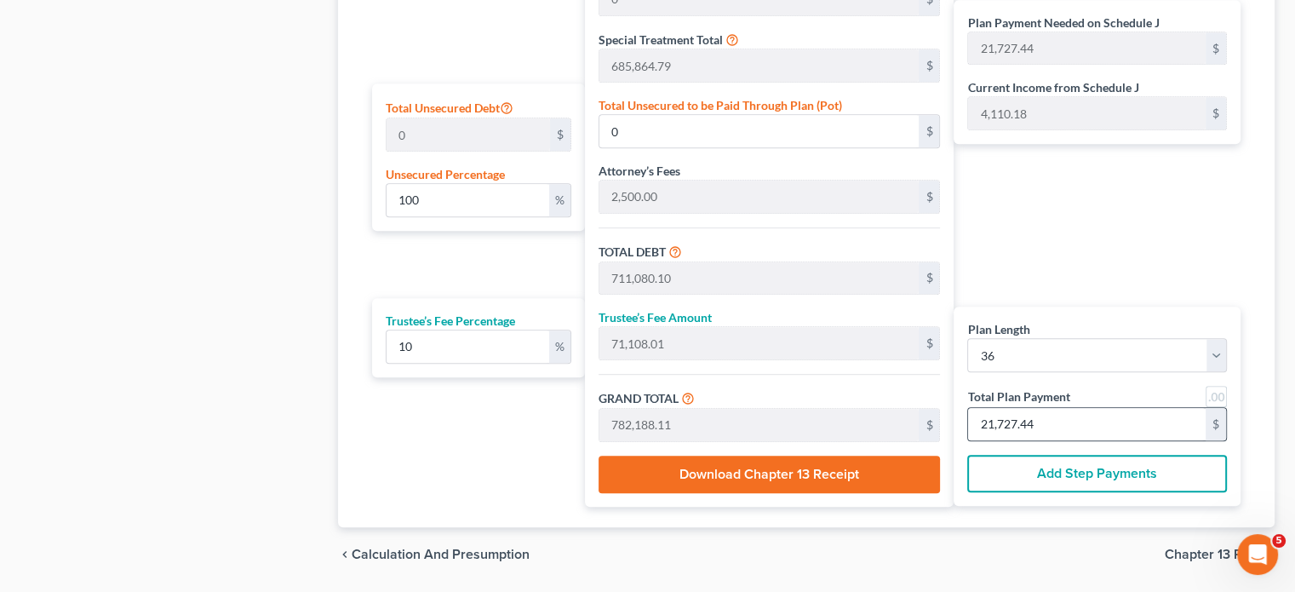
click at [1217, 417] on div "$" at bounding box center [1216, 424] width 20 height 32
click at [1127, 416] on input "21,727.44" at bounding box center [1087, 424] width 238 height 32
click at [1182, 236] on div "Plan Payment Needed on Schedule J 21,727.44 $ Current Income from Schedule J 4,…" at bounding box center [1101, 160] width 295 height 691
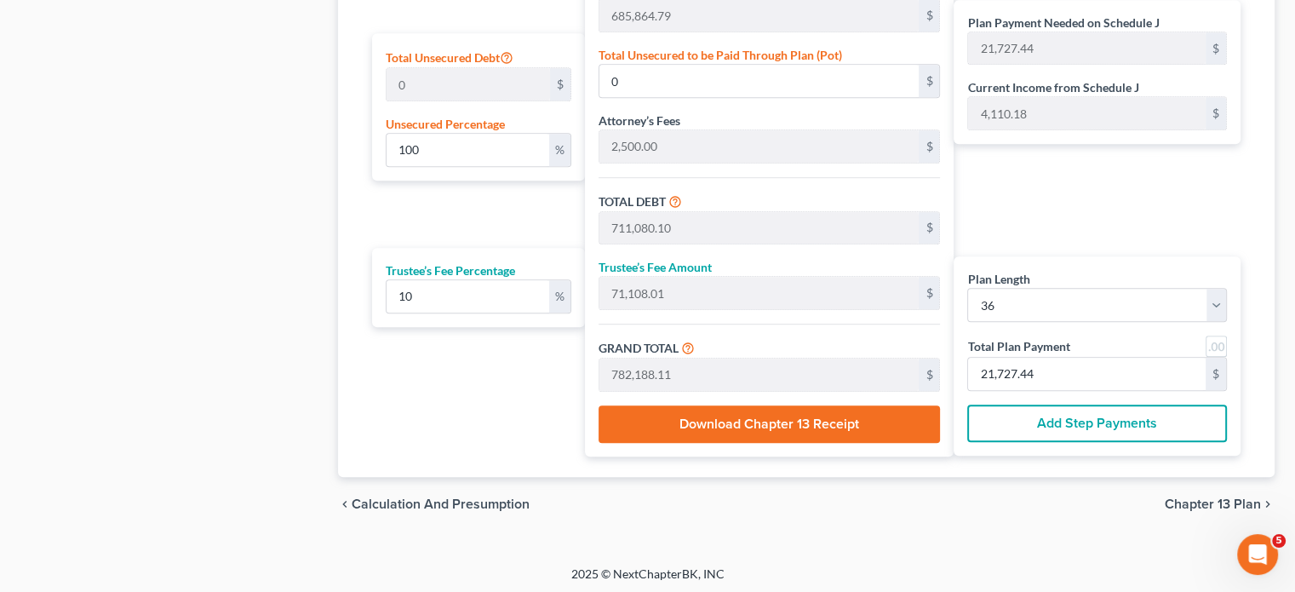
click at [1223, 497] on span "Chapter 13 Plan" at bounding box center [1213, 504] width 96 height 14
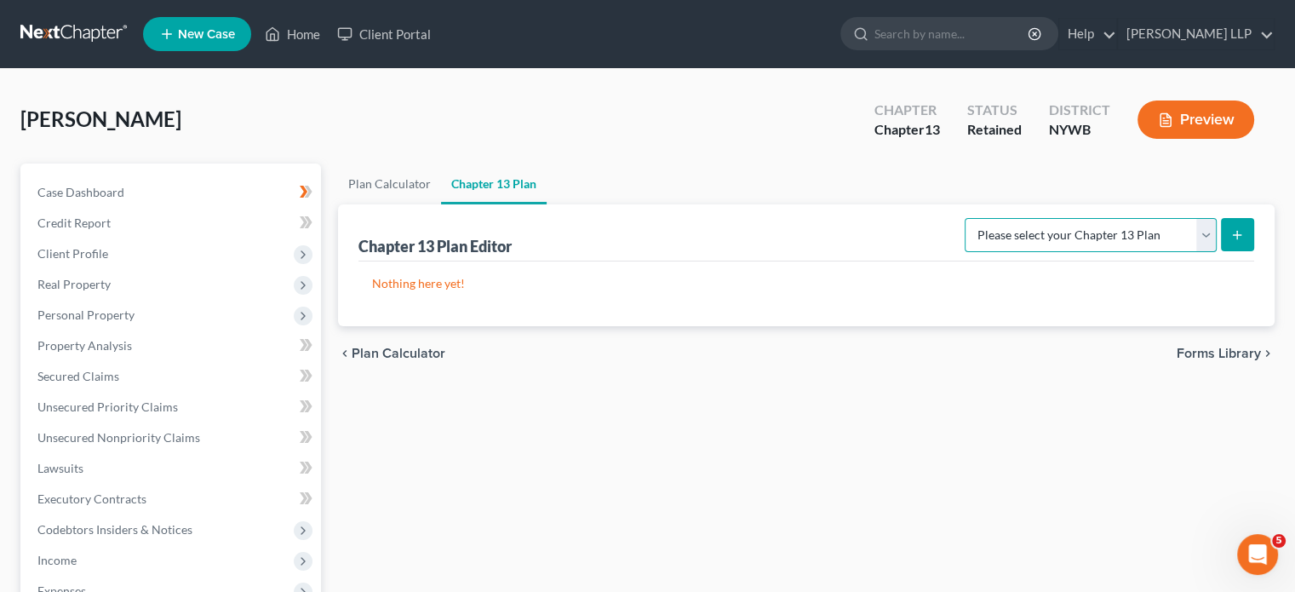
click at [1202, 231] on select "Please select your Chapter 13 Plan National Form Plan - Official Form 113" at bounding box center [1091, 235] width 252 height 34
select select "0"
click at [971, 218] on select "Please select your Chapter 13 Plan National Form Plan - Official Form 113" at bounding box center [1091, 235] width 252 height 34
click at [1241, 228] on icon "submit" at bounding box center [1237, 235] width 14 height 14
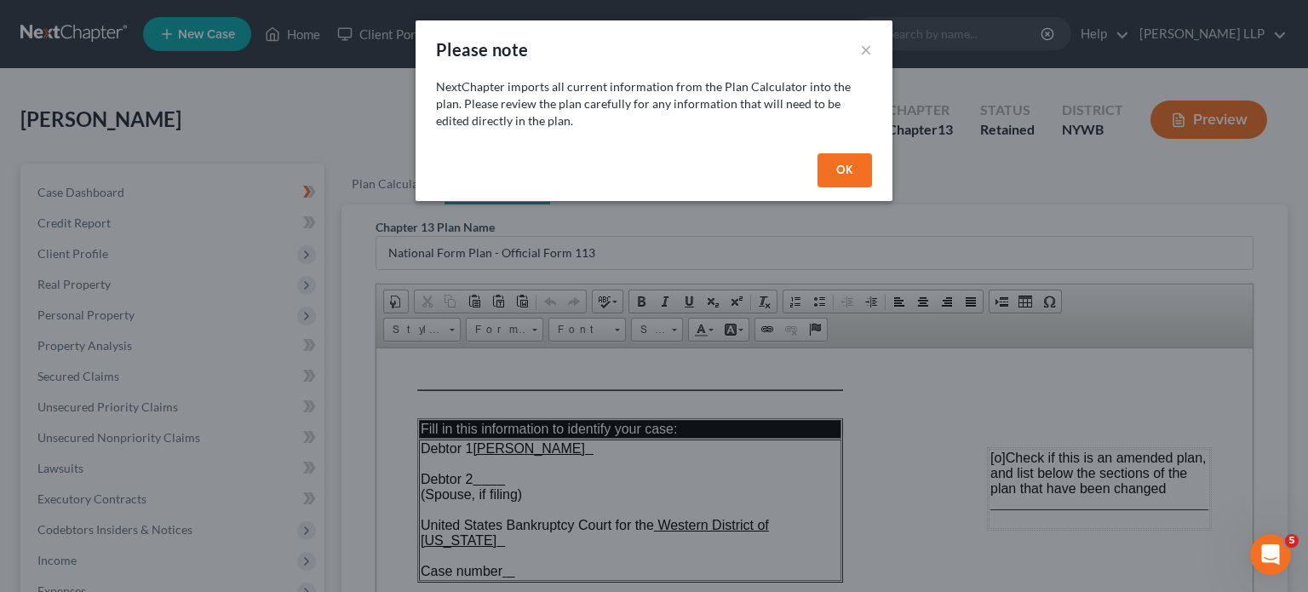
click at [845, 180] on button "OK" at bounding box center [844, 170] width 54 height 34
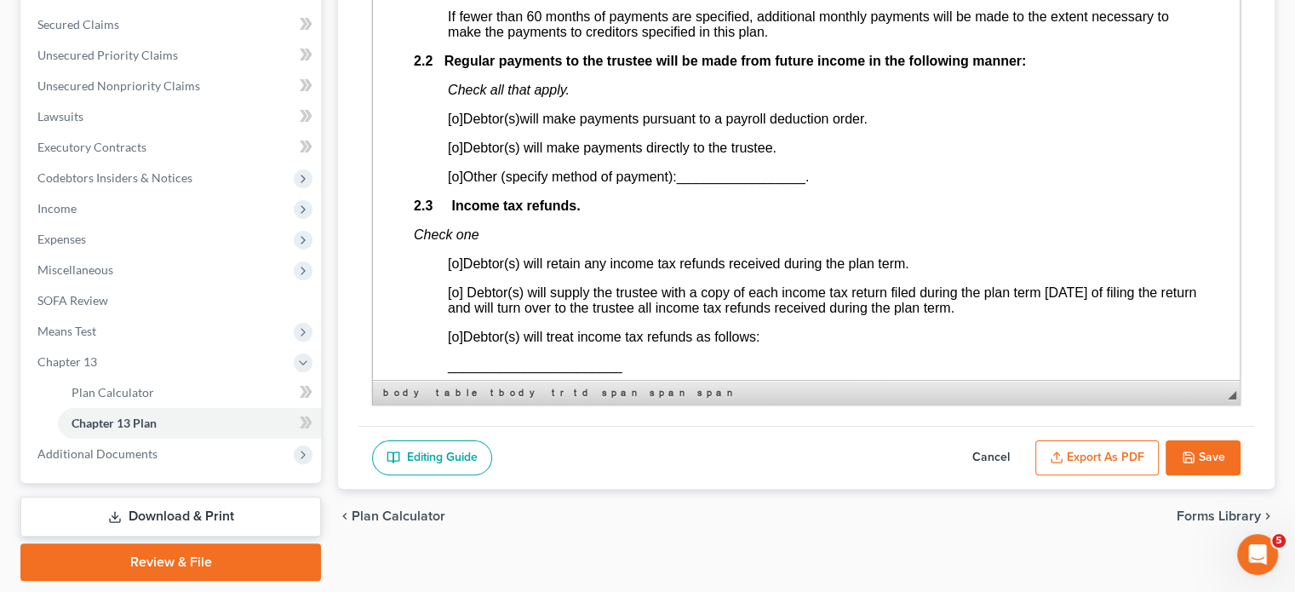
scroll to position [1146, 0]
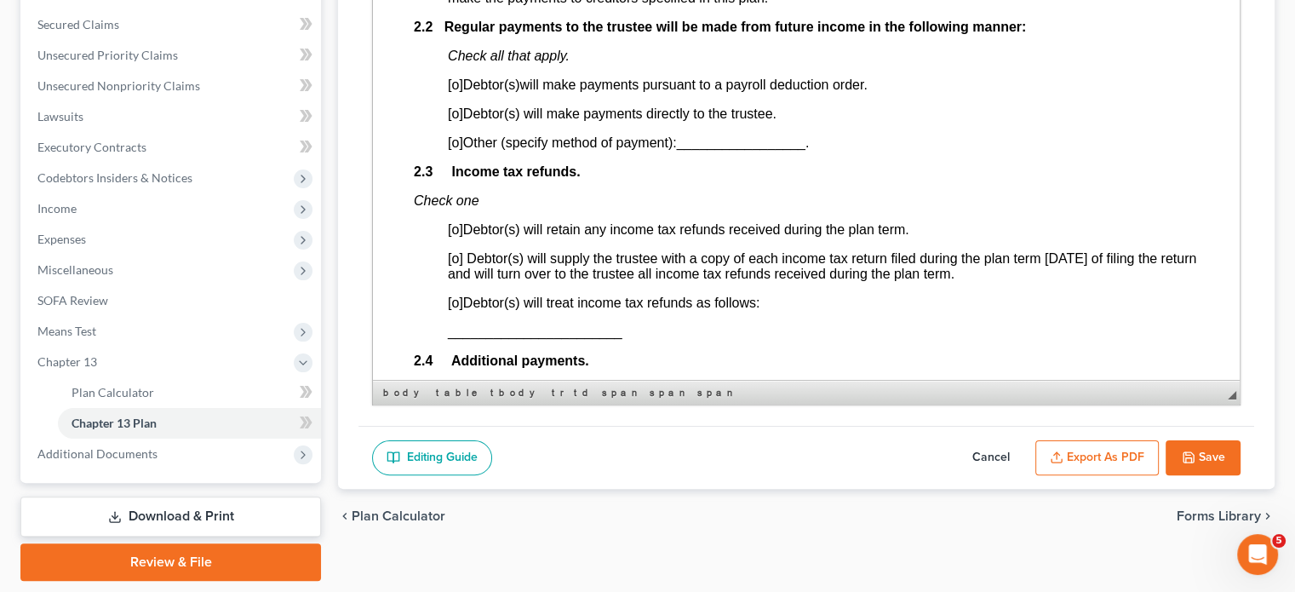
click at [460, 92] on span "[o]" at bounding box center [455, 84] width 15 height 14
click at [457, 237] on span "[o]" at bounding box center [455, 229] width 15 height 14
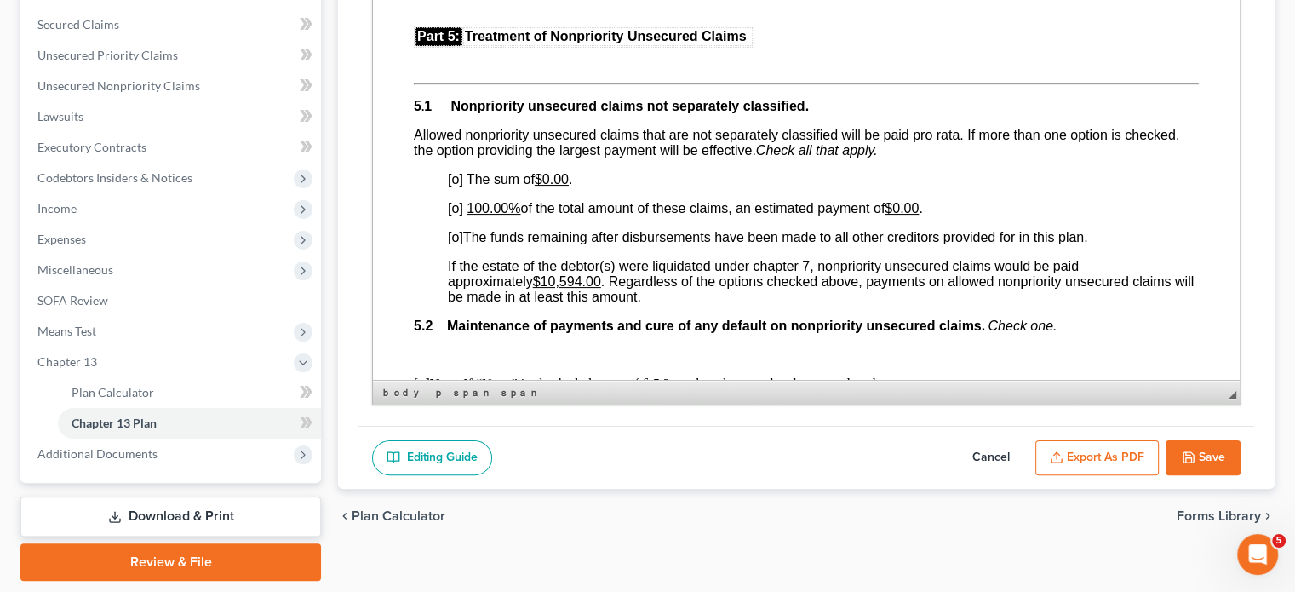
scroll to position [3236, 0]
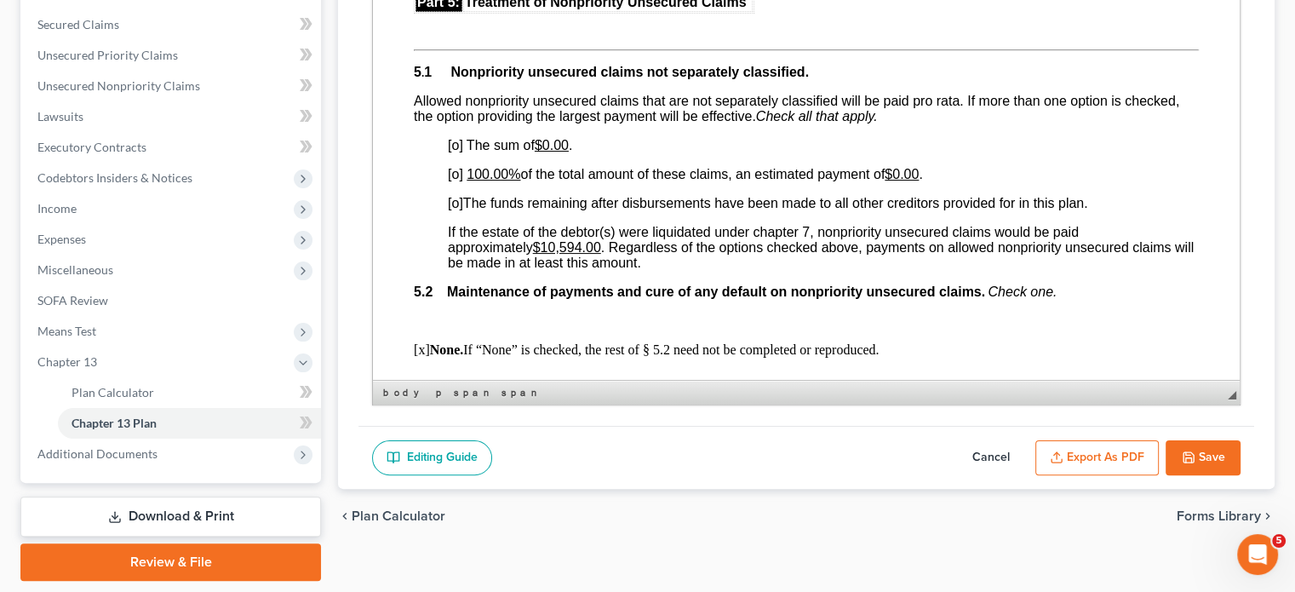
click at [458, 210] on span "[o]" at bounding box center [455, 203] width 15 height 14
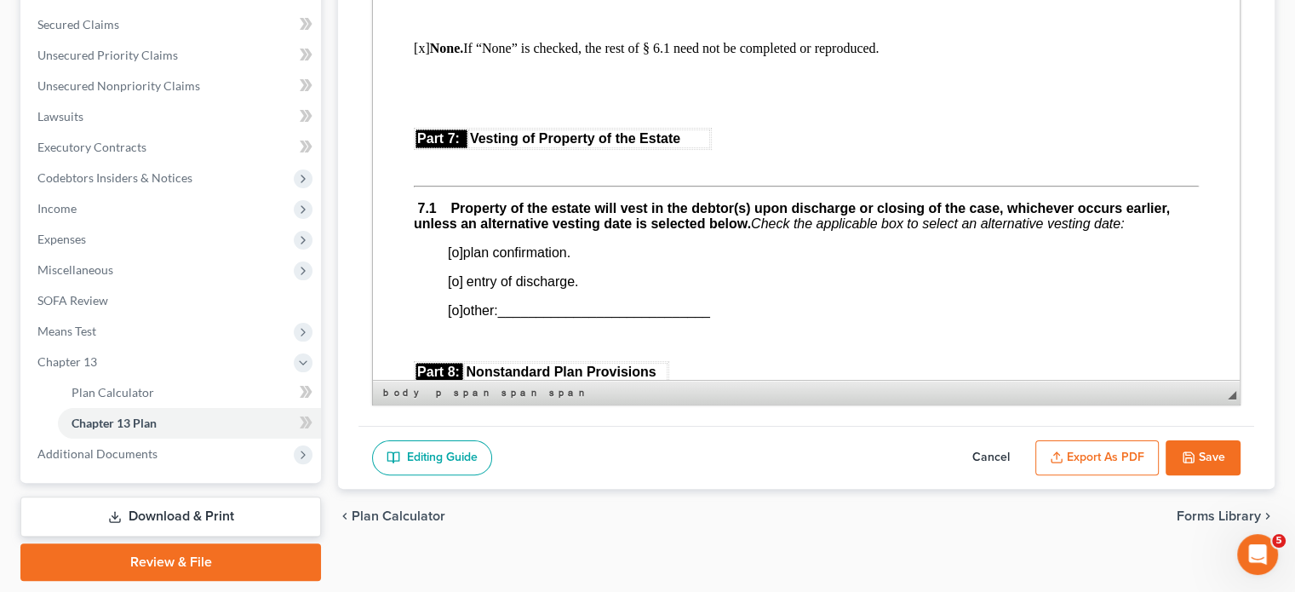
scroll to position [4041, 0]
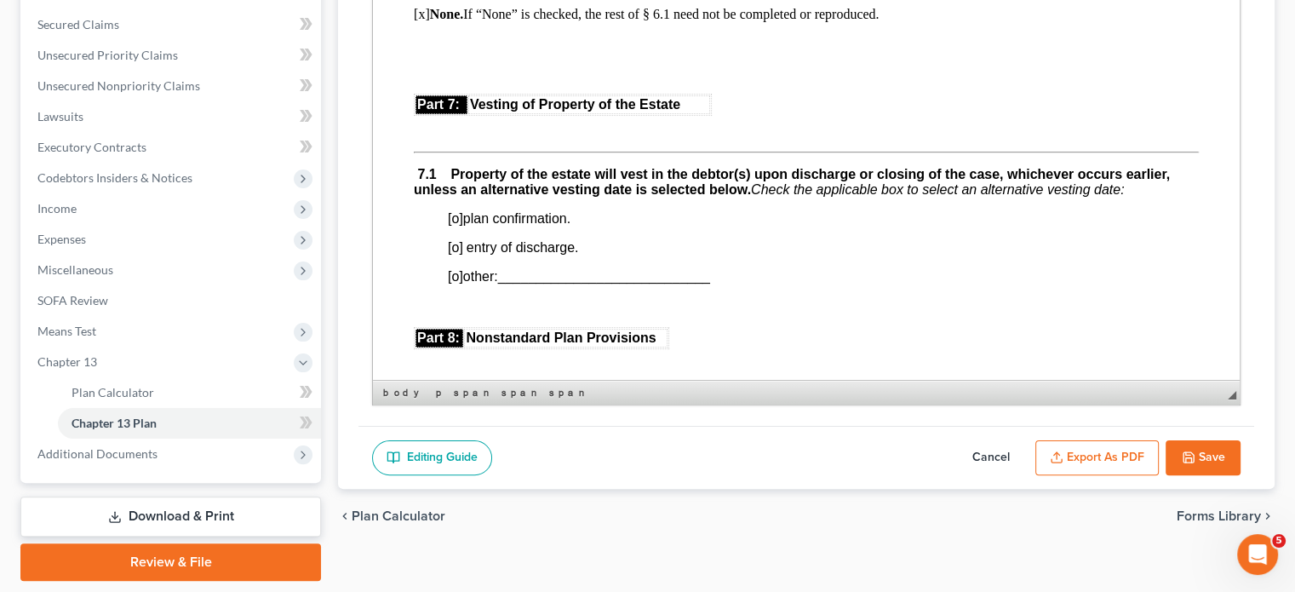
click at [462, 226] on span "[o] plan confirmation." at bounding box center [509, 218] width 123 height 14
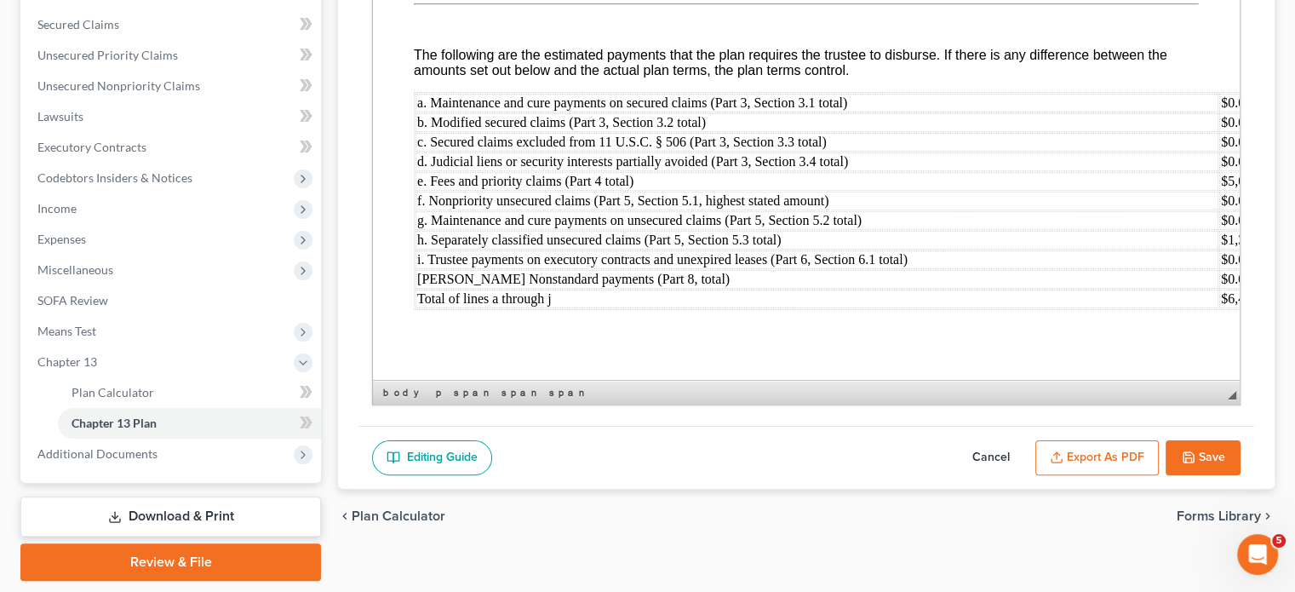
scroll to position [5244, 0]
drag, startPoint x: 1121, startPoint y: 367, endPoint x: 1135, endPoint y: 364, distance: 13.9
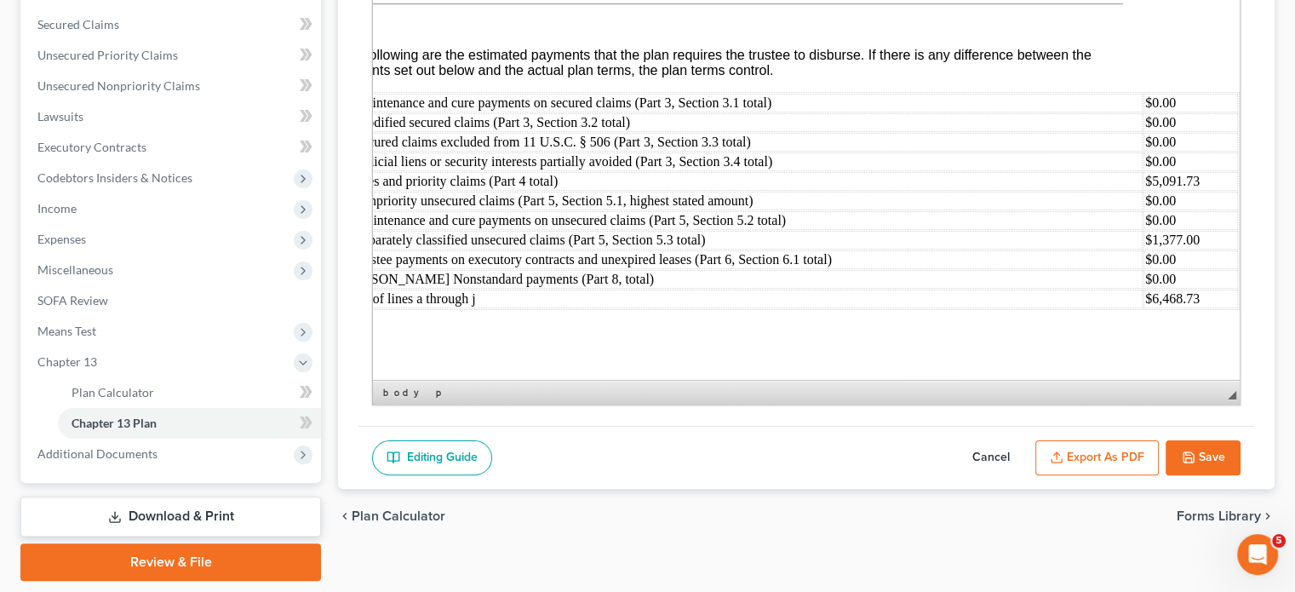
scroll to position [5276, 88]
click at [1201, 444] on button "Save" at bounding box center [1203, 458] width 75 height 36
select select "0"
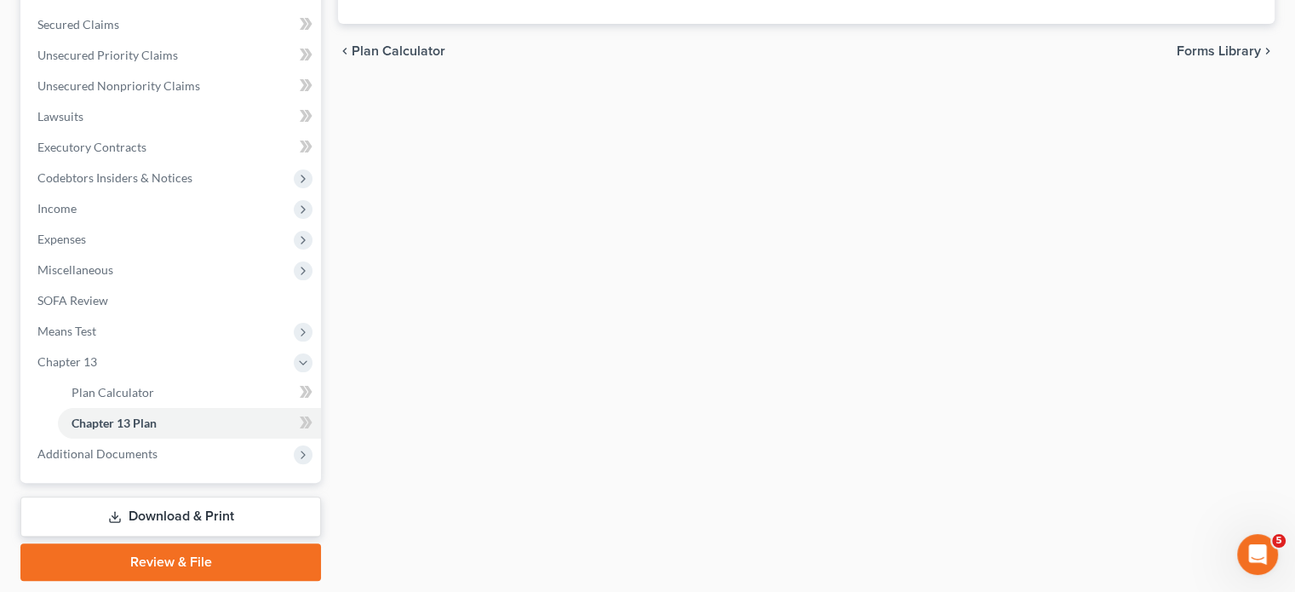
scroll to position [404, 0]
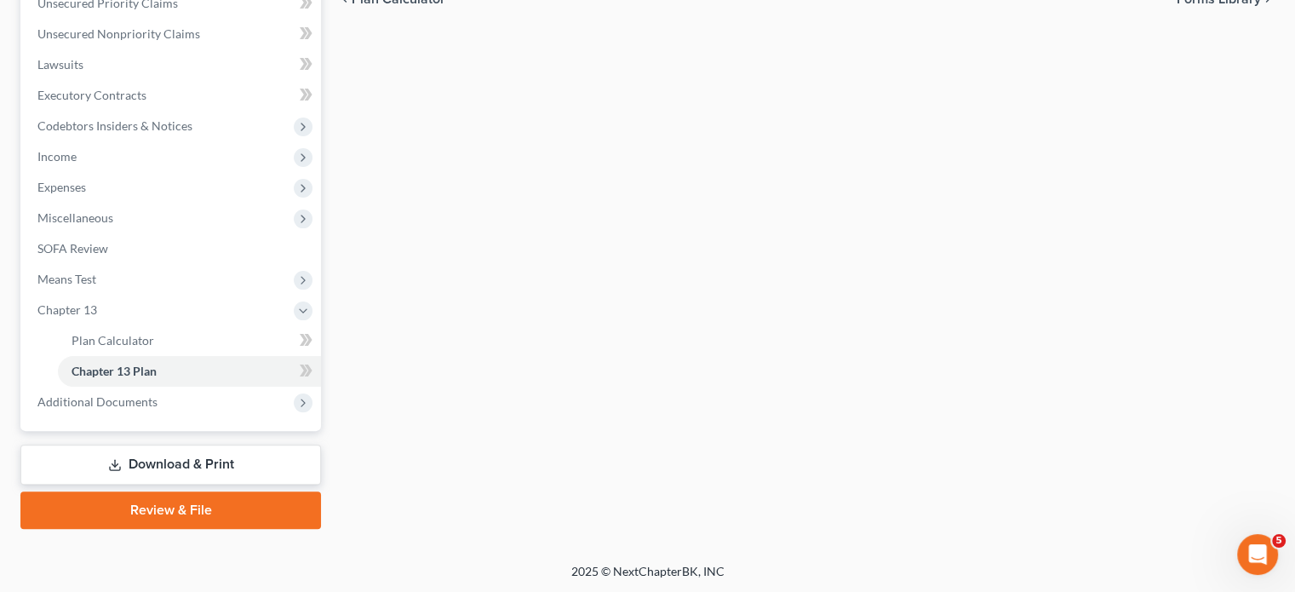
drag, startPoint x: 209, startPoint y: 508, endPoint x: 229, endPoint y: 505, distance: 20.7
click at [209, 508] on link "Review & File" at bounding box center [170, 509] width 301 height 37
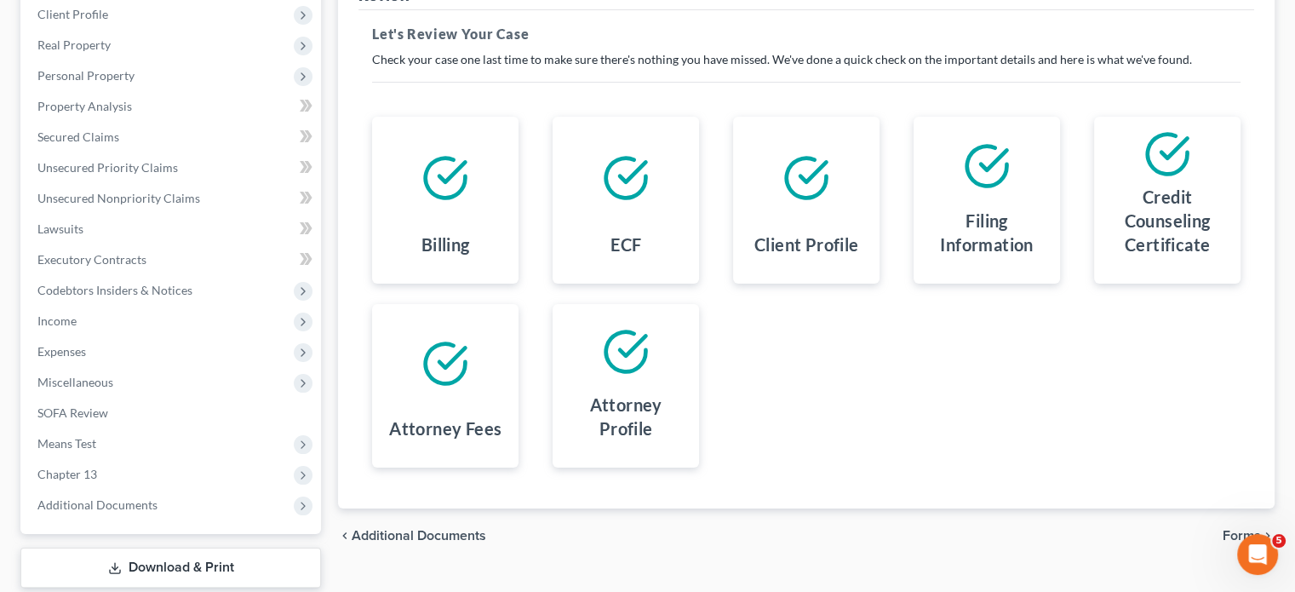
scroll to position [308, 0]
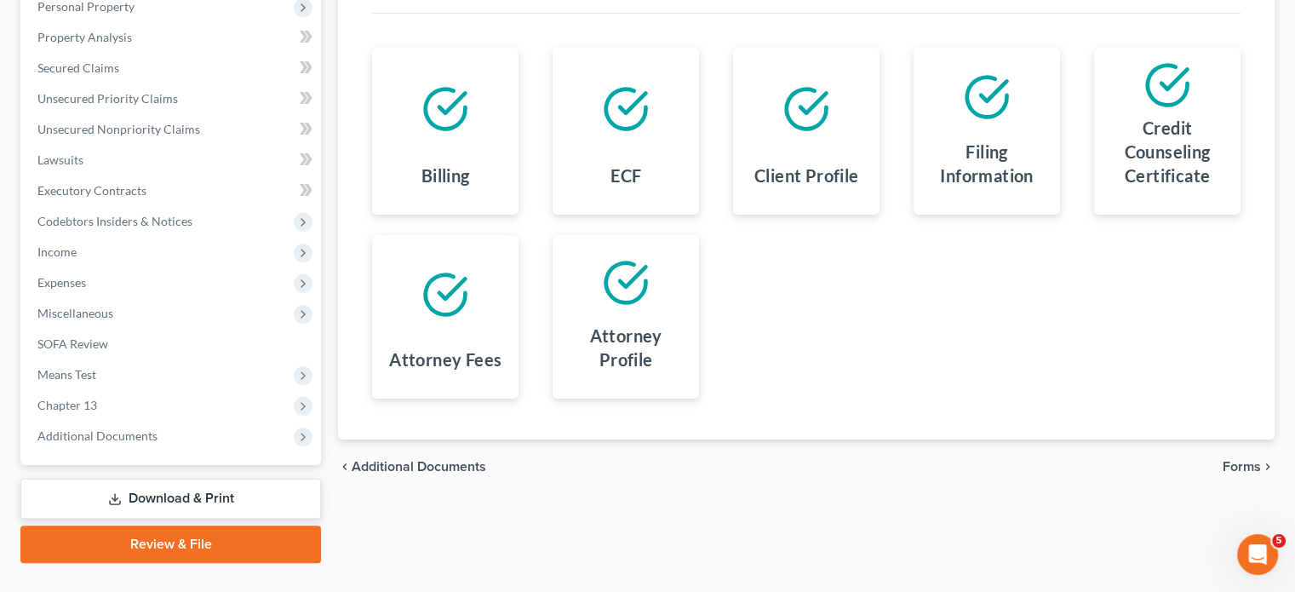
click at [203, 482] on link "Download & Print" at bounding box center [170, 499] width 301 height 40
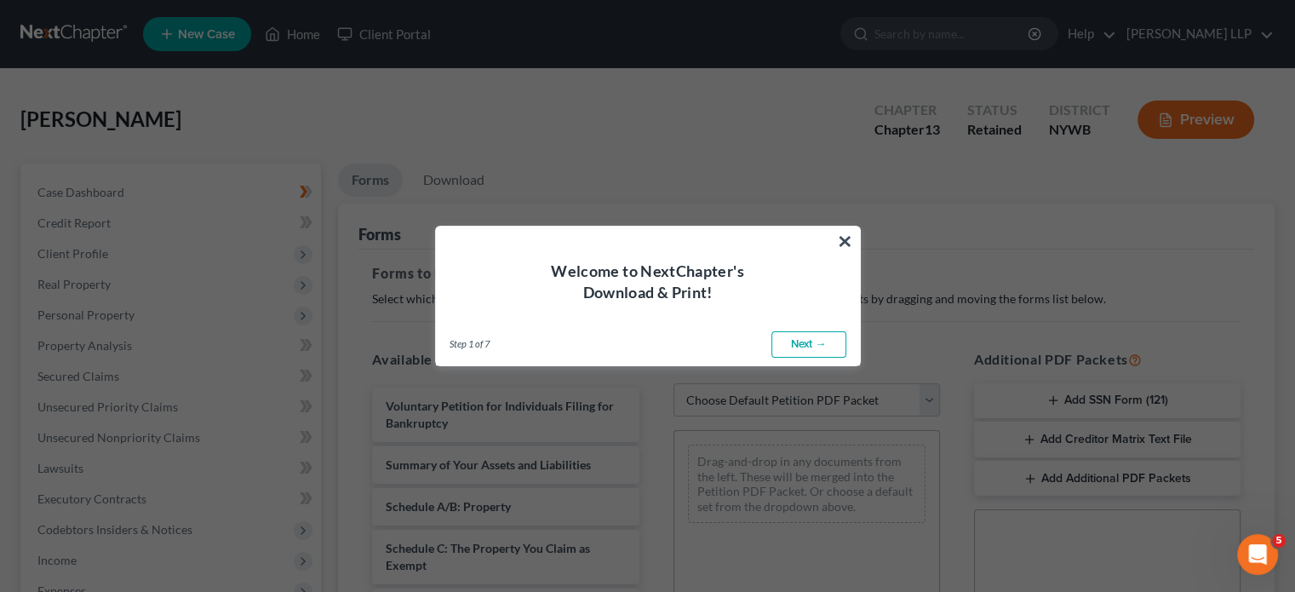
click at [817, 345] on link "Next →" at bounding box center [808, 344] width 75 height 27
select select "0"
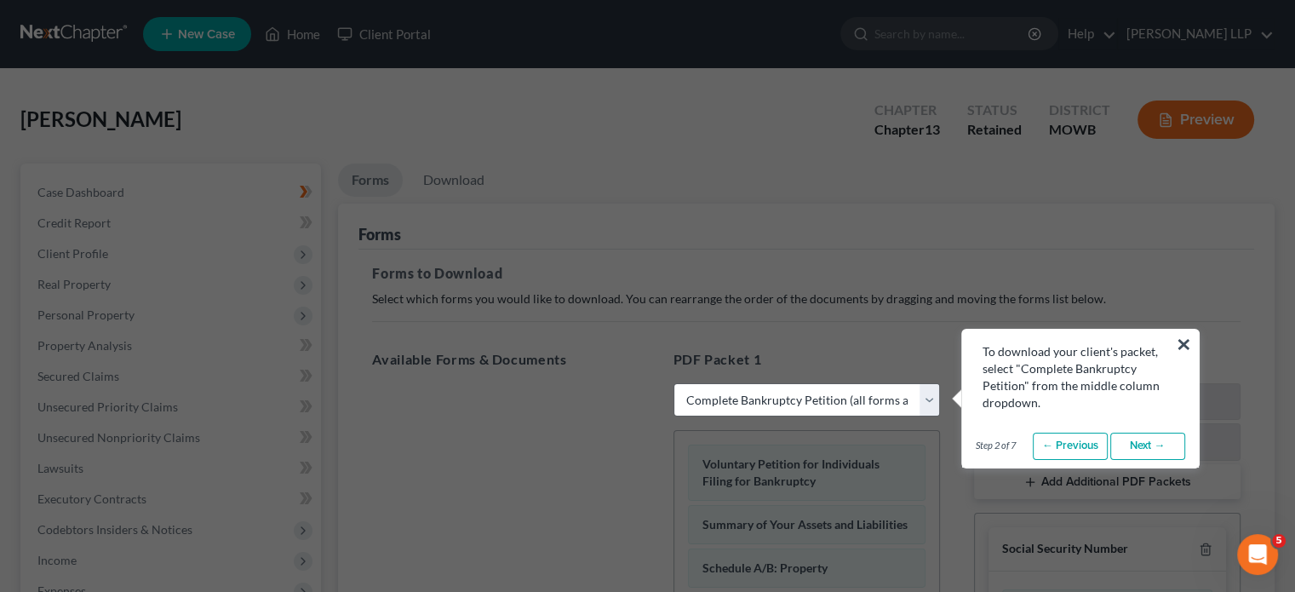
click at [1134, 440] on link "Next →" at bounding box center [1147, 446] width 75 height 27
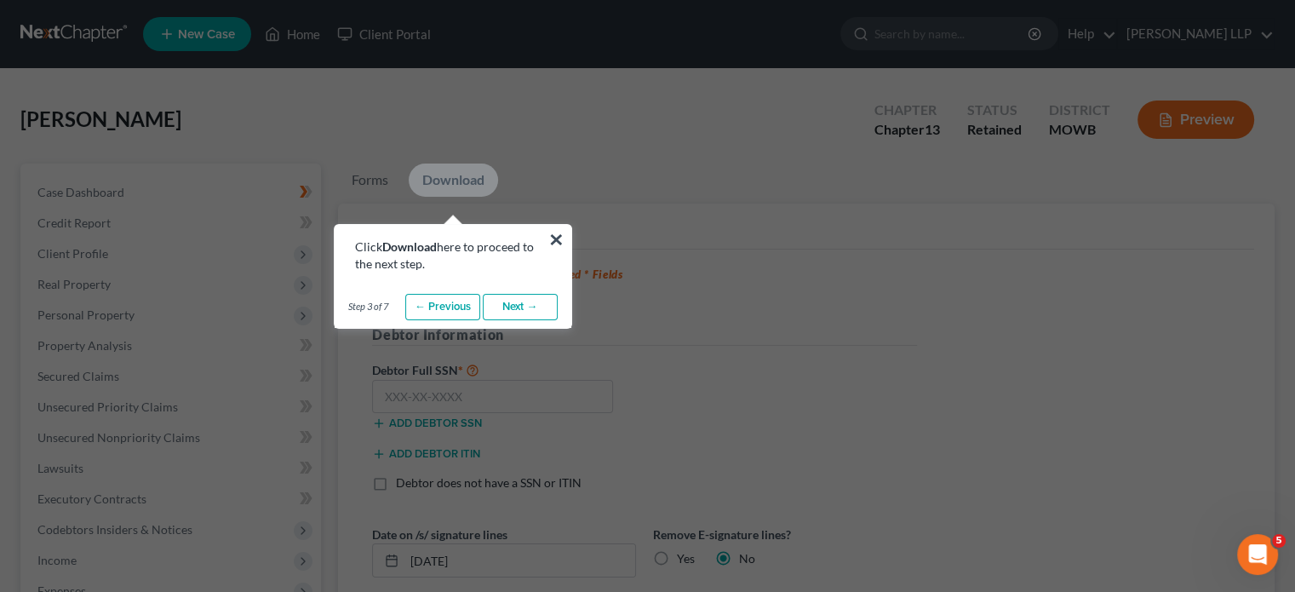
click at [511, 295] on link "Next →" at bounding box center [520, 307] width 75 height 27
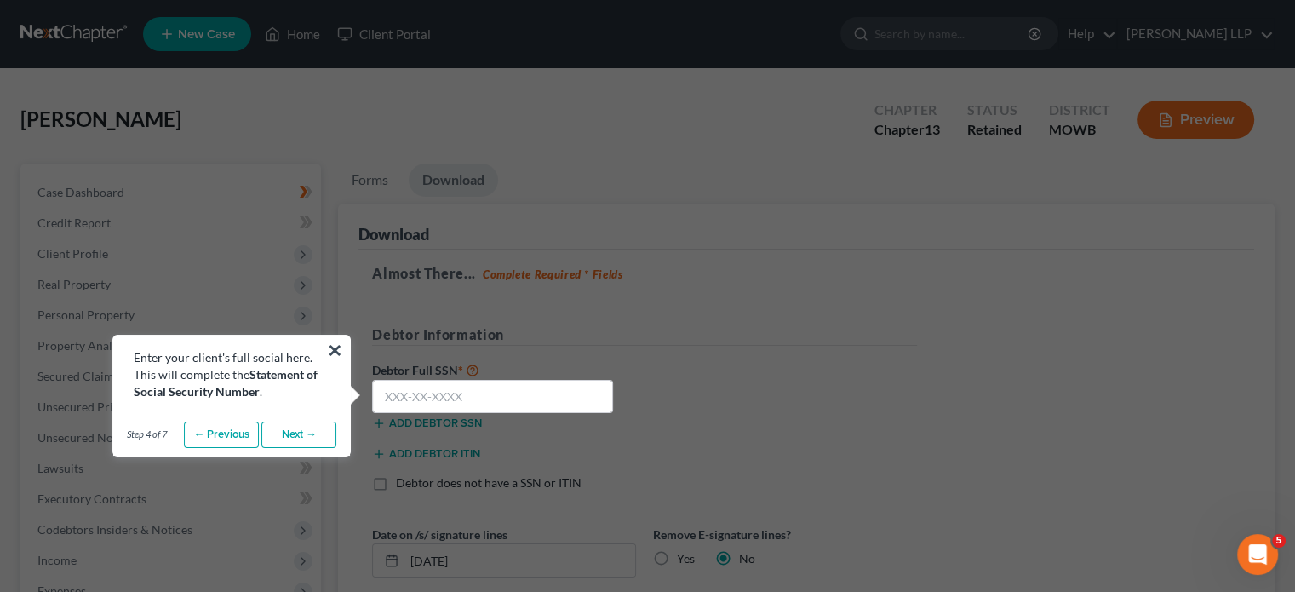
click at [307, 436] on link "Next →" at bounding box center [298, 434] width 75 height 27
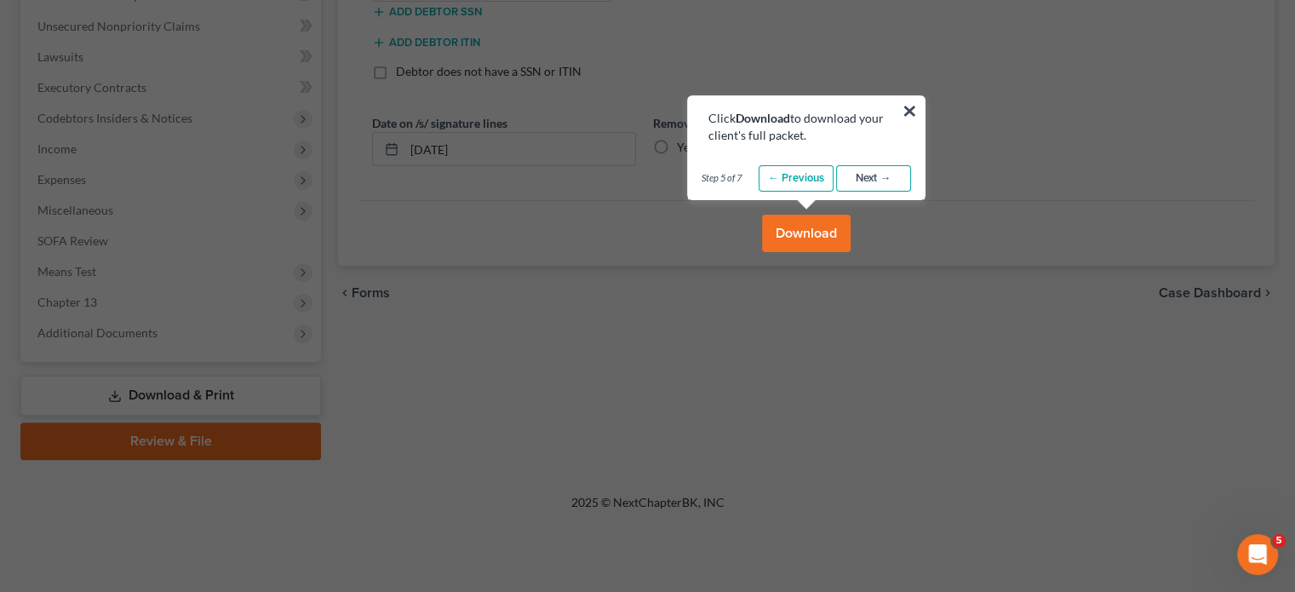
scroll to position [490, 0]
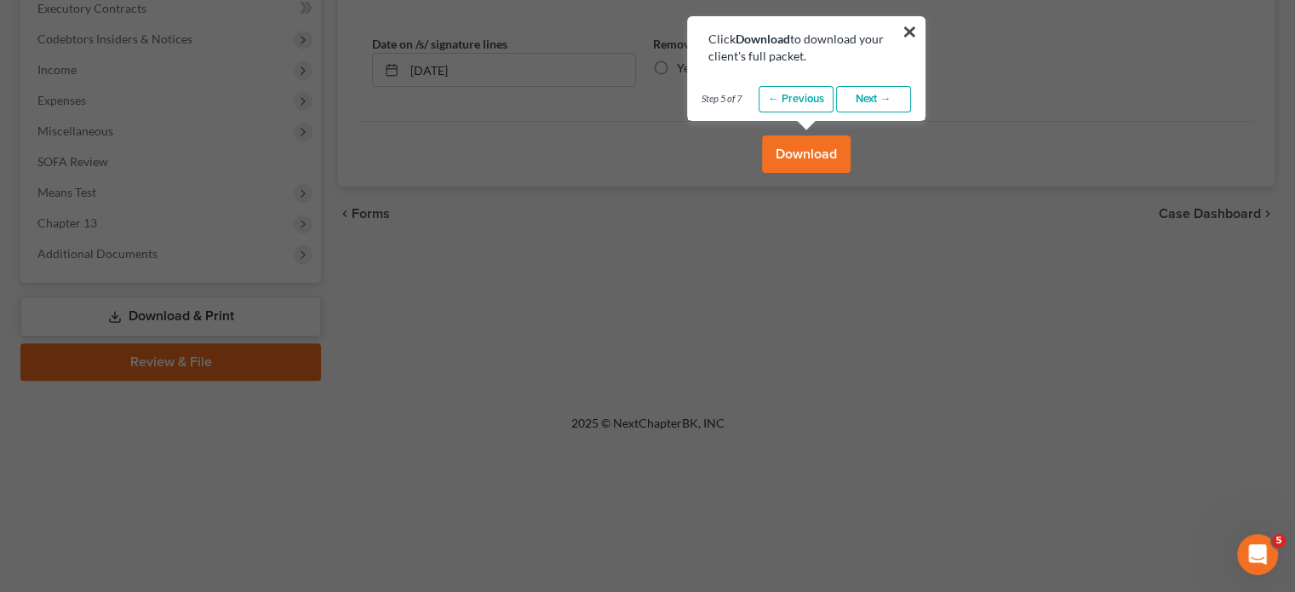
click at [891, 95] on link "Next →" at bounding box center [873, 99] width 75 height 27
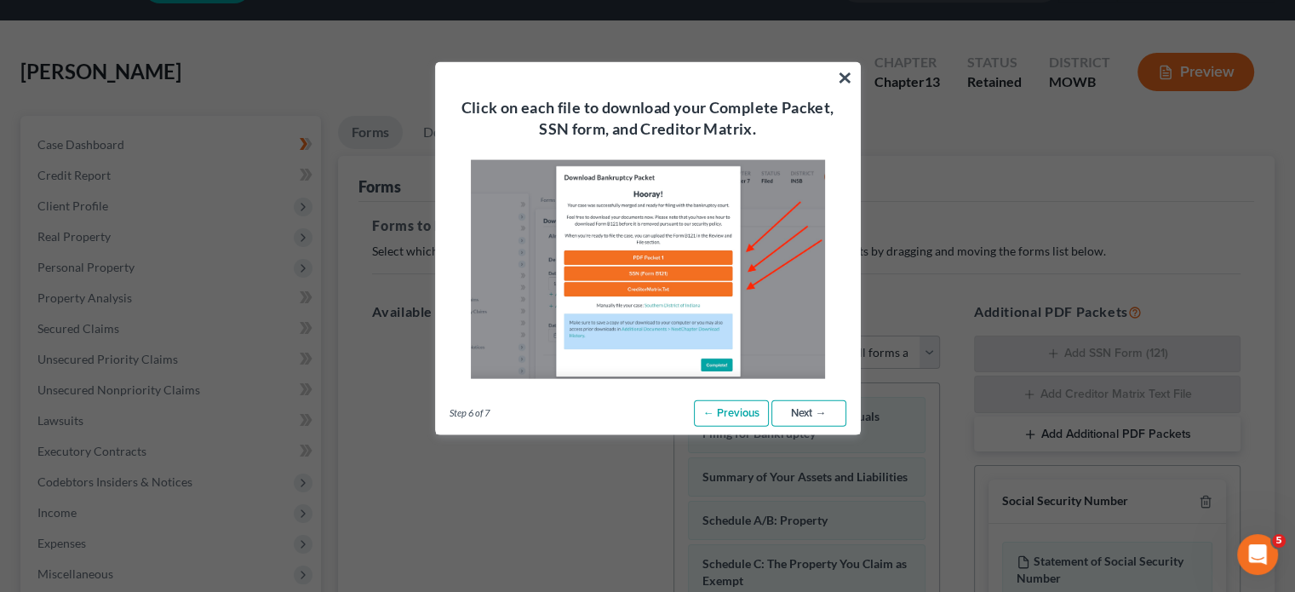
scroll to position [0, 0]
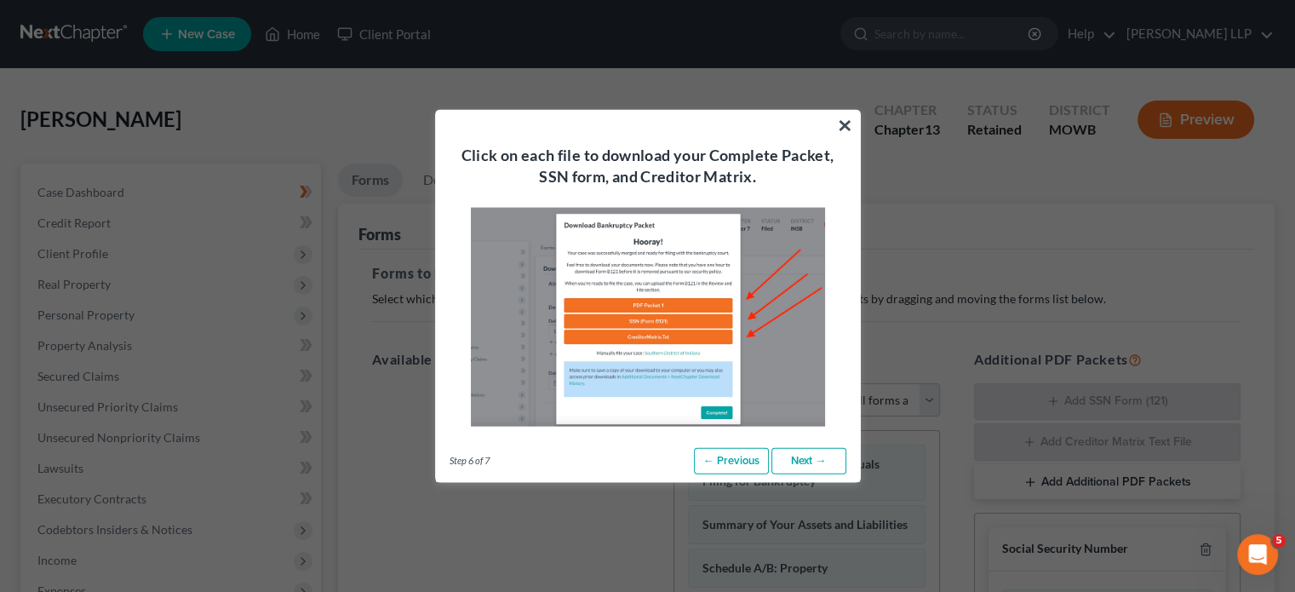
click at [807, 462] on link "Next →" at bounding box center [808, 460] width 75 height 27
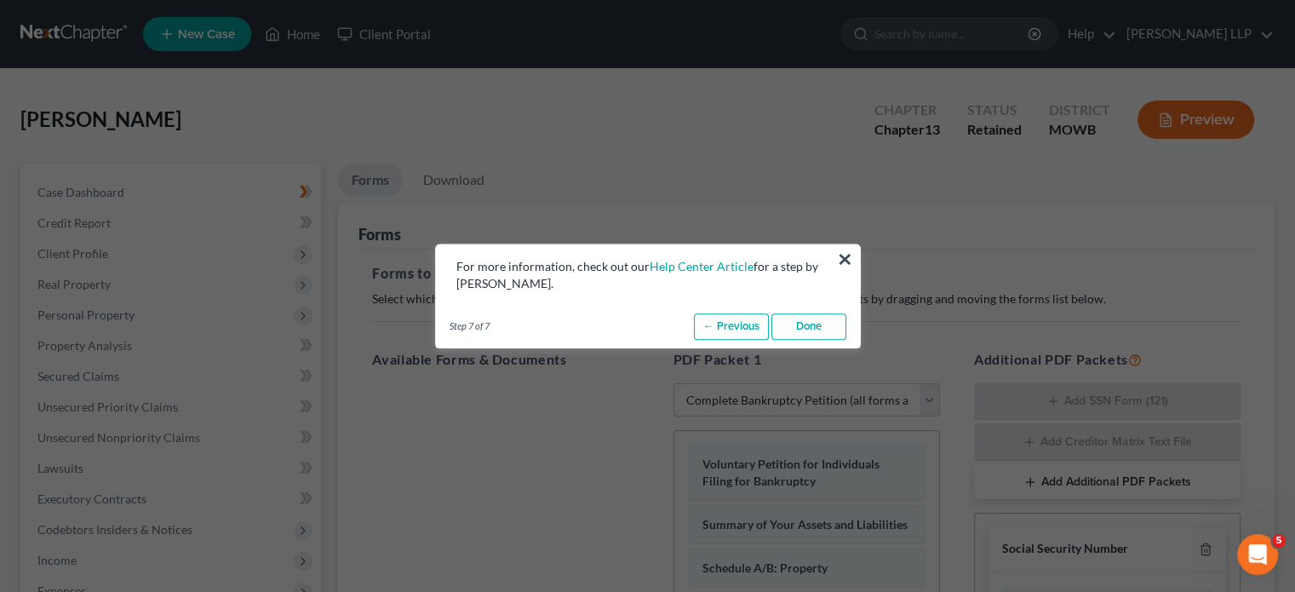
click at [828, 325] on link "Done" at bounding box center [808, 326] width 75 height 27
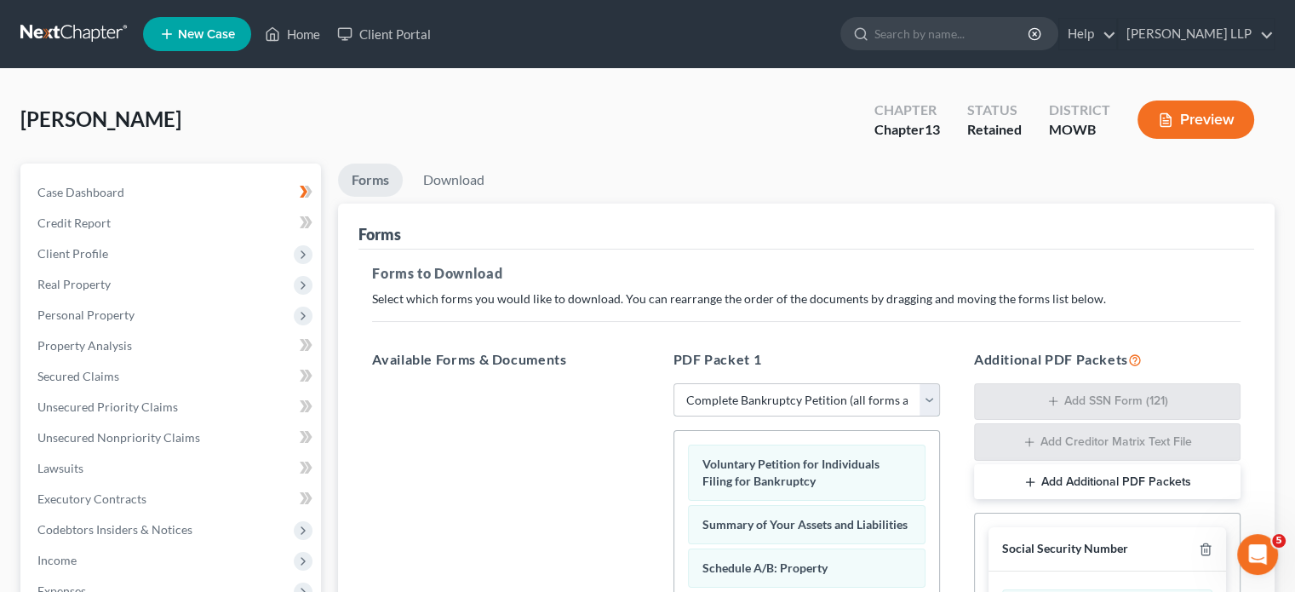
click at [821, 389] on select "Choose Default Petition PDF Packet Complete Bankruptcy Petition (all forms and …" at bounding box center [807, 400] width 267 height 34
click at [821, 388] on select "Choose Default Petition PDF Packet Complete Bankruptcy Petition (all forms and …" at bounding box center [807, 400] width 267 height 34
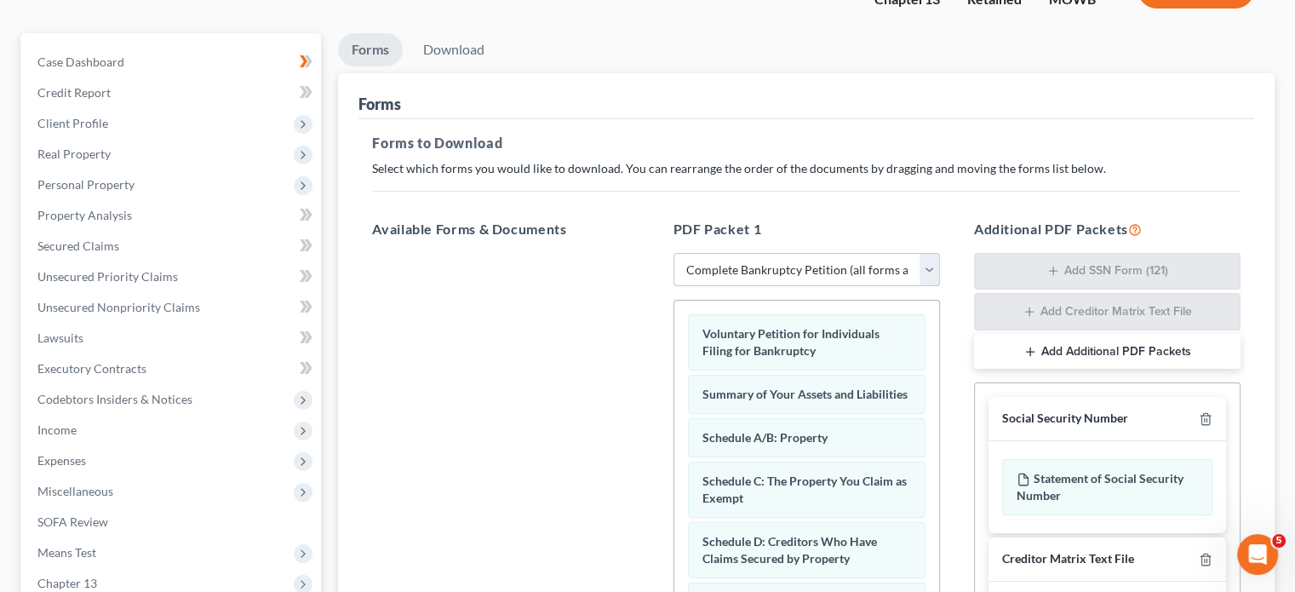
scroll to position [129, 0]
click at [1052, 350] on button "Add Additional PDF Packets" at bounding box center [1107, 353] width 267 height 36
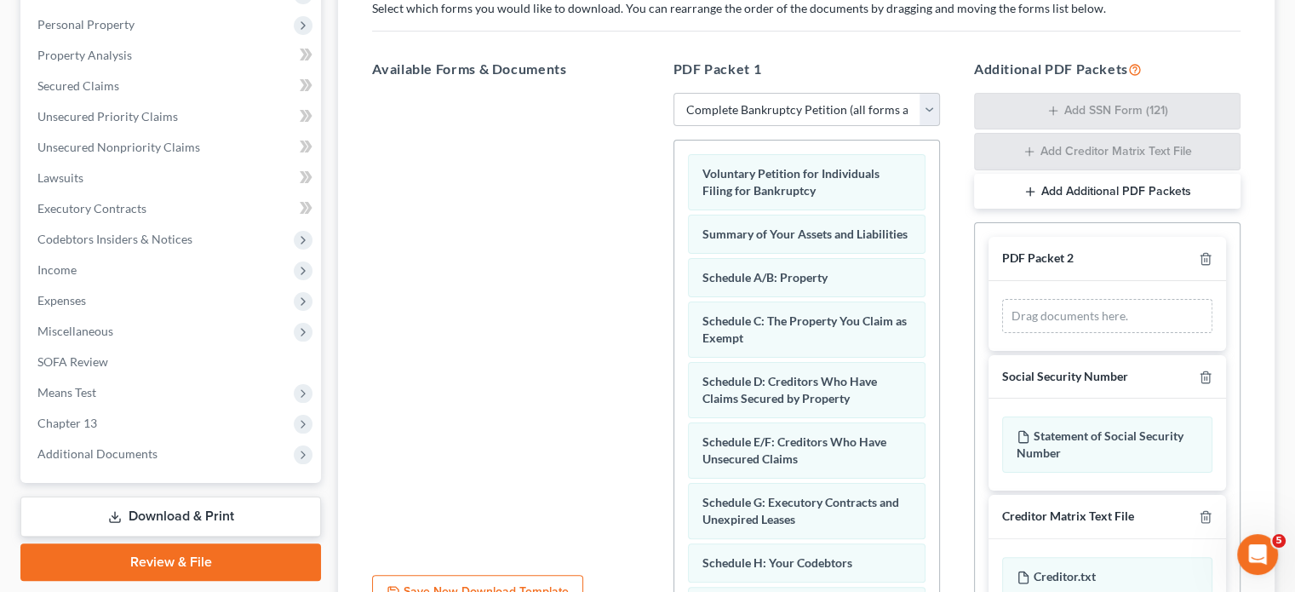
scroll to position [290, 0]
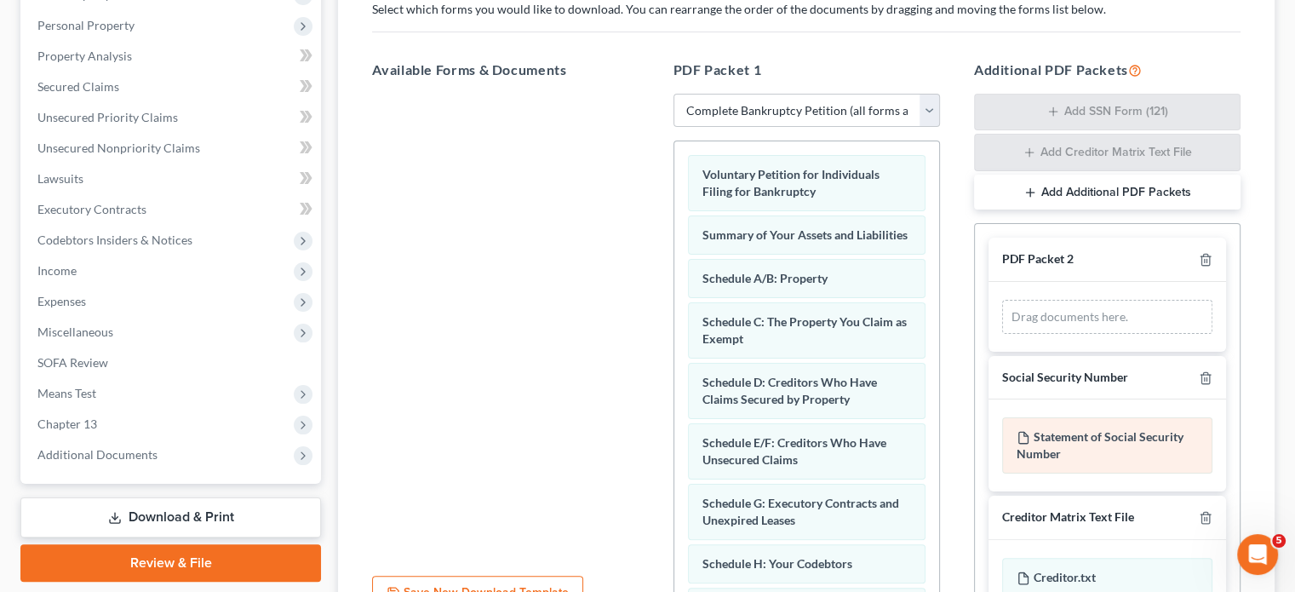
click at [1128, 442] on div "Statement of Social Security Number" at bounding box center [1107, 445] width 210 height 56
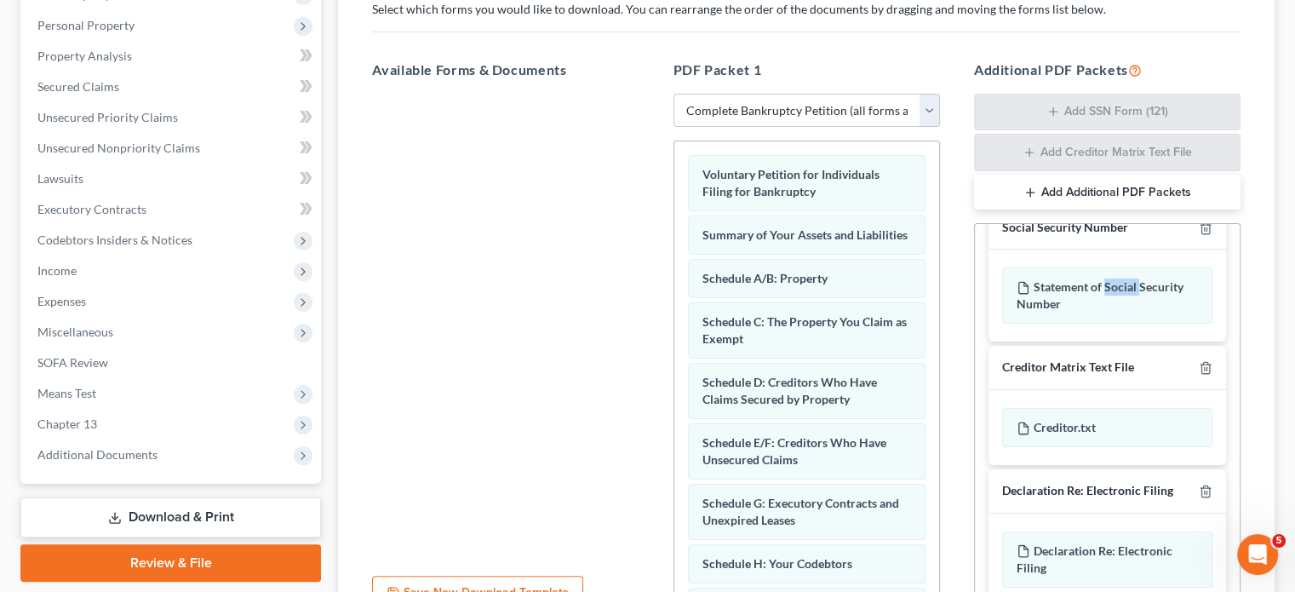
scroll to position [156, 0]
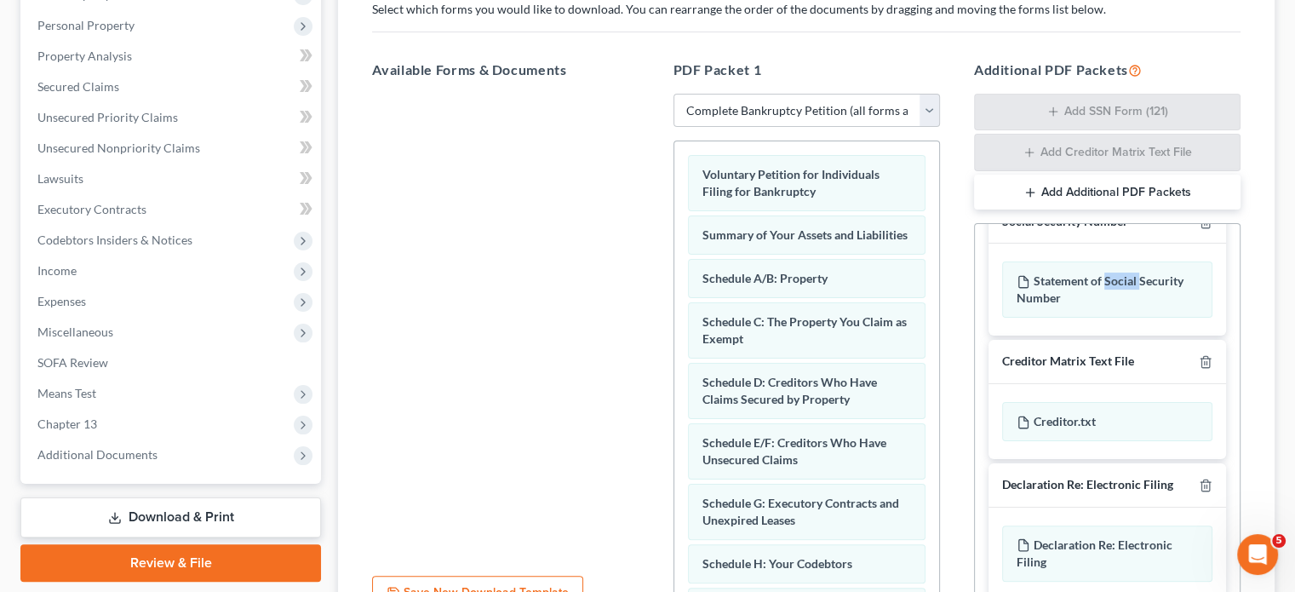
drag, startPoint x: 1233, startPoint y: 438, endPoint x: 11, endPoint y: 27, distance: 1289.0
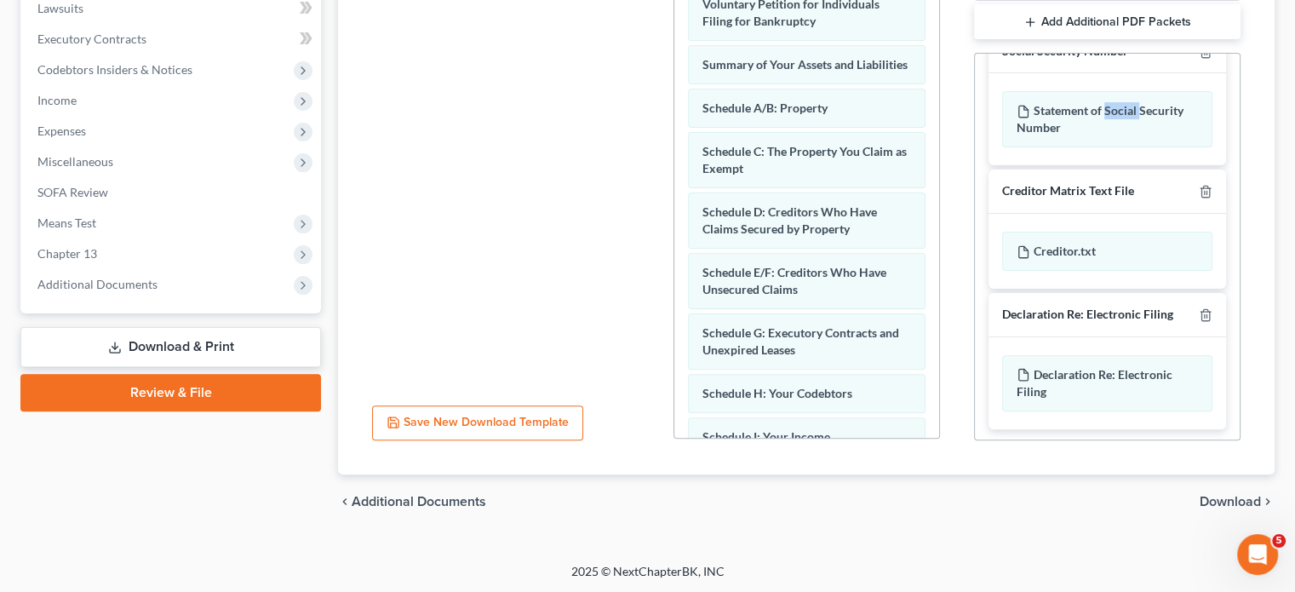
click at [1221, 496] on span "Download" at bounding box center [1230, 502] width 61 height 14
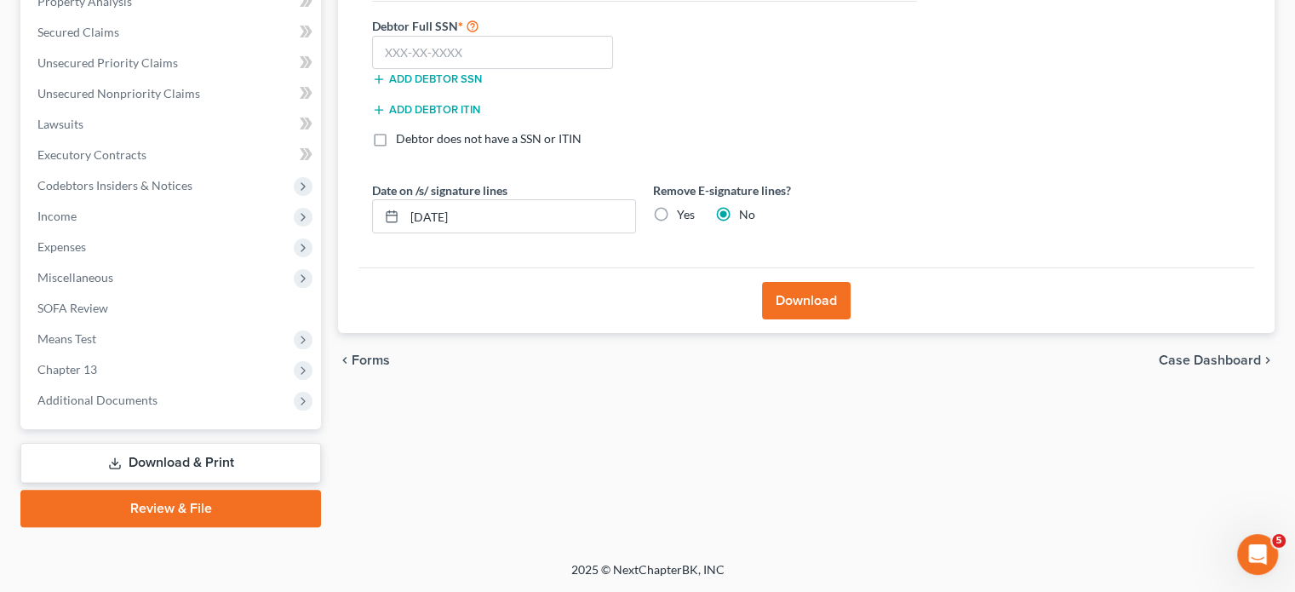
scroll to position [342, 0]
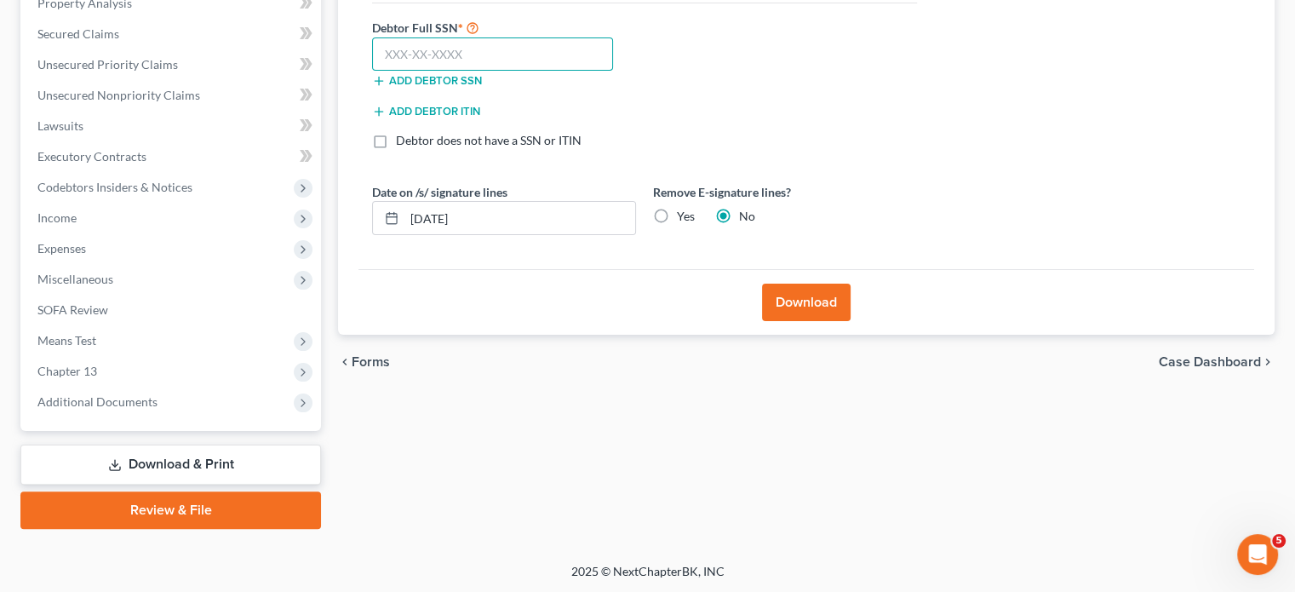
click at [491, 54] on input "text" at bounding box center [492, 54] width 241 height 34
type input "079-50-8645"
click at [453, 77] on button "Add debtor SSN" at bounding box center [427, 81] width 110 height 14
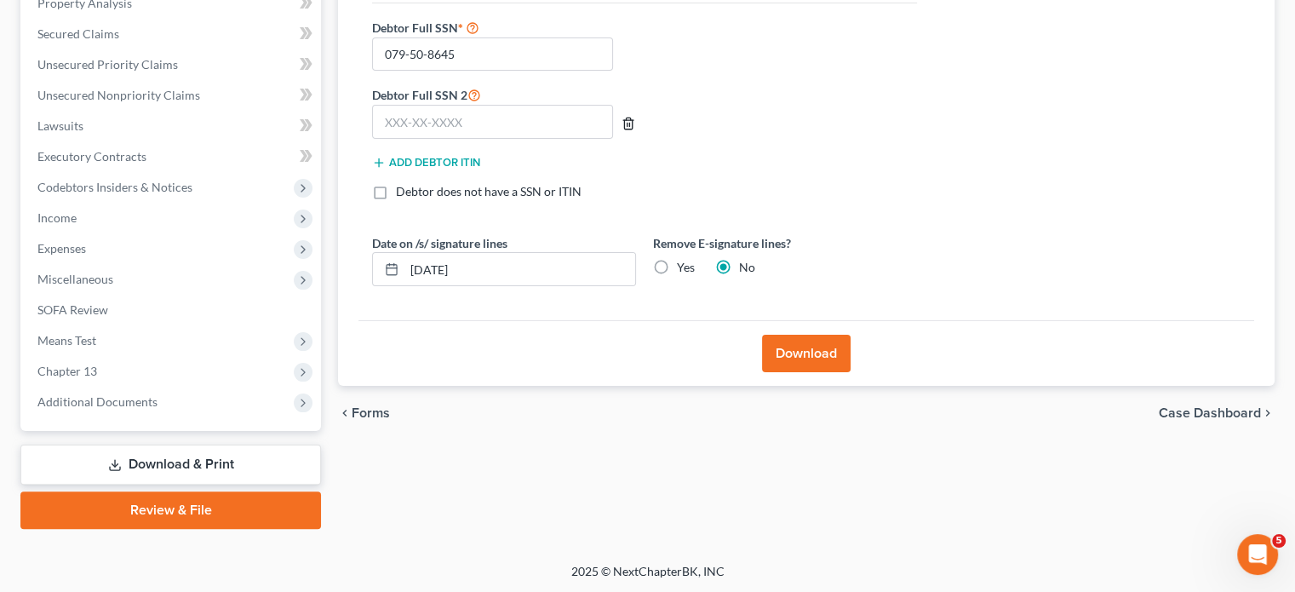
click at [629, 117] on icon "button" at bounding box center [629, 124] width 14 height 14
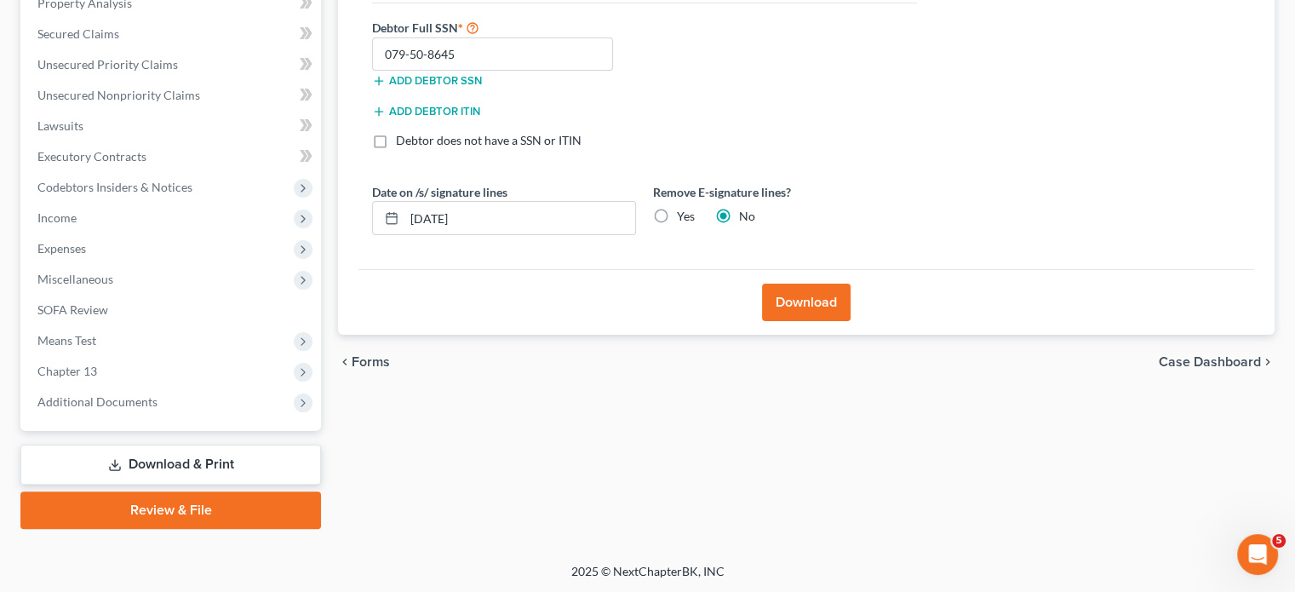
click at [806, 292] on button "Download" at bounding box center [806, 302] width 89 height 37
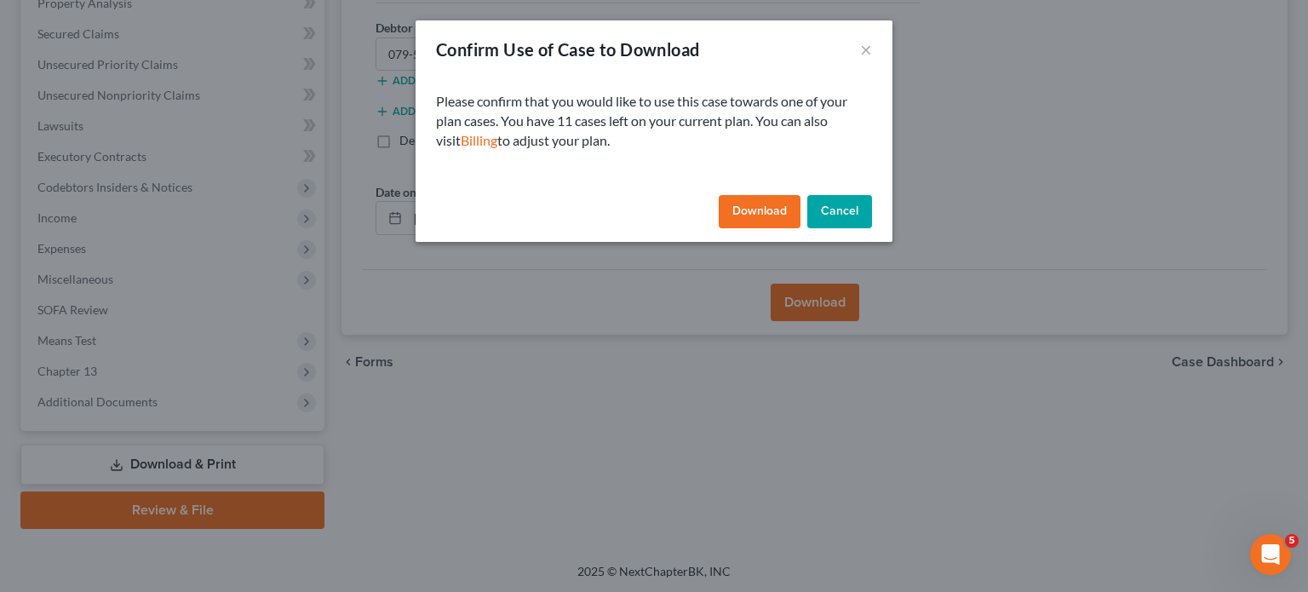
click at [764, 199] on button "Download" at bounding box center [760, 212] width 82 height 34
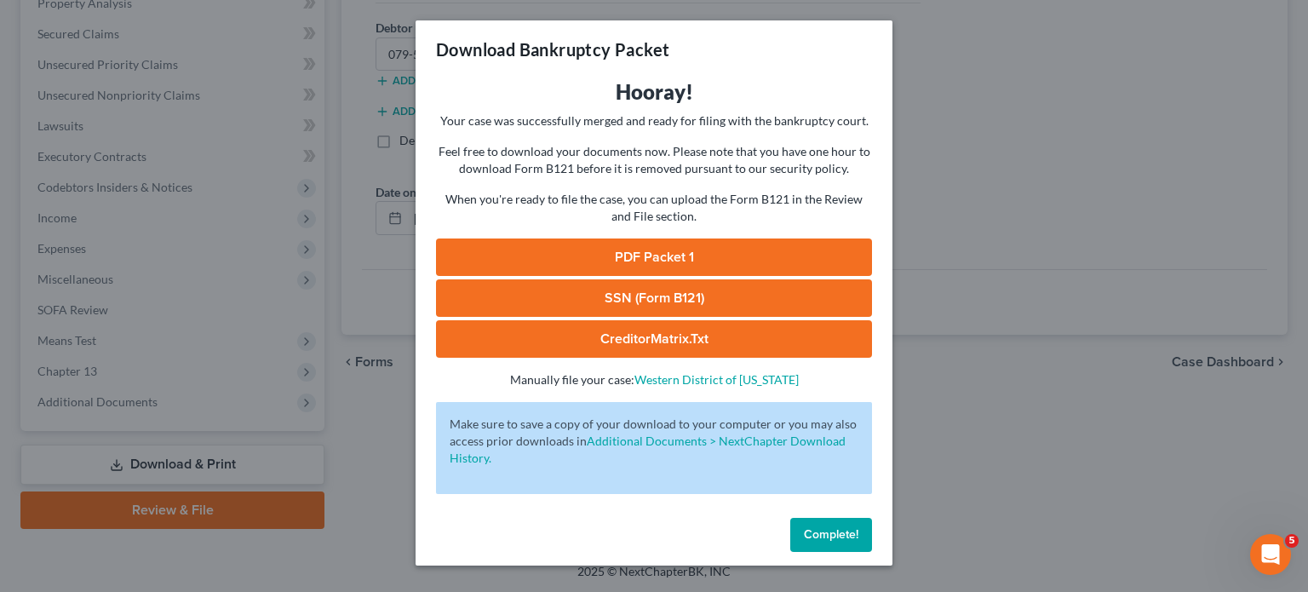
click at [637, 254] on link "PDF Packet 1" at bounding box center [654, 256] width 436 height 37
click at [643, 295] on link "SSN (Form B121)" at bounding box center [654, 297] width 436 height 37
click at [606, 326] on link "CreditorMatrix.txt" at bounding box center [654, 338] width 436 height 37
click at [826, 536] on span "Complete!" at bounding box center [831, 534] width 54 height 14
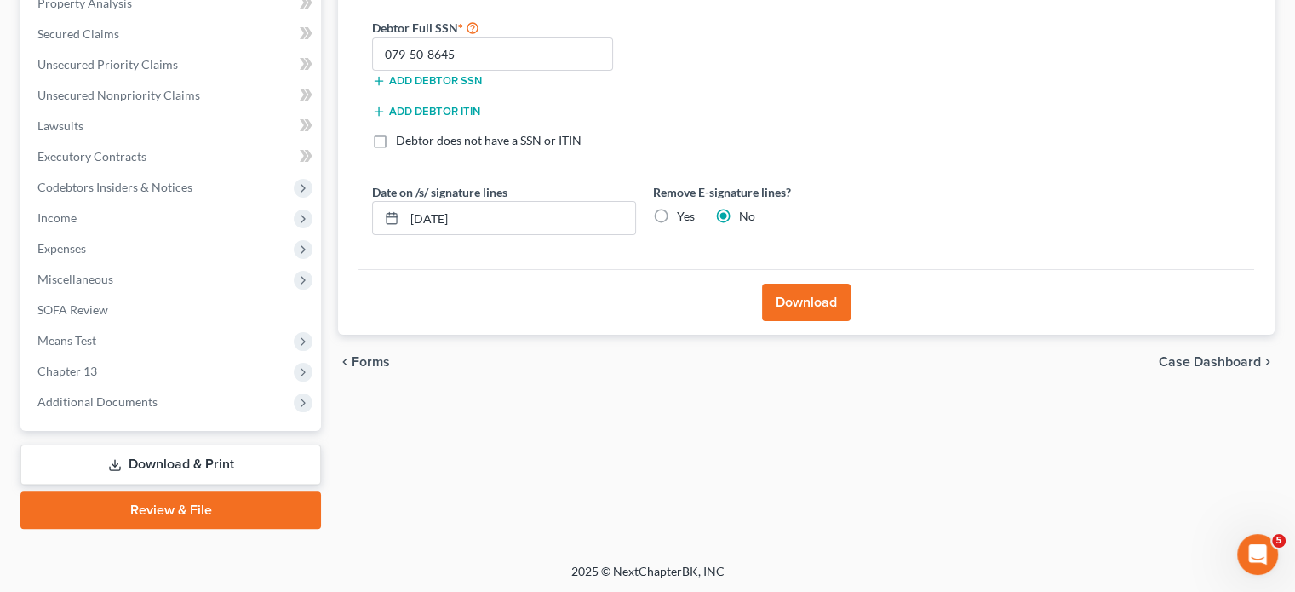
click at [677, 212] on label "Yes" at bounding box center [686, 216] width 18 height 17
click at [684, 212] on input "Yes" at bounding box center [689, 213] width 11 height 11
radio input "true"
radio input "false"
click at [803, 285] on button "Download" at bounding box center [806, 302] width 89 height 37
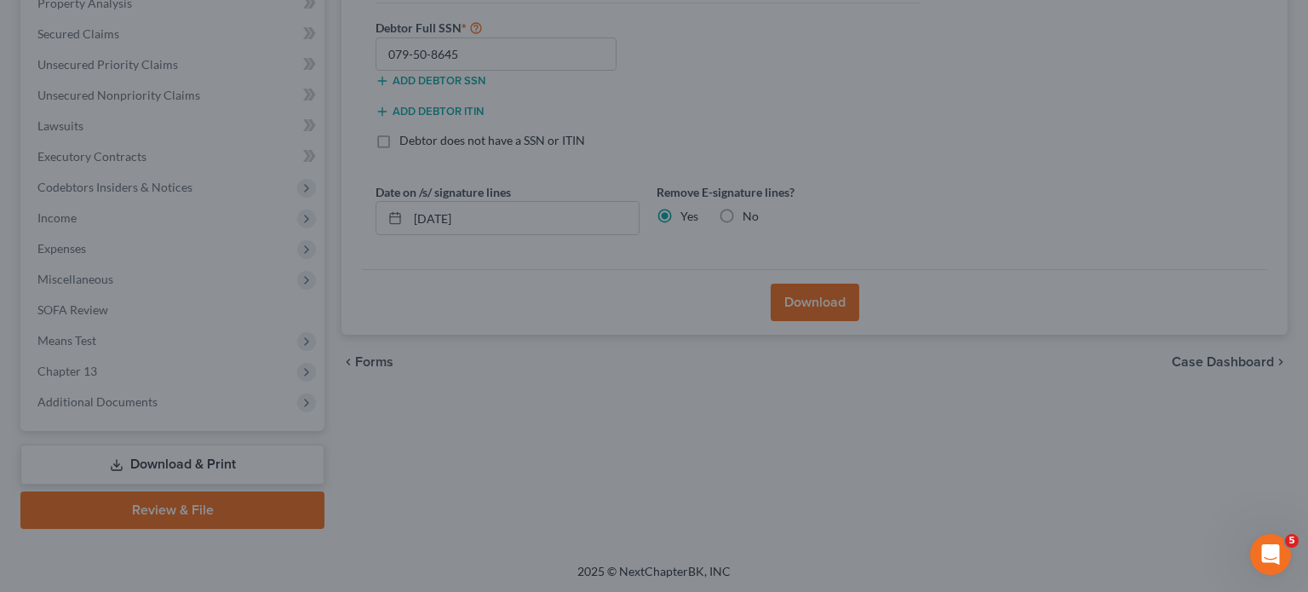
click at [799, 302] on div "Confirm Use of Case to Download × Please confirm that you would like to use thi…" at bounding box center [654, 296] width 1308 height 592
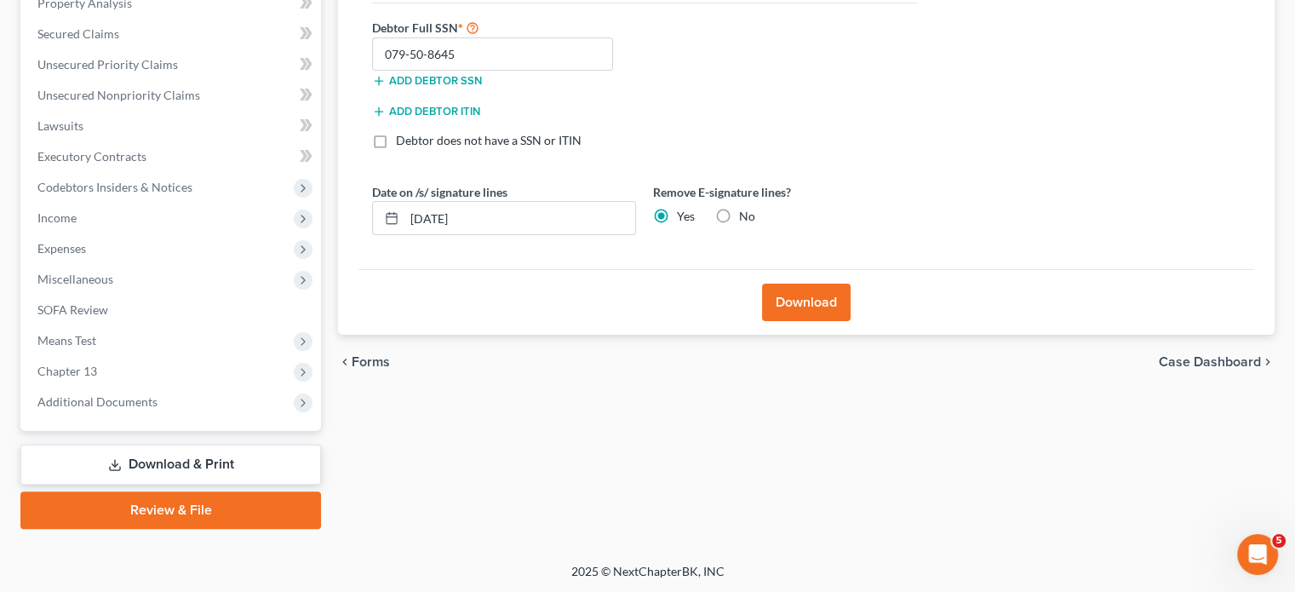
click at [799, 299] on button "Download" at bounding box center [806, 302] width 89 height 37
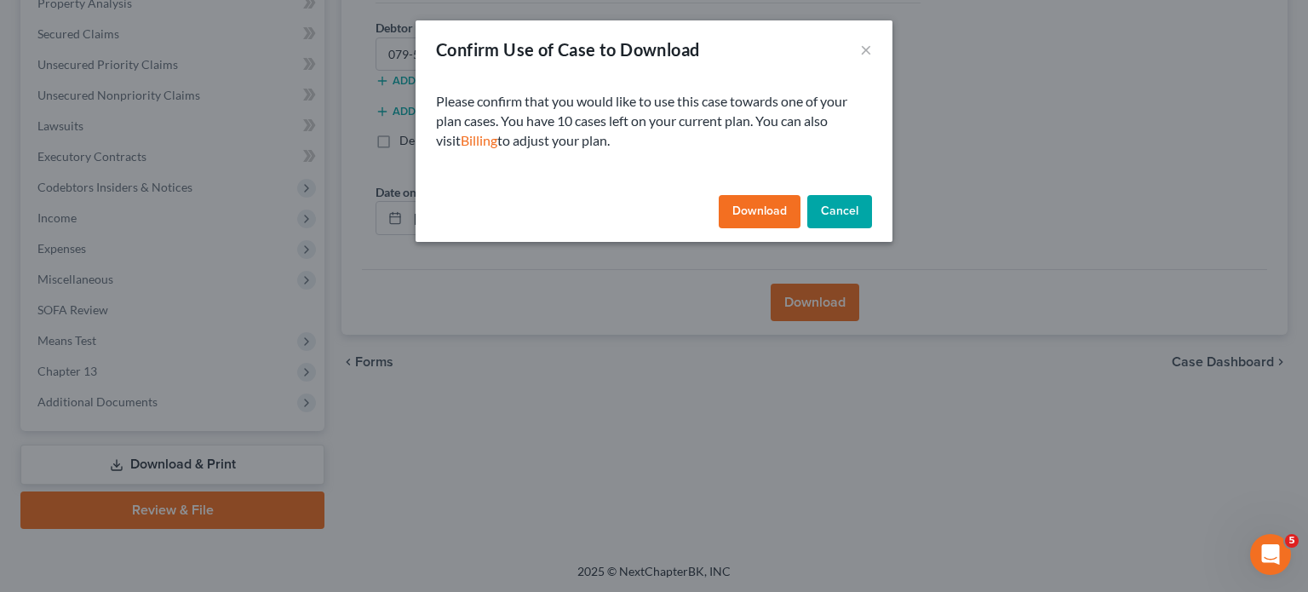
click at [854, 204] on button "Cancel" at bounding box center [839, 212] width 65 height 34
